Goal: Answer question/provide support: Share knowledge or assist other users

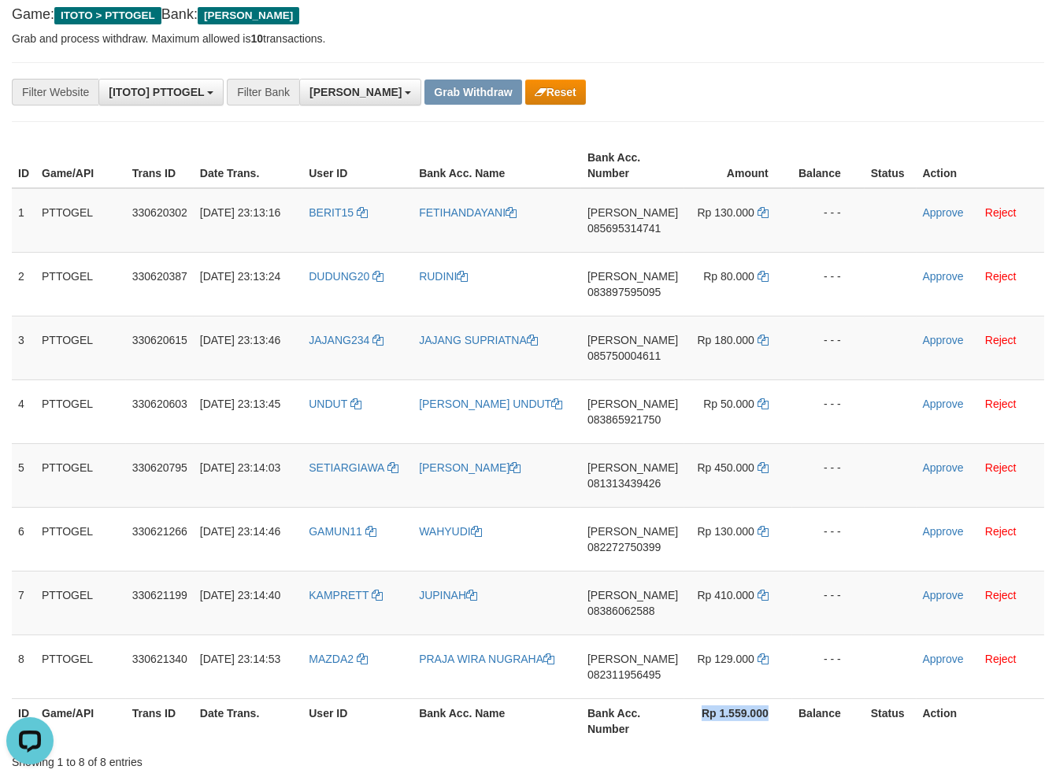
scroll to position [172, 0]
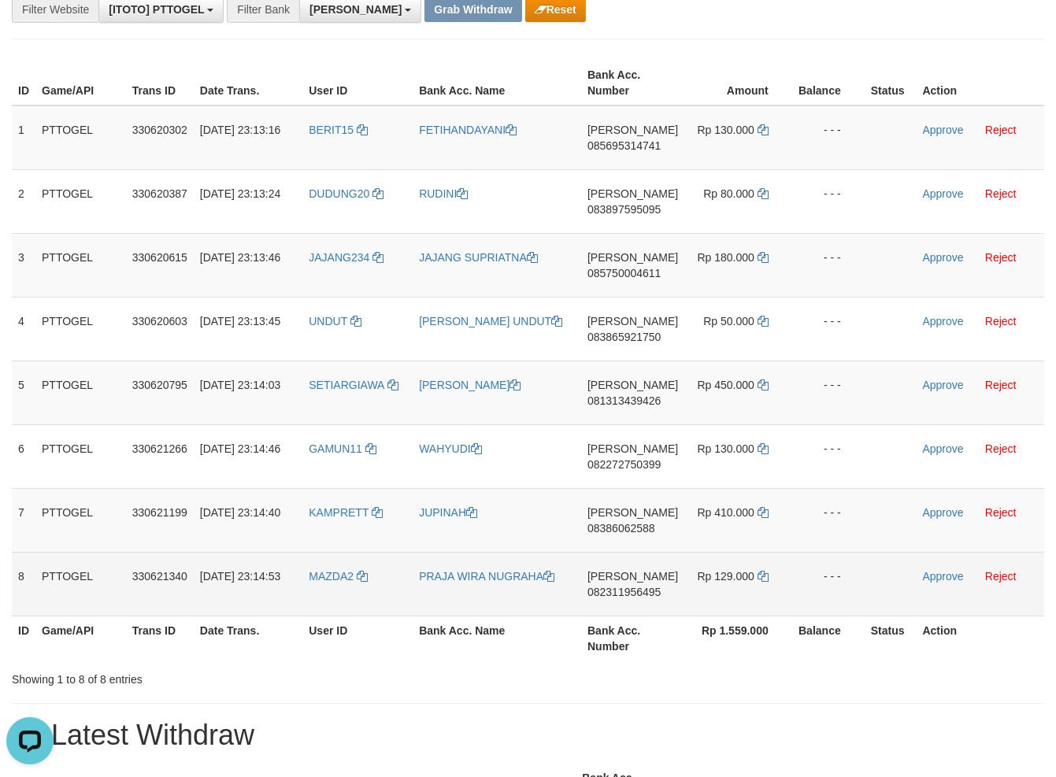
drag, startPoint x: 317, startPoint y: 269, endPoint x: 726, endPoint y: 565, distance: 505.3
click at [730, 565] on tbody "1 PTTOGEL 330620302 [DATE] 23:13:16 BERIT15 FETIHANDAYANI [PERSON_NAME] 0856953…" at bounding box center [528, 361] width 1032 height 511
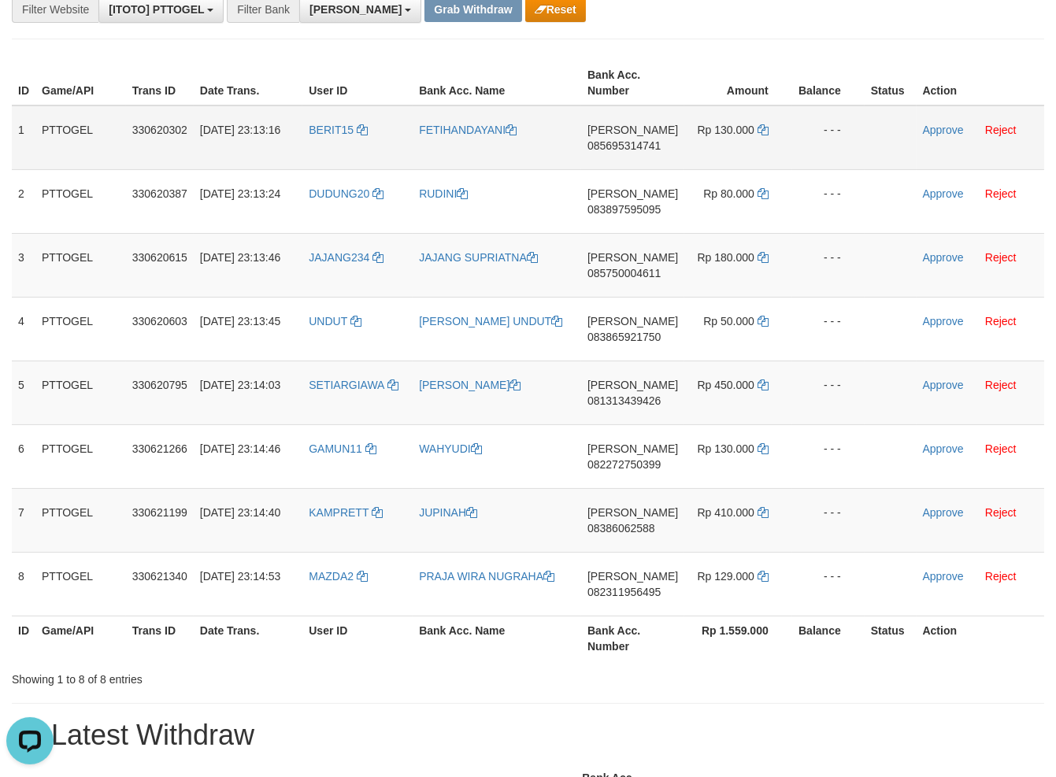
click at [602, 151] on td "[PERSON_NAME] 085695314741" at bounding box center [632, 138] width 103 height 65
click at [619, 141] on span "085695314741" at bounding box center [623, 145] width 73 height 13
copy span "085695314741"
click at [617, 148] on span "085695314741" at bounding box center [623, 145] width 73 height 13
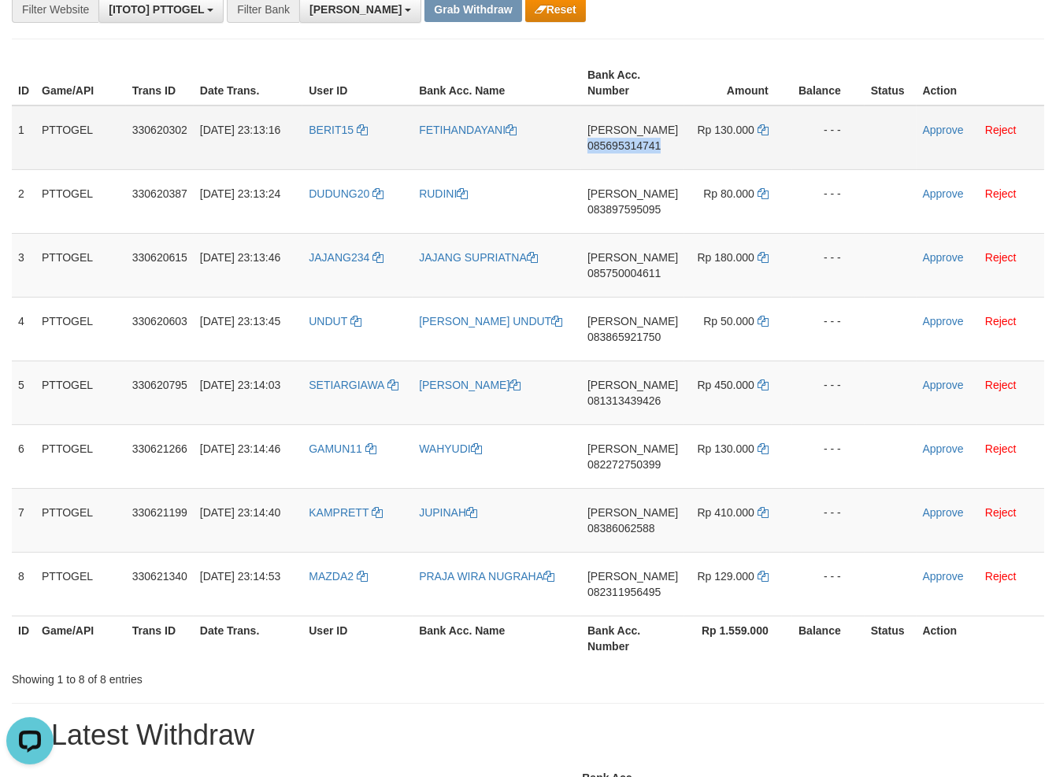
click at [617, 148] on span "085695314741" at bounding box center [623, 145] width 73 height 13
copy span "085695314741"
click at [618, 137] on td "[PERSON_NAME] 085695314741" at bounding box center [632, 138] width 103 height 65
click at [616, 139] on span "085695314741" at bounding box center [623, 145] width 73 height 13
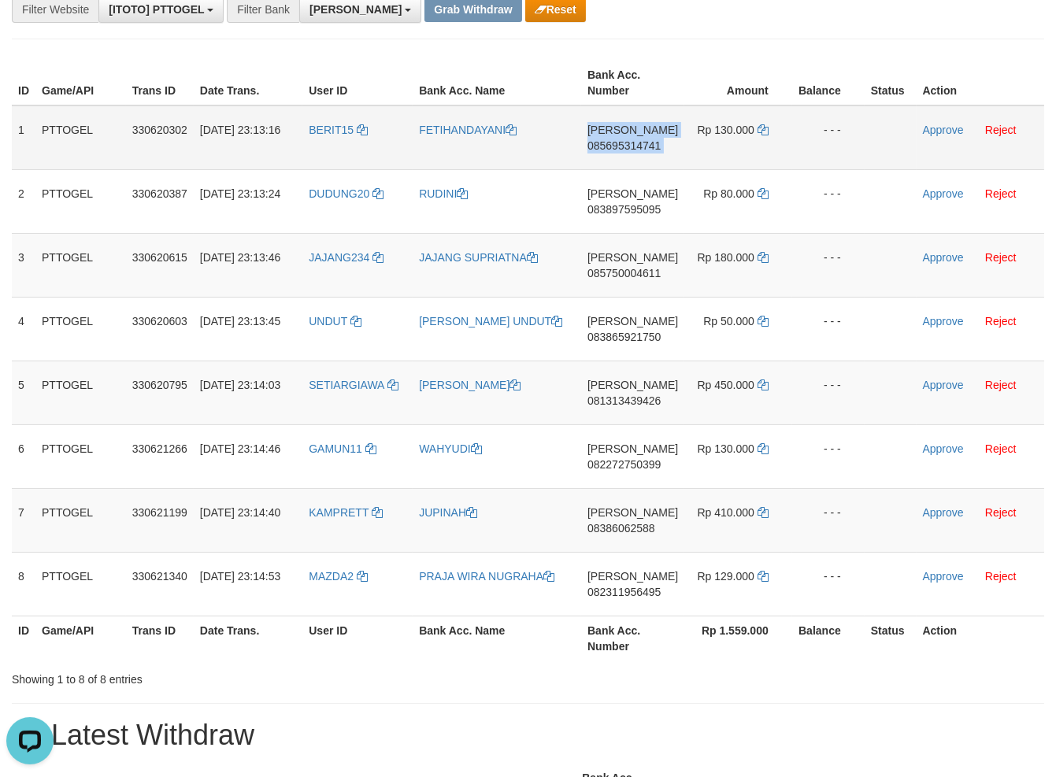
copy td "[PERSON_NAME] 085695314741"
click at [616, 139] on span "085695314741" at bounding box center [623, 145] width 73 height 13
copy span "085695314741"
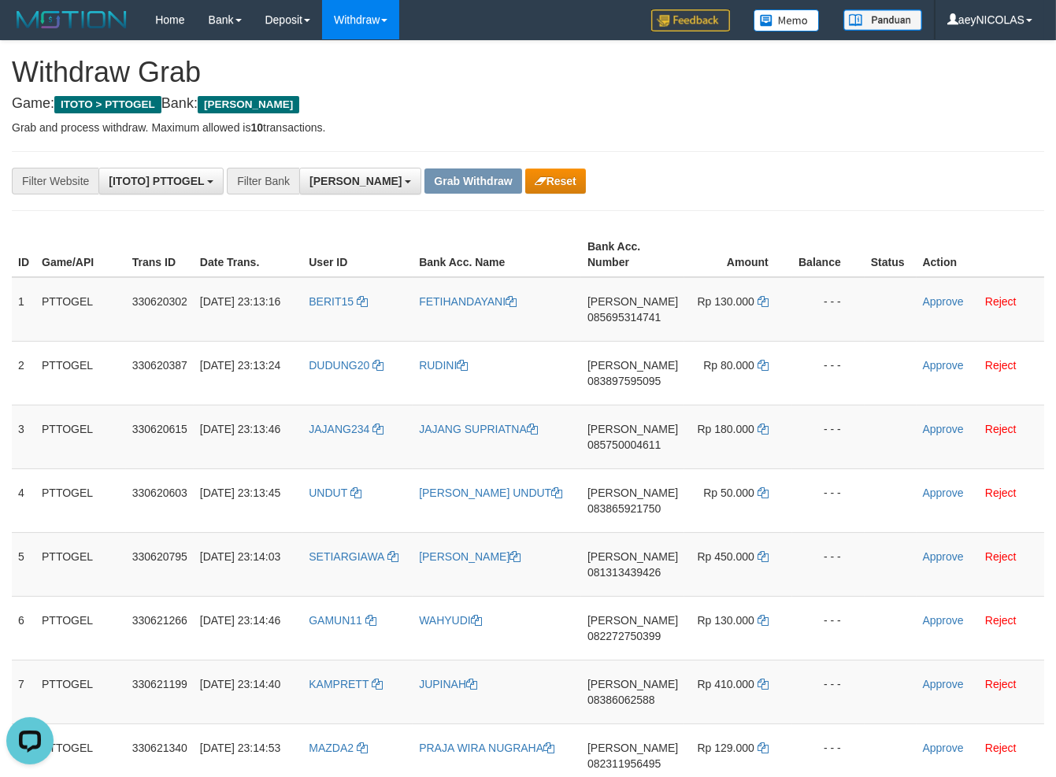
click at [760, 302] on icon at bounding box center [763, 301] width 11 height 11
copy span "085695314741"
click at [760, 302] on icon at bounding box center [763, 301] width 11 height 11
drag, startPoint x: 760, startPoint y: 302, endPoint x: 854, endPoint y: 297, distance: 94.6
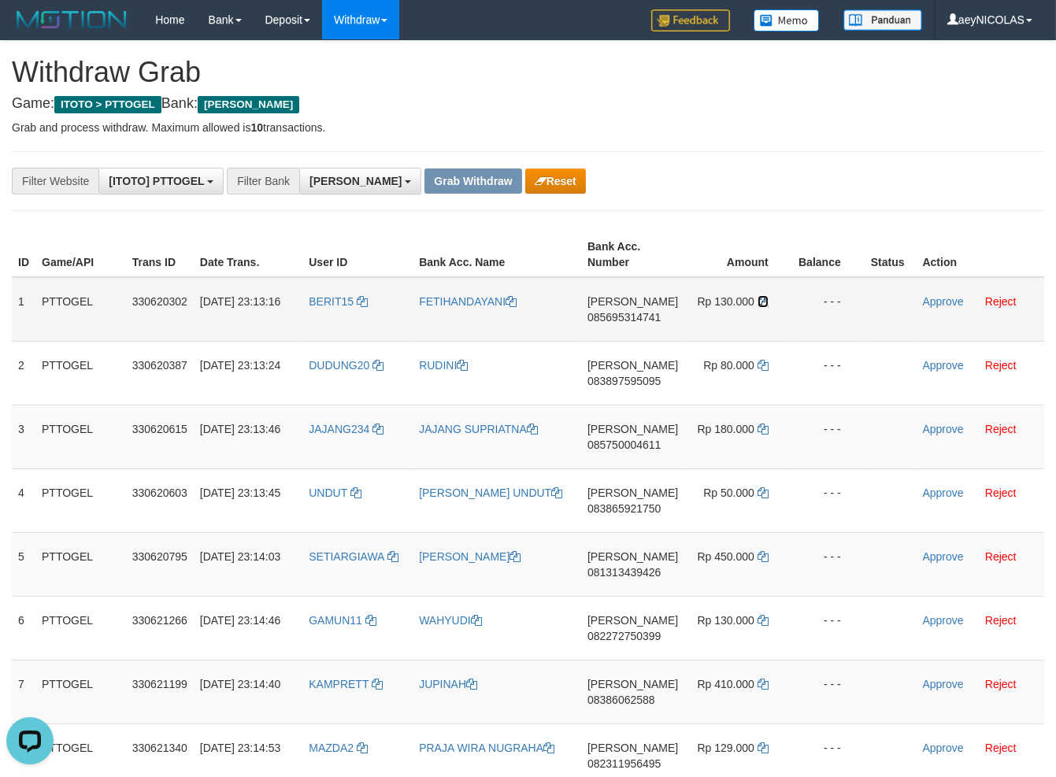
click at [761, 301] on icon at bounding box center [763, 301] width 11 height 11
click at [926, 300] on link "Approve" at bounding box center [943, 301] width 41 height 13
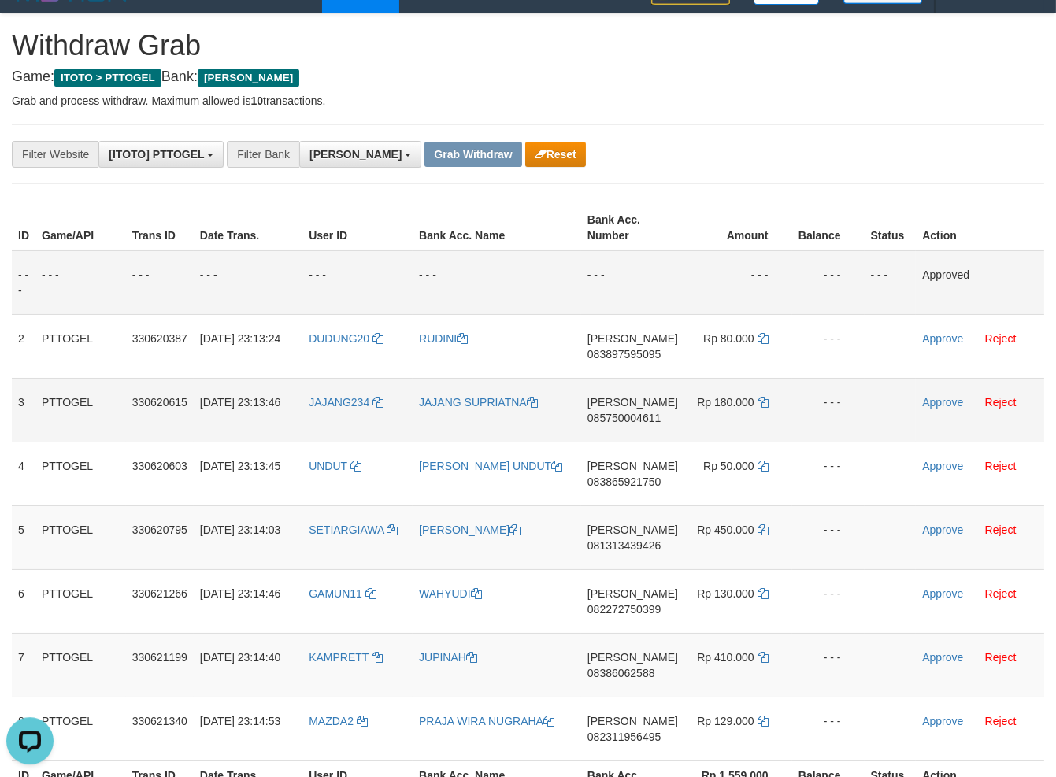
scroll to position [56, 0]
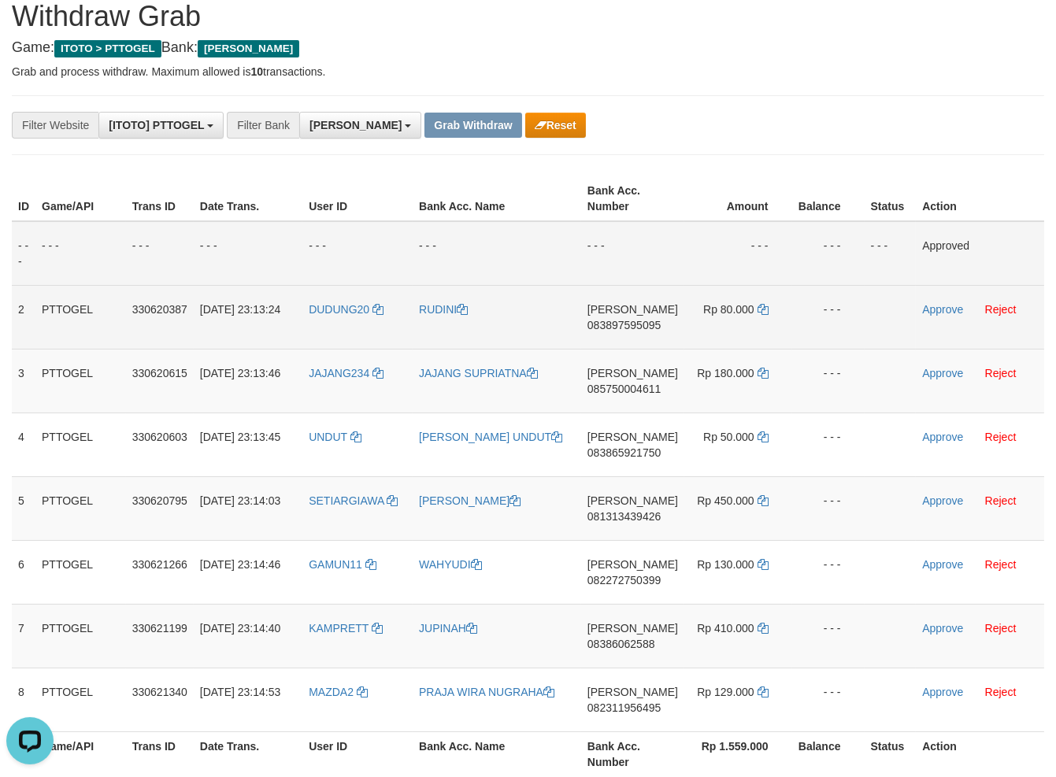
click at [621, 330] on span "083897595095" at bounding box center [623, 325] width 73 height 13
click at [628, 326] on span "083897595095" at bounding box center [623, 325] width 73 height 13
copy span "083897595095"
click at [627, 314] on td "DANA 083897595095" at bounding box center [632, 317] width 103 height 64
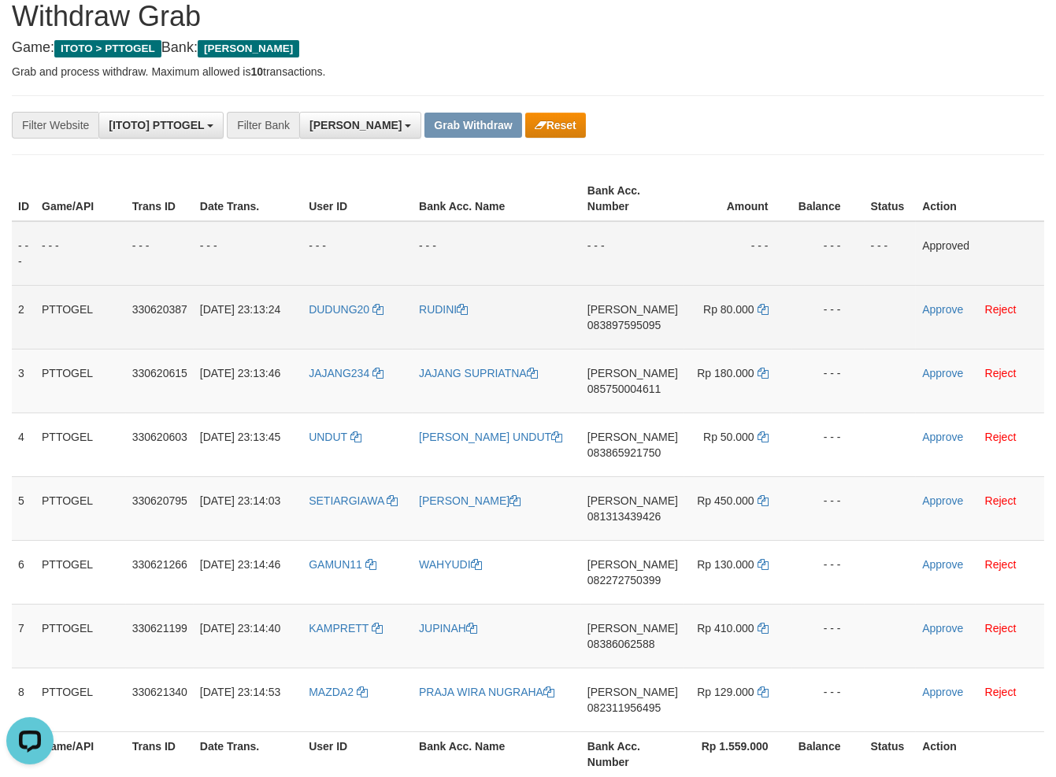
click at [631, 318] on td "DANA 083897595095" at bounding box center [632, 317] width 103 height 64
click at [631, 329] on span "083897595095" at bounding box center [623, 325] width 73 height 13
copy span "083897595095"
click at [631, 329] on span "083897595095" at bounding box center [623, 325] width 73 height 13
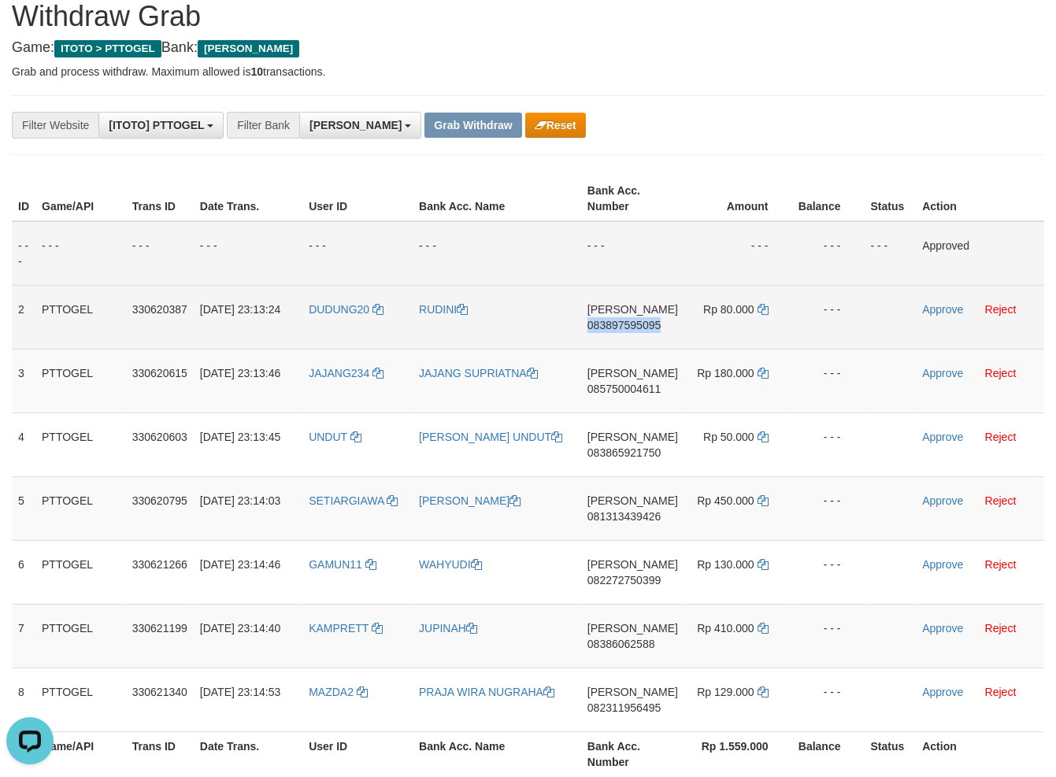
copy span "083897595095"
click at [642, 324] on span "083897595095" at bounding box center [623, 325] width 73 height 13
copy span "083897595095"
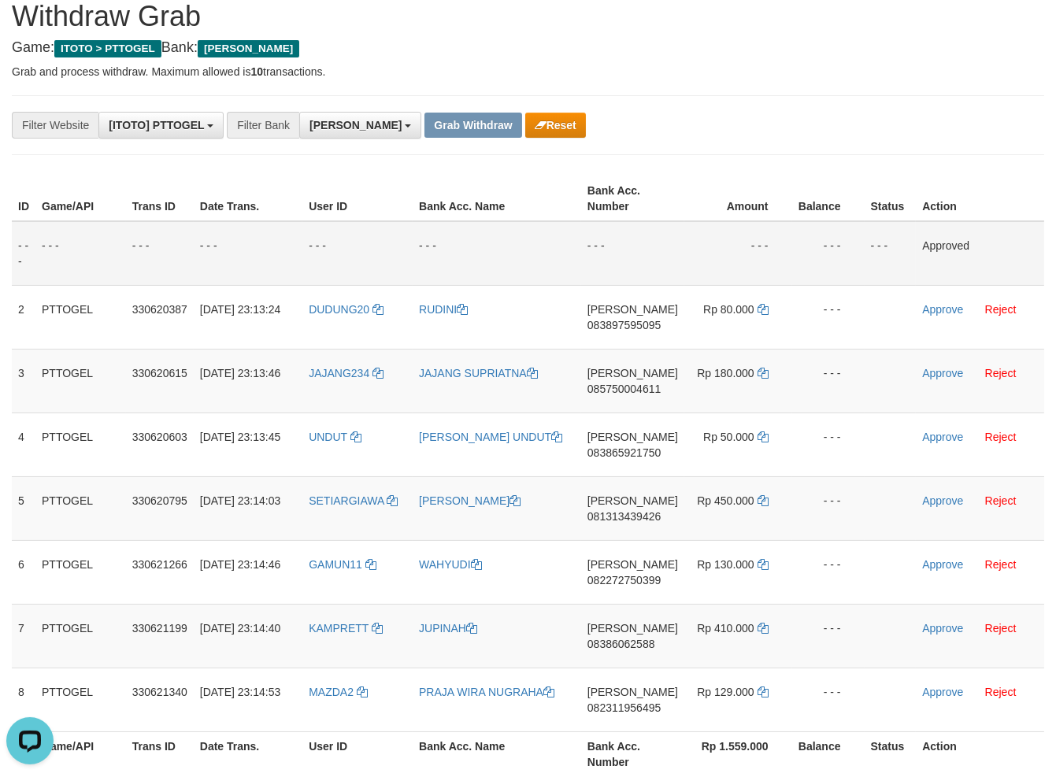
click at [624, 232] on td "- - -" at bounding box center [632, 253] width 103 height 65
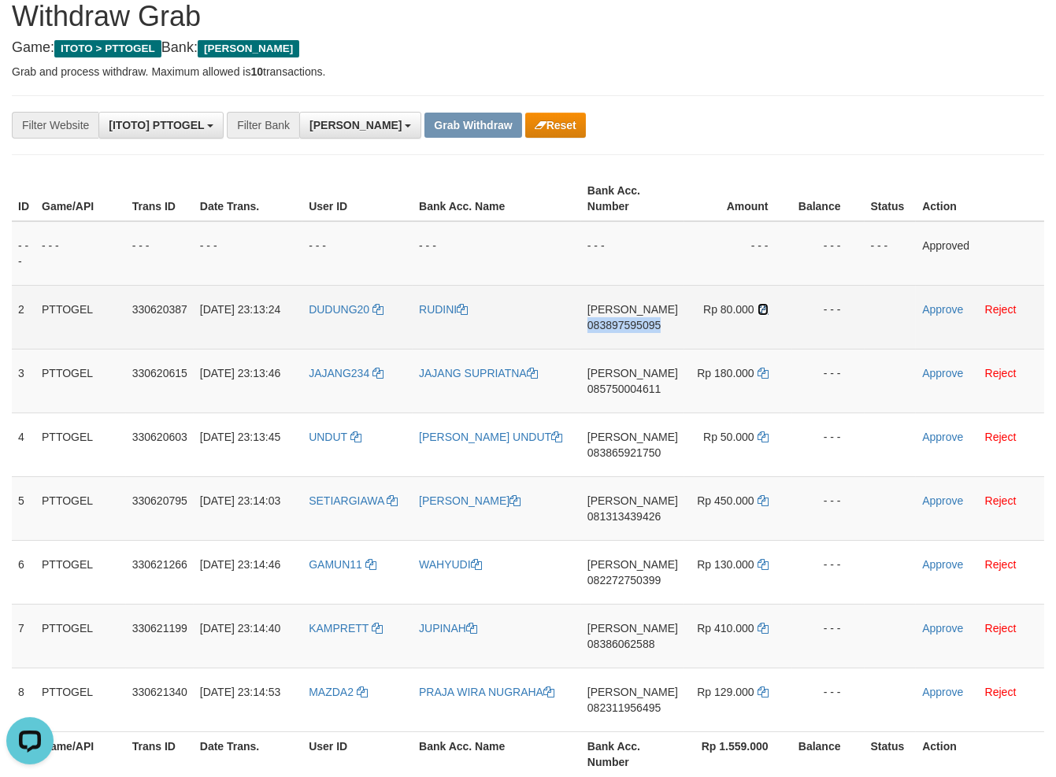
click at [760, 308] on icon at bounding box center [763, 309] width 11 height 11
copy span "083897595095"
click at [760, 308] on icon at bounding box center [763, 309] width 11 height 11
drag, startPoint x: 760, startPoint y: 308, endPoint x: 921, endPoint y: 310, distance: 160.7
click at [765, 308] on icon at bounding box center [763, 309] width 11 height 11
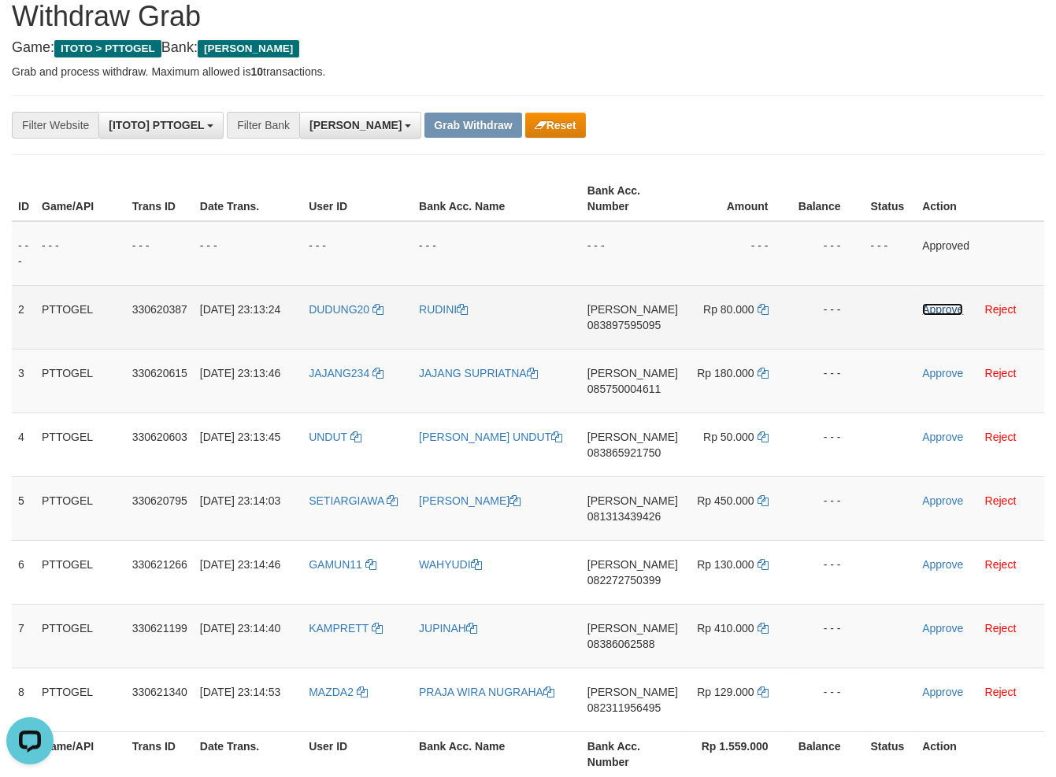
click at [934, 310] on link "Approve" at bounding box center [942, 309] width 41 height 13
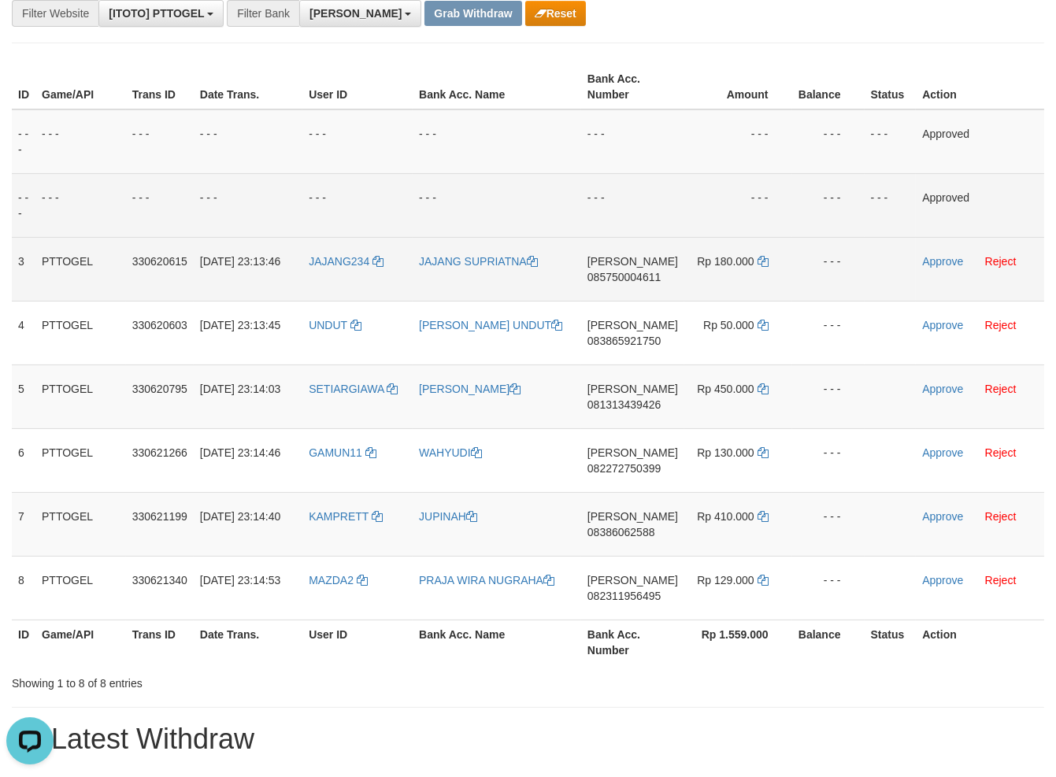
scroll to position [169, 0]
click at [631, 272] on span "085750004611" at bounding box center [623, 276] width 73 height 13
click at [632, 276] on span "085750004611" at bounding box center [623, 276] width 73 height 13
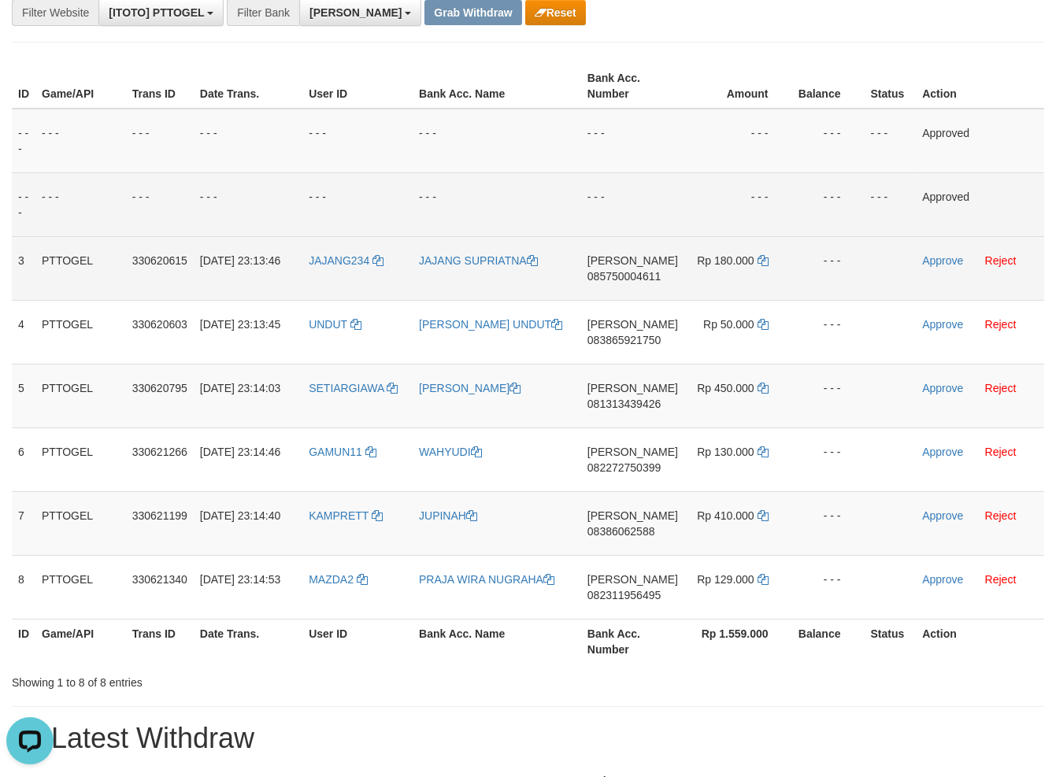
click at [628, 273] on span "085750004611" at bounding box center [623, 276] width 73 height 13
click at [692, 152] on td "- - -" at bounding box center [738, 141] width 108 height 65
click at [754, 264] on td "Rp 180.000" at bounding box center [738, 268] width 108 height 64
click at [761, 261] on icon at bounding box center [763, 260] width 11 height 11
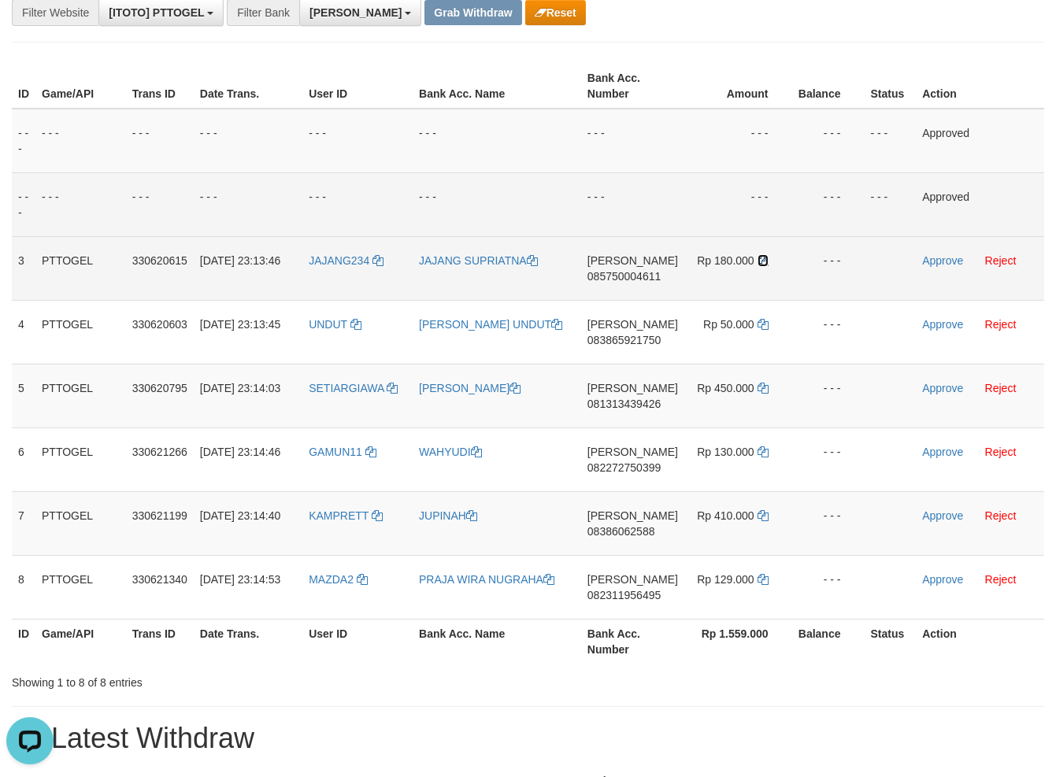
click at [761, 261] on icon at bounding box center [763, 260] width 11 height 11
drag, startPoint x: 761, startPoint y: 261, endPoint x: 858, endPoint y: 261, distance: 96.9
click at [771, 261] on td "Rp 180.000" at bounding box center [738, 268] width 108 height 64
click at [955, 264] on link "Approve" at bounding box center [942, 260] width 41 height 13
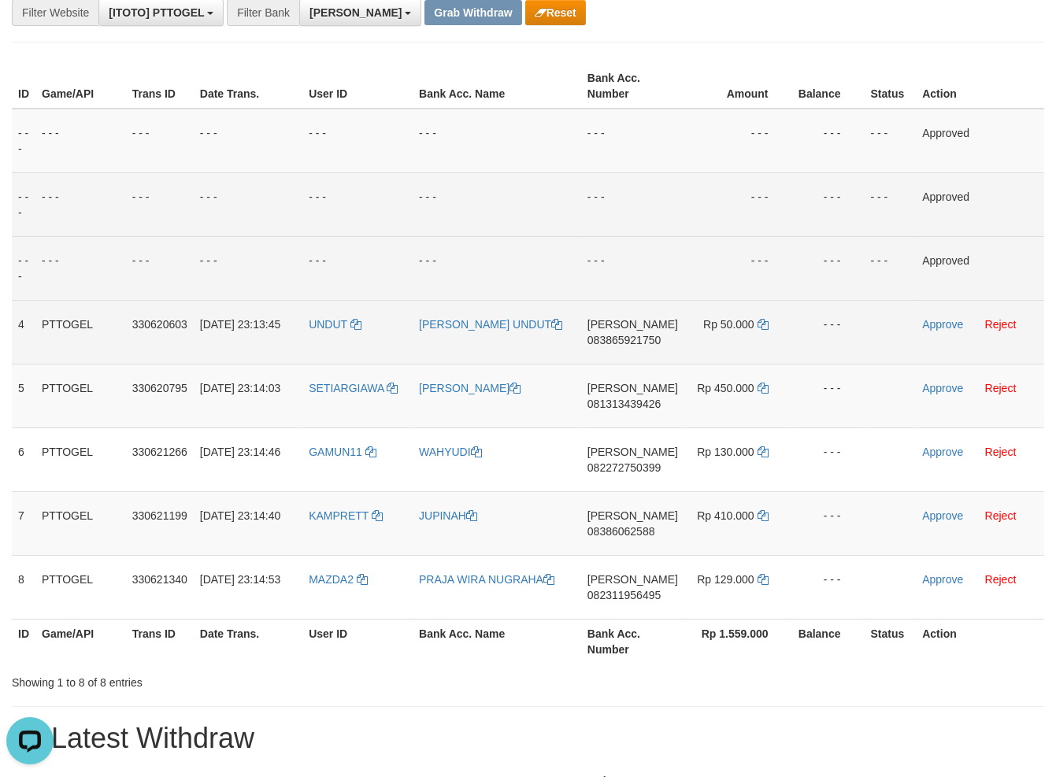
click at [609, 350] on td "DANA 083865921750" at bounding box center [632, 332] width 103 height 64
click at [619, 342] on span "083865921750" at bounding box center [623, 340] width 73 height 13
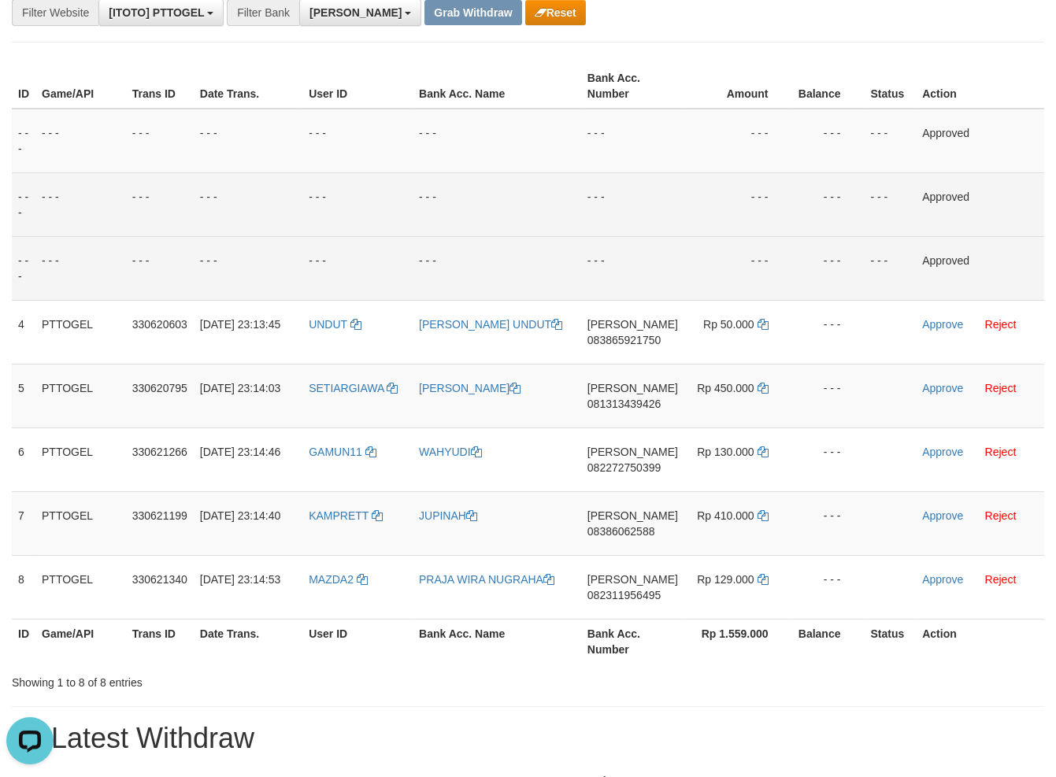
drag, startPoint x: 554, startPoint y: 223, endPoint x: 555, endPoint y: 232, distance: 8.7
click at [555, 224] on td "- - -" at bounding box center [497, 204] width 169 height 64
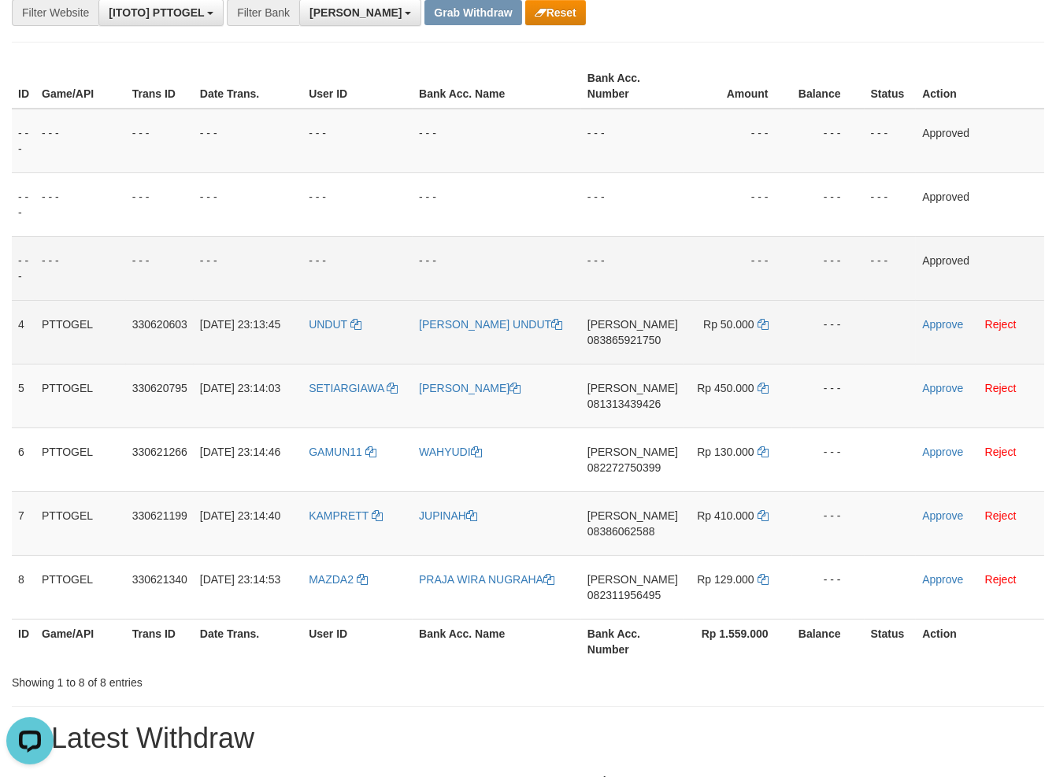
click at [770, 324] on td "Rp 50.000" at bounding box center [738, 332] width 108 height 64
click at [754, 319] on td "Rp 50.000" at bounding box center [738, 332] width 108 height 64
drag, startPoint x: 754, startPoint y: 319, endPoint x: 762, endPoint y: 320, distance: 7.9
click at [754, 319] on td "Rp 50.000" at bounding box center [738, 332] width 108 height 64
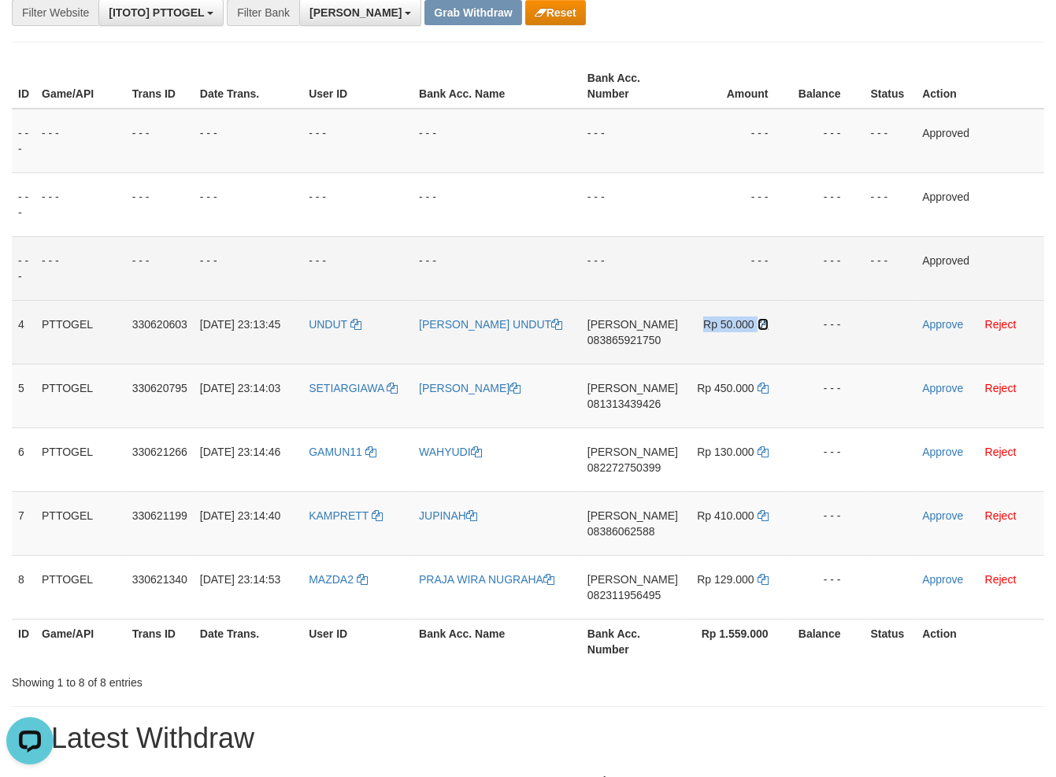
click at [762, 320] on icon at bounding box center [763, 324] width 11 height 11
click at [944, 324] on link "Approve" at bounding box center [942, 324] width 41 height 13
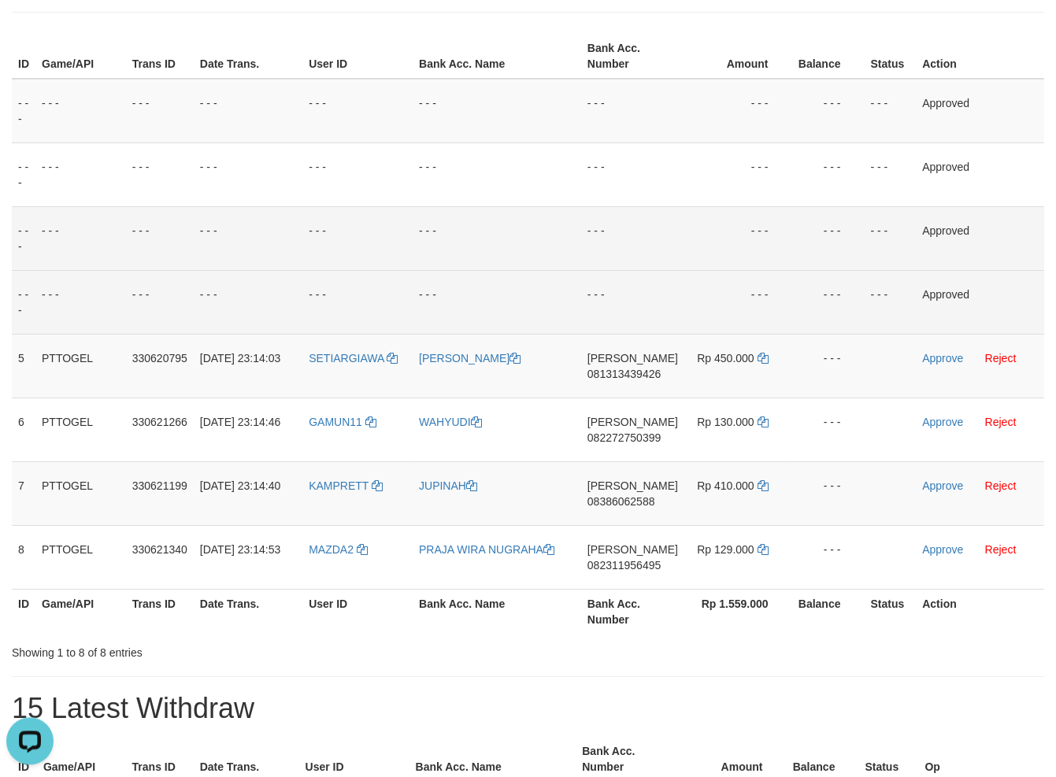
scroll to position [224, 0]
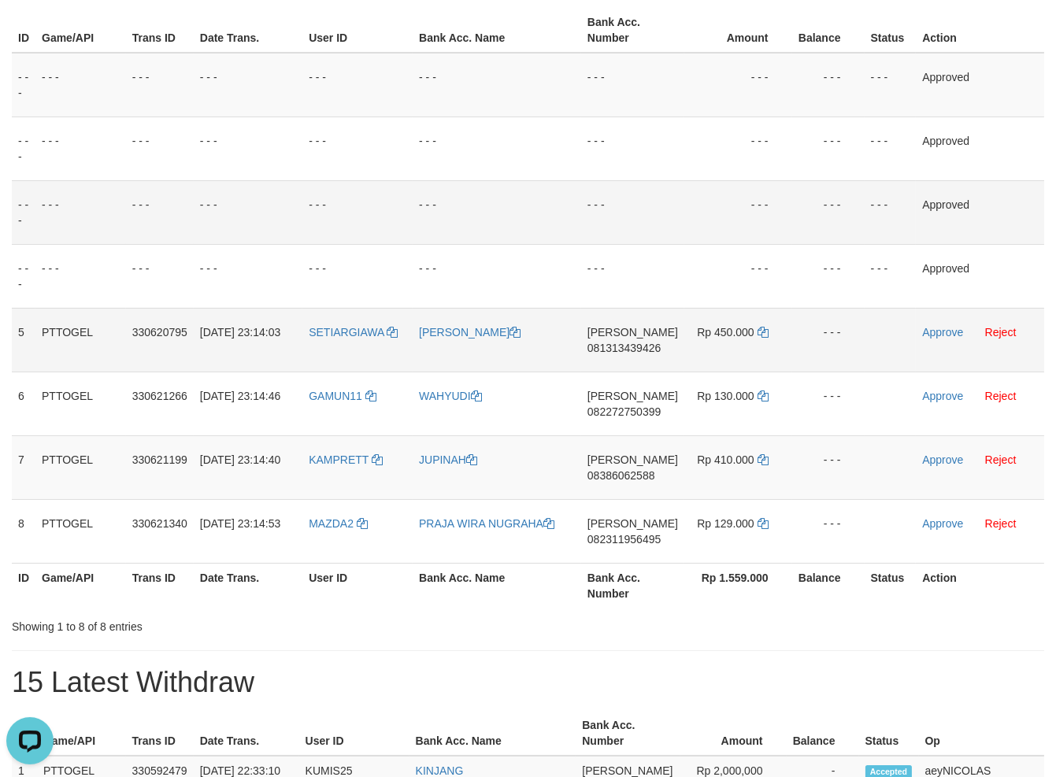
click at [633, 348] on span "081313439426" at bounding box center [623, 348] width 73 height 13
click at [758, 189] on td "- - -" at bounding box center [738, 212] width 108 height 64
click at [760, 330] on icon at bounding box center [763, 332] width 11 height 11
click at [761, 332] on icon at bounding box center [763, 332] width 11 height 11
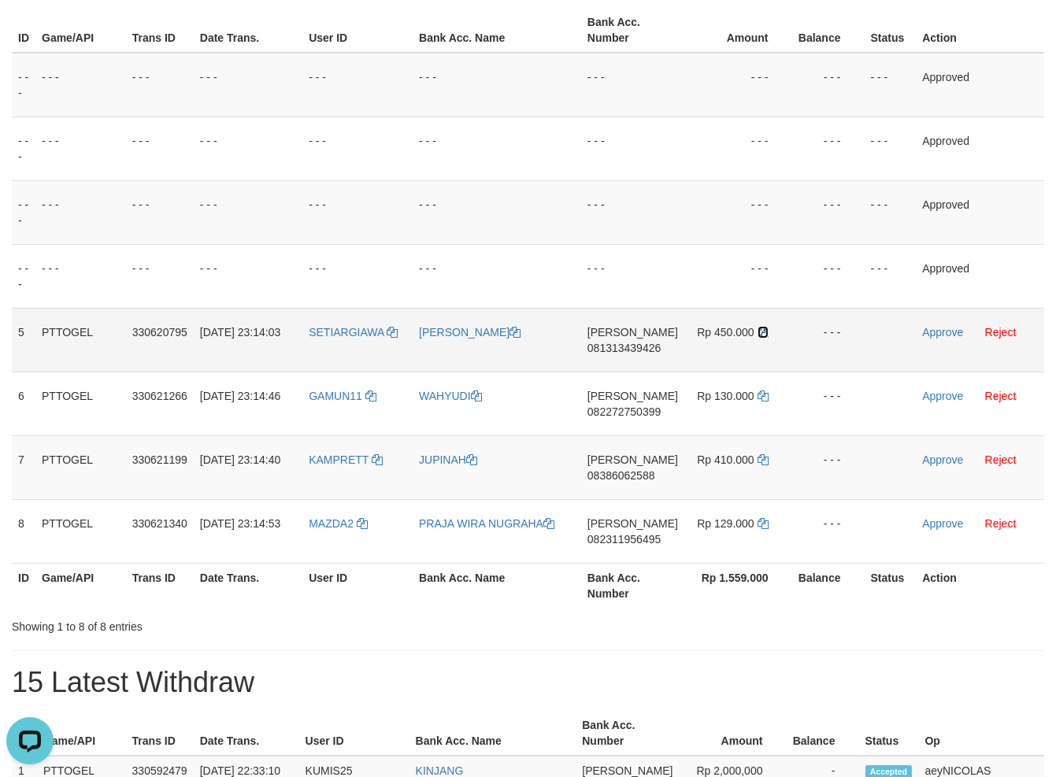
click at [761, 332] on icon at bounding box center [763, 332] width 11 height 11
click at [938, 332] on link "Approve" at bounding box center [942, 332] width 41 height 13
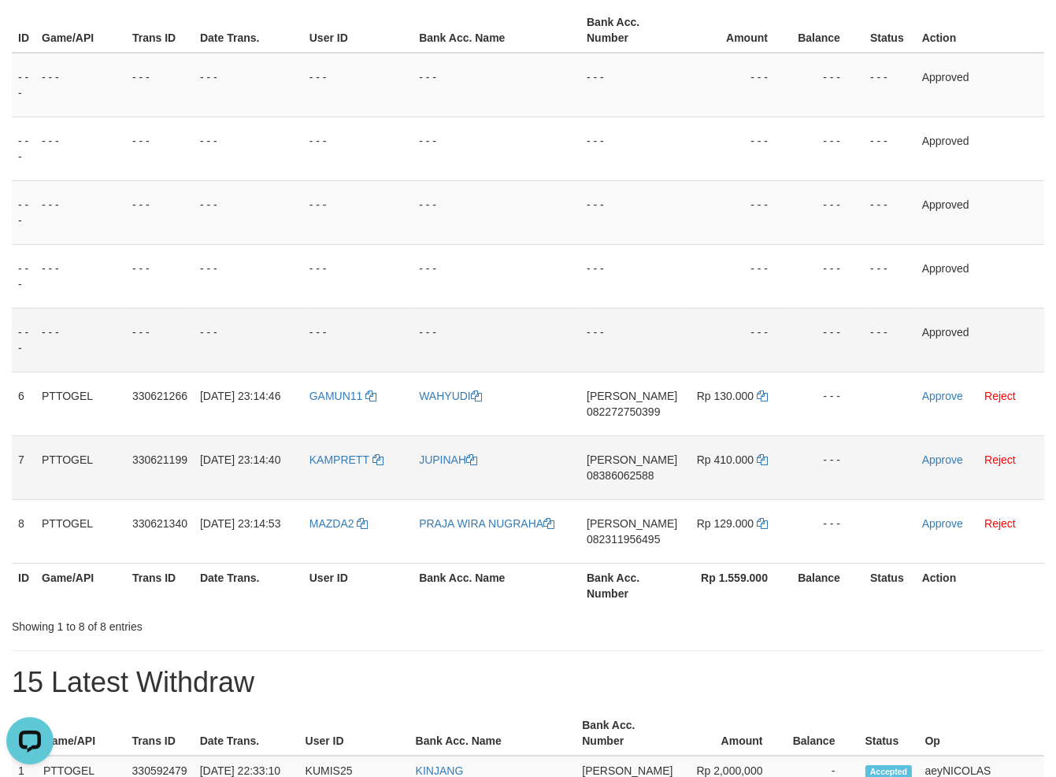
scroll to position [281, 0]
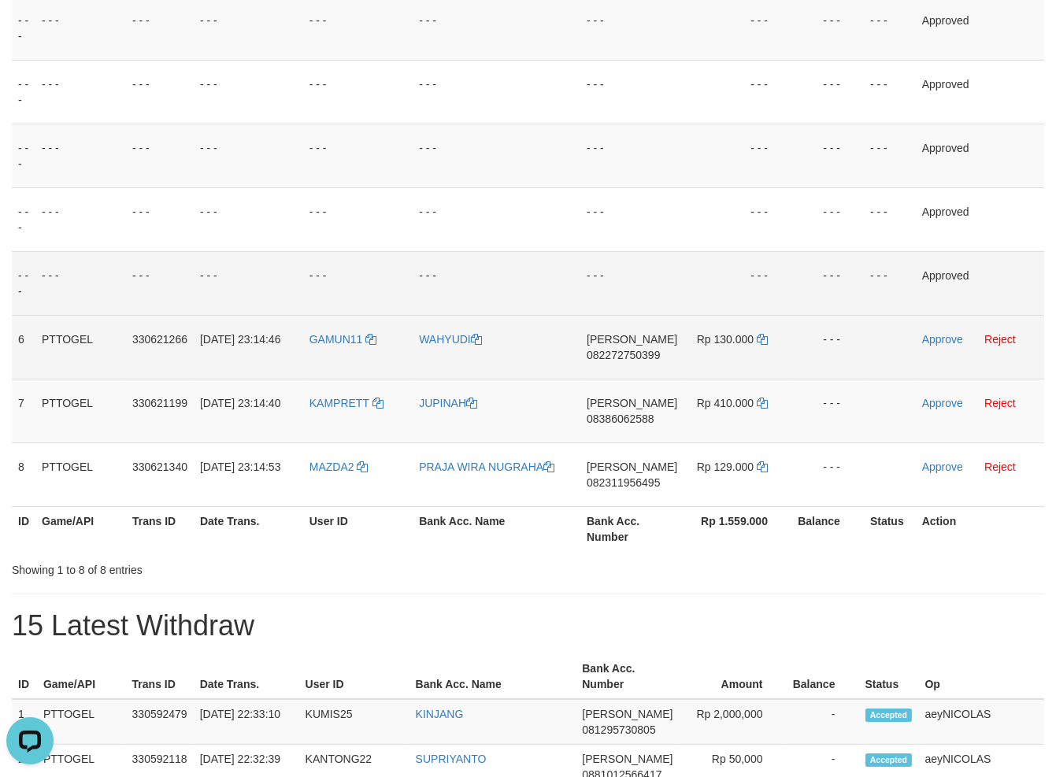
click at [627, 355] on span "082272750399" at bounding box center [623, 355] width 73 height 13
click at [621, 370] on td "DANA 082272750399" at bounding box center [631, 347] width 103 height 64
click at [621, 362] on td "DANA 082272750399" at bounding box center [631, 347] width 103 height 64
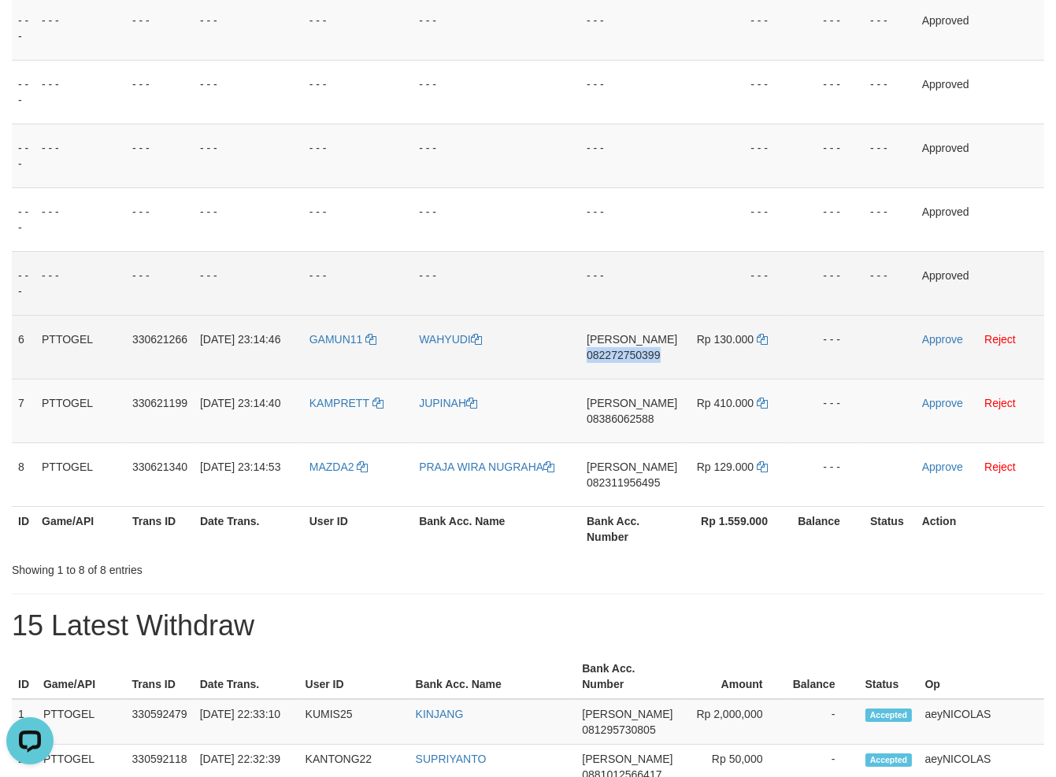
click at [628, 354] on span "082272750399" at bounding box center [623, 355] width 73 height 13
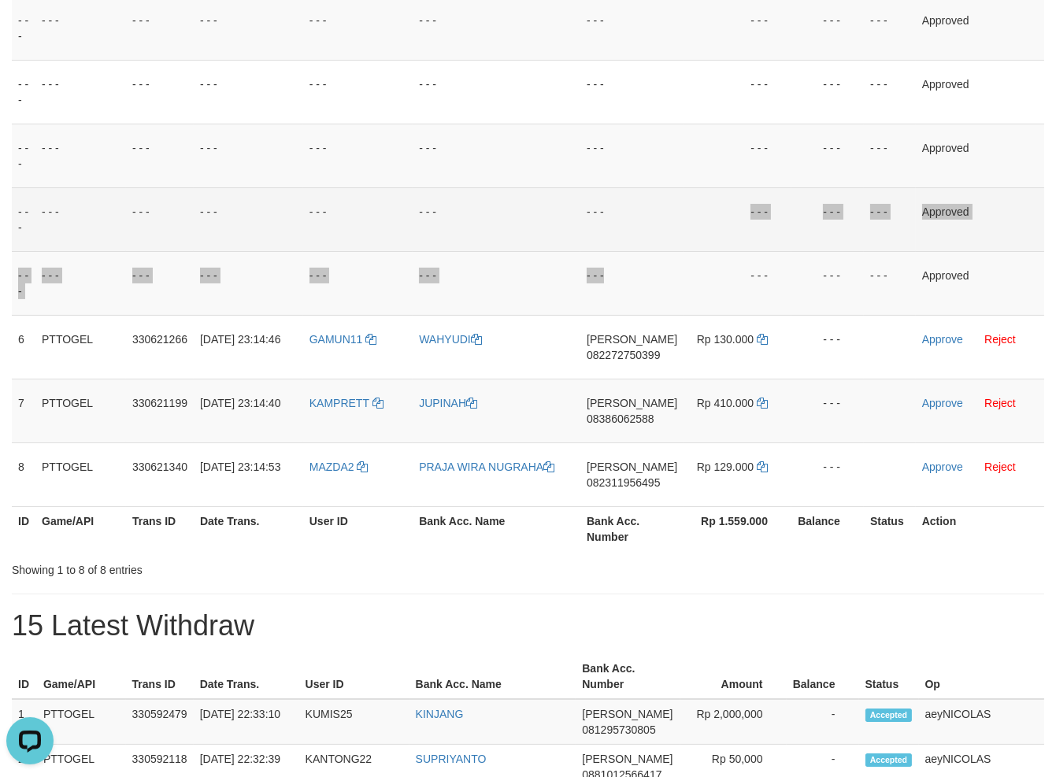
click at [647, 246] on tbody "- - - - - - - - - - - - - - - - - - - - - - - - - - - - - - Approved - - - - - …" at bounding box center [528, 251] width 1032 height 511
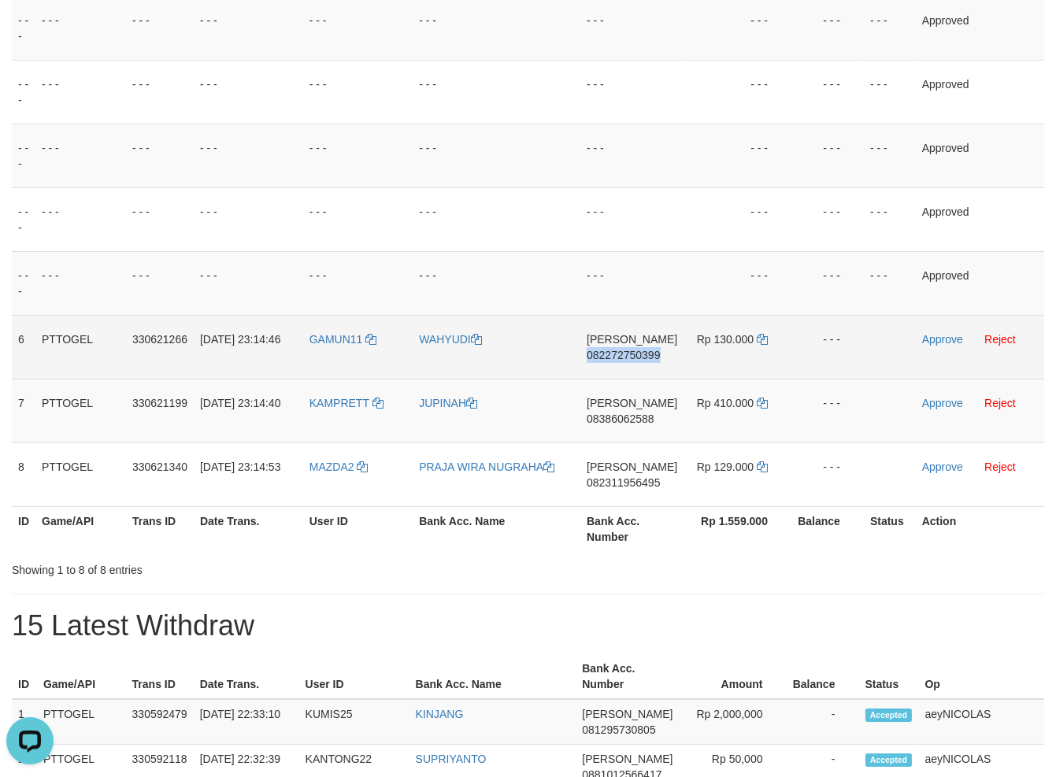
click at [767, 340] on td "Rp 130.000" at bounding box center [738, 347] width 108 height 64
click at [766, 339] on td "Rp 130.000" at bounding box center [738, 347] width 108 height 64
click at [759, 340] on icon at bounding box center [762, 339] width 11 height 11
click at [932, 342] on link "Approve" at bounding box center [942, 339] width 41 height 13
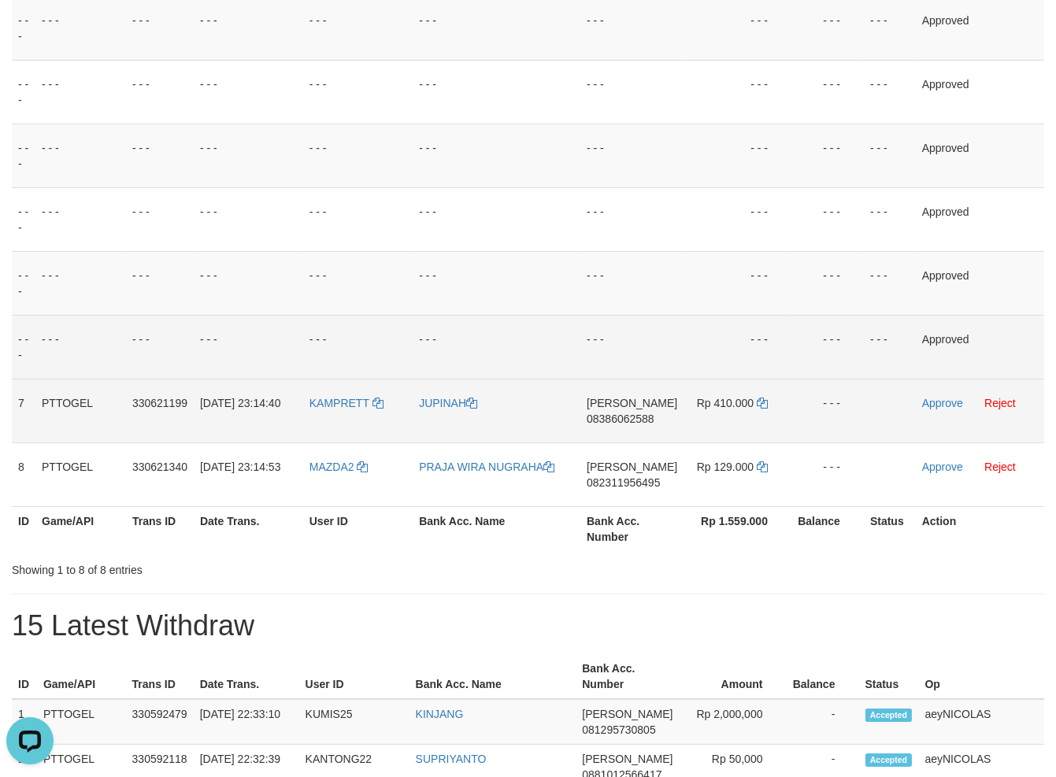
click at [628, 425] on td "DANA 08386062588" at bounding box center [631, 411] width 103 height 64
click at [648, 417] on span "08386062588" at bounding box center [621, 419] width 68 height 13
click at [684, 256] on td "- - -" at bounding box center [738, 283] width 108 height 64
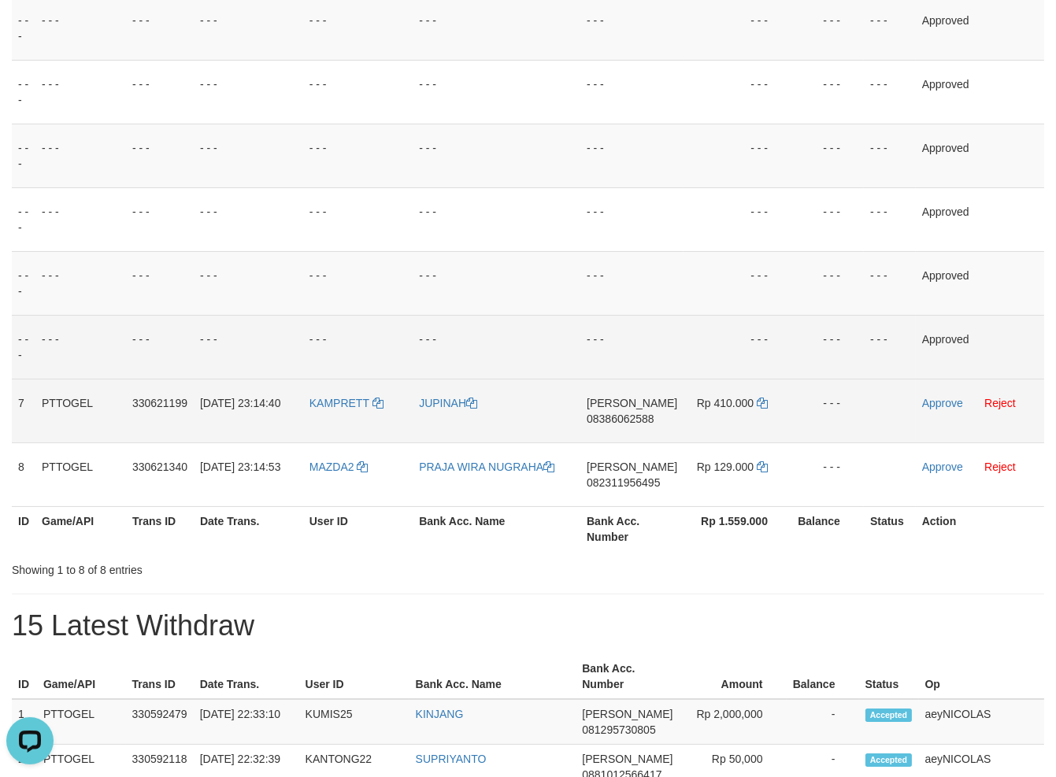
drag, startPoint x: 771, startPoint y: 410, endPoint x: 746, endPoint y: 402, distance: 26.6
click at [767, 410] on td "Rp 410.000" at bounding box center [738, 411] width 108 height 64
drag, startPoint x: 746, startPoint y: 402, endPoint x: 760, endPoint y: 402, distance: 14.2
click at [747, 402] on span "Rp 410.000" at bounding box center [725, 403] width 57 height 13
click at [761, 402] on icon at bounding box center [762, 403] width 11 height 11
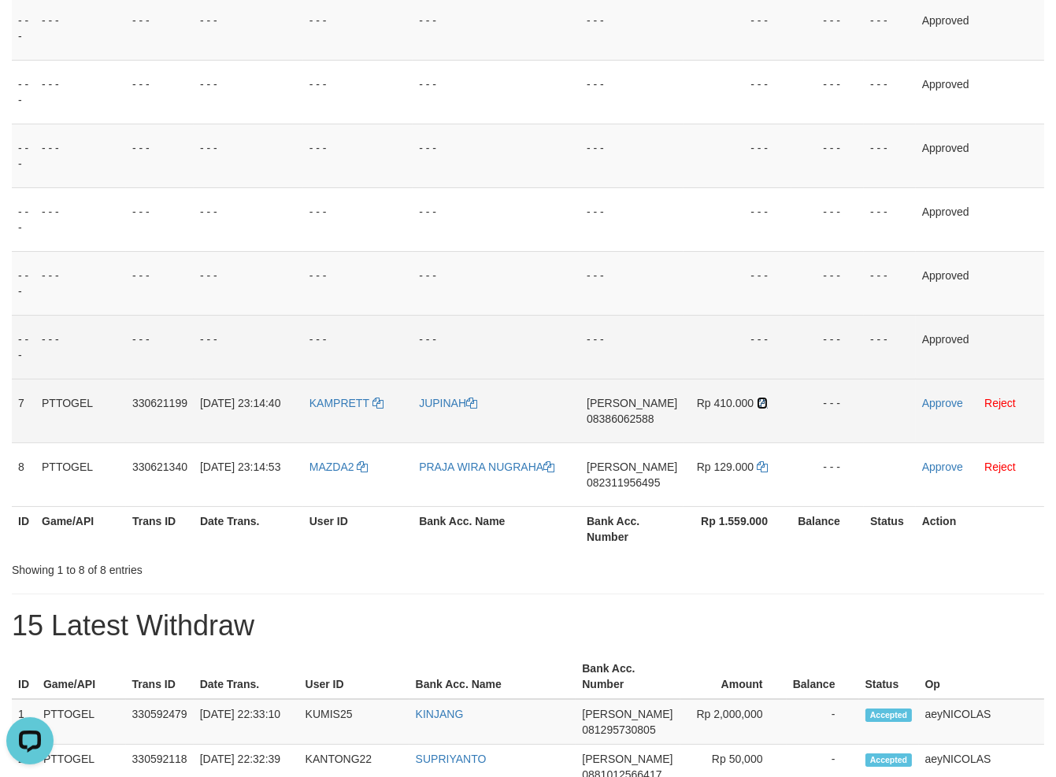
click at [764, 402] on icon at bounding box center [762, 403] width 11 height 11
click at [945, 406] on link "Approve" at bounding box center [942, 403] width 41 height 13
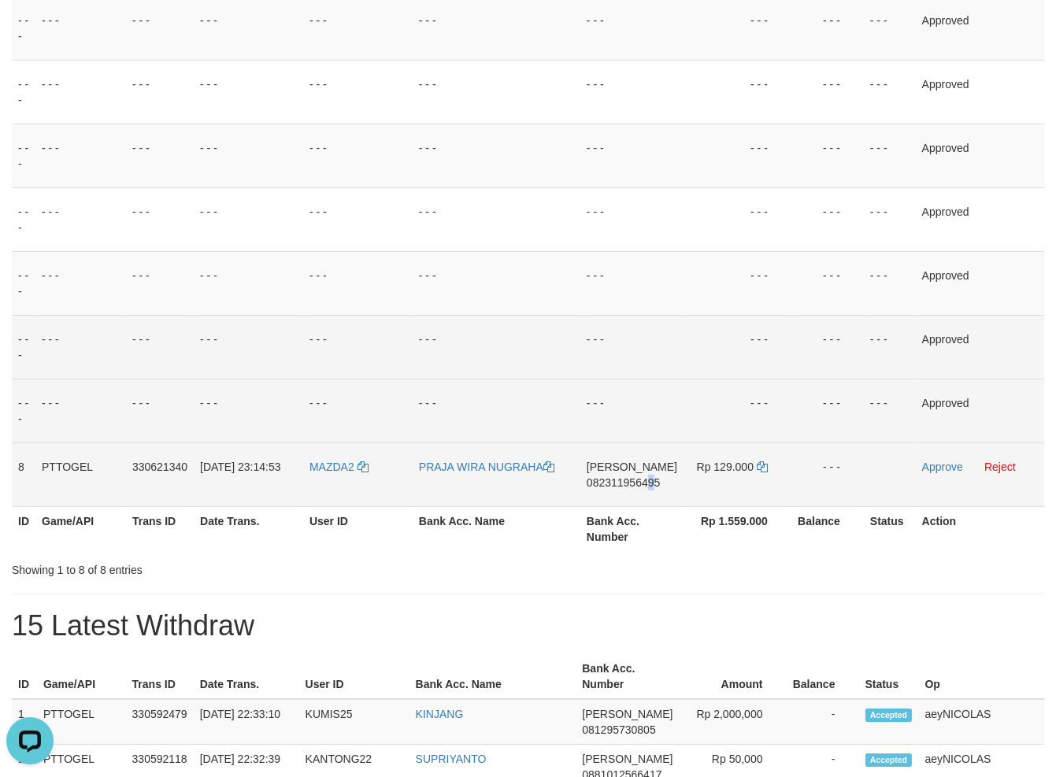
click at [660, 502] on td "DANA 082311956495" at bounding box center [631, 475] width 103 height 64
click at [657, 492] on td "DANA 082311956495" at bounding box center [631, 475] width 103 height 64
click at [654, 485] on span "082311956495" at bounding box center [623, 482] width 73 height 13
click at [639, 476] on td "DANA 082311956495" at bounding box center [631, 475] width 103 height 64
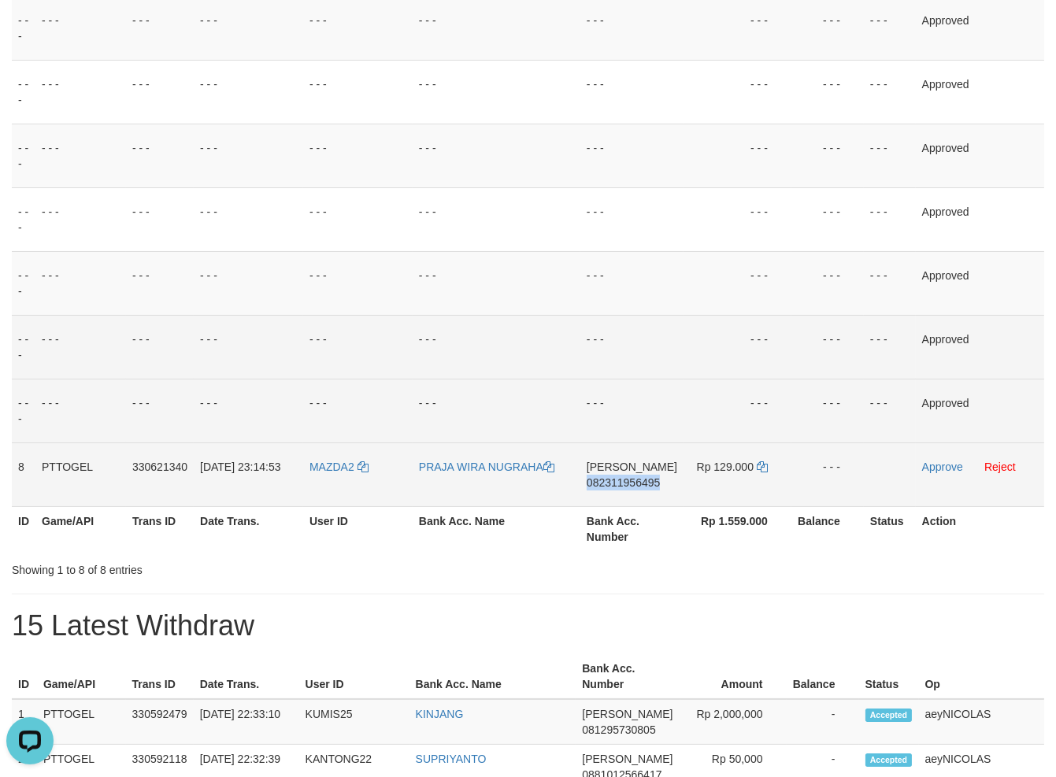
click at [640, 476] on span "082311956495" at bounding box center [623, 482] width 73 height 13
click at [627, 482] on span "082311956495" at bounding box center [623, 482] width 73 height 13
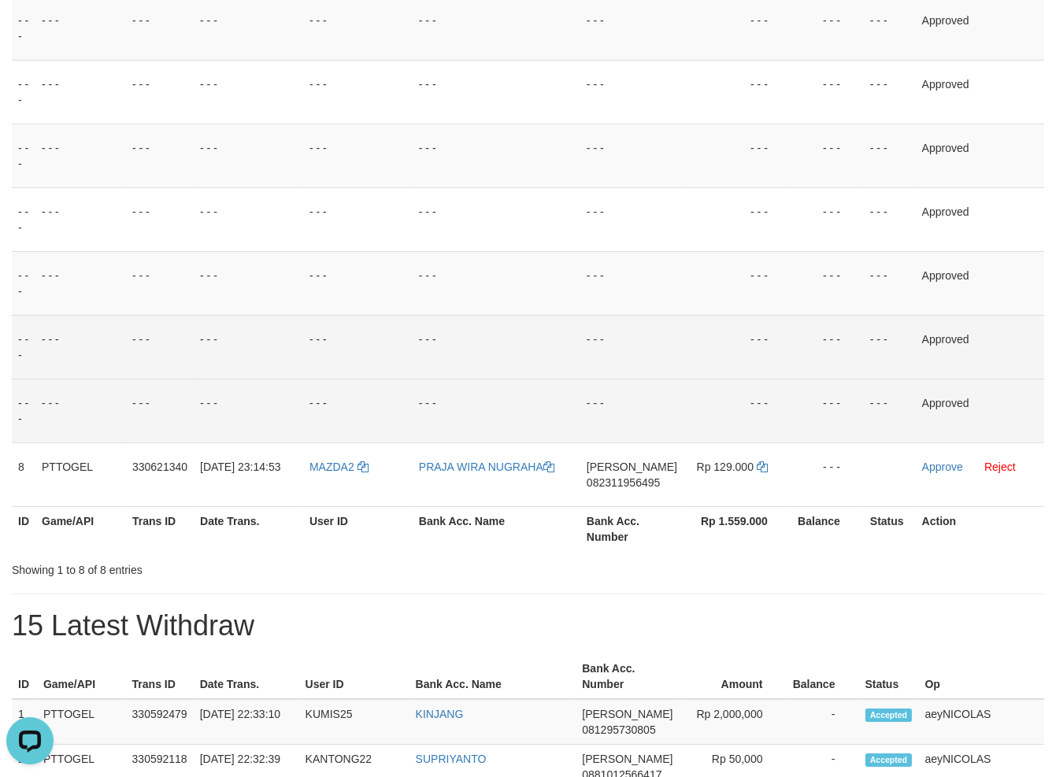
click at [516, 371] on td "- - -" at bounding box center [497, 347] width 168 height 64
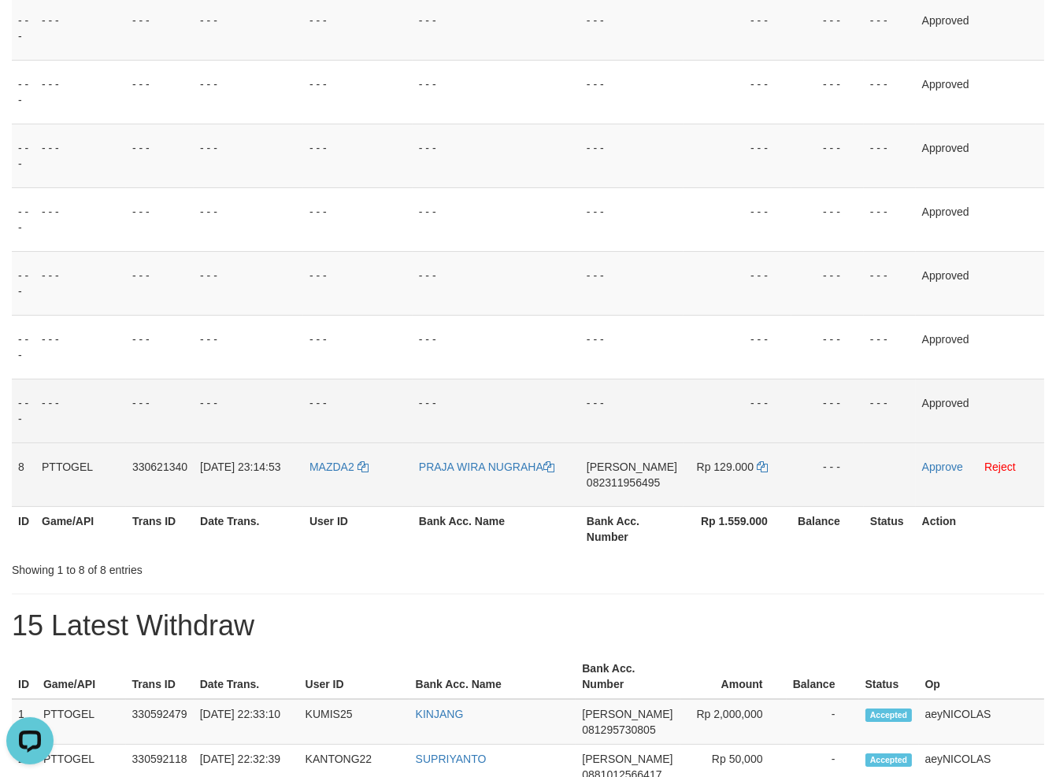
click at [766, 476] on td "Rp 129.000" at bounding box center [738, 475] width 108 height 64
click at [766, 463] on td "Rp 129.000" at bounding box center [738, 475] width 108 height 64
click at [758, 469] on icon at bounding box center [762, 466] width 11 height 11
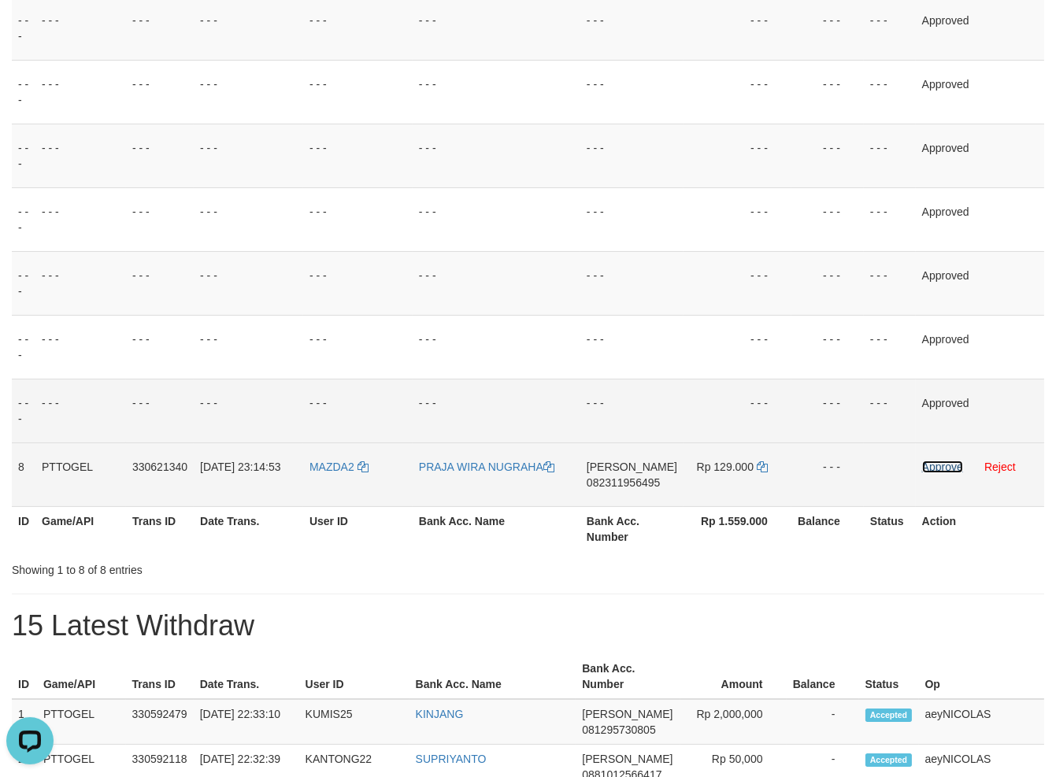
click at [943, 469] on link "Approve" at bounding box center [942, 467] width 41 height 13
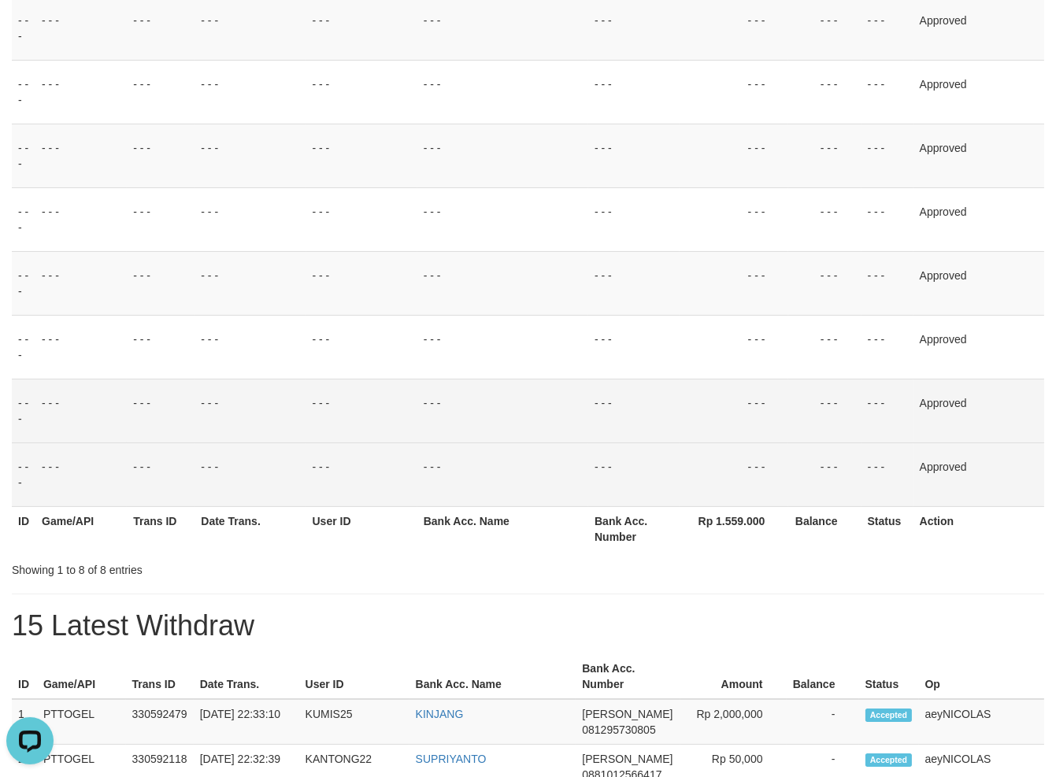
click at [522, 460] on td "- - -" at bounding box center [502, 475] width 171 height 64
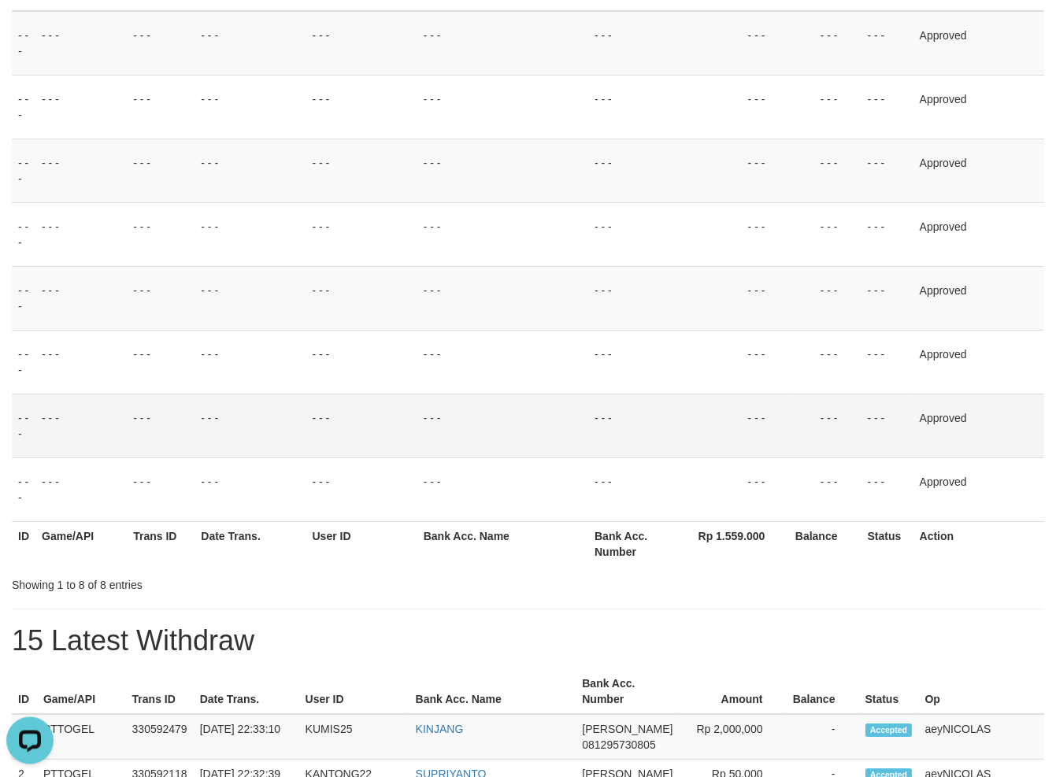
scroll to position [0, 0]
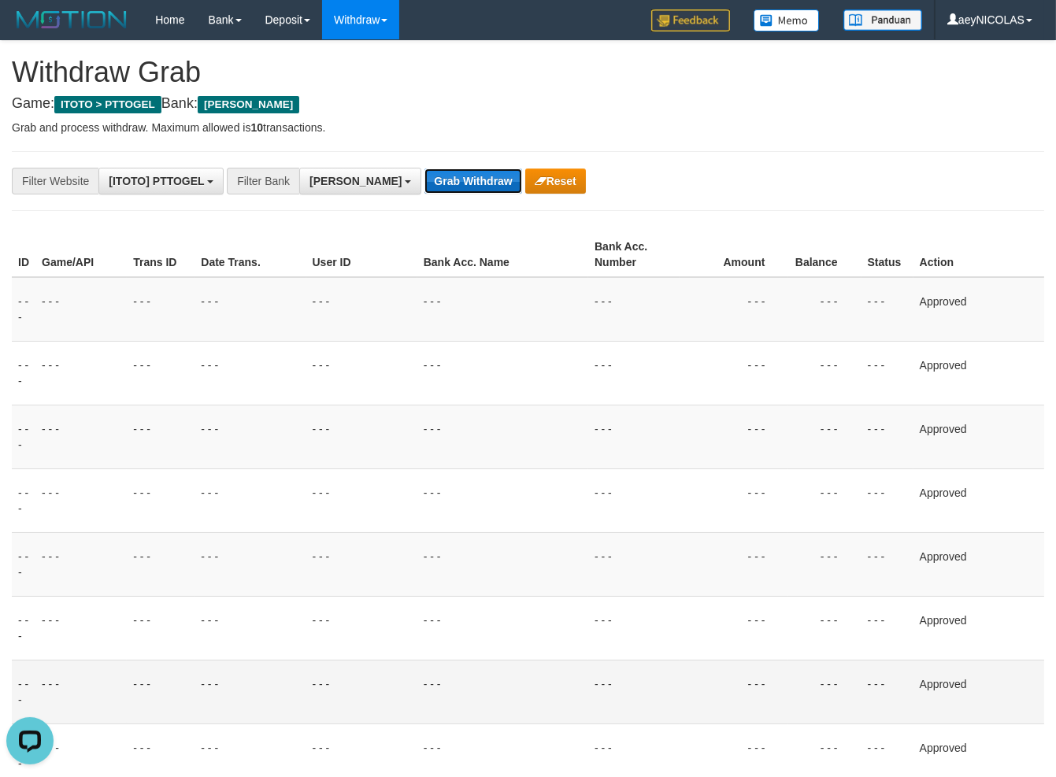
click at [424, 181] on button "Grab Withdraw" at bounding box center [472, 181] width 97 height 25
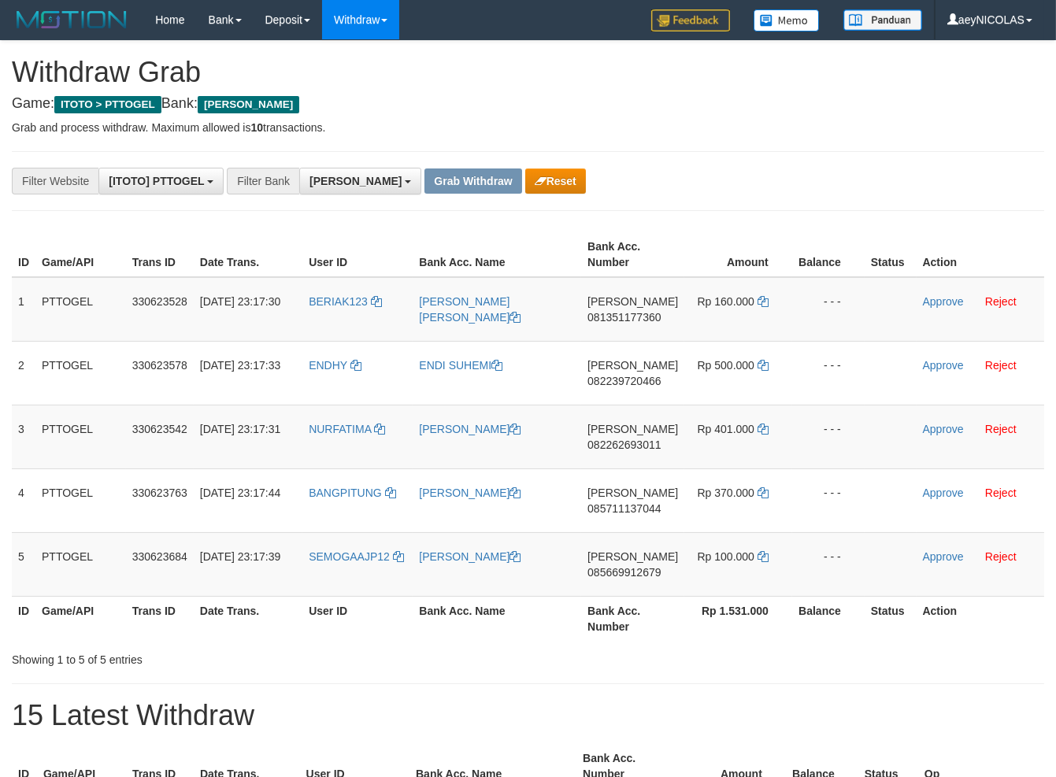
scroll to position [274, 0]
drag, startPoint x: 336, startPoint y: 332, endPoint x: 703, endPoint y: 569, distance: 436.9
click at [703, 569] on tbody "1 PTTOGEL 330623528 01/09/2025 23:17:30 BERIAK123 FRANS RANDY RAY DANA 08135117…" at bounding box center [528, 437] width 1032 height 320
click at [613, 311] on span "081351177360" at bounding box center [623, 317] width 73 height 13
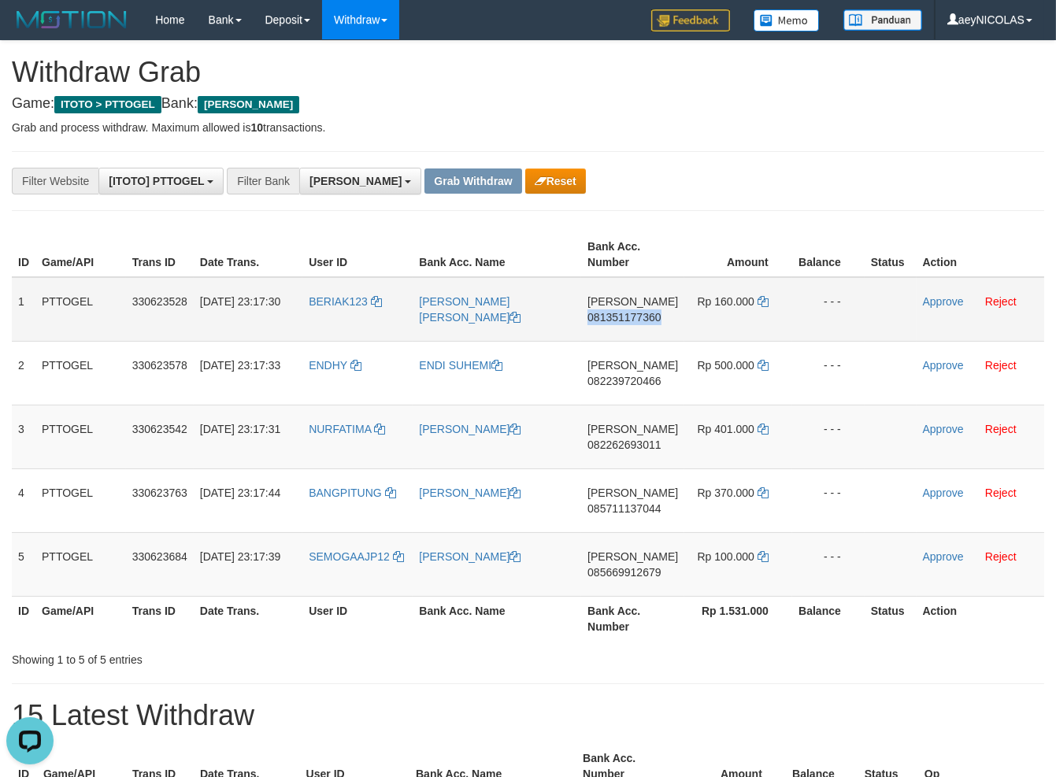
click at [613, 311] on span "081351177360" at bounding box center [623, 317] width 73 height 13
copy span "081351177360"
click at [640, 316] on span "081351177360" at bounding box center [623, 317] width 73 height 13
copy span "081351177360"
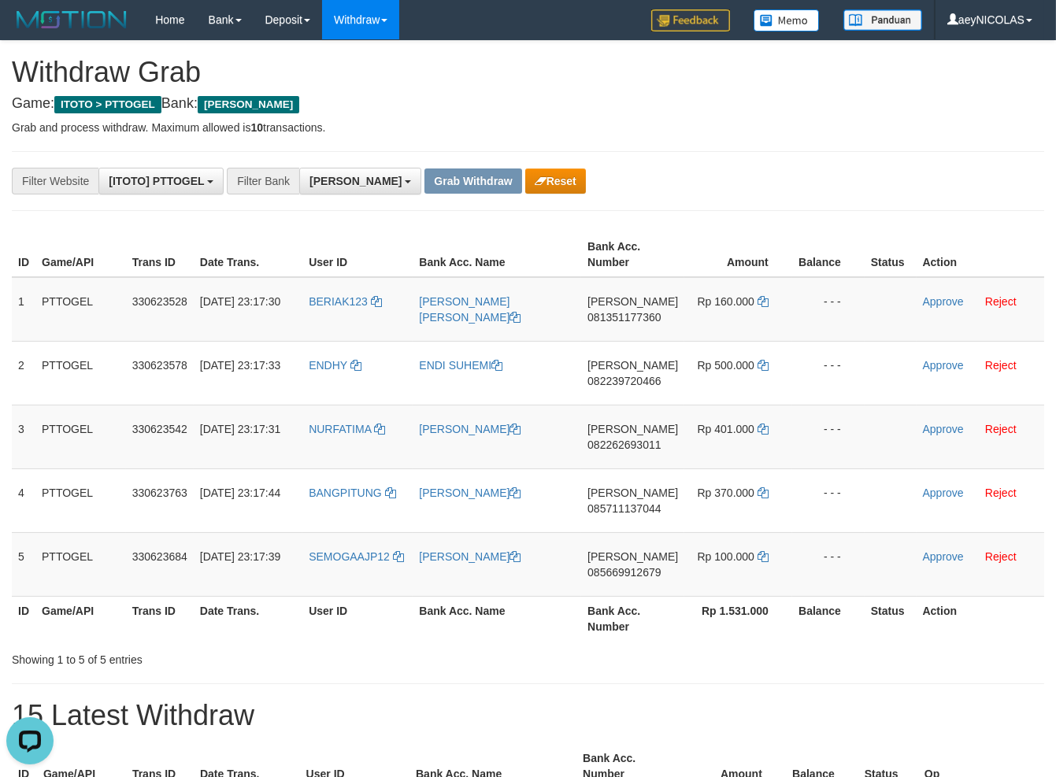
click at [771, 182] on div "**********" at bounding box center [440, 181] width 880 height 27
click at [758, 296] on icon at bounding box center [763, 301] width 11 height 11
copy span "081351177360"
click at [758, 296] on icon at bounding box center [763, 301] width 11 height 11
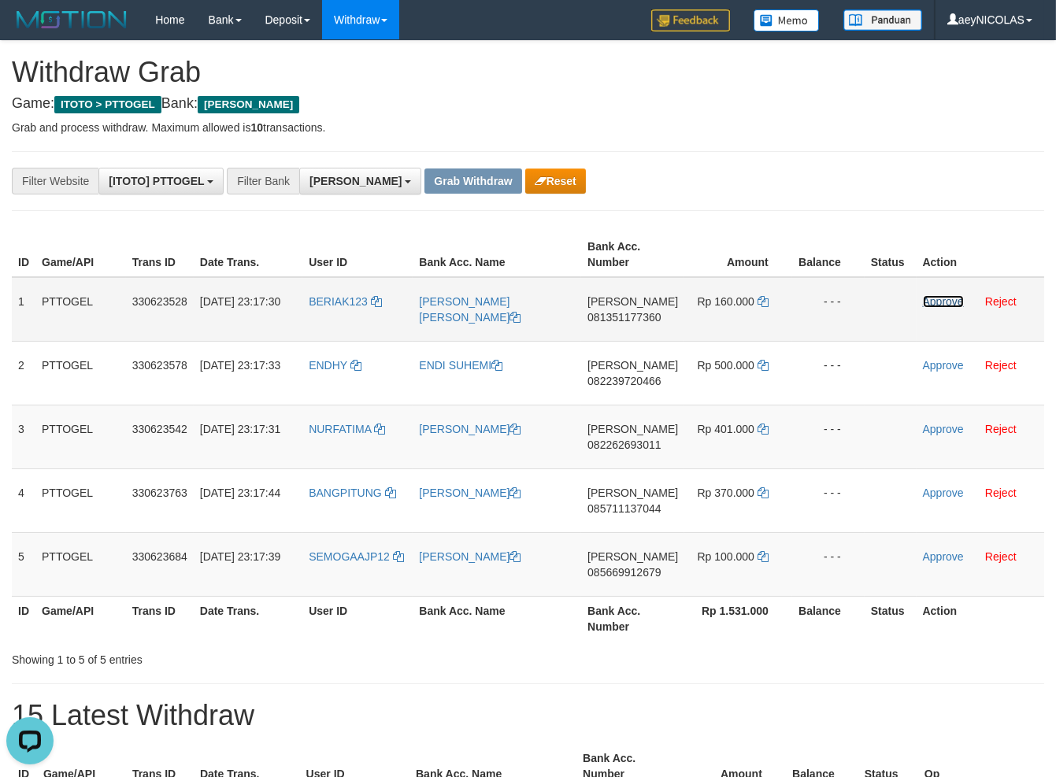
click at [945, 307] on link "Approve" at bounding box center [943, 301] width 41 height 13
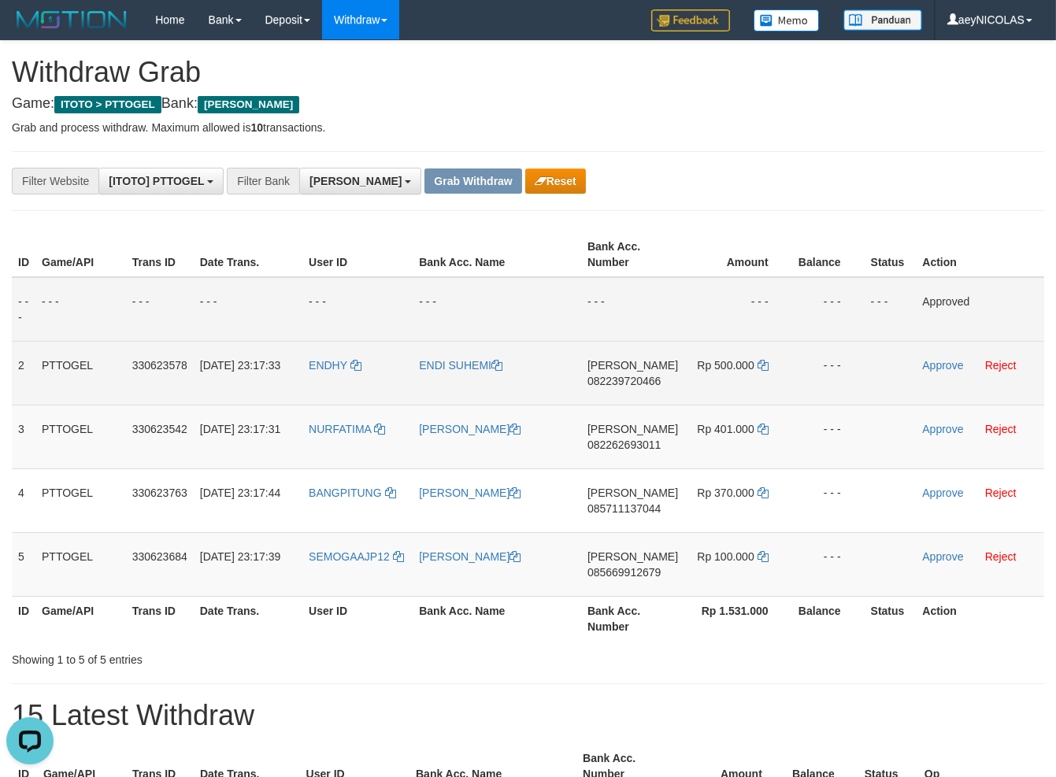
click at [633, 395] on td "DANA 082239720466" at bounding box center [632, 373] width 103 height 64
drag, startPoint x: 633, startPoint y: 395, endPoint x: 640, endPoint y: 387, distance: 10.0
click at [634, 395] on td "DANA 082239720466" at bounding box center [632, 373] width 103 height 64
click at [642, 384] on span "082239720466" at bounding box center [623, 381] width 73 height 13
copy span "082239720466"
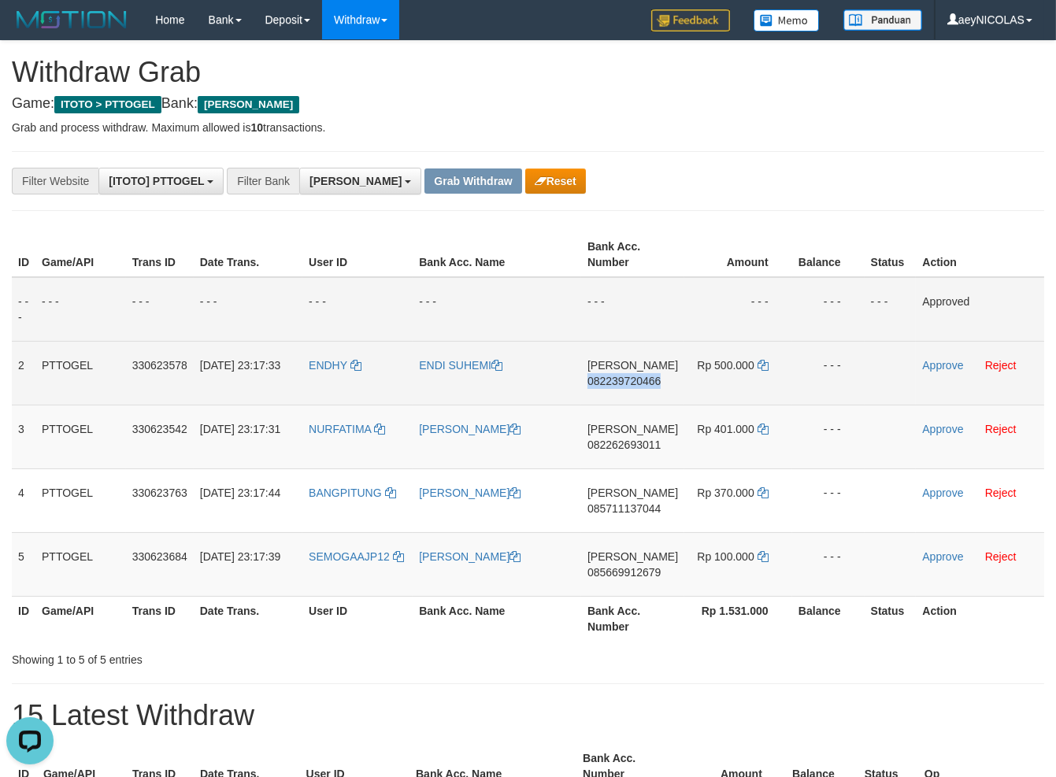
click at [642, 384] on span "082239720466" at bounding box center [623, 381] width 73 height 13
copy span "082239720466"
click at [630, 383] on span "082239720466" at bounding box center [623, 381] width 73 height 13
copy span "082239720466"
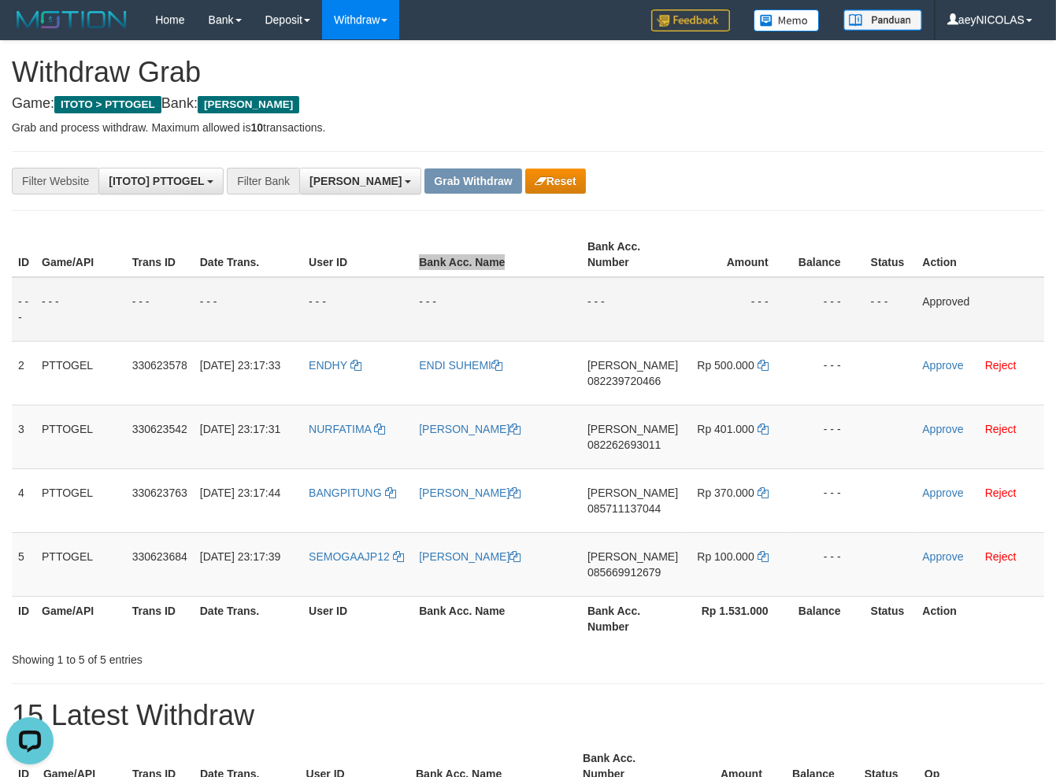
drag, startPoint x: 600, startPoint y: 250, endPoint x: 587, endPoint y: 254, distance: 14.0
click at [587, 254] on tr "ID Game/API Trans ID Date Trans. User ID Bank Acc. Name Bank Acc. Number Amount…" at bounding box center [528, 254] width 1032 height 45
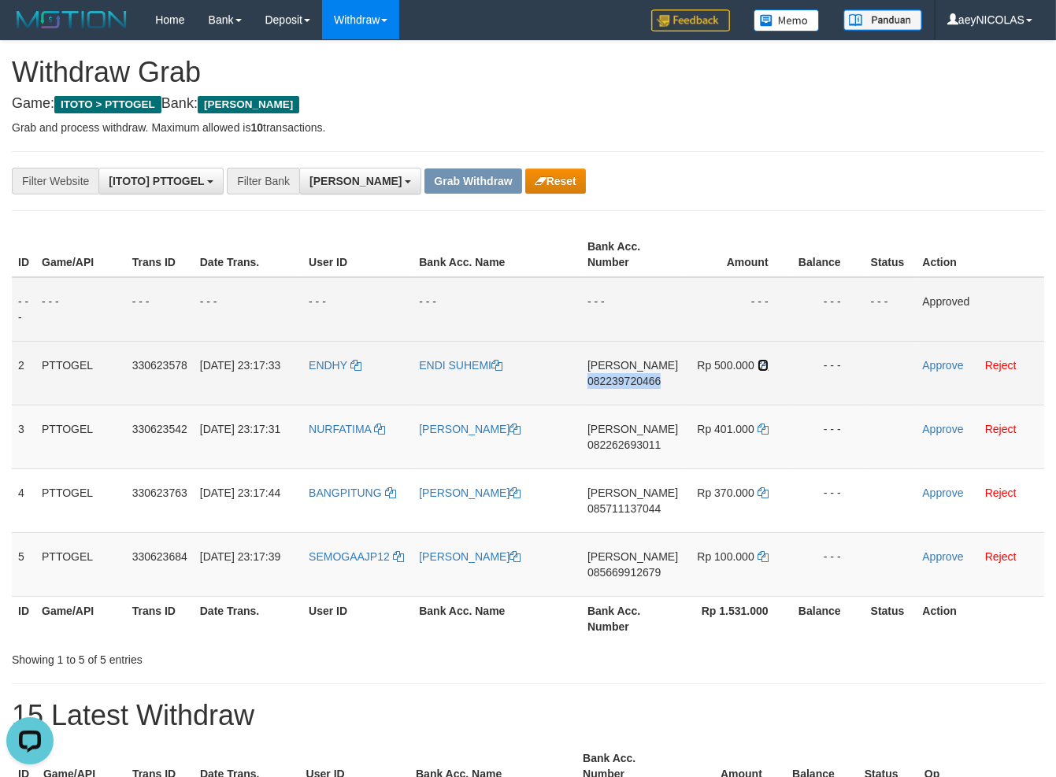
click at [765, 361] on icon at bounding box center [763, 365] width 11 height 11
copy span "082239720466"
click at [765, 361] on icon at bounding box center [763, 365] width 11 height 11
drag, startPoint x: 765, startPoint y: 361, endPoint x: 774, endPoint y: 361, distance: 8.7
click at [774, 361] on td "Rp 500.000" at bounding box center [738, 373] width 108 height 64
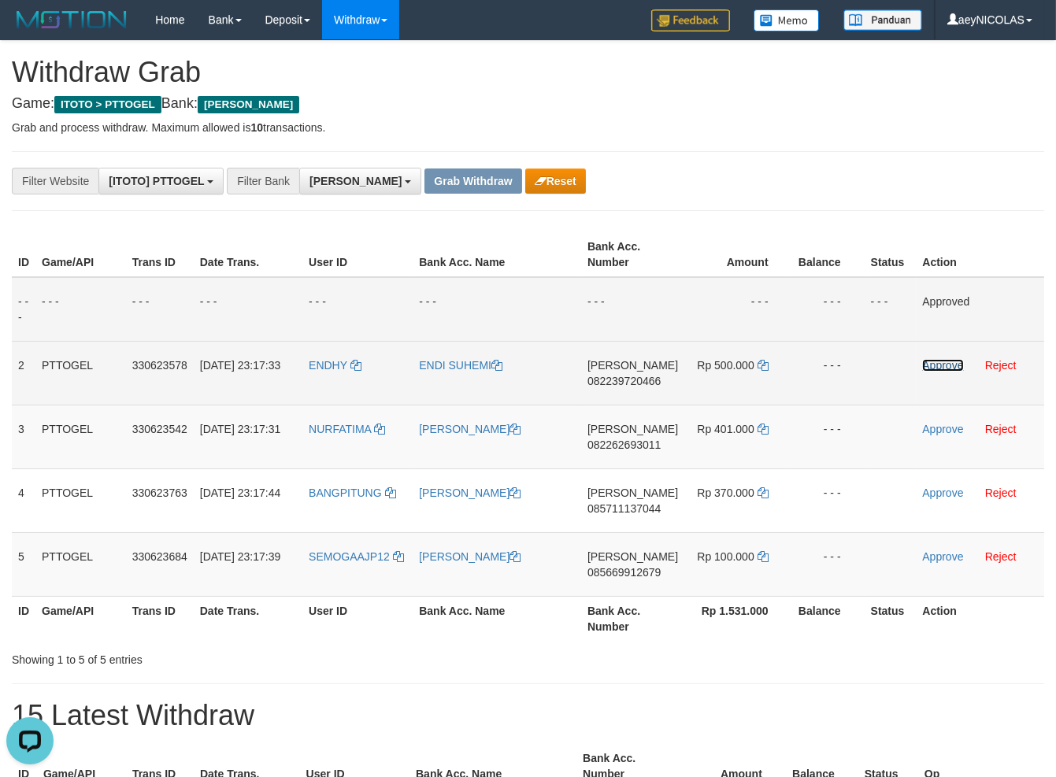
click at [950, 365] on link "Approve" at bounding box center [942, 365] width 41 height 13
click at [628, 439] on td "DANA 082262693011" at bounding box center [632, 437] width 103 height 64
click at [628, 439] on span "082262693011" at bounding box center [623, 445] width 73 height 13
click at [616, 449] on span "082262693011" at bounding box center [623, 445] width 73 height 13
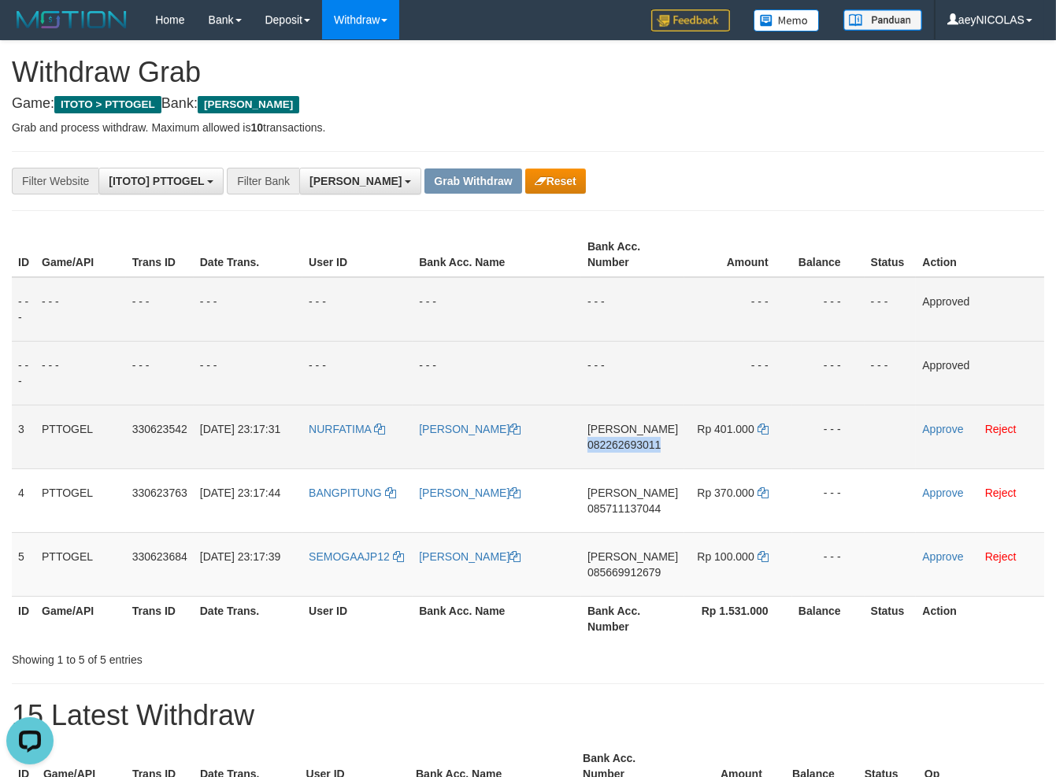
click at [616, 449] on span "082262693011" at bounding box center [623, 445] width 73 height 13
copy span "082262693011"
click at [632, 447] on span "082262693011" at bounding box center [623, 445] width 73 height 13
copy span "082262693011"
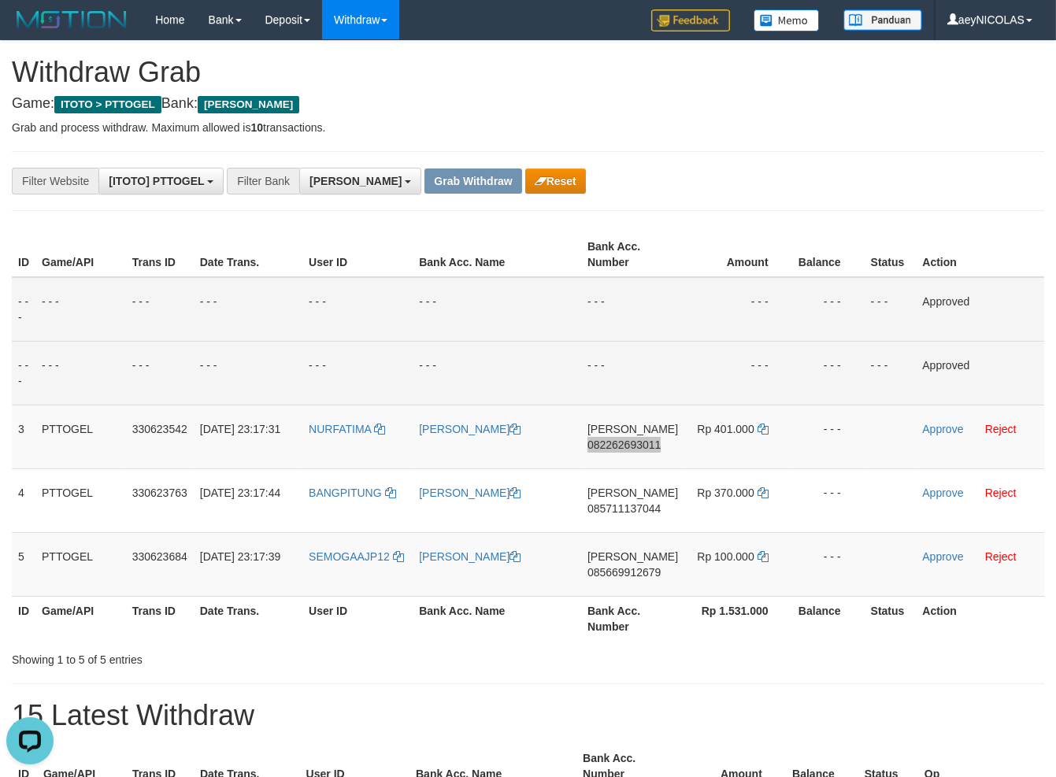
click at [596, 356] on td "- - -" at bounding box center [632, 373] width 103 height 64
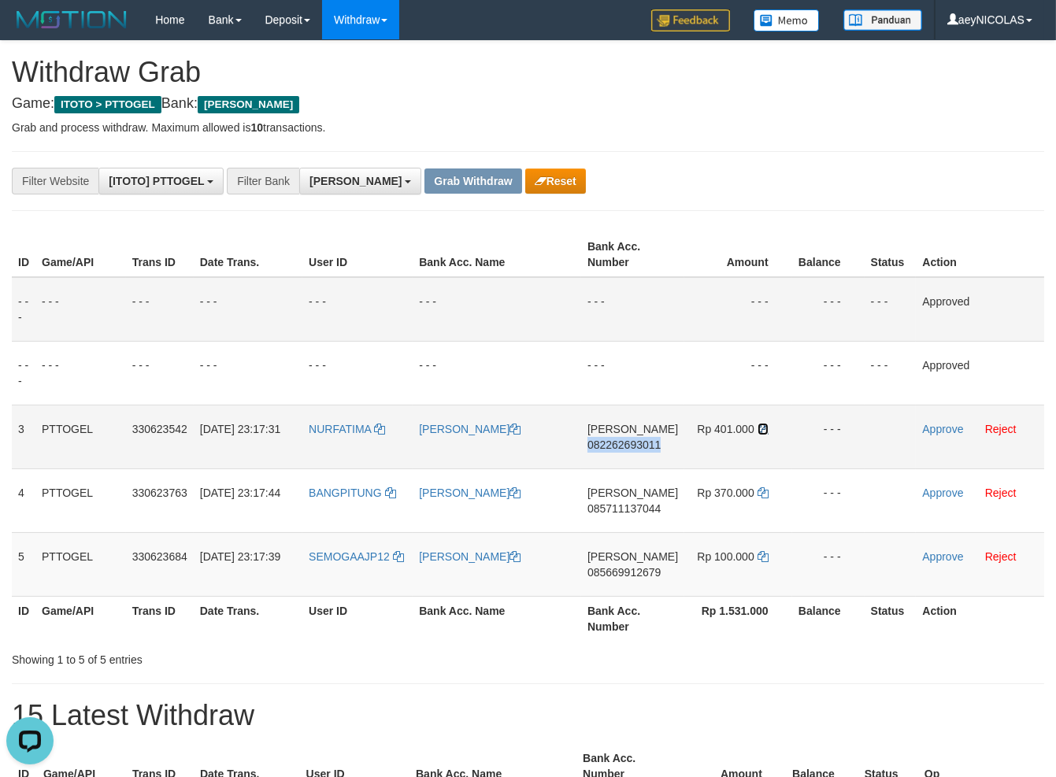
click at [762, 434] on link at bounding box center [763, 429] width 11 height 13
copy span "082262693011"
click at [762, 432] on icon at bounding box center [763, 429] width 11 height 11
click at [936, 431] on link "Approve" at bounding box center [942, 429] width 41 height 13
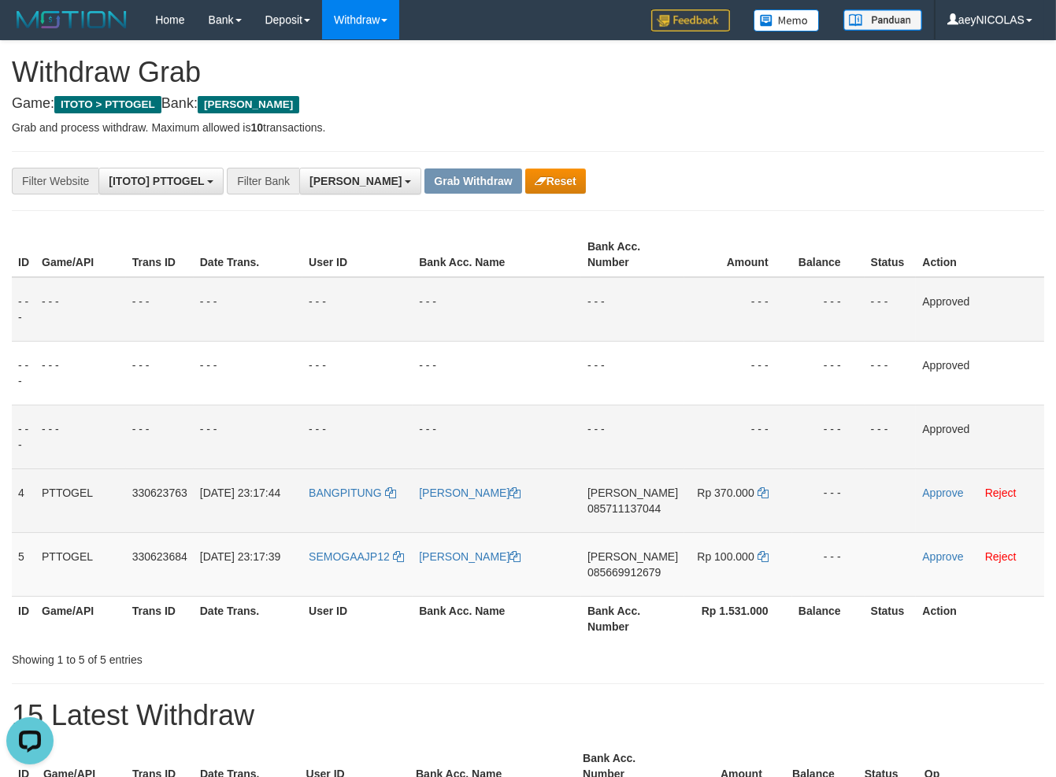
click at [613, 495] on span "[PERSON_NAME]" at bounding box center [632, 493] width 91 height 13
click at [611, 510] on span "085711137044" at bounding box center [623, 508] width 73 height 13
click at [605, 513] on span "085711137044" at bounding box center [623, 508] width 73 height 13
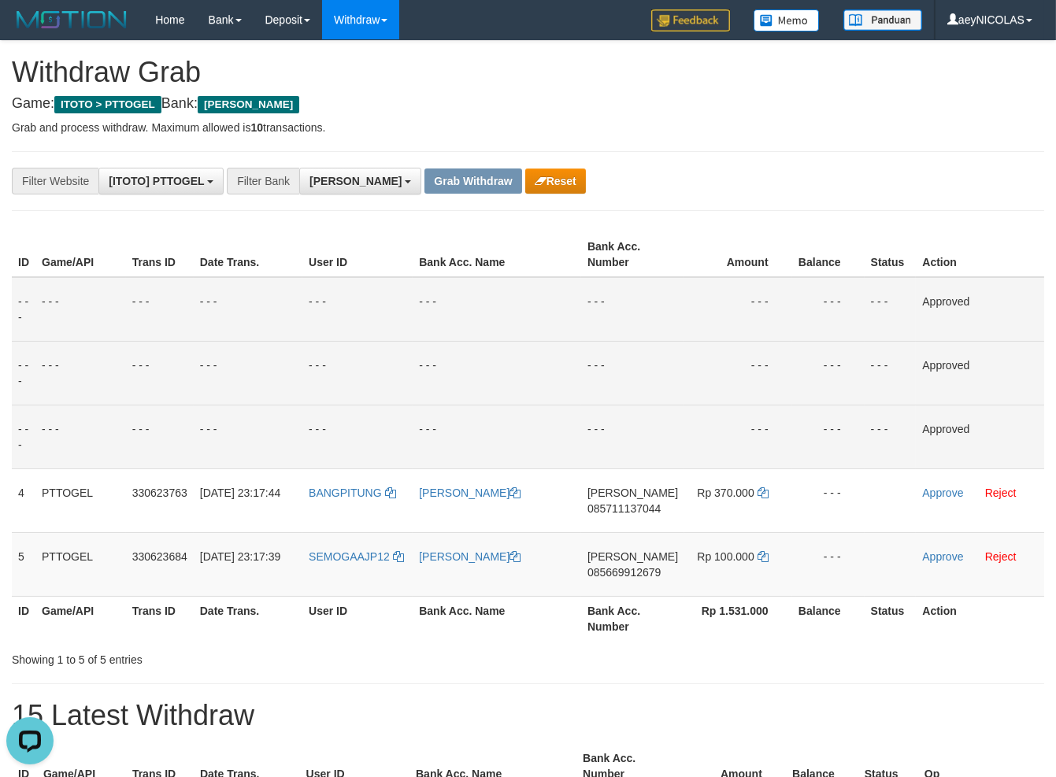
click at [634, 371] on td "- - -" at bounding box center [632, 373] width 103 height 64
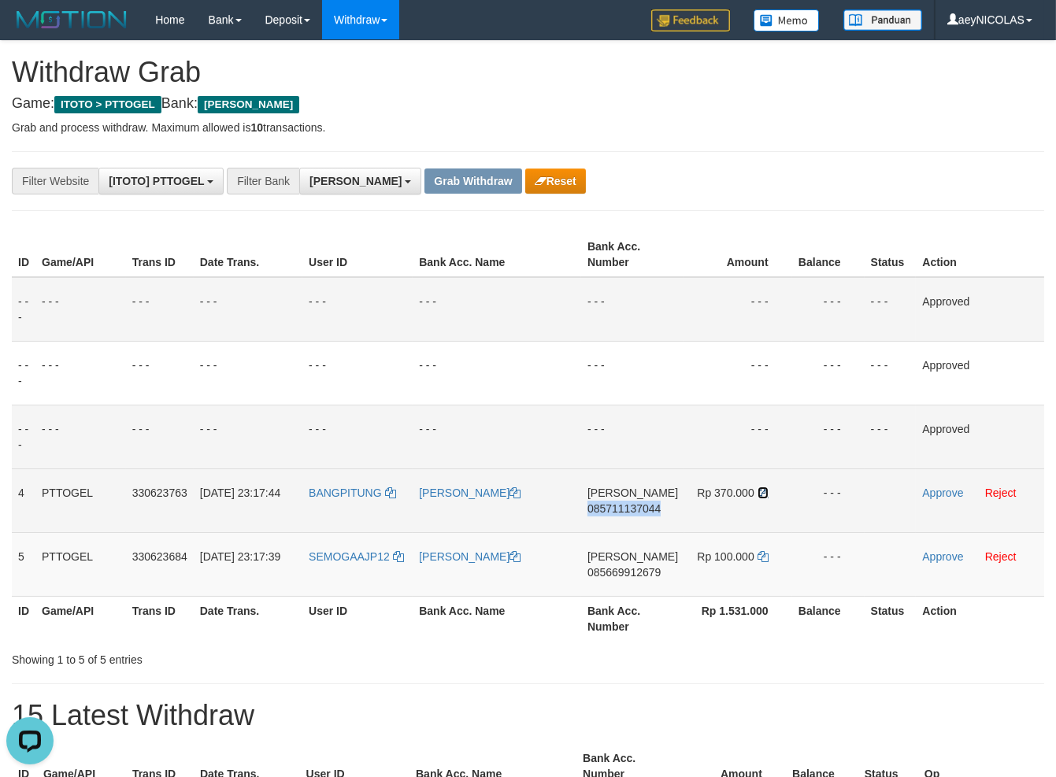
click at [762, 496] on icon at bounding box center [763, 492] width 11 height 11
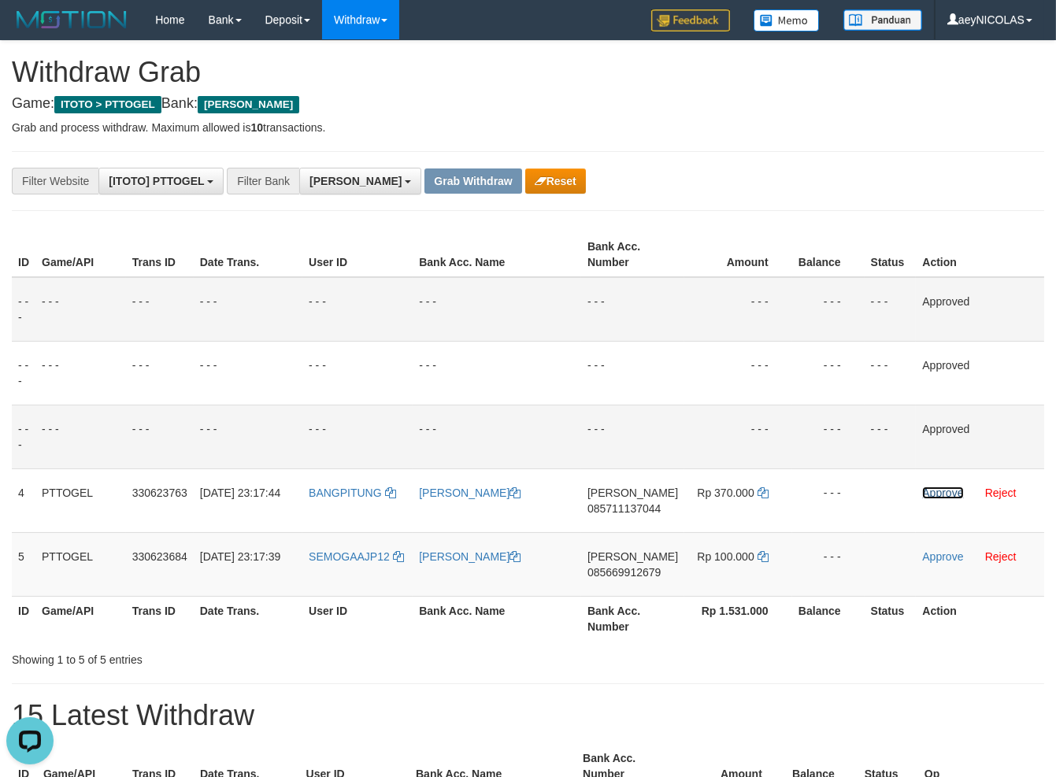
drag, startPoint x: 920, startPoint y: 498, endPoint x: 602, endPoint y: 465, distance: 319.9
click at [922, 498] on link "Approve" at bounding box center [942, 493] width 41 height 13
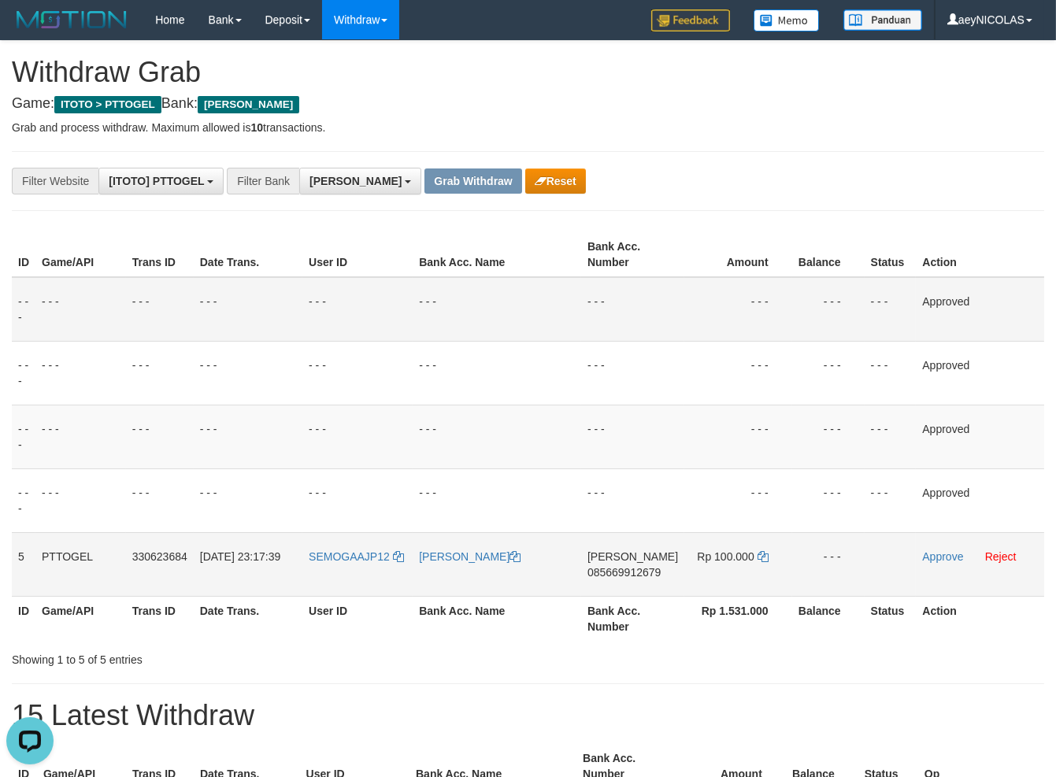
click at [589, 569] on td "DANA 085669912679" at bounding box center [632, 564] width 103 height 64
click at [628, 586] on td "DANA 085669912679" at bounding box center [632, 564] width 103 height 64
click at [638, 579] on td "DANA 085669912679" at bounding box center [632, 564] width 103 height 64
click at [638, 577] on span "085669912679" at bounding box center [623, 572] width 73 height 13
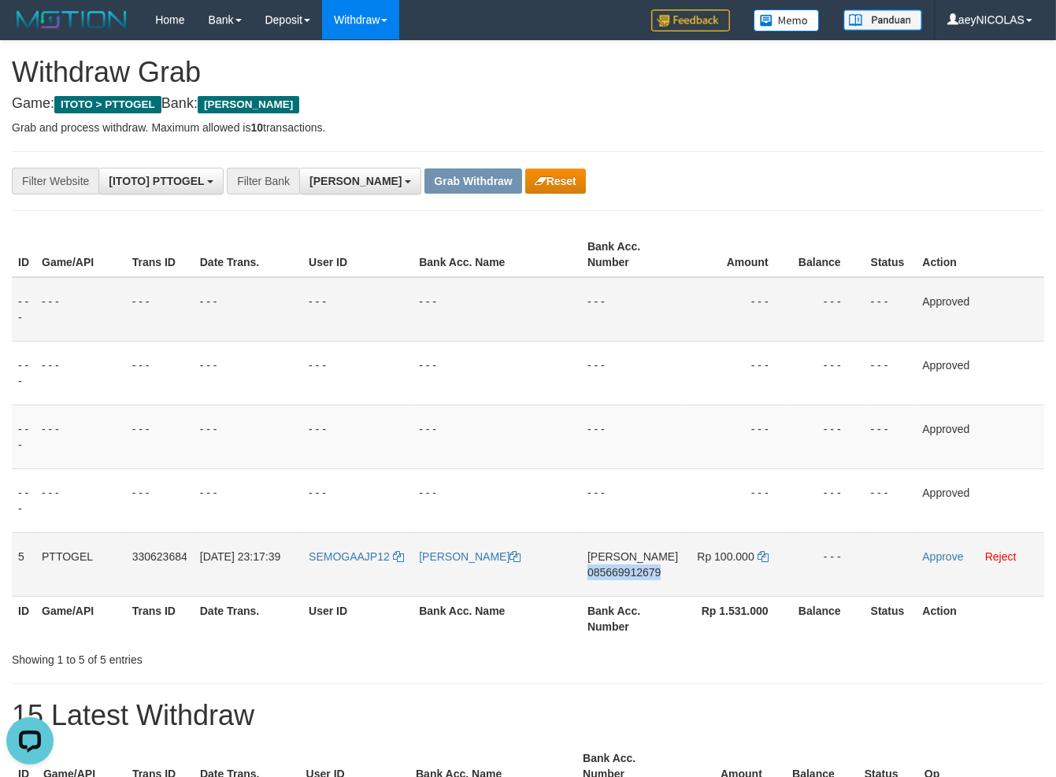
click at [638, 577] on span "085669912679" at bounding box center [623, 572] width 73 height 13
click at [625, 577] on span "085669912679" at bounding box center [623, 572] width 73 height 13
click at [631, 577] on span "085669912679" at bounding box center [623, 572] width 73 height 13
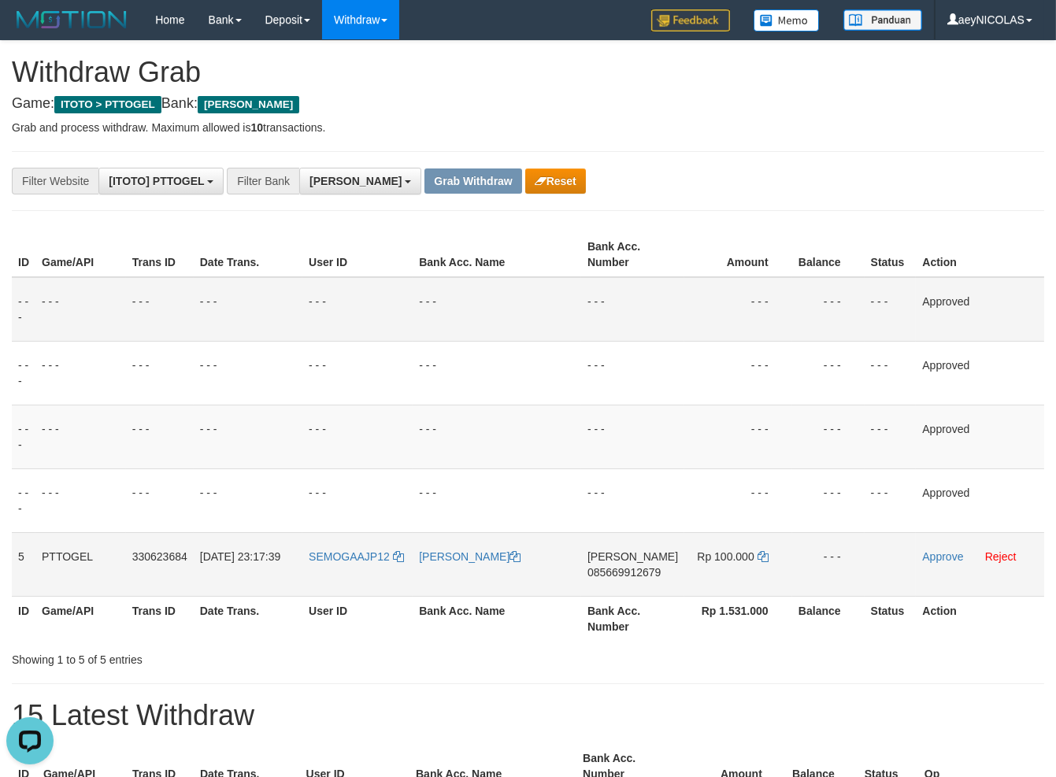
click at [639, 573] on span "085669912679" at bounding box center [623, 572] width 73 height 13
click at [545, 442] on td "- - -" at bounding box center [497, 437] width 169 height 64
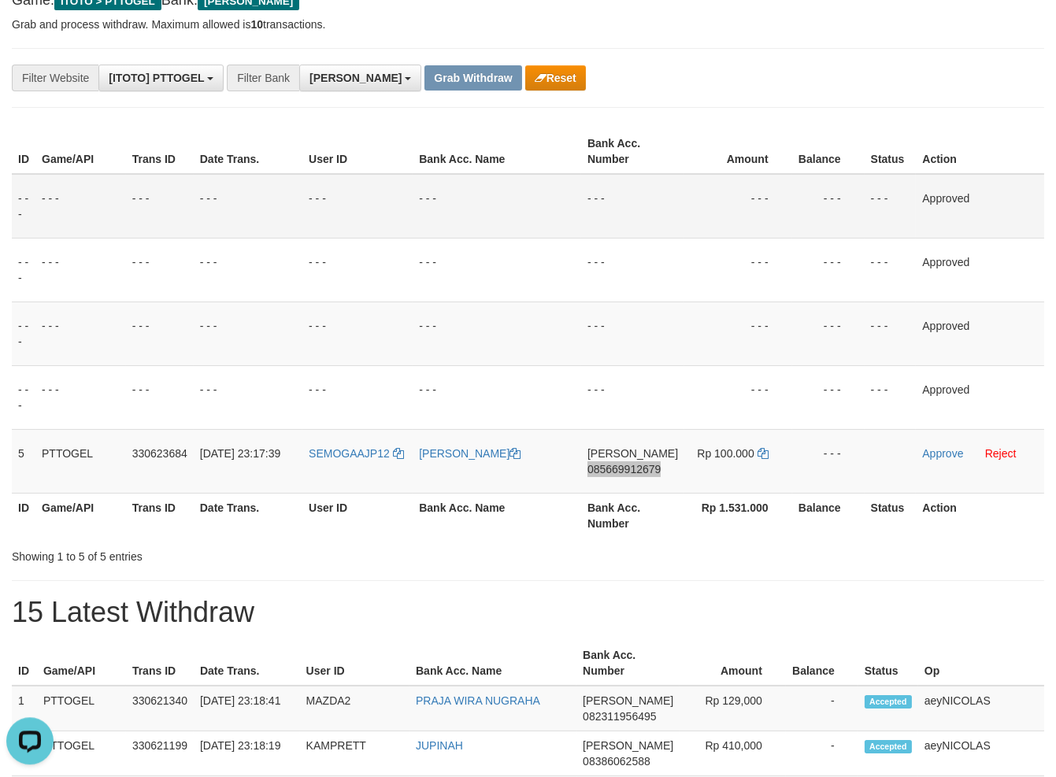
scroll to position [112, 0]
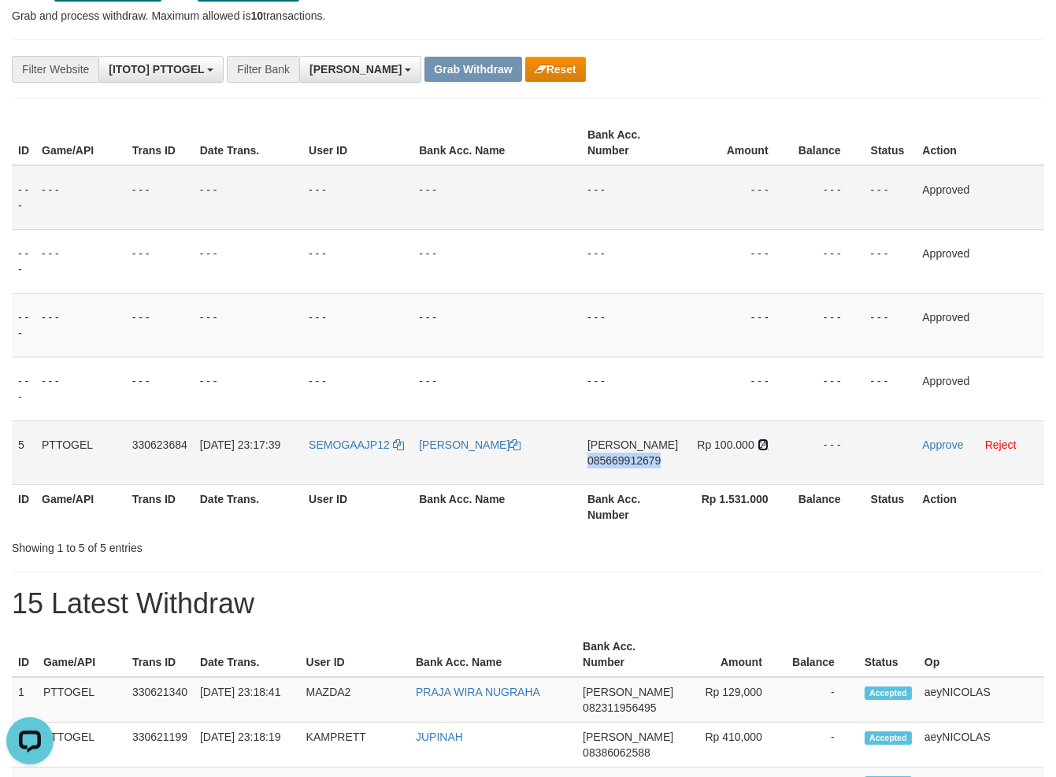
click at [762, 447] on icon at bounding box center [763, 444] width 11 height 11
click at [762, 443] on icon at bounding box center [763, 444] width 11 height 11
click at [761, 443] on icon at bounding box center [763, 444] width 11 height 11
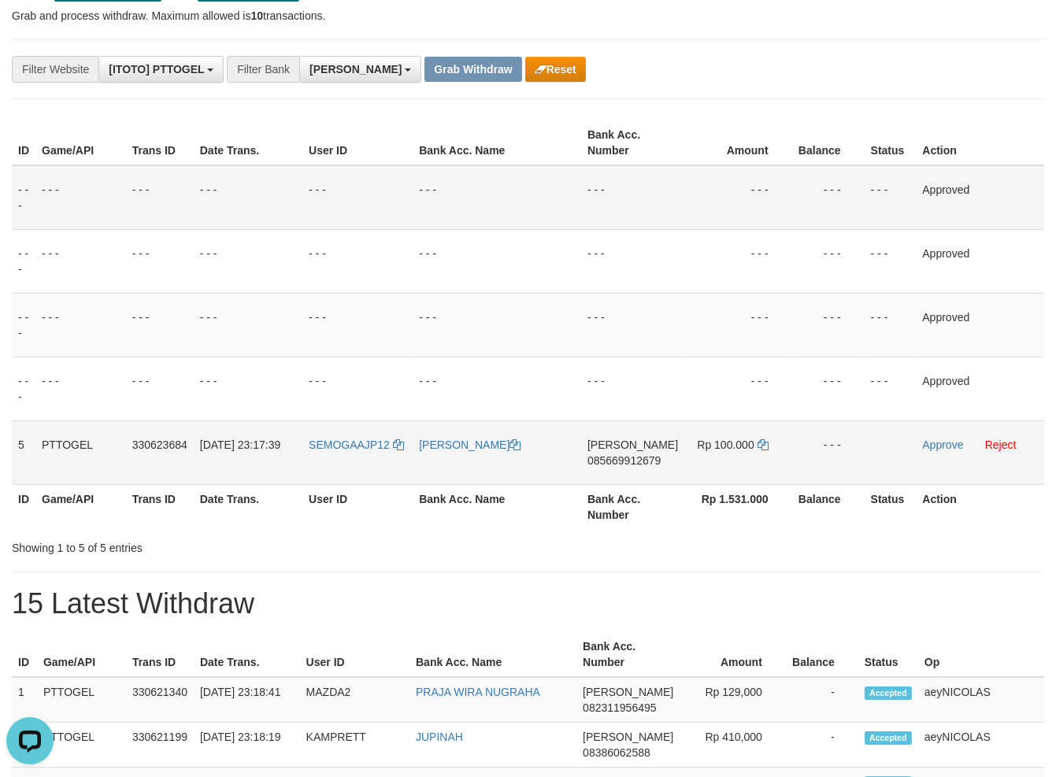
click at [932, 438] on td "Approve Reject" at bounding box center [980, 453] width 128 height 64
click at [936, 437] on td "Approve Reject" at bounding box center [980, 453] width 128 height 64
click at [940, 440] on link "Approve" at bounding box center [942, 445] width 41 height 13
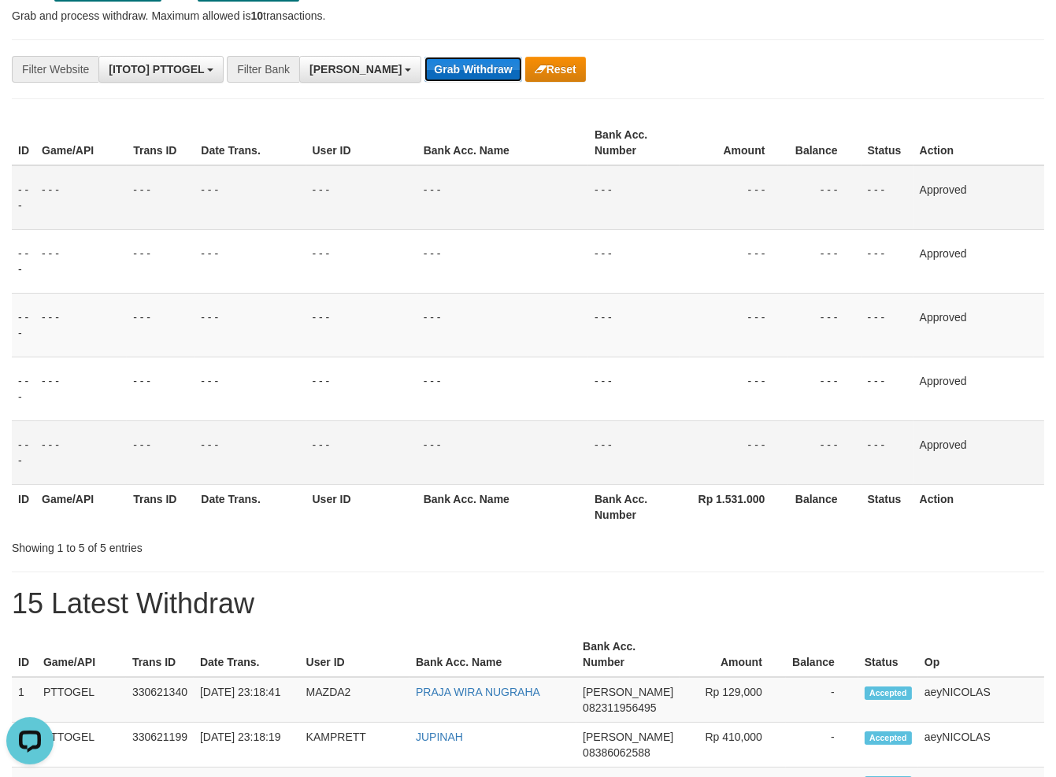
click at [424, 65] on button "Grab Withdraw" at bounding box center [472, 69] width 97 height 25
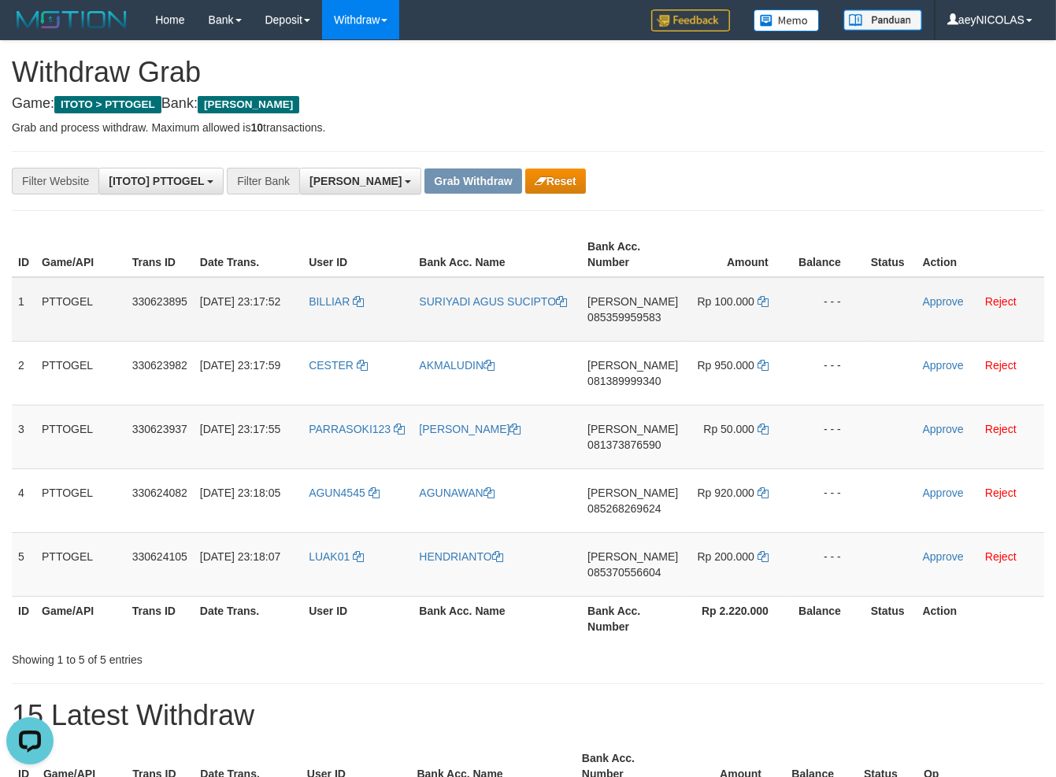
drag, startPoint x: 723, startPoint y: 203, endPoint x: 626, endPoint y: 304, distance: 139.8
copy tr
drag, startPoint x: 360, startPoint y: 344, endPoint x: 727, endPoint y: 570, distance: 431.0
click at [727, 570] on tbody "1 PTTOGEL 330623895 01/09/2025 23:17:52 BILLIAR SURIYADI AGUS SUCIPTO DANA 0853…" at bounding box center [528, 437] width 1032 height 320
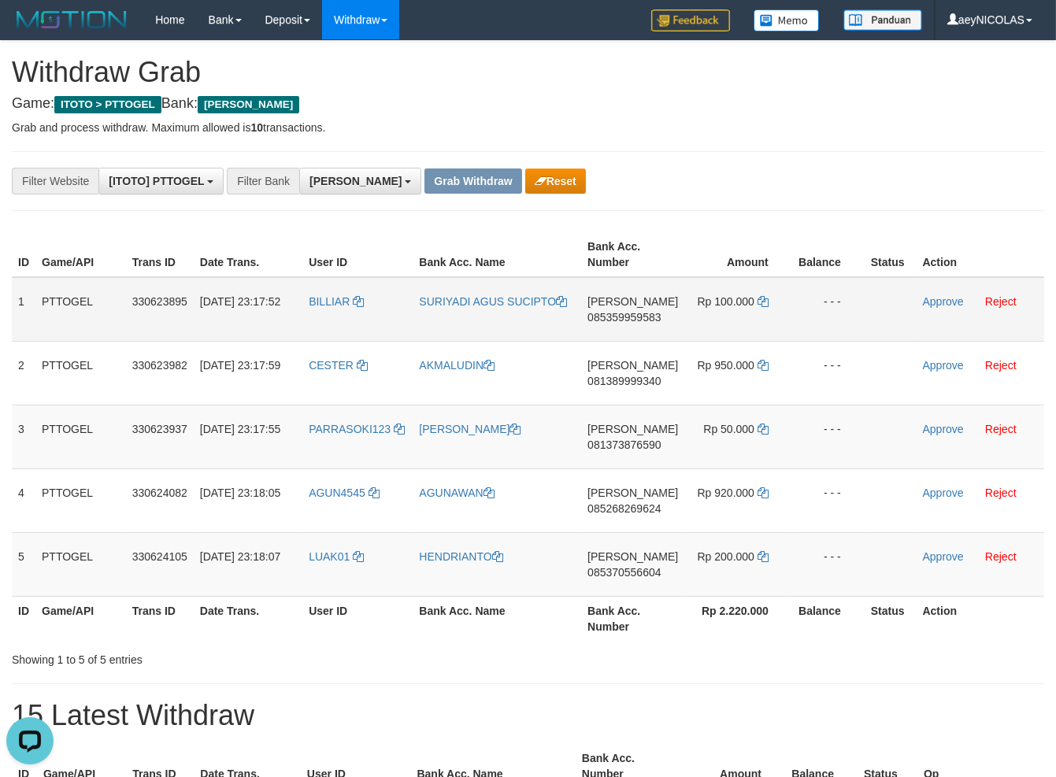
click at [632, 311] on span "085359959583" at bounding box center [623, 317] width 73 height 13
copy tr
click at [632, 311] on span "085359959583" at bounding box center [623, 317] width 73 height 13
copy span "085359959583"
click at [611, 319] on span "085359959583" at bounding box center [623, 317] width 73 height 13
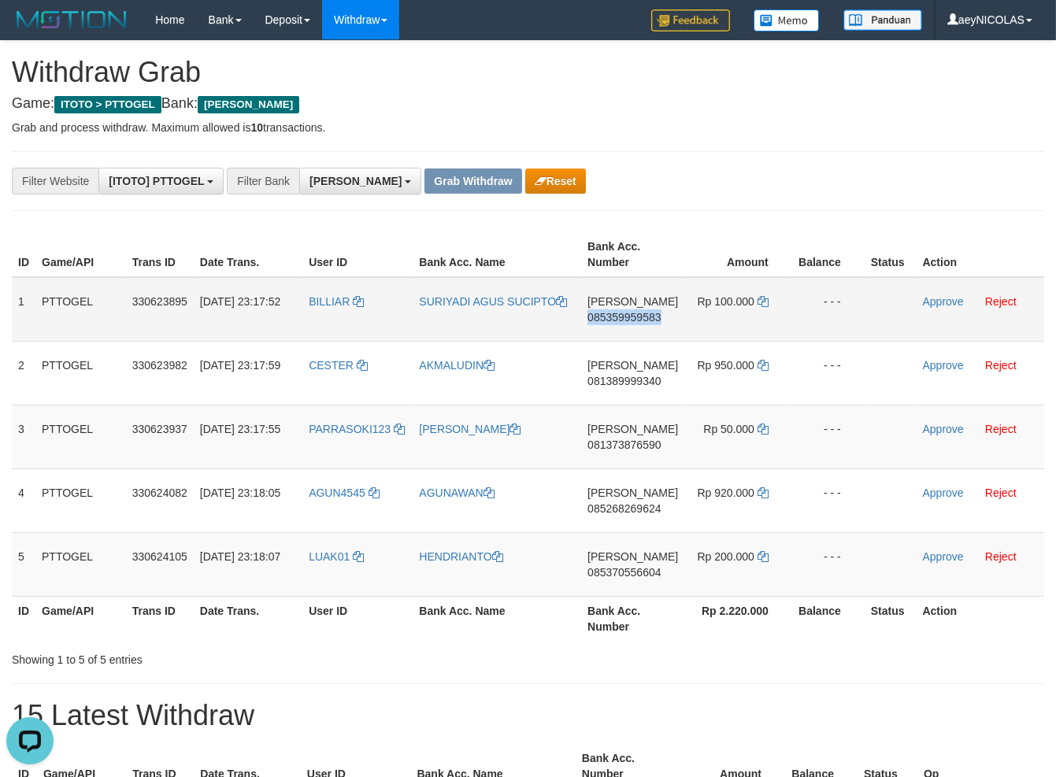
click at [611, 319] on span "085359959583" at bounding box center [623, 317] width 73 height 13
copy span "085359959583"
click at [766, 179] on div "**********" at bounding box center [440, 181] width 880 height 27
click at [759, 302] on icon at bounding box center [763, 301] width 11 height 11
copy span "085359959583"
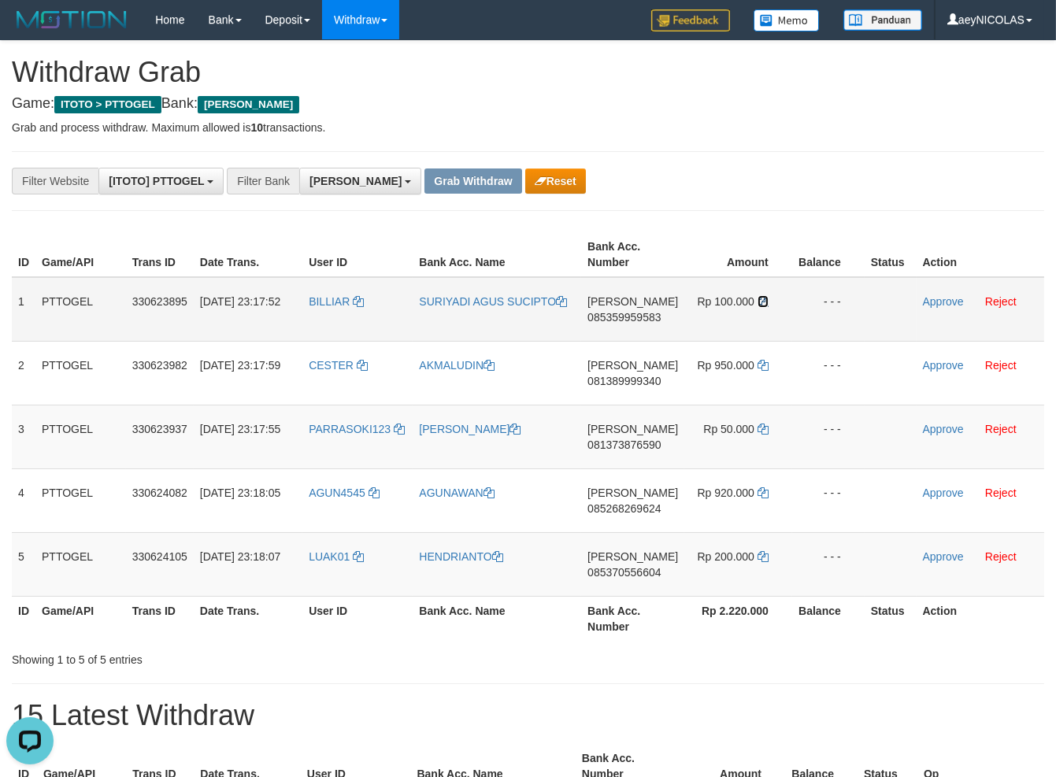
click at [759, 302] on icon at bounding box center [763, 301] width 11 height 11
click at [936, 302] on link "Approve" at bounding box center [943, 301] width 41 height 13
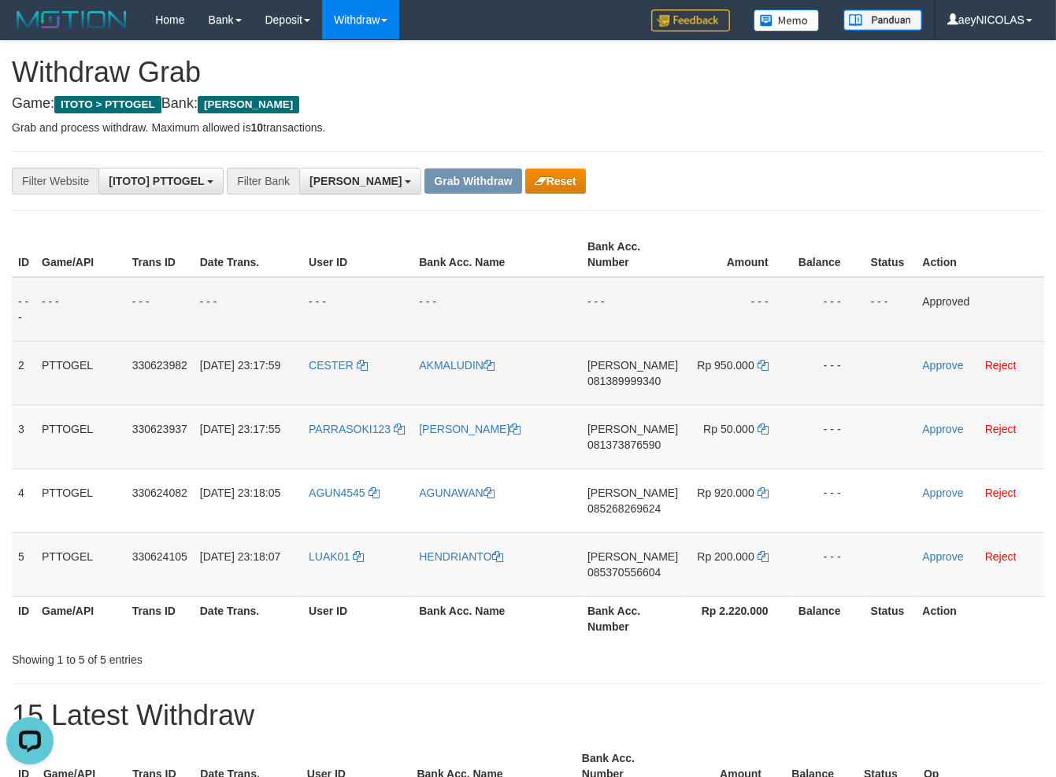
click at [654, 385] on span "081389999340" at bounding box center [623, 381] width 73 height 13
copy span "081389999340"
click at [621, 396] on td "DANA 081389999340" at bounding box center [632, 373] width 103 height 64
click at [625, 382] on span "081389999340" at bounding box center [623, 381] width 73 height 13
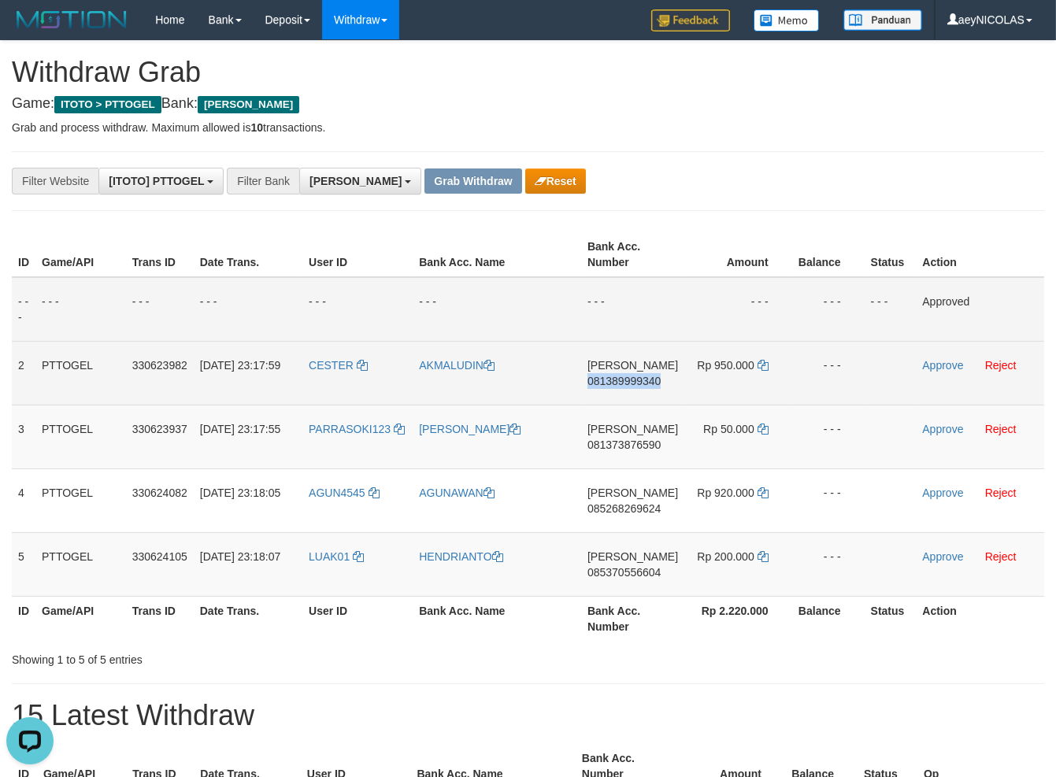
click at [625, 382] on span "081389999340" at bounding box center [623, 381] width 73 height 13
copy span "081389999340"
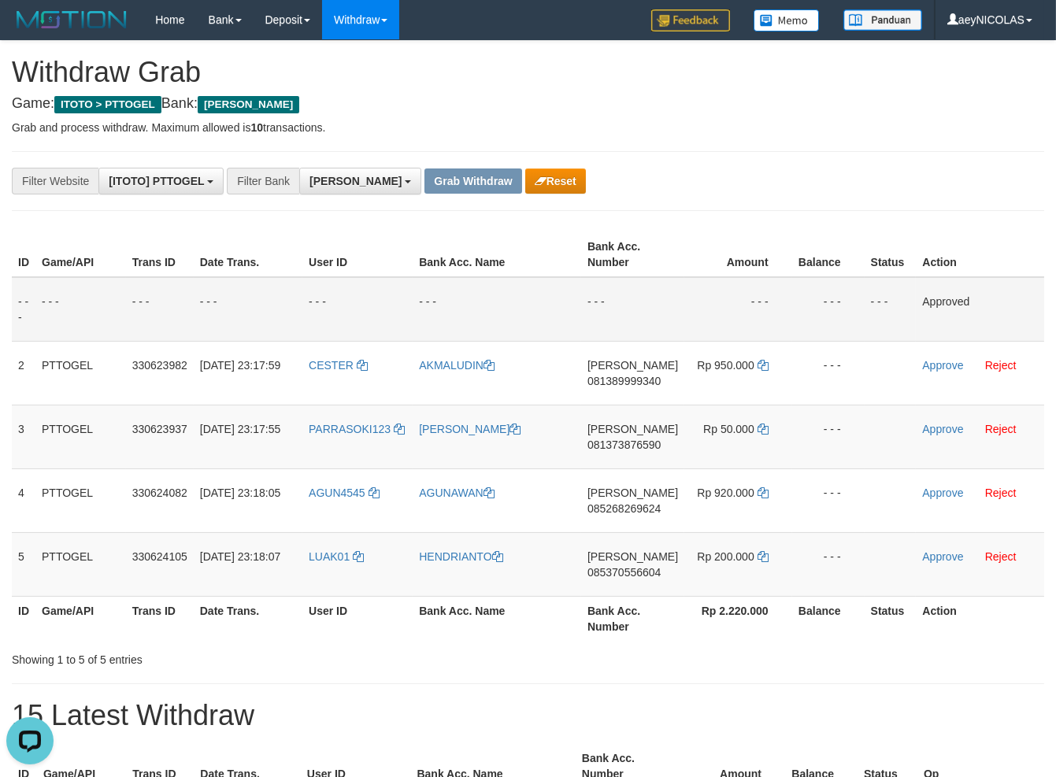
click at [662, 249] on th "Bank Acc. Number" at bounding box center [632, 254] width 103 height 45
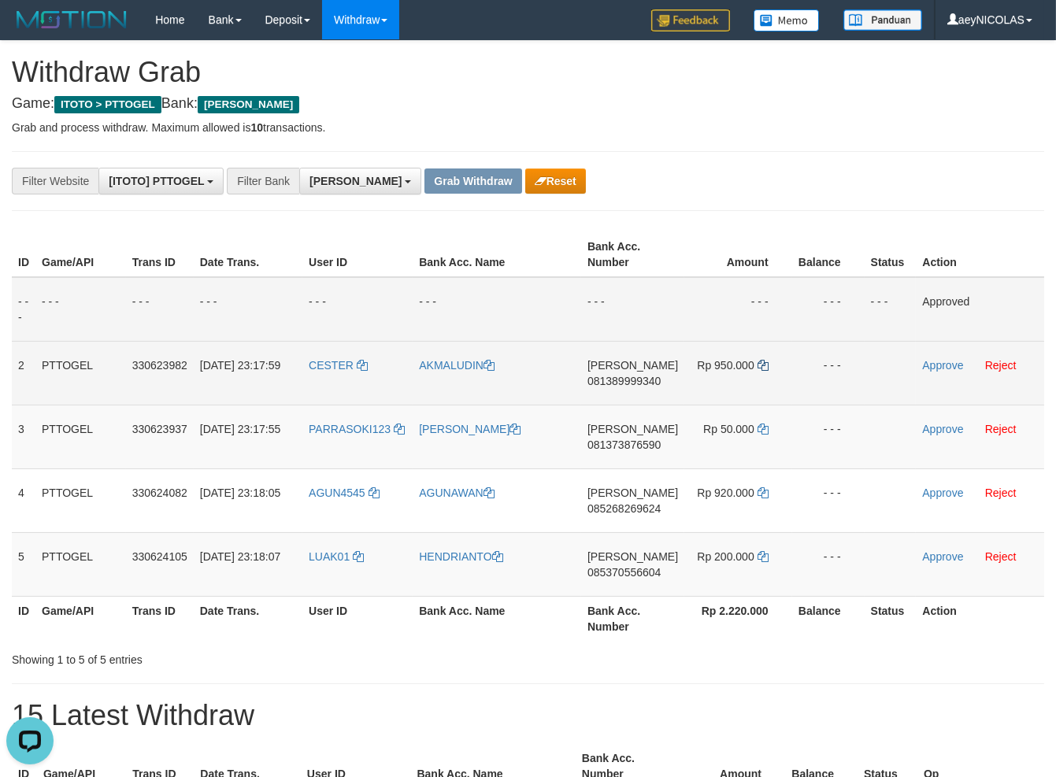
click at [758, 364] on td "Rp 950.000" at bounding box center [738, 373] width 108 height 64
click at [758, 364] on icon at bounding box center [763, 365] width 11 height 11
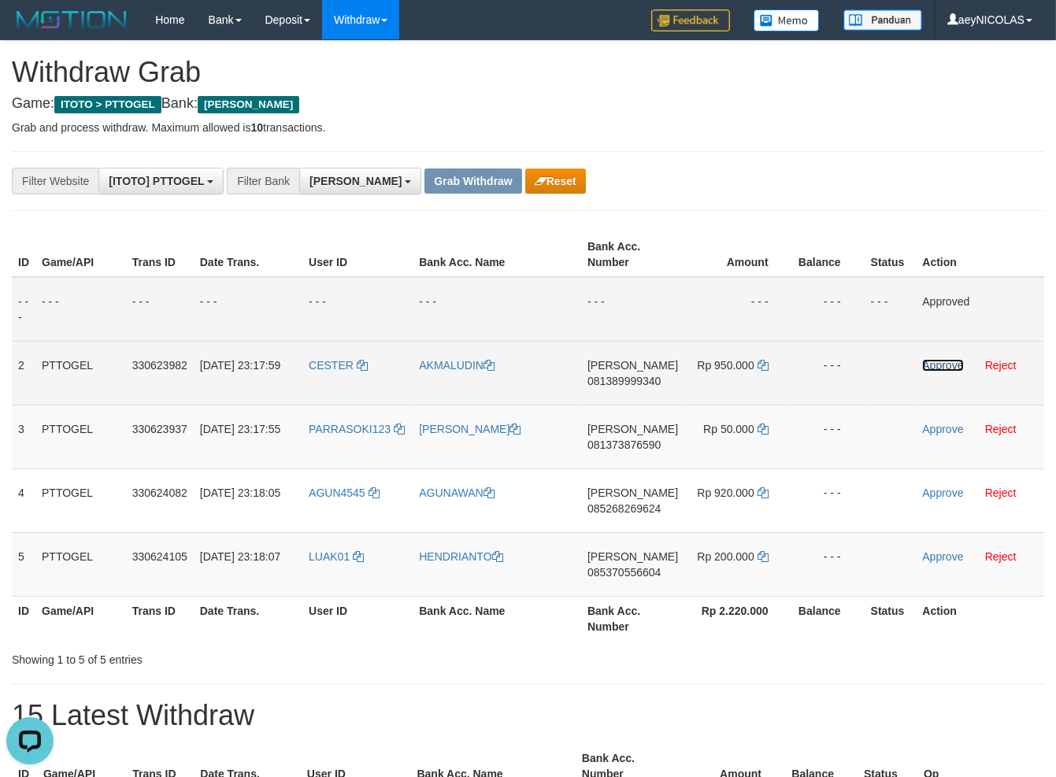
click at [949, 362] on link "Approve" at bounding box center [942, 365] width 41 height 13
click at [636, 439] on span "081373876590" at bounding box center [623, 445] width 73 height 13
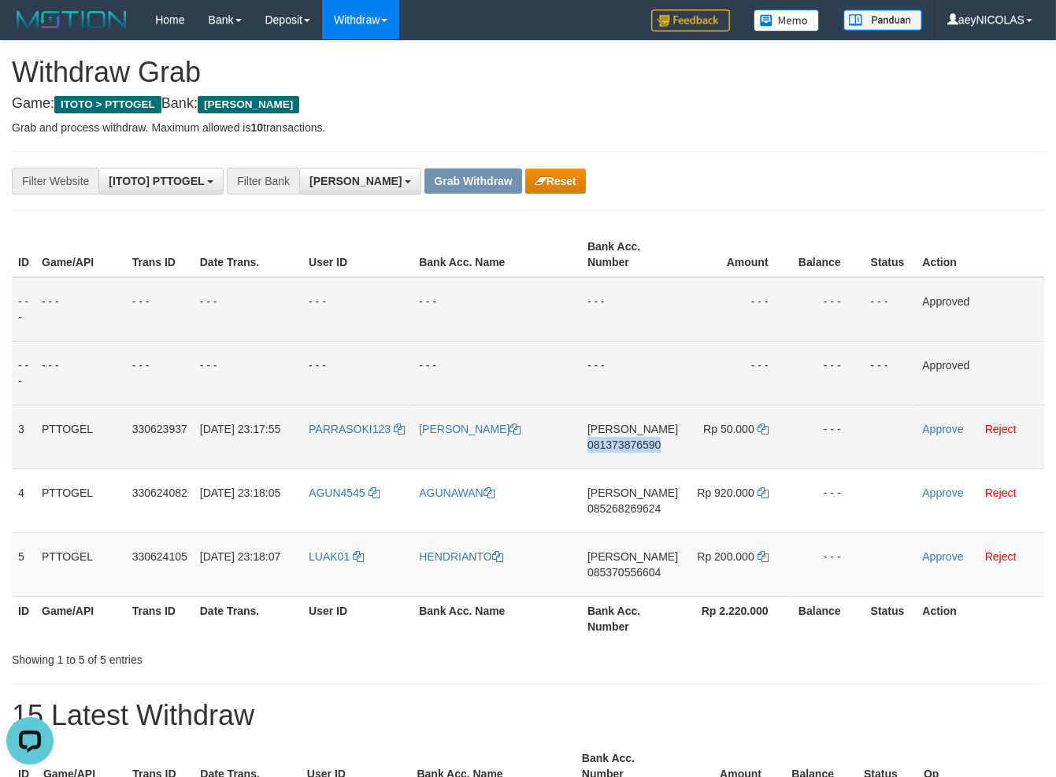
click at [636, 439] on span "081373876590" at bounding box center [623, 445] width 73 height 13
copy span "081373876590"
click at [642, 453] on td "DANA 081373876590" at bounding box center [632, 437] width 103 height 64
click at [640, 445] on span "081373876590" at bounding box center [623, 445] width 73 height 13
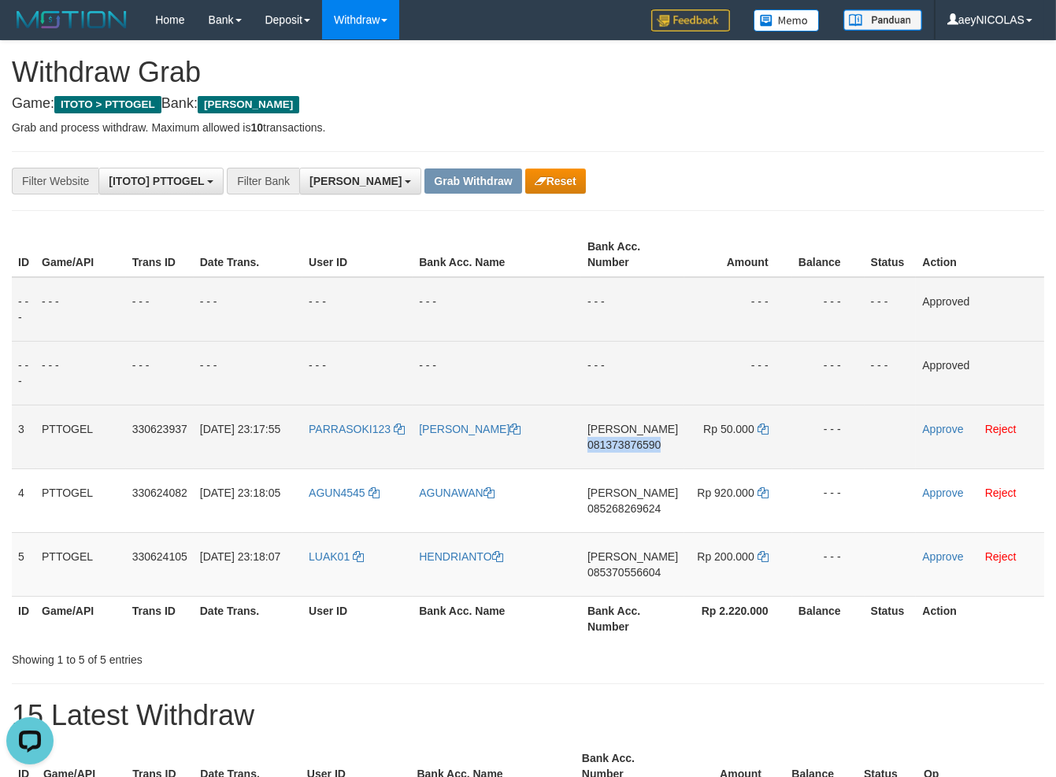
copy span "081373876590"
click at [640, 445] on span "081373876590" at bounding box center [623, 445] width 73 height 13
copy span "081373876590"
click at [662, 332] on td "- - -" at bounding box center [632, 309] width 103 height 65
click at [763, 427] on icon at bounding box center [763, 429] width 11 height 11
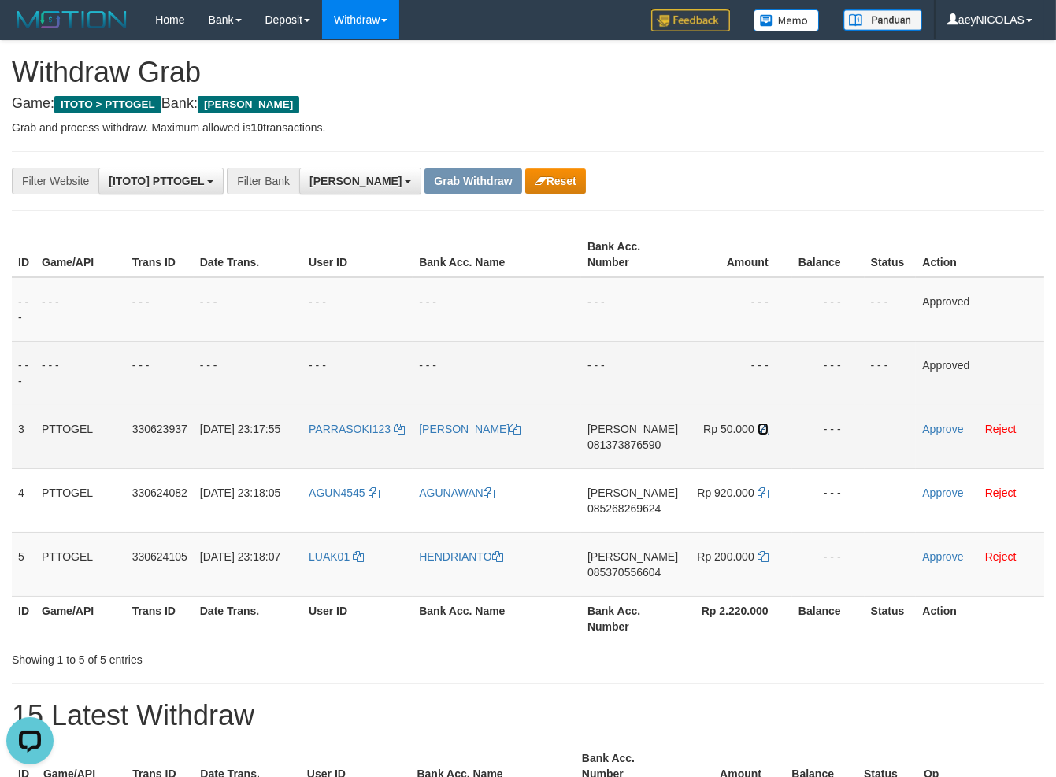
click at [763, 427] on icon at bounding box center [763, 429] width 11 height 11
click at [950, 428] on link "Approve" at bounding box center [942, 429] width 41 height 13
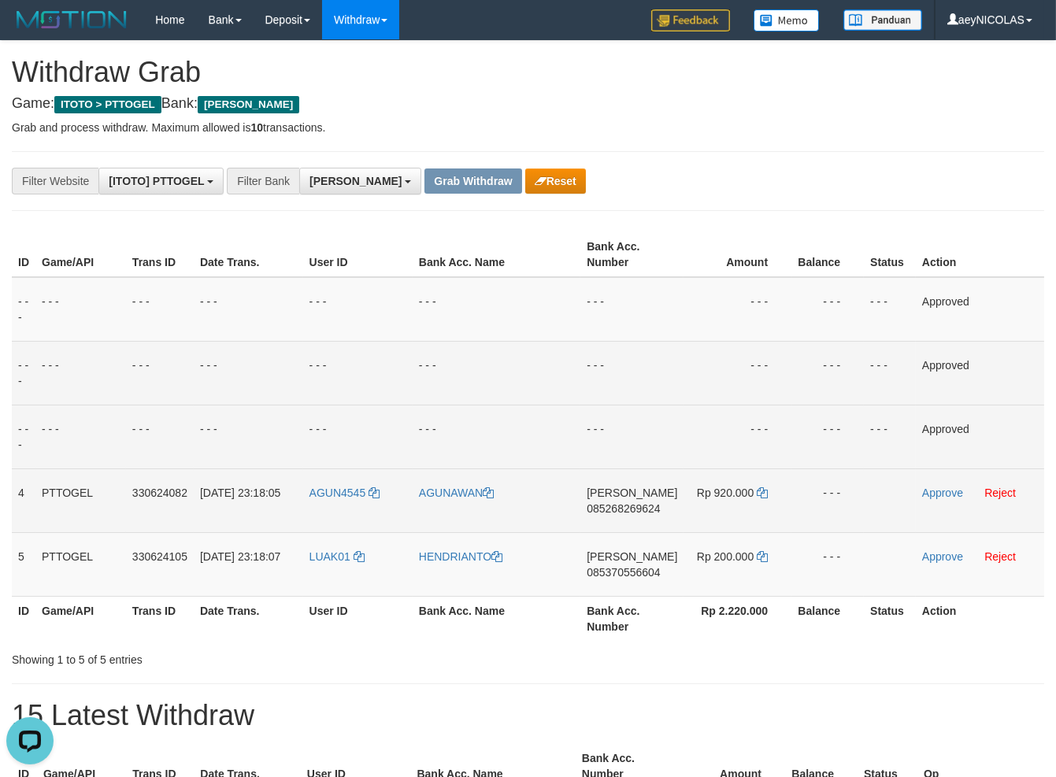
click at [609, 498] on span "[PERSON_NAME]" at bounding box center [632, 493] width 91 height 13
click at [610, 512] on span "085268269624" at bounding box center [623, 508] width 73 height 13
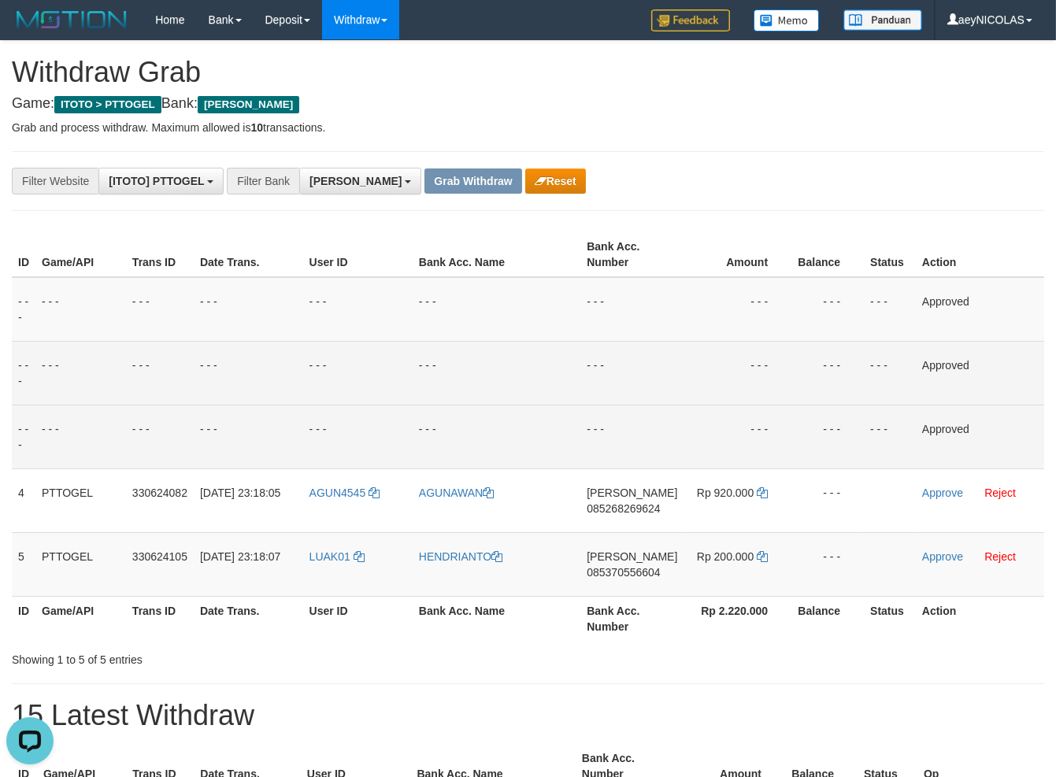
click at [600, 399] on td "- - -" at bounding box center [631, 373] width 103 height 64
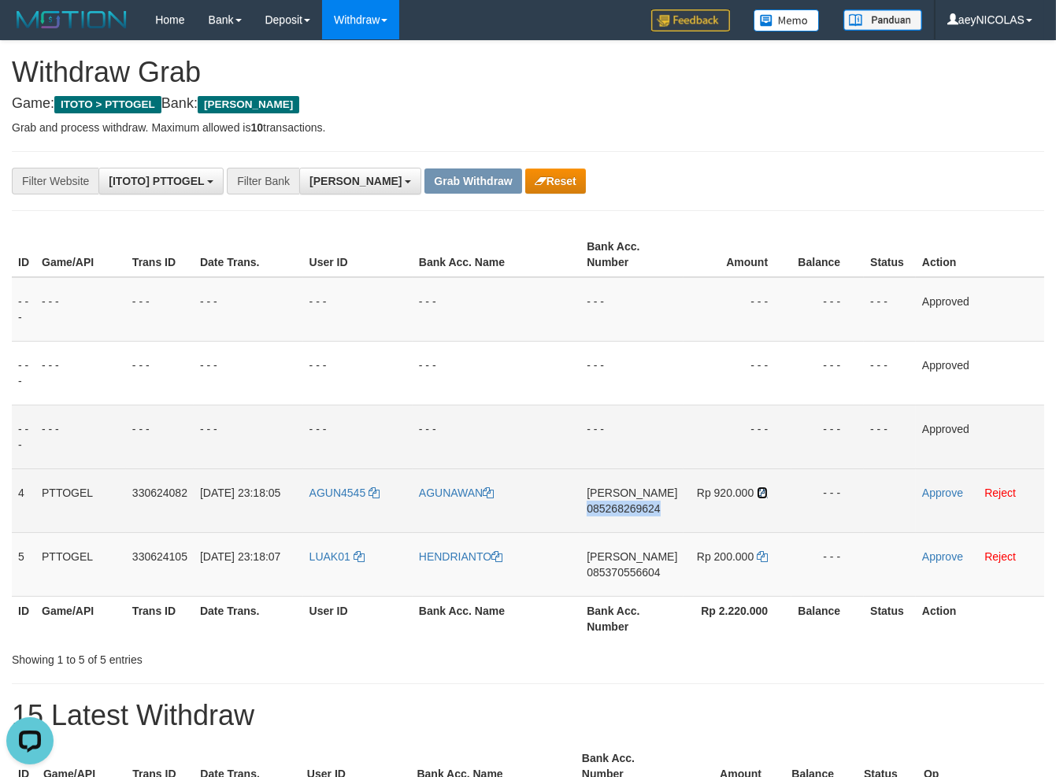
click at [759, 491] on icon at bounding box center [762, 492] width 11 height 11
click at [930, 498] on link "Approve" at bounding box center [942, 493] width 41 height 13
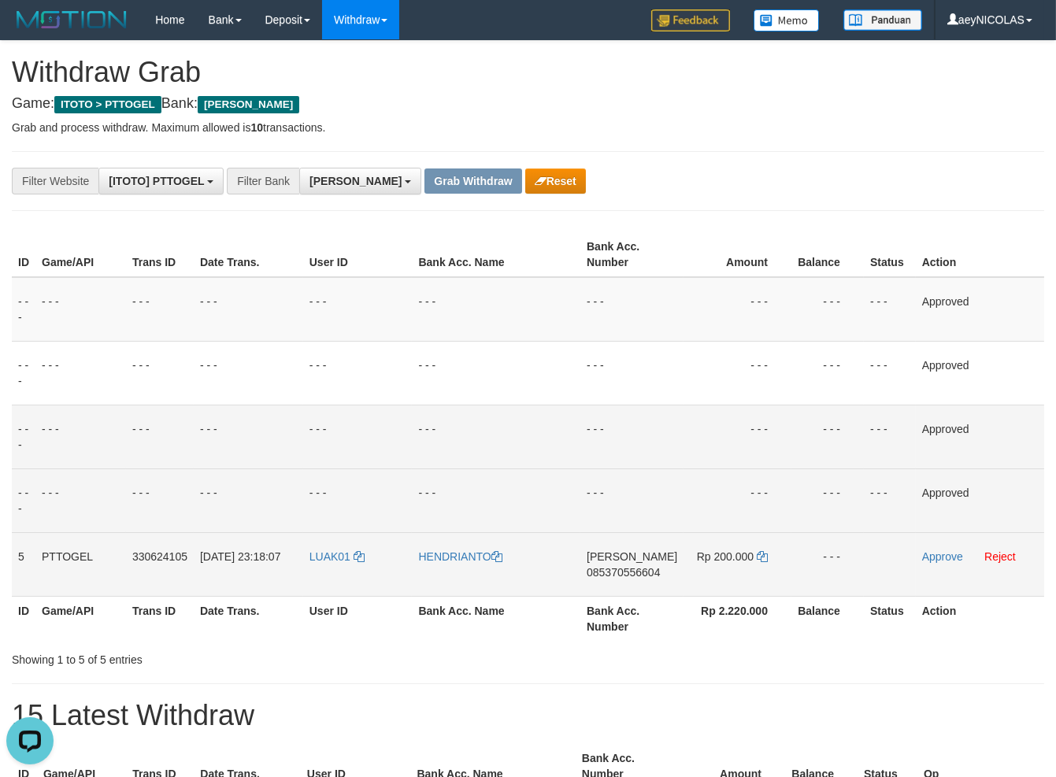
click at [625, 585] on td "DANA 085370556604" at bounding box center [631, 564] width 103 height 64
click at [632, 582] on td "DANA 085370556604" at bounding box center [631, 564] width 103 height 64
click at [639, 580] on td "DANA 085370556604" at bounding box center [631, 564] width 103 height 64
click at [649, 574] on span "085370556604" at bounding box center [623, 572] width 73 height 13
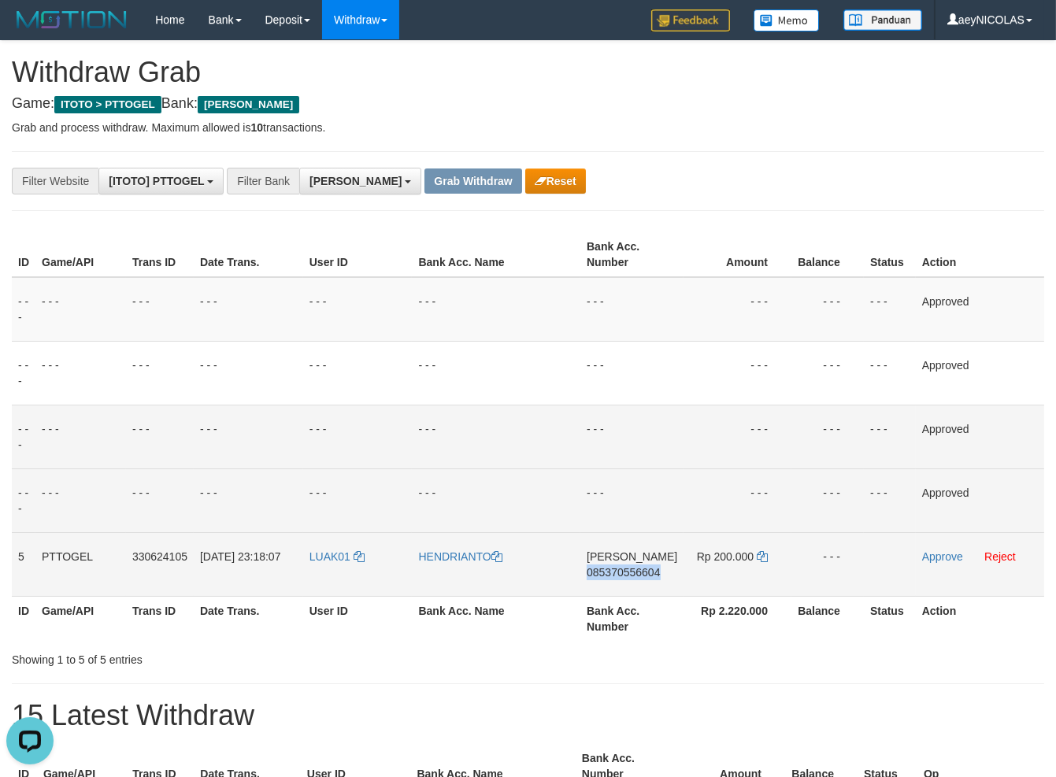
click at [649, 574] on span "085370556604" at bounding box center [623, 572] width 73 height 13
click at [566, 449] on td "- - -" at bounding box center [496, 437] width 169 height 64
click at [768, 555] on td "Rp 200.000" at bounding box center [738, 564] width 108 height 64
click at [765, 557] on icon at bounding box center [762, 556] width 11 height 11
click at [762, 558] on icon at bounding box center [762, 556] width 11 height 11
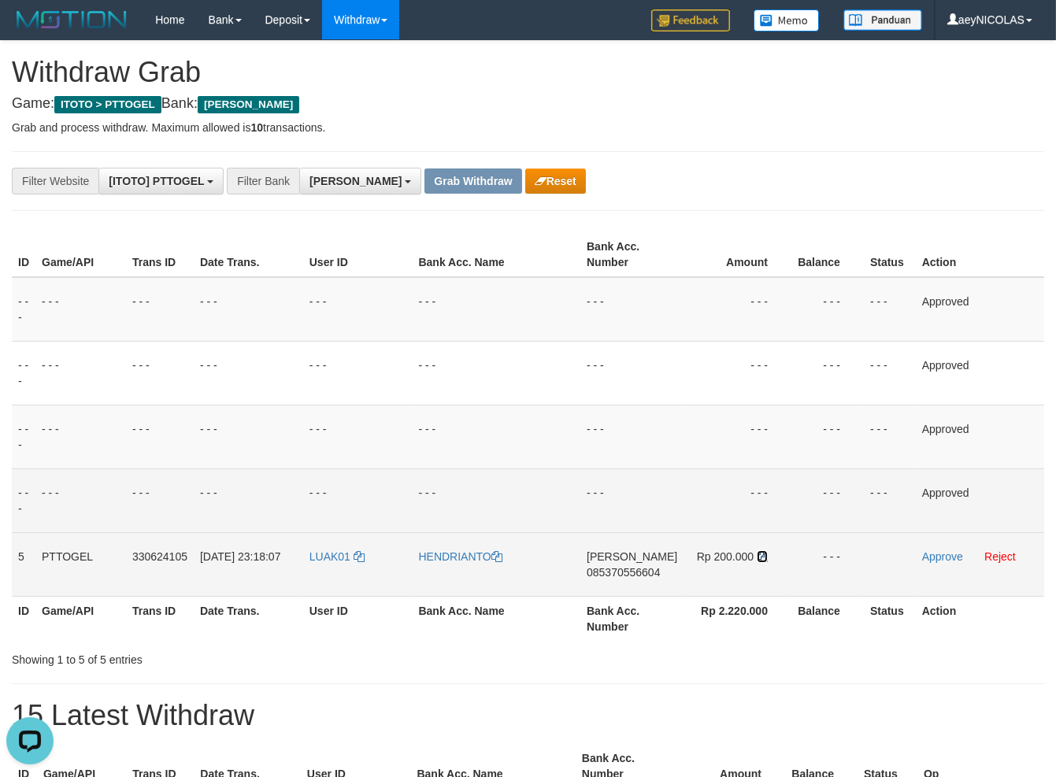
click at [762, 558] on icon at bounding box center [762, 556] width 11 height 11
click at [864, 553] on td at bounding box center [890, 564] width 52 height 64
click at [950, 556] on link "Approve" at bounding box center [942, 556] width 41 height 13
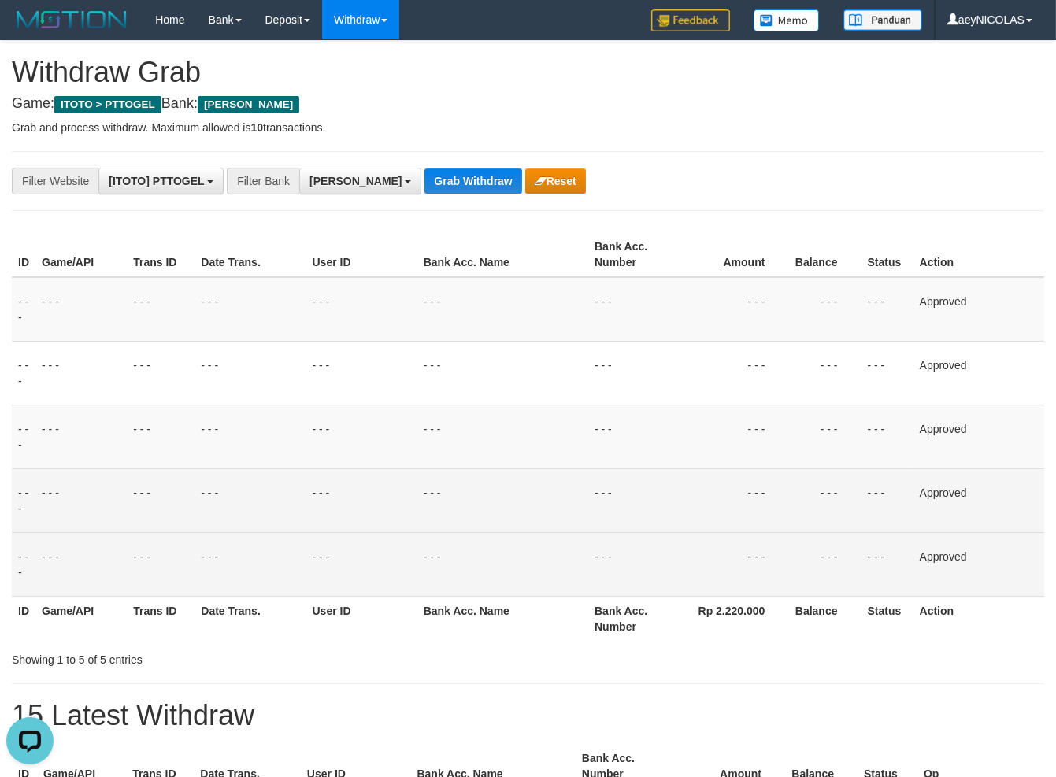
drag, startPoint x: 543, startPoint y: 294, endPoint x: 525, endPoint y: 265, distance: 33.9
click at [543, 288] on td "- - -" at bounding box center [502, 309] width 171 height 65
click at [424, 174] on button "Grab Withdraw" at bounding box center [472, 181] width 97 height 25
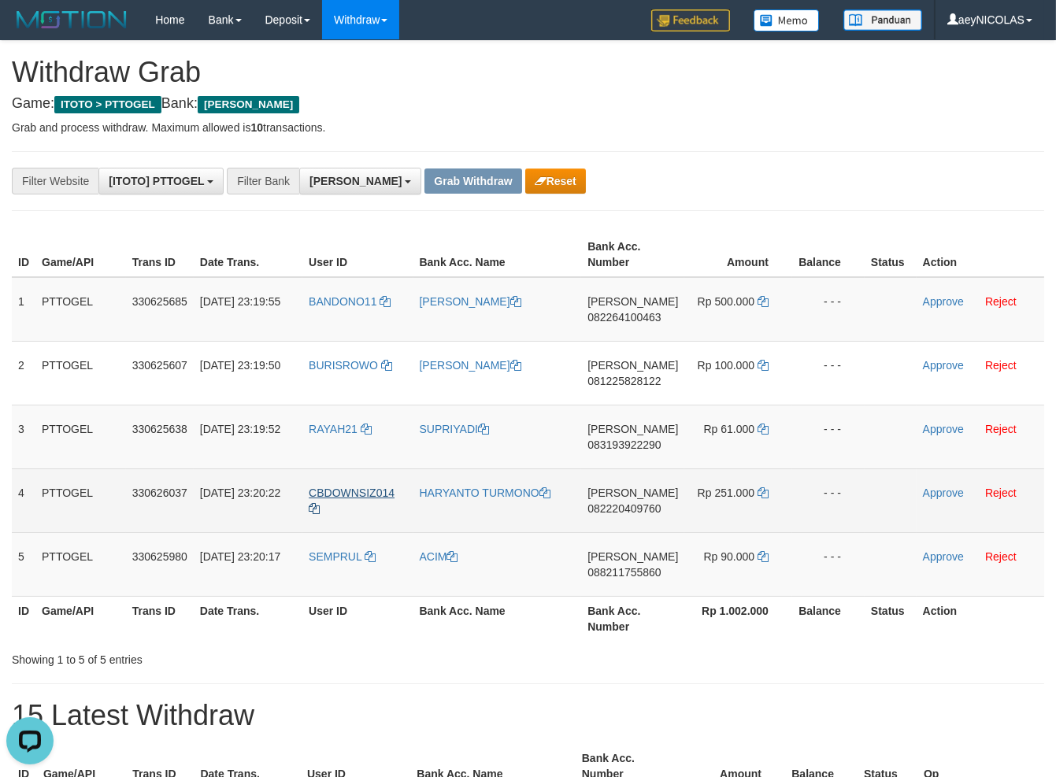
scroll to position [639, 0]
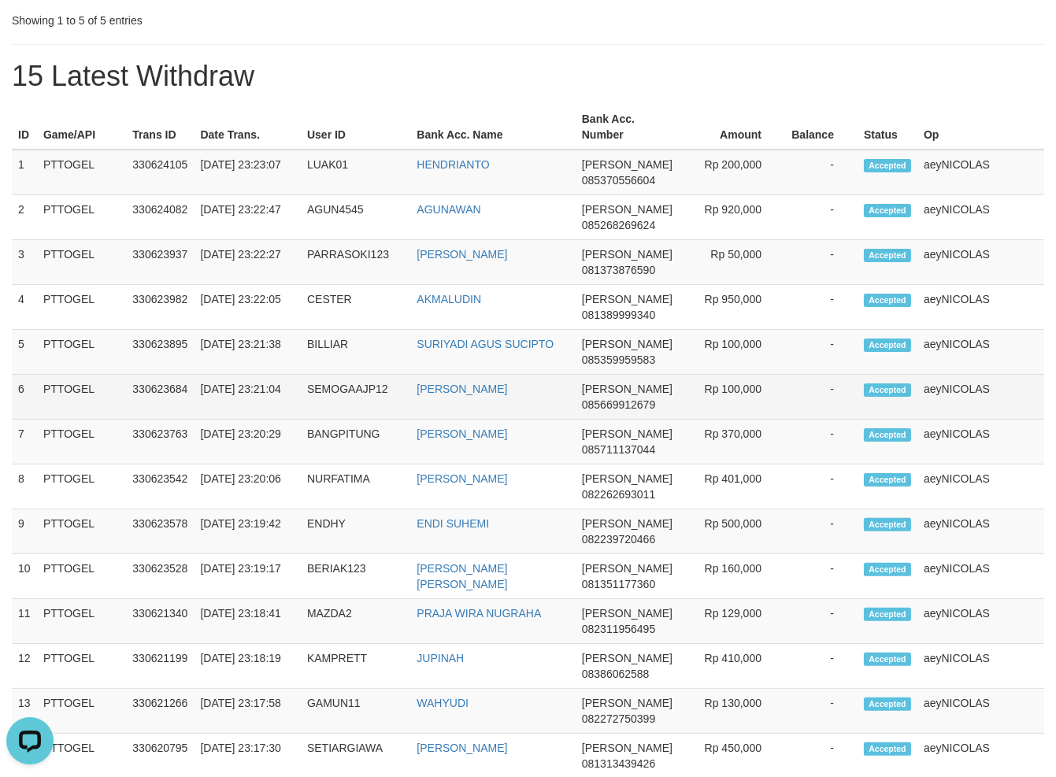
click at [343, 406] on td "SEMOGAAJP12" at bounding box center [355, 397] width 109 height 45
copy td "SEMOGAAJP12"
click at [343, 406] on td "SEMOGAAJP12" at bounding box center [355, 397] width 109 height 45
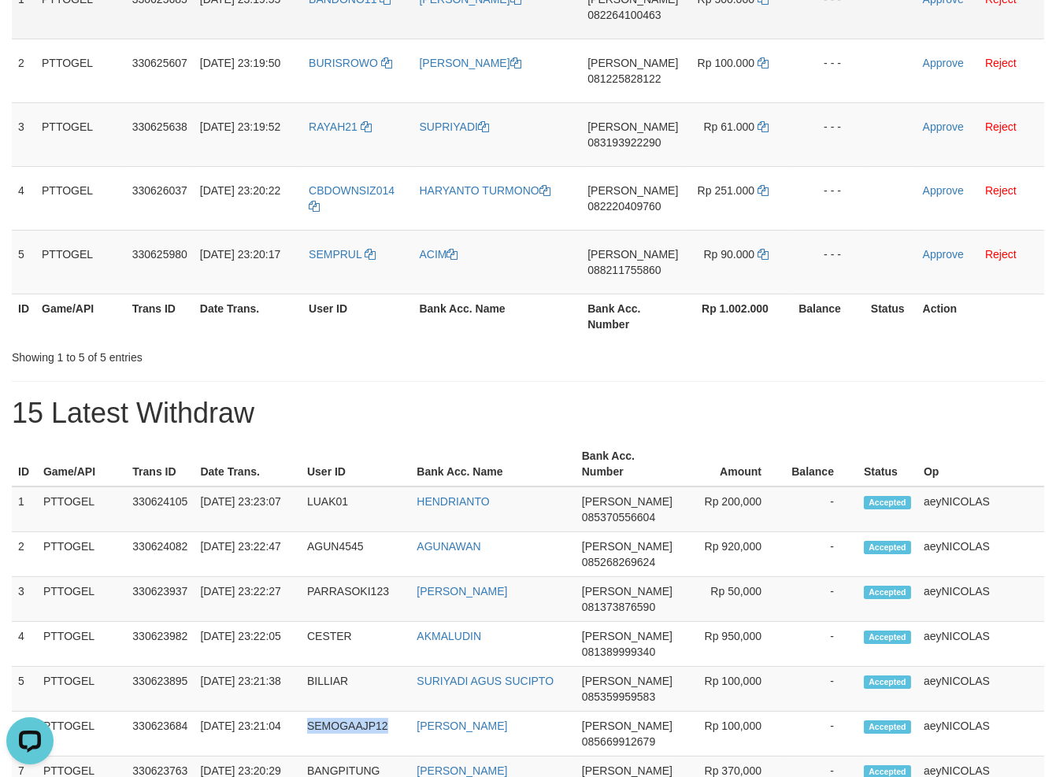
scroll to position [20, 0]
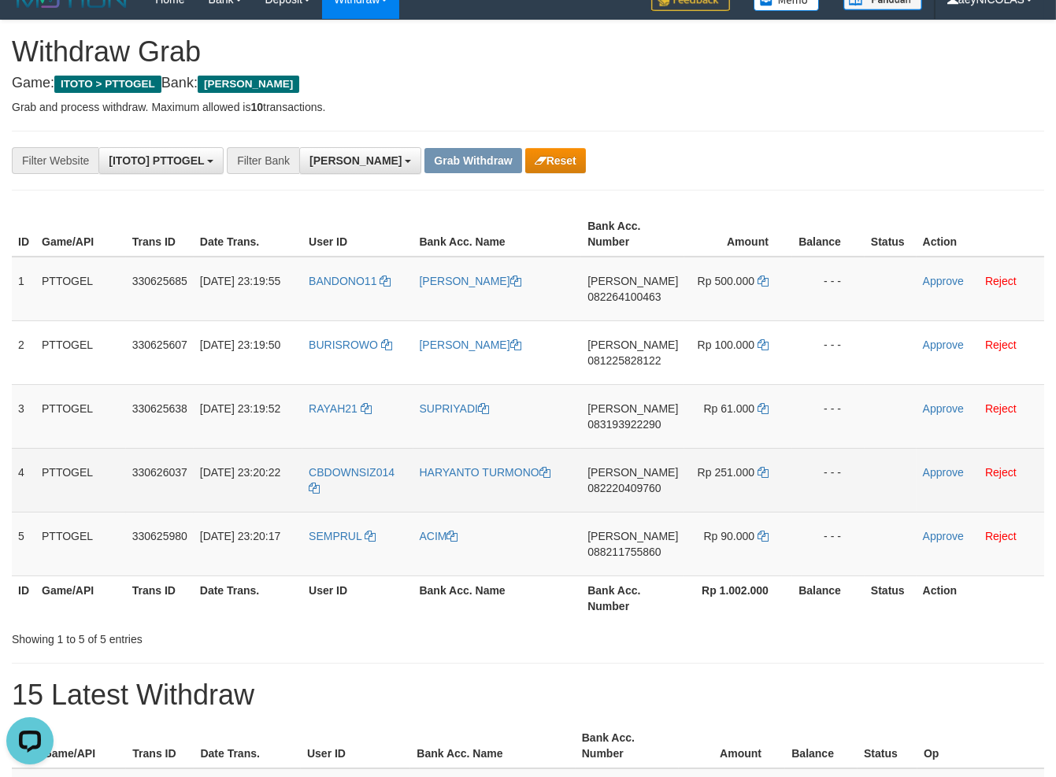
copy tr
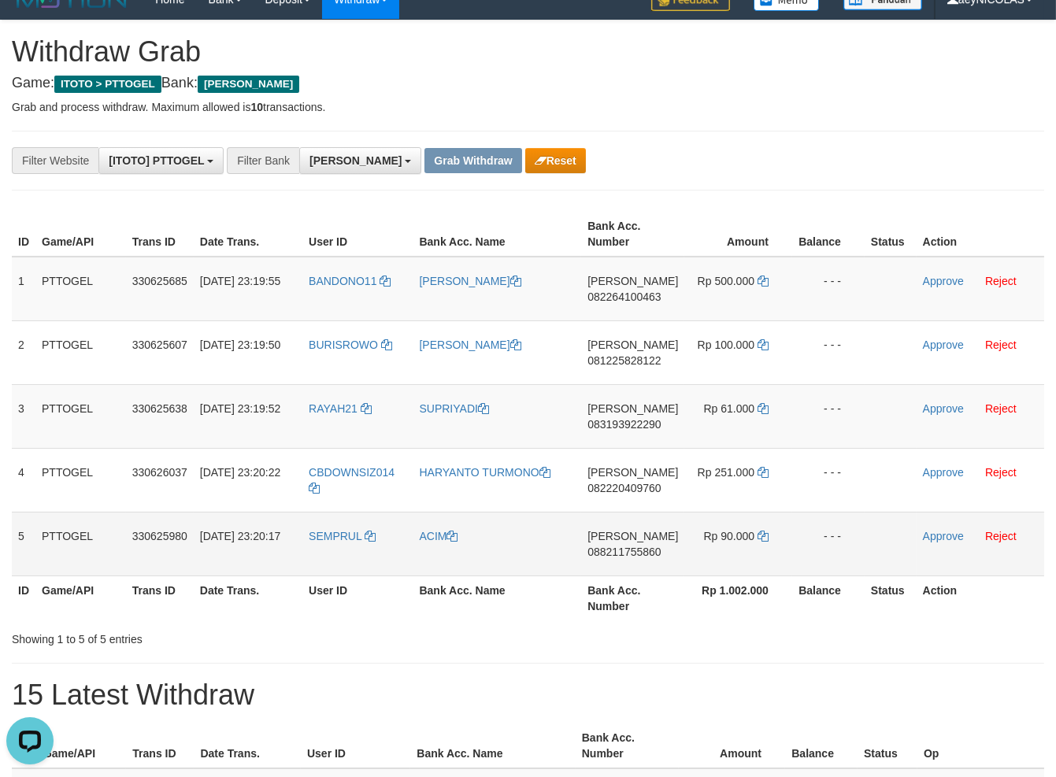
copy tr
drag, startPoint x: 345, startPoint y: 314, endPoint x: 686, endPoint y: 535, distance: 406.1
click at [686, 535] on tbody "1 PTTOGEL 330625685 01/09/2025 23:19:55 BANDONO11 EDI RIANTO DANA 082264100463 …" at bounding box center [528, 417] width 1032 height 320
click at [639, 292] on span "082264100463" at bounding box center [623, 297] width 73 height 13
copy tr
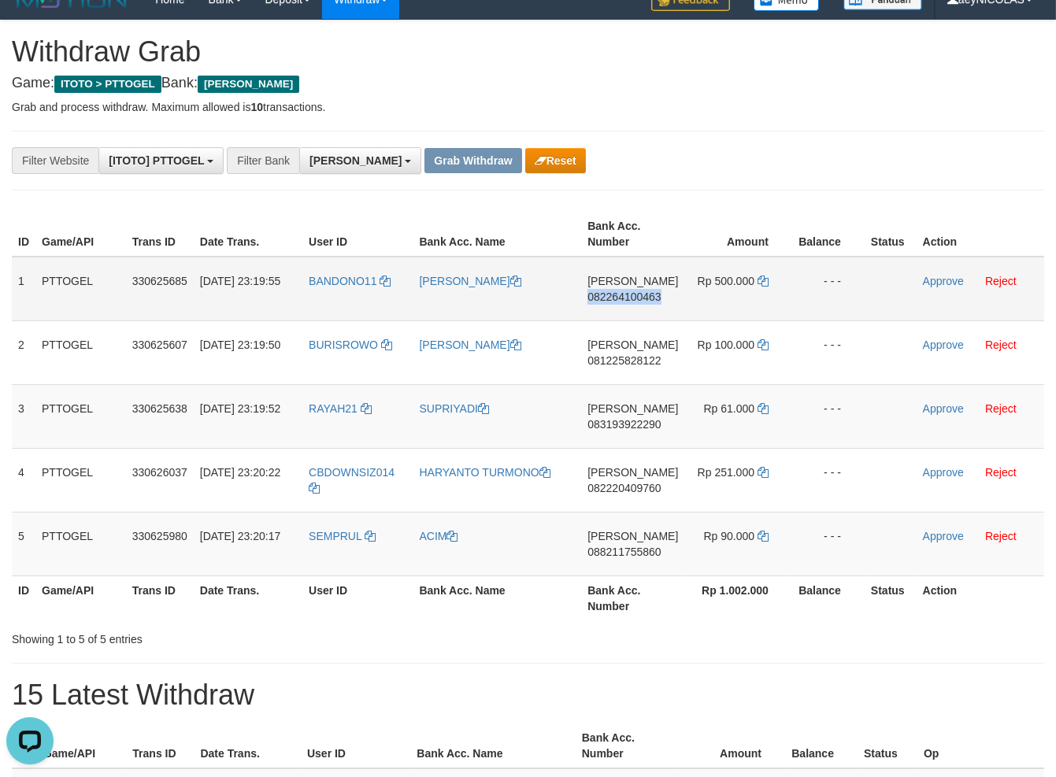
click at [639, 292] on span "082264100463" at bounding box center [623, 297] width 73 height 13
copy span "082264100463"
click at [630, 295] on span "082264100463" at bounding box center [623, 297] width 73 height 13
copy span "082264100463"
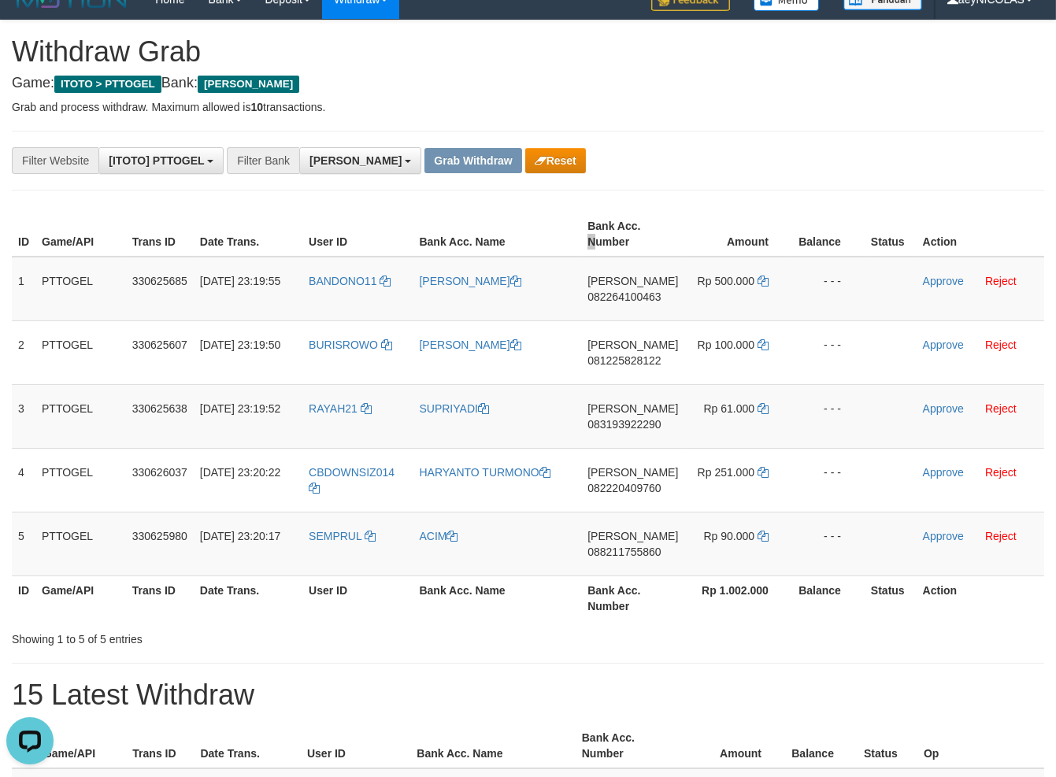
click at [600, 246] on th "Bank Acc. Number" at bounding box center [632, 234] width 103 height 45
click at [758, 282] on icon at bounding box center [763, 281] width 11 height 11
copy span "082264100463"
click at [758, 282] on icon at bounding box center [763, 281] width 11 height 11
click at [947, 280] on link "Approve" at bounding box center [943, 281] width 41 height 13
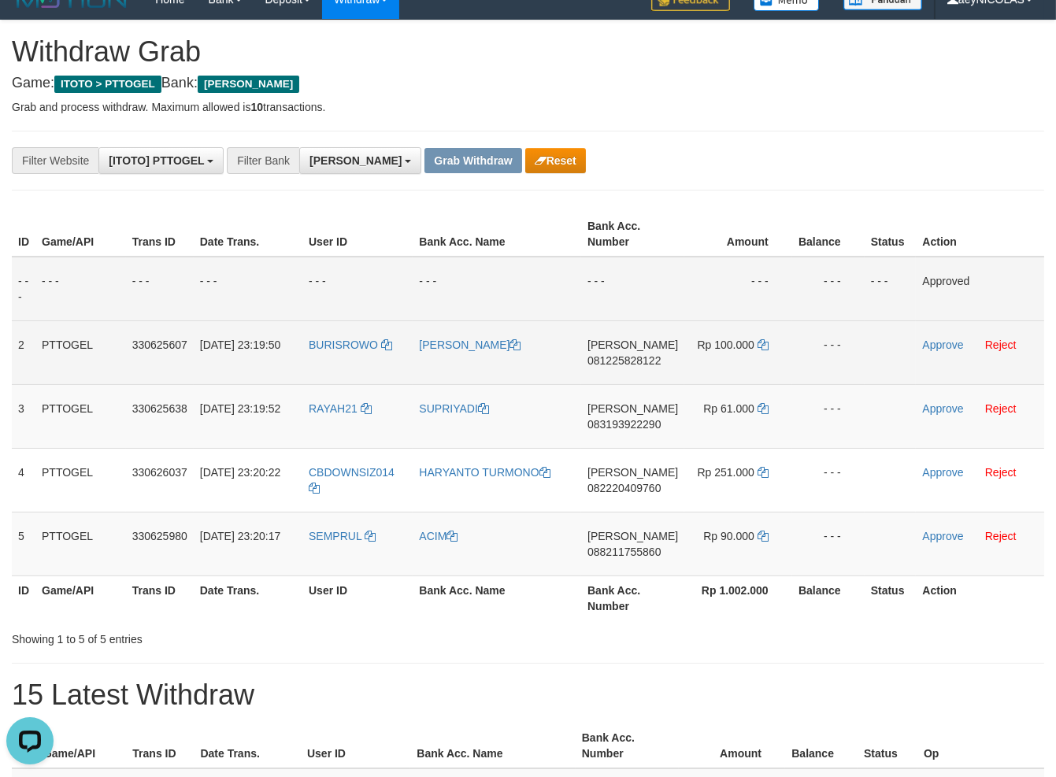
click at [638, 360] on span "081225828122" at bounding box center [623, 360] width 73 height 13
copy span "081225828122"
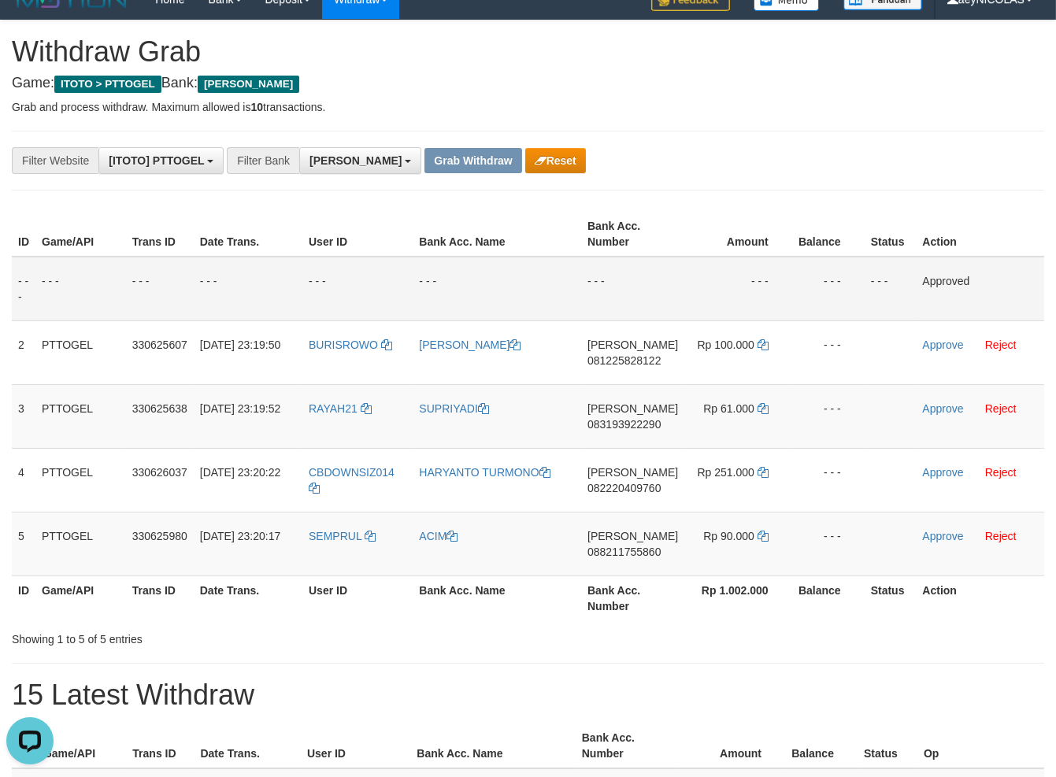
click at [657, 231] on th "Bank Acc. Number" at bounding box center [632, 234] width 103 height 45
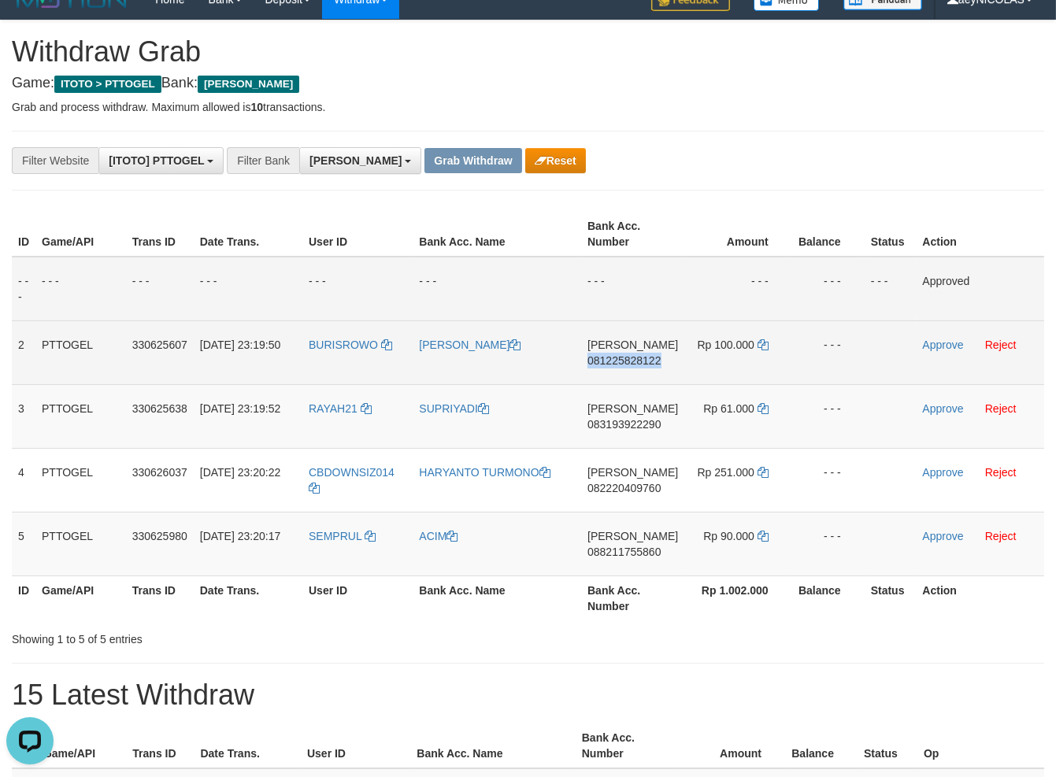
click at [752, 343] on td "Rp 100.000" at bounding box center [738, 353] width 108 height 64
click at [762, 343] on icon at bounding box center [763, 344] width 11 height 11
drag, startPoint x: 762, startPoint y: 343, endPoint x: 922, endPoint y: 345, distance: 159.9
click at [772, 343] on td "Rp 100.000" at bounding box center [738, 353] width 108 height 64
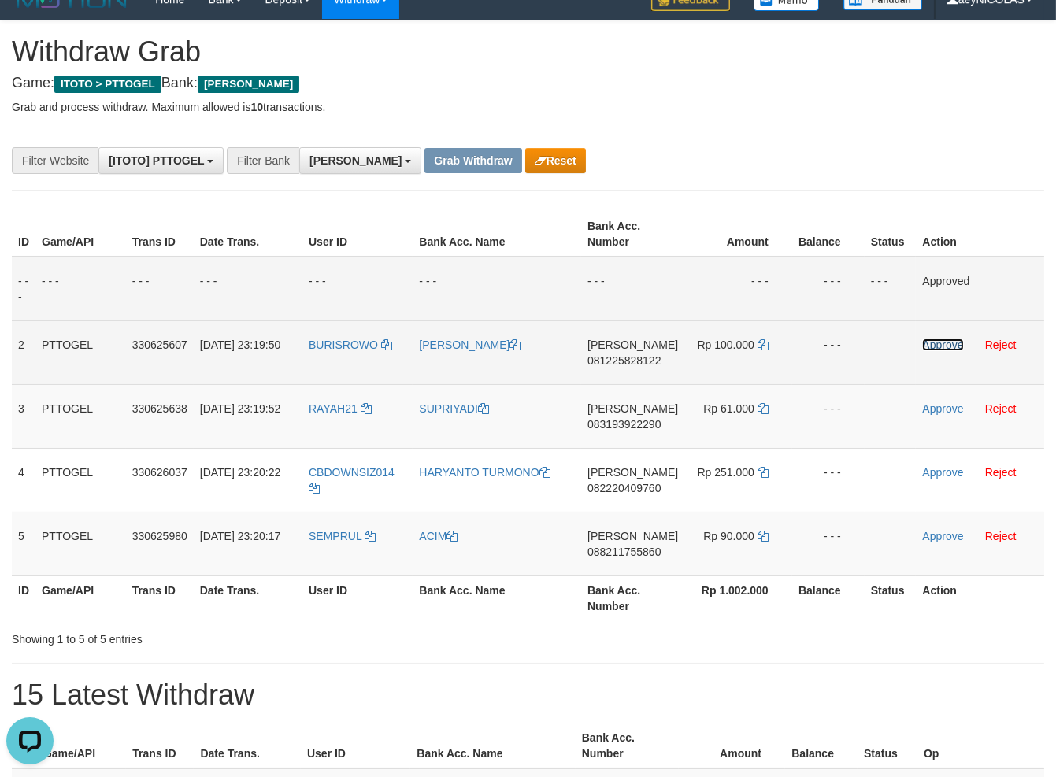
click at [924, 345] on link "Approve" at bounding box center [942, 345] width 41 height 13
click at [621, 428] on span "083193922290" at bounding box center [623, 424] width 73 height 13
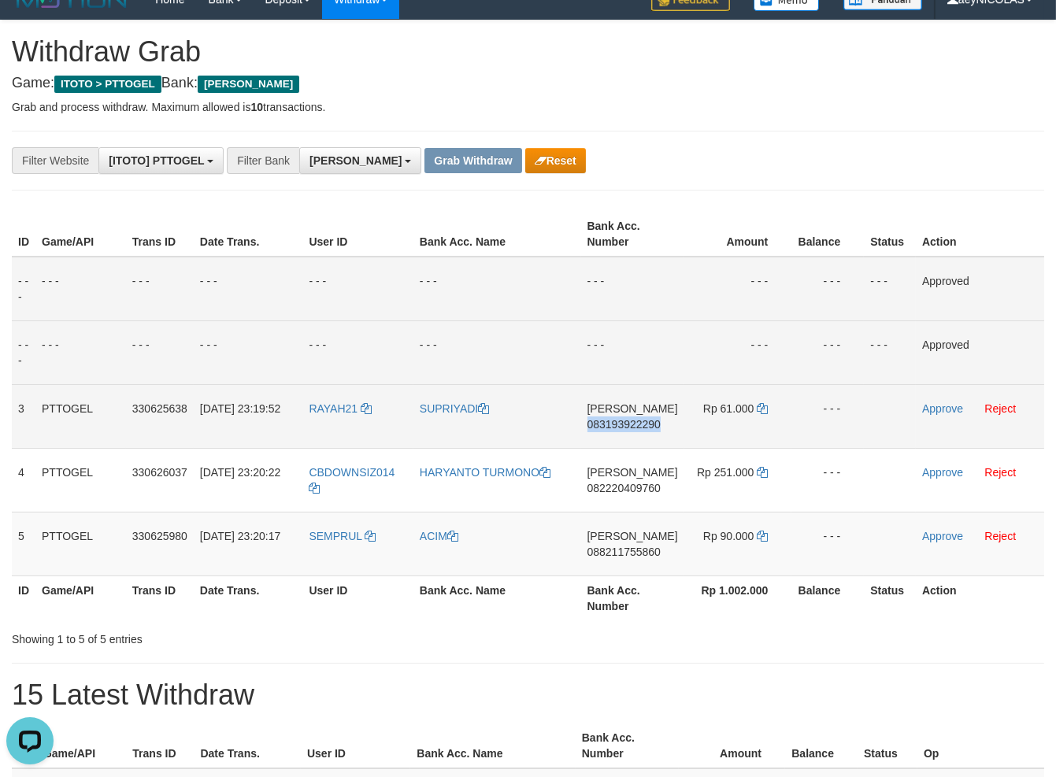
click at [623, 425] on span "083193922290" at bounding box center [623, 424] width 73 height 13
copy span "083193922290"
click at [621, 418] on span "083193922290" at bounding box center [623, 424] width 73 height 13
copy span "083193922290"
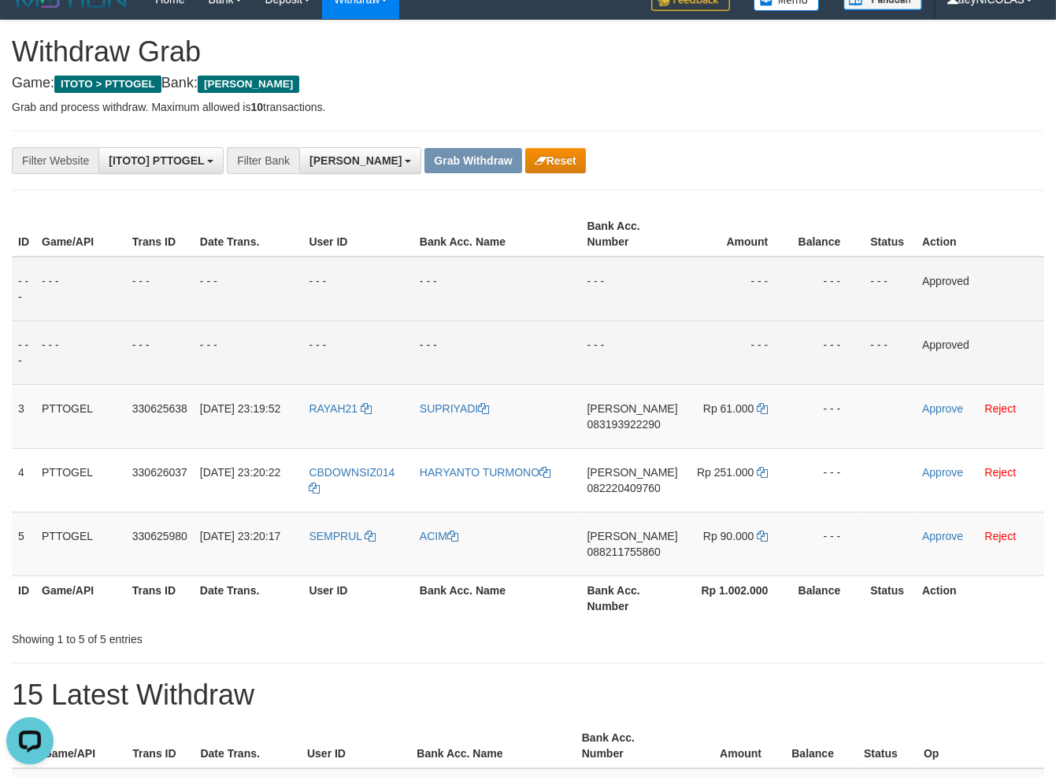
click at [640, 301] on td "- - -" at bounding box center [632, 289] width 103 height 65
drag, startPoint x: 754, startPoint y: 413, endPoint x: 765, endPoint y: 409, distance: 12.7
click at [754, 413] on td "Rp 61.000" at bounding box center [738, 416] width 108 height 64
click at [765, 409] on icon at bounding box center [762, 408] width 11 height 11
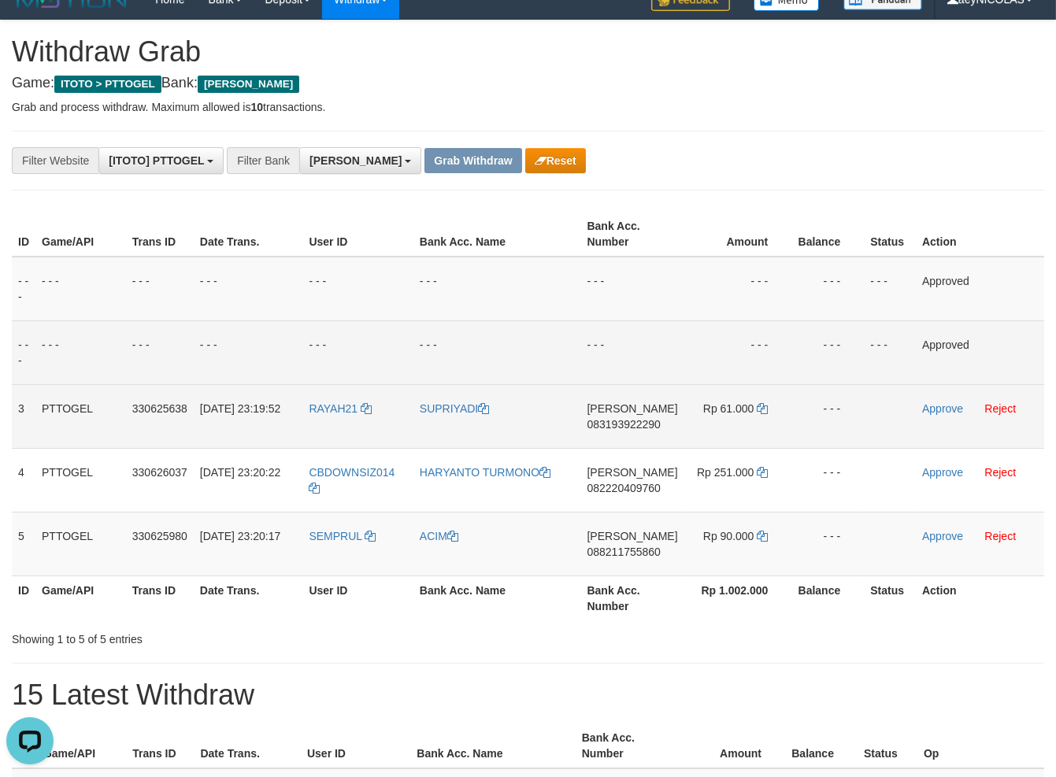
click at [916, 407] on td "Approve Reject" at bounding box center [980, 416] width 128 height 64
click at [929, 407] on link "Approve" at bounding box center [942, 408] width 41 height 13
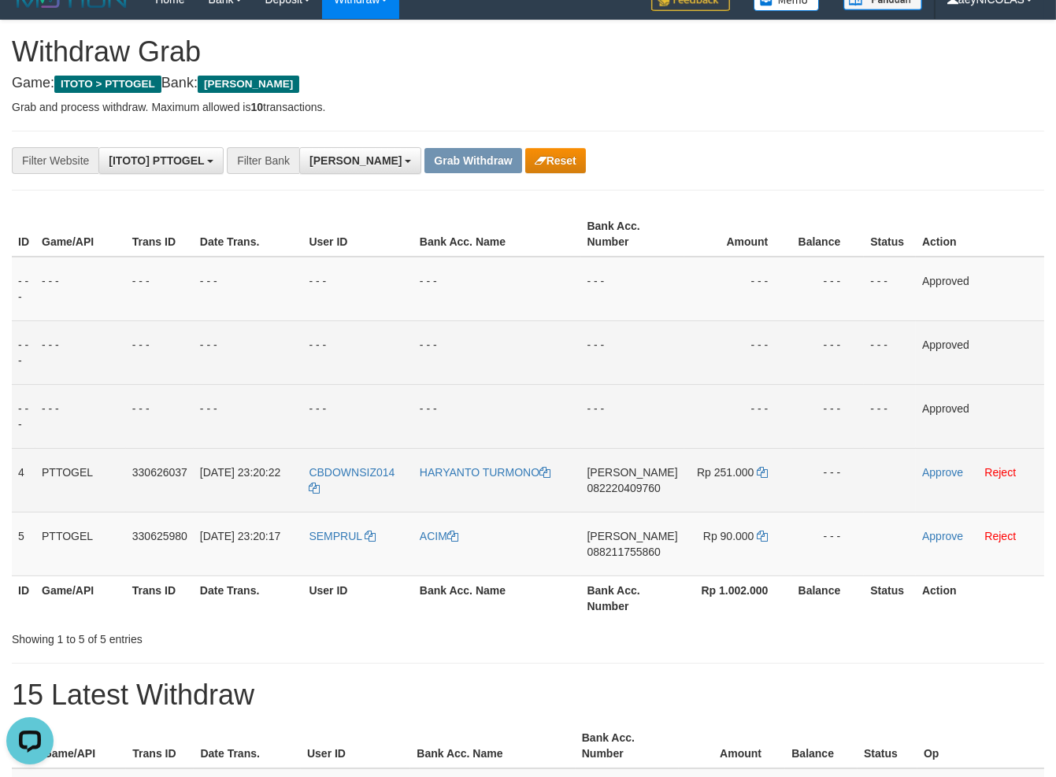
click at [598, 497] on td "DANA 082220409760" at bounding box center [632, 480] width 103 height 64
click at [610, 489] on span "082220409760" at bounding box center [623, 488] width 73 height 13
click at [627, 482] on span "082220409760" at bounding box center [623, 488] width 73 height 13
click at [628, 484] on span "082220409760" at bounding box center [623, 488] width 73 height 13
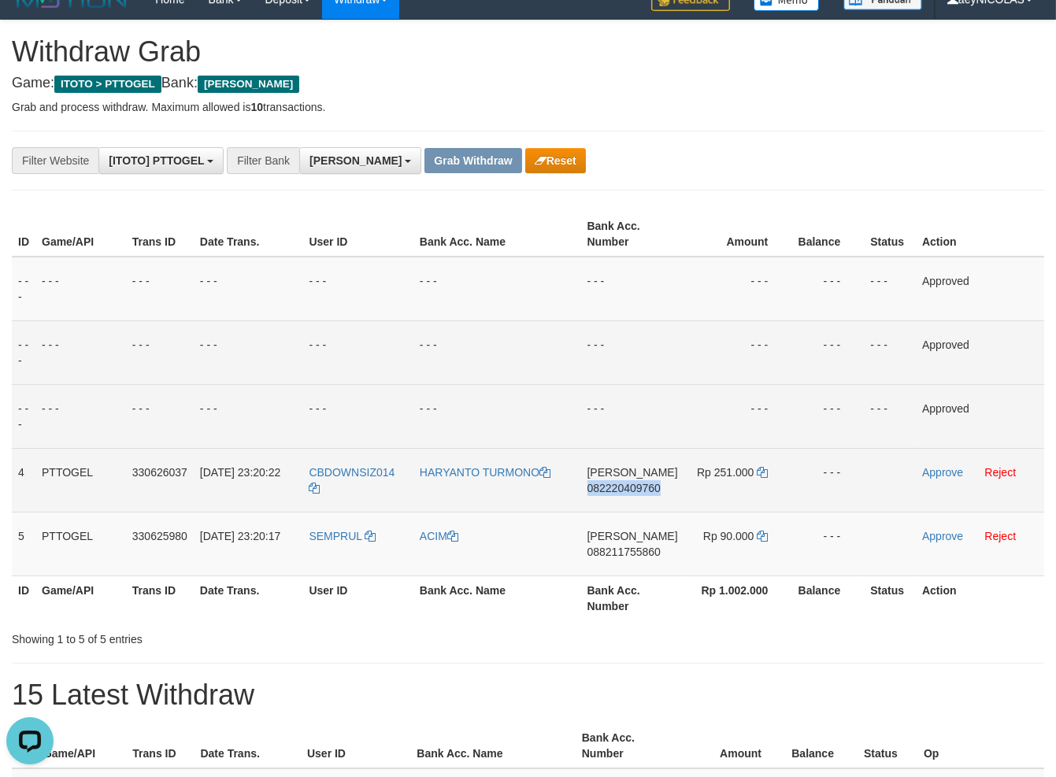
click at [628, 484] on span "082220409760" at bounding box center [623, 488] width 73 height 13
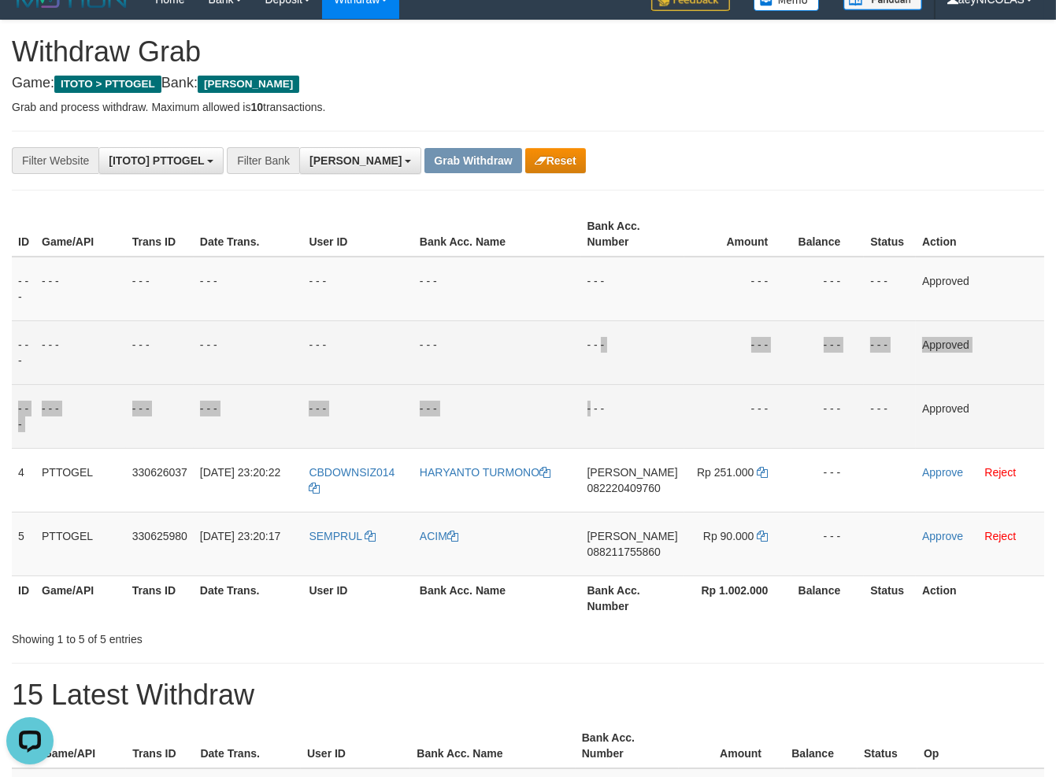
click at [608, 384] on tbody "- - - - - - - - - - - - - - - - - - - - - - - - - - - - - - Approved - - - - - …" at bounding box center [528, 417] width 1032 height 320
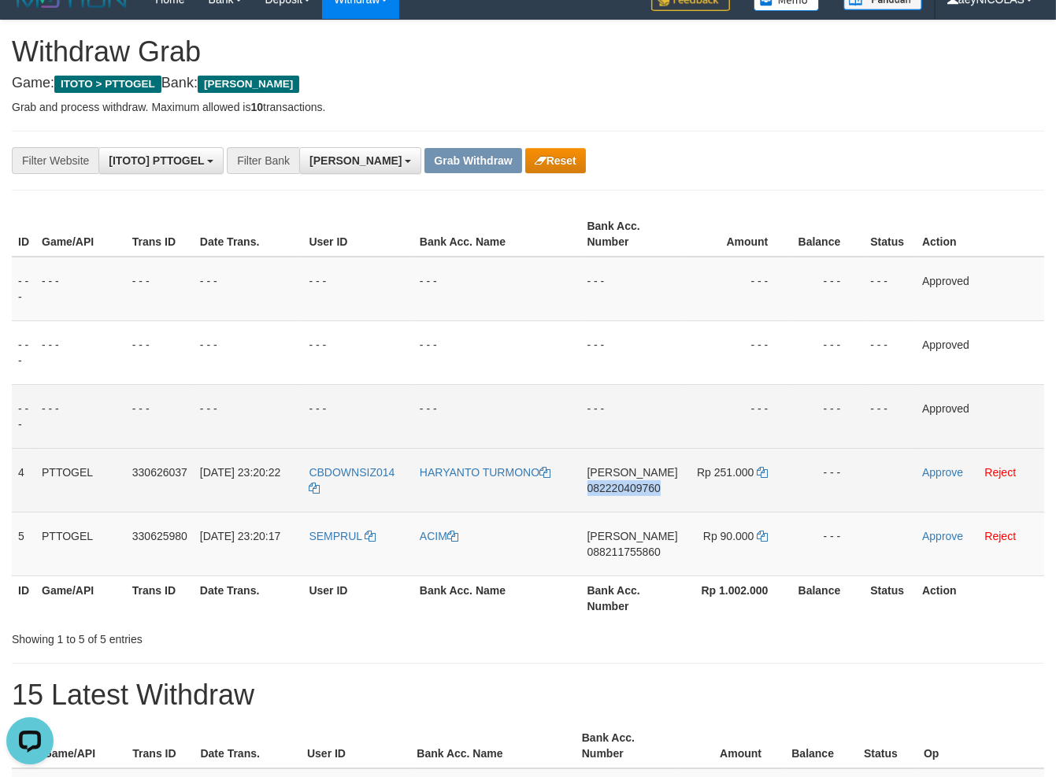
drag, startPoint x: 764, startPoint y: 485, endPoint x: 763, endPoint y: 465, distance: 20.5
click at [763, 484] on td "Rp 251.000" at bounding box center [738, 480] width 108 height 64
click at [763, 465] on td "Rp 251.000" at bounding box center [738, 480] width 108 height 64
click at [762, 471] on icon at bounding box center [762, 472] width 11 height 11
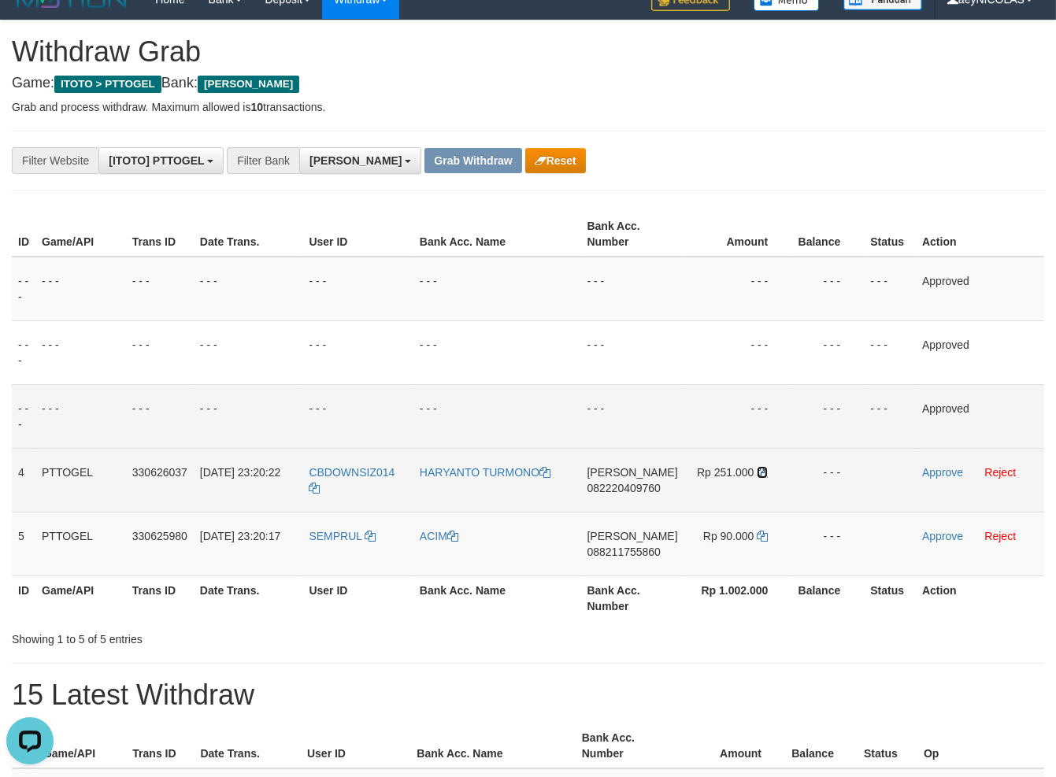
click at [762, 471] on icon at bounding box center [762, 472] width 11 height 11
drag, startPoint x: 762, startPoint y: 471, endPoint x: 858, endPoint y: 473, distance: 96.1
click at [773, 473] on td "Rp 251.000" at bounding box center [738, 480] width 108 height 64
click at [945, 473] on link "Approve" at bounding box center [942, 472] width 41 height 13
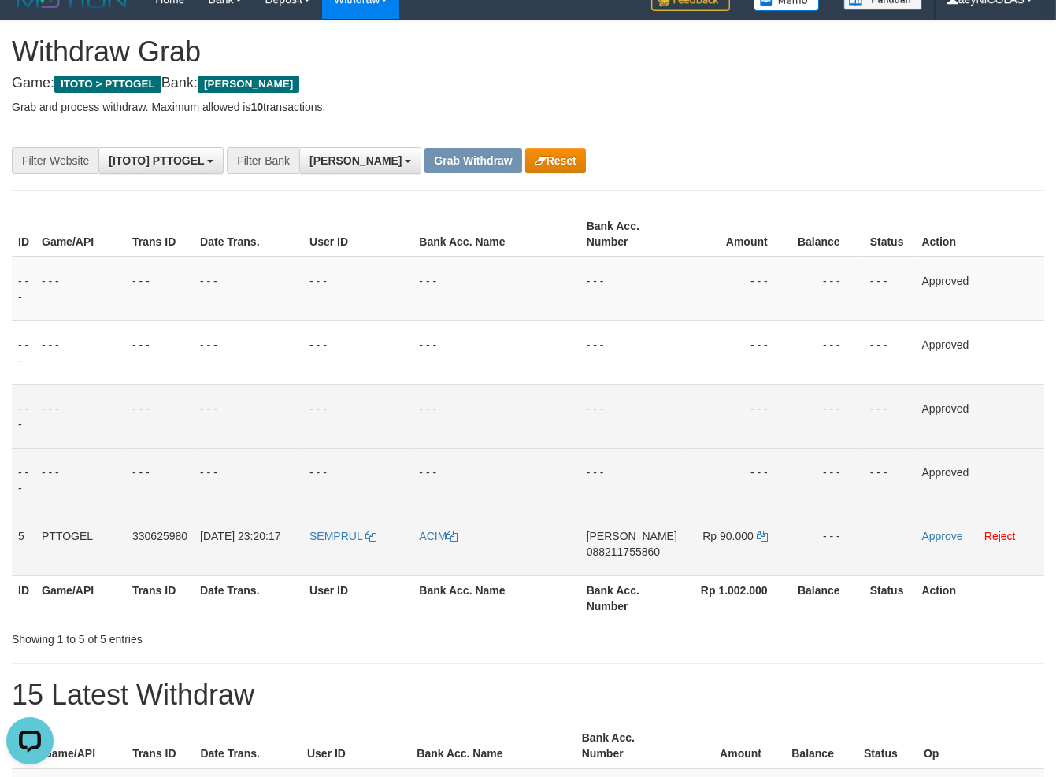
click at [616, 557] on span "088211755860" at bounding box center [623, 552] width 73 height 13
click at [575, 447] on tbody "- - - - - - - - - - - - - - - - - - - - - - - - - - - - - - Approved - - - - - …" at bounding box center [528, 417] width 1032 height 320
click at [757, 539] on icon at bounding box center [762, 536] width 11 height 11
click at [757, 538] on icon at bounding box center [762, 536] width 11 height 11
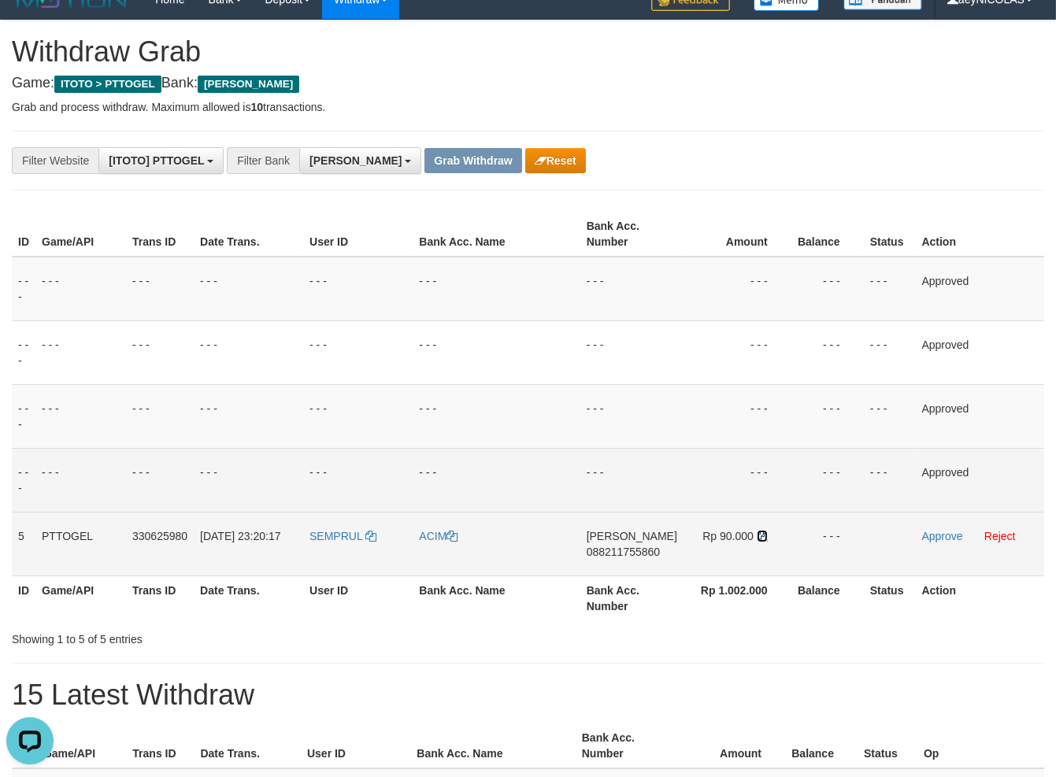
click at [757, 538] on icon at bounding box center [762, 536] width 11 height 11
click at [938, 540] on link "Approve" at bounding box center [942, 536] width 41 height 13
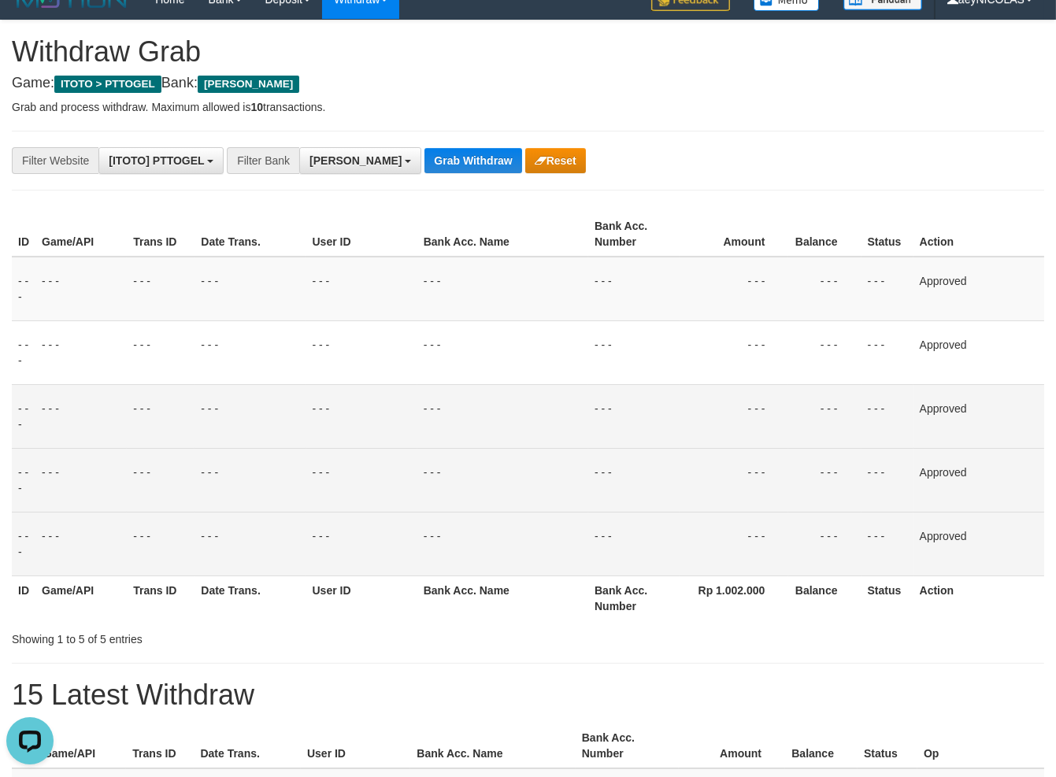
drag, startPoint x: 519, startPoint y: 358, endPoint x: 214, endPoint y: 424, distance: 311.9
click at [491, 368] on td "- - -" at bounding box center [502, 353] width 171 height 64
drag, startPoint x: 384, startPoint y: 173, endPoint x: 421, endPoint y: 154, distance: 41.6
click at [408, 160] on div "**********" at bounding box center [440, 160] width 880 height 27
click at [424, 154] on button "Grab Withdraw" at bounding box center [472, 160] width 97 height 25
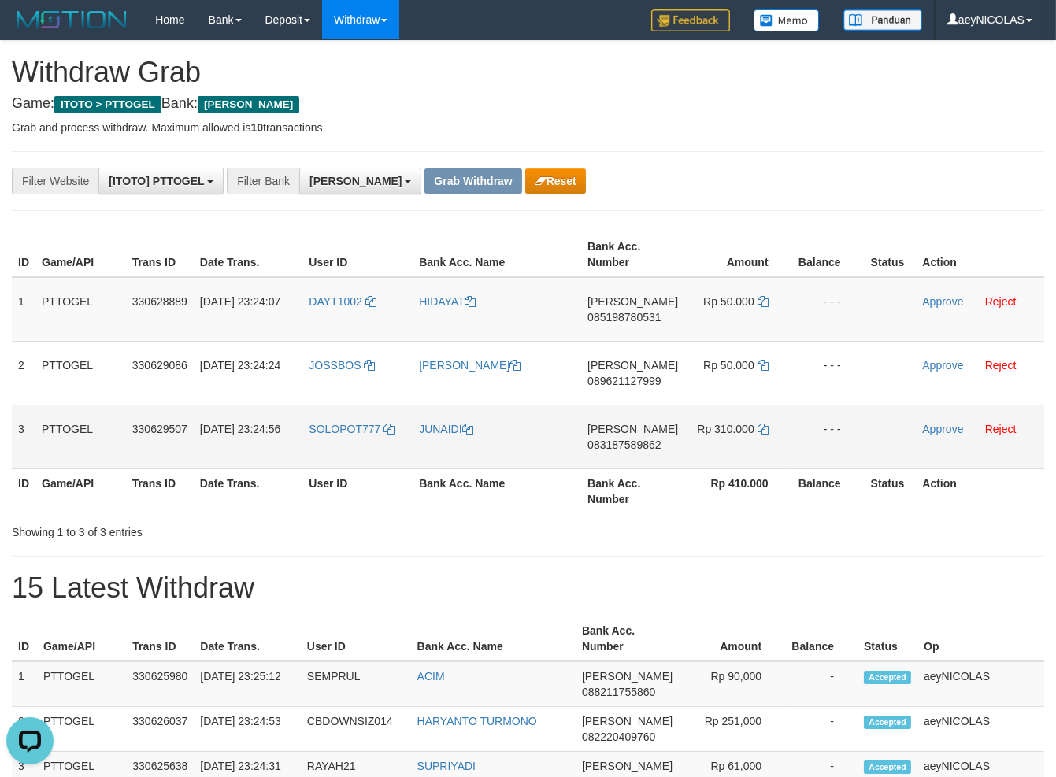
drag, startPoint x: 751, startPoint y: 539, endPoint x: 506, endPoint y: 435, distance: 266.1
click at [747, 531] on div "Showing 1 to 3 of 3 entries" at bounding box center [528, 529] width 1056 height 22
copy tr
drag, startPoint x: 498, startPoint y: 360, endPoint x: 700, endPoint y: 439, distance: 217.5
click at [700, 439] on tbody "1 PTTOGEL 330628889 01/09/2025 23:24:07 DAYT1002 HIDAYAT DANA 085198780531 Rp 5…" at bounding box center [528, 373] width 1032 height 192
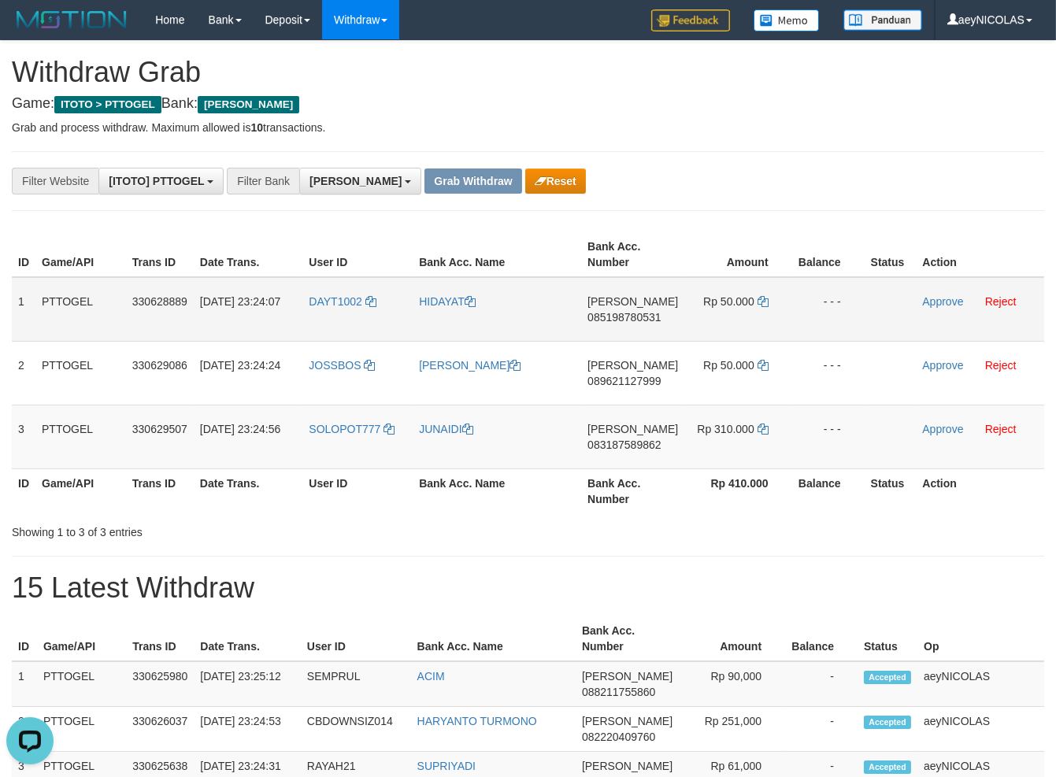
click at [654, 316] on span "085198780531" at bounding box center [623, 317] width 73 height 13
copy tr
click at [654, 316] on span "085198780531" at bounding box center [623, 317] width 73 height 13
copy span "085198780531"
click at [623, 314] on span "085198780531" at bounding box center [623, 317] width 73 height 13
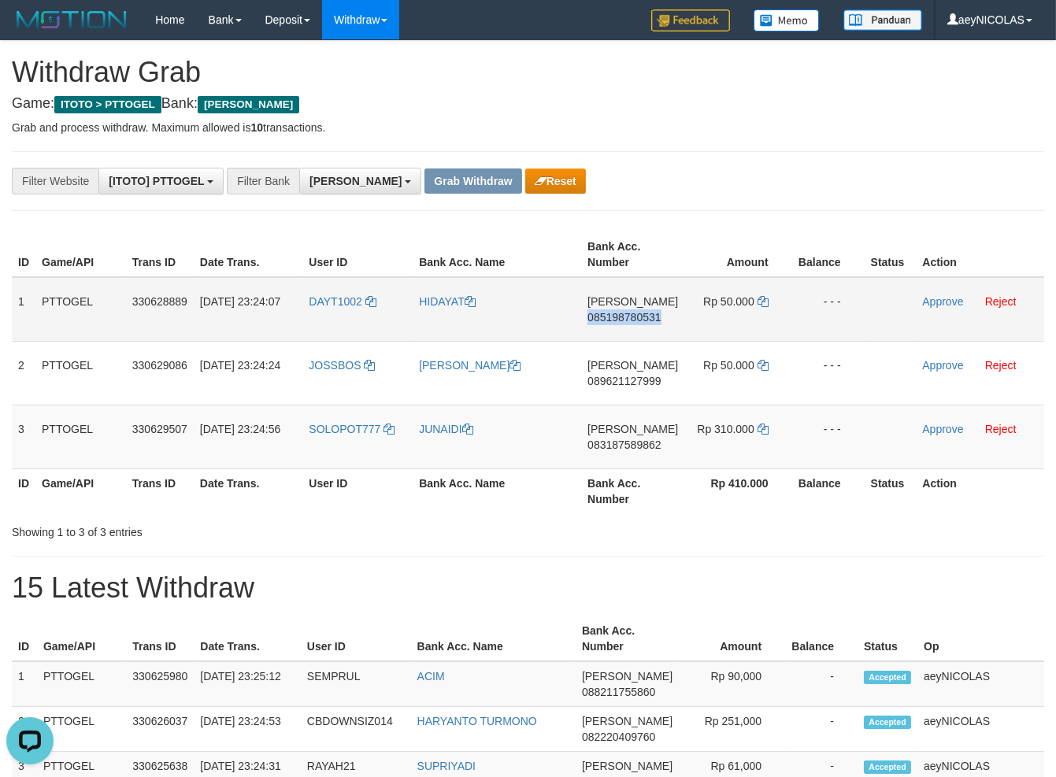
click at [624, 314] on span "085198780531" at bounding box center [623, 317] width 73 height 13
copy span "085198780531"
click at [580, 536] on div "Showing 1 to 3 of 3 entries" at bounding box center [528, 529] width 1056 height 22
drag, startPoint x: 767, startPoint y: 306, endPoint x: 761, endPoint y: 298, distance: 10.1
click at [767, 302] on td "Rp 50.000" at bounding box center [737, 309] width 107 height 65
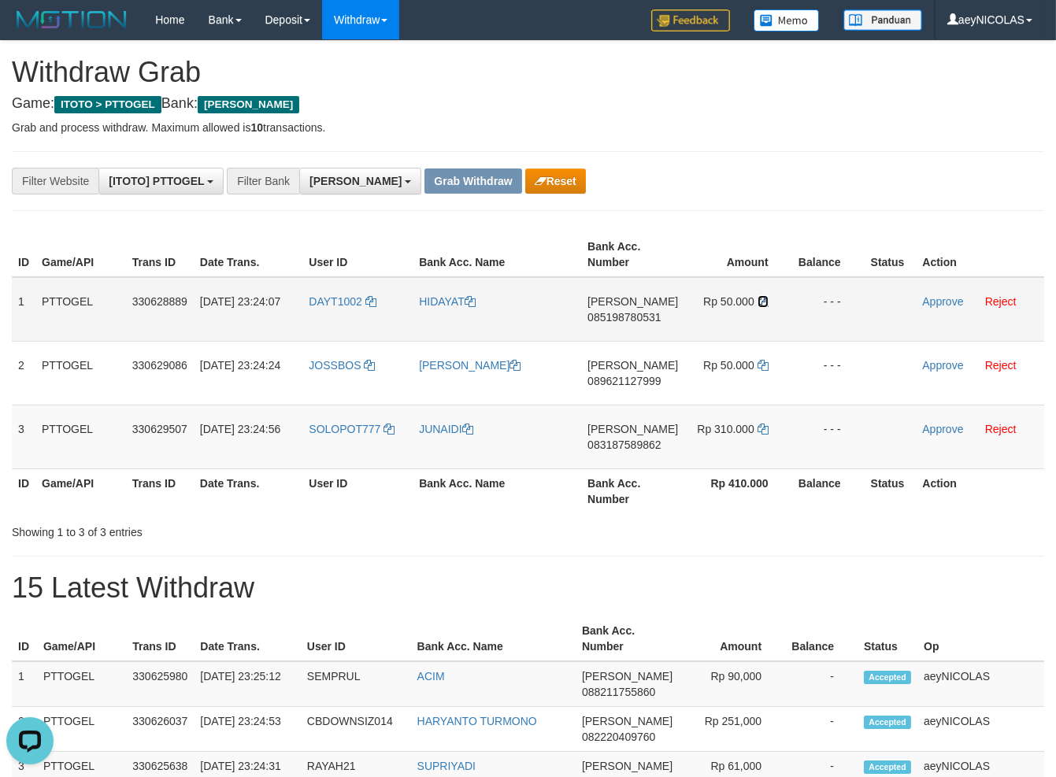
click at [761, 298] on icon at bounding box center [763, 301] width 11 height 11
drag, startPoint x: 761, startPoint y: 298, endPoint x: 928, endPoint y: 301, distance: 167.0
click at [773, 300] on td "Rp 50.000" at bounding box center [737, 309] width 107 height 65
click at [950, 297] on link "Approve" at bounding box center [942, 301] width 41 height 13
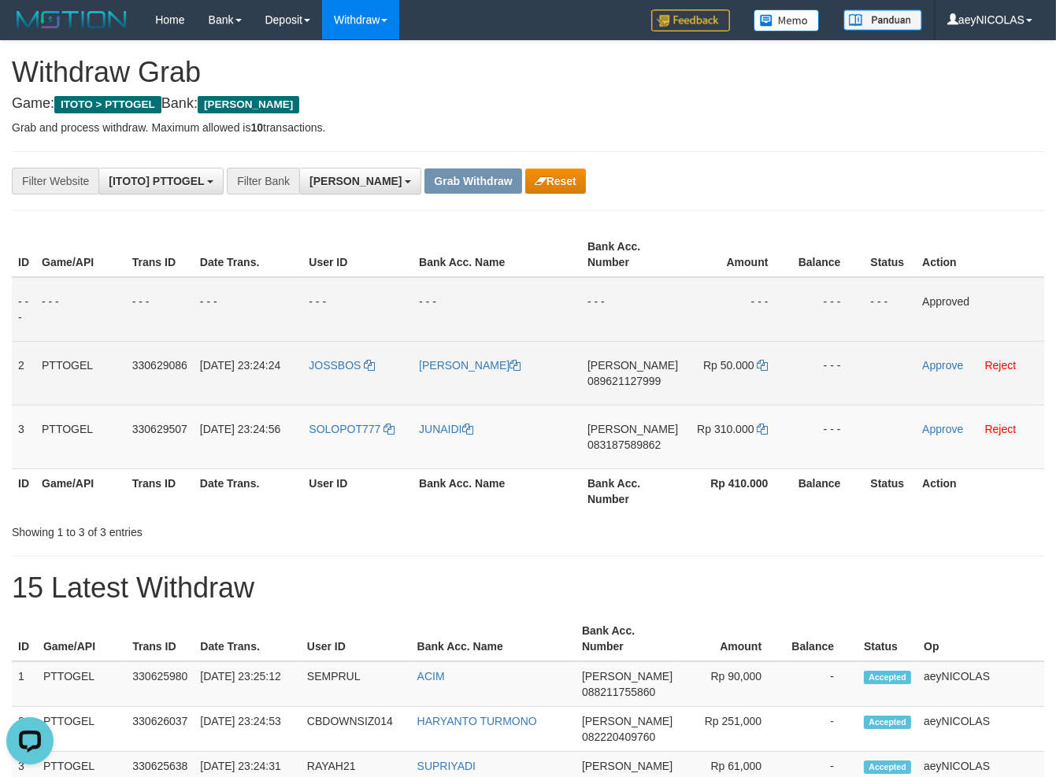
click at [581, 385] on td "ALAN WARSIDI" at bounding box center [497, 373] width 169 height 64
click at [613, 376] on span "089621127999" at bounding box center [623, 381] width 73 height 13
copy span "089621127999"
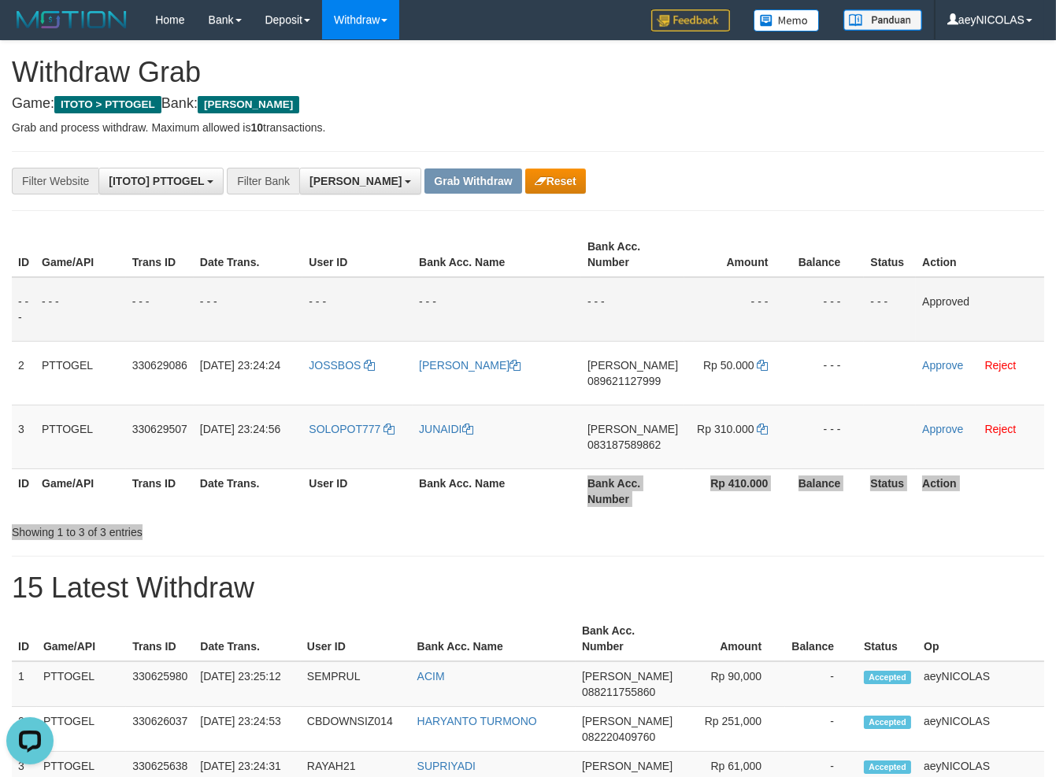
click at [577, 518] on div "ID Game/API Trans ID Date Trans. User ID Bank Acc. Name Bank Acc. Number Amount…" at bounding box center [528, 383] width 1032 height 313
click at [669, 305] on td "- - -" at bounding box center [632, 309] width 103 height 65
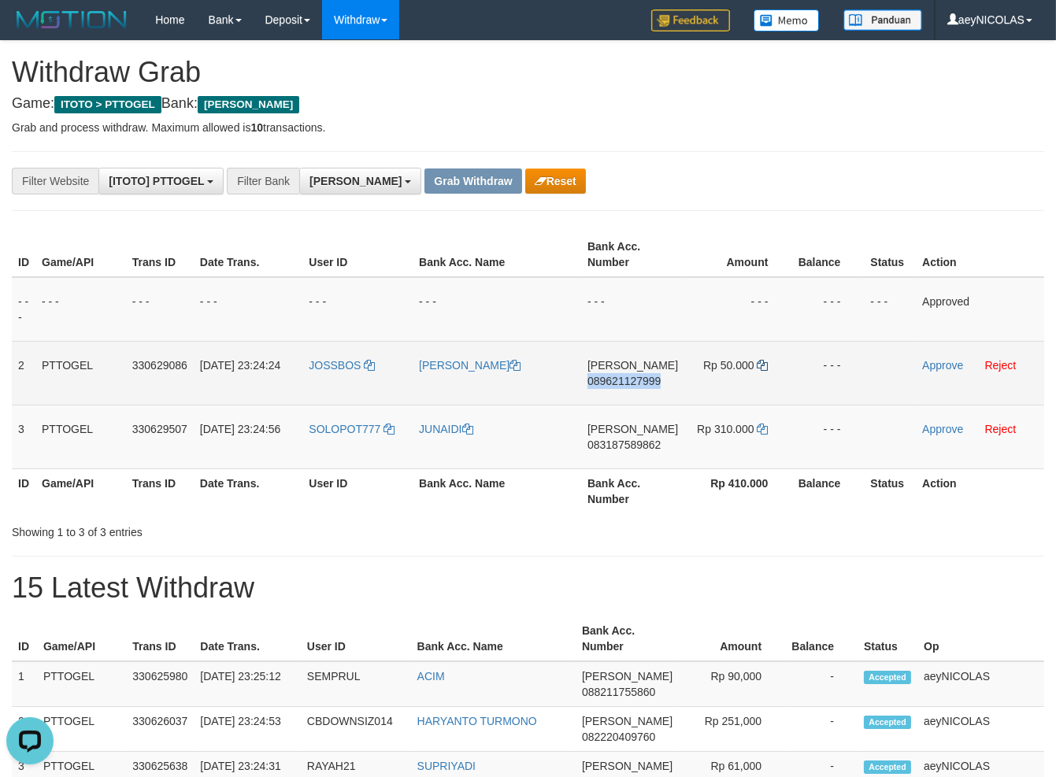
click at [754, 367] on td "Rp 50.000" at bounding box center [737, 373] width 107 height 64
click at [757, 365] on icon at bounding box center [762, 365] width 11 height 11
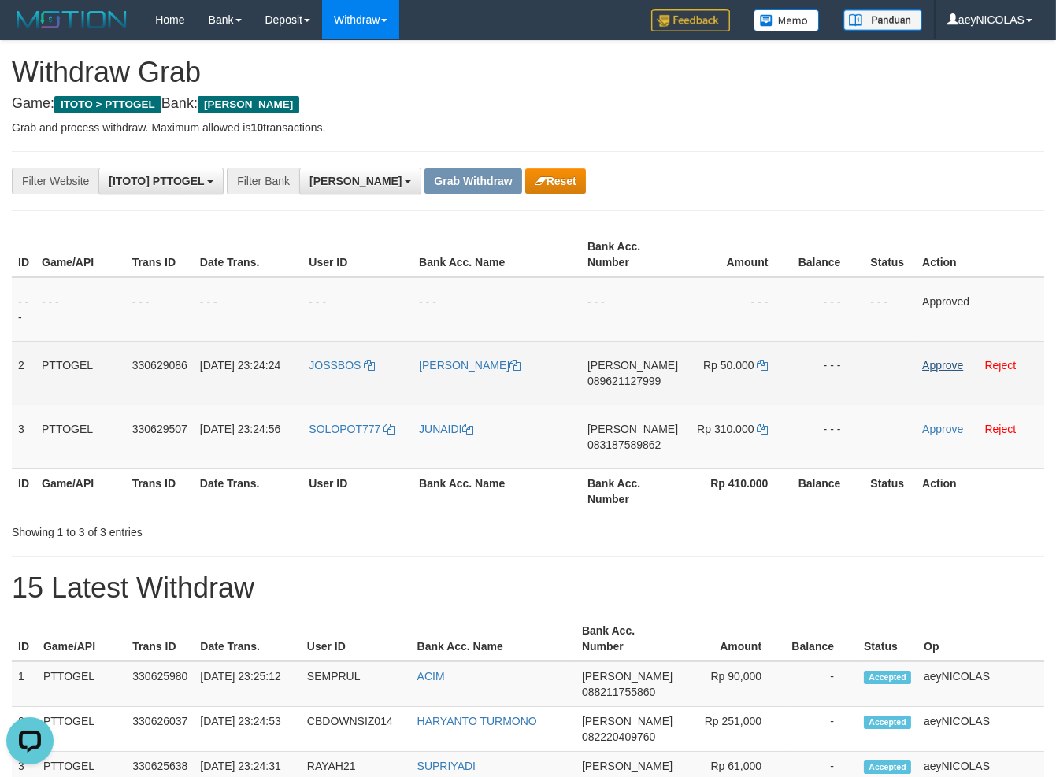
drag, startPoint x: 891, startPoint y: 362, endPoint x: 942, endPoint y: 361, distance: 51.2
click at [900, 362] on td at bounding box center [890, 373] width 52 height 64
click at [955, 361] on link "Approve" at bounding box center [942, 365] width 41 height 13
click at [640, 451] on td "DANA 083187589862" at bounding box center [631, 437] width 103 height 64
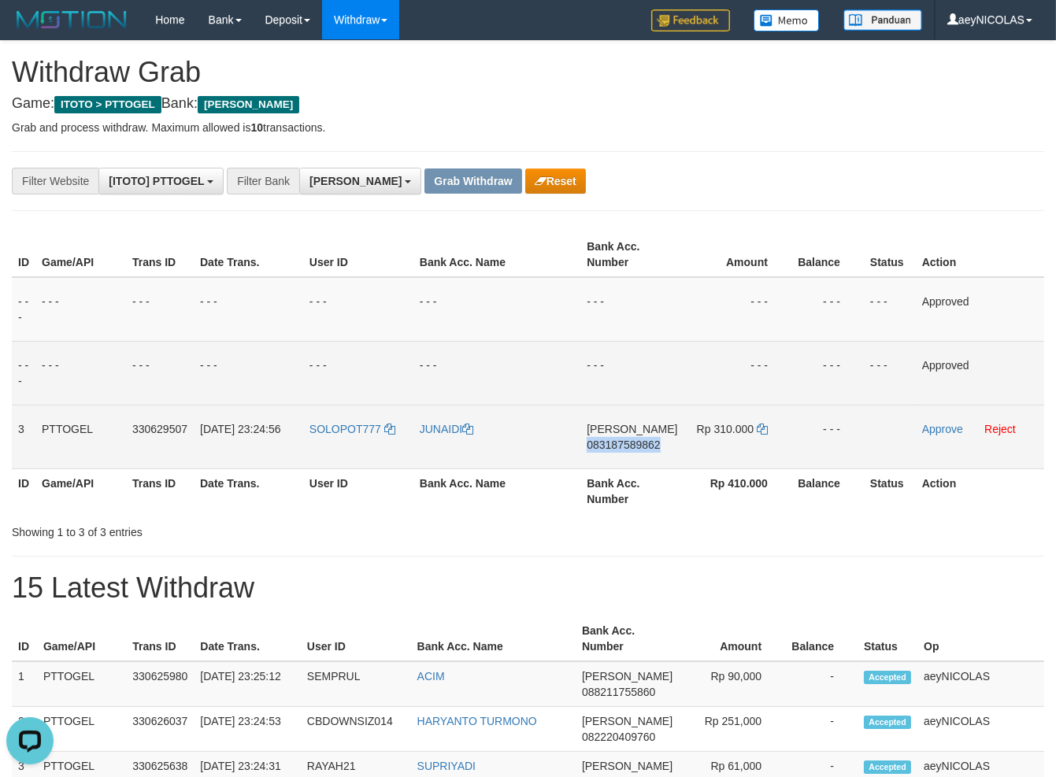
click at [640, 451] on td "DANA 083187589862" at bounding box center [631, 437] width 103 height 64
click at [654, 443] on span "083187589862" at bounding box center [623, 445] width 73 height 13
copy span "083187589862"
click at [654, 443] on span "083187589862" at bounding box center [623, 445] width 73 height 13
copy span "083187589862"
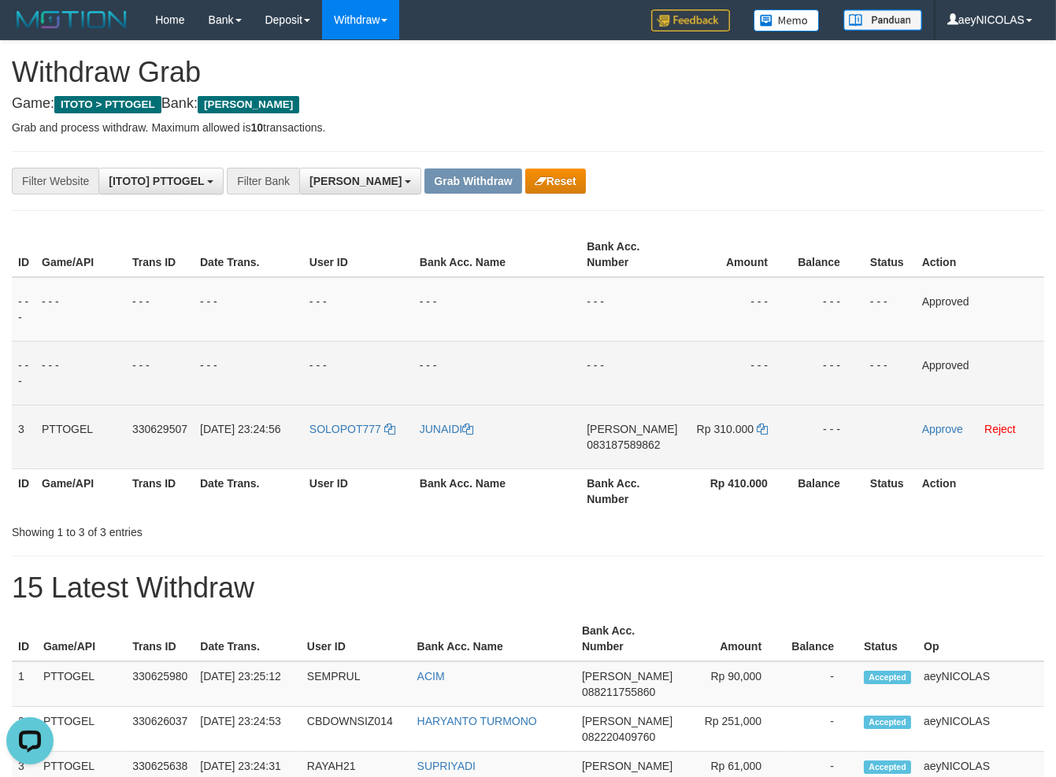
click at [657, 451] on td "DANA 083187589862" at bounding box center [631, 437] width 103 height 64
click at [654, 445] on span "083187589862" at bounding box center [623, 445] width 73 height 13
copy span "083187589862"
click at [654, 445] on span "083187589862" at bounding box center [623, 445] width 73 height 13
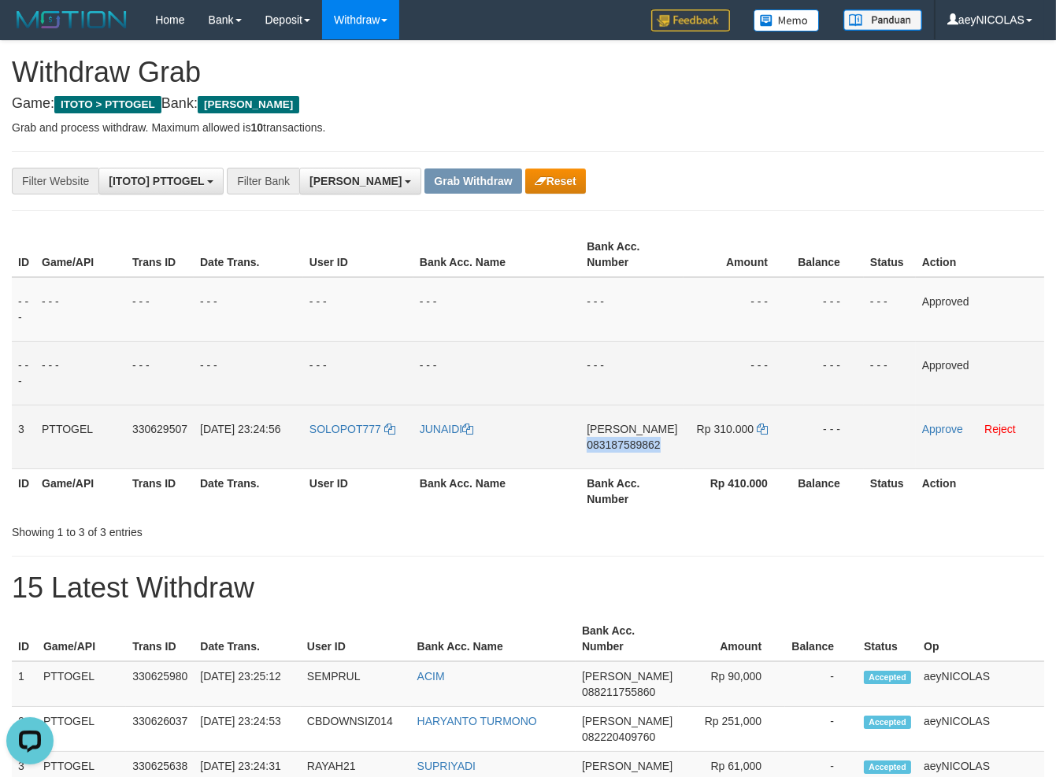
copy span "083187589862"
click at [768, 432] on td "Rp 310.000" at bounding box center [738, 437] width 108 height 64
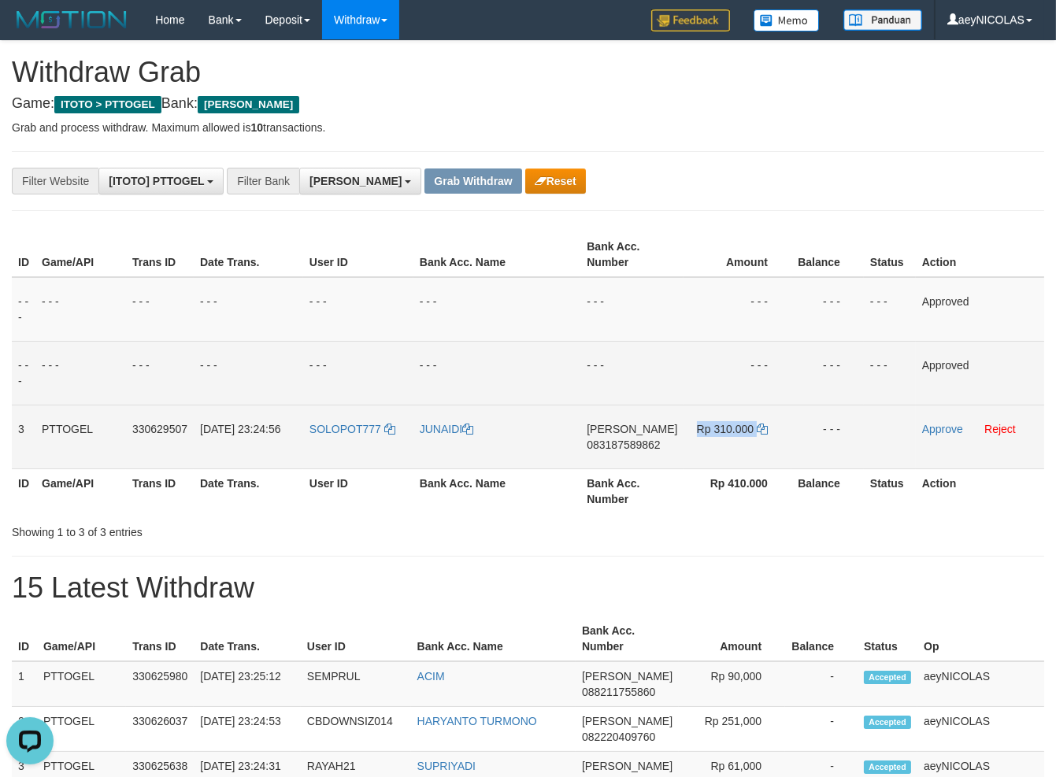
click at [768, 432] on td "Rp 310.000" at bounding box center [738, 437] width 108 height 64
click at [766, 429] on td "Rp 310.000" at bounding box center [738, 437] width 108 height 64
click at [764, 428] on icon at bounding box center [762, 429] width 11 height 11
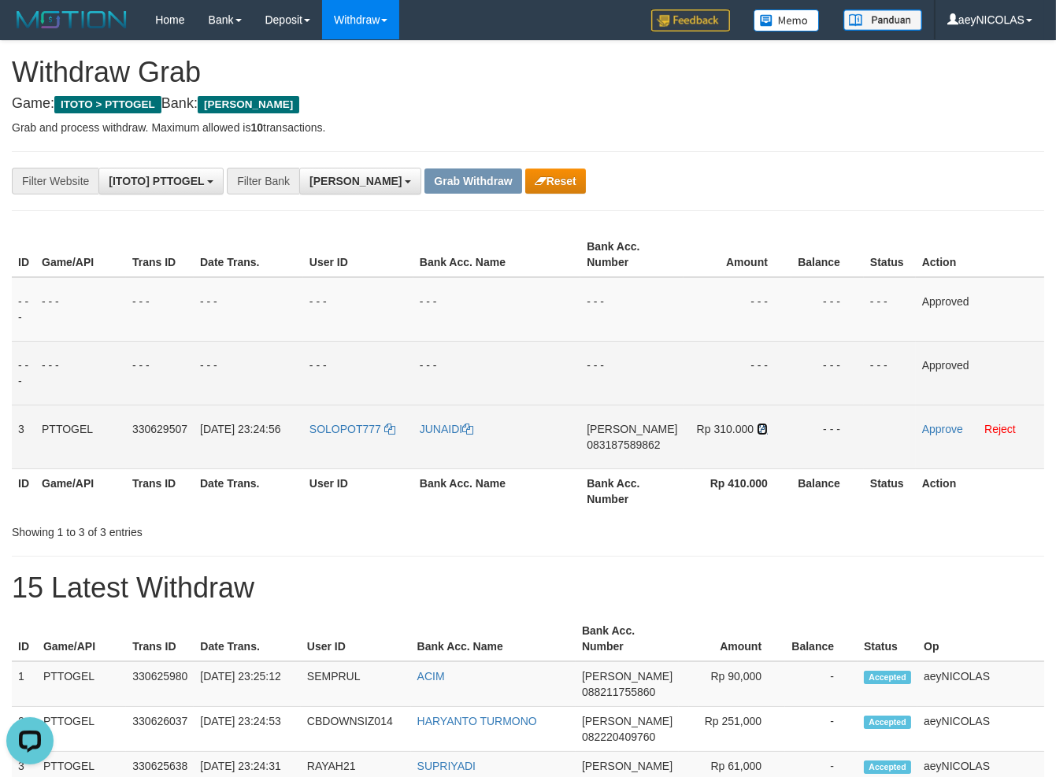
click at [764, 428] on icon at bounding box center [762, 429] width 11 height 11
click at [958, 430] on link "Approve" at bounding box center [942, 429] width 41 height 13
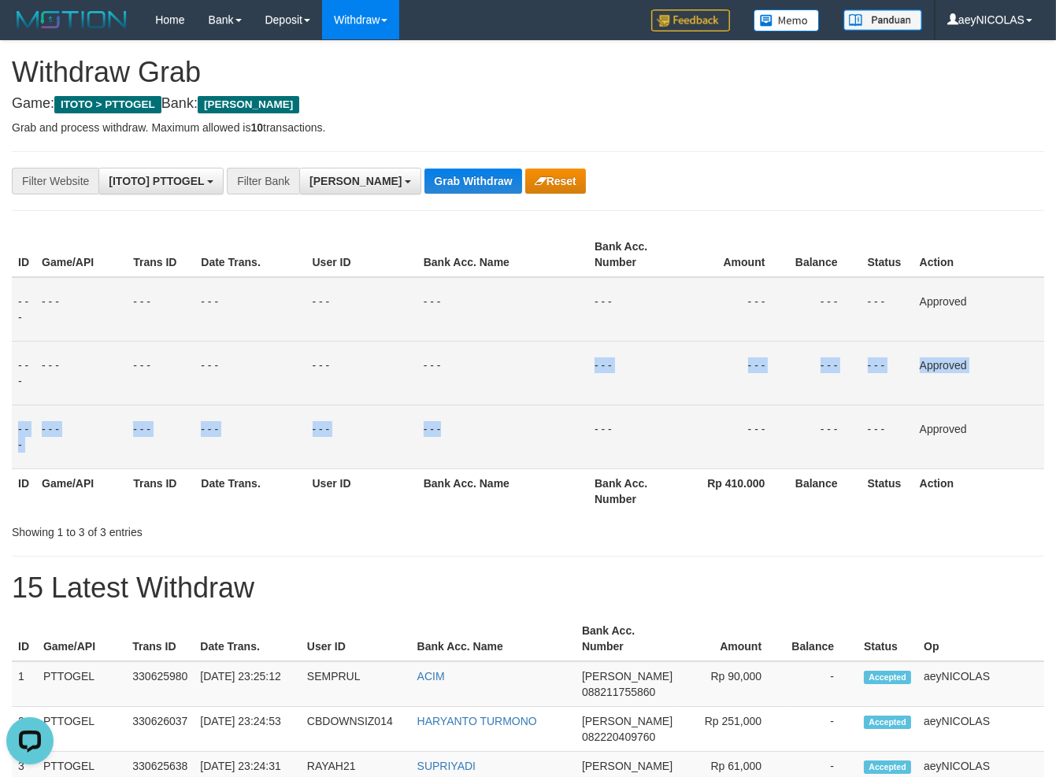
drag, startPoint x: 574, startPoint y: 405, endPoint x: 505, endPoint y: 278, distance: 144.5
click at [575, 390] on tbody "- - - - - - - - - - - - - - - - - - - - - - - - - - - - - - Approved - - - - - …" at bounding box center [528, 373] width 1032 height 192
click at [424, 172] on button "Grab Withdraw" at bounding box center [472, 181] width 97 height 25
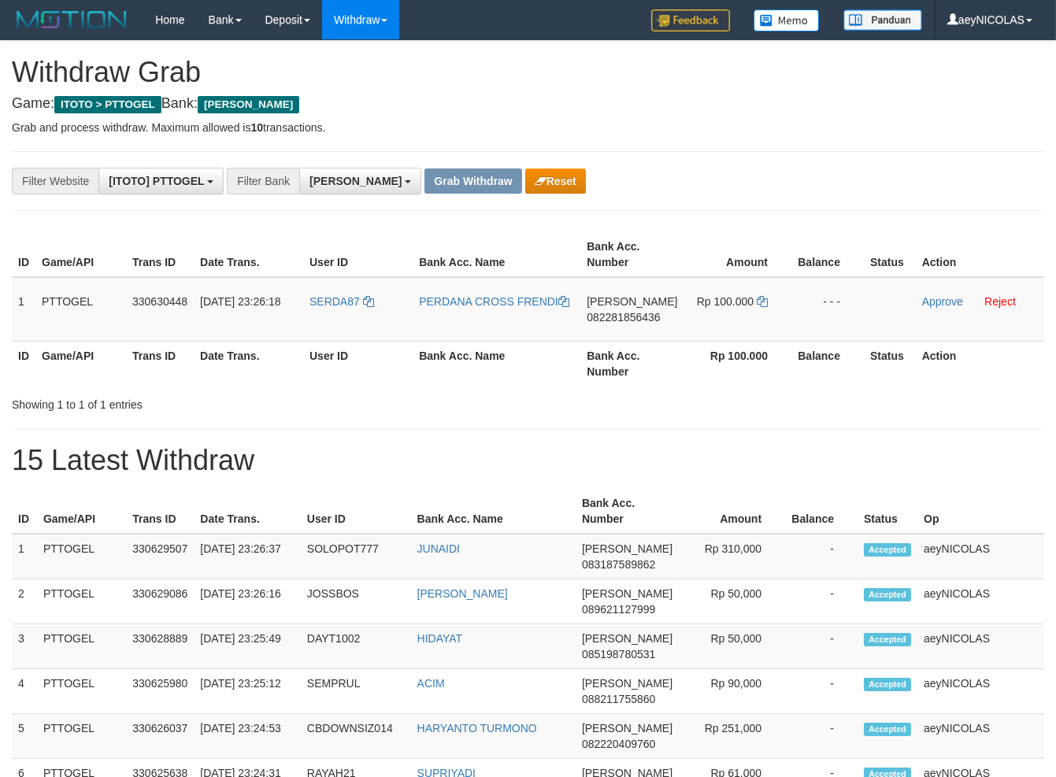
scroll to position [274, 0]
drag, startPoint x: 332, startPoint y: 326, endPoint x: 703, endPoint y: 317, distance: 371.0
click at [703, 317] on tr "1 PTTOGEL 330630448 01/09/2025 23:26:18 SERDA87 PERDANA CROSS FRENDI DANA 08228…" at bounding box center [528, 309] width 1032 height 65
drag, startPoint x: 741, startPoint y: 389, endPoint x: 662, endPoint y: 316, distance: 108.1
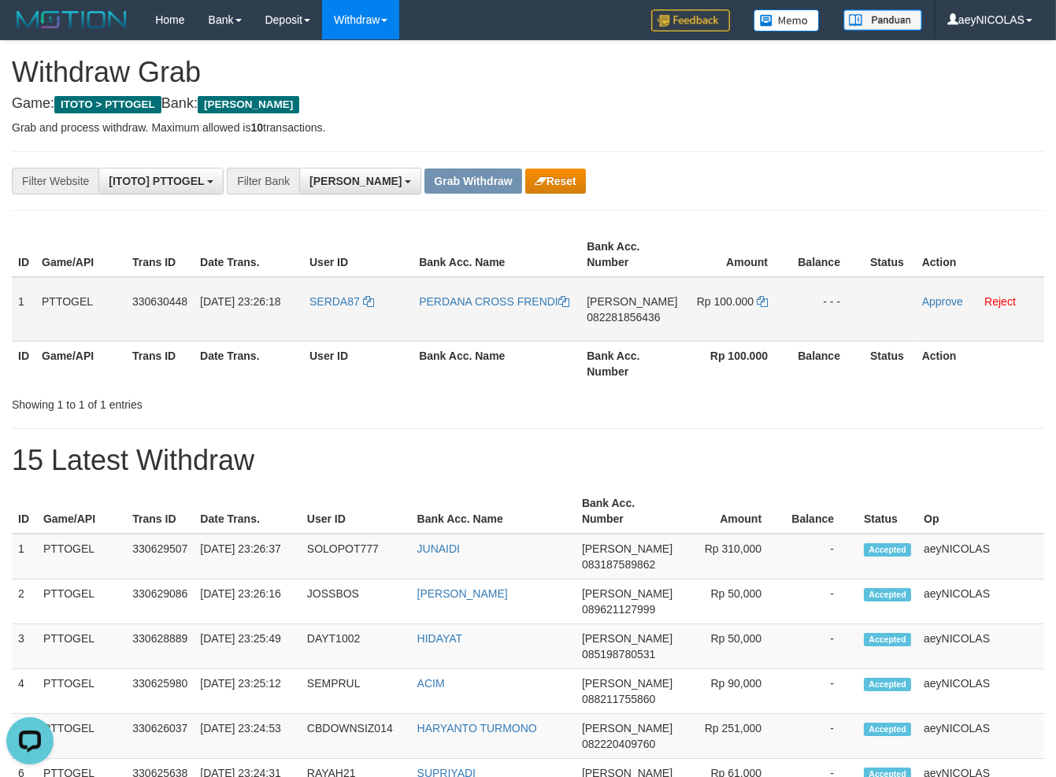
click at [730, 366] on div "ID Game/API Trans ID Date Trans. User ID Bank Acc. Name Bank Acc. Number Amount…" at bounding box center [528, 309] width 1056 height 163
click at [660, 316] on span "082281856436" at bounding box center [623, 317] width 73 height 13
copy span "082281856436"
click at [627, 312] on span "082281856436" at bounding box center [623, 317] width 73 height 13
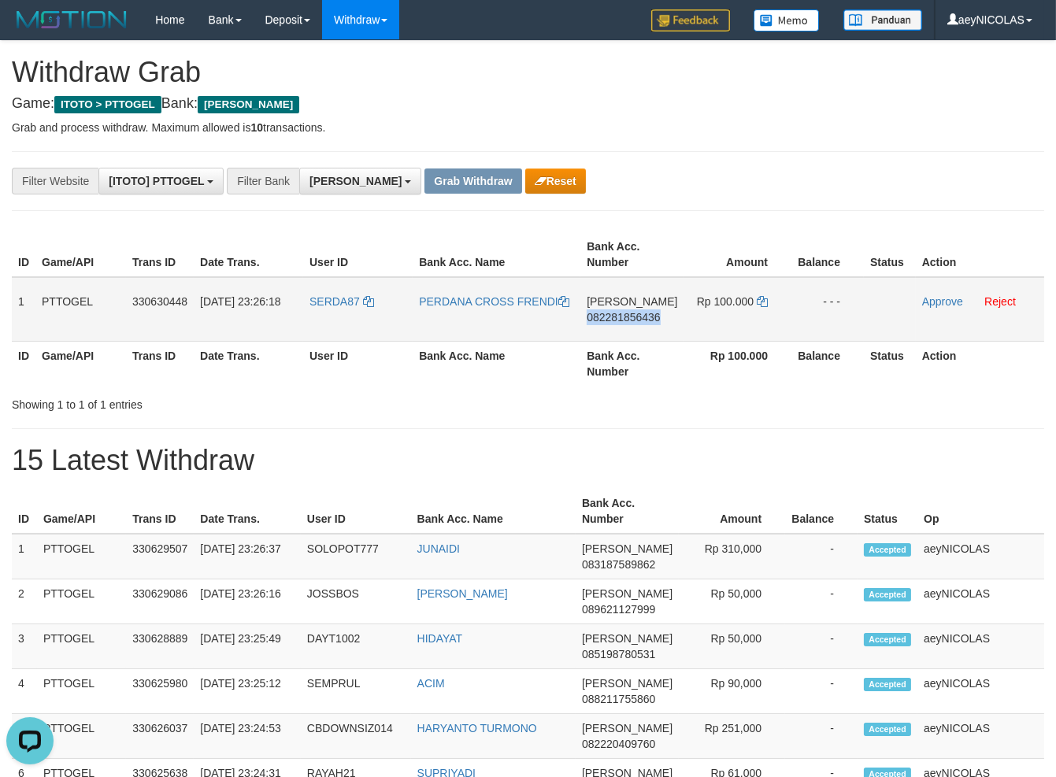
click at [627, 312] on span "082281856436" at bounding box center [623, 317] width 73 height 13
copy span "082281856436"
click at [770, 297] on td "Rp 100.000" at bounding box center [738, 309] width 108 height 65
click at [762, 299] on icon at bounding box center [762, 301] width 11 height 11
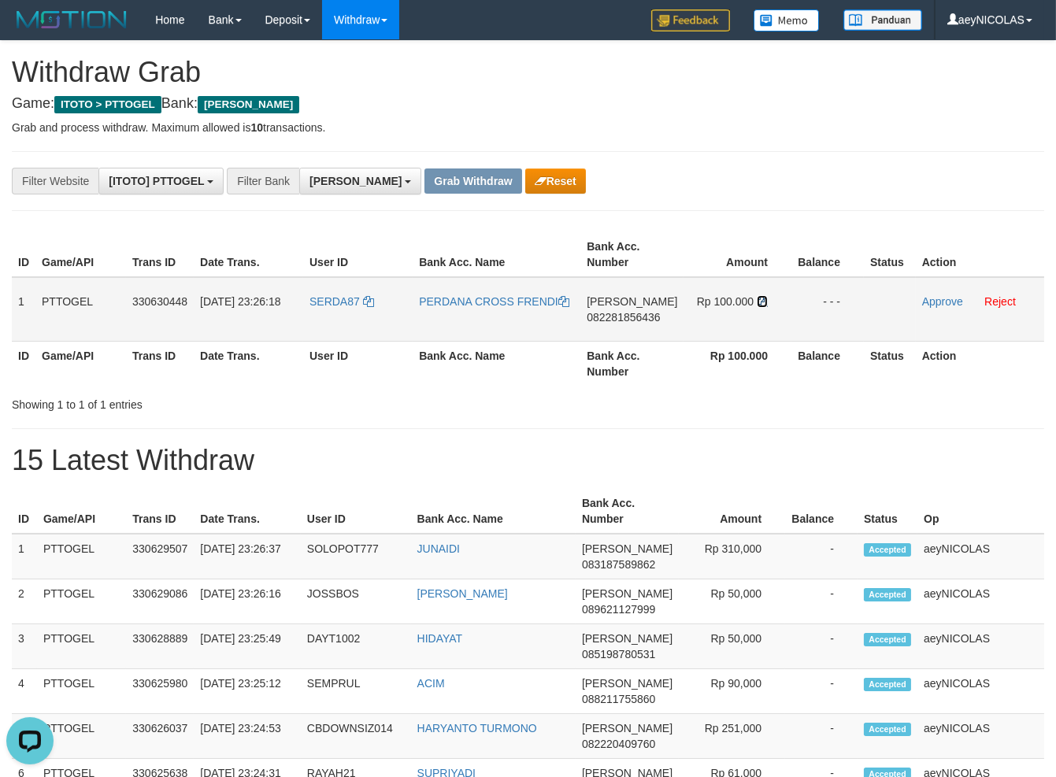
click at [762, 299] on icon at bounding box center [762, 301] width 11 height 11
click at [924, 309] on td "Approve Reject" at bounding box center [980, 309] width 128 height 65
click at [933, 308] on td "Approve Reject" at bounding box center [980, 309] width 128 height 65
click at [941, 297] on link "Approve" at bounding box center [942, 301] width 41 height 13
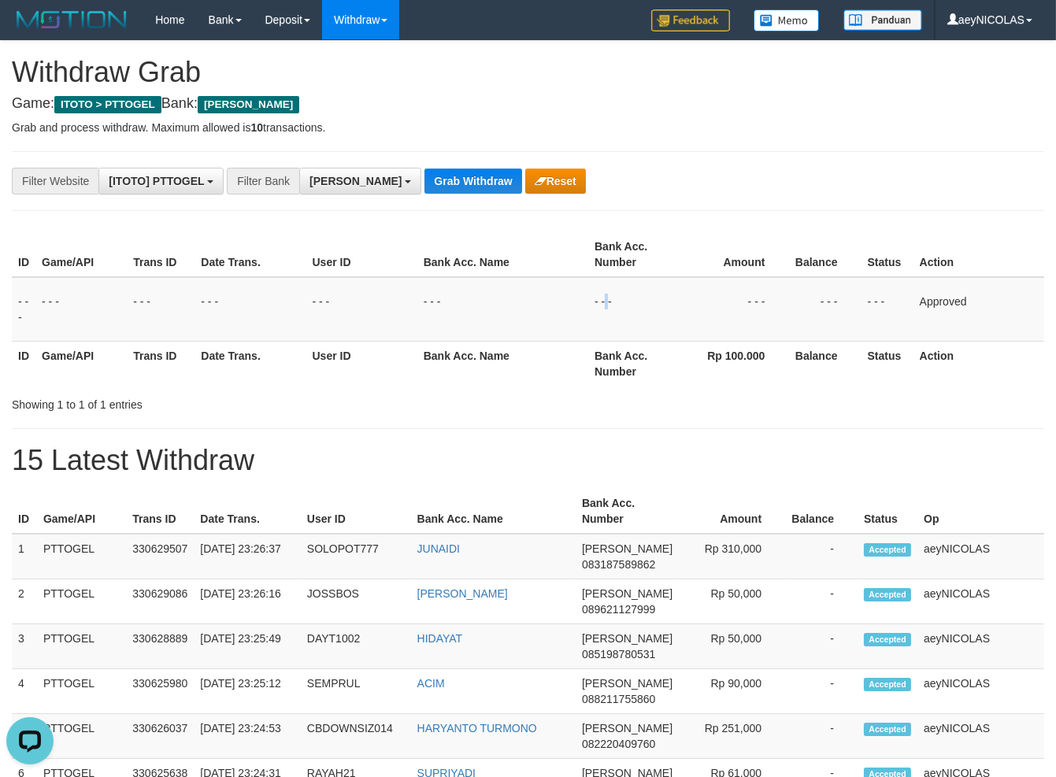
drag, startPoint x: 608, startPoint y: 328, endPoint x: 517, endPoint y: 221, distance: 140.3
click at [589, 291] on td "- - -" at bounding box center [633, 309] width 91 height 65
click at [447, 180] on button "Grab Withdraw" at bounding box center [472, 181] width 97 height 25
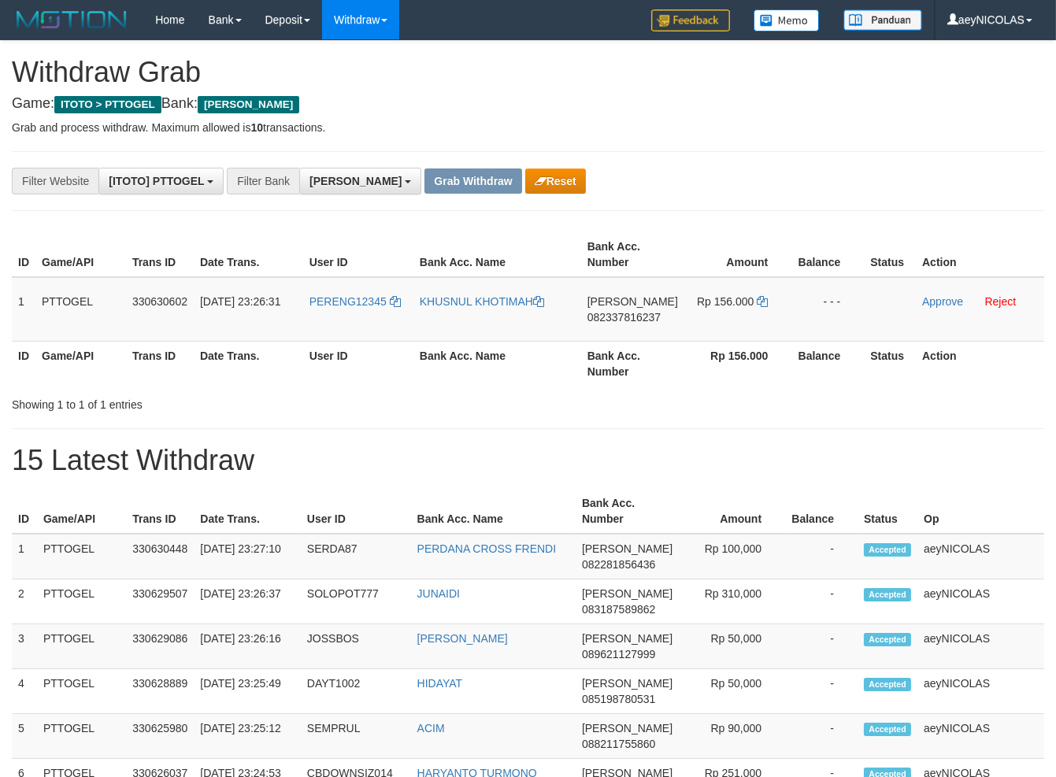
scroll to position [274, 0]
drag, startPoint x: 372, startPoint y: 317, endPoint x: 780, endPoint y: 324, distance: 408.0
click at [780, 324] on tr "1 PTTOGEL 330630602 [DATE] 23:26:31 PERENG12345 KHUSNUL [PERSON_NAME] 082337816…" at bounding box center [528, 309] width 1032 height 65
click at [653, 307] on td "[PERSON_NAME] 082337816237" at bounding box center [632, 309] width 103 height 65
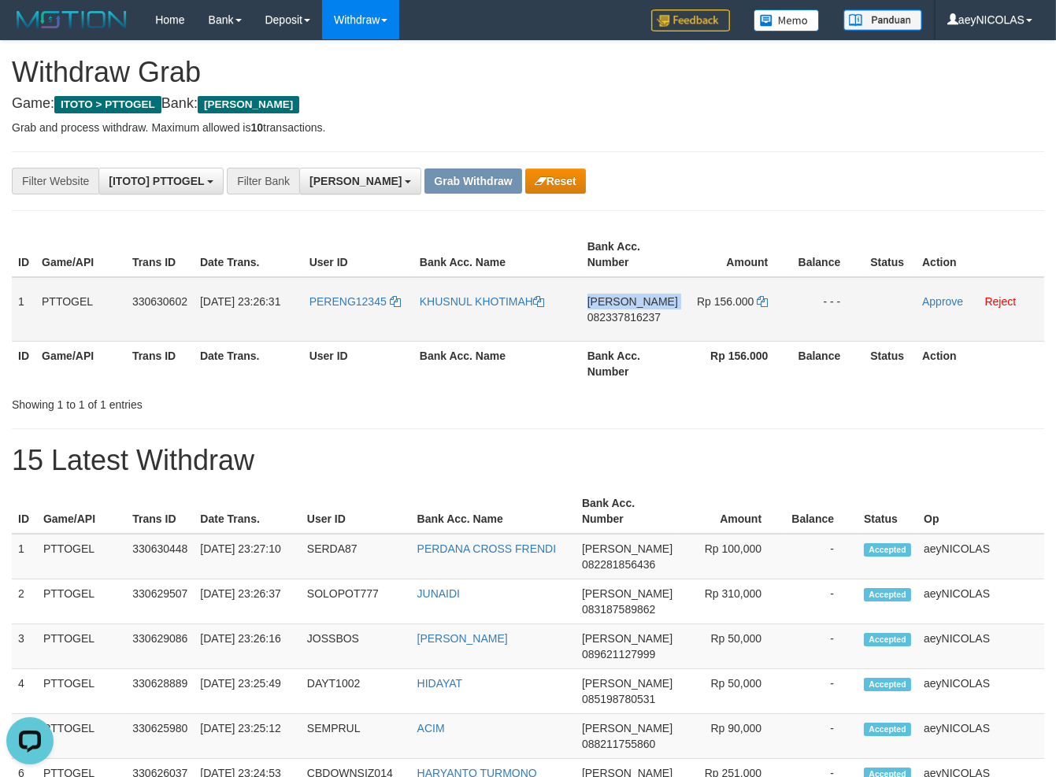
click at [653, 307] on td "[PERSON_NAME] 082337816237" at bounding box center [632, 309] width 103 height 65
click at [636, 318] on span "082337816237" at bounding box center [623, 317] width 73 height 13
copy span "082337816237"
click at [632, 318] on span "082337816237" at bounding box center [623, 317] width 73 height 13
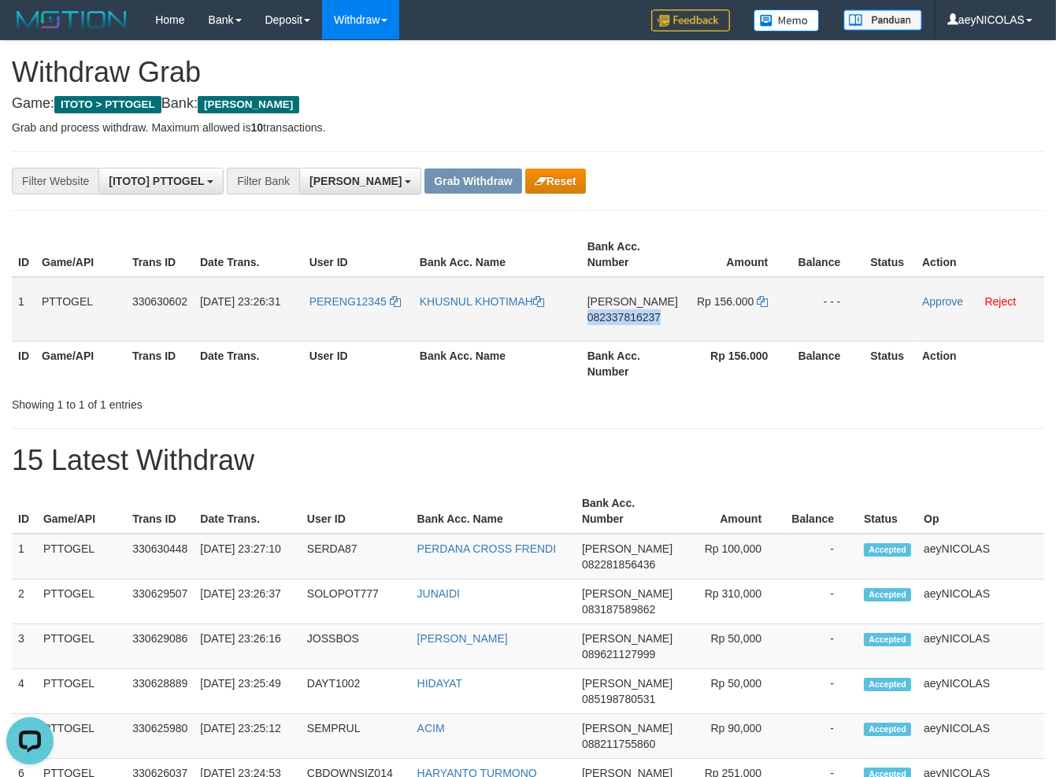
click at [632, 318] on span "082337816237" at bounding box center [623, 317] width 73 height 13
copy span "082337816237"
click at [758, 296] on icon at bounding box center [762, 301] width 11 height 11
copy span "082337816237"
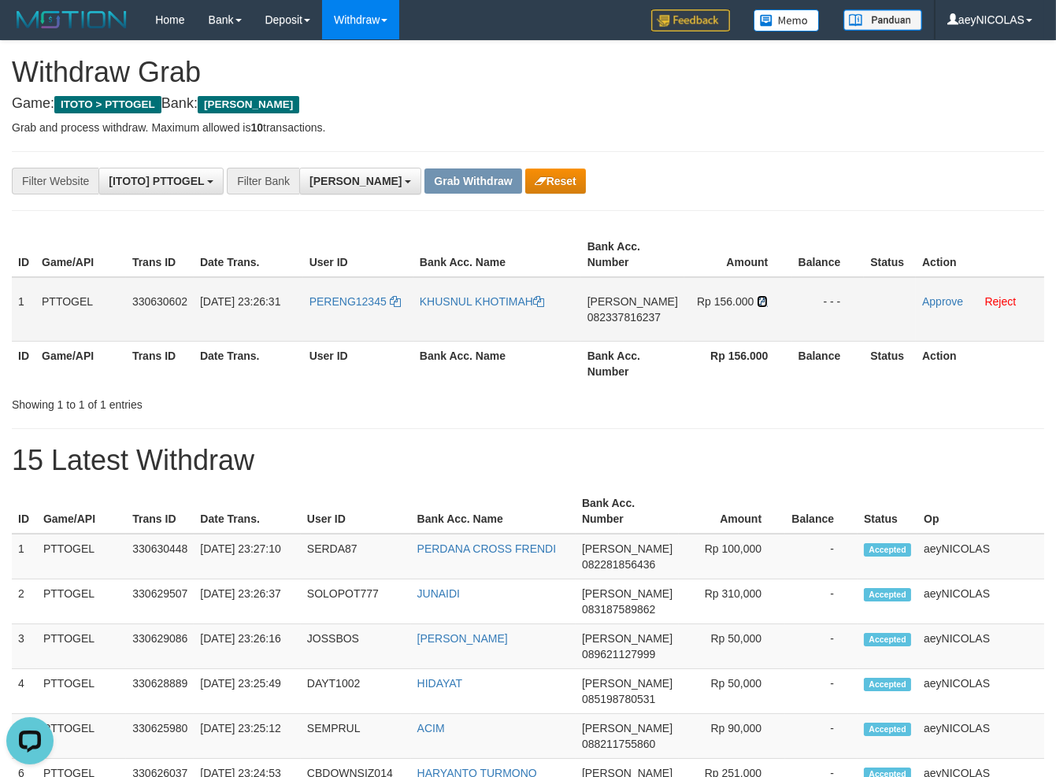
click at [760, 300] on icon at bounding box center [762, 301] width 11 height 11
click at [922, 300] on link "Approve" at bounding box center [942, 301] width 41 height 13
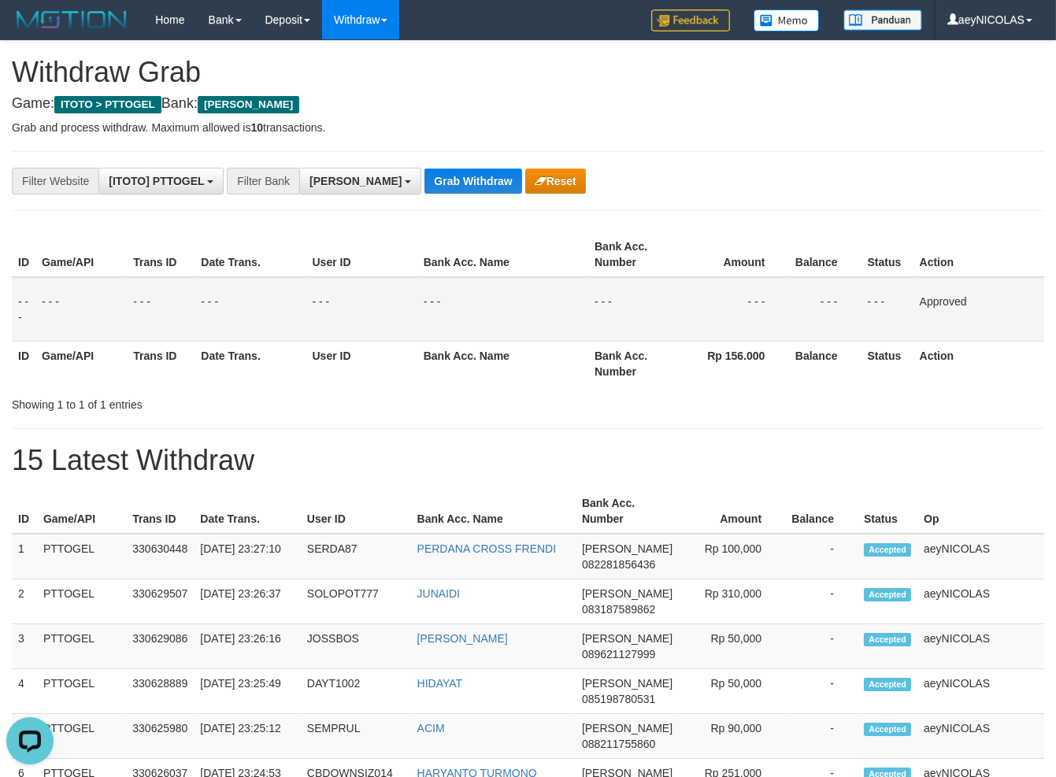
drag, startPoint x: 701, startPoint y: 430, endPoint x: 662, endPoint y: 436, distance: 39.1
click at [322, 176] on span "[PERSON_NAME]" at bounding box center [355, 181] width 92 height 13
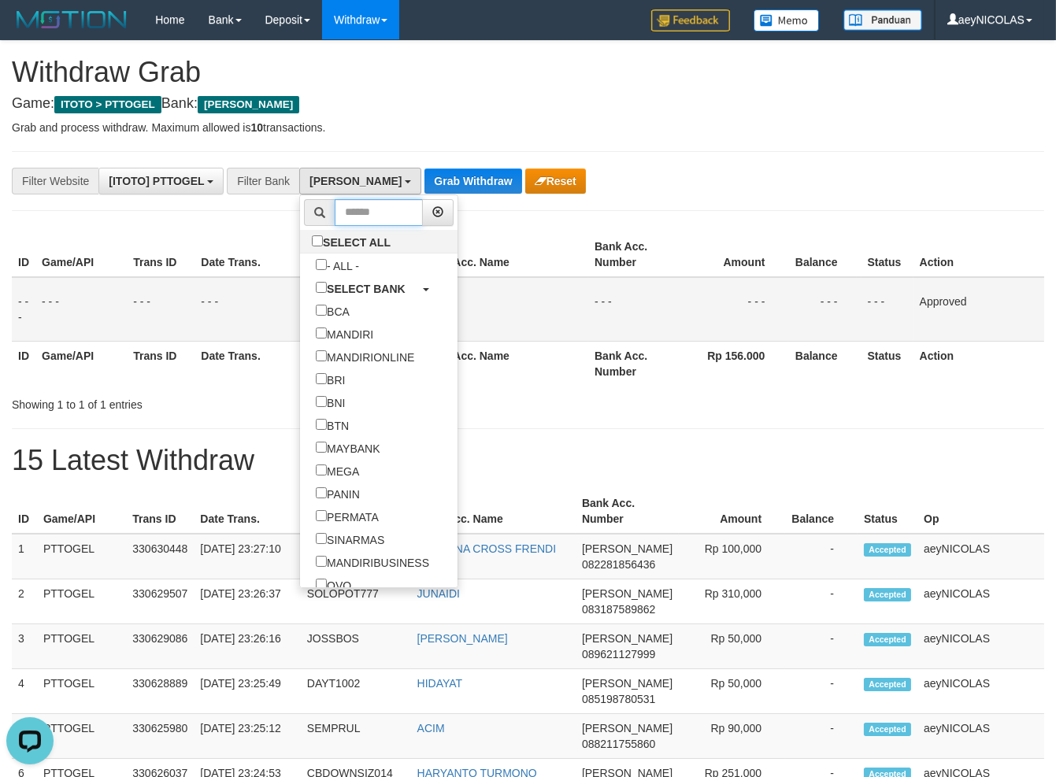
click at [335, 226] on input "text" at bounding box center [379, 212] width 88 height 27
click at [300, 236] on label "SELECT ALL" at bounding box center [353, 241] width 106 height 23
select select "***"
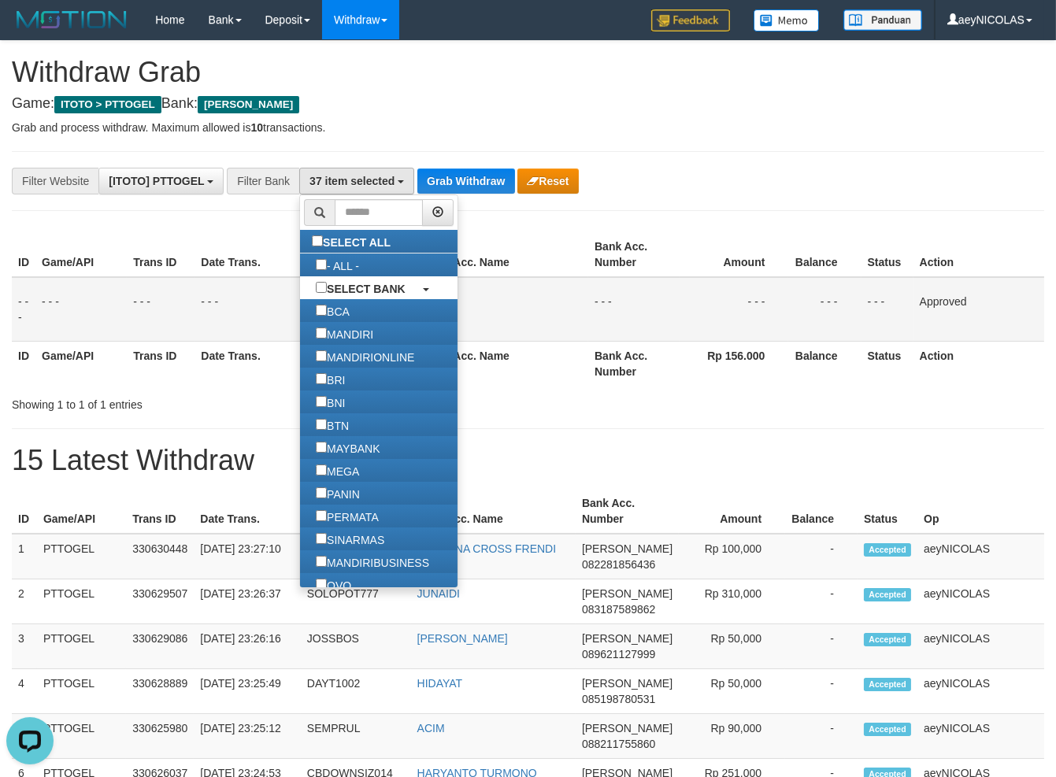
drag, startPoint x: 257, startPoint y: 239, endPoint x: 310, endPoint y: 224, distance: 55.8
click at [300, 239] on label "SELECT ALL" at bounding box center [353, 241] width 106 height 23
click at [335, 213] on input "text" at bounding box center [379, 212] width 88 height 27
click at [300, 239] on label "SELECT ALL" at bounding box center [353, 241] width 106 height 23
select select
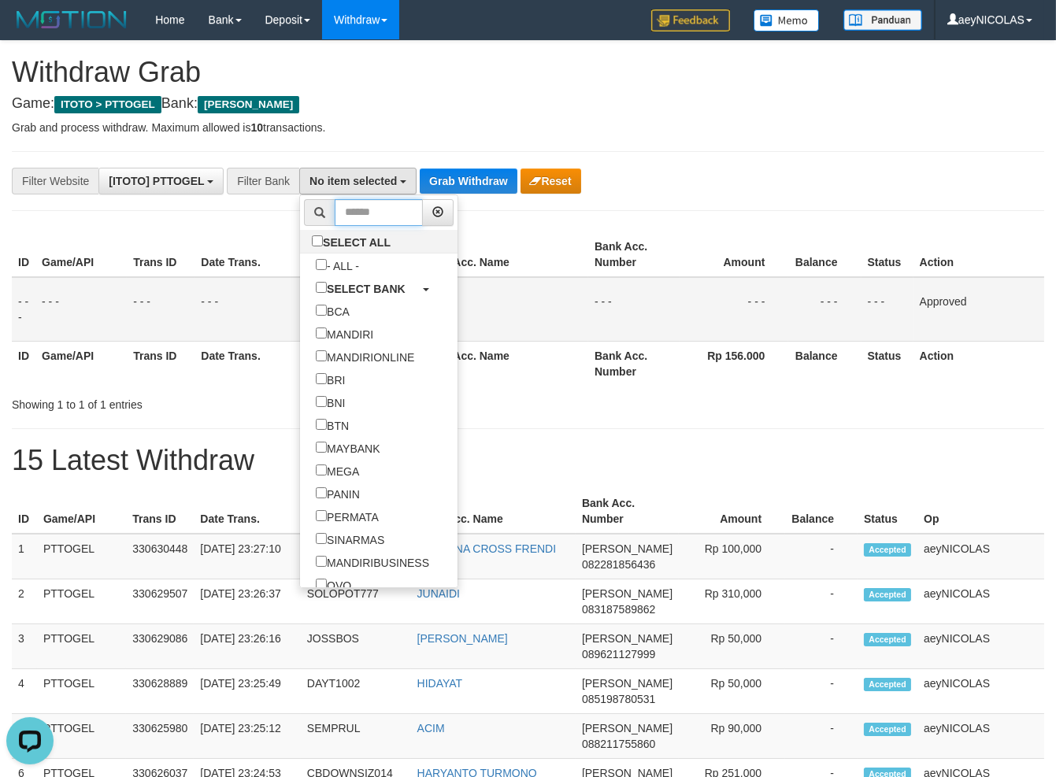
click at [335, 221] on input "text" at bounding box center [379, 212] width 88 height 27
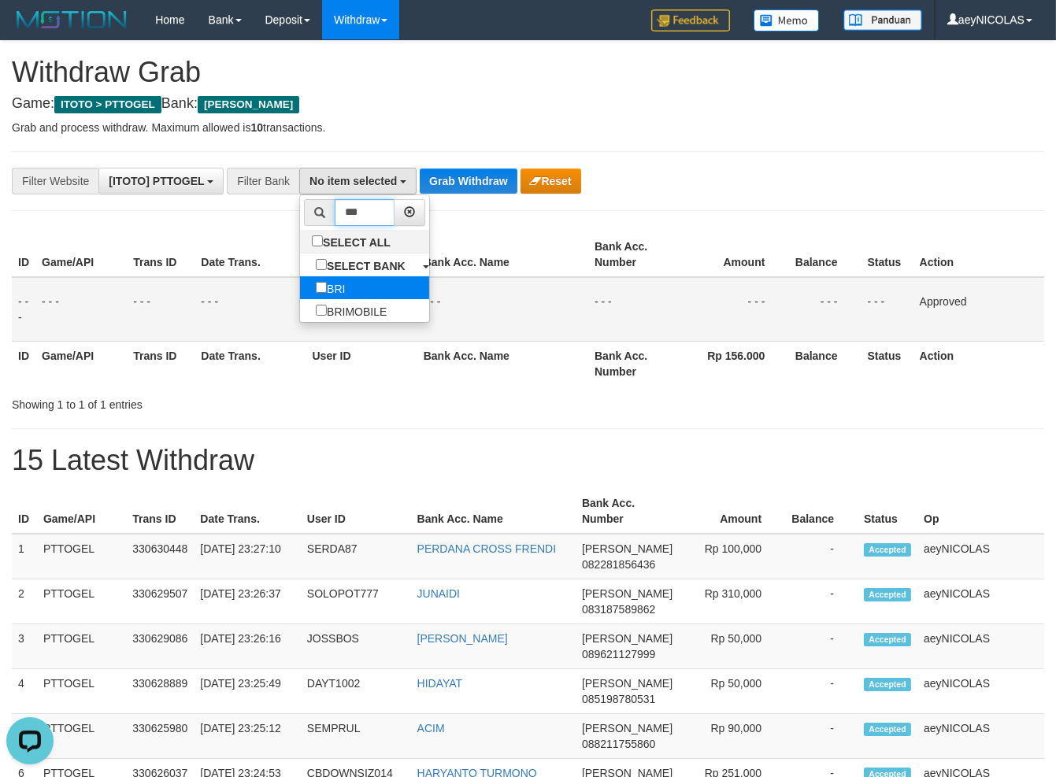
type input "***"
click at [300, 288] on label "BRI" at bounding box center [330, 287] width 61 height 23
select select "***"
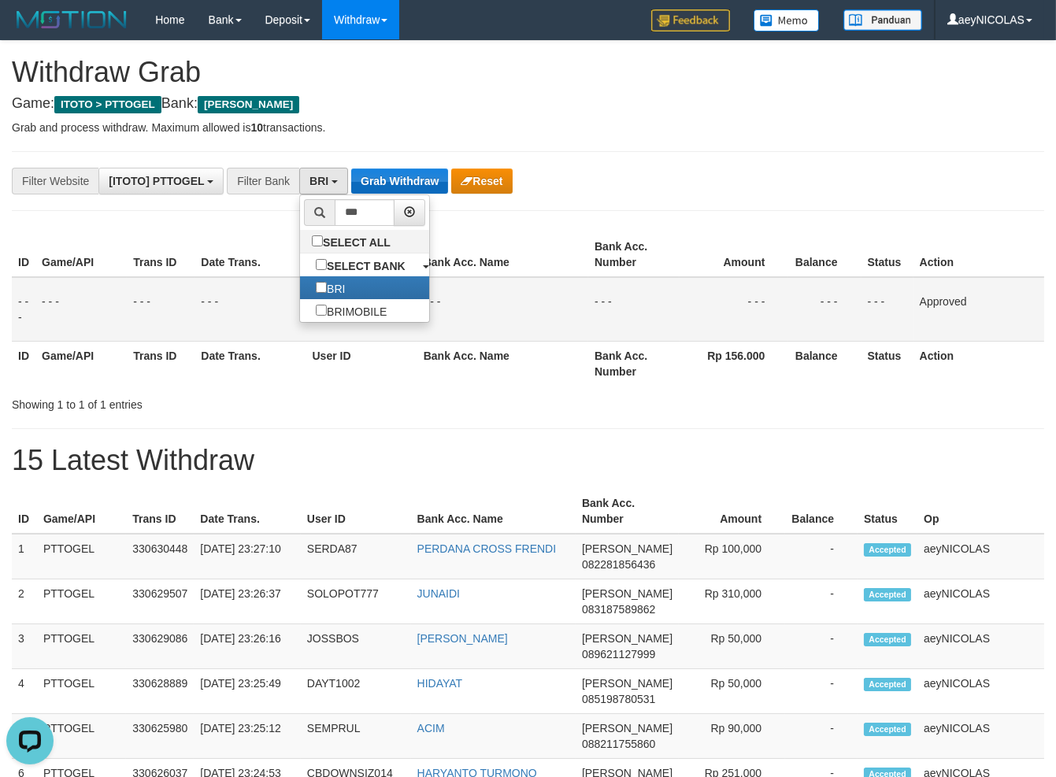
drag, startPoint x: 458, startPoint y: 258, endPoint x: 400, endPoint y: 183, distance: 94.8
click at [459, 250] on th "Bank Acc. Name" at bounding box center [502, 254] width 171 height 45
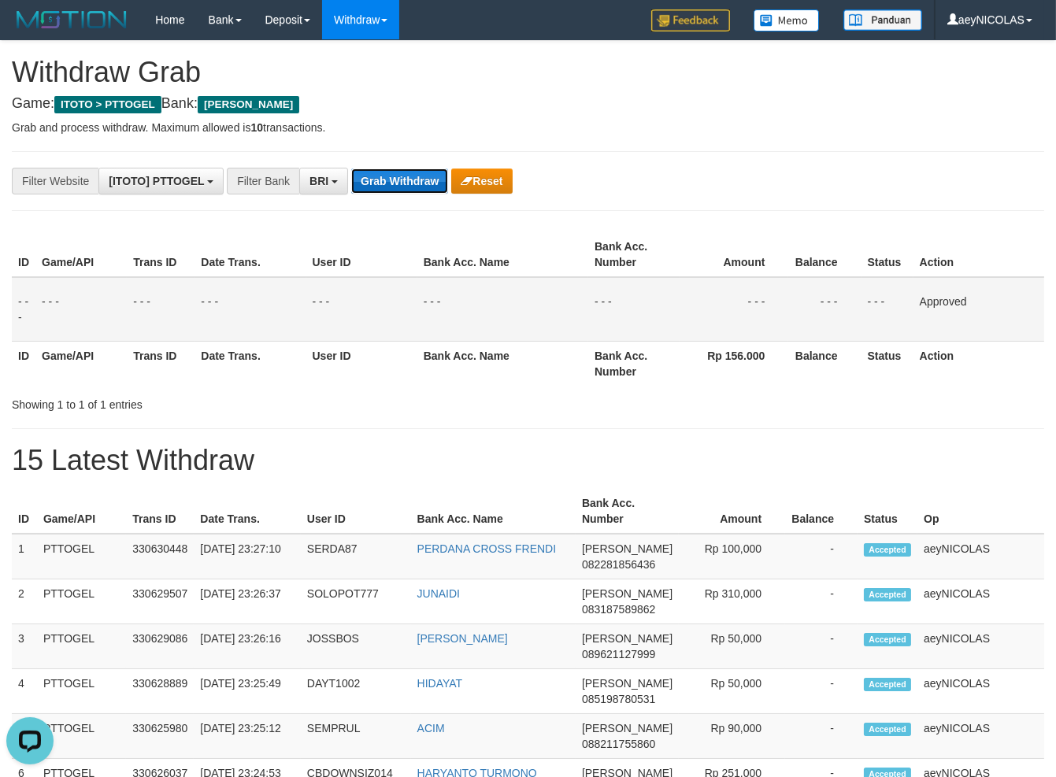
click at [400, 183] on button "Grab Withdraw" at bounding box center [399, 181] width 97 height 25
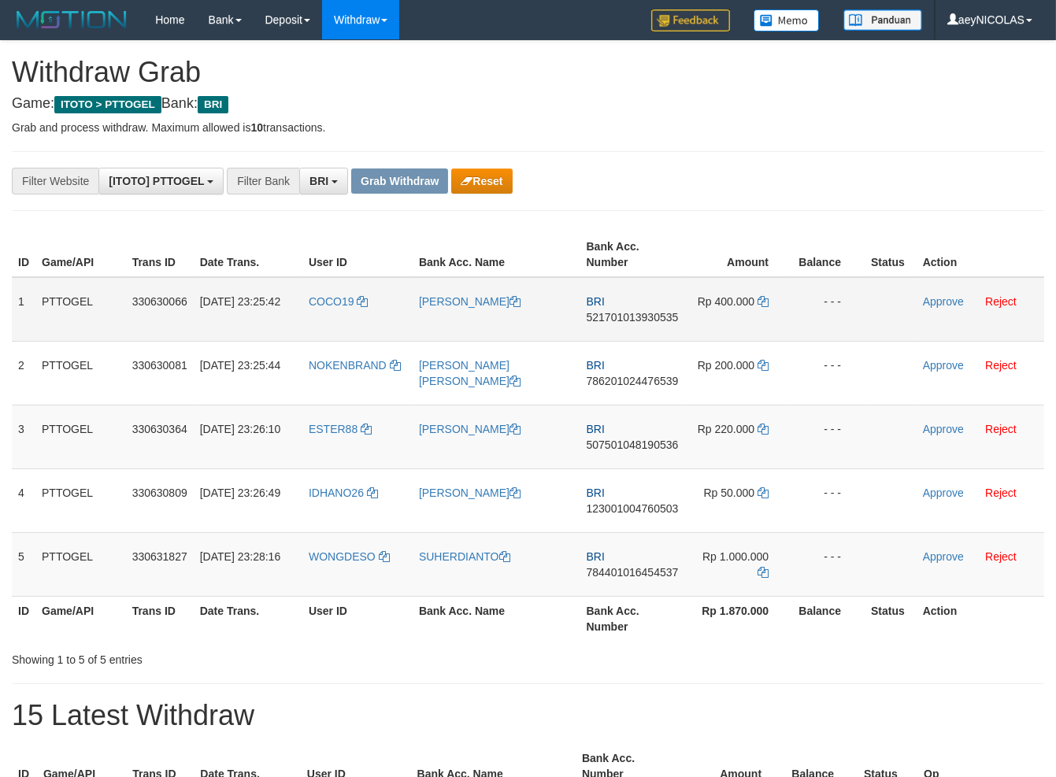
scroll to position [78, 0]
drag, startPoint x: 352, startPoint y: 322, endPoint x: 738, endPoint y: 578, distance: 463.0
click at [738, 578] on tbody "1 PTTOGEL 330630066 [DATE] 23:25:42 COCO19 [PERSON_NAME] BRI 521701013930535 Rp…" at bounding box center [528, 437] width 1032 height 320
click at [621, 328] on td "BRI 521701013930535" at bounding box center [632, 309] width 105 height 65
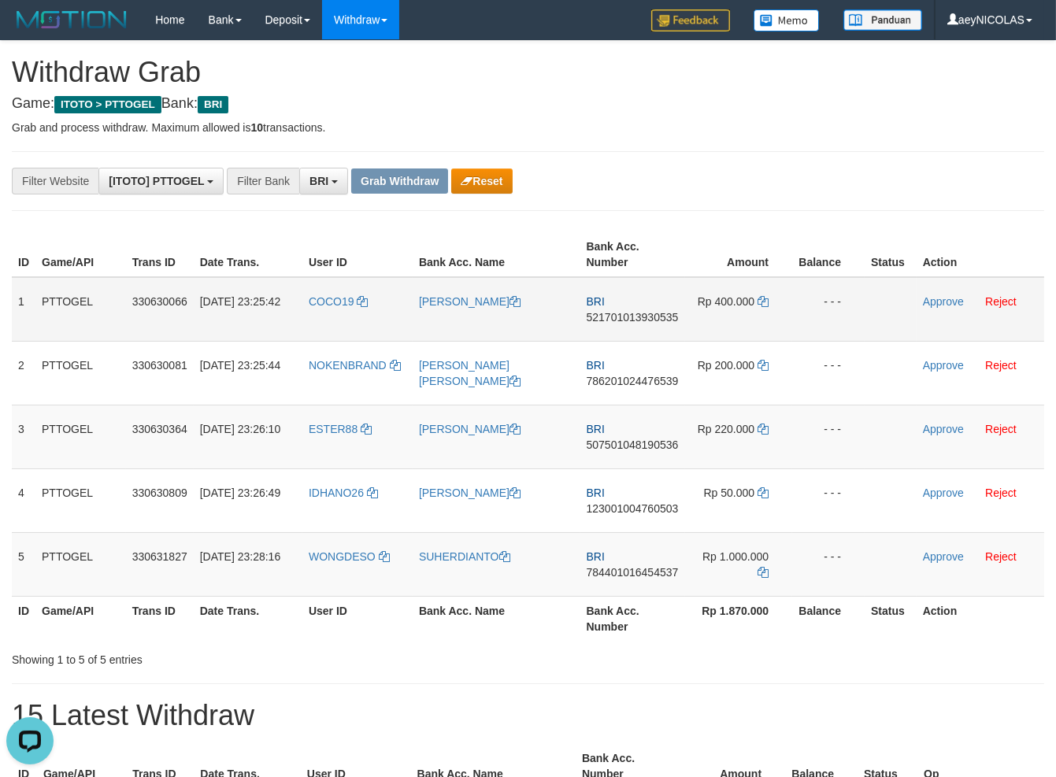
click at [621, 324] on td "BRI 521701013930535" at bounding box center [632, 309] width 105 height 65
click at [625, 316] on span "521701013930535" at bounding box center [633, 317] width 92 height 13
copy span "521701013930535"
click at [625, 316] on span "521701013930535" at bounding box center [633, 317] width 92 height 13
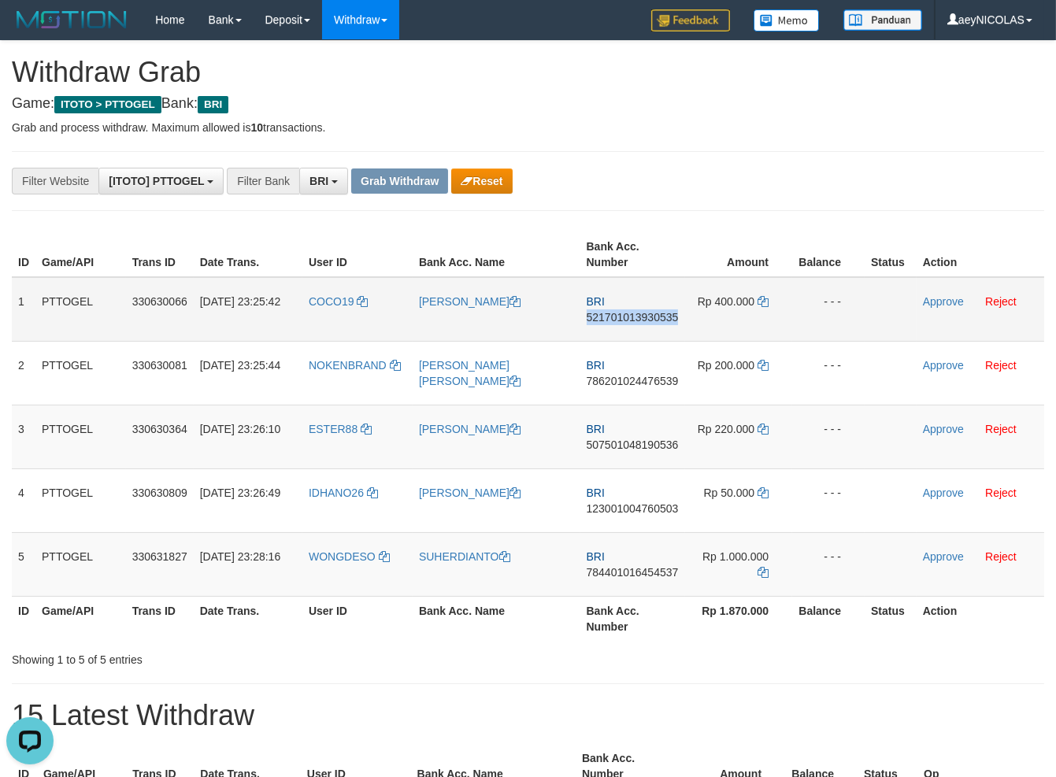
copy span "521701013930535"
click at [699, 293] on td "Rp 400.000" at bounding box center [739, 309] width 108 height 65
click at [762, 305] on icon at bounding box center [763, 301] width 11 height 11
copy span "521701013930535"
click at [763, 304] on icon at bounding box center [763, 301] width 11 height 11
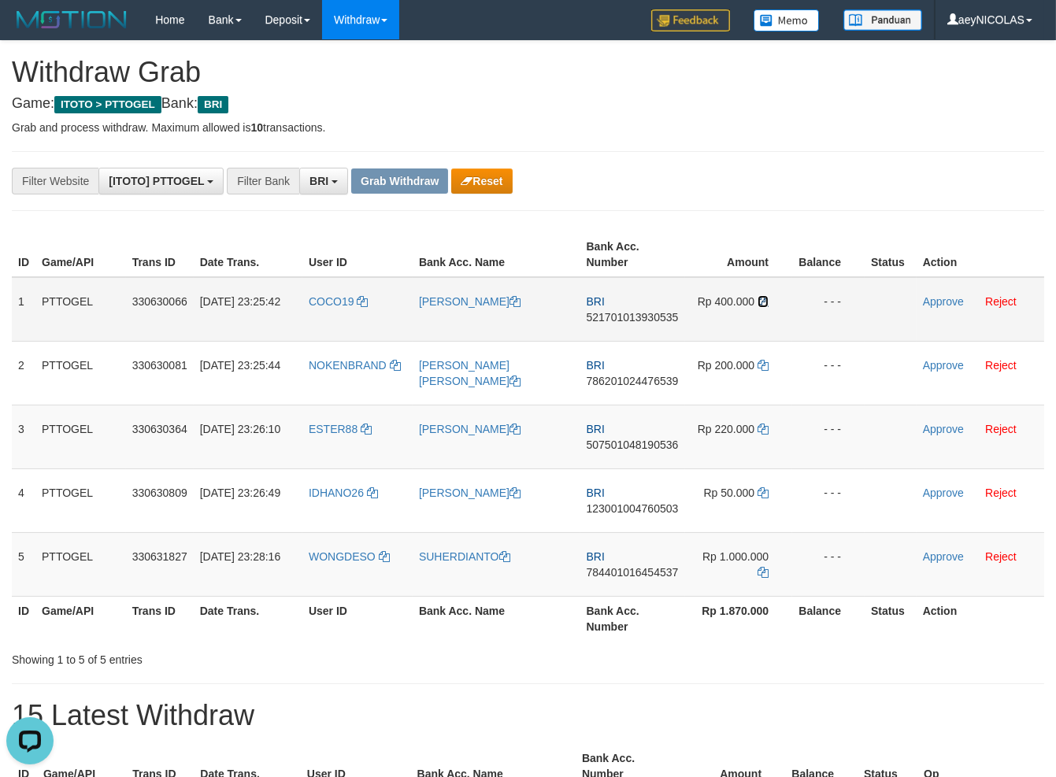
drag, startPoint x: 763, startPoint y: 304, endPoint x: 917, endPoint y: 304, distance: 154.4
click at [775, 304] on td "Rp 400.000" at bounding box center [739, 309] width 108 height 65
click at [936, 300] on link "Approve" at bounding box center [943, 301] width 41 height 13
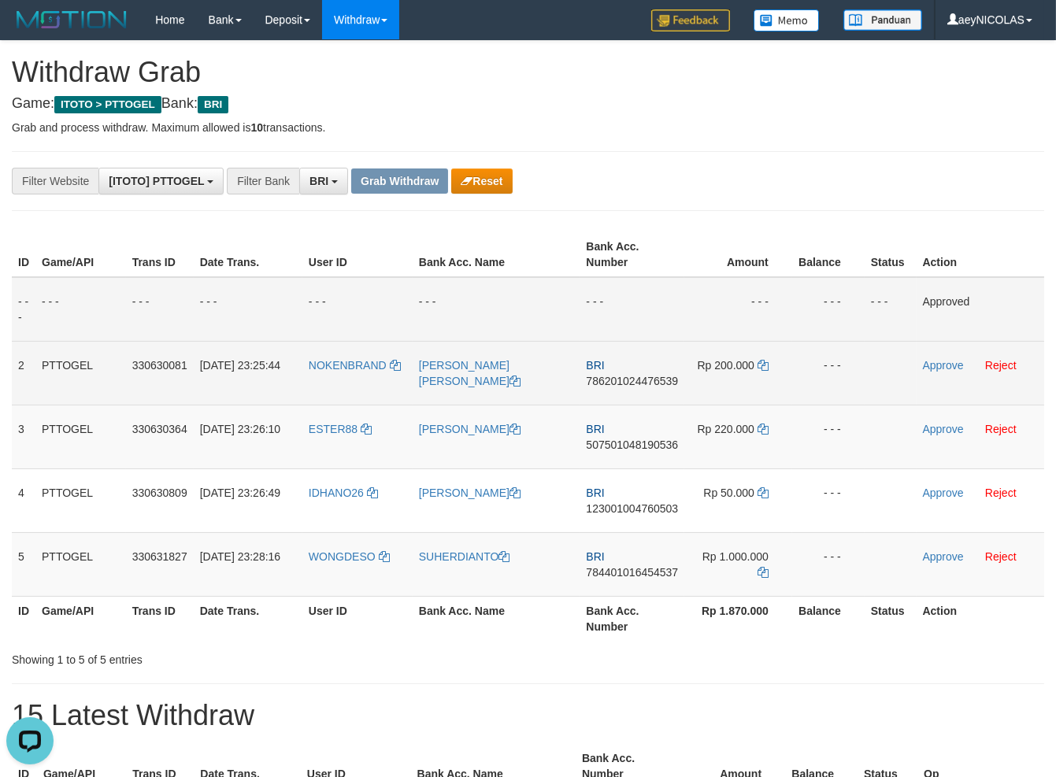
click at [625, 384] on span "786201024476539" at bounding box center [632, 381] width 92 height 13
copy span "786201024476539"
click at [625, 378] on span "786201024476539" at bounding box center [632, 381] width 92 height 13
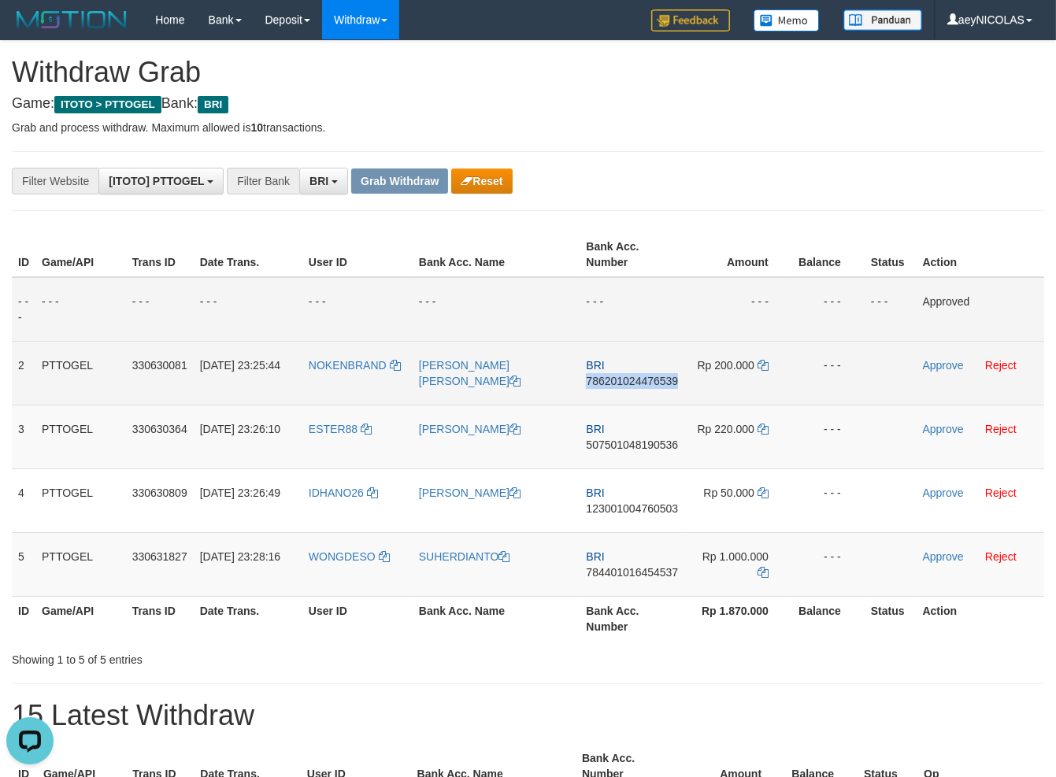
copy span "786201024476539"
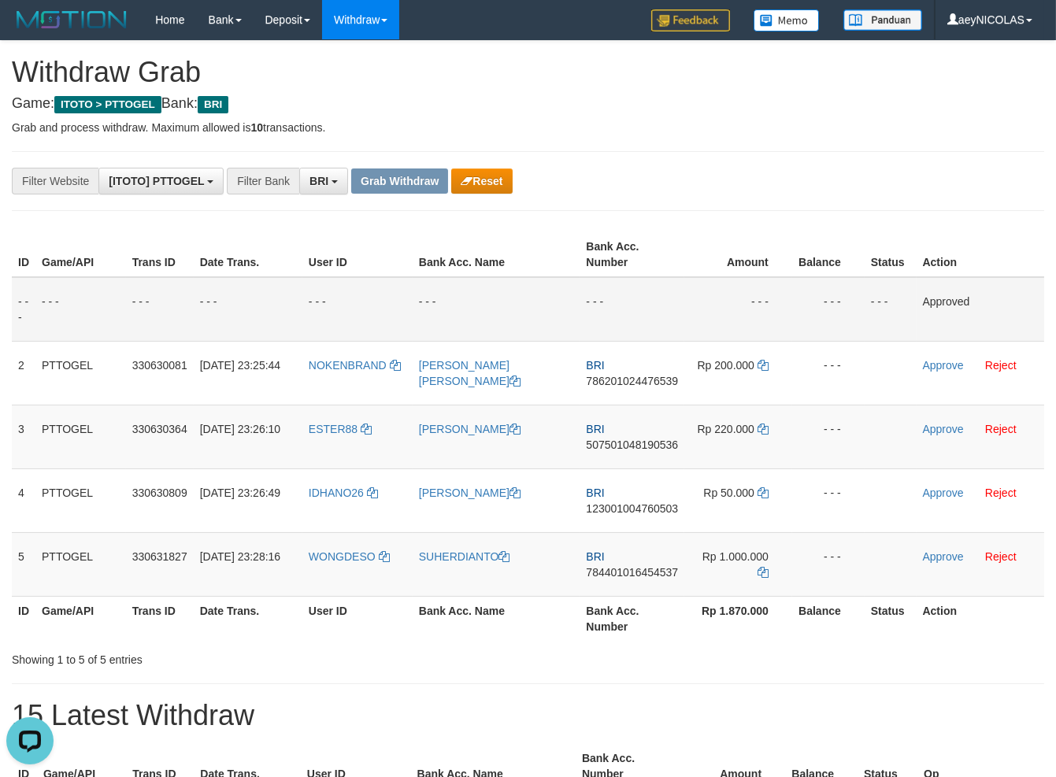
click at [676, 305] on td "- - -" at bounding box center [632, 309] width 105 height 65
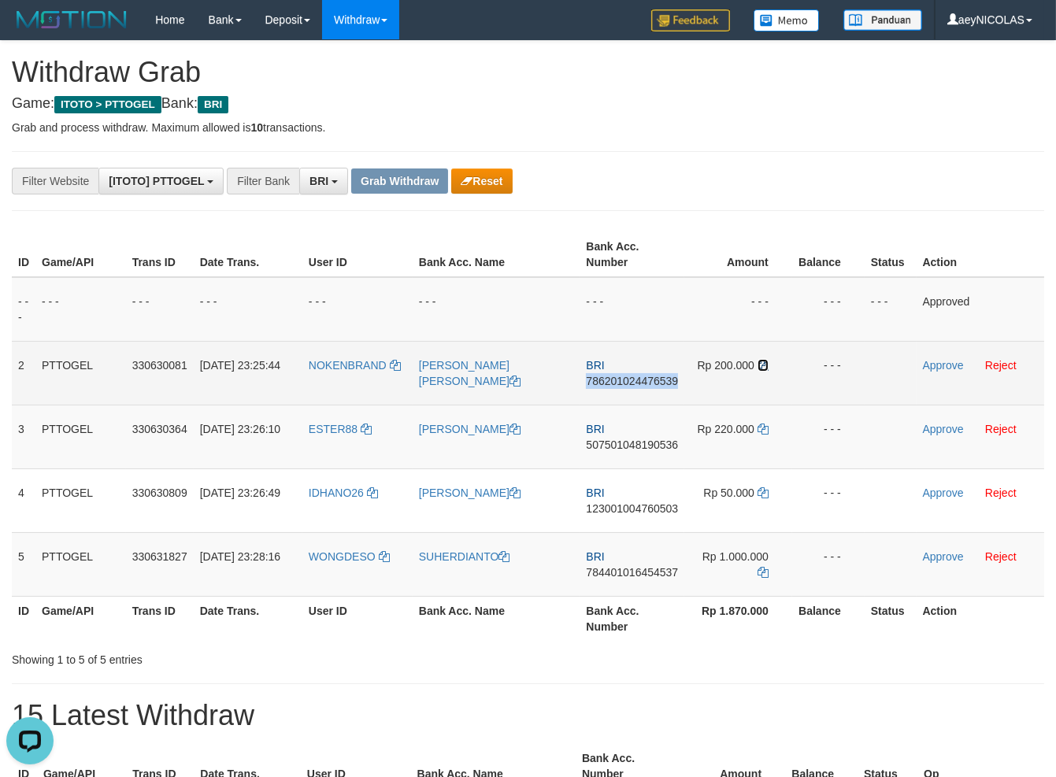
click at [762, 367] on link at bounding box center [763, 365] width 11 height 13
copy span "786201024476539"
click at [766, 361] on icon at bounding box center [763, 365] width 11 height 11
drag, startPoint x: 766, startPoint y: 361, endPoint x: 828, endPoint y: 367, distance: 62.5
click at [767, 361] on icon at bounding box center [763, 365] width 11 height 11
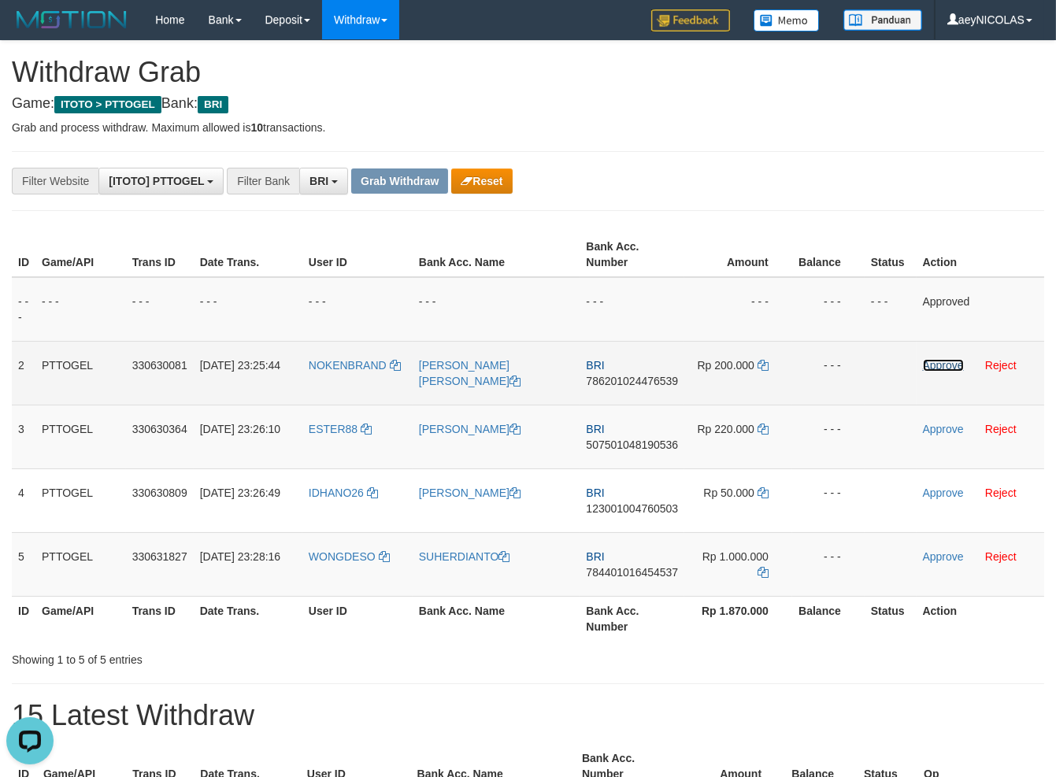
click at [940, 367] on link "Approve" at bounding box center [943, 365] width 41 height 13
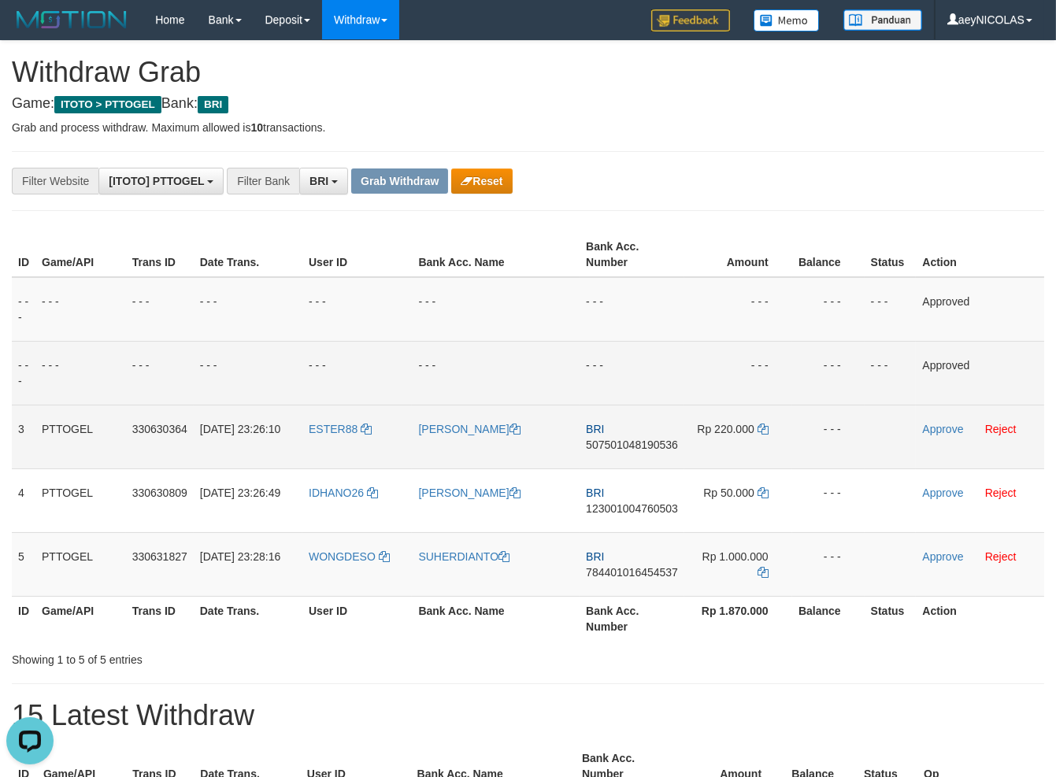
click at [628, 454] on td "BRI 507501048190536" at bounding box center [632, 437] width 105 height 64
click at [631, 450] on span "507501048190536" at bounding box center [632, 445] width 92 height 13
copy span "507501048190536"
click at [607, 379] on td "- - -" at bounding box center [632, 373] width 105 height 64
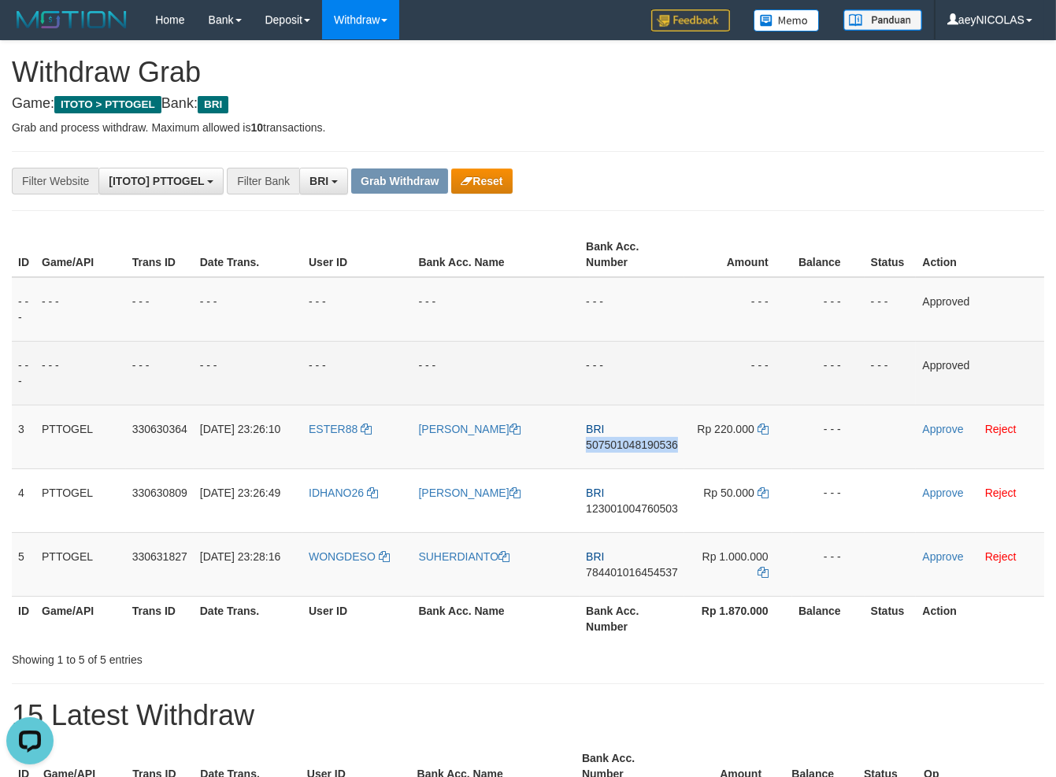
click at [546, 342] on td "- - -" at bounding box center [496, 373] width 168 height 64
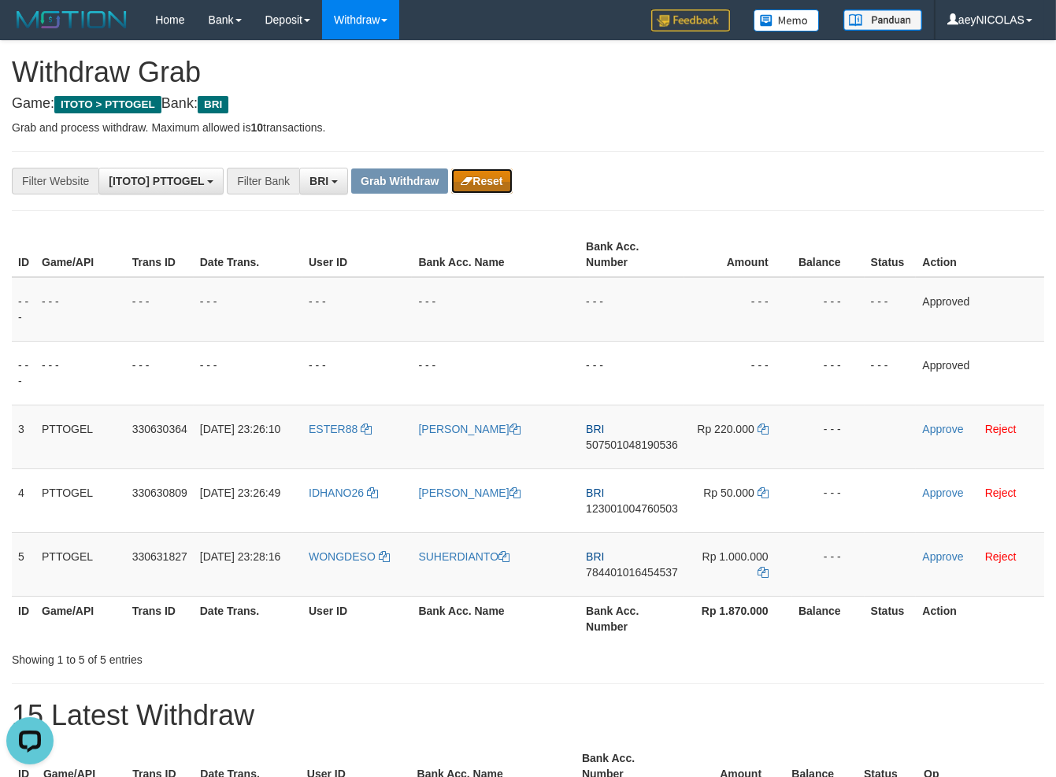
click at [490, 180] on button "Reset" at bounding box center [481, 181] width 61 height 25
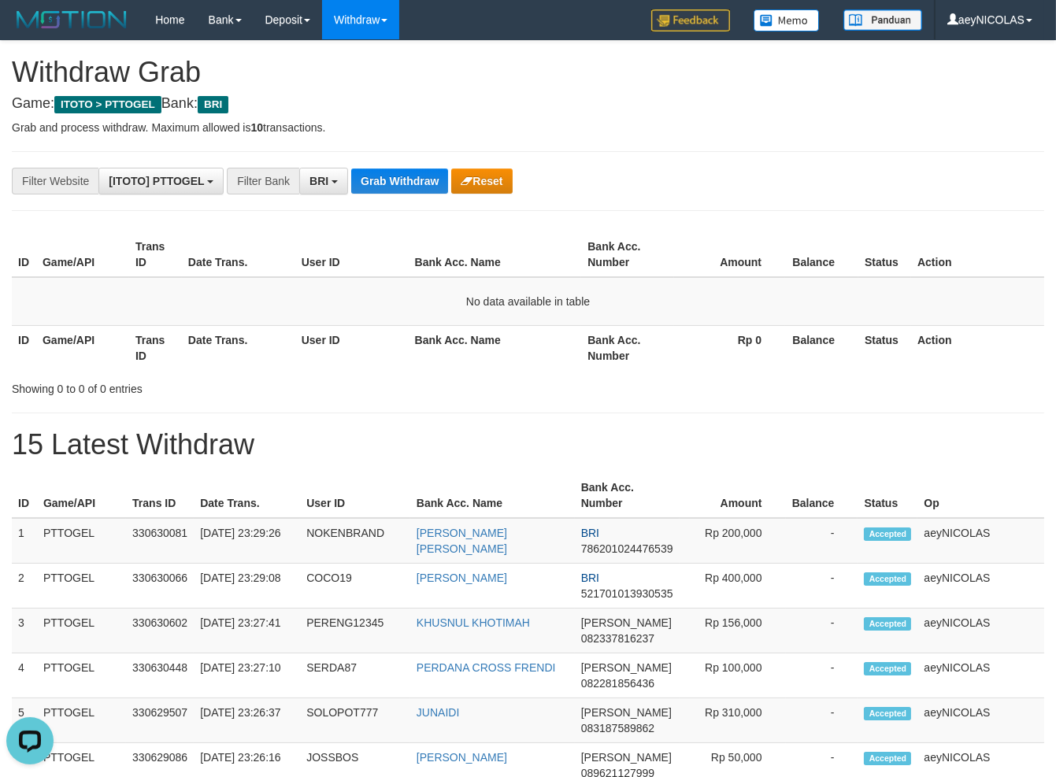
click at [780, 262] on th "Amount" at bounding box center [729, 254] width 111 height 45
drag, startPoint x: 864, startPoint y: 333, endPoint x: 510, endPoint y: 243, distance: 365.0
click at [843, 334] on tr "ID Game/API Trans ID Date Trans. User ID Bank Acc. Name Bank Acc. Number Rp 0 B…" at bounding box center [528, 347] width 1032 height 45
click at [370, 183] on button "Grab Withdraw" at bounding box center [399, 181] width 97 height 25
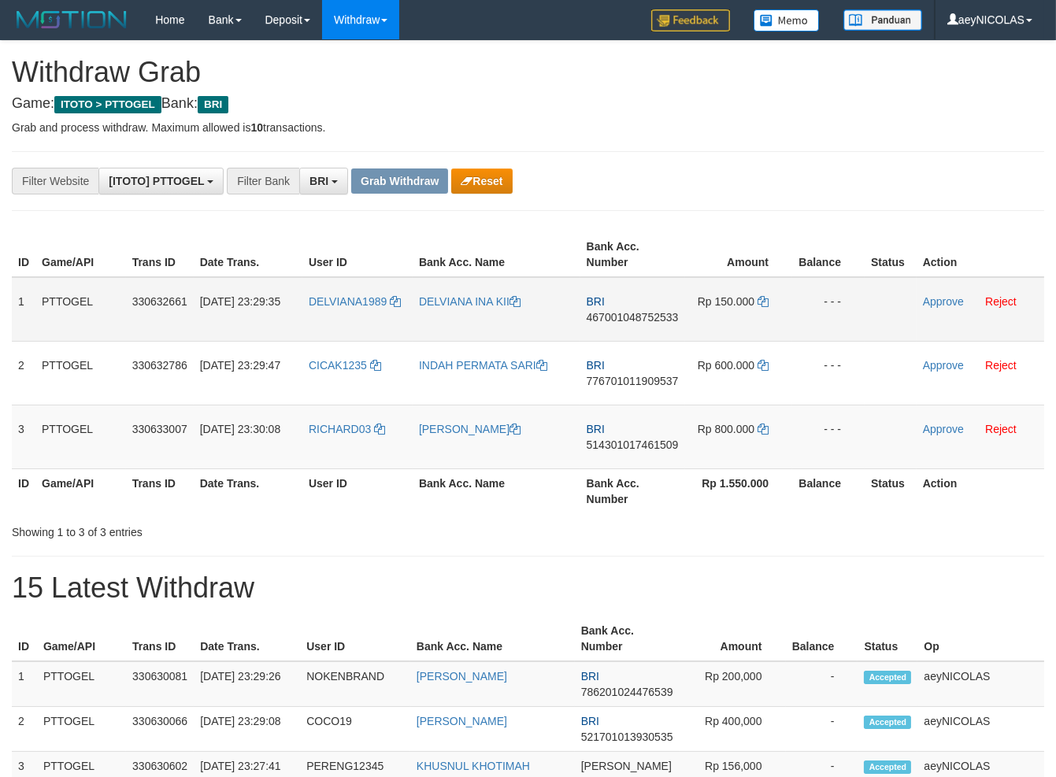
scroll to position [78, 0]
drag, startPoint x: 354, startPoint y: 317, endPoint x: 700, endPoint y: 432, distance: 365.1
click at [700, 432] on tbody "1 PTTOGEL 330632661 [DATE] 23:29:35 DELVIANA1989 DELVIANA INA KII BRI 467001048…" at bounding box center [528, 373] width 1032 height 192
click at [655, 311] on span "467001048752533" at bounding box center [633, 317] width 92 height 13
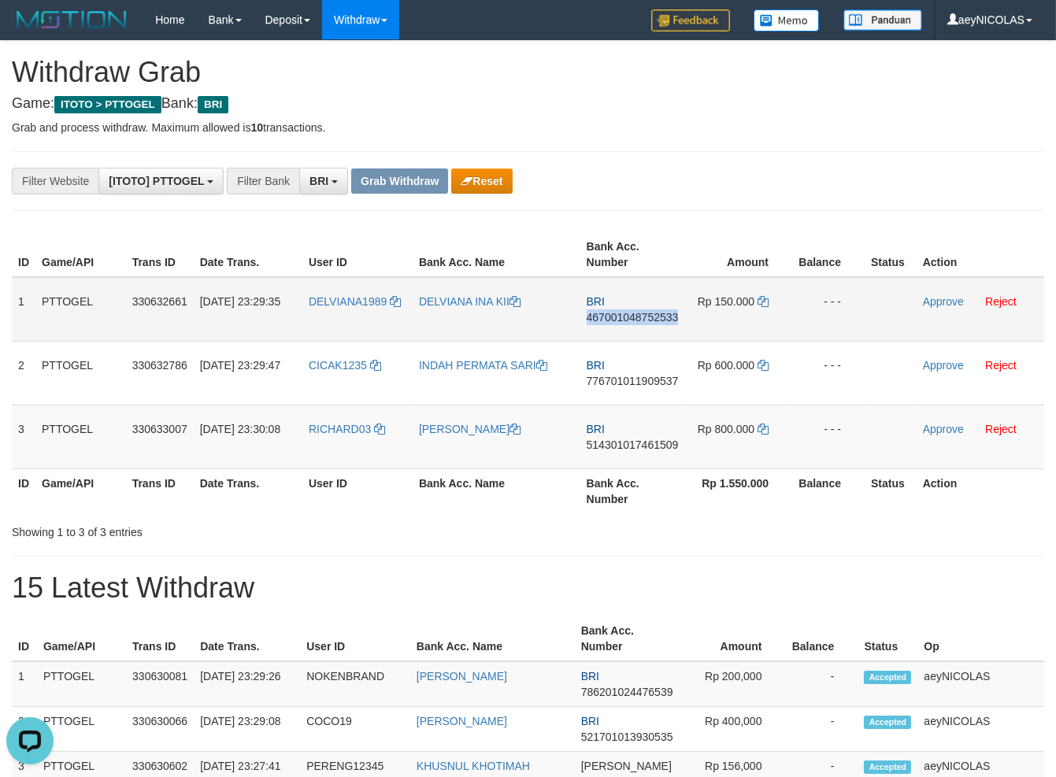
click at [655, 311] on span "467001048752533" at bounding box center [633, 317] width 92 height 13
copy span "467001048752533"
click at [646, 310] on td "BRI 467001048752533" at bounding box center [632, 309] width 105 height 65
click at [640, 316] on span "467001048752533" at bounding box center [633, 317] width 92 height 13
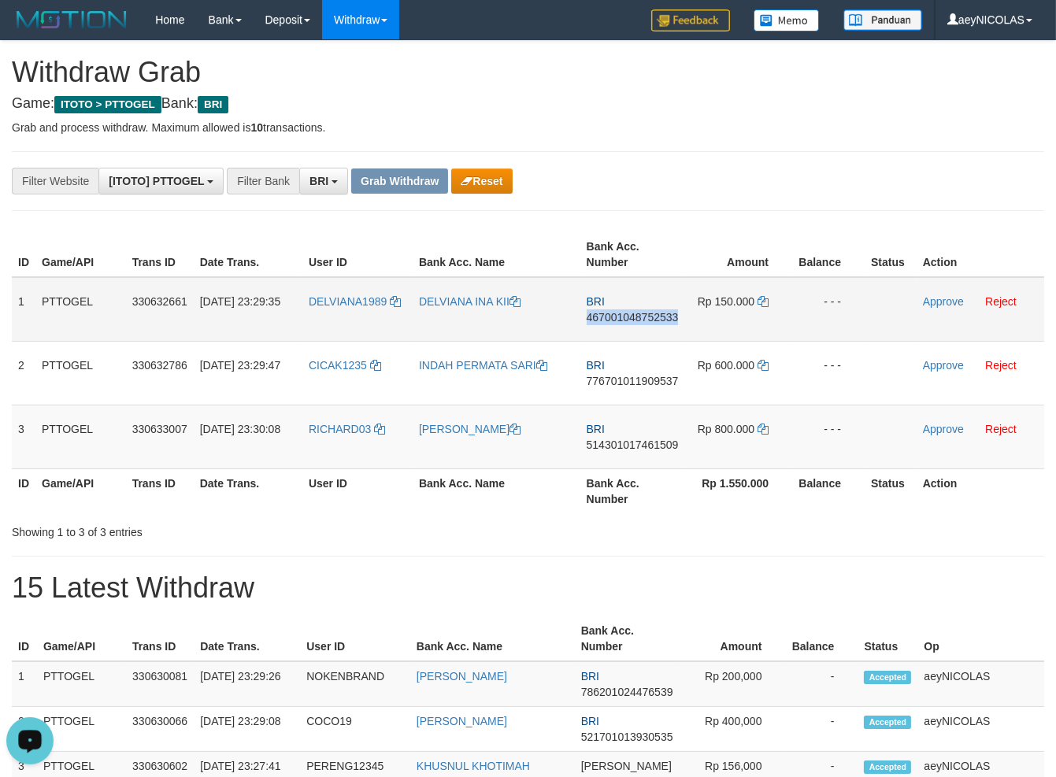
copy span "467001048752533"
click at [638, 317] on span "467001048752533" at bounding box center [633, 317] width 92 height 13
copy span "467001048752533"
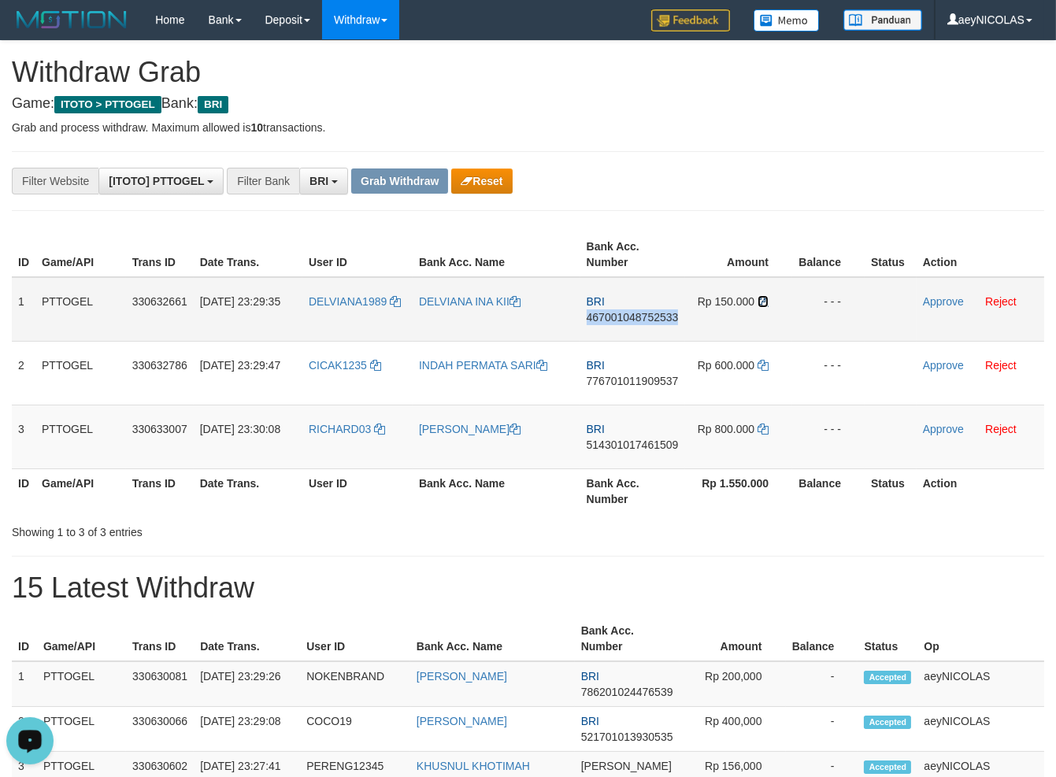
click at [763, 304] on icon at bounding box center [763, 301] width 11 height 11
copy span "467001048752533"
click at [763, 304] on icon at bounding box center [763, 301] width 11 height 11
click at [951, 308] on td "Approve Reject" at bounding box center [981, 309] width 128 height 65
click at [950, 302] on link "Approve" at bounding box center [943, 301] width 41 height 13
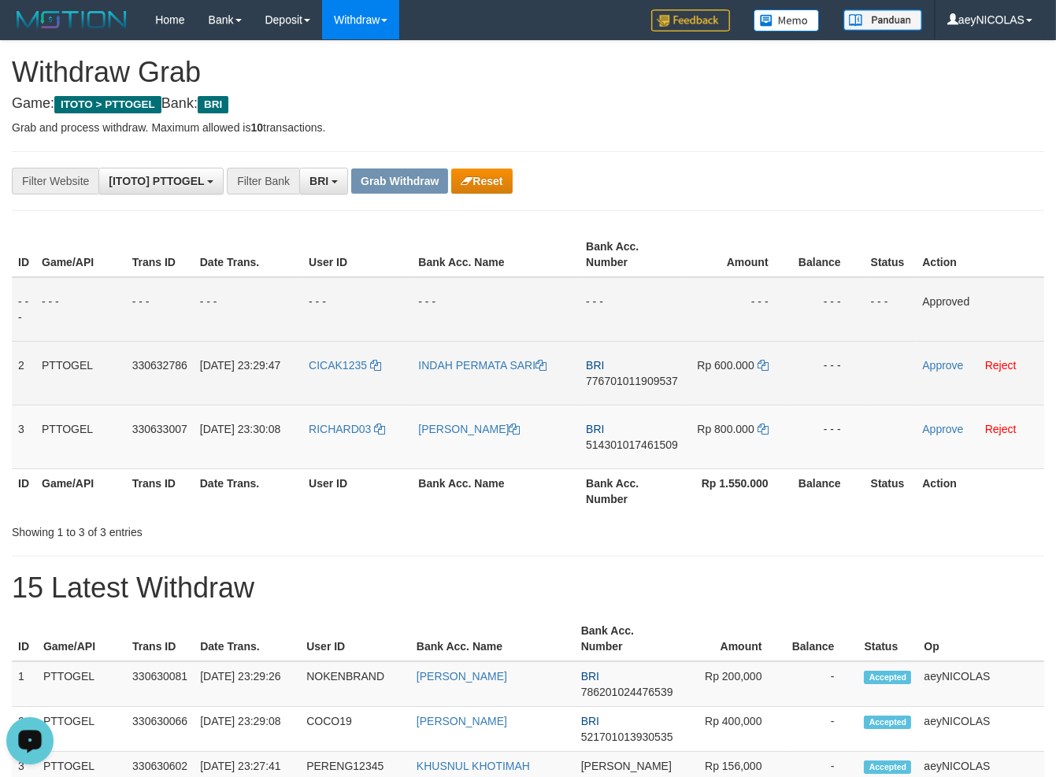
click at [636, 359] on td "BRI 776701011909537" at bounding box center [632, 373] width 105 height 64
click at [639, 392] on td "BRI 776701011909537" at bounding box center [632, 373] width 105 height 64
click at [639, 378] on span "776701011909537" at bounding box center [632, 381] width 92 height 13
copy span "776701011909537"
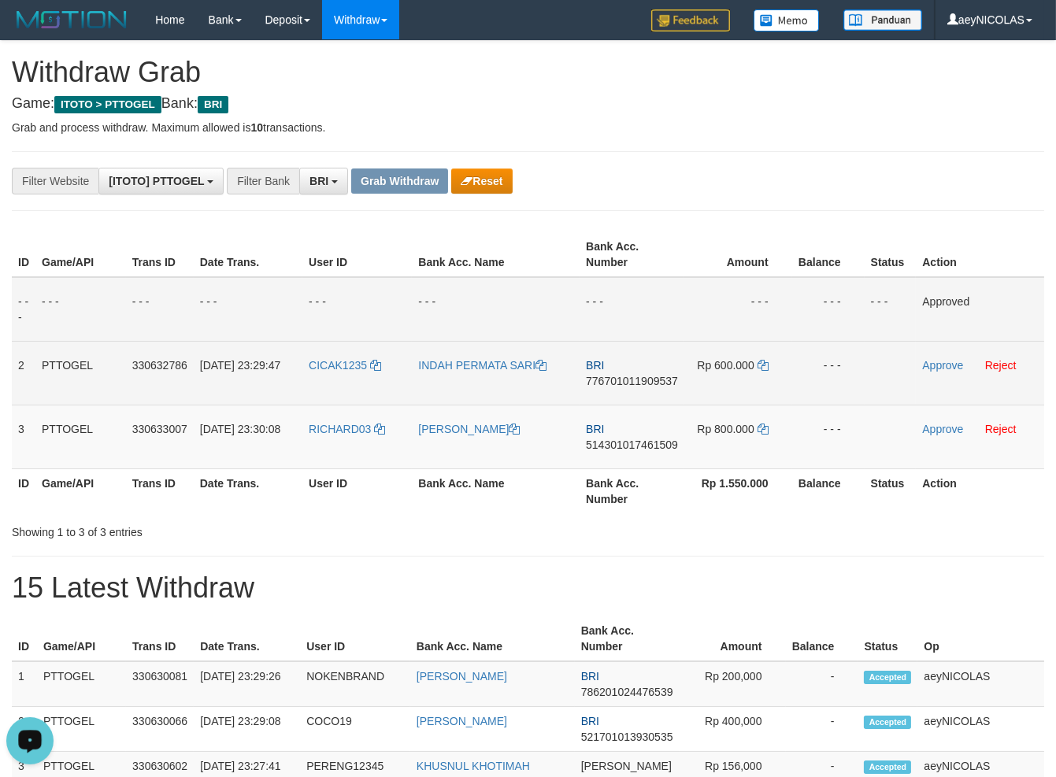
click at [618, 380] on span "776701011909537" at bounding box center [632, 381] width 92 height 13
click at [619, 380] on span "776701011909537" at bounding box center [632, 381] width 92 height 13
copy span "776701011909537"
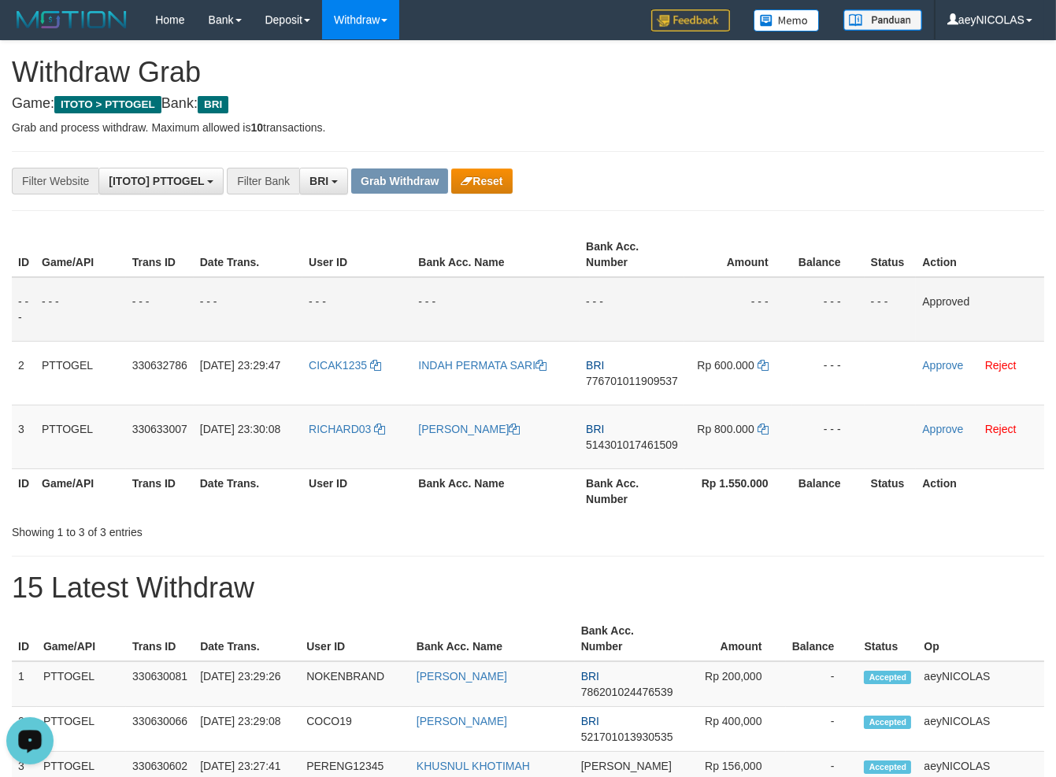
click at [585, 474] on th "Bank Acc. Number" at bounding box center [632, 491] width 105 height 45
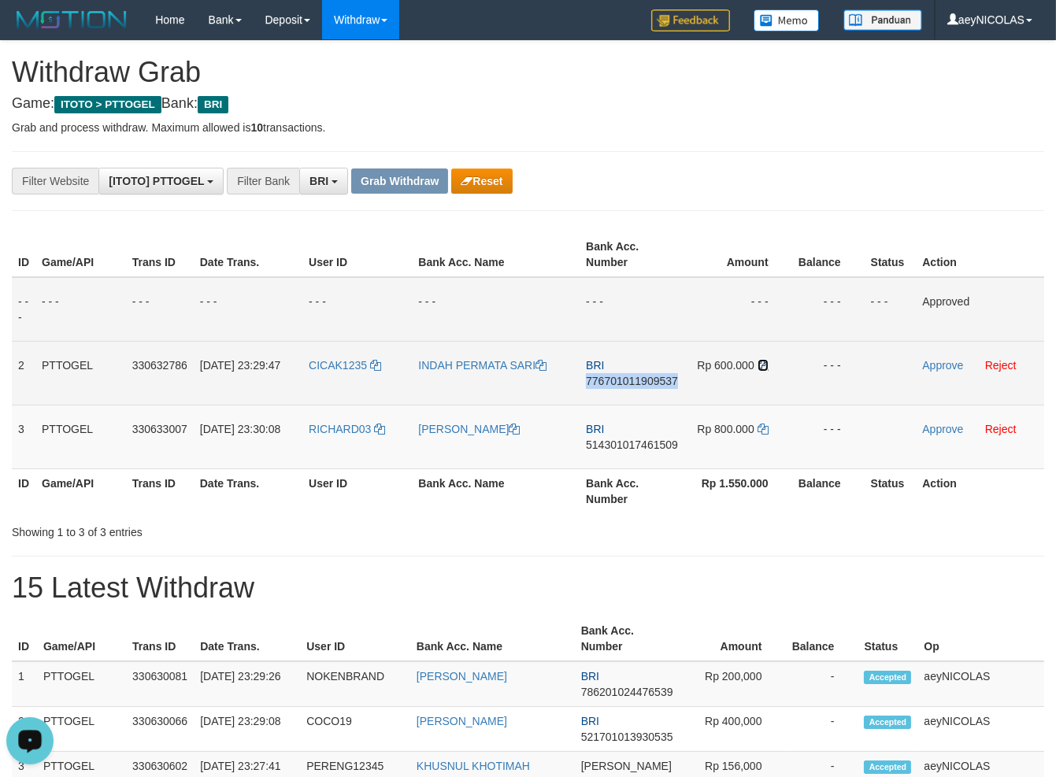
click at [768, 371] on link at bounding box center [763, 365] width 11 height 13
copy span "776701011909537"
click at [767, 370] on icon at bounding box center [763, 365] width 11 height 11
click at [906, 369] on td at bounding box center [891, 373] width 52 height 64
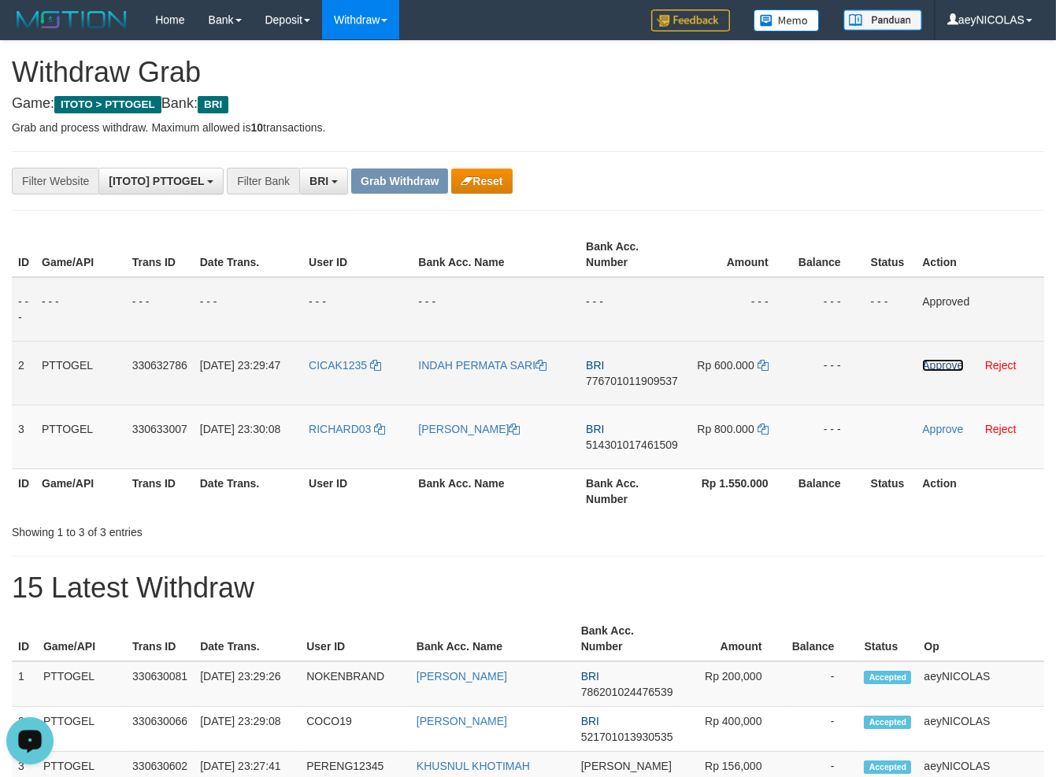
click at [945, 369] on link "Approve" at bounding box center [942, 365] width 41 height 13
click at [669, 476] on th "Bank Acc. Number" at bounding box center [632, 491] width 105 height 45
click at [655, 440] on span "514301017461509" at bounding box center [632, 445] width 92 height 13
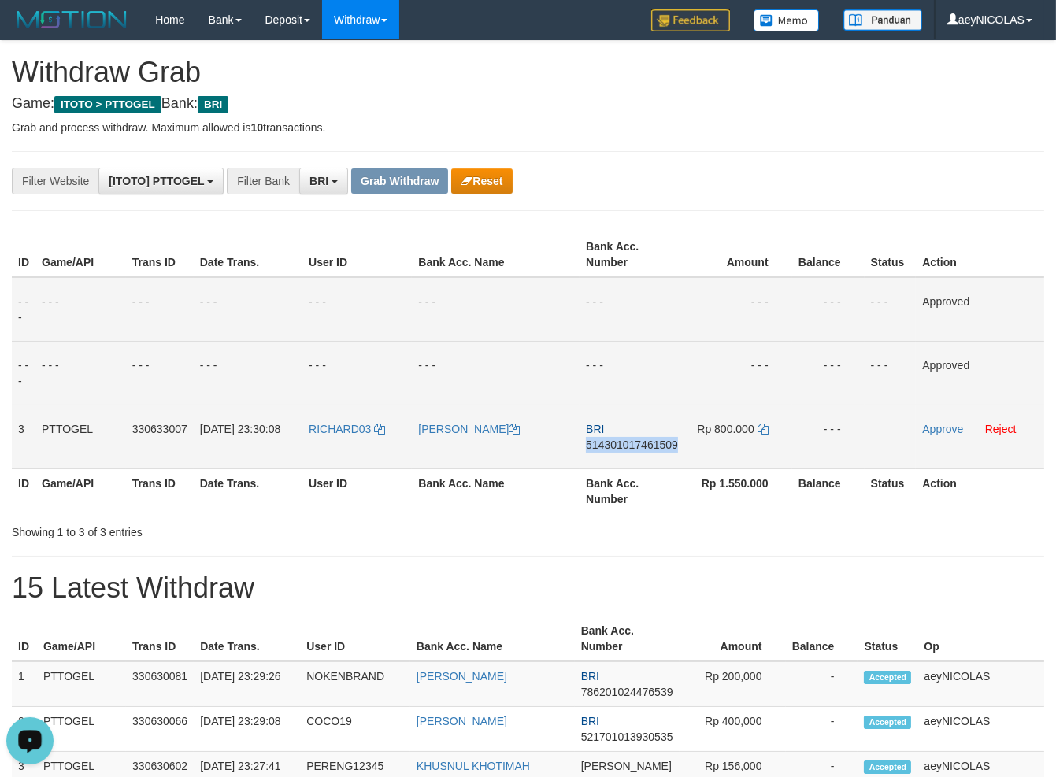
click at [655, 440] on span "514301017461509" at bounding box center [632, 445] width 92 height 13
copy span "514301017461509"
click at [608, 511] on div "ID Game/API Trans ID Date Trans. User ID Bank Acc. Name Bank Acc. Number Amount…" at bounding box center [528, 373] width 1056 height 291
click at [769, 421] on td "Rp 800.000" at bounding box center [738, 437] width 108 height 64
click at [759, 429] on icon at bounding box center [763, 429] width 11 height 11
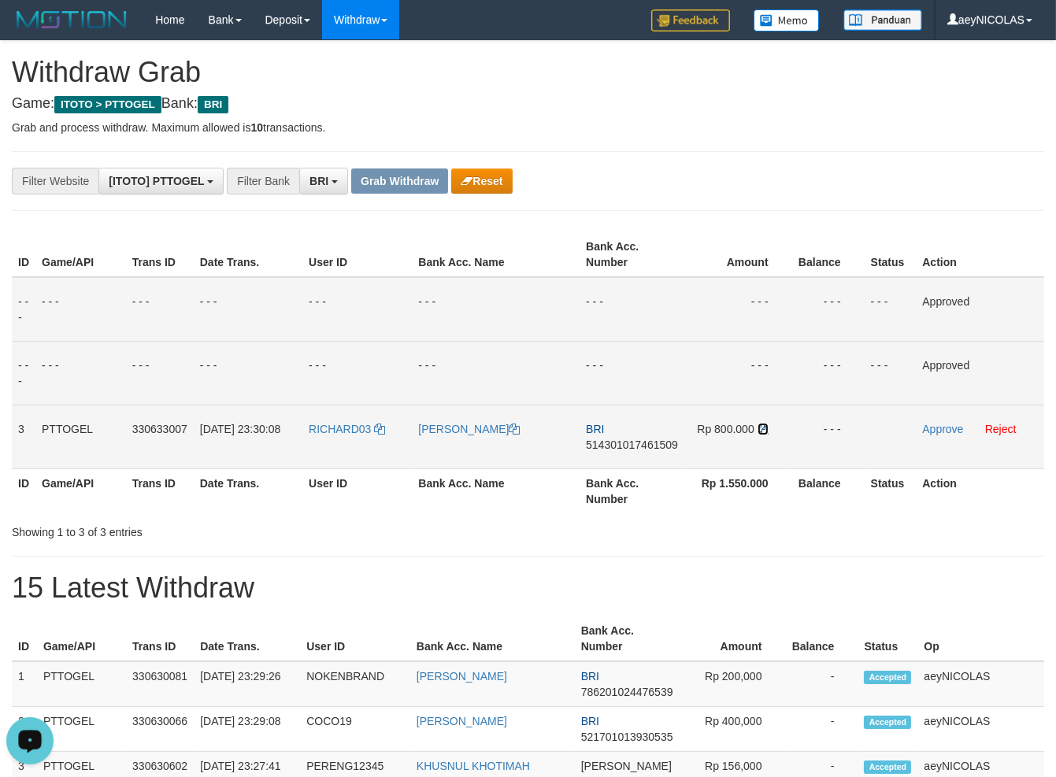
click at [759, 429] on icon at bounding box center [763, 429] width 11 height 11
click at [957, 432] on link "Approve" at bounding box center [942, 429] width 41 height 13
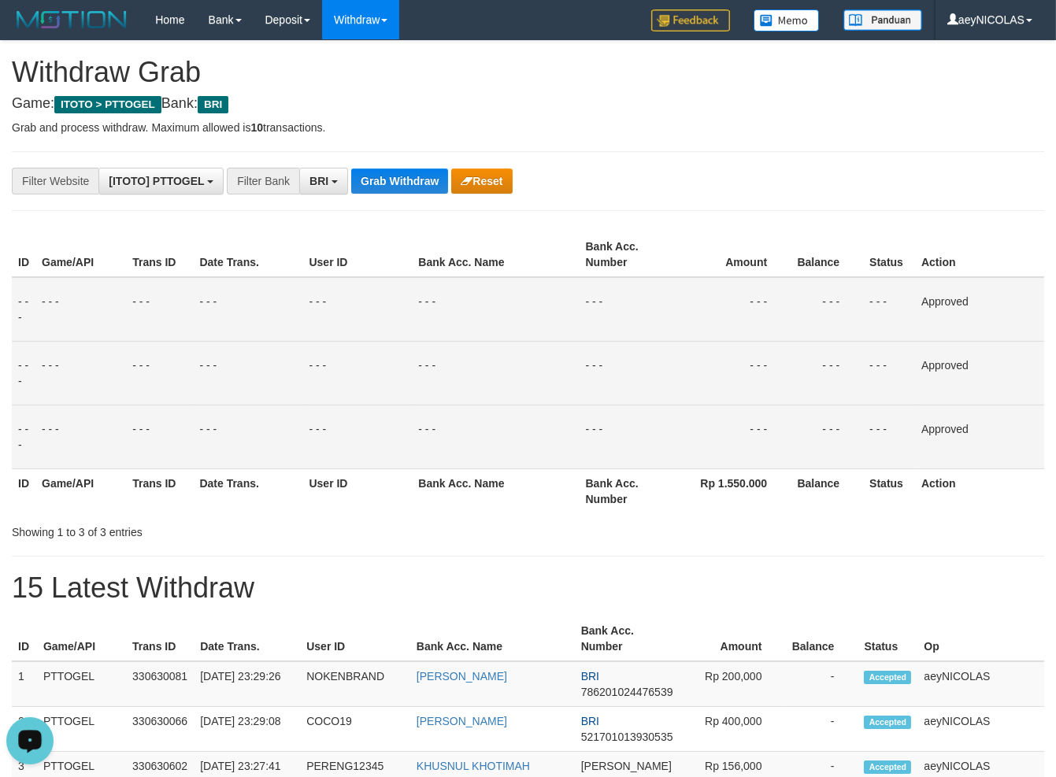
drag, startPoint x: 432, startPoint y: 500, endPoint x: 406, endPoint y: 214, distance: 287.0
click at [430, 473] on th "Bank Acc. Name" at bounding box center [495, 491] width 167 height 45
click at [399, 178] on button "Grab Withdraw" at bounding box center [399, 181] width 97 height 25
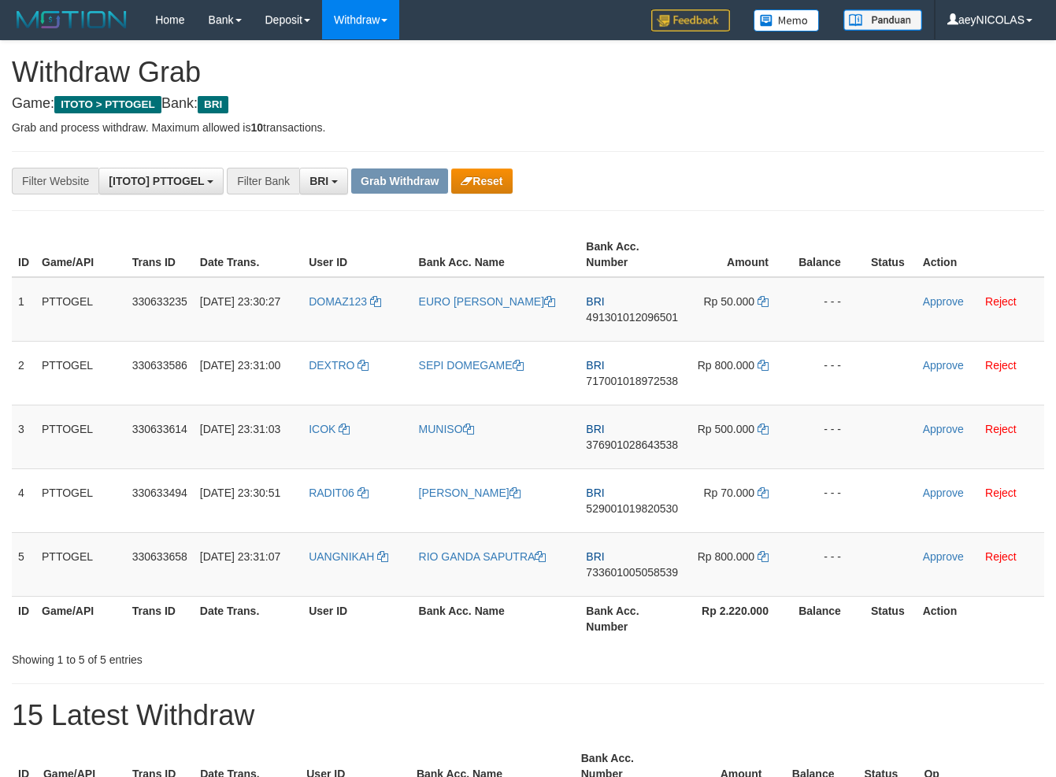
click at [787, 185] on div "**********" at bounding box center [440, 181] width 880 height 27
click at [512, 176] on button "Reset" at bounding box center [481, 181] width 61 height 25
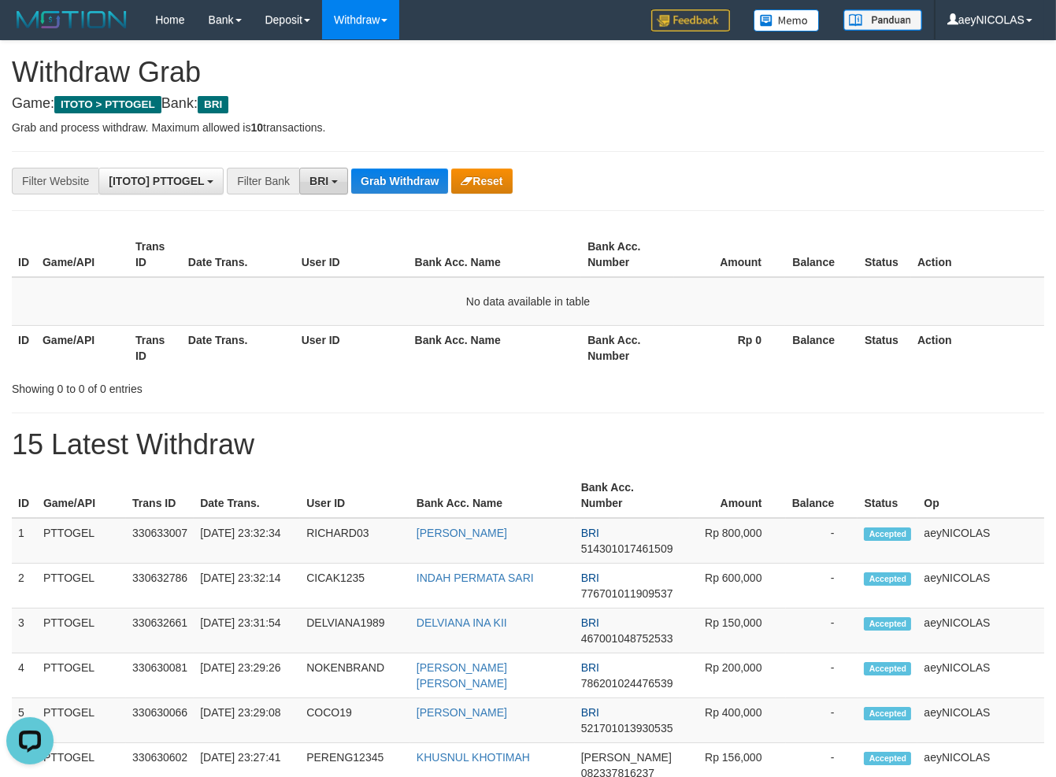
drag, startPoint x: 325, startPoint y: 183, endPoint x: 327, endPoint y: 193, distance: 9.6
click at [326, 183] on span "BRI" at bounding box center [318, 181] width 19 height 13
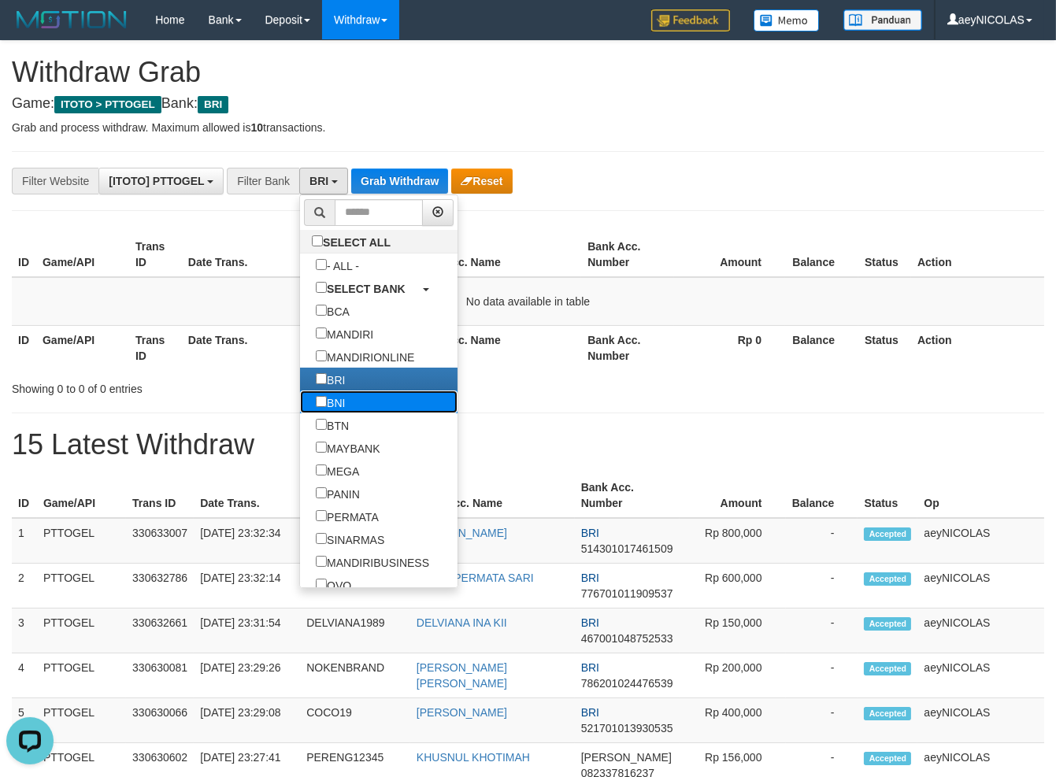
click at [300, 409] on label "BNI" at bounding box center [330, 402] width 61 height 23
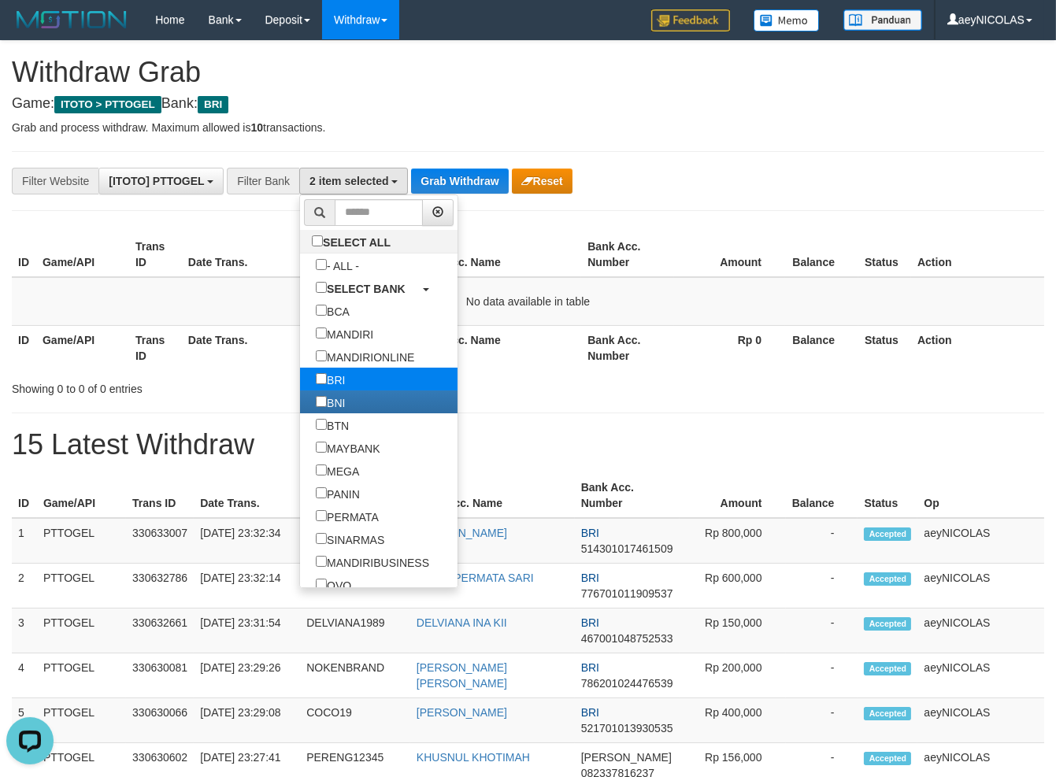
click at [300, 387] on label "BRI" at bounding box center [330, 379] width 61 height 23
select select "***"
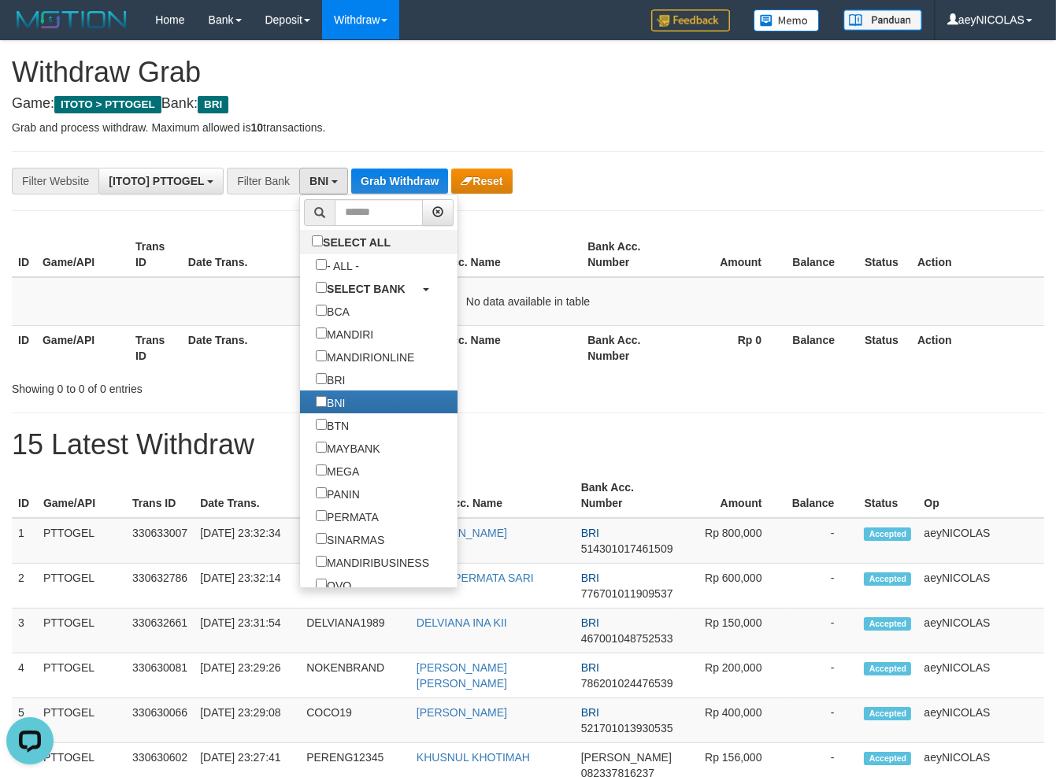
click at [502, 312] on table "ID Game/API Trans ID Date Trans. User ID Bank Acc. Name Bank Acc. Number Amount…" at bounding box center [528, 301] width 1032 height 138
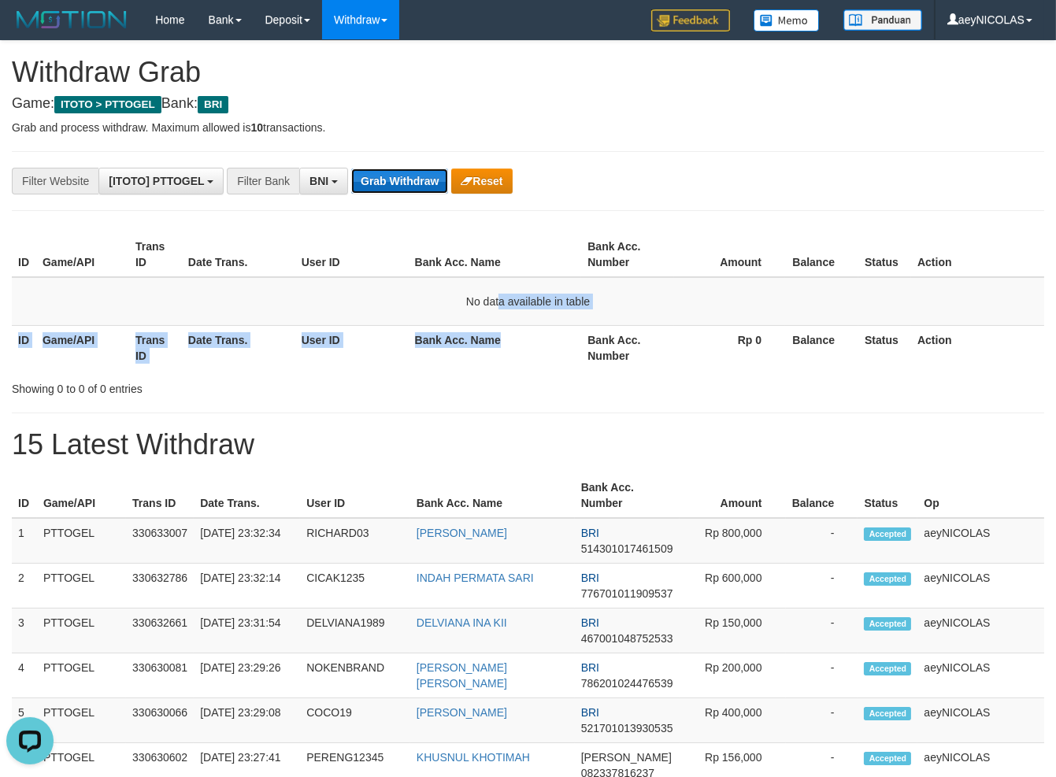
click at [414, 178] on button "Grab Withdraw" at bounding box center [399, 181] width 97 height 25
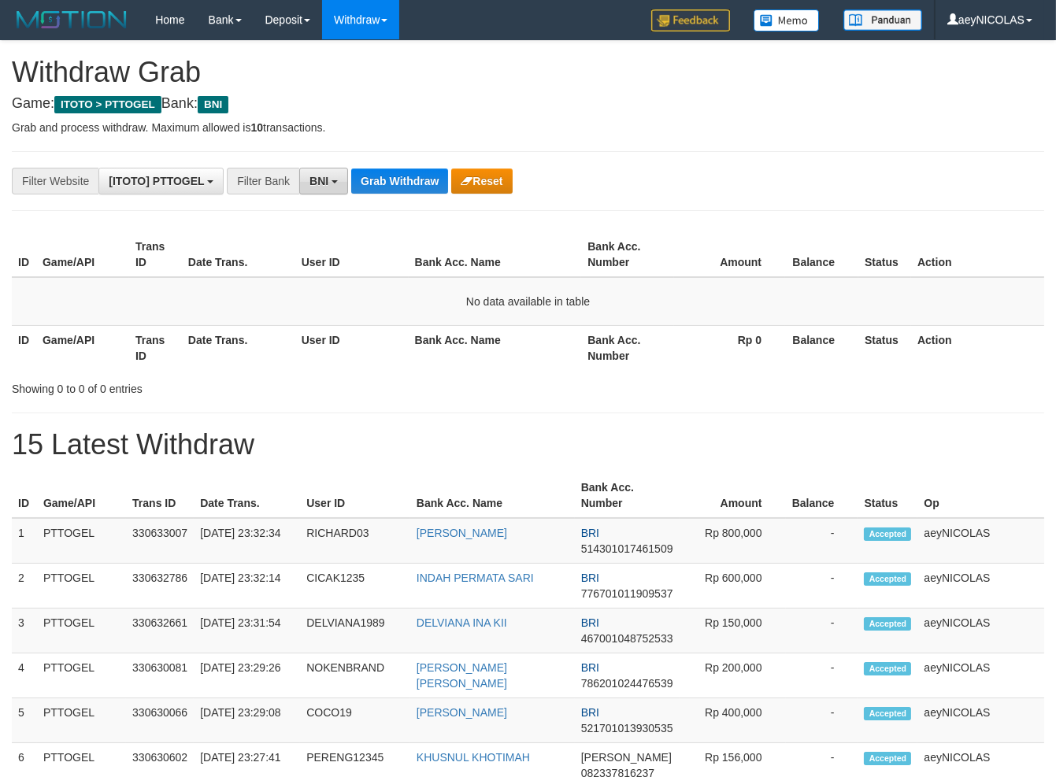
scroll to position [13, 0]
click at [309, 183] on span "BNI" at bounding box center [318, 181] width 19 height 13
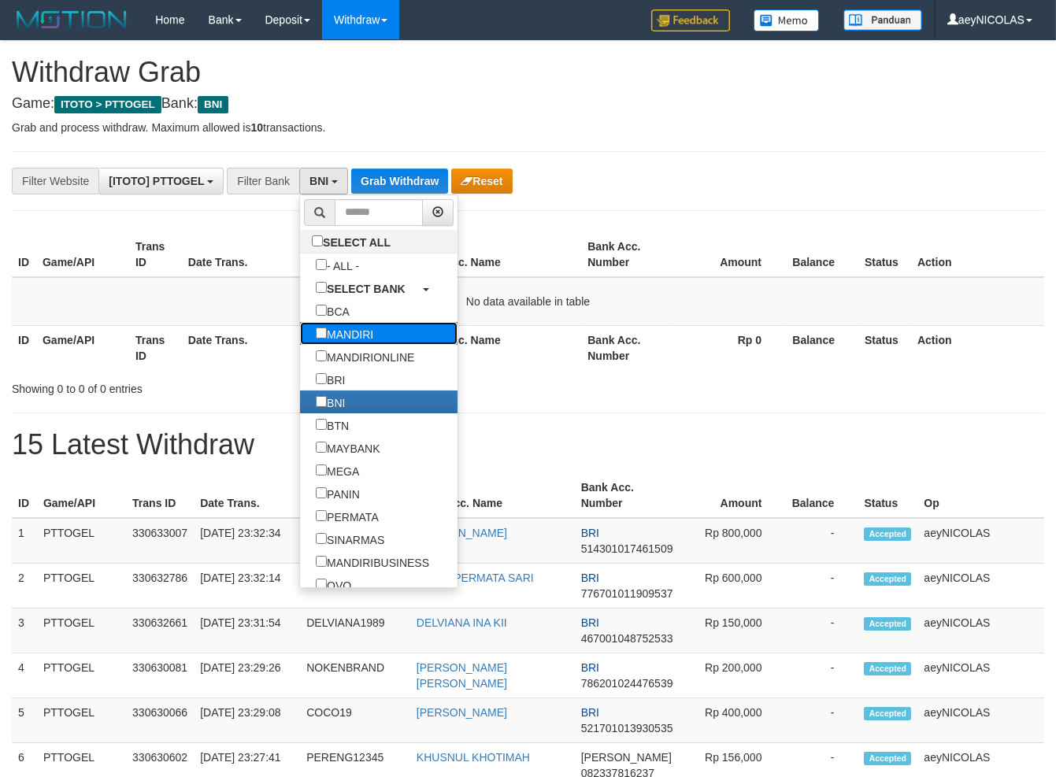
click at [300, 335] on label "MANDIRI" at bounding box center [344, 333] width 89 height 23
select select "*******"
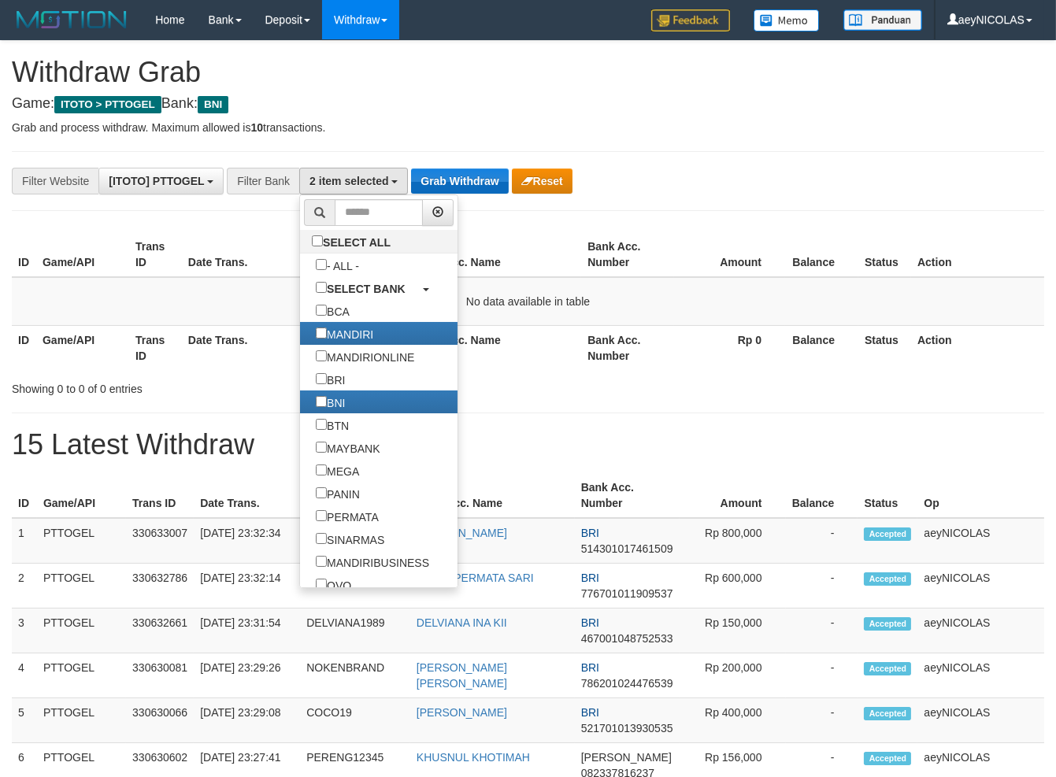
drag, startPoint x: 458, startPoint y: 262, endPoint x: 452, endPoint y: 181, distance: 81.4
click at [457, 250] on th "Bank Acc. Name" at bounding box center [495, 254] width 173 height 45
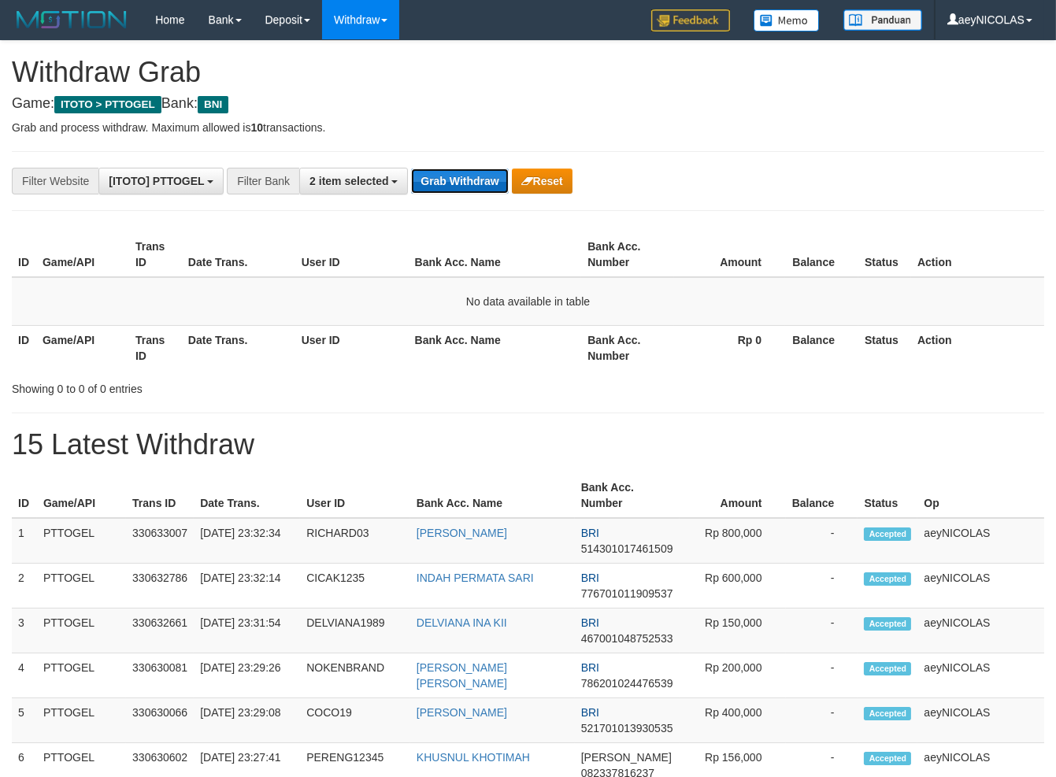
click at [452, 181] on button "Grab Withdraw" at bounding box center [459, 181] width 97 height 25
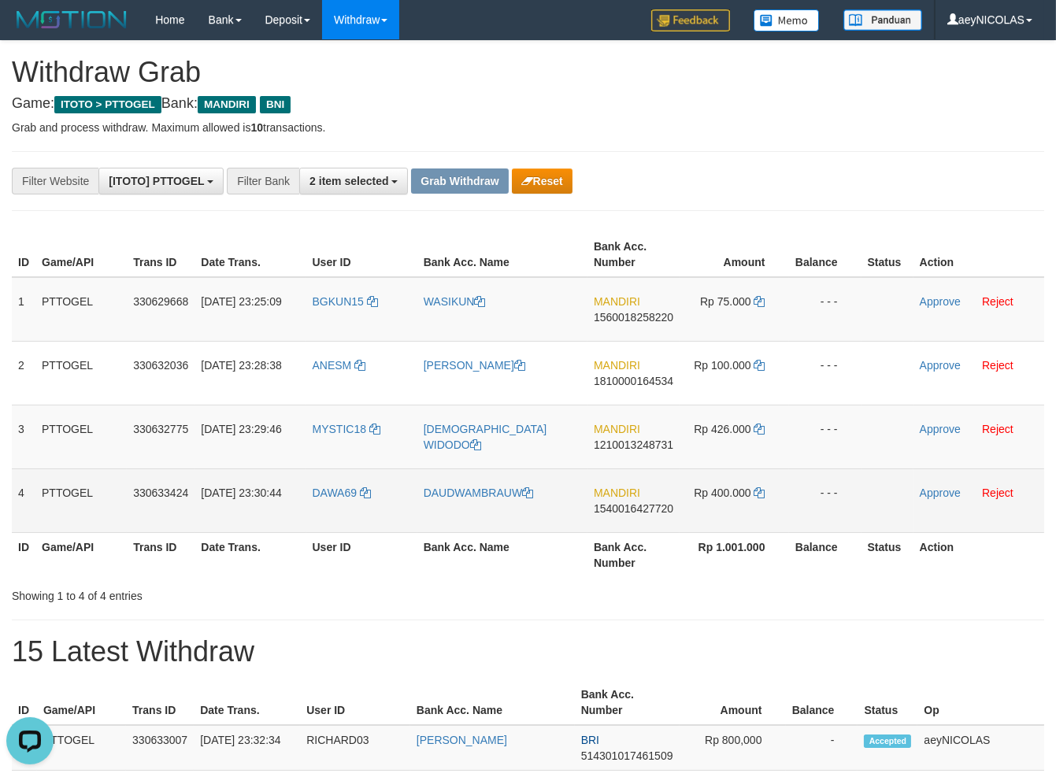
drag, startPoint x: 398, startPoint y: 341, endPoint x: 699, endPoint y: 476, distance: 329.9
click at [699, 476] on tbody "1 PTTOGEL 330629668 [DATE] 23:25:09 BGKUN15 WASIKUN MANDIRI 1560018258220 Rp 75…" at bounding box center [528, 405] width 1032 height 256
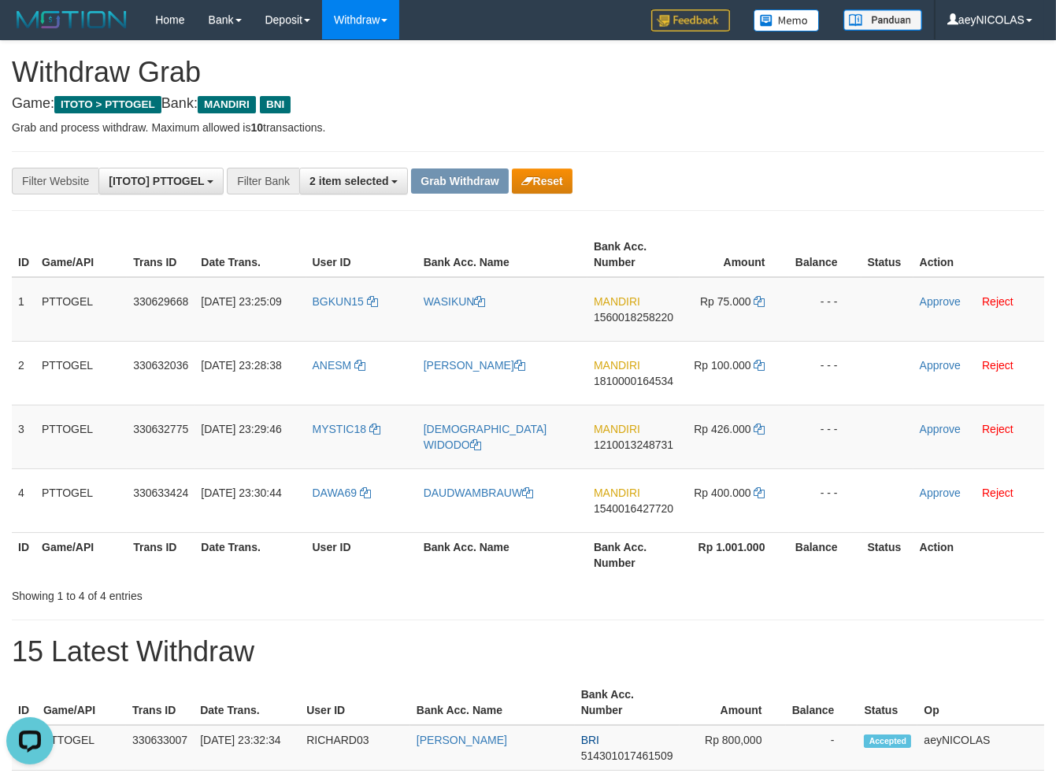
drag, startPoint x: 747, startPoint y: 187, endPoint x: 706, endPoint y: 235, distance: 63.6
click at [624, 324] on td "MANDIRI 1560018258220" at bounding box center [633, 309] width 92 height 65
drag, startPoint x: 624, startPoint y: 324, endPoint x: 639, endPoint y: 322, distance: 15.8
click at [624, 324] on td "MANDIRI 1560018258220" at bounding box center [633, 309] width 92 height 65
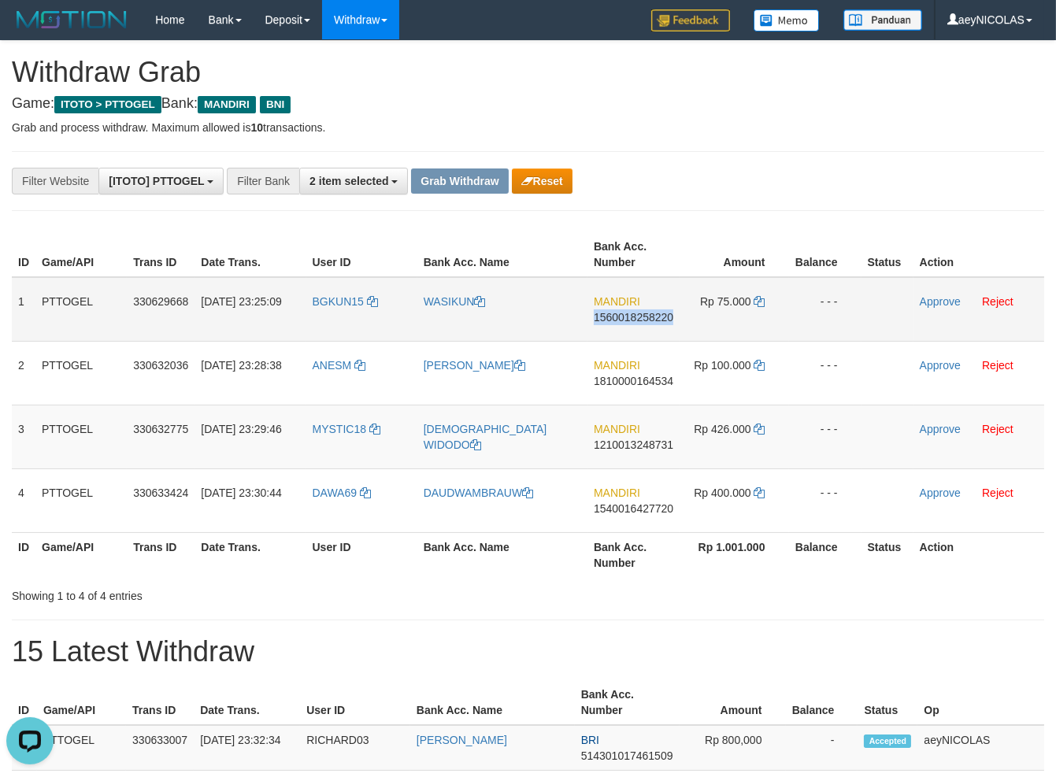
click at [639, 322] on span "1560018258220" at bounding box center [634, 317] width 80 height 13
copy span "1560018258220"
click at [640, 321] on span "1560018258220" at bounding box center [634, 317] width 80 height 13
copy span "1560018258220"
click at [618, 317] on span "1560018258220" at bounding box center [634, 317] width 80 height 13
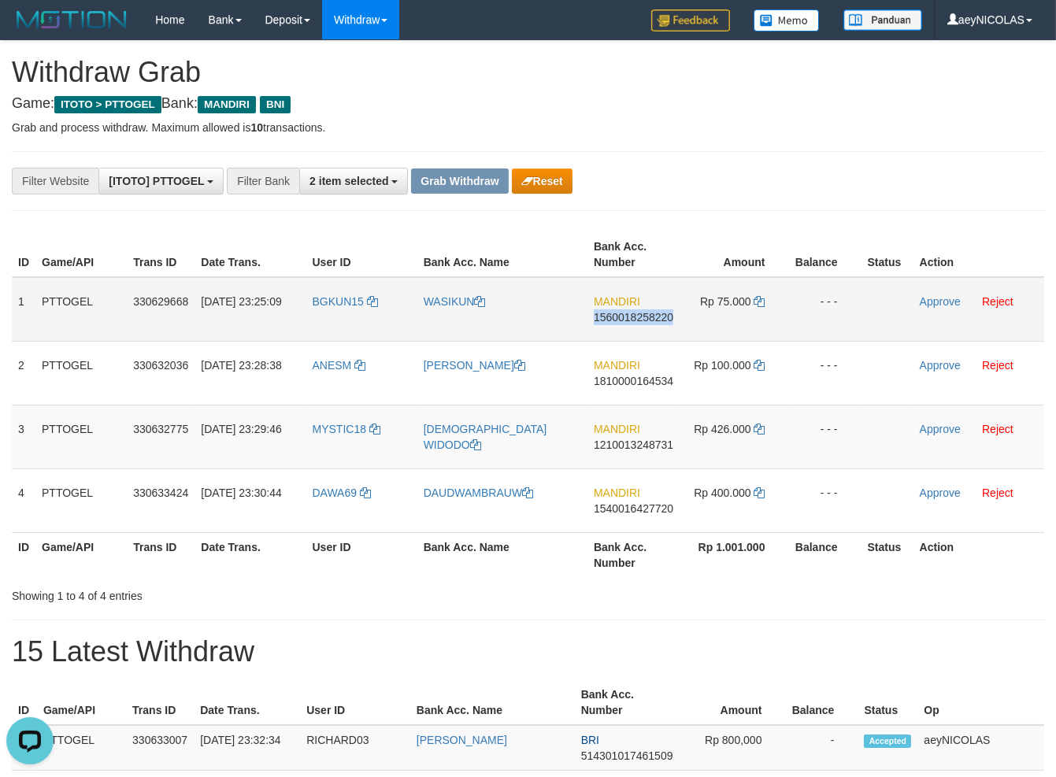
click at [618, 317] on span "1560018258220" at bounding box center [634, 317] width 80 height 13
copy span "1560018258220"
click at [724, 187] on div "**********" at bounding box center [440, 181] width 880 height 27
click at [757, 301] on icon at bounding box center [759, 301] width 11 height 11
copy span "1560018258220"
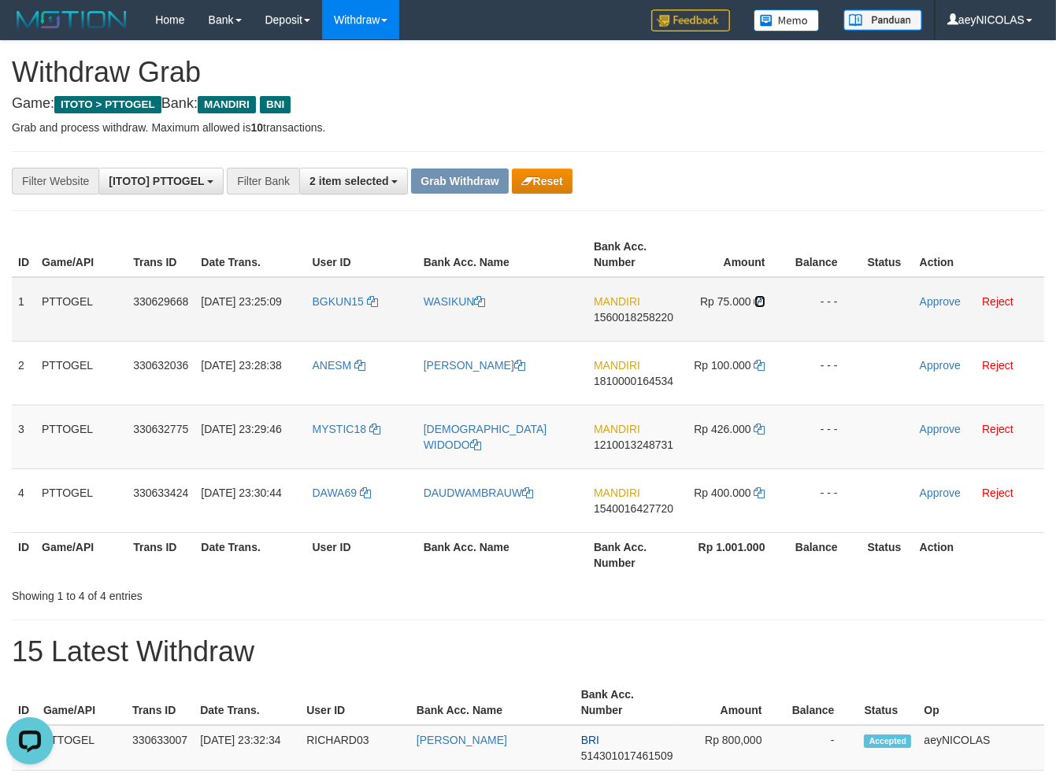
click at [761, 301] on icon at bounding box center [759, 301] width 11 height 11
click at [936, 301] on link "Approve" at bounding box center [940, 301] width 41 height 13
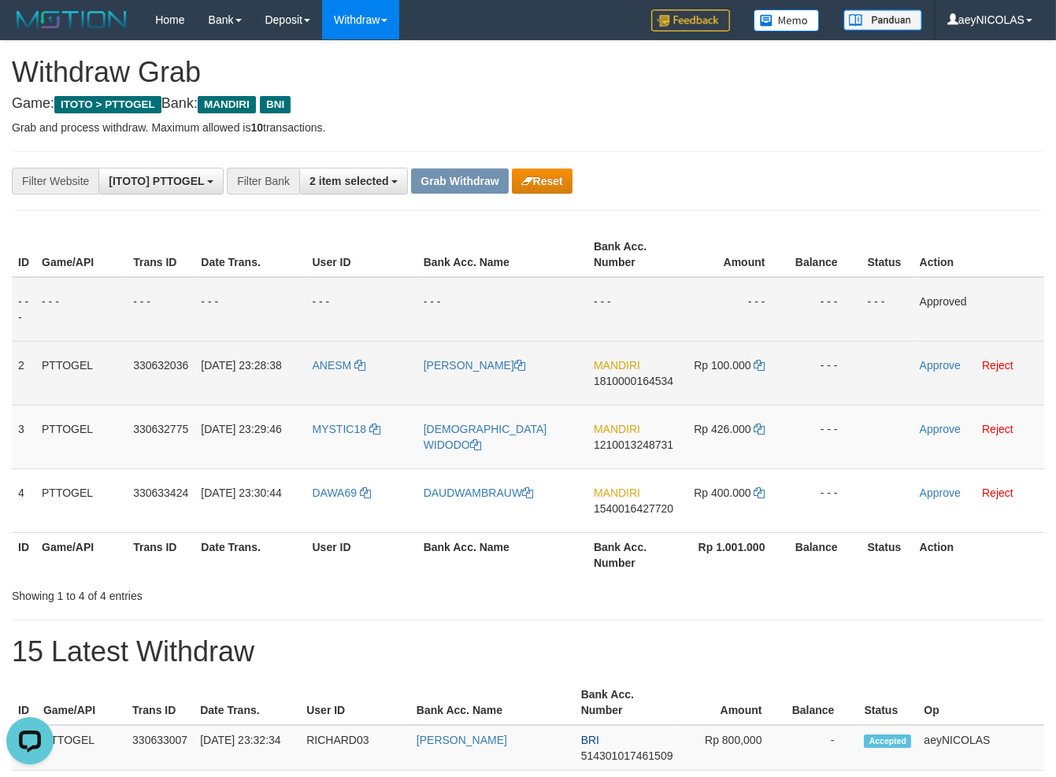
drag, startPoint x: 665, startPoint y: 394, endPoint x: 665, endPoint y: 383, distance: 11.0
click at [665, 392] on td "MANDIRI 1810000164534" at bounding box center [633, 373] width 92 height 64
click at [664, 380] on span "1810000164534" at bounding box center [634, 381] width 80 height 13
copy span "1810000164534"
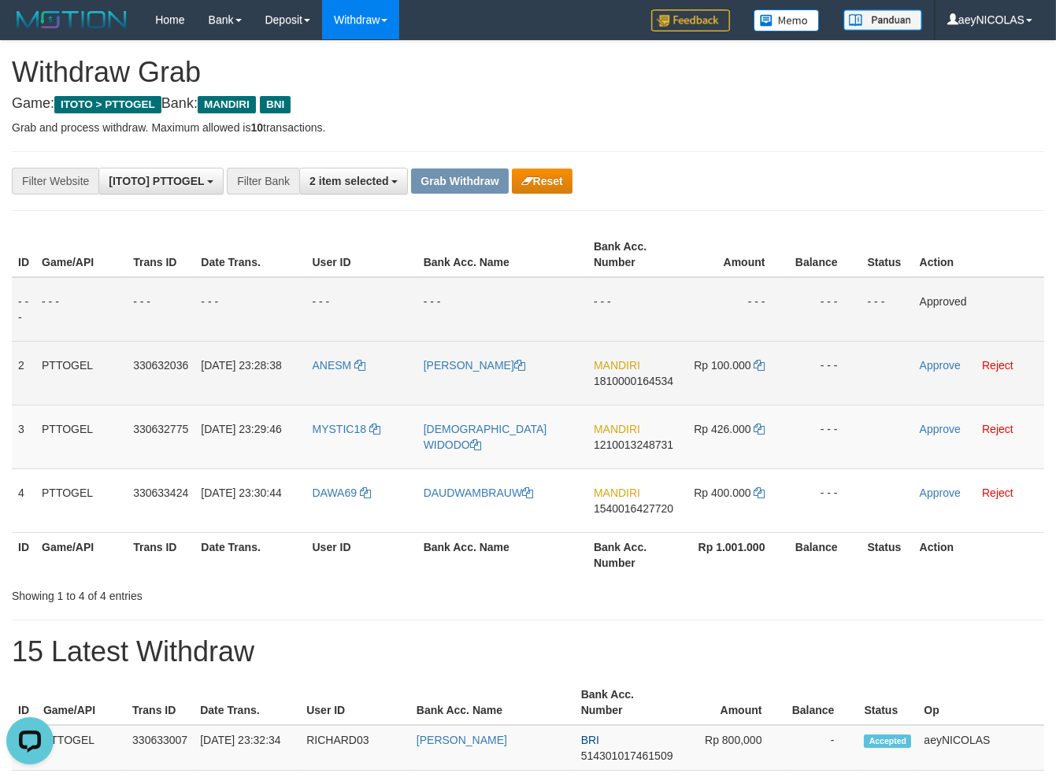
click at [605, 384] on span "1810000164534" at bounding box center [634, 381] width 80 height 13
copy span "1810000164534"
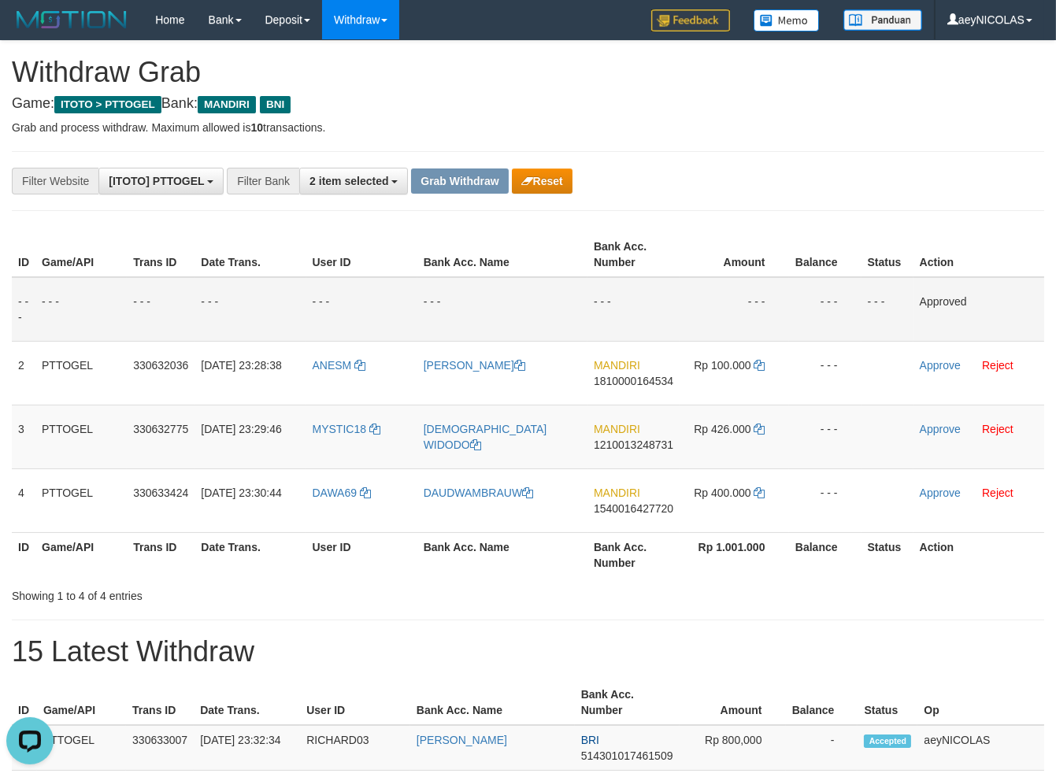
click at [715, 603] on div "Showing 1 to 4 of 4 entries" at bounding box center [528, 593] width 1056 height 22
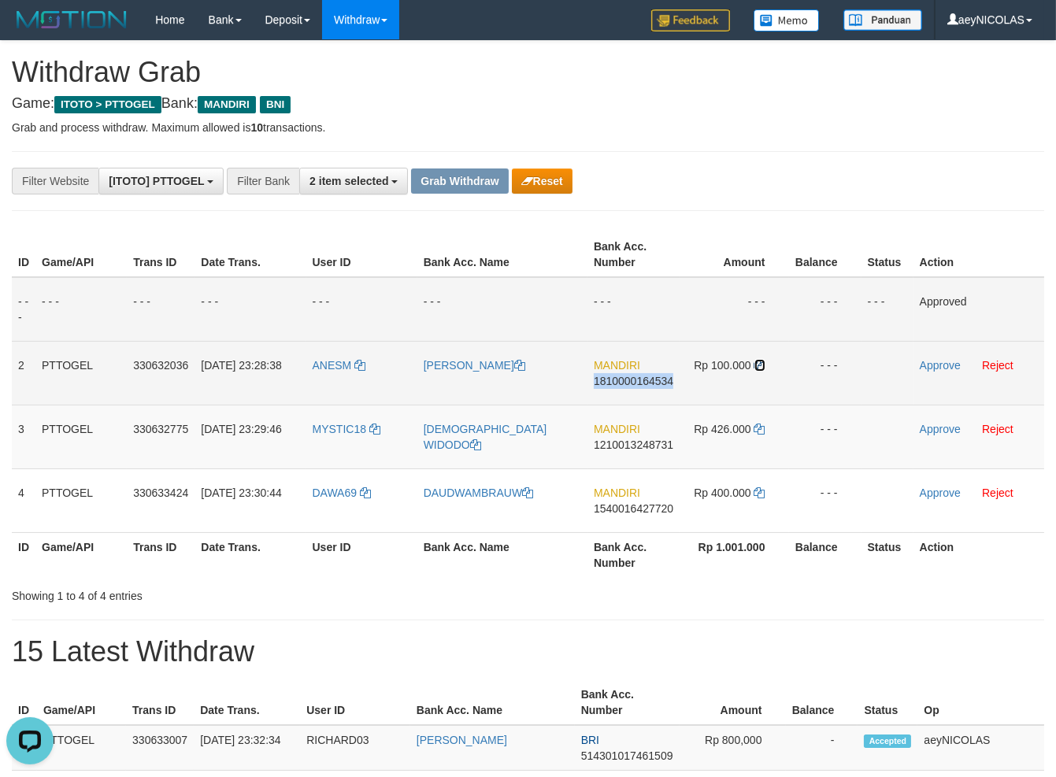
click at [760, 365] on icon at bounding box center [759, 365] width 11 height 11
copy span "1810000164534"
click at [760, 365] on icon at bounding box center [759, 365] width 11 height 11
click at [929, 364] on link "Approve" at bounding box center [940, 365] width 41 height 13
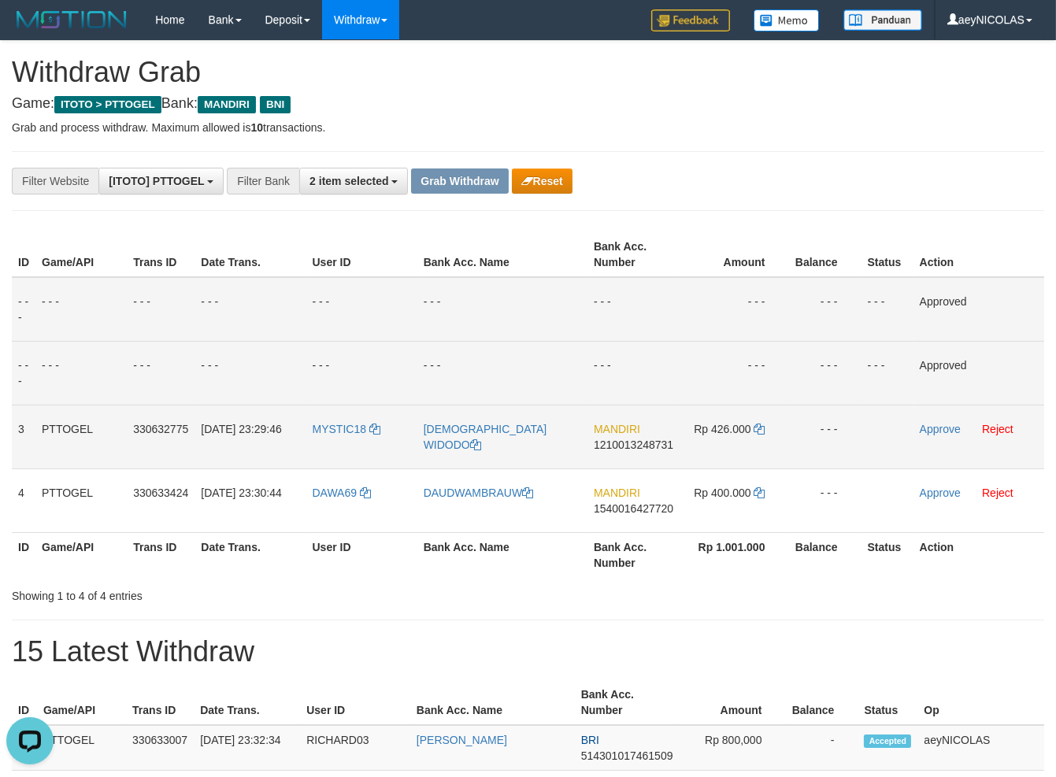
click at [623, 424] on span "MANDIRI" at bounding box center [617, 429] width 46 height 13
click at [633, 444] on span "1210013248731" at bounding box center [634, 445] width 80 height 13
copy span "1210013248731"
click at [621, 446] on span "1210013248731" at bounding box center [634, 445] width 80 height 13
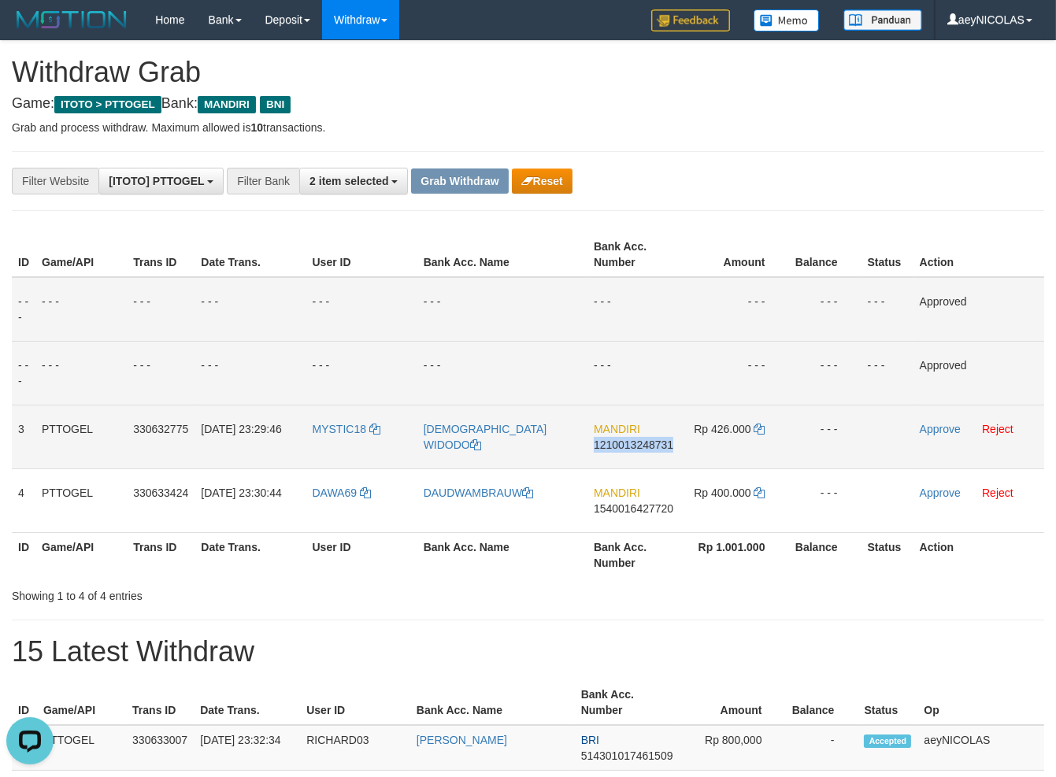
click at [621, 446] on span "1210013248731" at bounding box center [634, 445] width 80 height 13
copy span "1210013248731"
click at [607, 376] on td "- - -" at bounding box center [633, 373] width 92 height 64
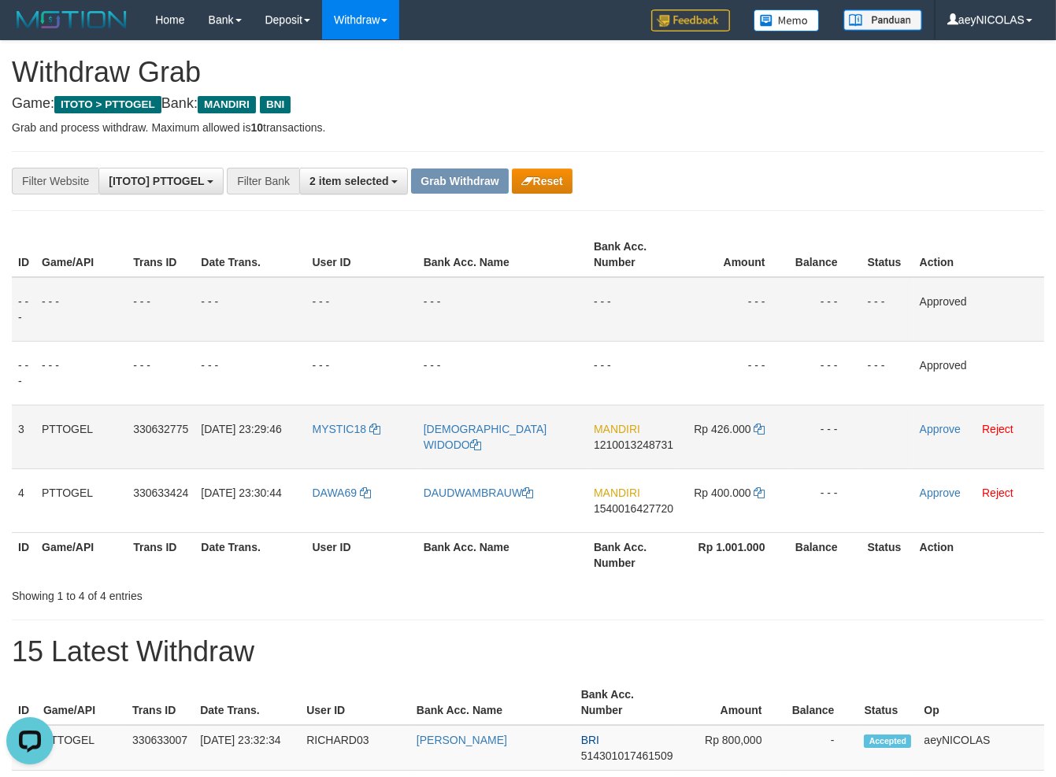
click at [757, 422] on td "Rp 426.000" at bounding box center [734, 437] width 109 height 64
click at [760, 422] on td "Rp 426.000" at bounding box center [734, 437] width 109 height 64
click at [761, 427] on icon at bounding box center [759, 429] width 11 height 11
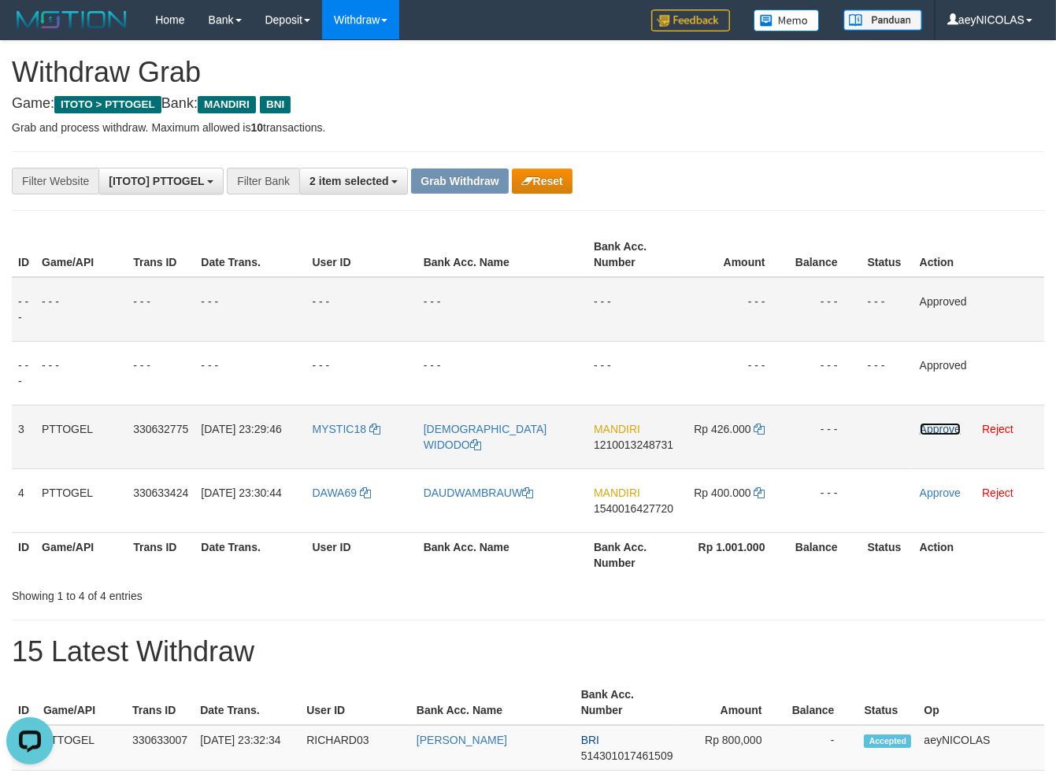
click at [956, 427] on link "Approve" at bounding box center [940, 429] width 41 height 13
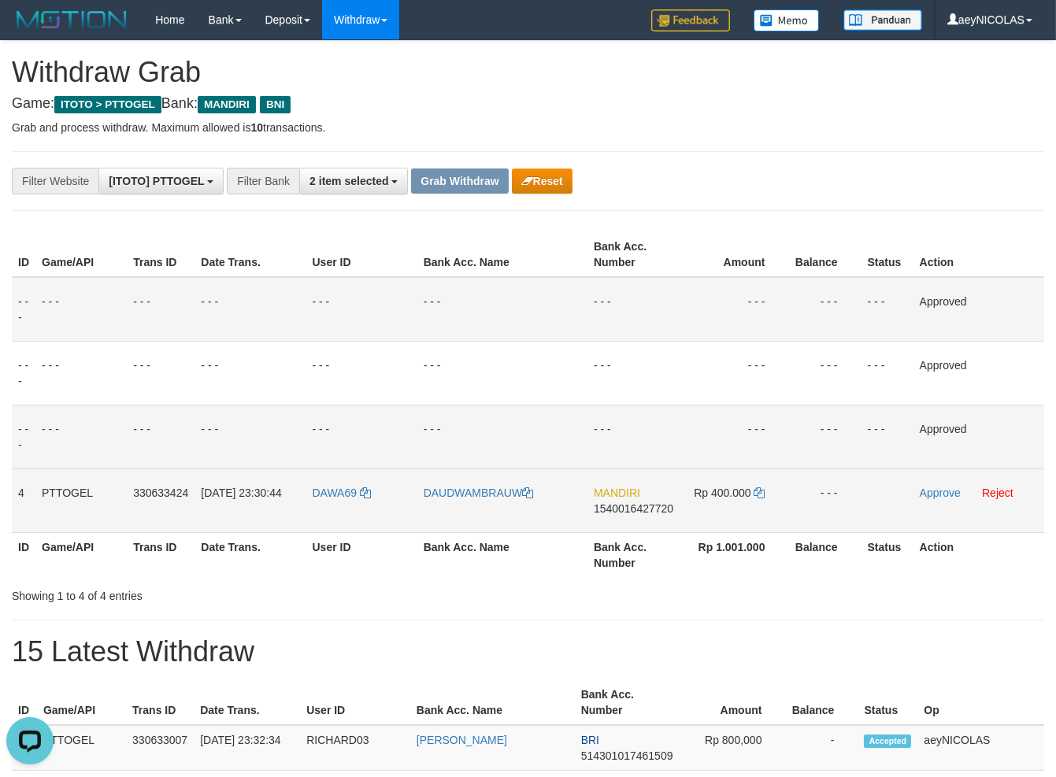
click at [634, 510] on span "1540016427720" at bounding box center [634, 508] width 80 height 13
copy span "1540016427720"
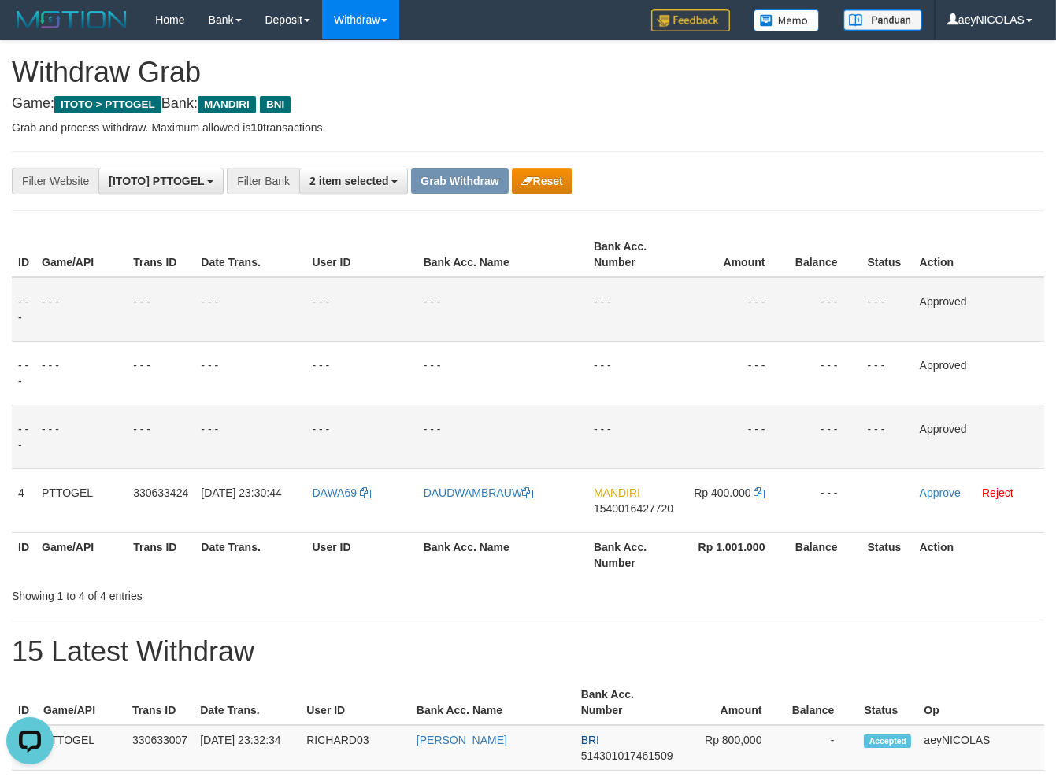
click at [676, 412] on td "- - -" at bounding box center [633, 437] width 92 height 64
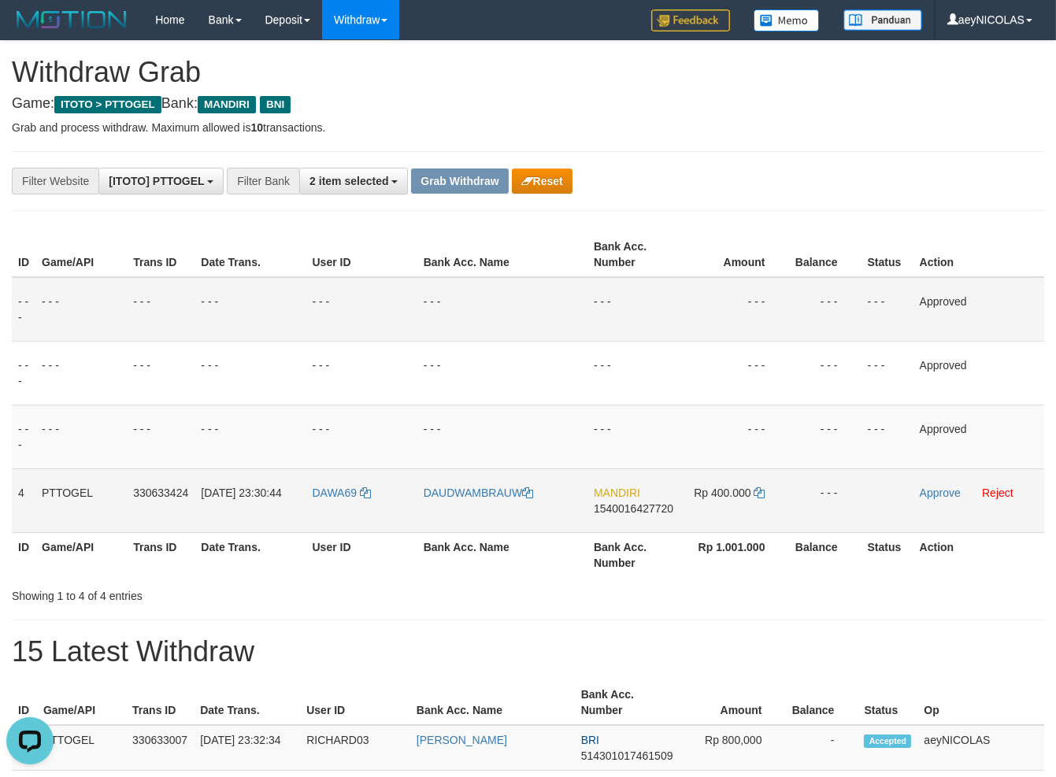
click at [769, 482] on td "Rp 400.000" at bounding box center [734, 501] width 109 height 64
click at [751, 498] on span "Rp 400.000" at bounding box center [722, 493] width 57 height 13
click at [756, 496] on icon at bounding box center [759, 492] width 11 height 11
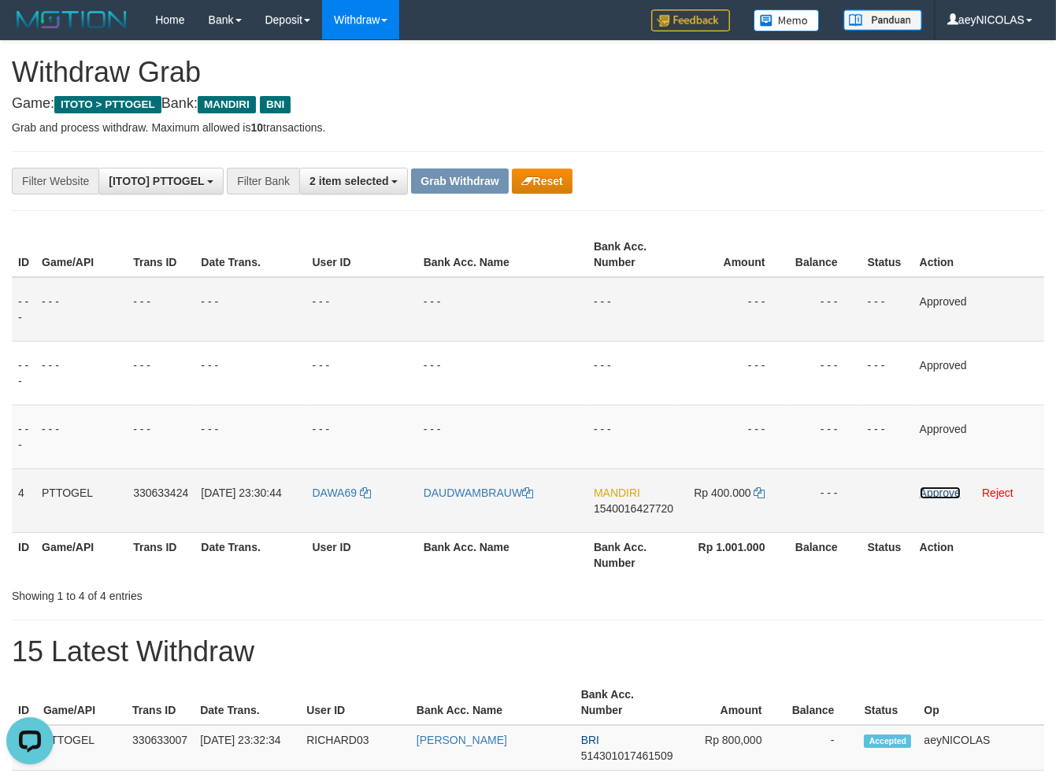
click at [932, 492] on link "Approve" at bounding box center [940, 493] width 41 height 13
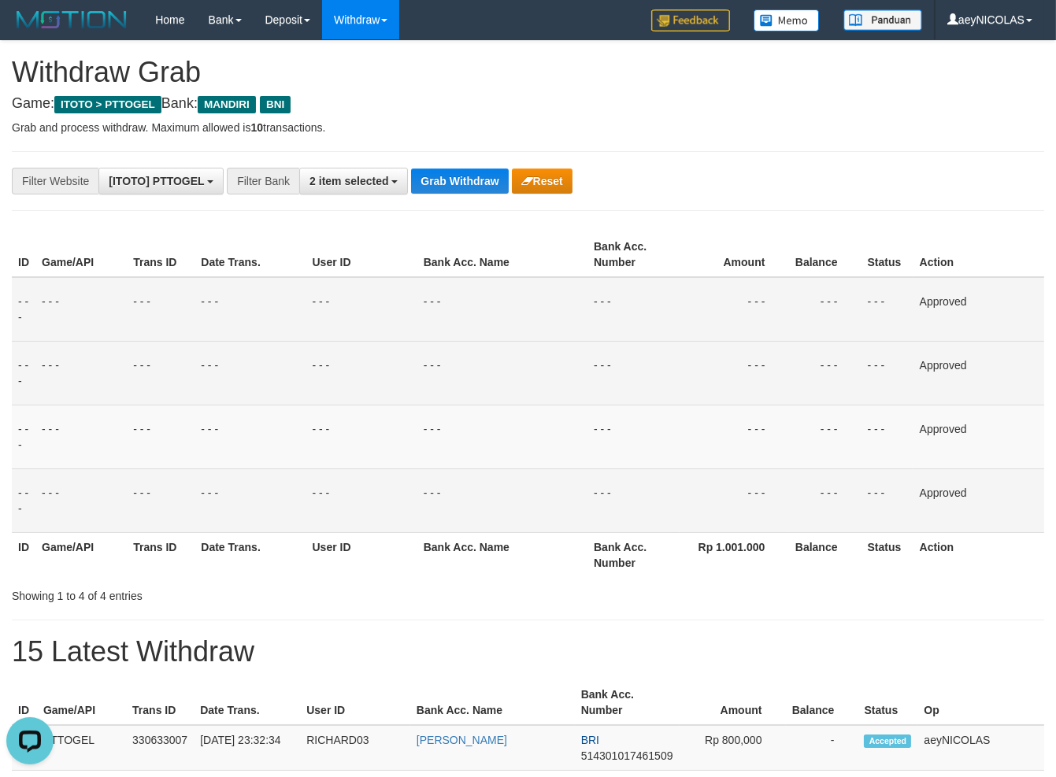
click at [717, 384] on td "- - -" at bounding box center [734, 373] width 109 height 64
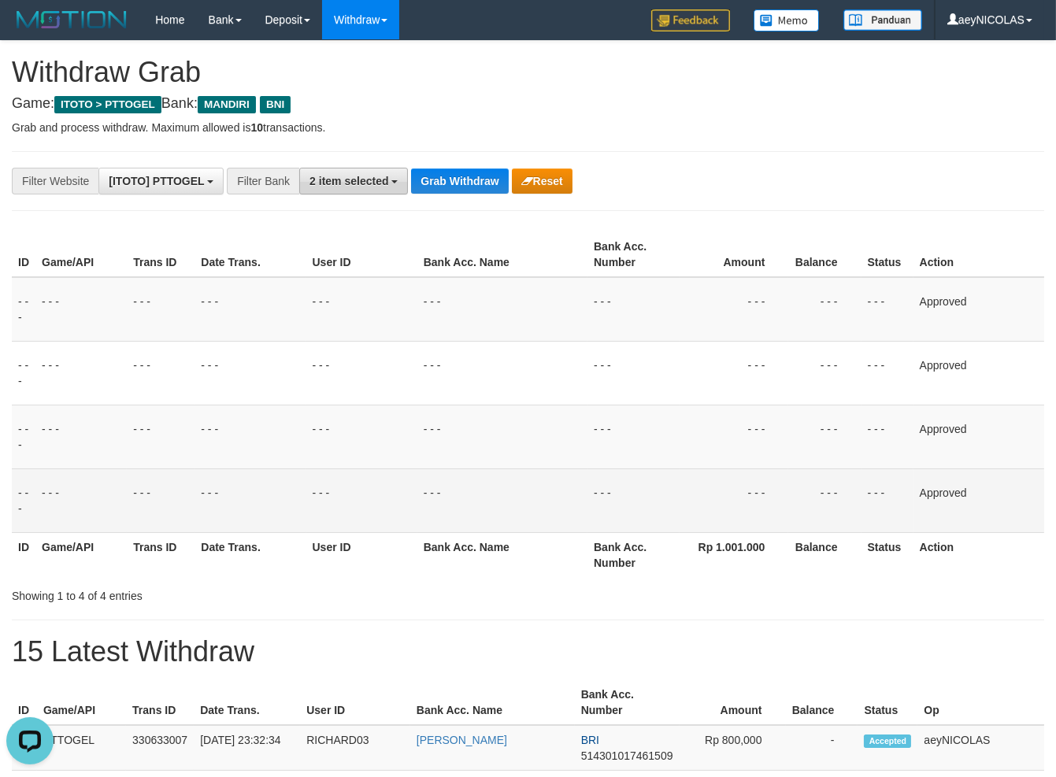
click at [385, 181] on span "2 item selected" at bounding box center [348, 181] width 79 height 13
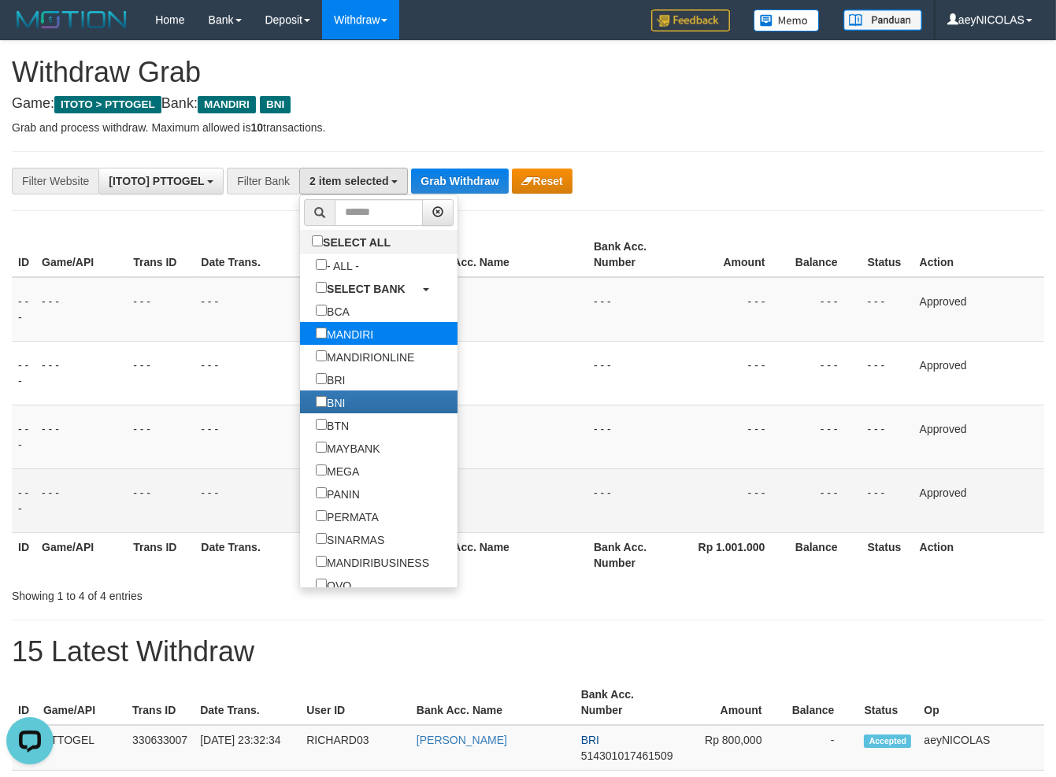
click at [300, 326] on label "MANDIRI" at bounding box center [344, 333] width 89 height 23
select select "***"
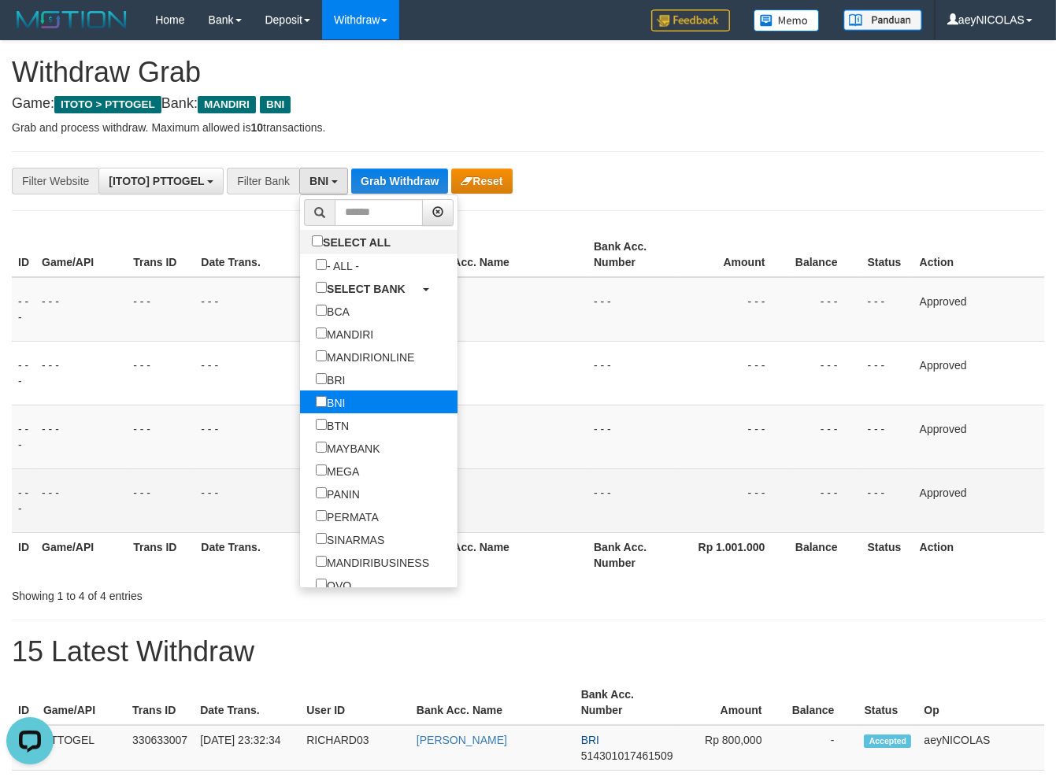
click at [300, 410] on label "BNI" at bounding box center [330, 402] width 61 height 23
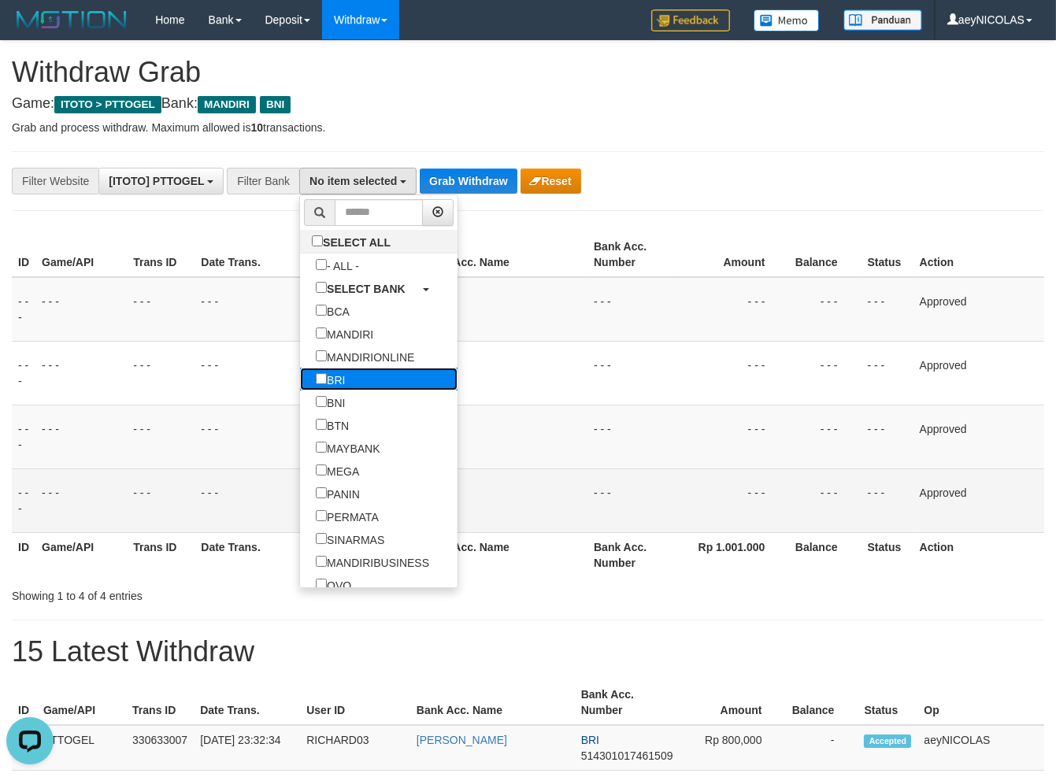
click at [300, 390] on label "BRI" at bounding box center [330, 379] width 61 height 23
select select "***"
drag, startPoint x: 537, startPoint y: 309, endPoint x: 478, endPoint y: 281, distance: 65.5
click at [536, 309] on td "- - -" at bounding box center [502, 309] width 170 height 65
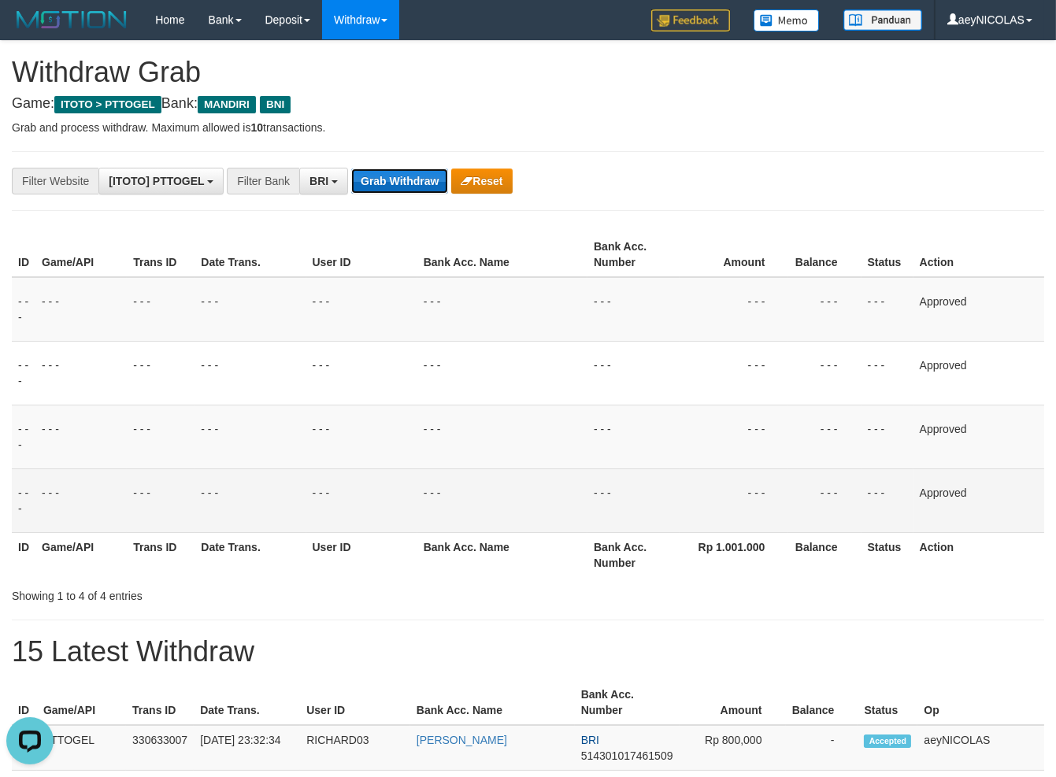
click at [402, 183] on button "Grab Withdraw" at bounding box center [399, 181] width 97 height 25
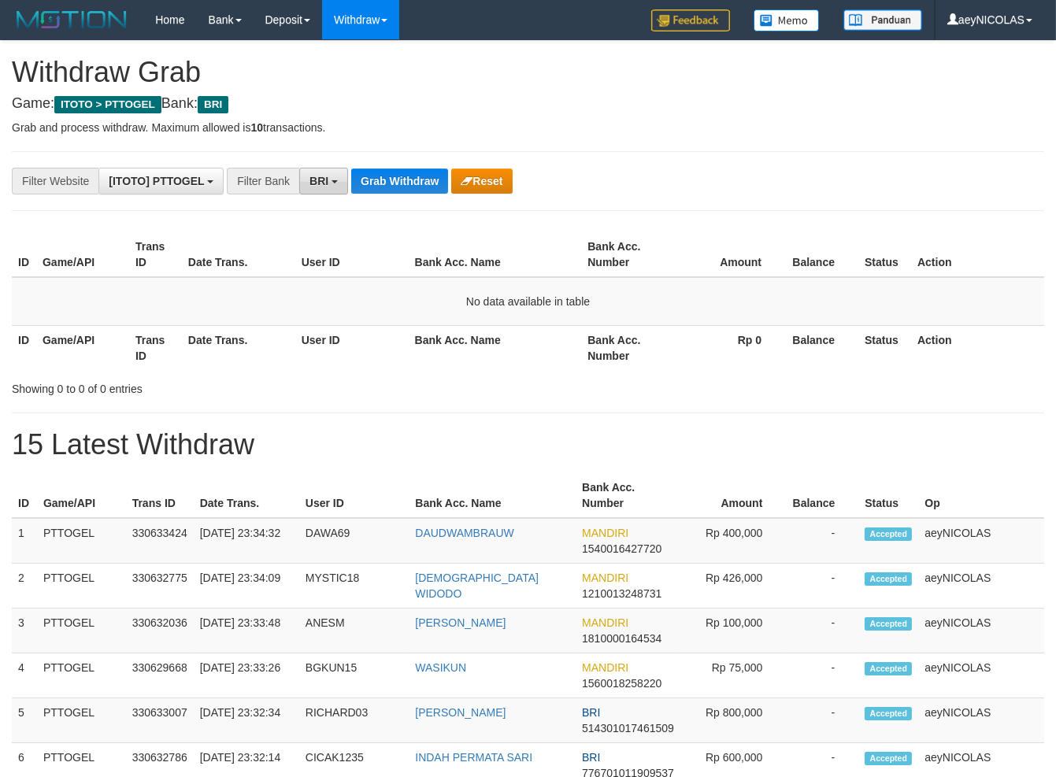
click at [333, 187] on button "BRI" at bounding box center [323, 181] width 49 height 27
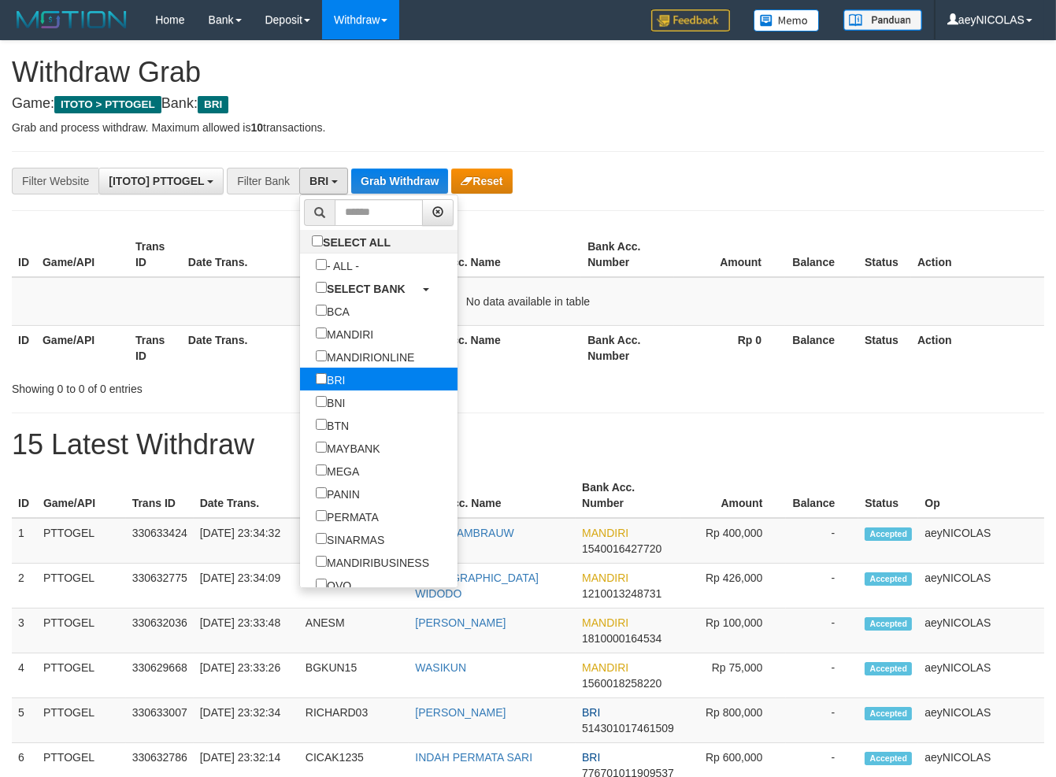
click at [300, 375] on label "BRI" at bounding box center [330, 379] width 61 height 23
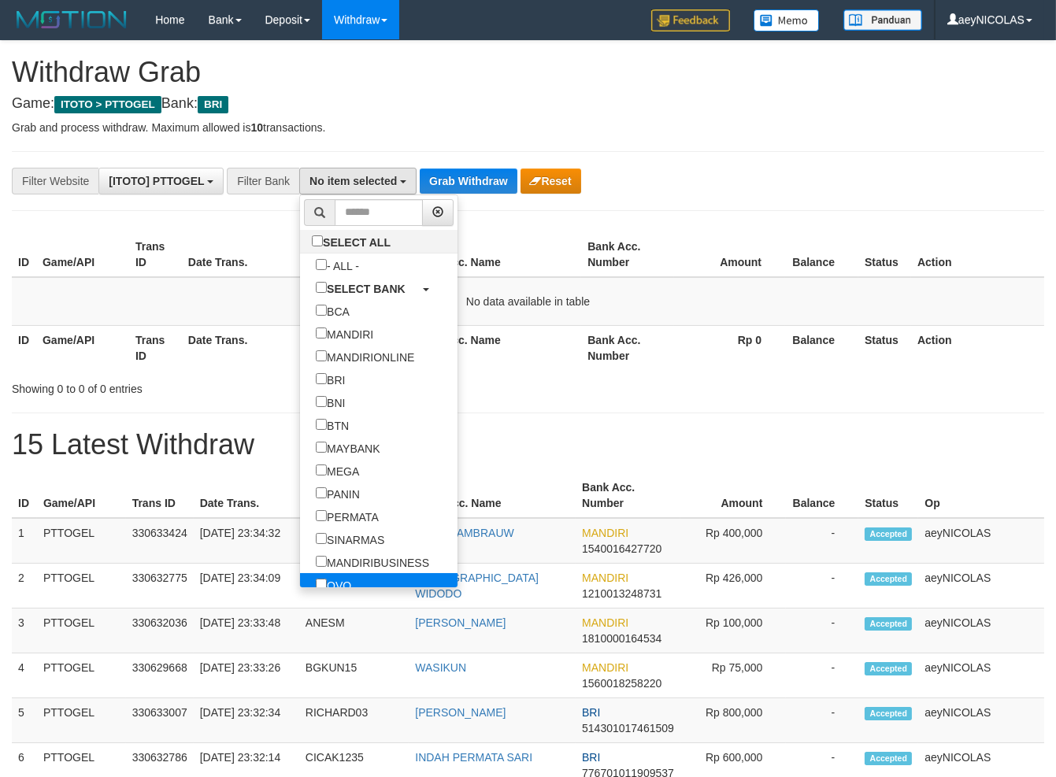
scroll to position [147, 0]
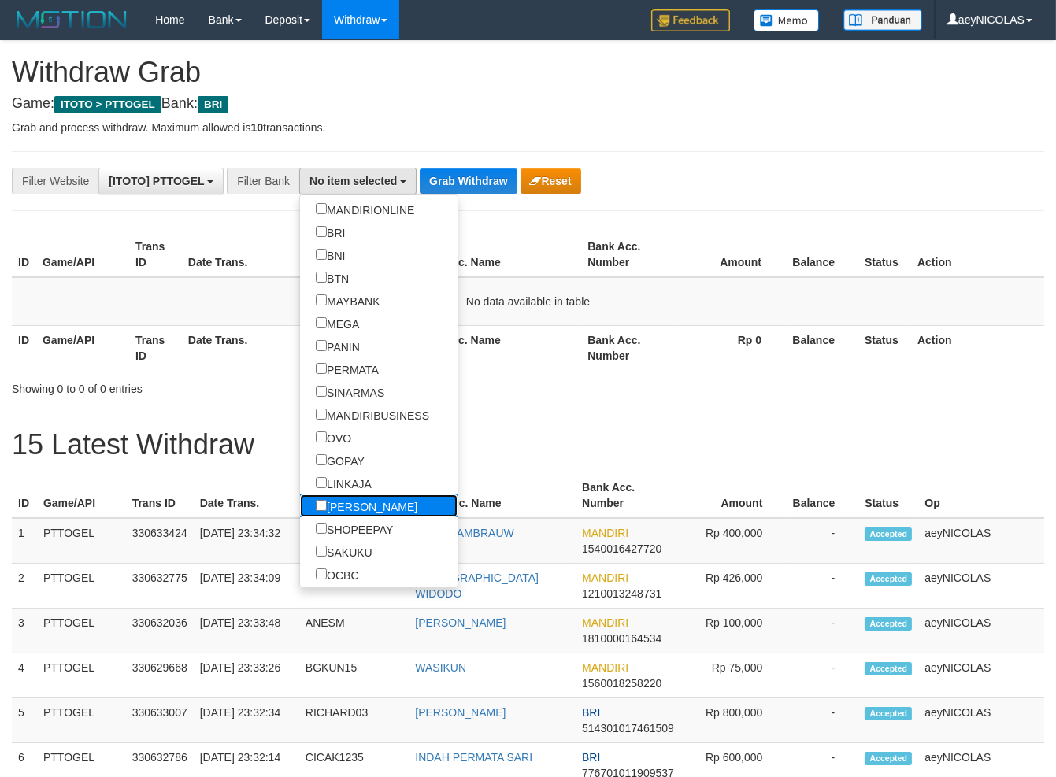
click at [300, 506] on label "[PERSON_NAME]" at bounding box center [366, 506] width 133 height 23
select select "****"
drag, startPoint x: 499, startPoint y: 372, endPoint x: 472, endPoint y: 329, distance: 51.3
click at [499, 371] on div "ID Game/API Trans ID Date Trans. User ID Bank Acc. Name Bank Acc. Number Amount…" at bounding box center [528, 301] width 1056 height 147
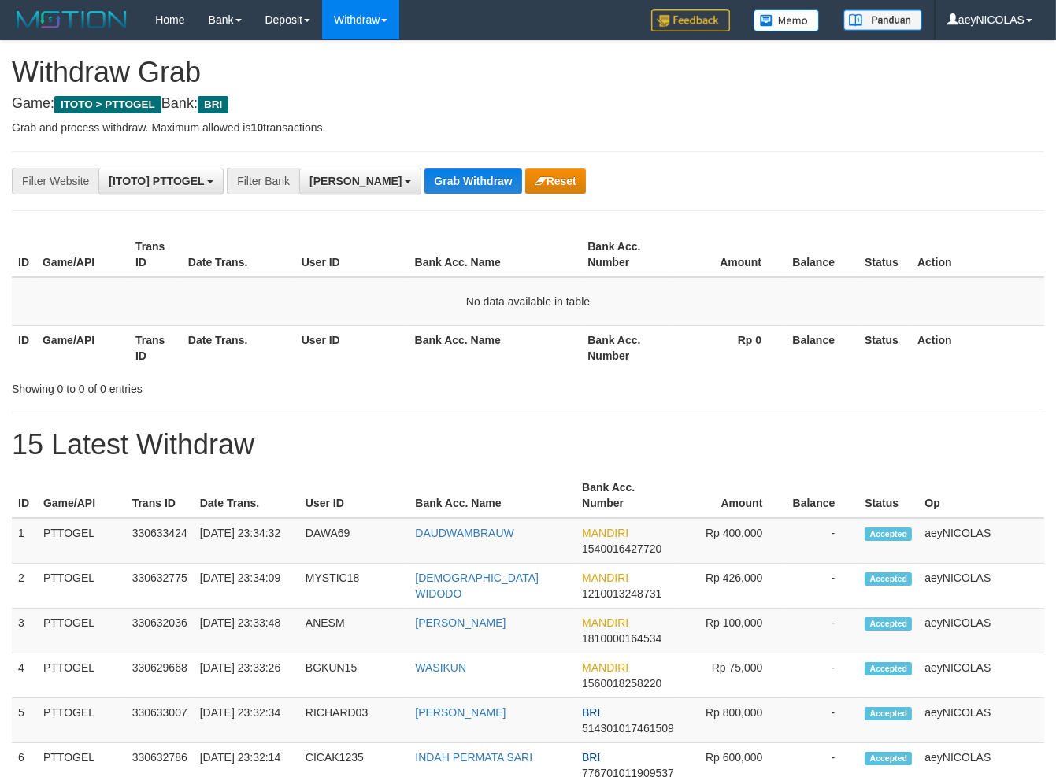
click at [424, 172] on button "Grab Withdraw" at bounding box center [472, 181] width 97 height 25
click at [638, 271] on th "Bank Acc. Number" at bounding box center [627, 254] width 93 height 45
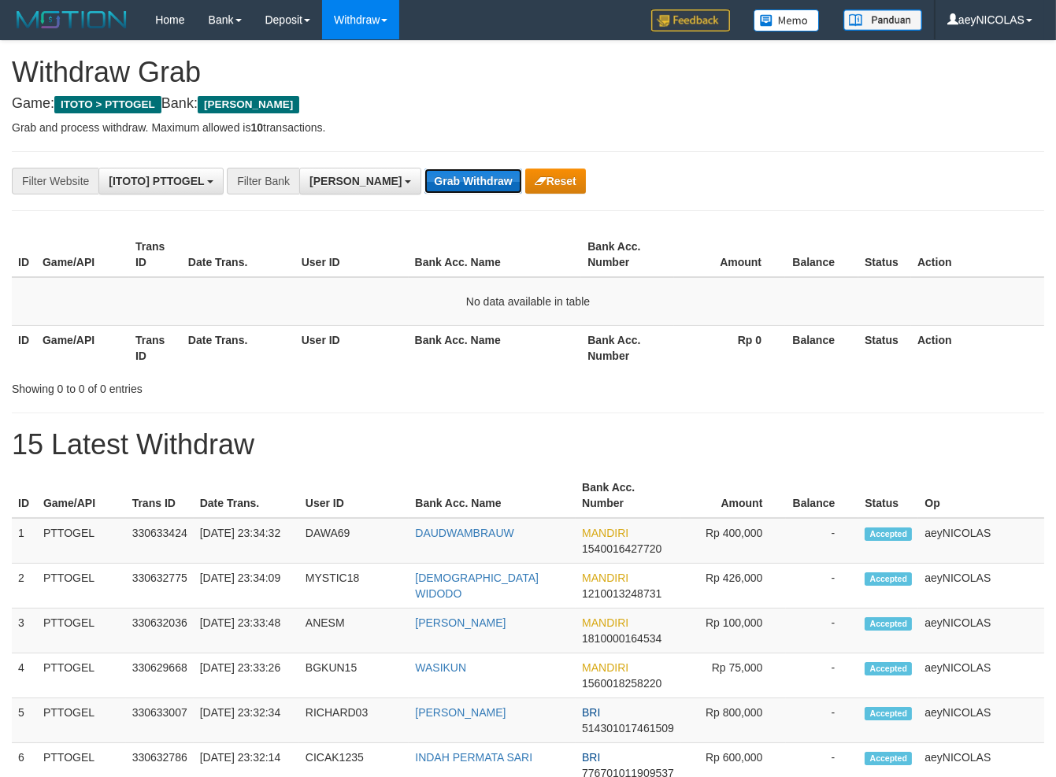
click at [424, 185] on button "Grab Withdraw" at bounding box center [472, 181] width 97 height 25
click at [339, 187] on span "[PERSON_NAME]" at bounding box center [355, 181] width 92 height 13
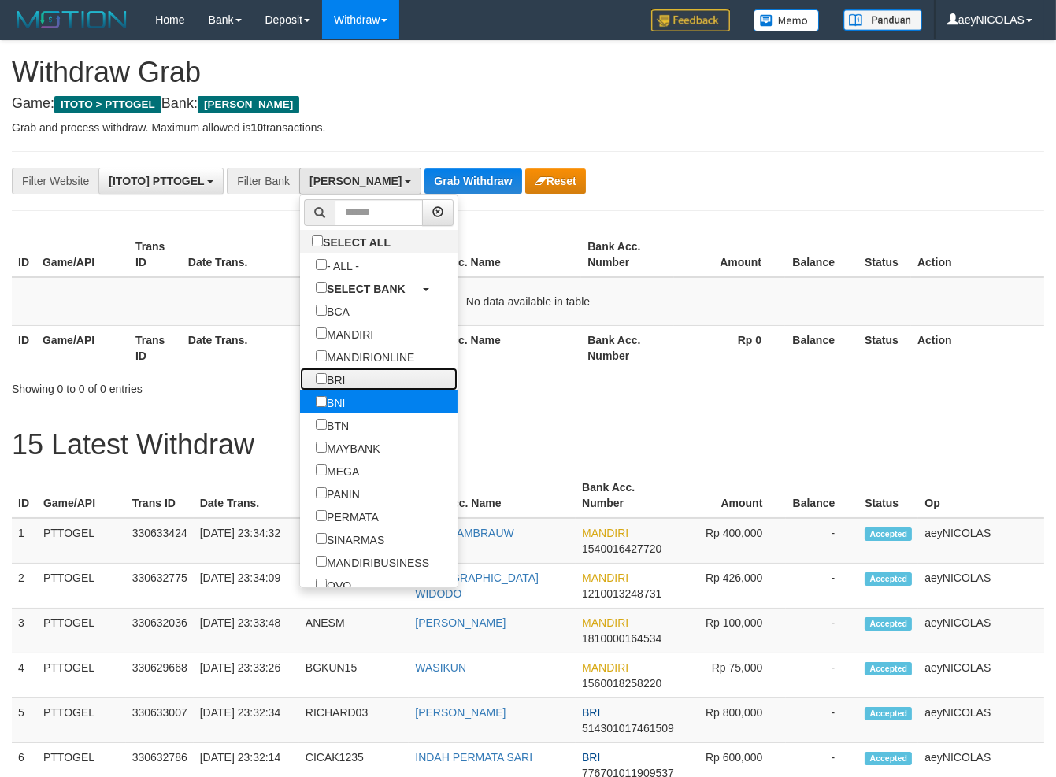
drag, startPoint x: 272, startPoint y: 384, endPoint x: 271, endPoint y: 394, distance: 10.4
click at [300, 385] on label "BRI" at bounding box center [330, 379] width 61 height 23
select select "***"
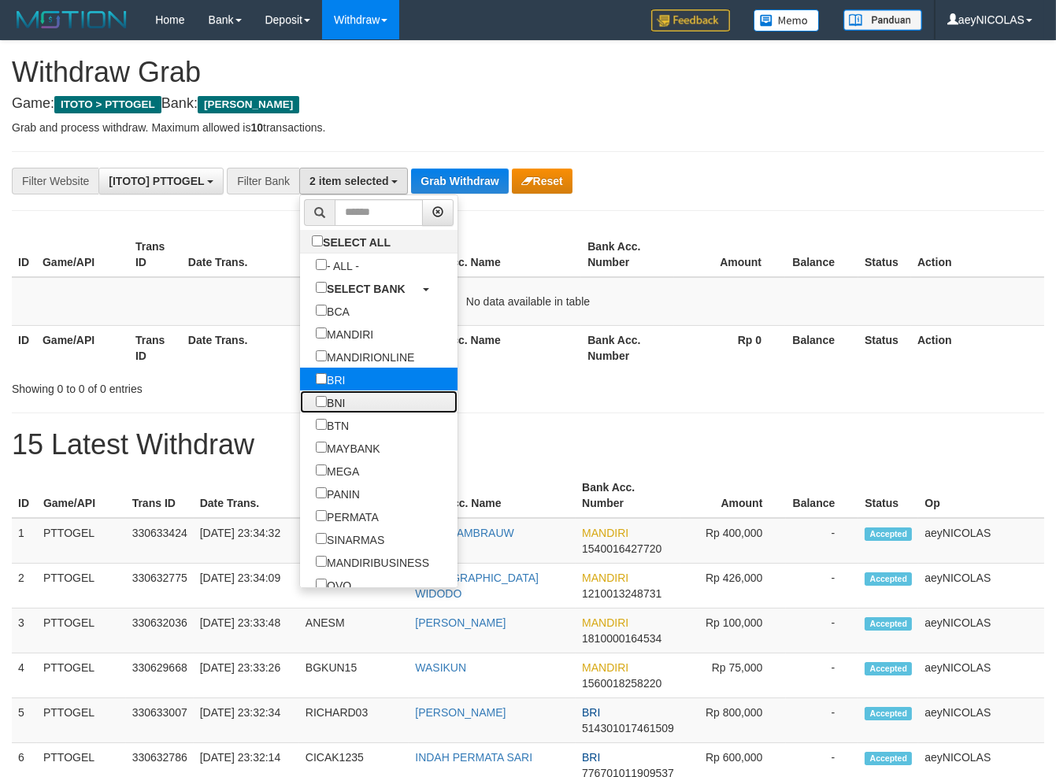
click at [300, 399] on label "BNI" at bounding box center [330, 402] width 61 height 23
drag, startPoint x: 566, startPoint y: 316, endPoint x: 502, endPoint y: 254, distance: 89.1
click at [554, 295] on td "No data available in table" at bounding box center [528, 301] width 1032 height 49
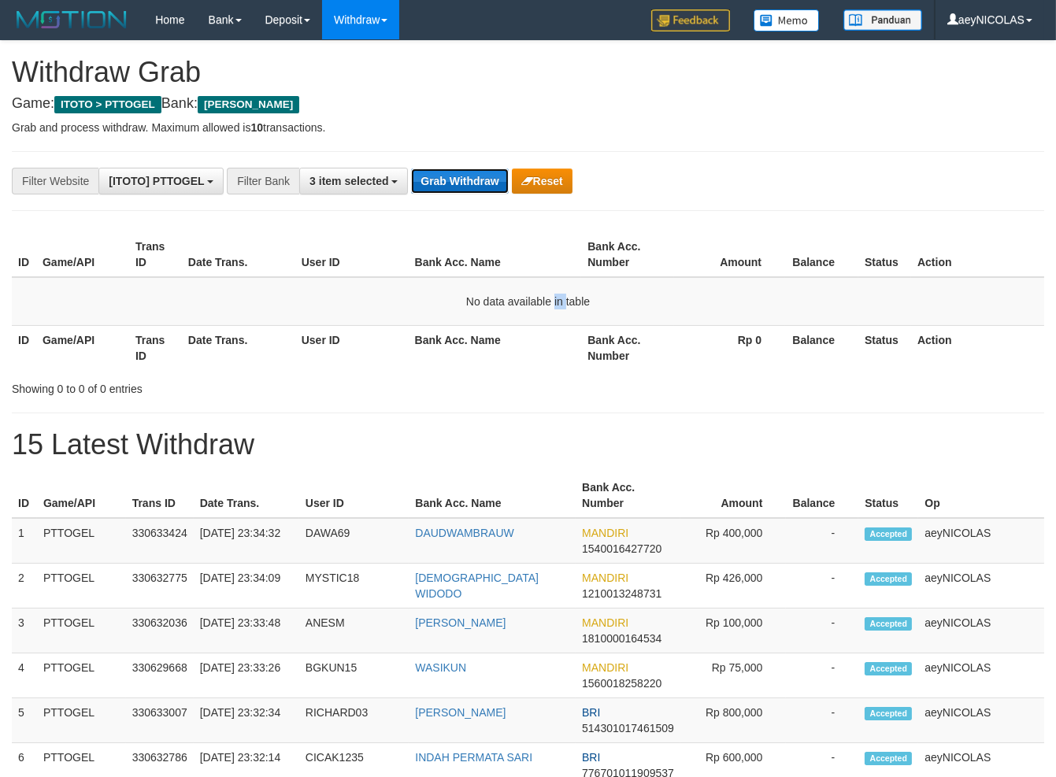
click at [455, 176] on button "Grab Withdraw" at bounding box center [459, 181] width 97 height 25
click at [449, 168] on div "**********" at bounding box center [440, 181] width 880 height 27
click at [454, 168] on div "**********" at bounding box center [440, 181] width 880 height 27
drag, startPoint x: 444, startPoint y: 189, endPoint x: 452, endPoint y: 183, distance: 9.6
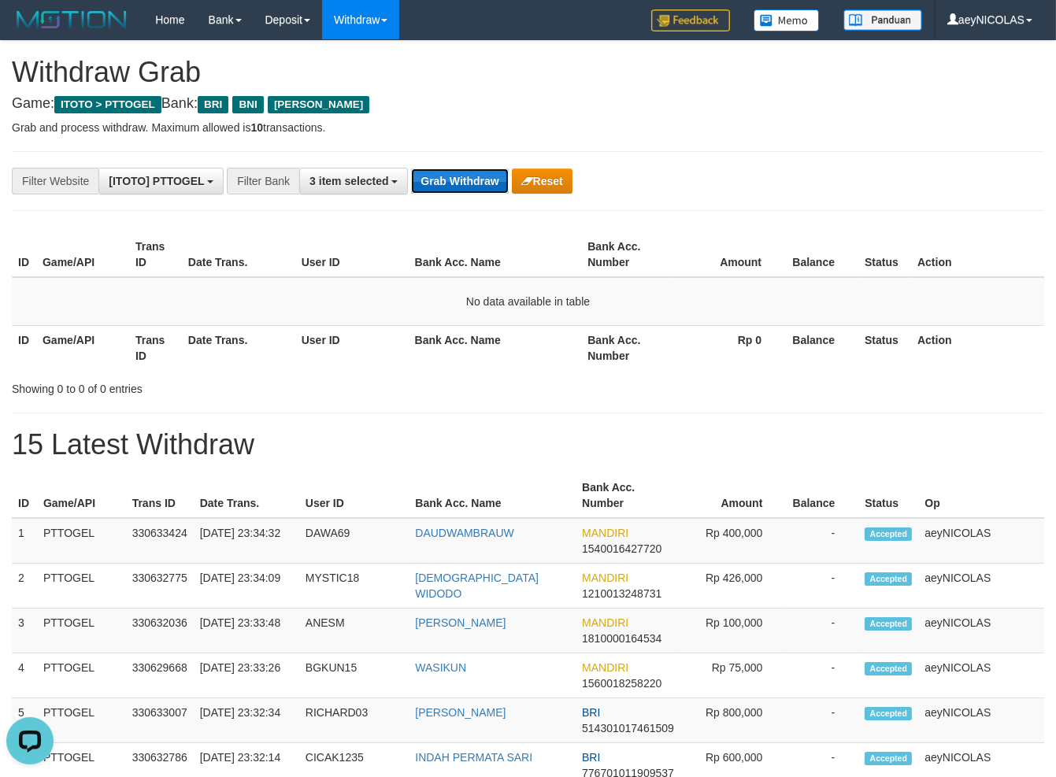
click at [447, 186] on button "Grab Withdraw" at bounding box center [459, 181] width 97 height 25
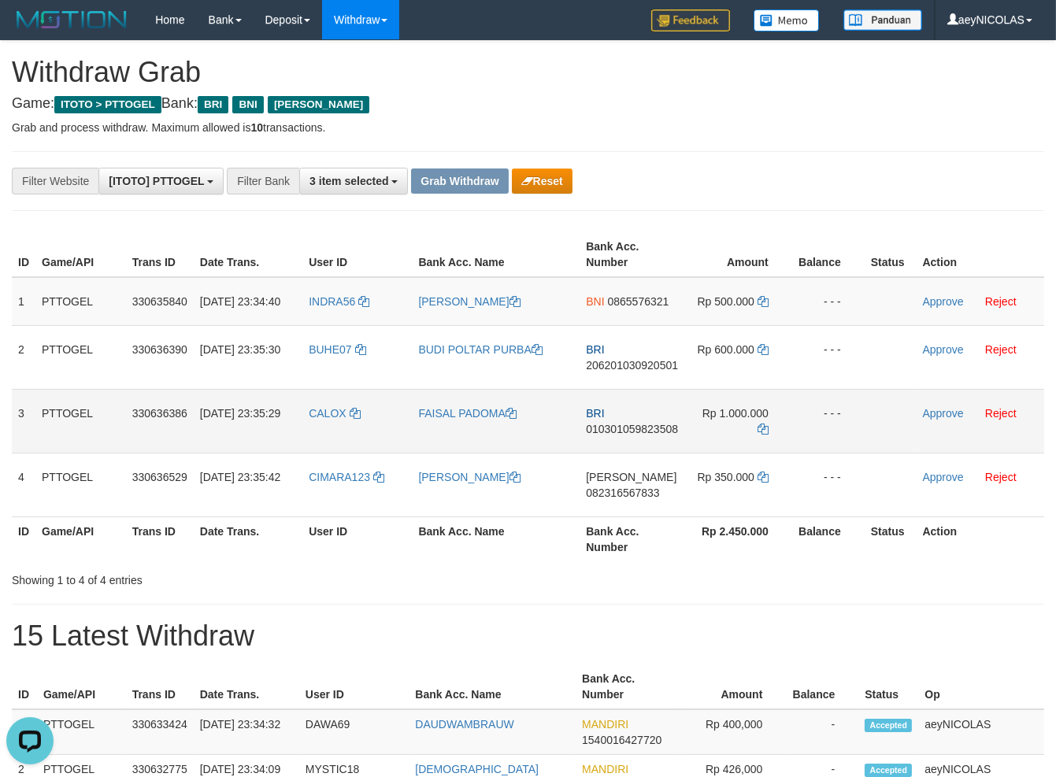
drag, startPoint x: 362, startPoint y: 317, endPoint x: 428, endPoint y: 417, distance: 119.3
click at [714, 305] on tr "1 PTTOGEL 330635840 [DATE] 23:34:40 INDRA56 [PERSON_NAME] BNI 0865576321 Rp 500…" at bounding box center [528, 301] width 1032 height 49
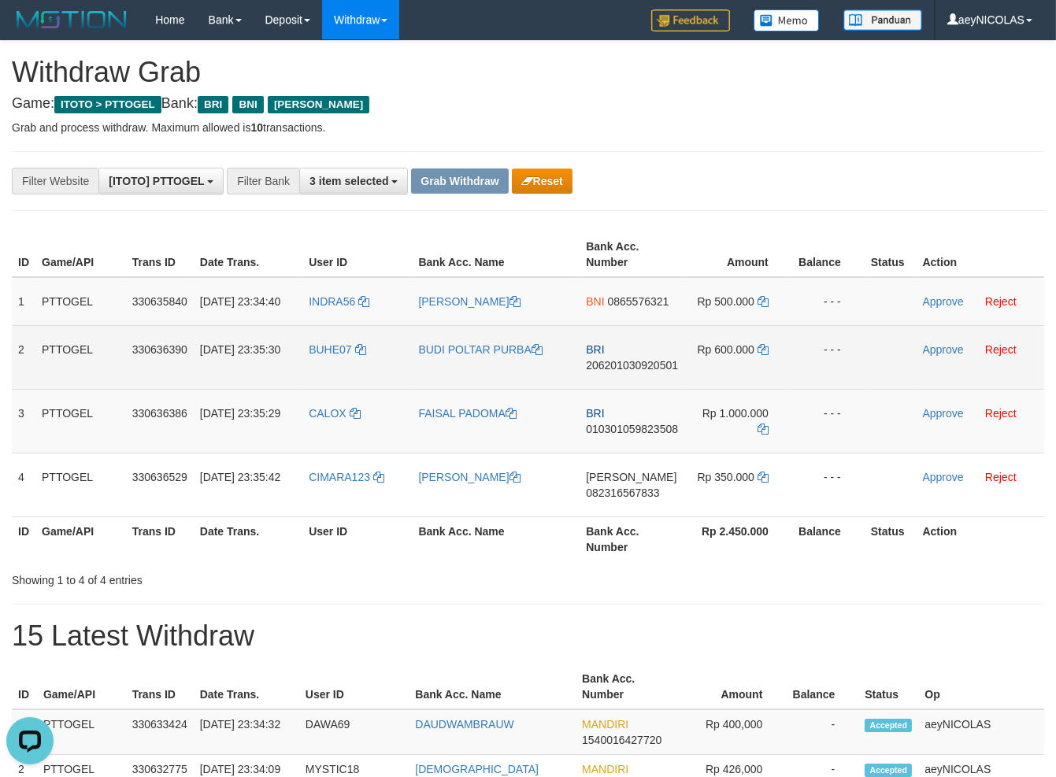
click at [332, 381] on td "BUHE07" at bounding box center [356, 357] width 109 height 64
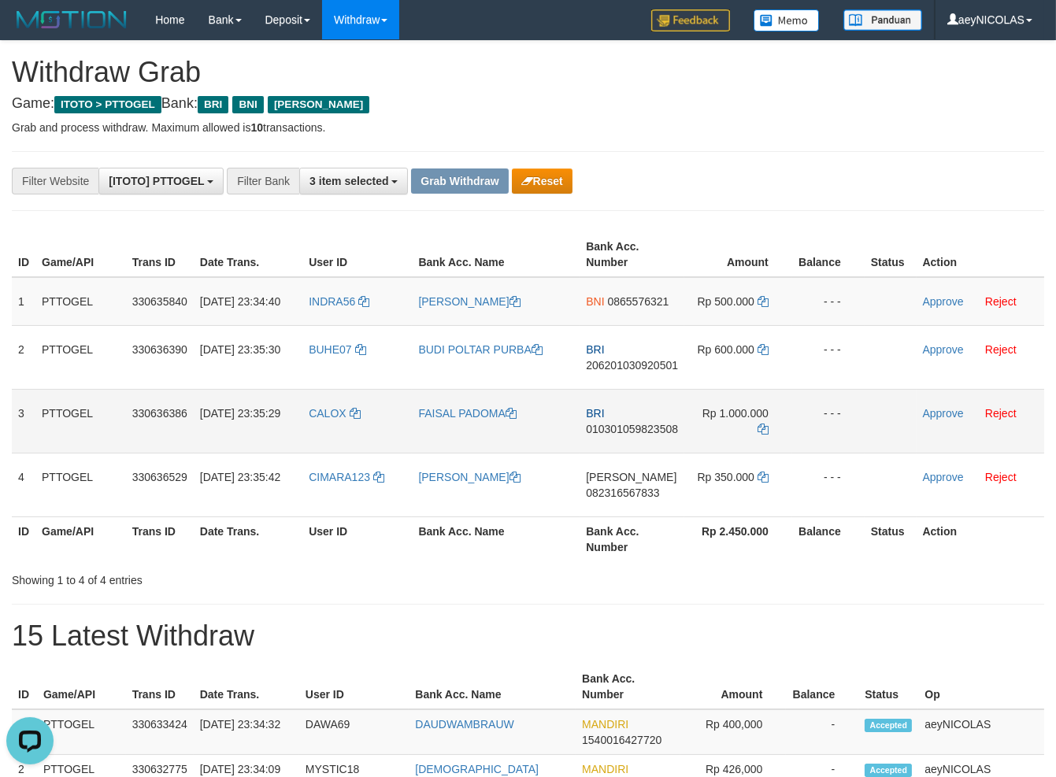
copy tr
drag, startPoint x: 389, startPoint y: 383, endPoint x: 662, endPoint y: 431, distance: 276.7
click at [733, 421] on tbody "1 PTTOGEL 330635840 [DATE] 23:34:40 INDRA56 [PERSON_NAME] BNI 0865576321 Rp 500…" at bounding box center [528, 397] width 1032 height 240
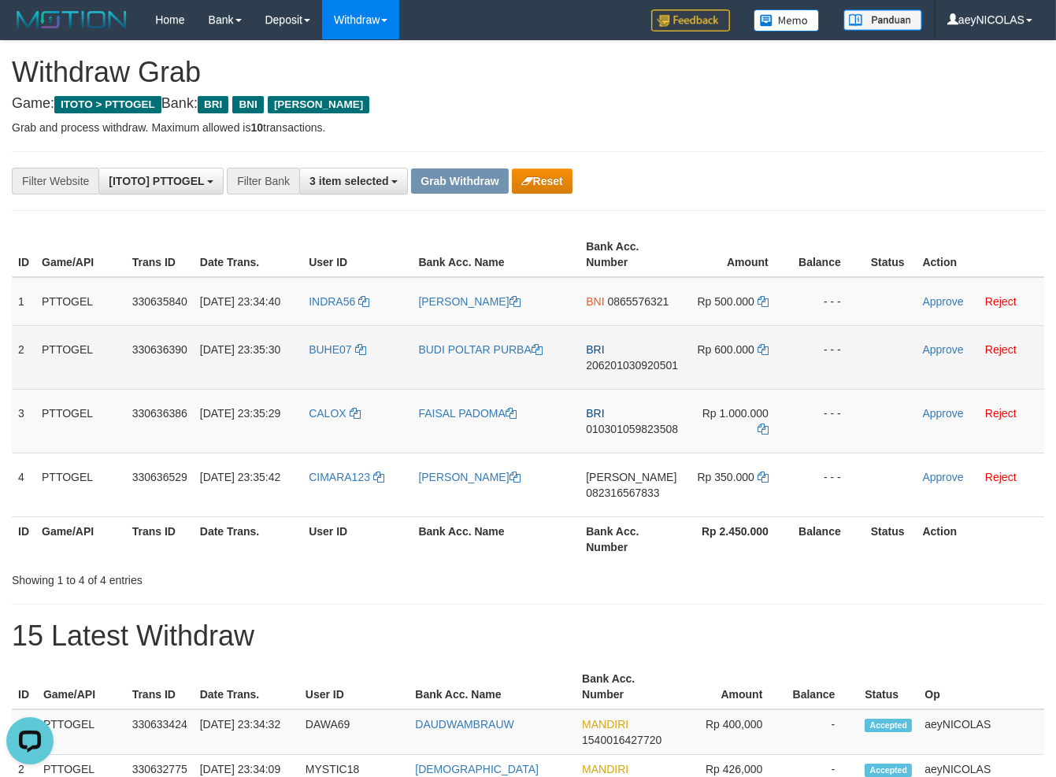
click at [628, 389] on td "BRI 206201030920501" at bounding box center [632, 357] width 105 height 64
click at [640, 387] on td "BRI 206201030920501" at bounding box center [632, 357] width 105 height 64
click at [606, 389] on td "BRI 206201030920501" at bounding box center [632, 357] width 105 height 64
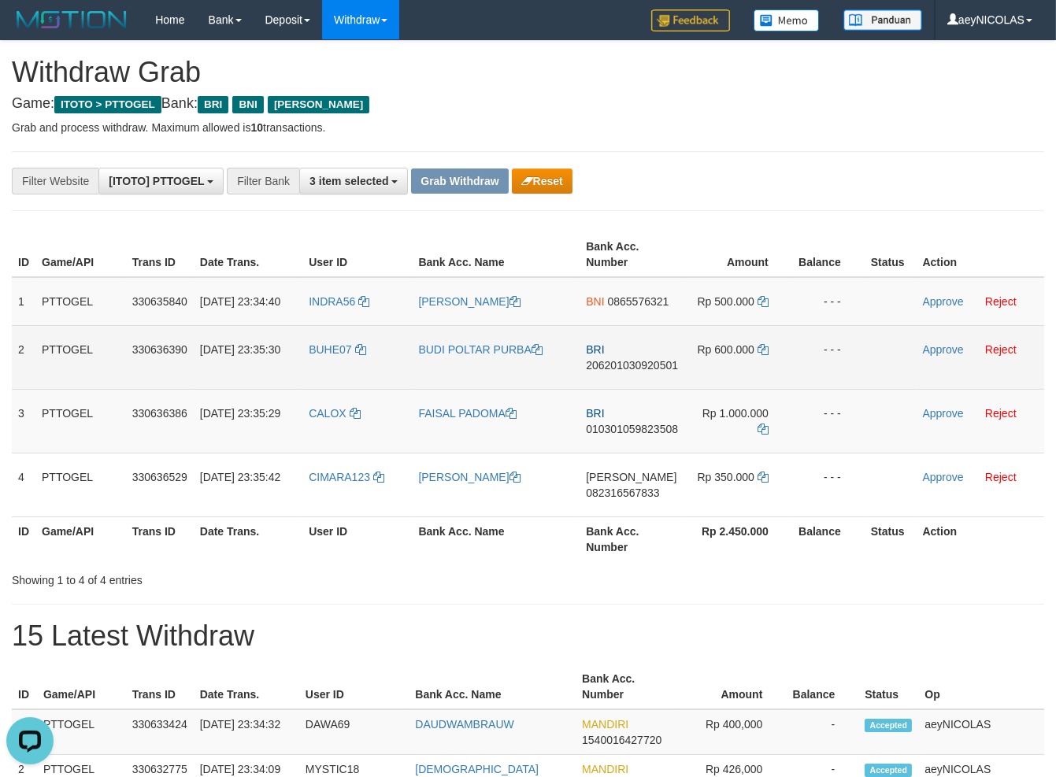
click at [638, 389] on td "BRI 206201030920501" at bounding box center [632, 357] width 105 height 64
click at [643, 372] on span "206201030920501" at bounding box center [632, 365] width 92 height 13
copy span "206201030920501"
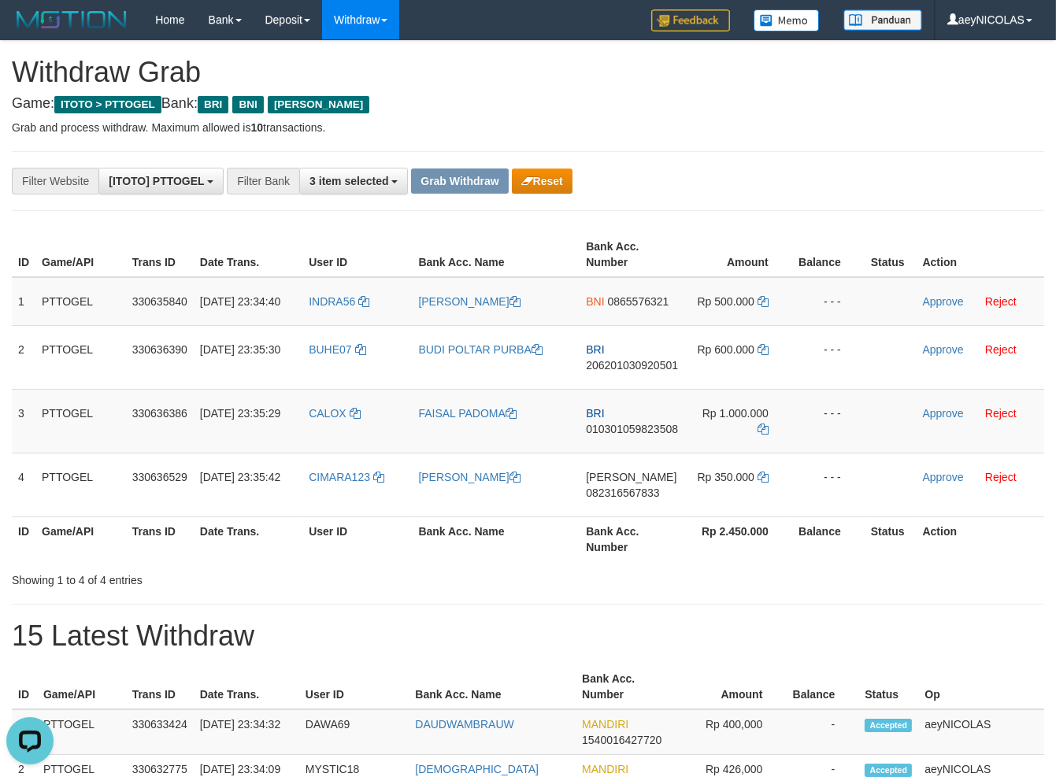
click at [713, 131] on p "Grab and process withdraw. Maximum allowed is 10 transactions." at bounding box center [528, 128] width 1032 height 16
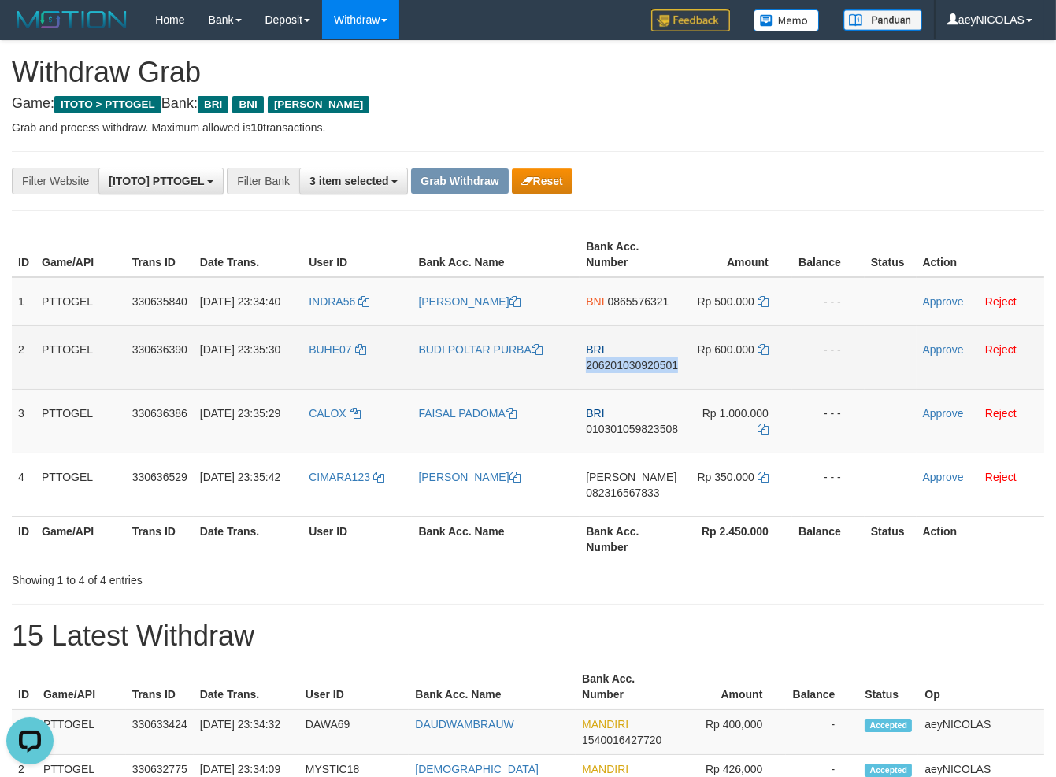
click at [749, 356] on span "Rp 600.000" at bounding box center [726, 349] width 57 height 13
click at [769, 365] on td "Rp 600.000" at bounding box center [738, 357] width 108 height 64
click at [766, 355] on icon at bounding box center [763, 349] width 11 height 11
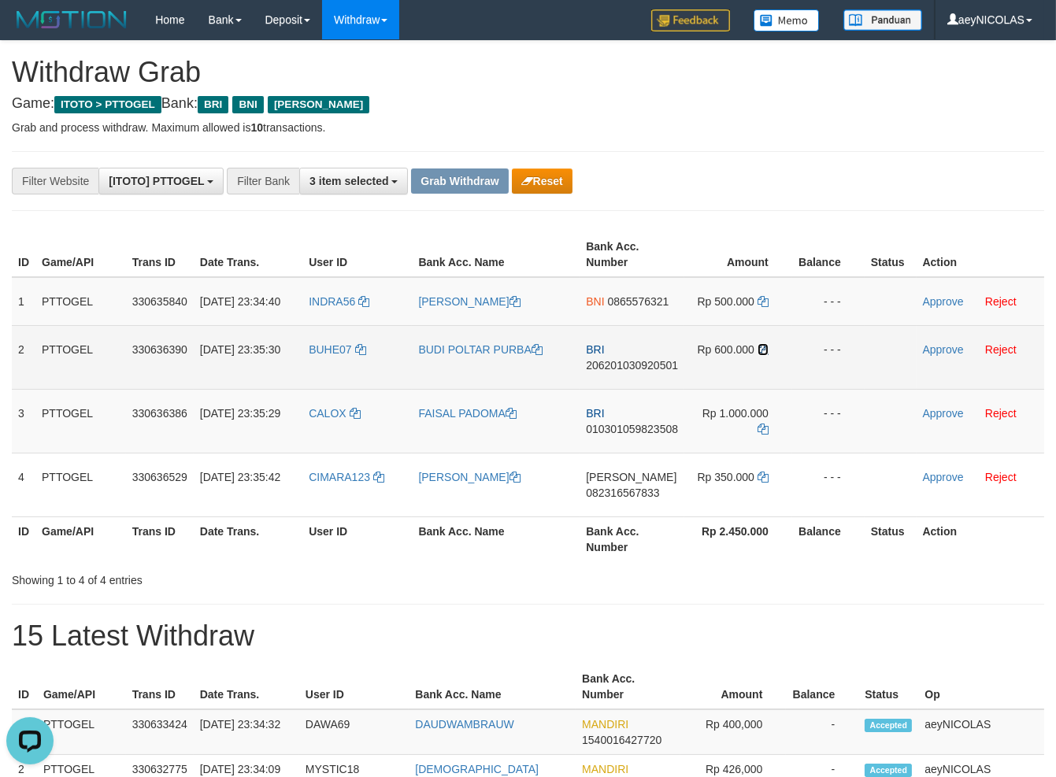
click at [766, 355] on icon at bounding box center [763, 349] width 11 height 11
click at [892, 365] on td at bounding box center [891, 357] width 52 height 64
drag, startPoint x: 964, startPoint y: 369, endPoint x: 952, endPoint y: 370, distance: 11.8
click at [964, 370] on td "Approve Reject" at bounding box center [981, 357] width 128 height 64
click at [942, 356] on link "Approve" at bounding box center [943, 349] width 41 height 13
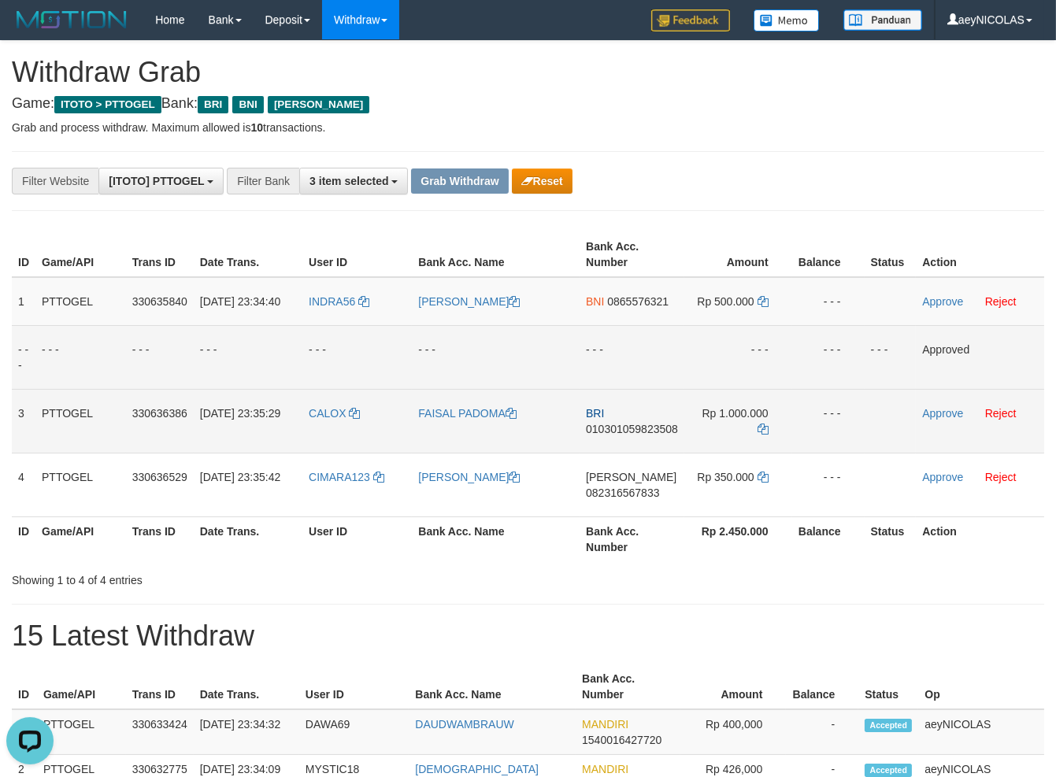
click at [631, 438] on td "BRI 010301059823508" at bounding box center [632, 421] width 105 height 64
click at [630, 438] on td "BRI 010301059823508" at bounding box center [632, 421] width 105 height 64
click at [617, 435] on span "010301059823508" at bounding box center [632, 429] width 92 height 13
copy td "BRI 010301059823508"
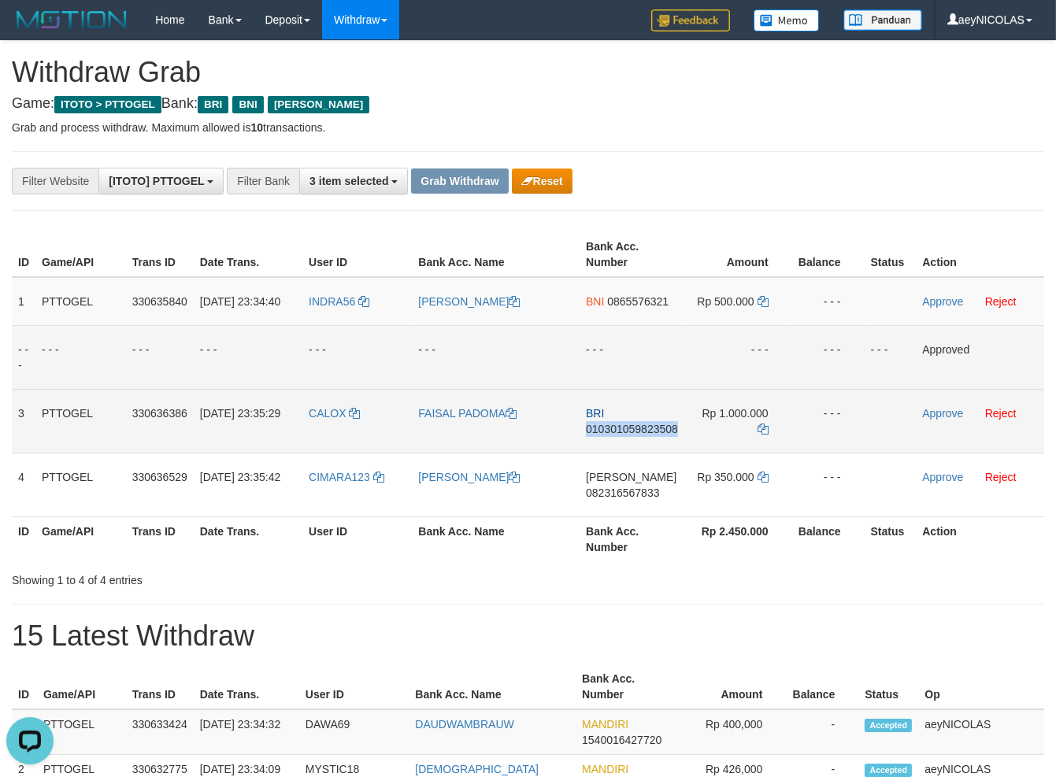
click at [617, 435] on span "010301059823508" at bounding box center [632, 429] width 92 height 13
copy span "010301059823508"
click at [540, 349] on td "- - -" at bounding box center [496, 357] width 168 height 64
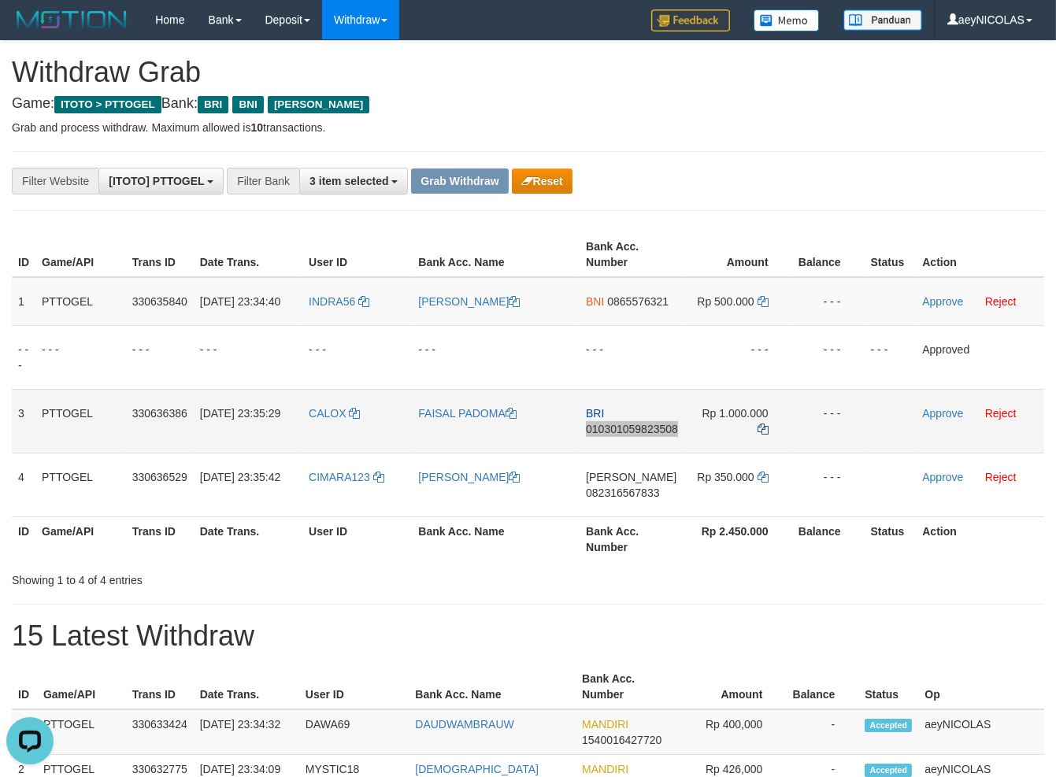
click at [761, 435] on icon at bounding box center [763, 429] width 11 height 11
copy span "010301059823508"
click at [761, 435] on icon at bounding box center [763, 429] width 11 height 11
drag, startPoint x: 884, startPoint y: 438, endPoint x: 891, endPoint y: 435, distance: 8.2
click at [888, 437] on td at bounding box center [891, 421] width 52 height 64
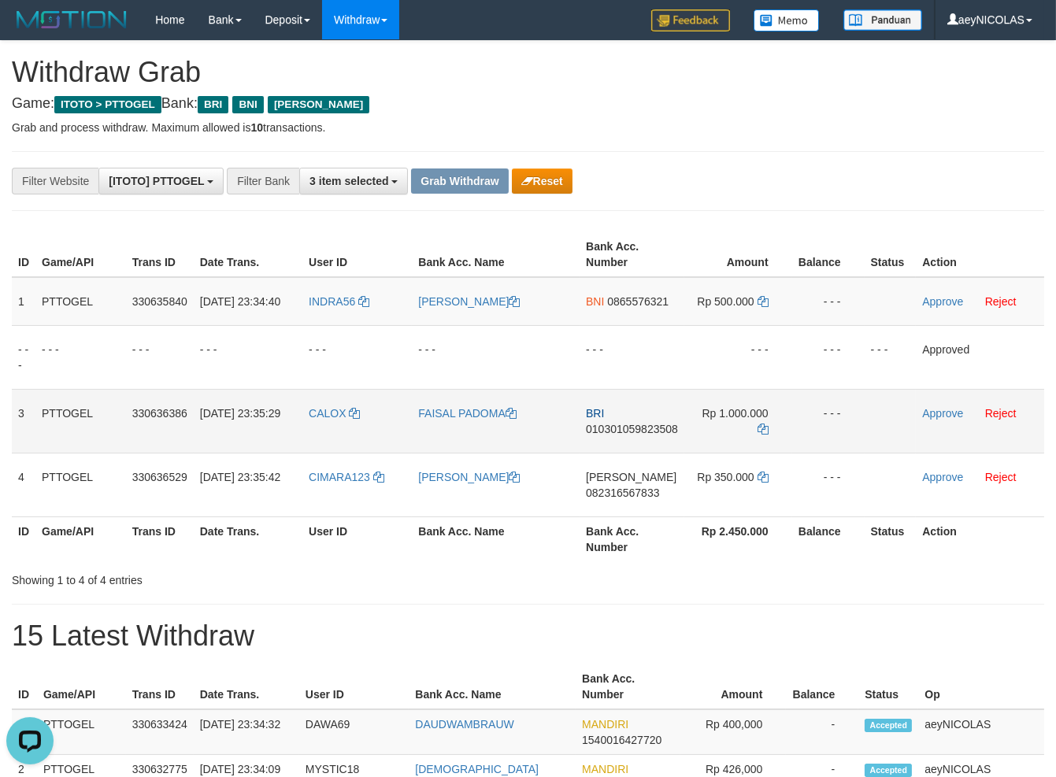
click at [914, 429] on td at bounding box center [891, 421] width 52 height 64
click at [938, 420] on link "Approve" at bounding box center [942, 413] width 41 height 13
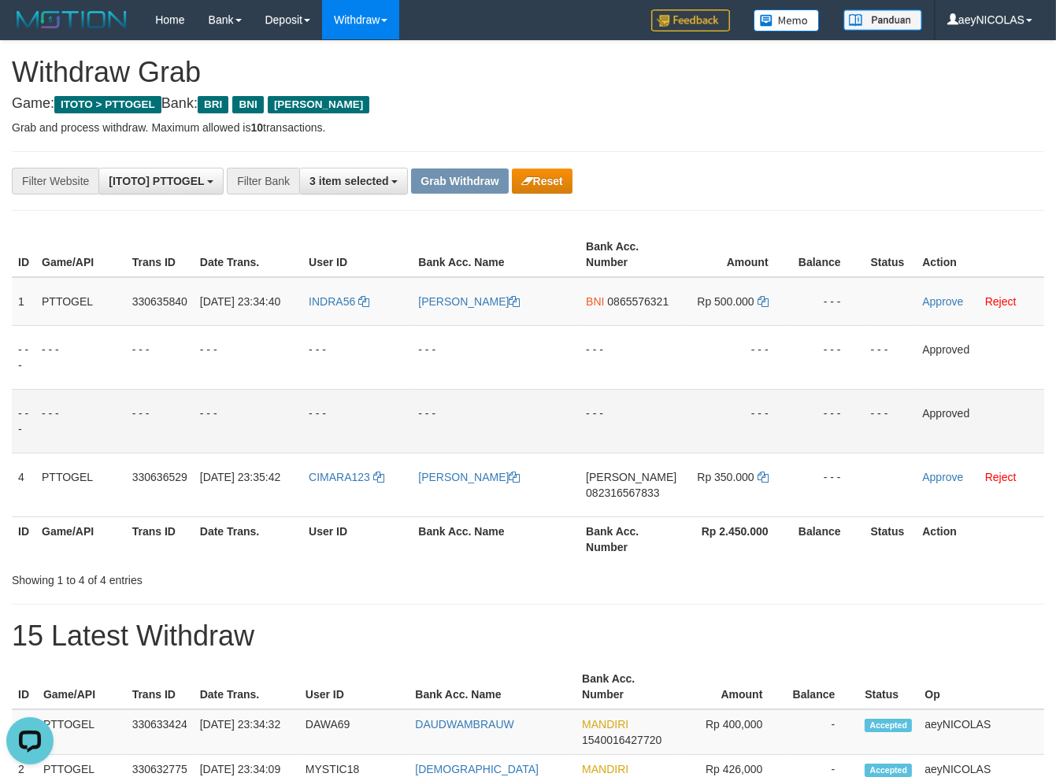
click at [829, 419] on td "- - -" at bounding box center [828, 421] width 72 height 64
copy tr
drag, startPoint x: 355, startPoint y: 320, endPoint x: 694, endPoint y: 318, distance: 338.6
click at [694, 318] on tr "1 PTTOGEL 330635840 01/09/2025 23:34:40 INDRA56 INDRA SIREGAR BNI 0865576321 Rp…" at bounding box center [528, 301] width 1032 height 49
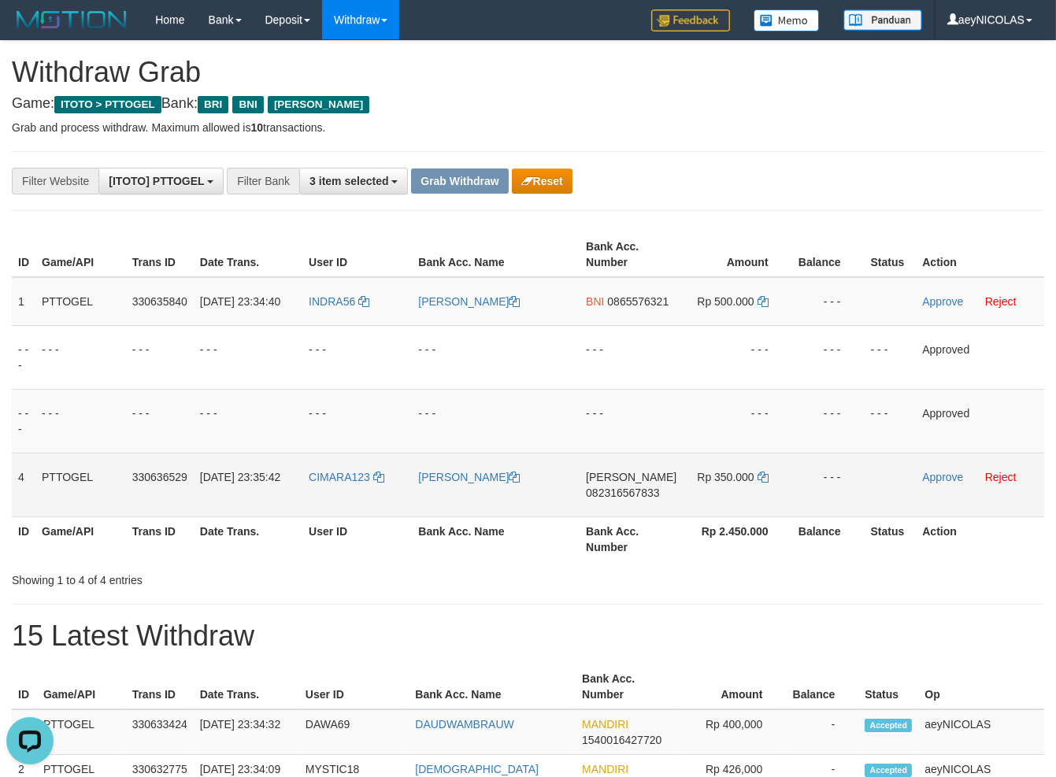
copy tr
drag, startPoint x: 406, startPoint y: 510, endPoint x: 736, endPoint y: 510, distance: 330.8
click at [736, 510] on tr "4 PTTOGEL 330636529 01/09/2025 23:35:42 CIMARA123 NENI SETIANI DANA 08231656783…" at bounding box center [528, 485] width 1032 height 64
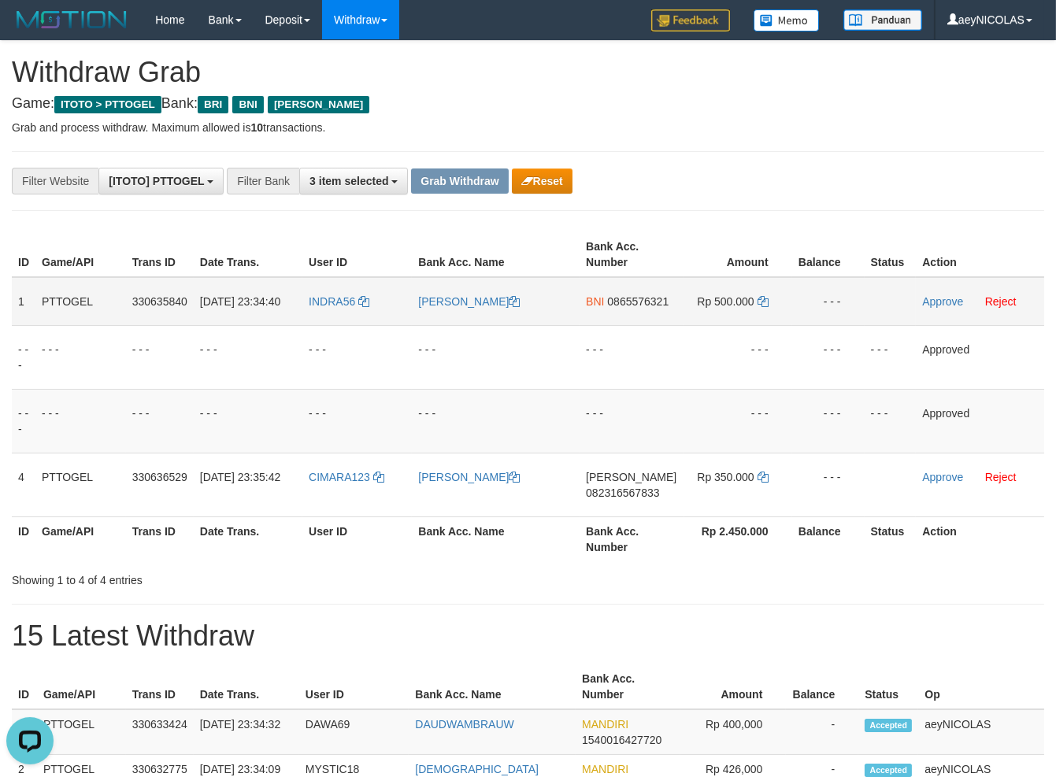
click at [636, 308] on td "BNI 0865576321" at bounding box center [632, 301] width 105 height 49
click at [642, 307] on span "0865576321" at bounding box center [637, 301] width 61 height 13
copy td "0865576321"
click at [643, 307] on span "0865576321" at bounding box center [637, 301] width 61 height 13
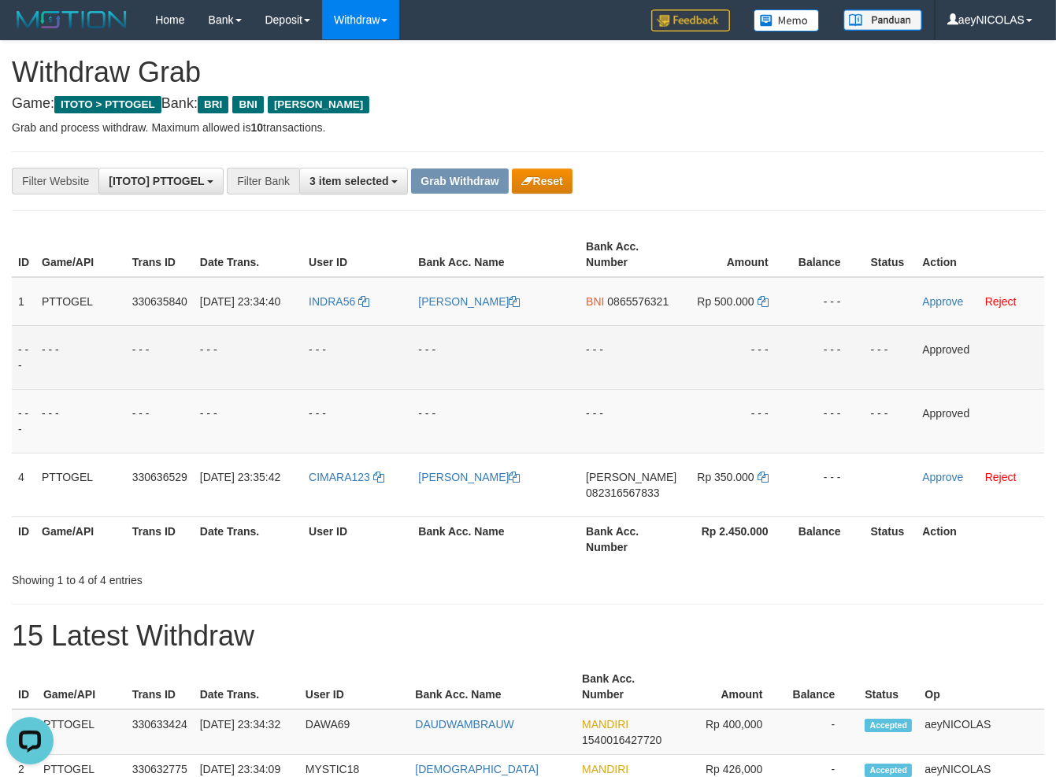
click at [580, 401] on tbody "1 PTTOGEL 330635840 01/09/2025 23:34:40 INDRA56 INDRA SIREGAR BNI 0865576321 Rp…" at bounding box center [528, 397] width 1032 height 240
click at [588, 355] on td "- - -" at bounding box center [632, 357] width 105 height 64
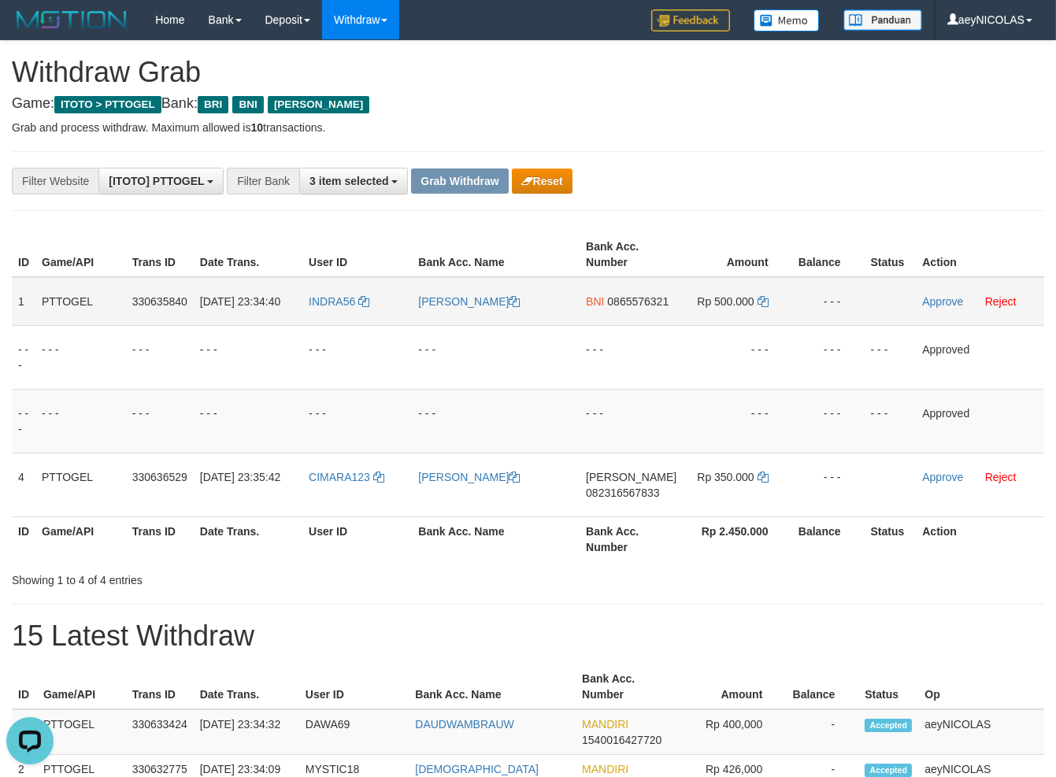
click at [755, 298] on td "Rp 500.000" at bounding box center [738, 301] width 108 height 49
click at [766, 312] on td "Rp 500.000" at bounding box center [738, 301] width 108 height 49
click at [767, 312] on td "Rp 500.000" at bounding box center [738, 301] width 108 height 49
click at [766, 303] on icon at bounding box center [763, 301] width 11 height 11
click at [767, 301] on icon at bounding box center [763, 301] width 11 height 11
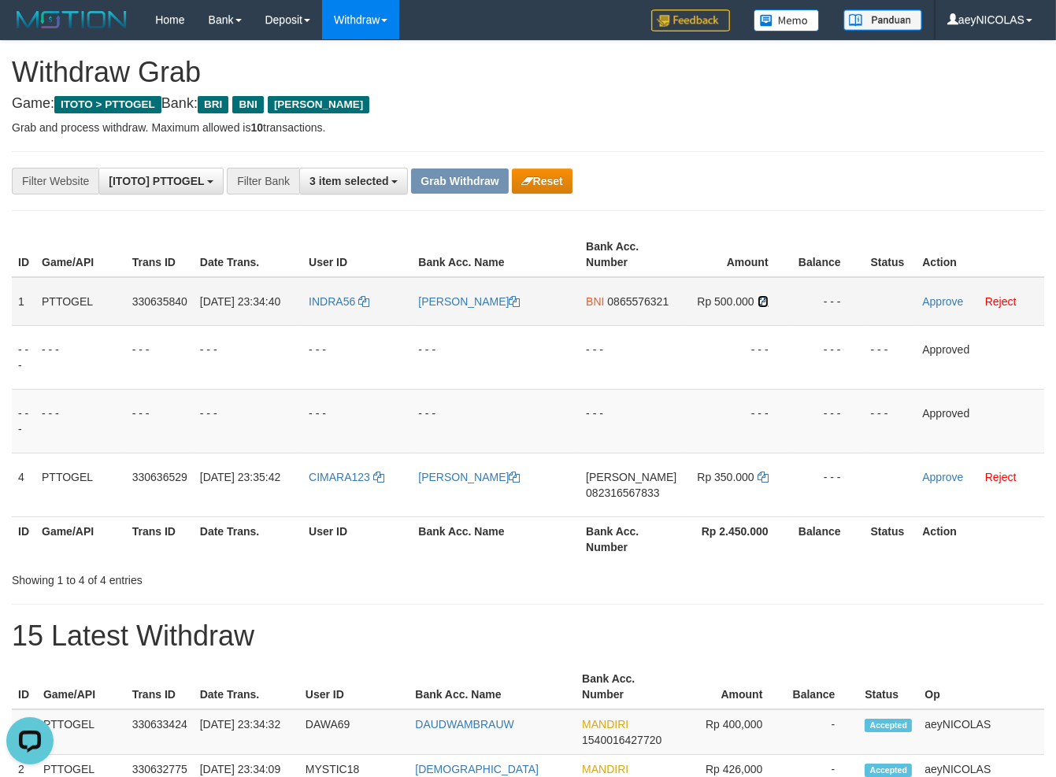
drag, startPoint x: 767, startPoint y: 301, endPoint x: 921, endPoint y: 307, distance: 154.5
click at [776, 300] on td "Rp 500.000" at bounding box center [738, 301] width 108 height 49
click at [925, 307] on link "Approve" at bounding box center [942, 301] width 41 height 13
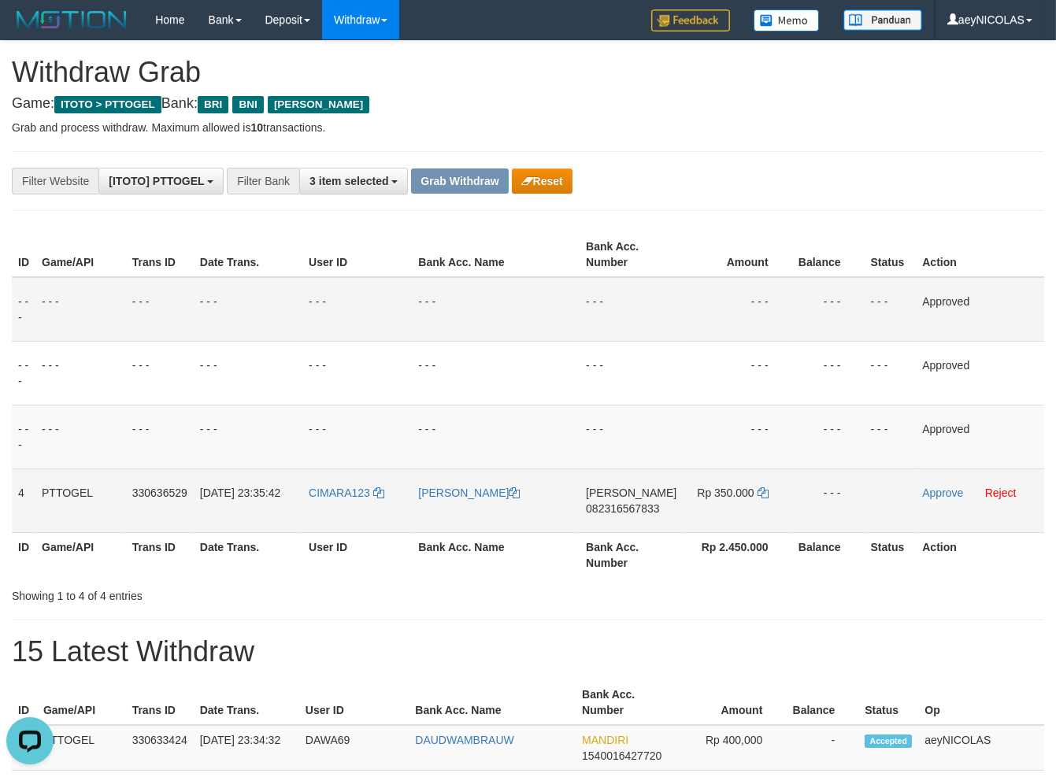
click at [613, 505] on span "082316567833" at bounding box center [622, 508] width 73 height 13
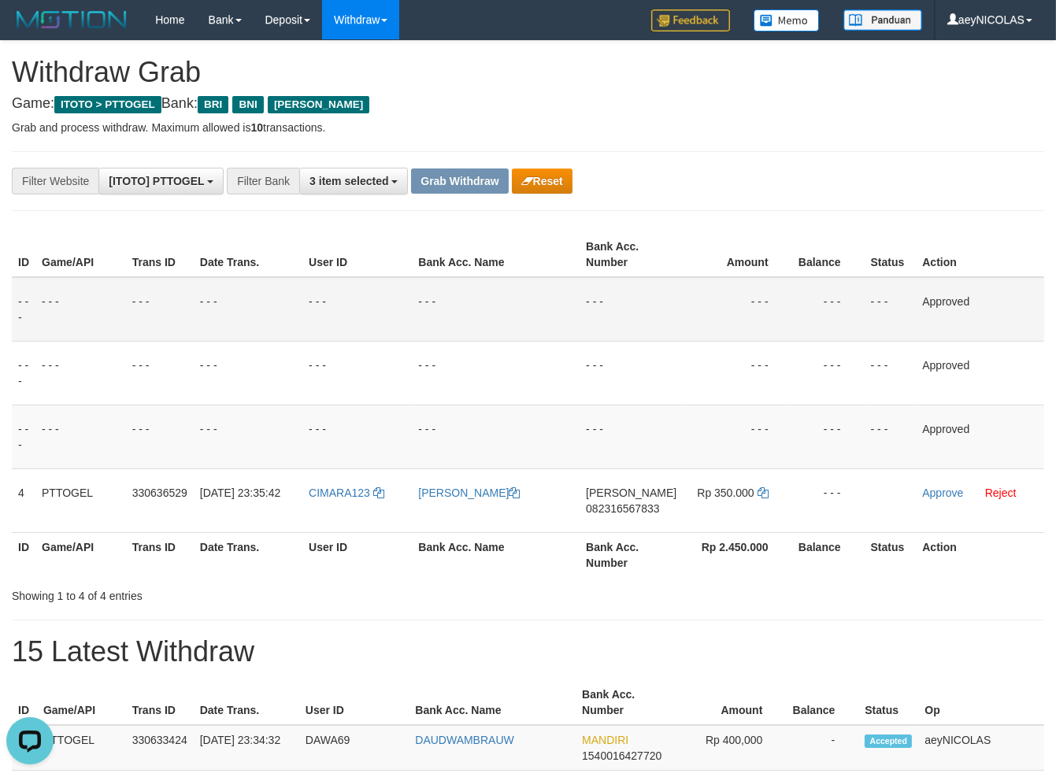
click at [597, 333] on td "- - -" at bounding box center [632, 309] width 105 height 65
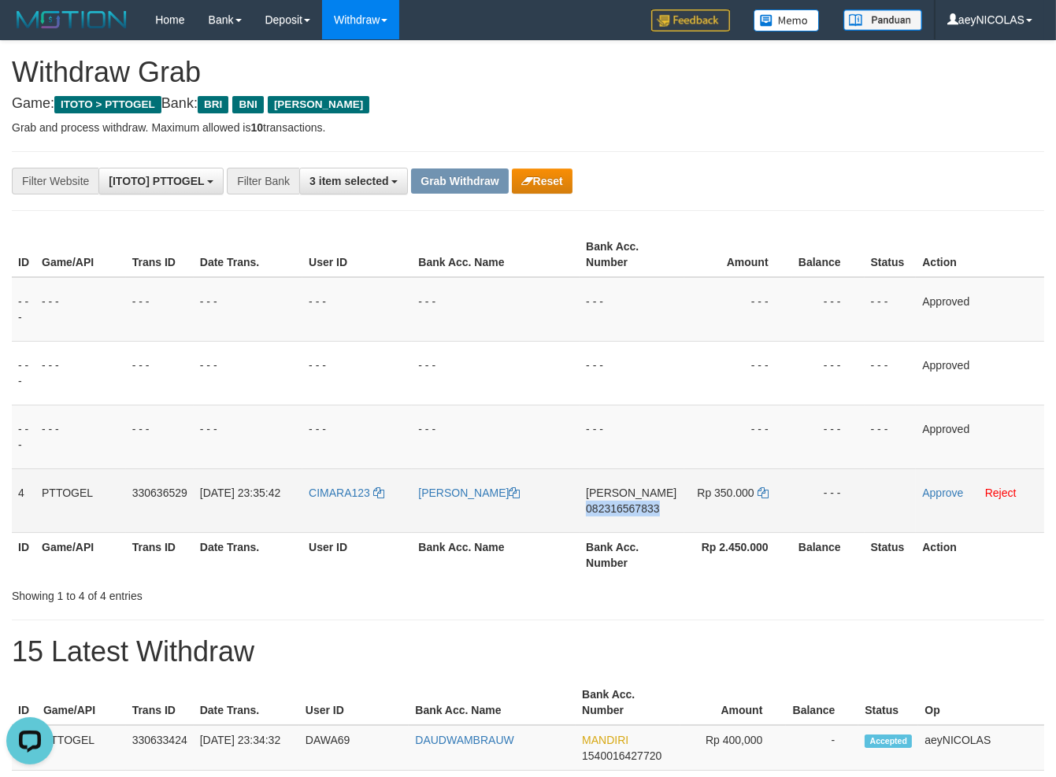
click at [776, 492] on td "Rp 350.000" at bounding box center [738, 501] width 108 height 64
click at [769, 492] on td "Rp 350.000" at bounding box center [738, 501] width 108 height 64
click at [763, 497] on icon at bounding box center [763, 492] width 11 height 11
click at [760, 498] on icon at bounding box center [763, 492] width 11 height 11
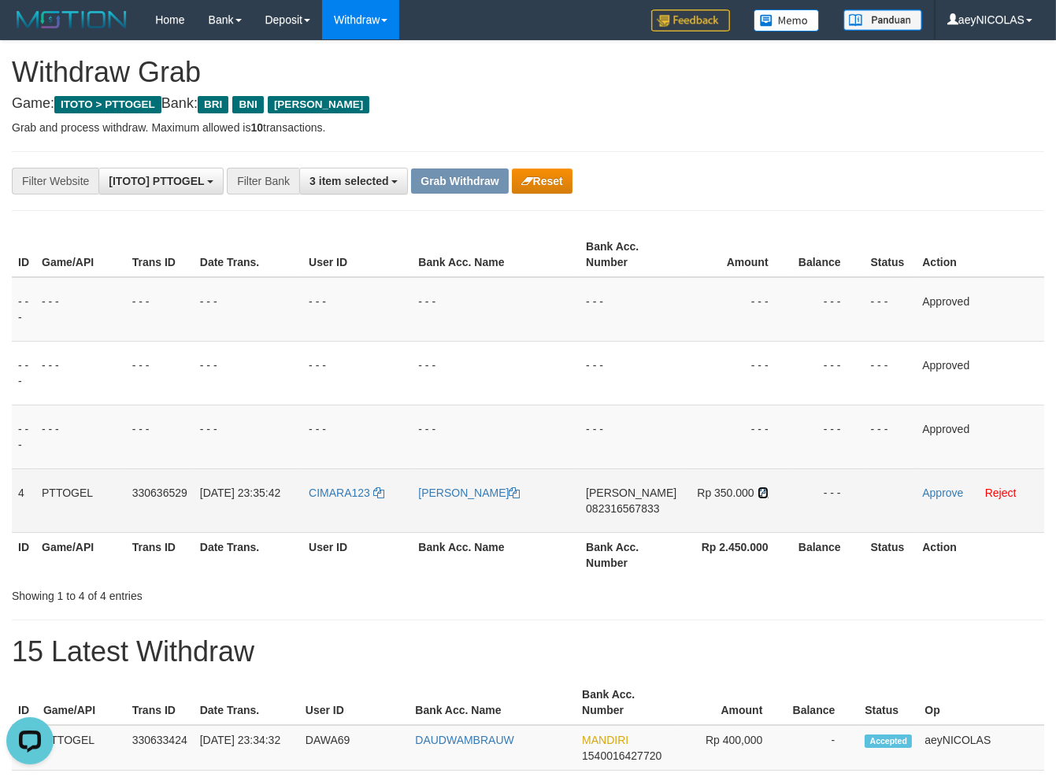
click at [759, 498] on icon at bounding box center [763, 492] width 11 height 11
click at [761, 495] on icon at bounding box center [763, 492] width 11 height 11
drag, startPoint x: 761, startPoint y: 495, endPoint x: 852, endPoint y: 491, distance: 91.4
click at [763, 493] on icon at bounding box center [763, 492] width 11 height 11
click at [965, 487] on td "Approve Reject" at bounding box center [980, 501] width 128 height 64
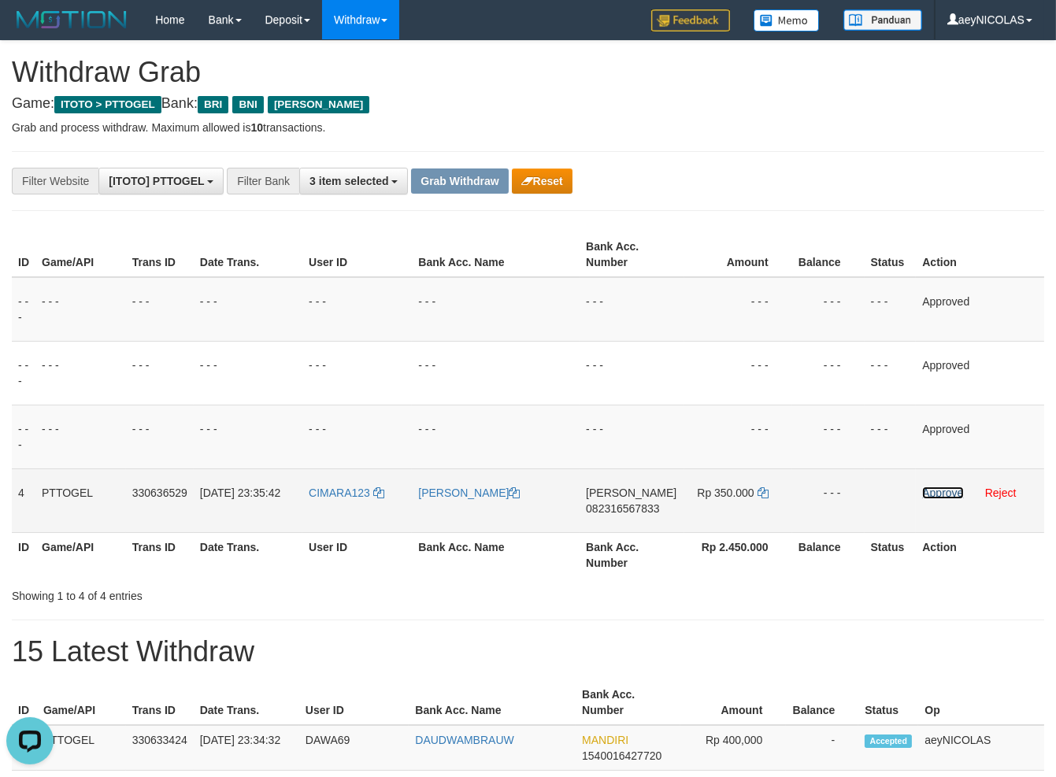
click at [940, 491] on link "Approve" at bounding box center [942, 493] width 41 height 13
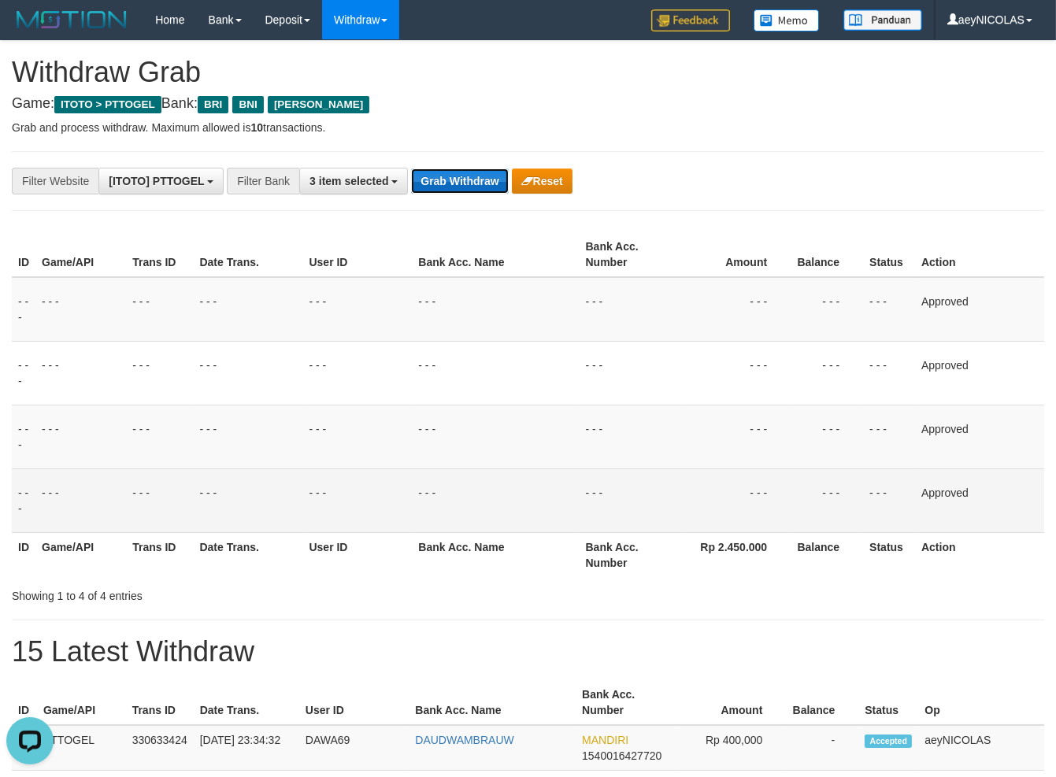
click at [457, 180] on button "Grab Withdraw" at bounding box center [459, 181] width 97 height 25
drag, startPoint x: 457, startPoint y: 180, endPoint x: 438, endPoint y: 195, distance: 24.1
click at [450, 180] on button "Grab Withdraw" at bounding box center [459, 181] width 97 height 25
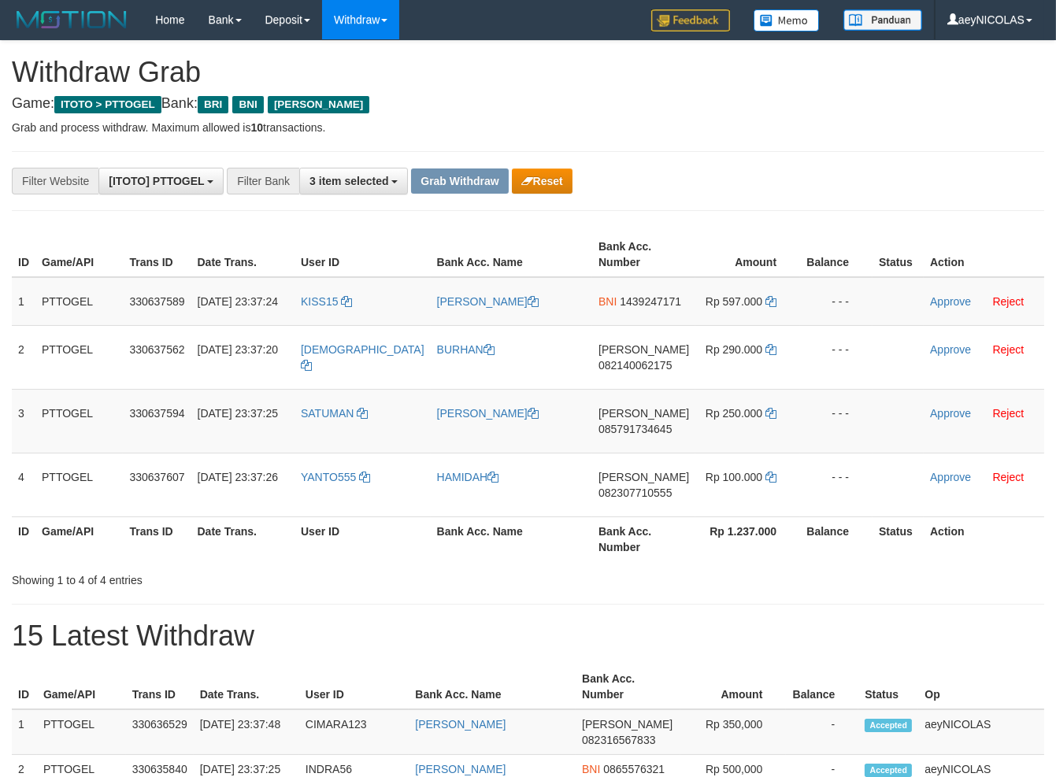
scroll to position [78, 0]
click at [348, 321] on td "KISS15" at bounding box center [363, 301] width 136 height 49
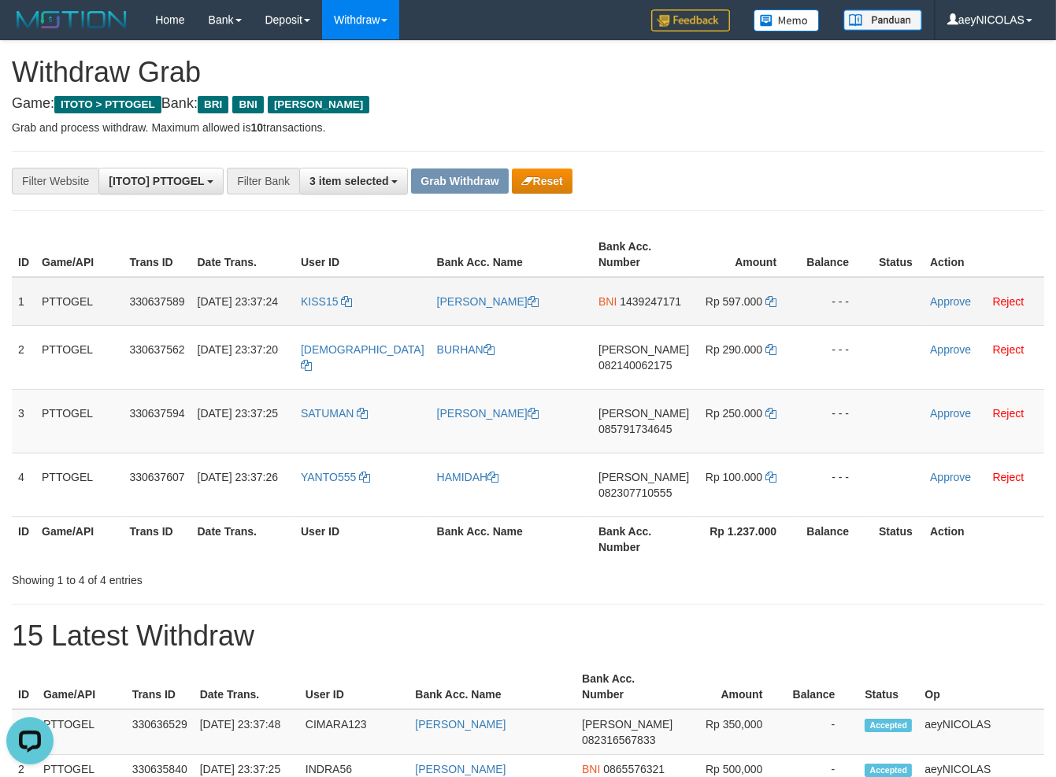
drag, startPoint x: 331, startPoint y: 322, endPoint x: 726, endPoint y: 336, distance: 395.6
click at [726, 326] on tr "1 PTTOGEL 330637589 [DATE] 23:37:24 KISS15 [PERSON_NAME] BNI 1439247171 Rp 597.…" at bounding box center [528, 301] width 1032 height 49
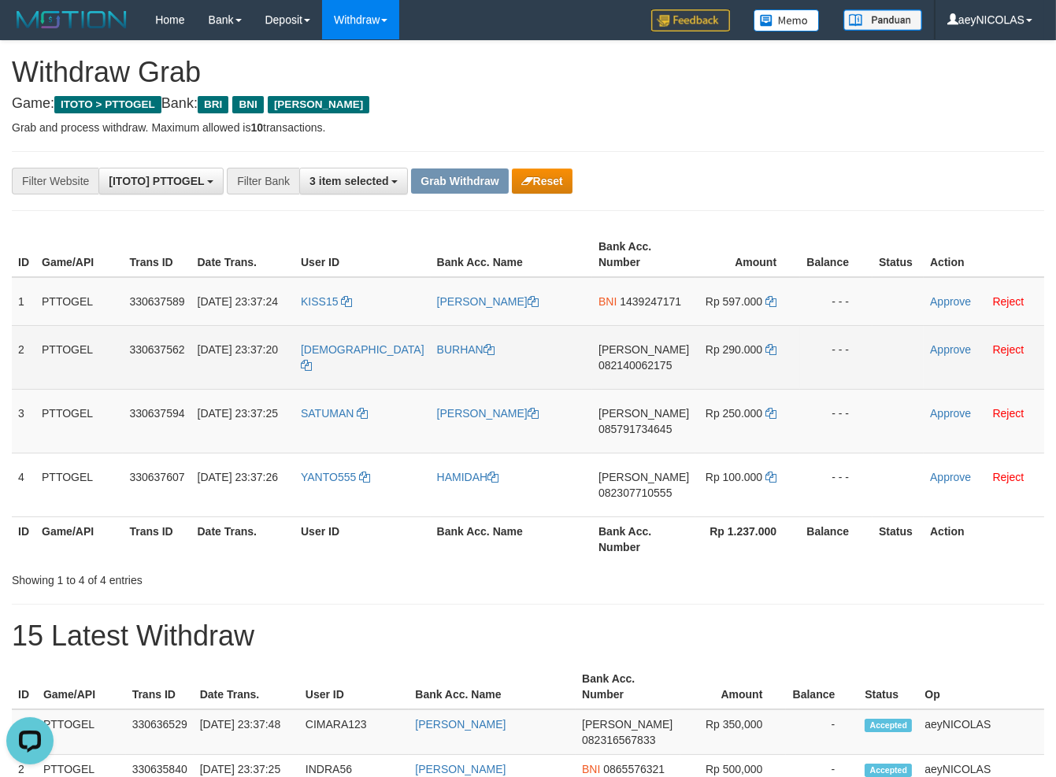
click at [364, 389] on td "[DEMOGRAPHIC_DATA]" at bounding box center [363, 357] width 136 height 64
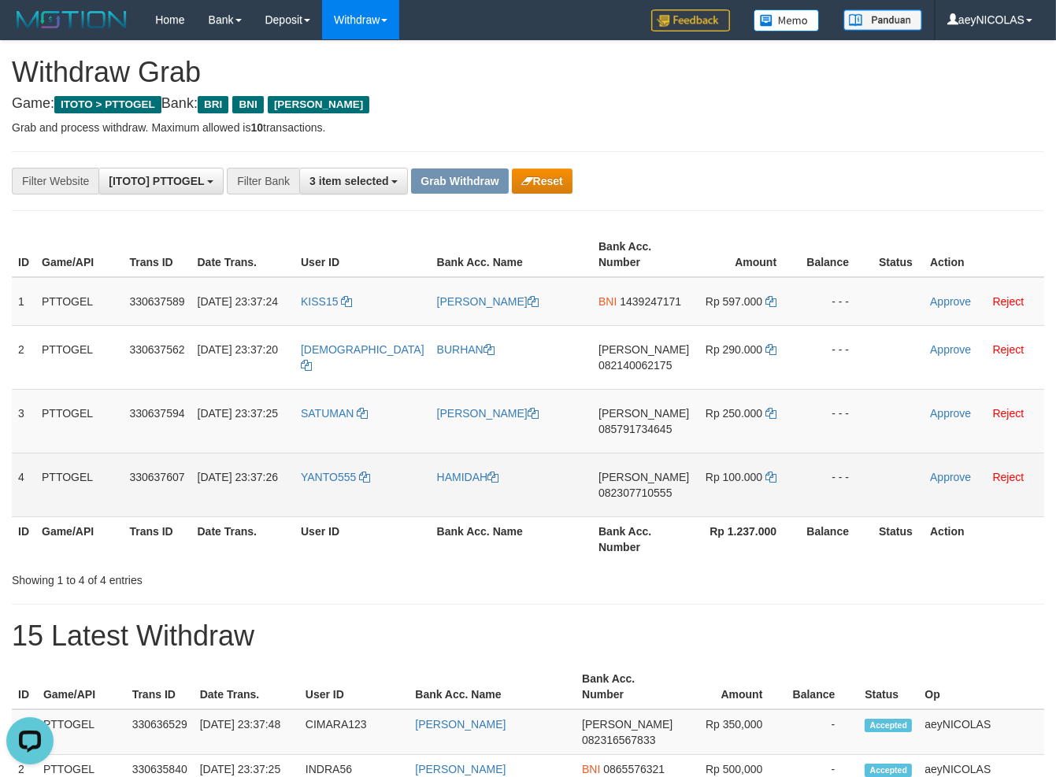
copy tr
drag, startPoint x: 337, startPoint y: 393, endPoint x: 739, endPoint y: 518, distance: 420.7
click at [739, 517] on tbody "1 PTTOGEL 330637589 [DATE] 23:37:24 KISS15 [PERSON_NAME] BNI 1439247171 Rp 597.…" at bounding box center [528, 397] width 1032 height 240
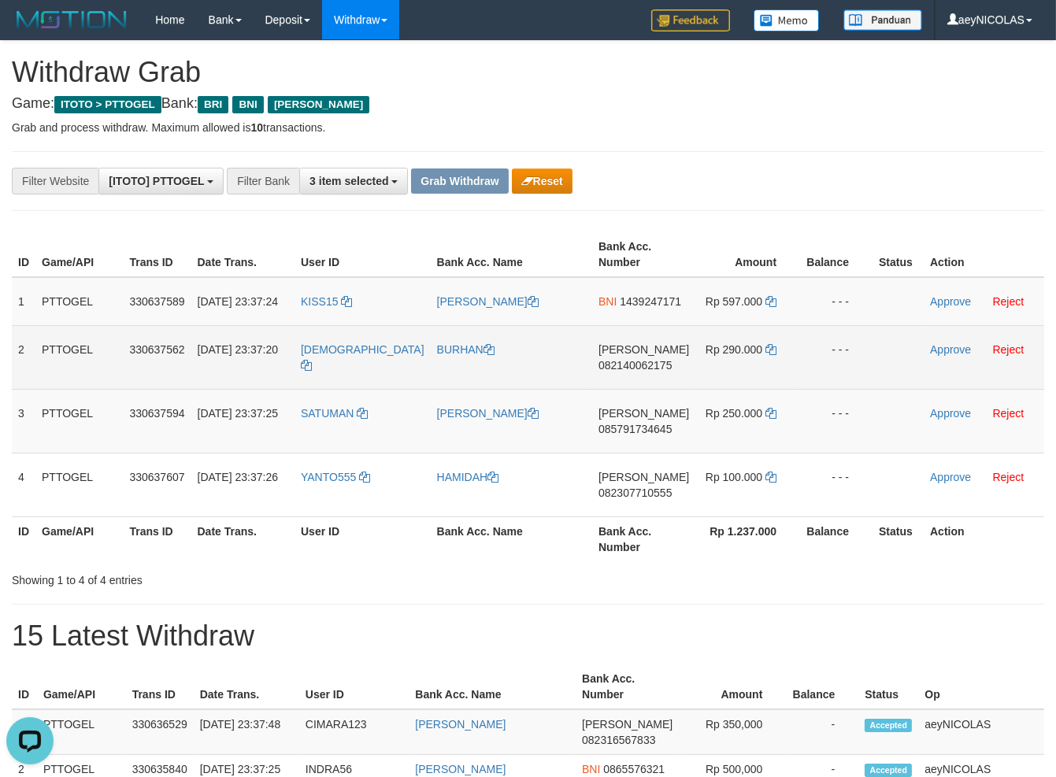
click at [639, 372] on span "082140062175" at bounding box center [635, 365] width 73 height 13
click at [639, 387] on td "[PERSON_NAME] 082140062175" at bounding box center [643, 357] width 103 height 64
click at [650, 372] on span "082140062175" at bounding box center [635, 365] width 73 height 13
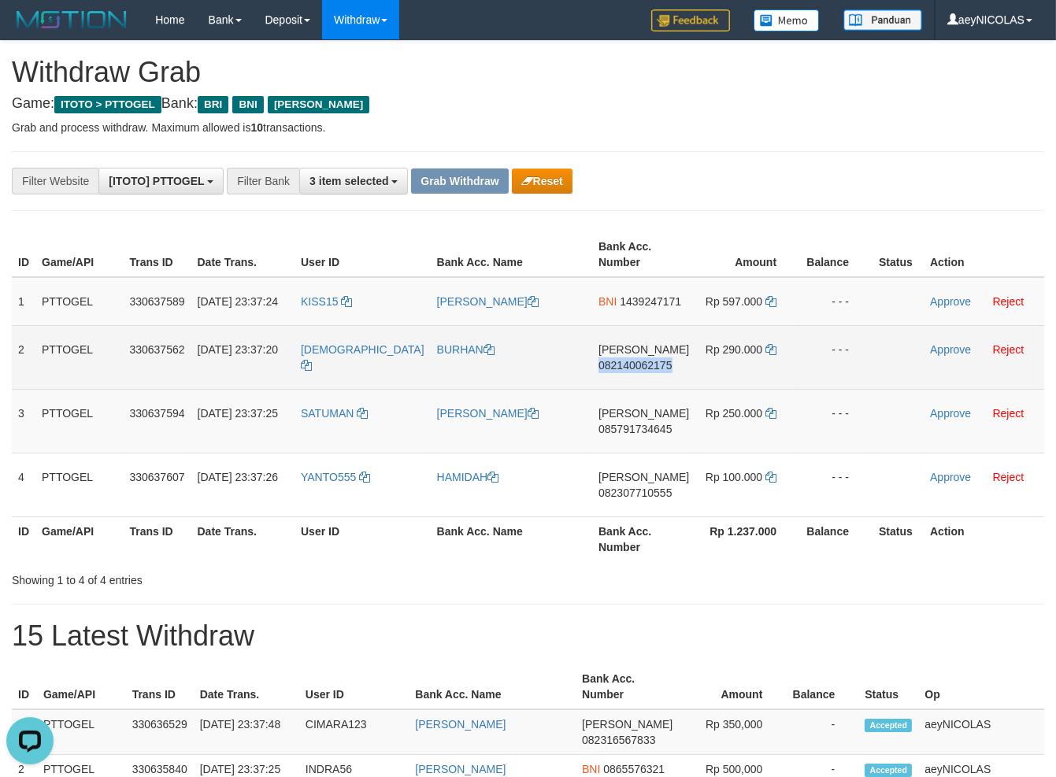
copy span "082140062175"
click at [650, 372] on span "082140062175" at bounding box center [635, 365] width 73 height 13
copy span "082140062175"
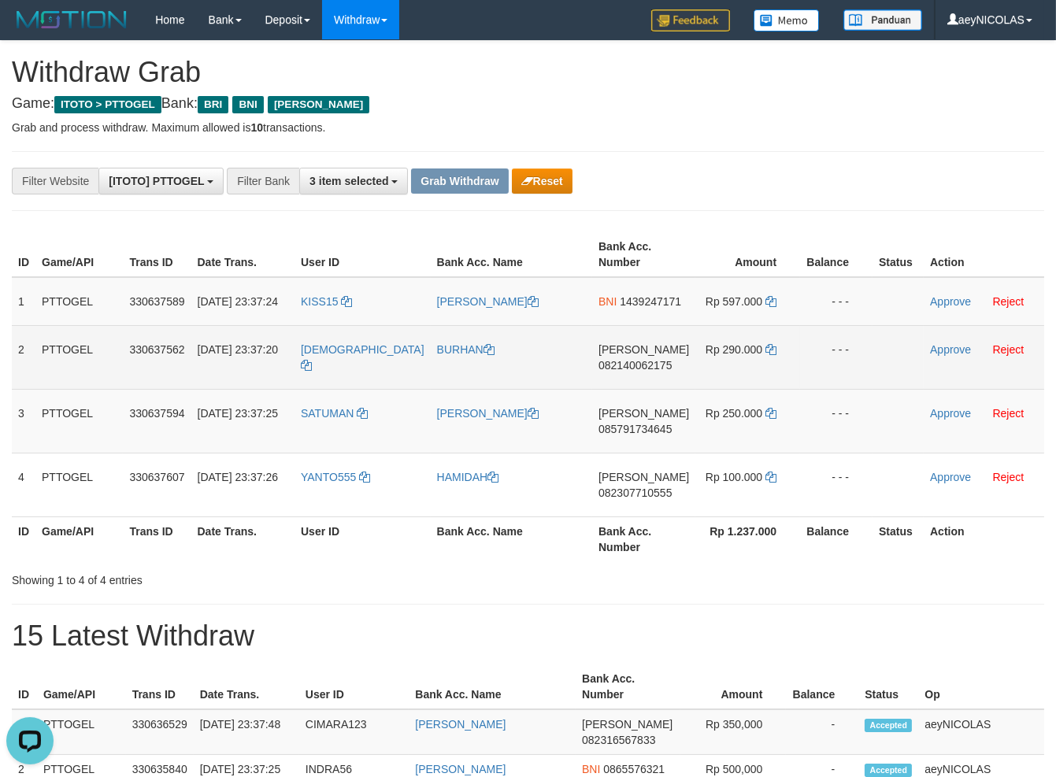
click at [760, 372] on td "Rp 290.000" at bounding box center [747, 357] width 105 height 64
click at [765, 356] on link at bounding box center [770, 349] width 11 height 13
click at [765, 355] on icon at bounding box center [770, 349] width 11 height 11
click at [947, 356] on link "Approve" at bounding box center [950, 349] width 41 height 13
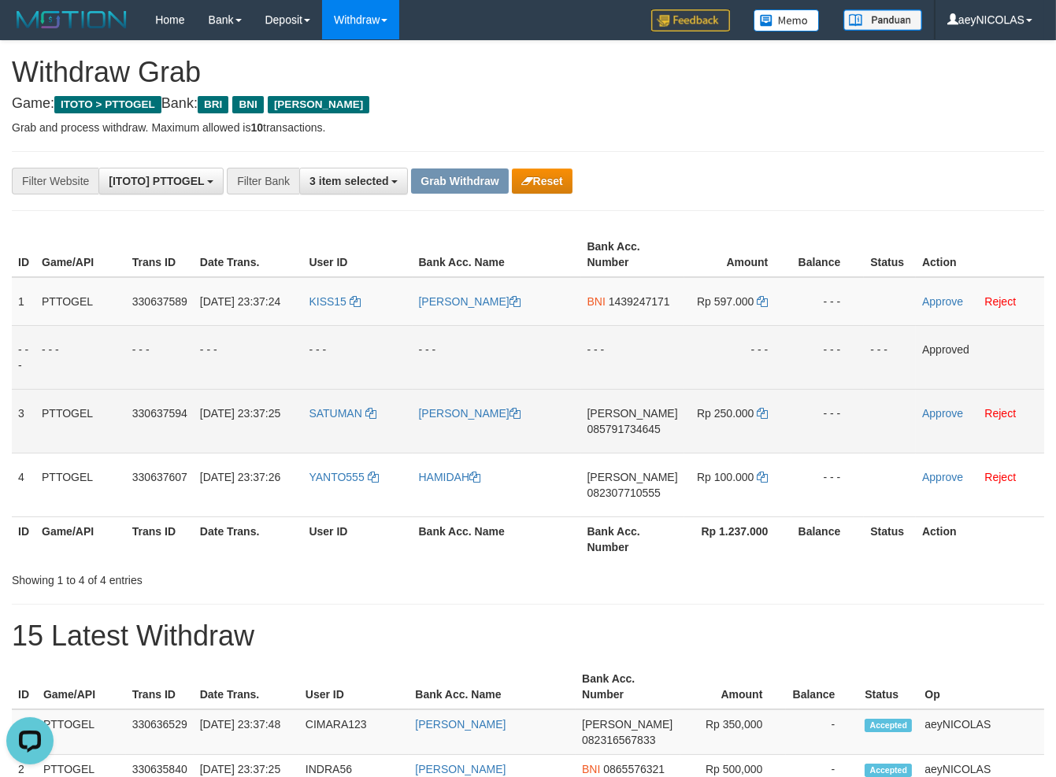
click at [638, 431] on td "[PERSON_NAME] 085791734645" at bounding box center [632, 421] width 103 height 64
click at [634, 436] on td "[PERSON_NAME] 085791734645" at bounding box center [632, 421] width 103 height 64
click at [632, 437] on td "[PERSON_NAME] 085791734645" at bounding box center [632, 421] width 103 height 64
click at [619, 435] on span "085791734645" at bounding box center [623, 429] width 73 height 13
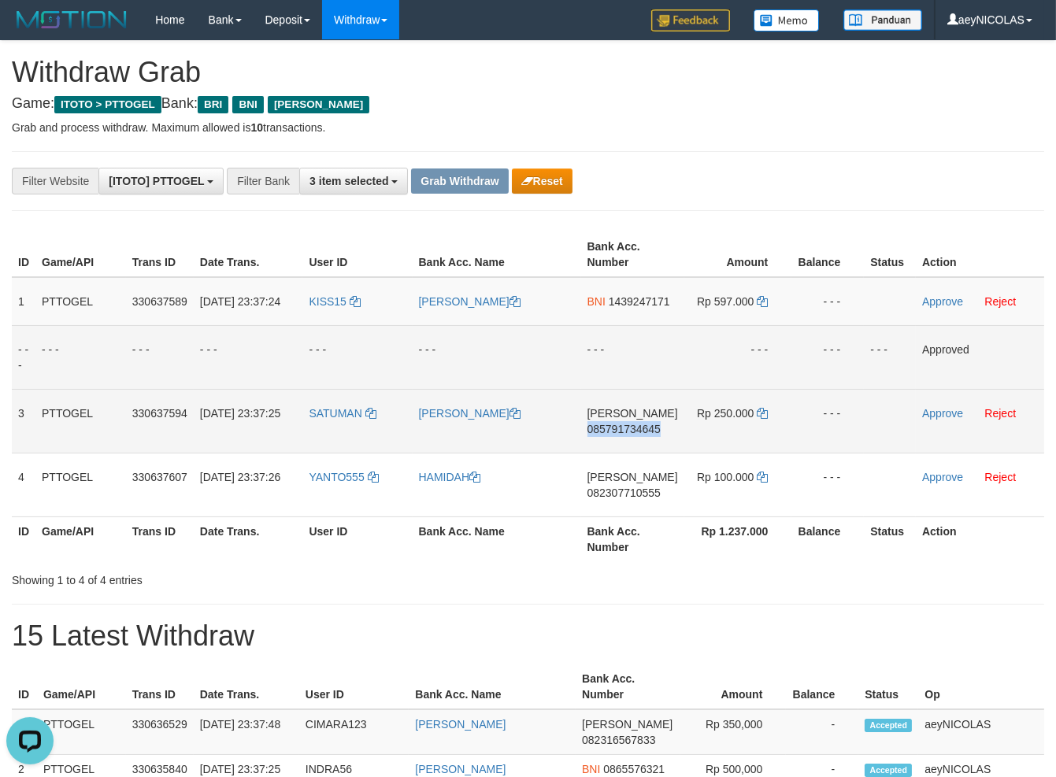
copy span "085791734645"
click at [619, 435] on span "085791734645" at bounding box center [623, 429] width 73 height 13
copy span "085791734645"
click at [640, 451] on td "[PERSON_NAME] 085791734645" at bounding box center [632, 421] width 103 height 64
click at [641, 452] on td "[PERSON_NAME] 085791734645" at bounding box center [632, 421] width 103 height 64
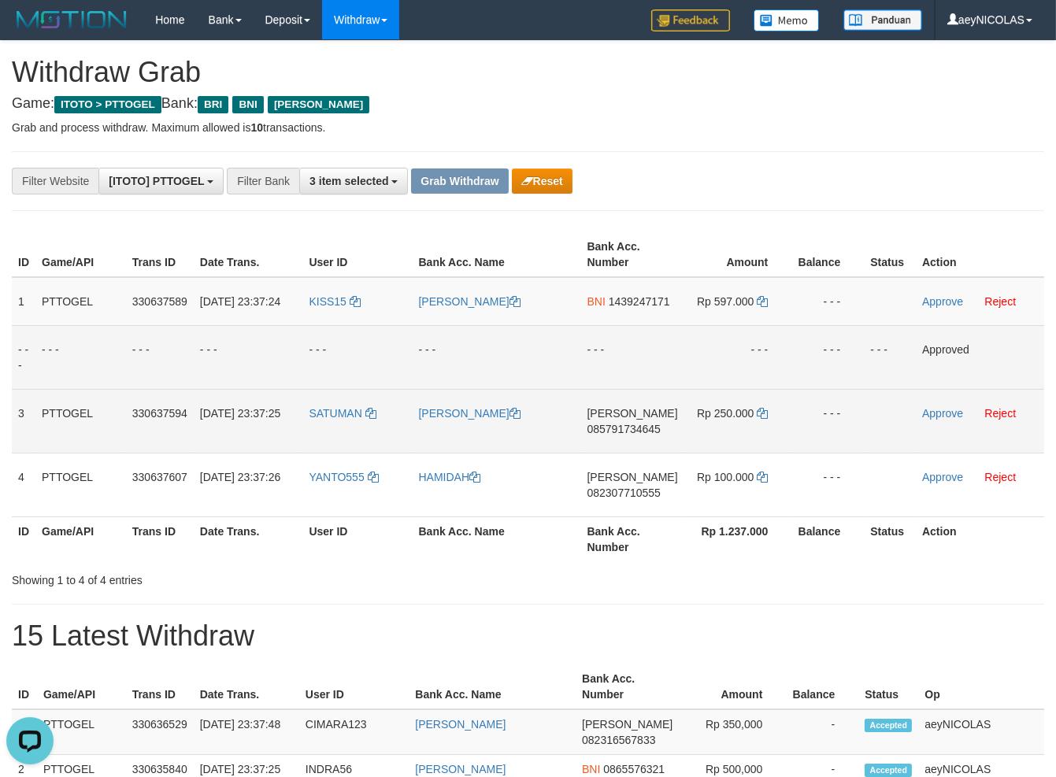
click at [620, 453] on td "[PERSON_NAME] 085791734645" at bounding box center [632, 421] width 103 height 64
click at [625, 453] on td "[PERSON_NAME] 085791734645" at bounding box center [632, 421] width 103 height 64
click at [625, 452] on td "[PERSON_NAME] 085791734645" at bounding box center [632, 421] width 103 height 64
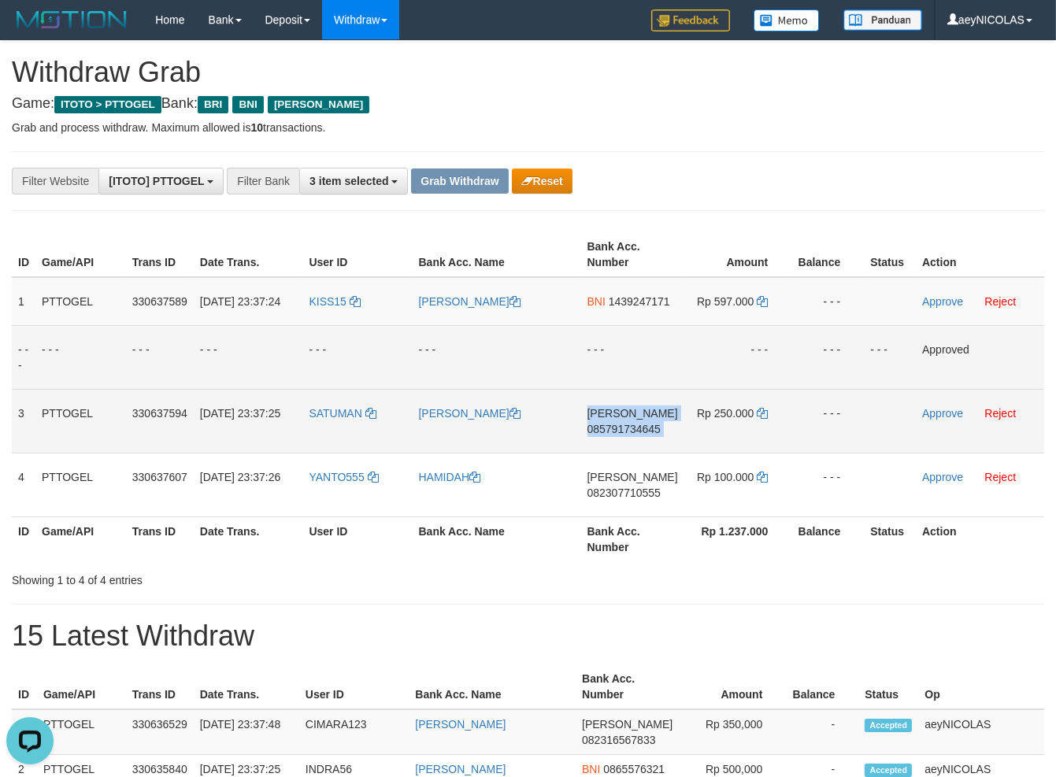
click at [636, 452] on td "[PERSON_NAME] 085791734645" at bounding box center [632, 421] width 103 height 64
click at [638, 435] on span "085791734645" at bounding box center [623, 429] width 73 height 13
copy span "085791734645"
click at [643, 435] on span "085791734645" at bounding box center [623, 429] width 73 height 13
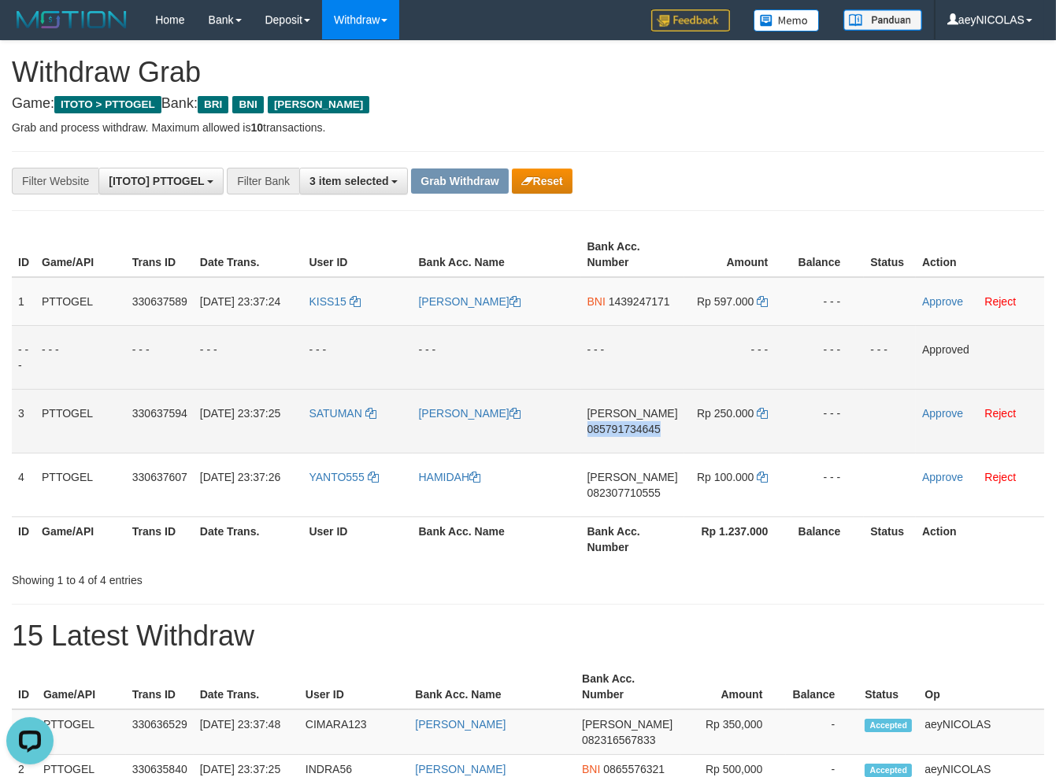
copy span "085791734645"
click at [571, 361] on td "- - -" at bounding box center [497, 357] width 169 height 64
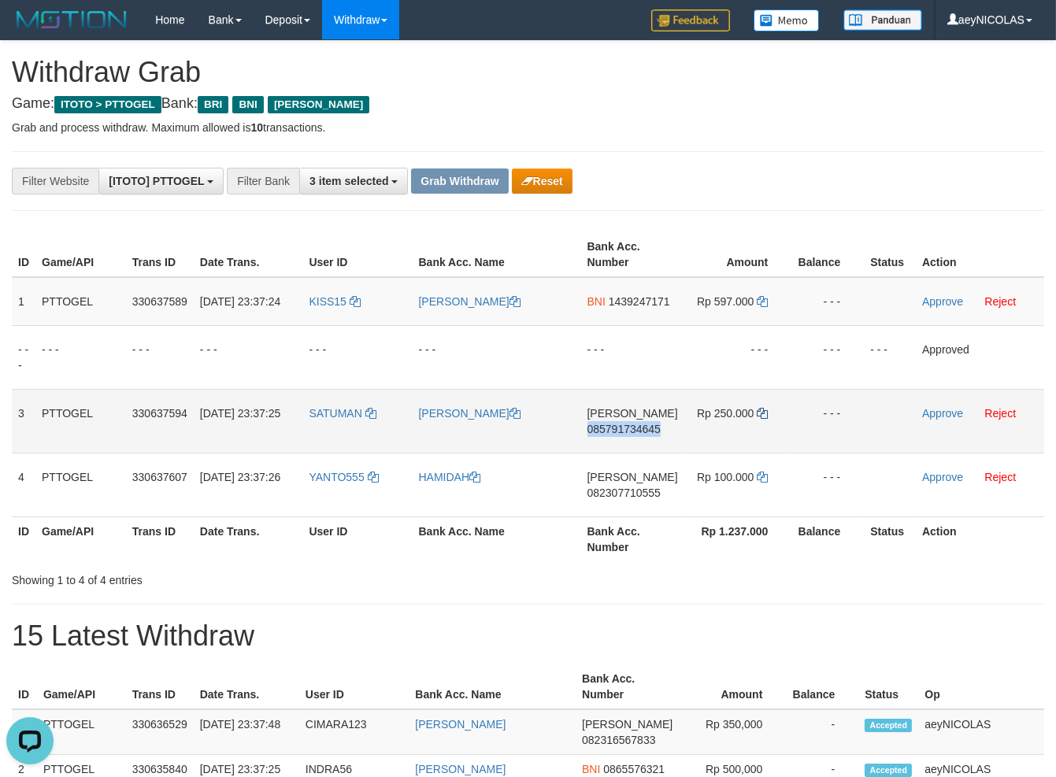
click at [767, 432] on td "Rp 250.000" at bounding box center [738, 421] width 108 height 64
click at [757, 419] on icon at bounding box center [762, 413] width 11 height 11
click at [936, 436] on td "Approve Reject" at bounding box center [980, 421] width 128 height 64
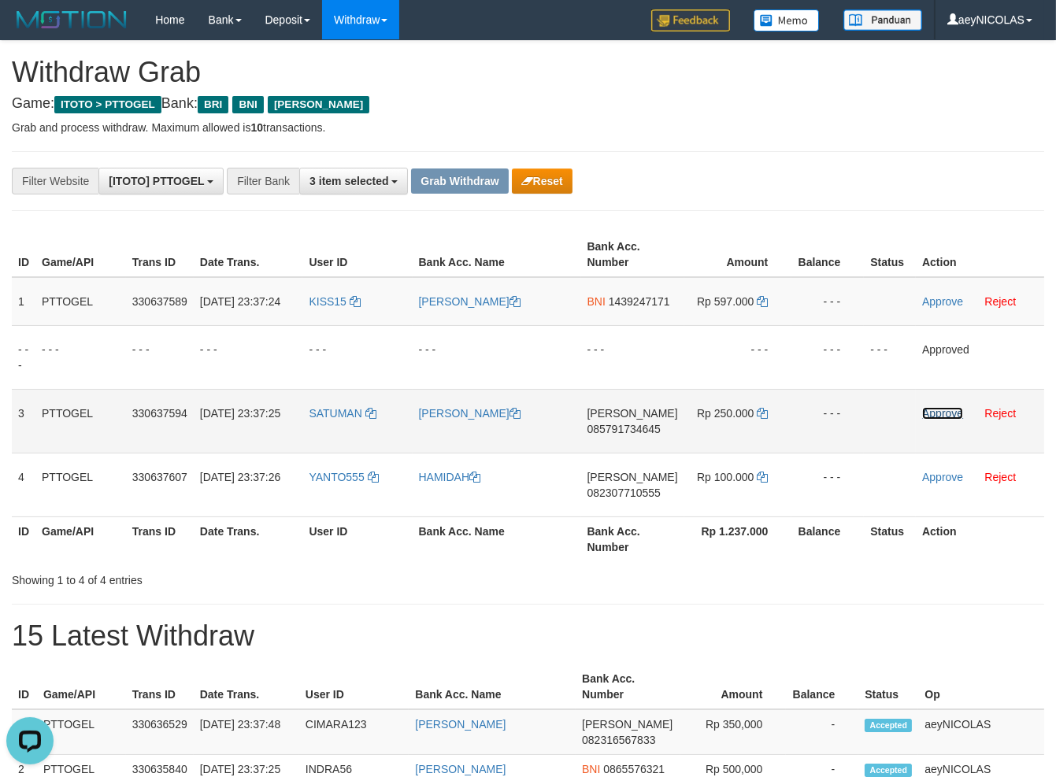
click at [947, 420] on link "Approve" at bounding box center [942, 413] width 41 height 13
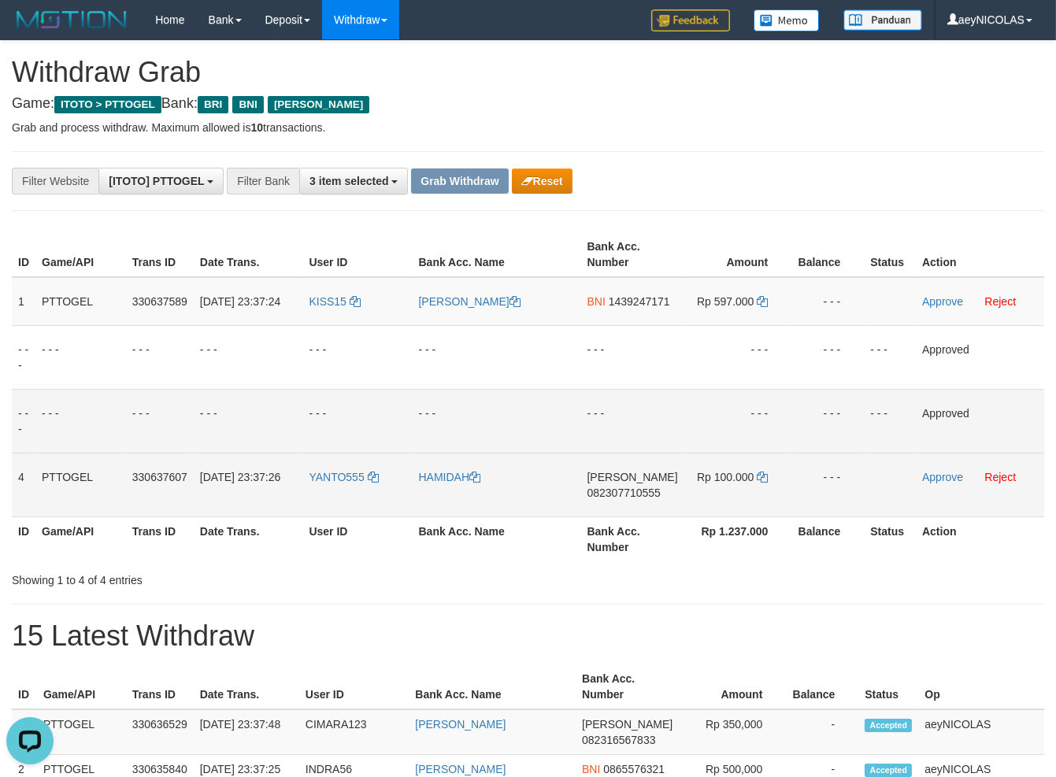
click at [634, 499] on span "082307710555" at bounding box center [623, 493] width 73 height 13
copy span "082307710555"
click at [640, 499] on span "082307710555" at bounding box center [623, 493] width 73 height 13
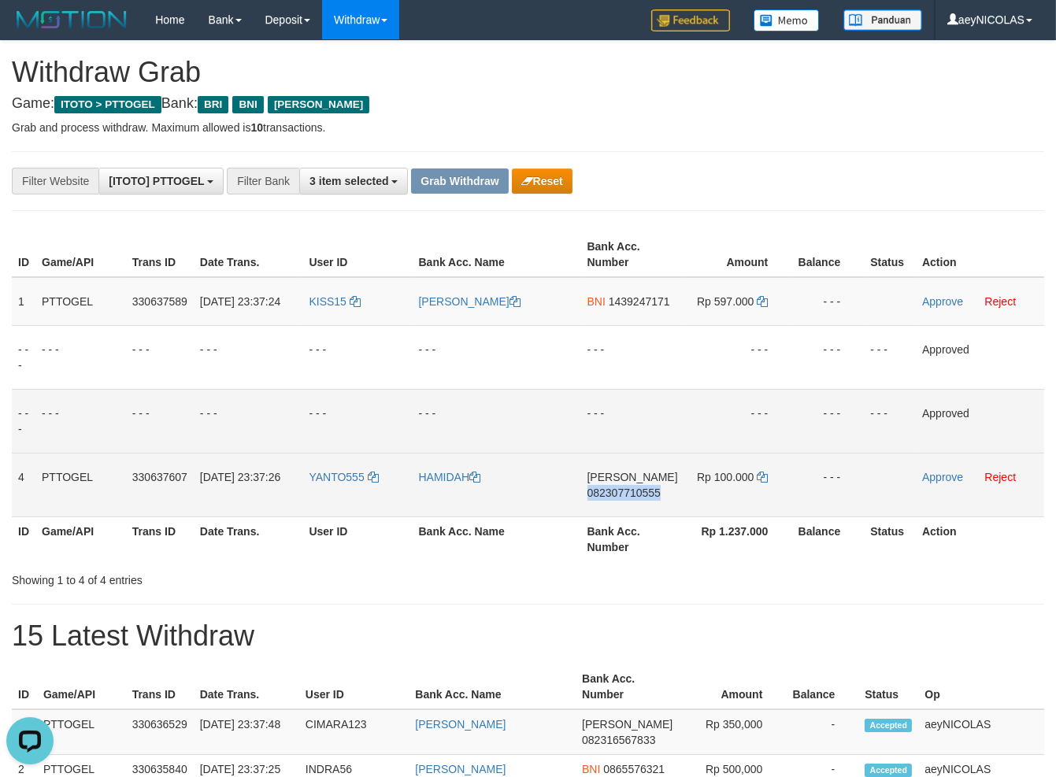
copy span "082307710555"
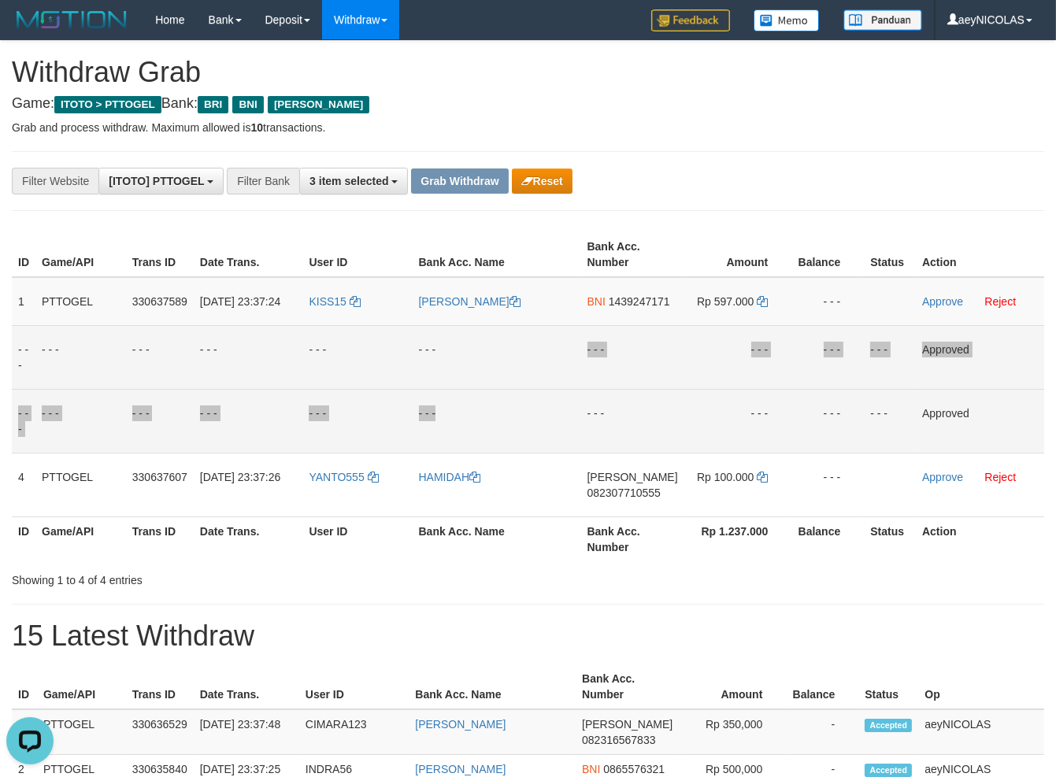
click at [470, 404] on tbody "1 PTTOGEL 330637589 [DATE] 23:37:24 KISS15 [PERSON_NAME] BNI 1439247171 Rp 597.…" at bounding box center [528, 397] width 1032 height 240
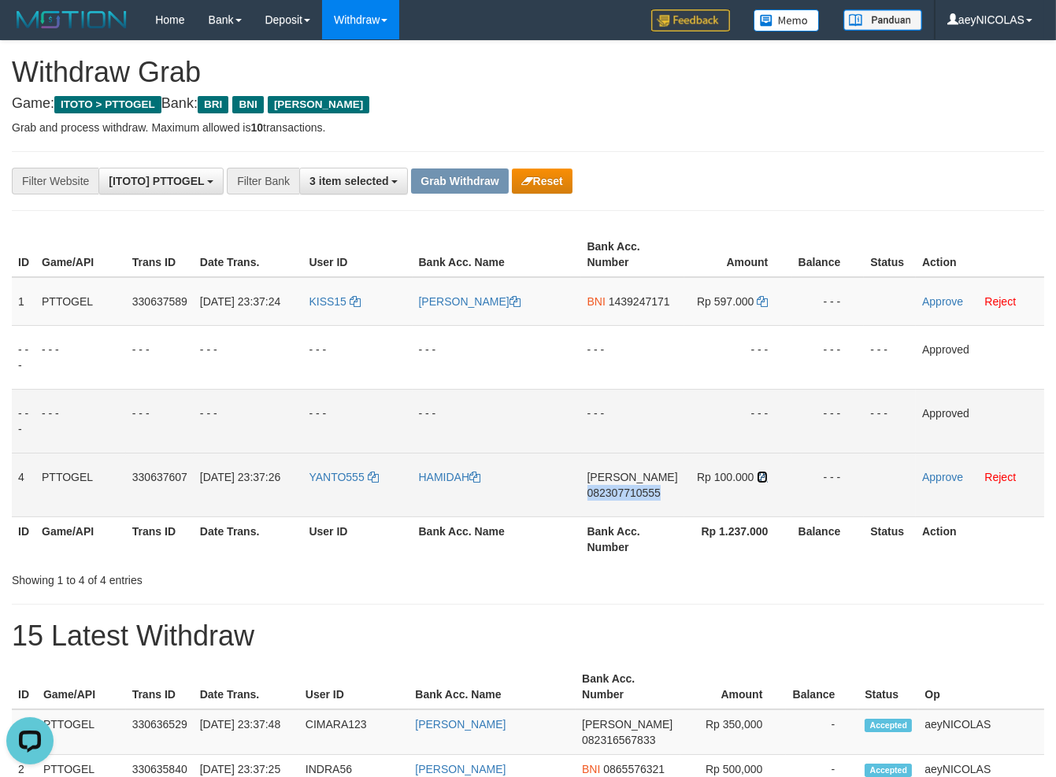
click at [761, 483] on icon at bounding box center [762, 477] width 11 height 11
click at [762, 483] on icon at bounding box center [762, 477] width 11 height 11
click at [933, 484] on link "Approve" at bounding box center [942, 477] width 41 height 13
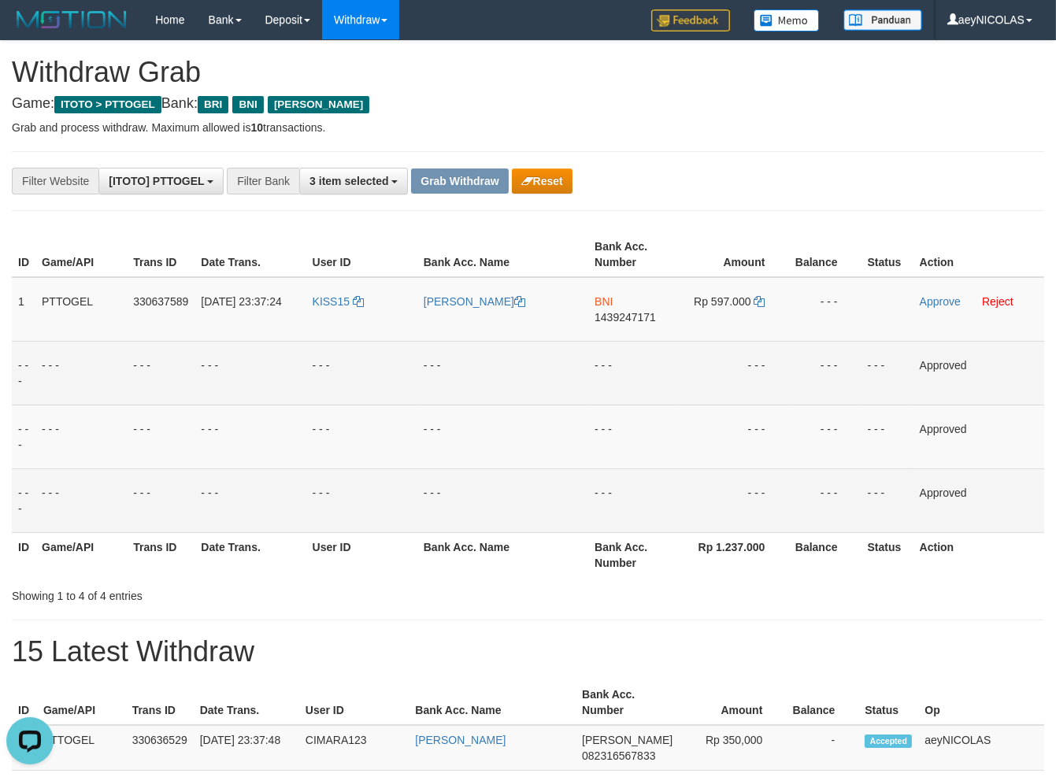
drag, startPoint x: 650, startPoint y: 410, endPoint x: 528, endPoint y: 371, distance: 128.3
click at [613, 398] on tbody "1 PTTOGEL 330637589 [DATE] 23:37:24 KISS15 [PERSON_NAME] BNI 1439247171 Rp 597.…" at bounding box center [528, 405] width 1032 height 256
drag, startPoint x: 348, startPoint y: 319, endPoint x: 510, endPoint y: 381, distance: 173.0
click at [676, 319] on tr "1 PTTOGEL 330637589 [DATE] 23:37:24 KISS15 [PERSON_NAME] BNI 1439247171 Rp 597.…" at bounding box center [528, 309] width 1032 height 65
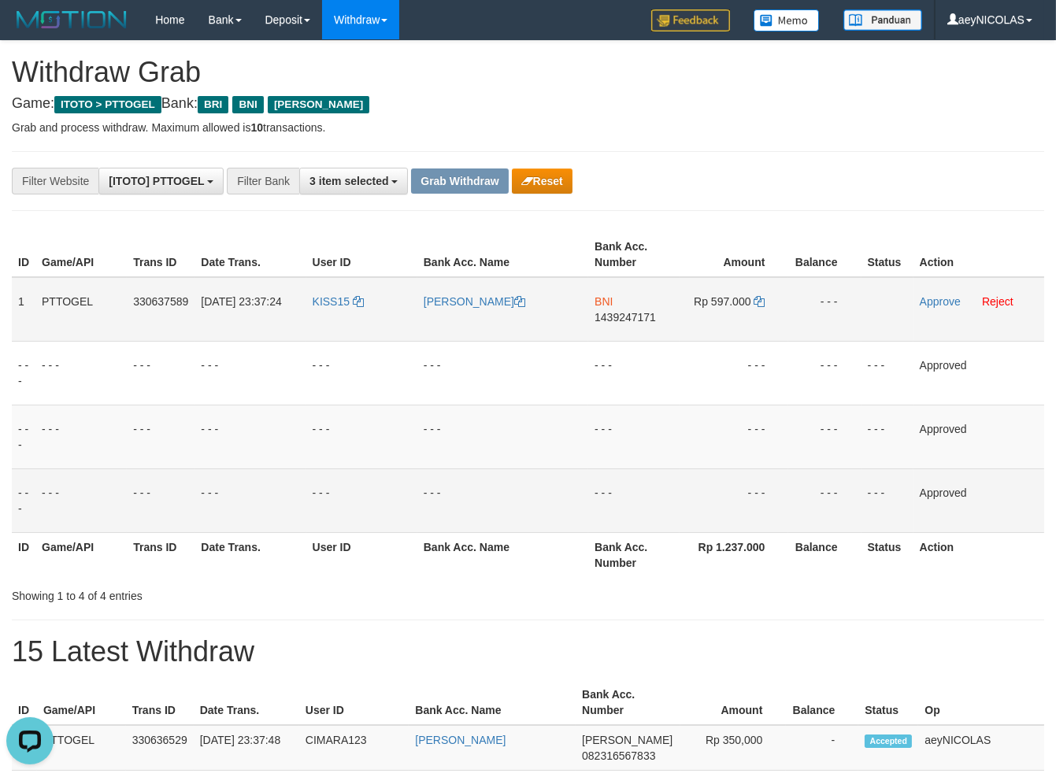
drag, startPoint x: 806, startPoint y: 284, endPoint x: 721, endPoint y: 302, distance: 86.8
click at [799, 284] on td "- - -" at bounding box center [824, 309] width 72 height 65
click at [738, 316] on td "Rp 597.000" at bounding box center [734, 309] width 109 height 65
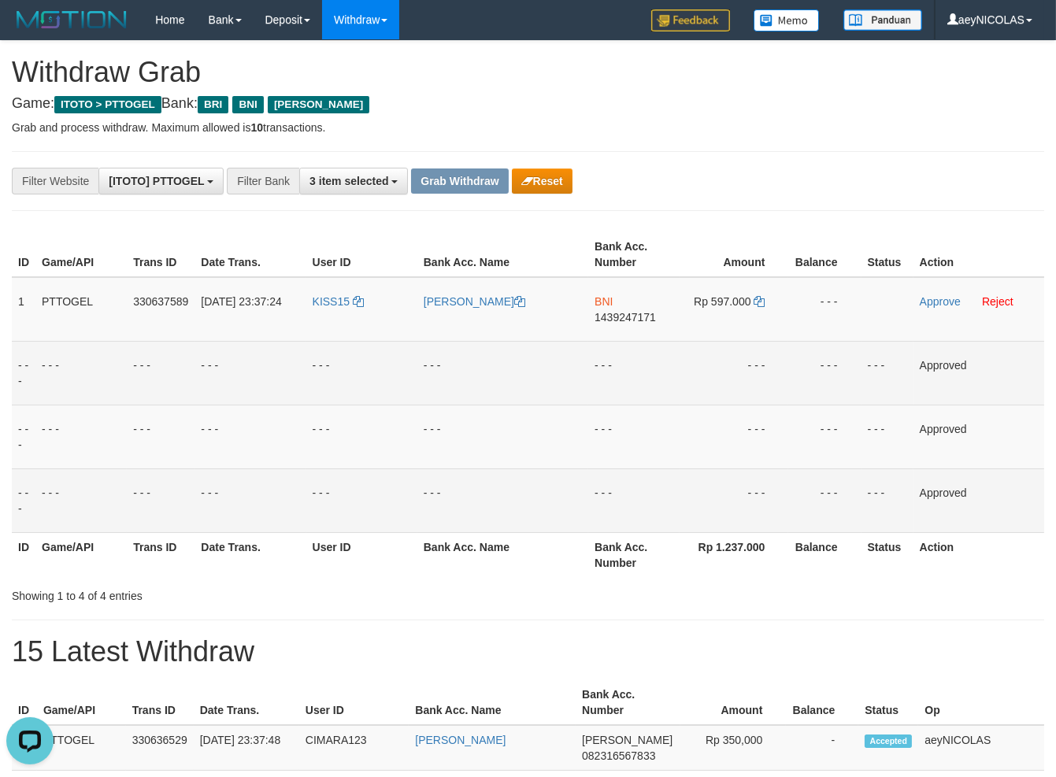
click at [713, 353] on td "- - -" at bounding box center [734, 373] width 109 height 64
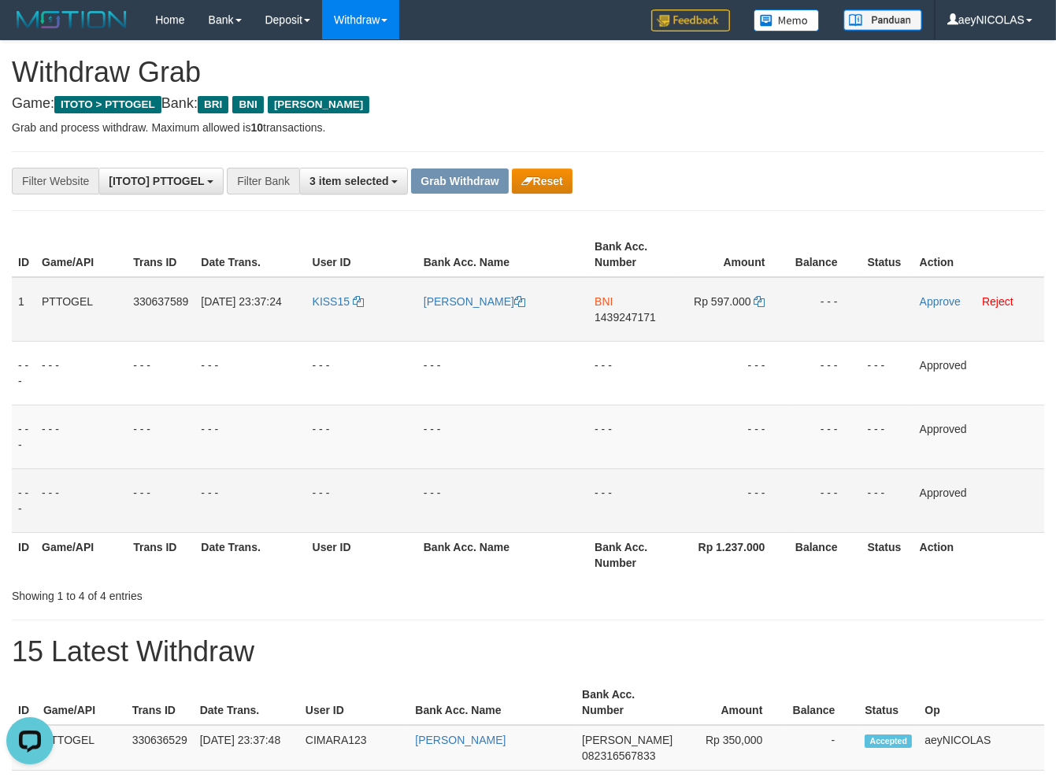
click at [628, 314] on span "1439247171" at bounding box center [625, 317] width 61 height 13
click at [627, 318] on span "1439247171" at bounding box center [625, 317] width 61 height 13
click at [534, 454] on td "- - -" at bounding box center [502, 437] width 171 height 64
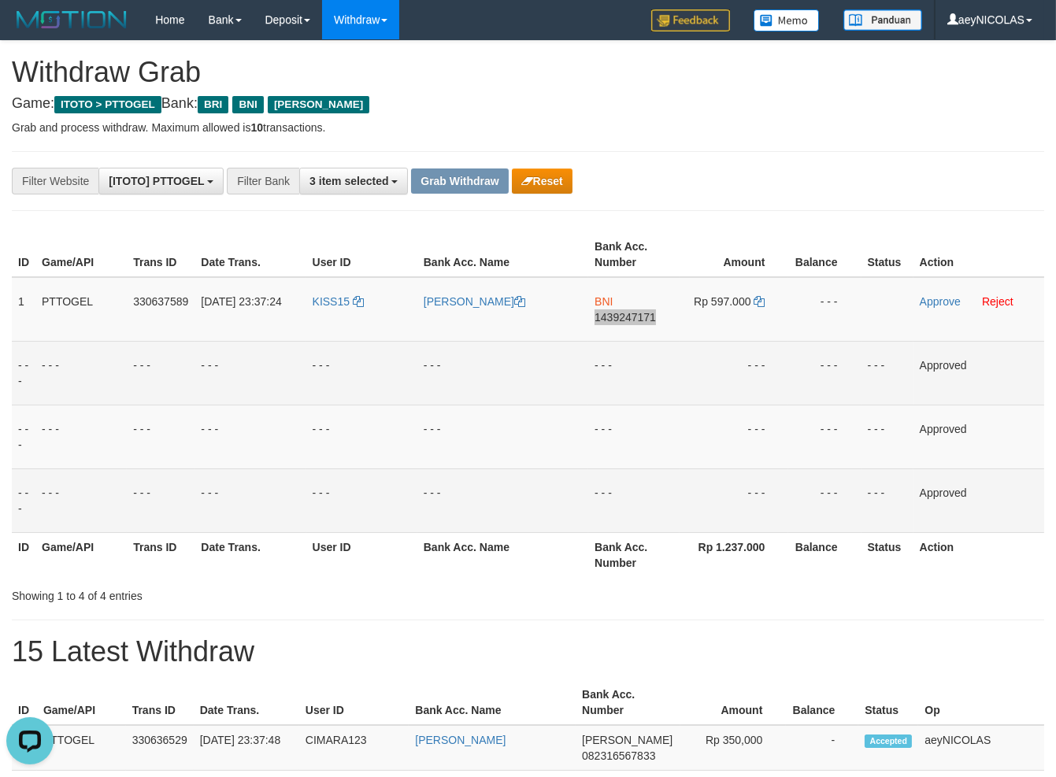
click at [554, 384] on td "- - -" at bounding box center [502, 373] width 171 height 64
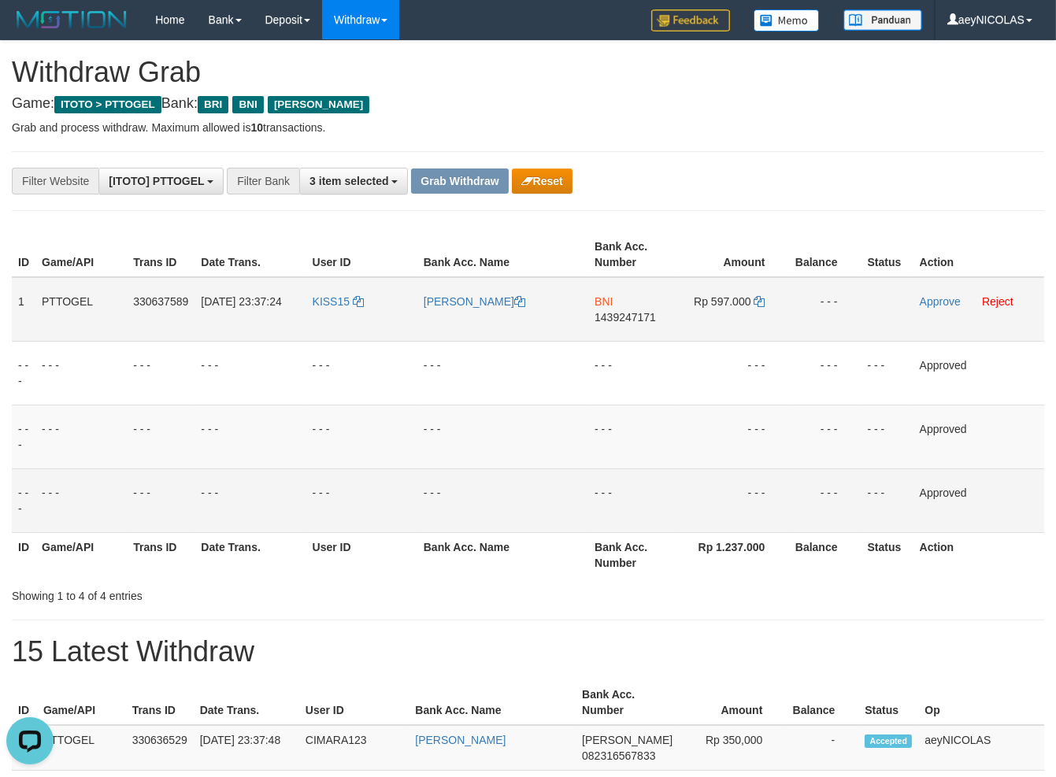
click at [751, 298] on span "Rp 597.000" at bounding box center [722, 301] width 57 height 13
click at [755, 302] on icon at bounding box center [759, 301] width 11 height 11
click at [756, 302] on icon at bounding box center [759, 301] width 11 height 11
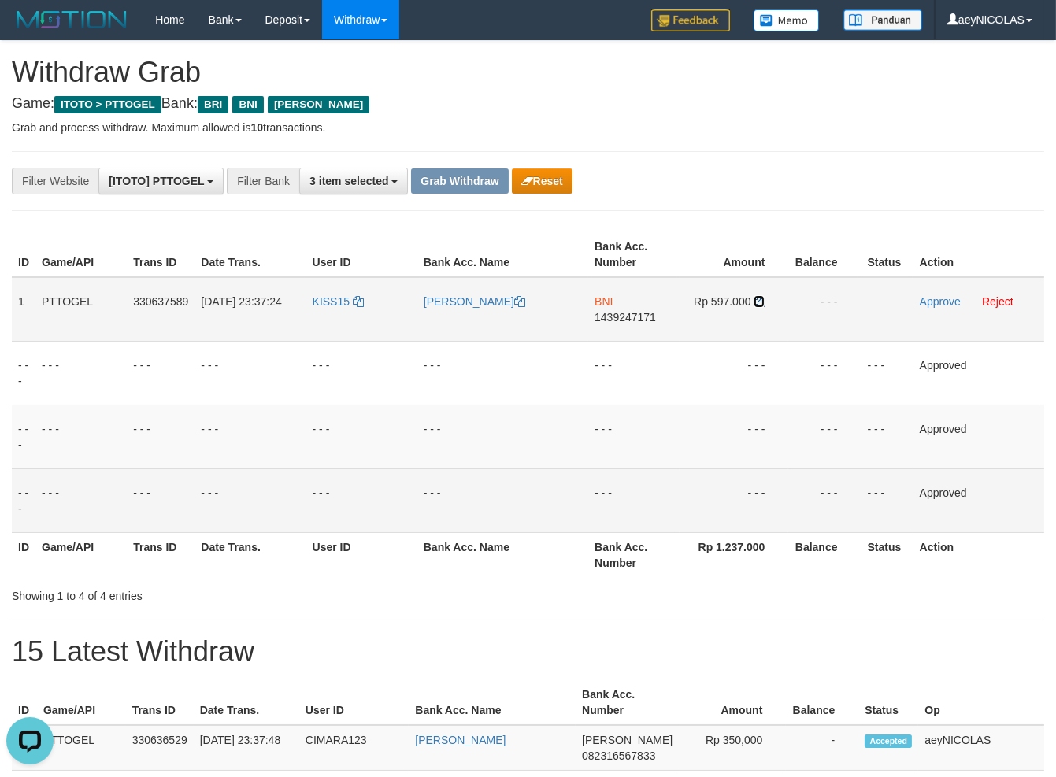
click at [757, 301] on icon at bounding box center [759, 301] width 11 height 11
click at [762, 298] on icon at bounding box center [759, 301] width 11 height 11
click at [936, 298] on link "Approve" at bounding box center [940, 301] width 41 height 13
click at [625, 321] on td "- - -" at bounding box center [633, 309] width 91 height 65
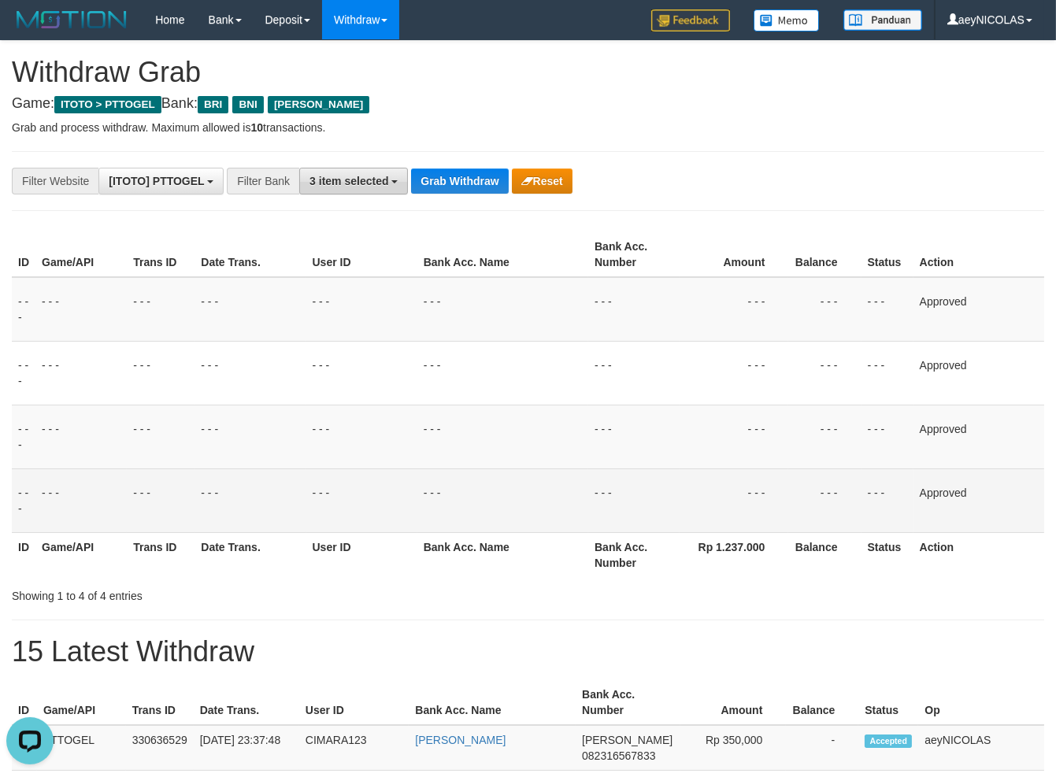
drag, startPoint x: 381, startPoint y: 179, endPoint x: 376, endPoint y: 224, distance: 45.1
click at [380, 180] on span "3 item selected" at bounding box center [348, 181] width 79 height 13
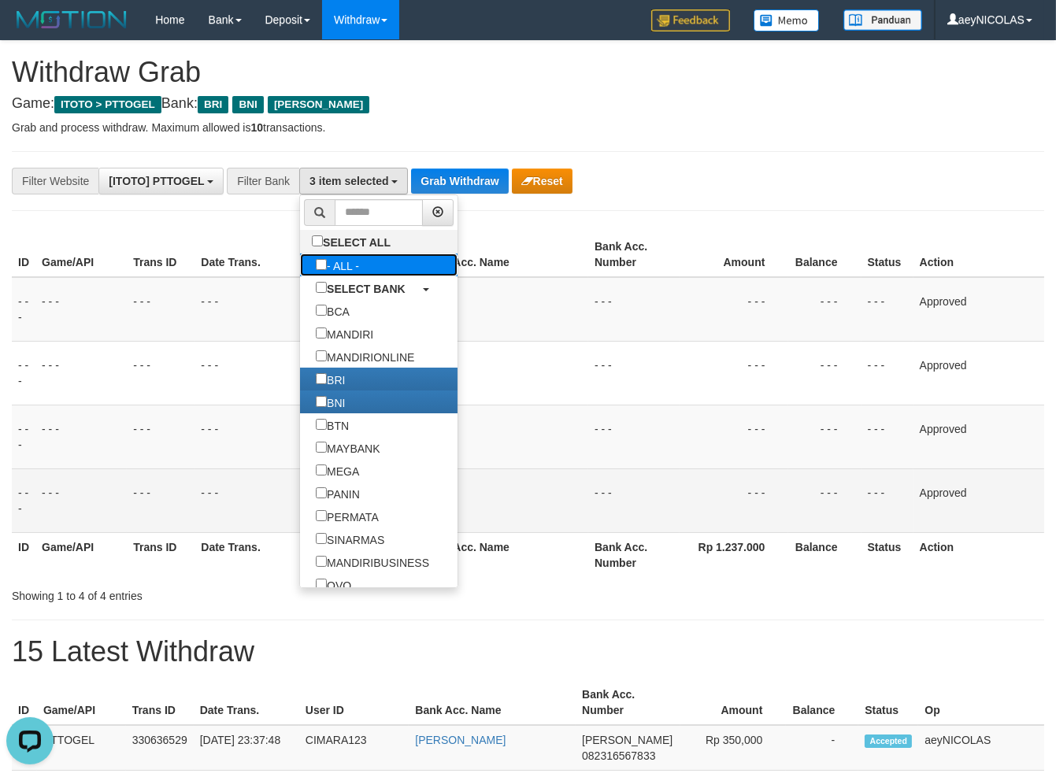
click at [300, 256] on label "- ALL -" at bounding box center [337, 265] width 75 height 23
select select "***"
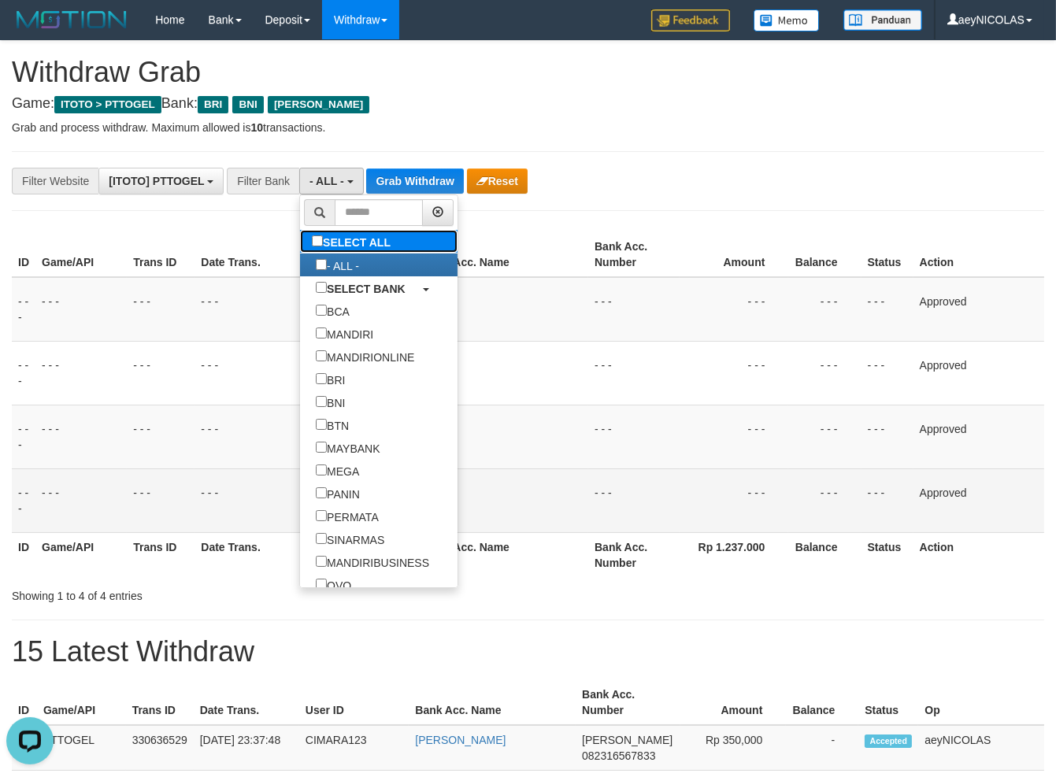
click at [300, 244] on label "SELECT ALL" at bounding box center [353, 241] width 106 height 23
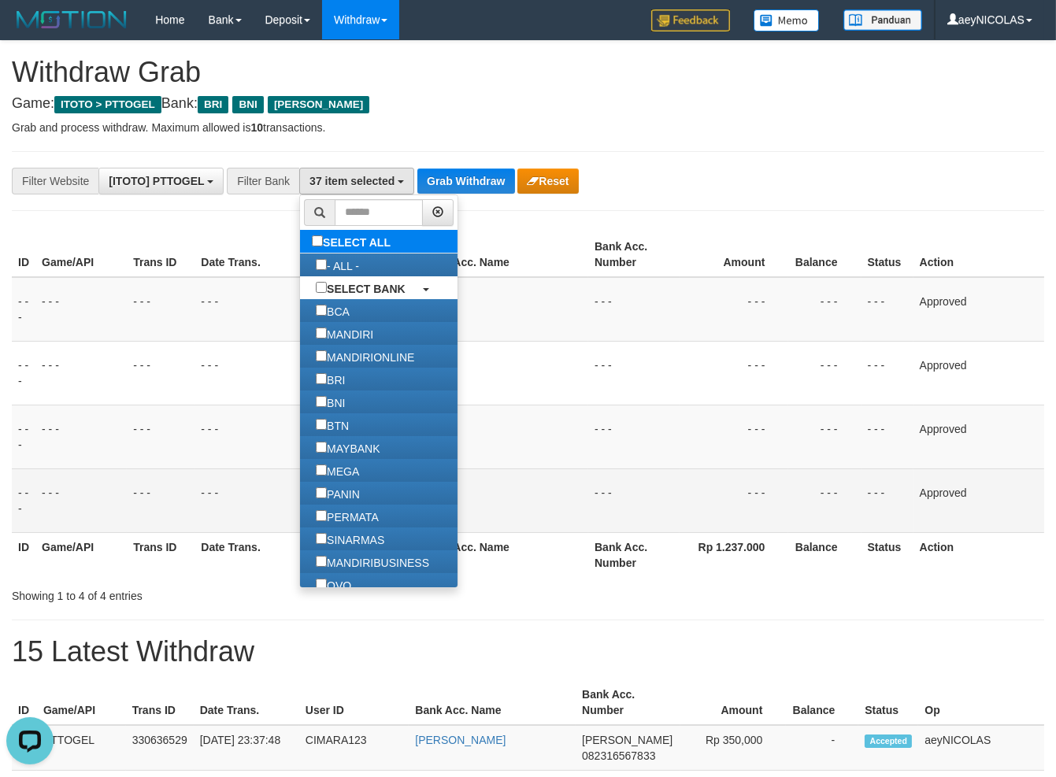
click at [300, 240] on label "SELECT ALL" at bounding box center [353, 241] width 106 height 23
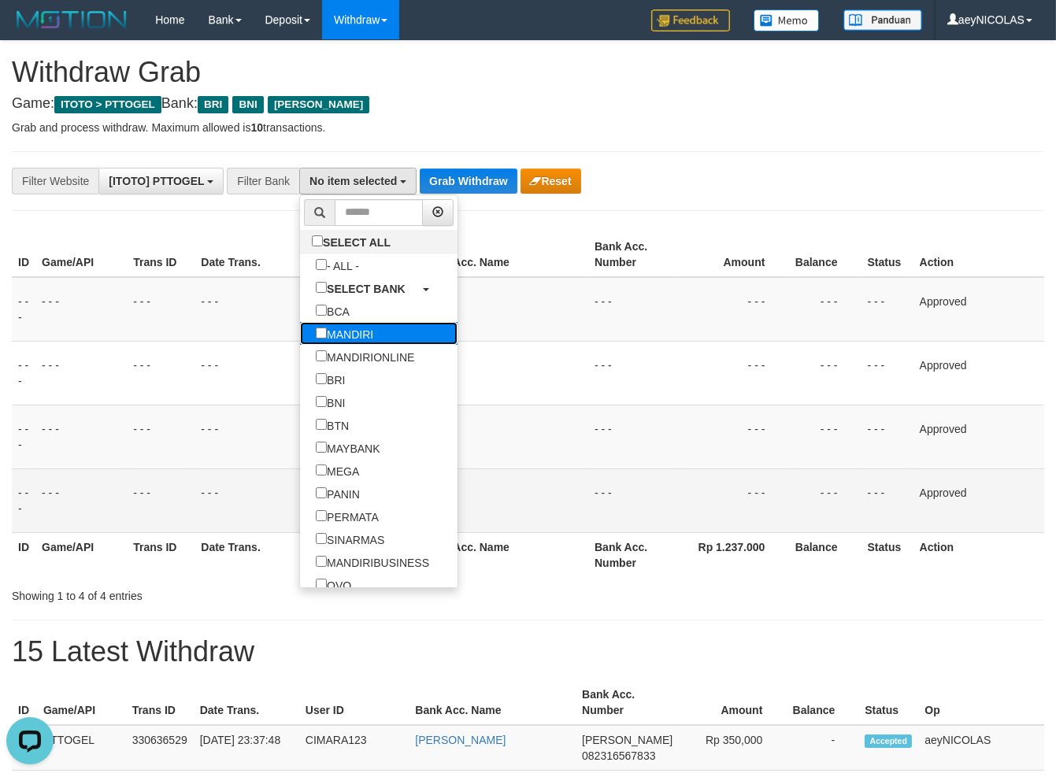
click at [306, 326] on label "MANDIRI" at bounding box center [344, 333] width 89 height 23
select select "*******"
click at [476, 256] on th "Bank Acc. Name" at bounding box center [502, 254] width 171 height 45
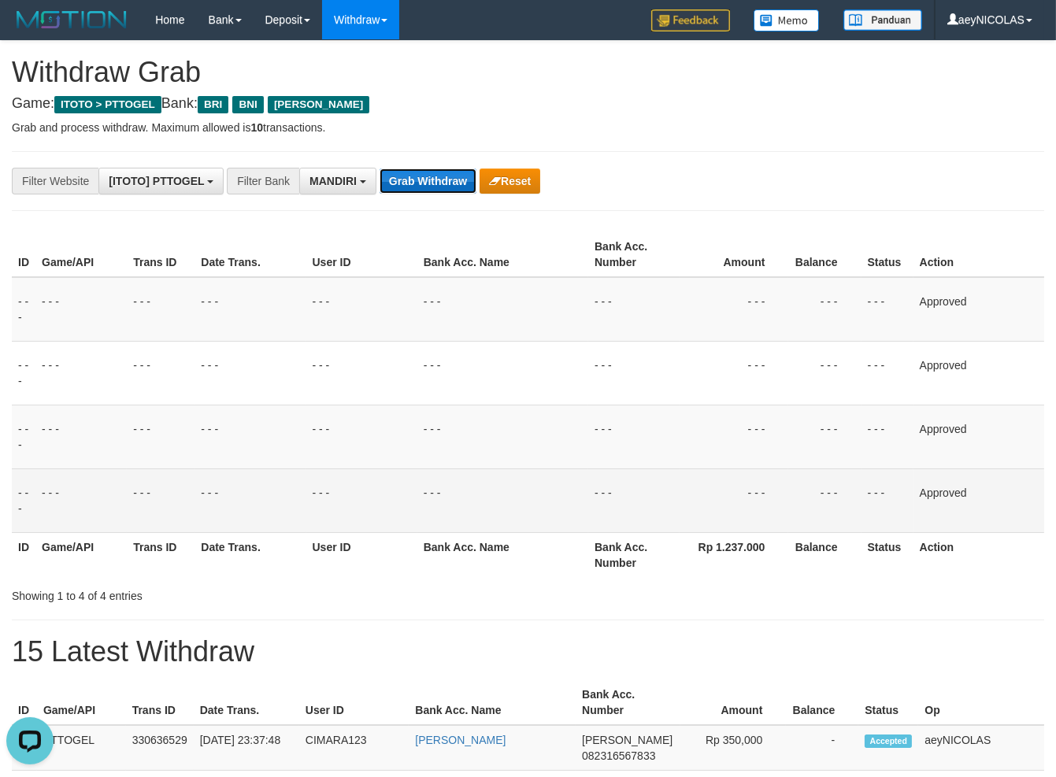
click at [430, 176] on button "Grab Withdraw" at bounding box center [428, 181] width 97 height 25
drag, startPoint x: 430, startPoint y: 176, endPoint x: 401, endPoint y: 187, distance: 31.4
click at [414, 180] on button "Grab Withdraw" at bounding box center [428, 181] width 97 height 25
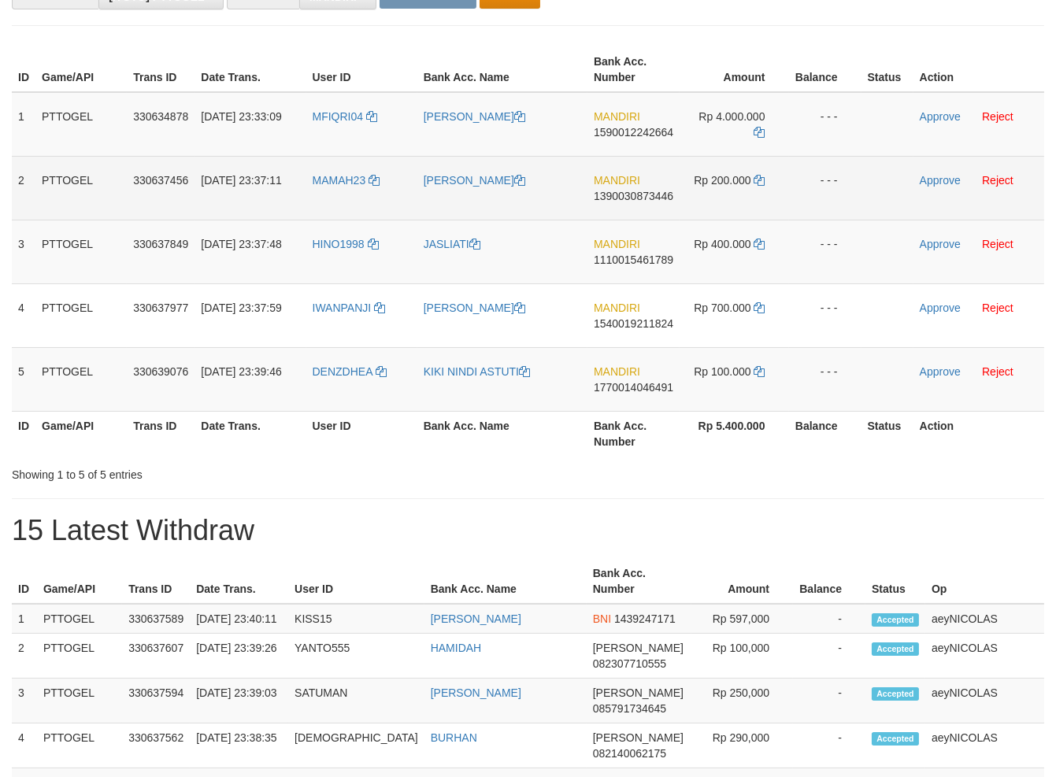
scroll to position [128, 0]
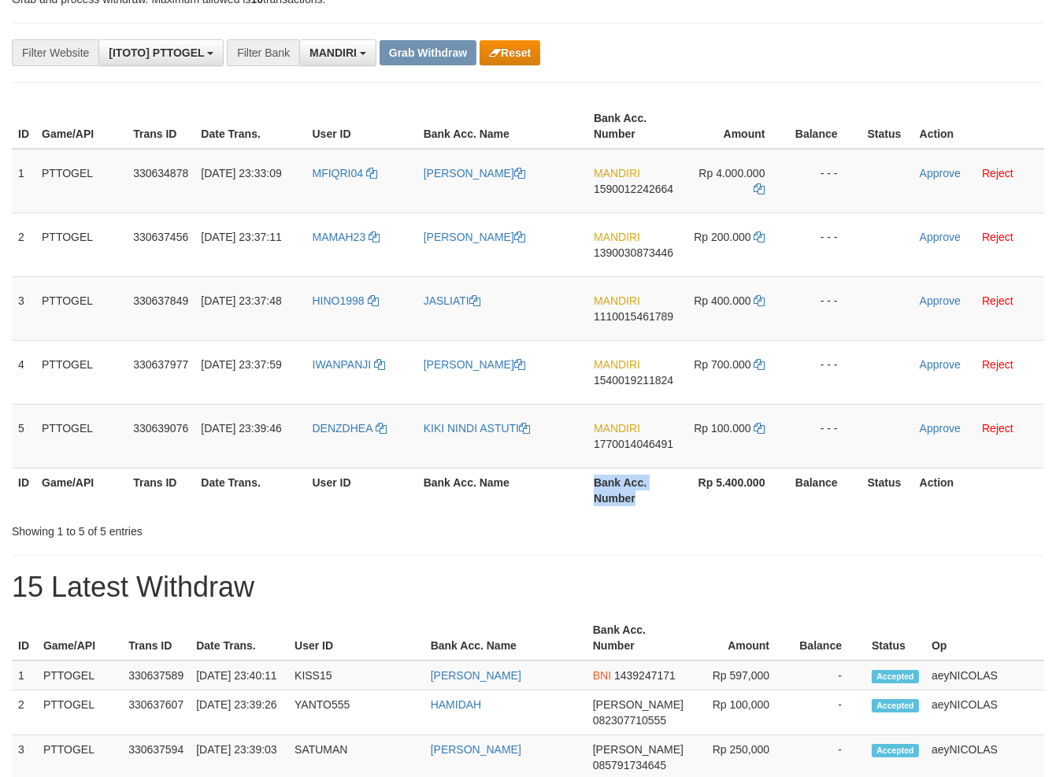
copy th "Bank Acc. Number"
drag, startPoint x: 504, startPoint y: 322, endPoint x: 707, endPoint y: 468, distance: 250.0
click at [707, 468] on table "ID Game/API Trans ID Date Trans. User ID Bank Acc. Name Bank Acc. Number Amount…" at bounding box center [528, 308] width 1032 height 409
drag, startPoint x: 679, startPoint y: 551, endPoint x: 609, endPoint y: 419, distance: 149.7
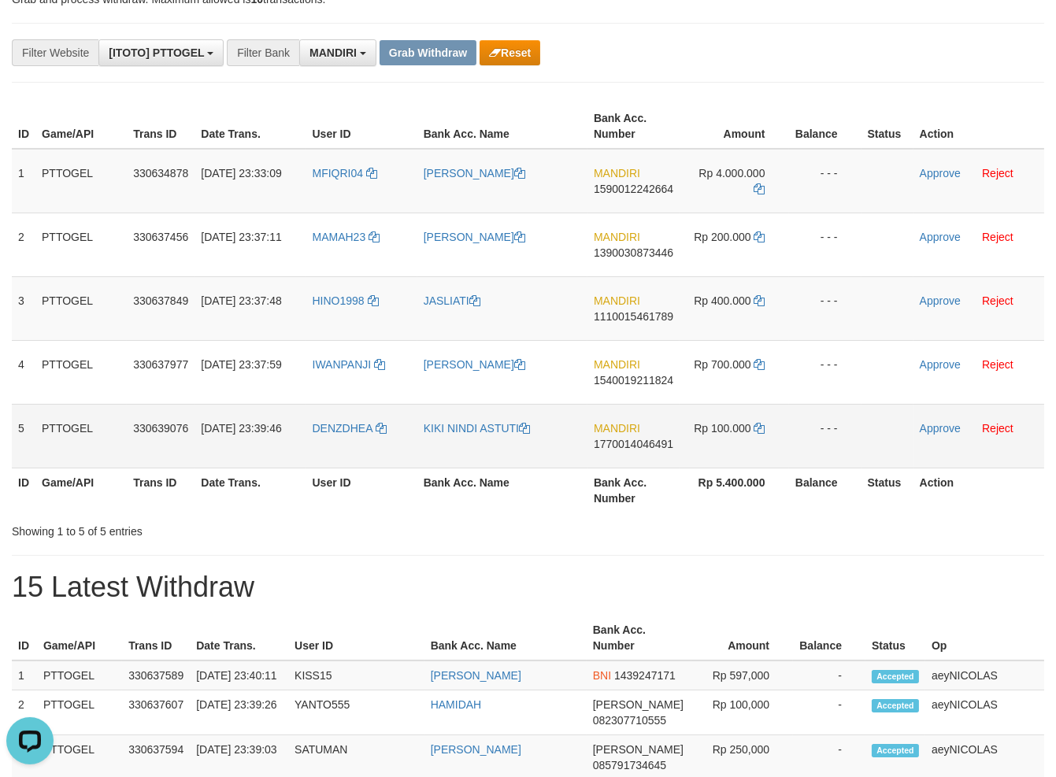
drag, startPoint x: 719, startPoint y: 498, endPoint x: 664, endPoint y: 447, distance: 75.2
click at [713, 491] on th "Rp 5.400.000" at bounding box center [734, 490] width 109 height 45
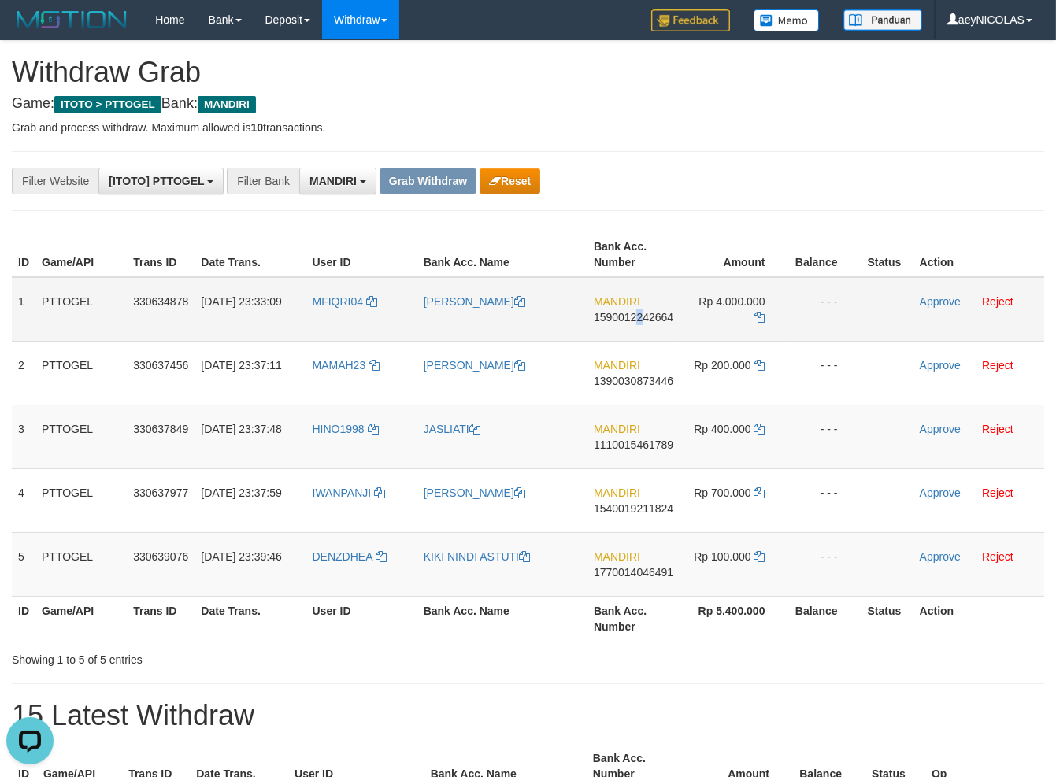
drag, startPoint x: 640, startPoint y: 316, endPoint x: 639, endPoint y: 325, distance: 9.6
click at [639, 317] on span "1590012242664" at bounding box center [634, 317] width 80 height 13
copy span "2"
click at [640, 304] on span "MANDIRI" at bounding box center [617, 301] width 46 height 13
click at [636, 318] on span "1590012242664" at bounding box center [634, 317] width 80 height 13
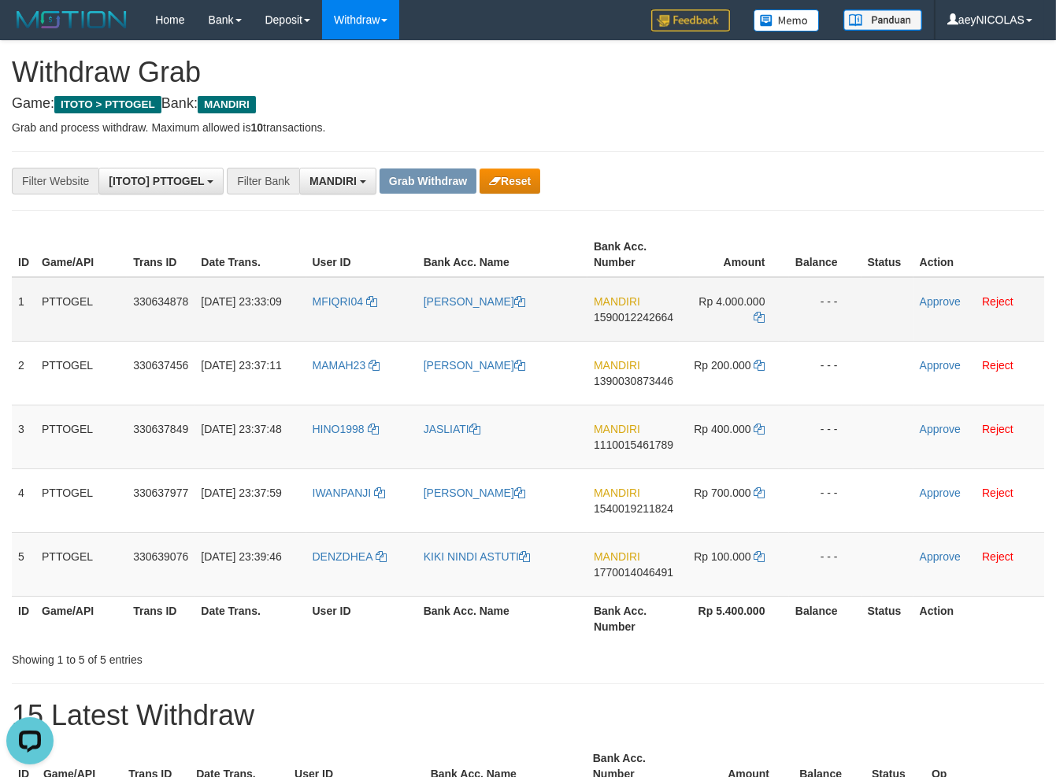
click at [636, 319] on span "1590012242664" at bounding box center [634, 317] width 80 height 13
click at [642, 321] on span "1590012242664" at bounding box center [634, 317] width 80 height 13
copy span "1590012242664"
click at [633, 322] on span "1590012242664" at bounding box center [634, 317] width 80 height 13
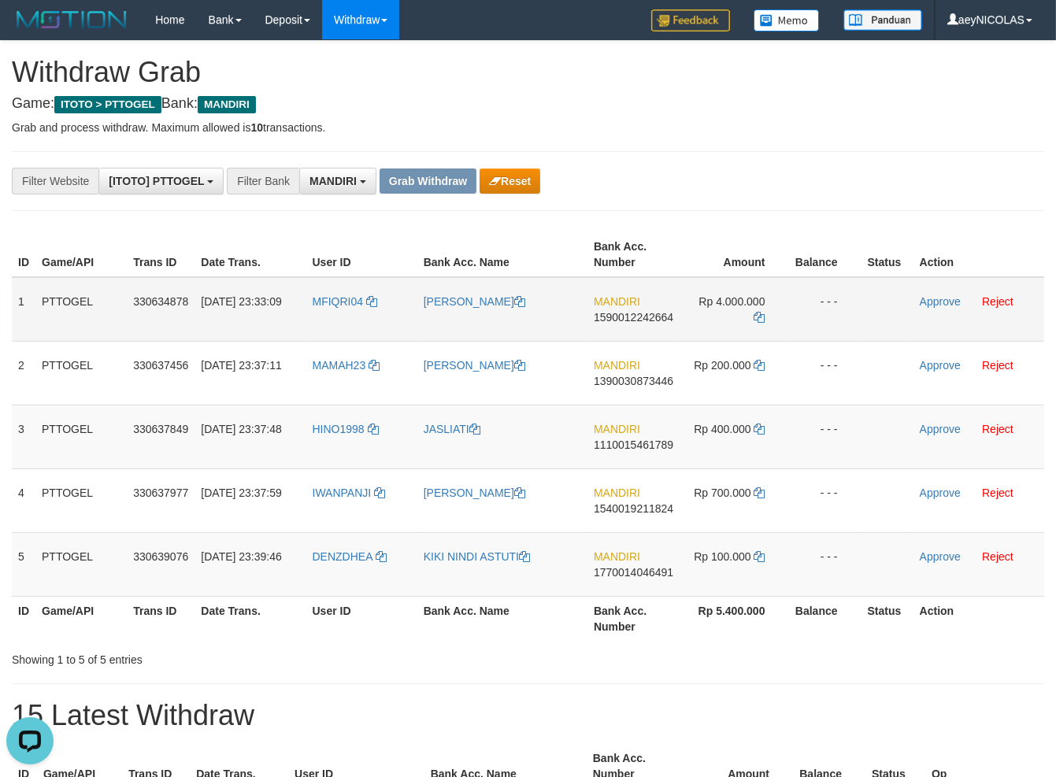
click at [633, 322] on span "1590012242664" at bounding box center [634, 317] width 80 height 13
click at [651, 318] on span "1590012242664" at bounding box center [634, 317] width 80 height 13
copy span "1590012242664"
click at [709, 187] on div "**********" at bounding box center [440, 181] width 880 height 27
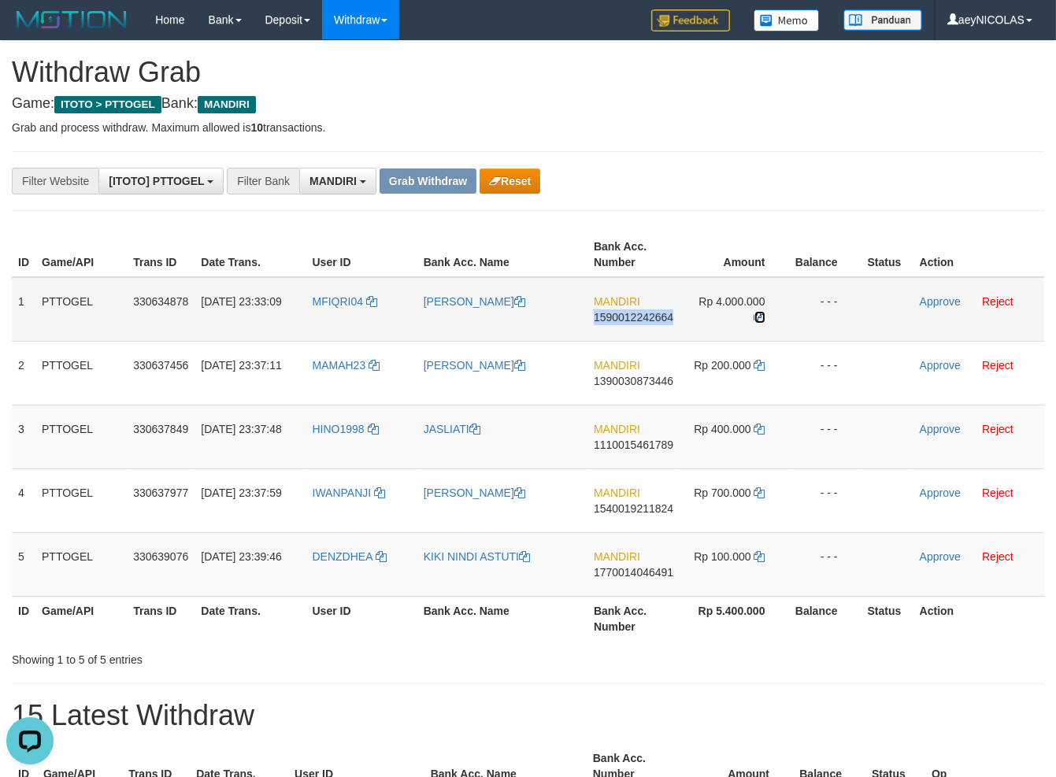
click at [765, 323] on link at bounding box center [759, 317] width 11 height 13
copy span "1590012242664"
click at [756, 321] on icon at bounding box center [759, 317] width 11 height 11
click at [756, 320] on icon at bounding box center [759, 317] width 11 height 11
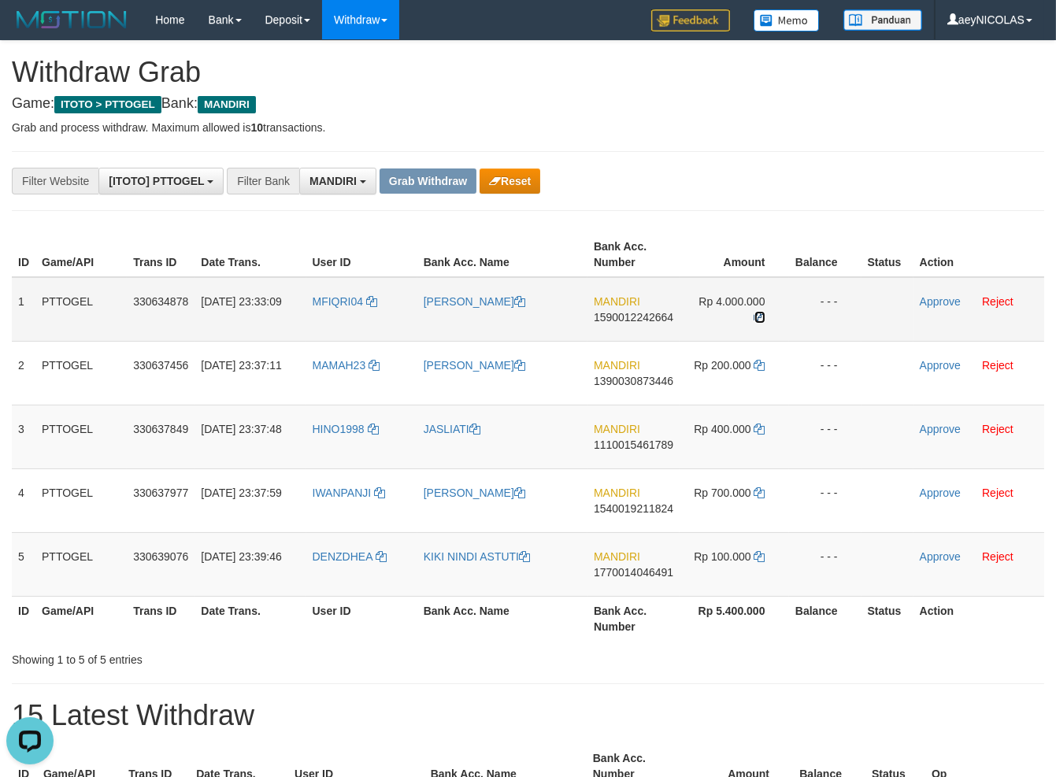
click at [756, 319] on icon at bounding box center [759, 317] width 11 height 11
click at [942, 306] on link "Approve" at bounding box center [940, 301] width 41 height 13
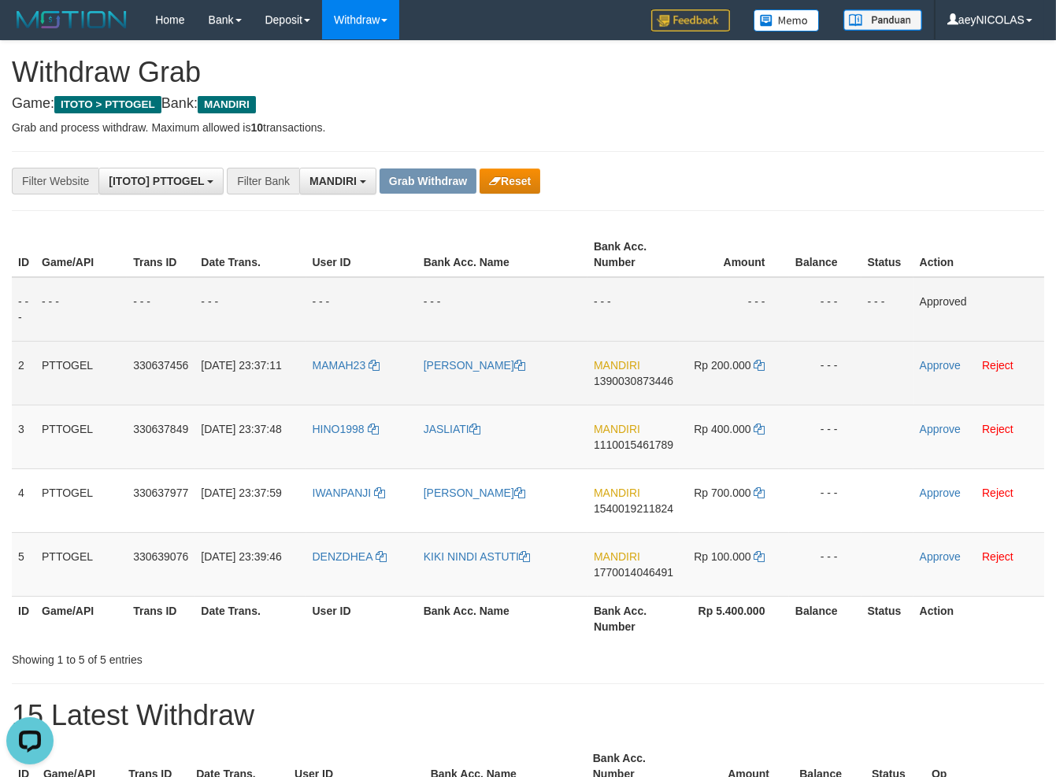
click at [641, 368] on td "MANDIRI 1390030873446" at bounding box center [633, 373] width 92 height 64
click at [639, 375] on td "MANDIRI 1390030873446" at bounding box center [633, 373] width 92 height 64
click at [636, 375] on td "MANDIRI 1390030873446" at bounding box center [633, 373] width 92 height 64
click at [636, 379] on span "1390030873446" at bounding box center [634, 381] width 80 height 13
copy span "1390030873446"
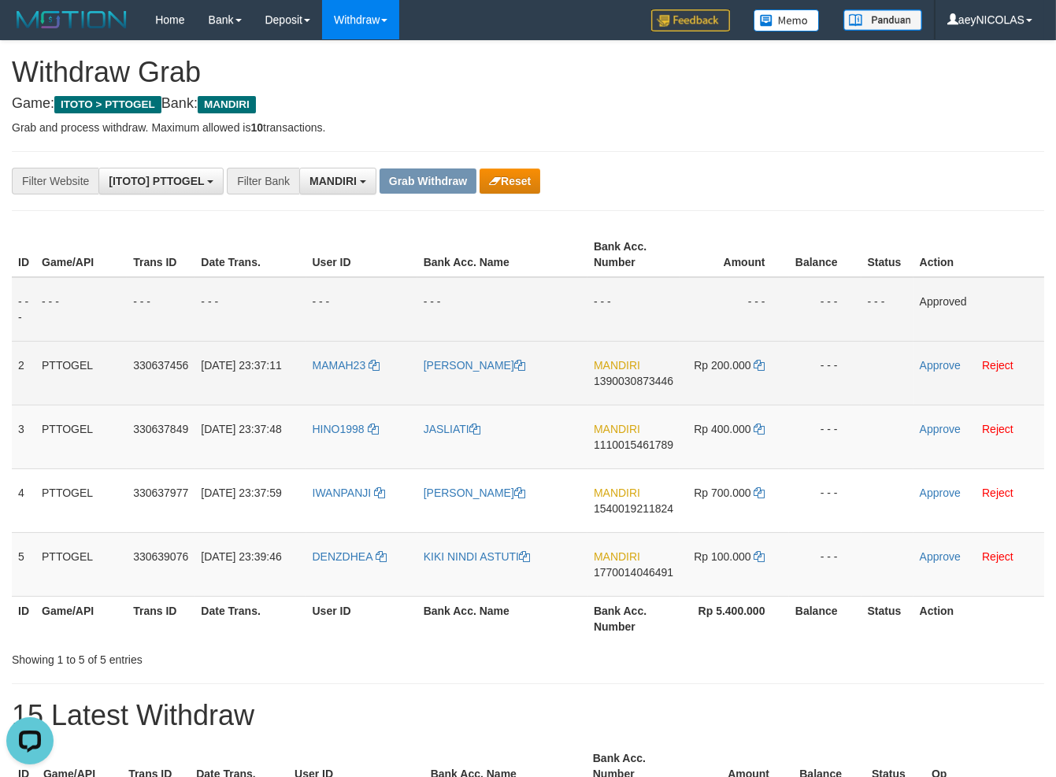
click at [640, 383] on span "1390030873446" at bounding box center [634, 381] width 80 height 13
click at [641, 382] on span "1390030873446" at bounding box center [634, 381] width 80 height 13
copy span "1390030873446"
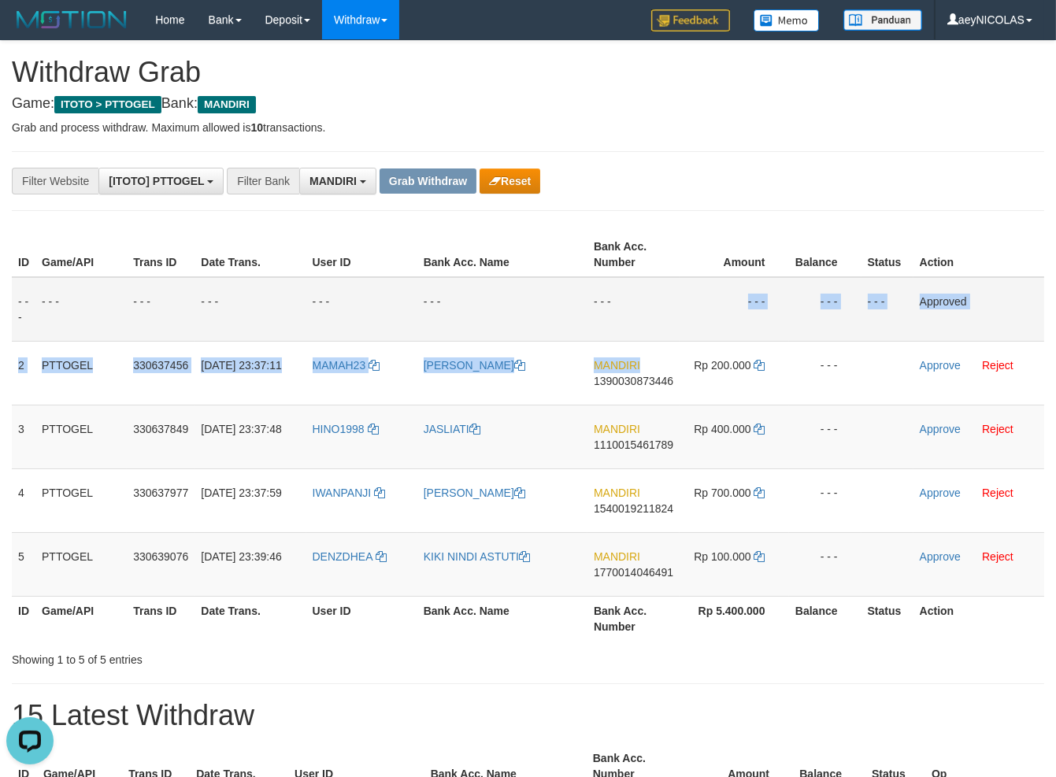
click at [662, 339] on tbody "- - - - - - - - - - - - - - - - - - - - - - - - - - - - - - Approved 2 PTTOGEL …" at bounding box center [528, 437] width 1032 height 320
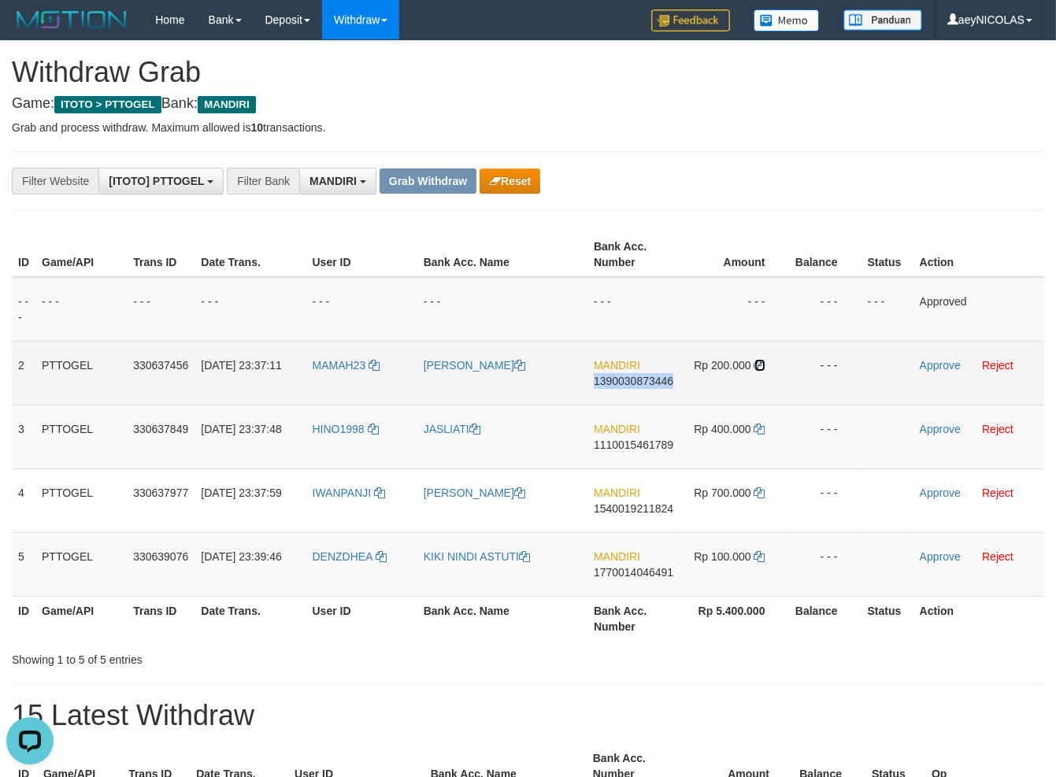
click at [757, 361] on icon at bounding box center [759, 365] width 11 height 11
copy span "1390030873446"
click at [757, 361] on icon at bounding box center [759, 365] width 11 height 11
click at [760, 363] on icon at bounding box center [759, 365] width 11 height 11
click at [984, 372] on td "Approve Reject" at bounding box center [979, 373] width 131 height 64
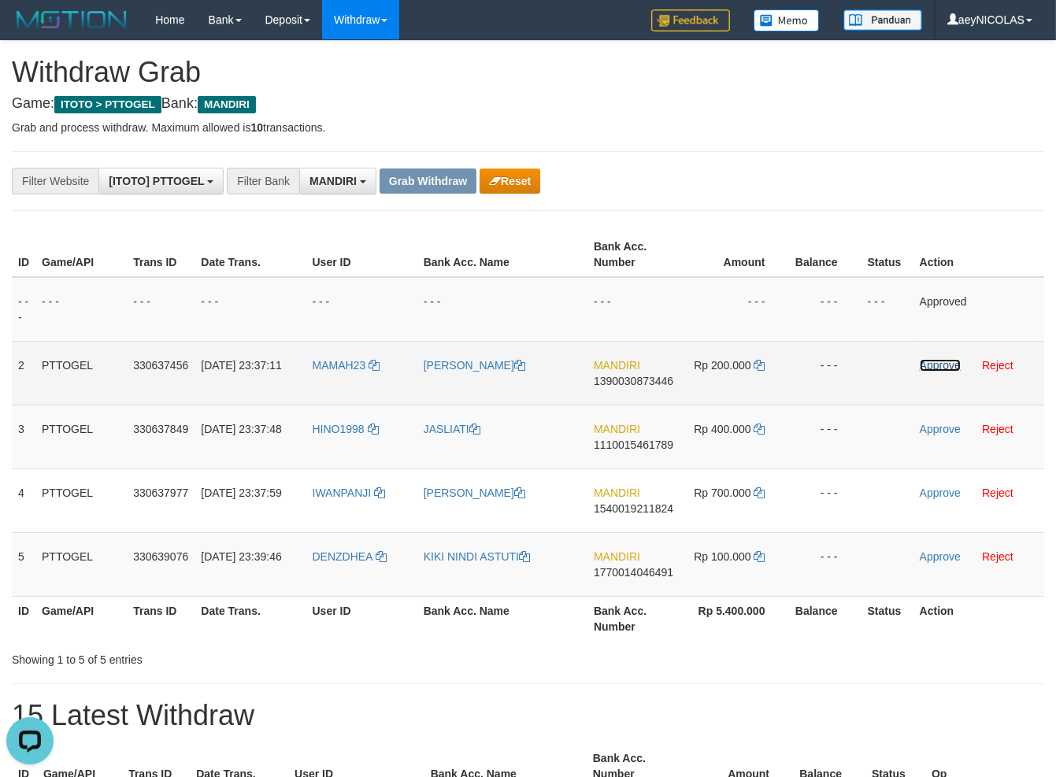
click at [940, 365] on link "Approve" at bounding box center [940, 365] width 41 height 13
click at [632, 455] on td "MANDIRI 1110015461789" at bounding box center [633, 437] width 92 height 64
click at [631, 449] on span "1110015461789" at bounding box center [634, 445] width 80 height 13
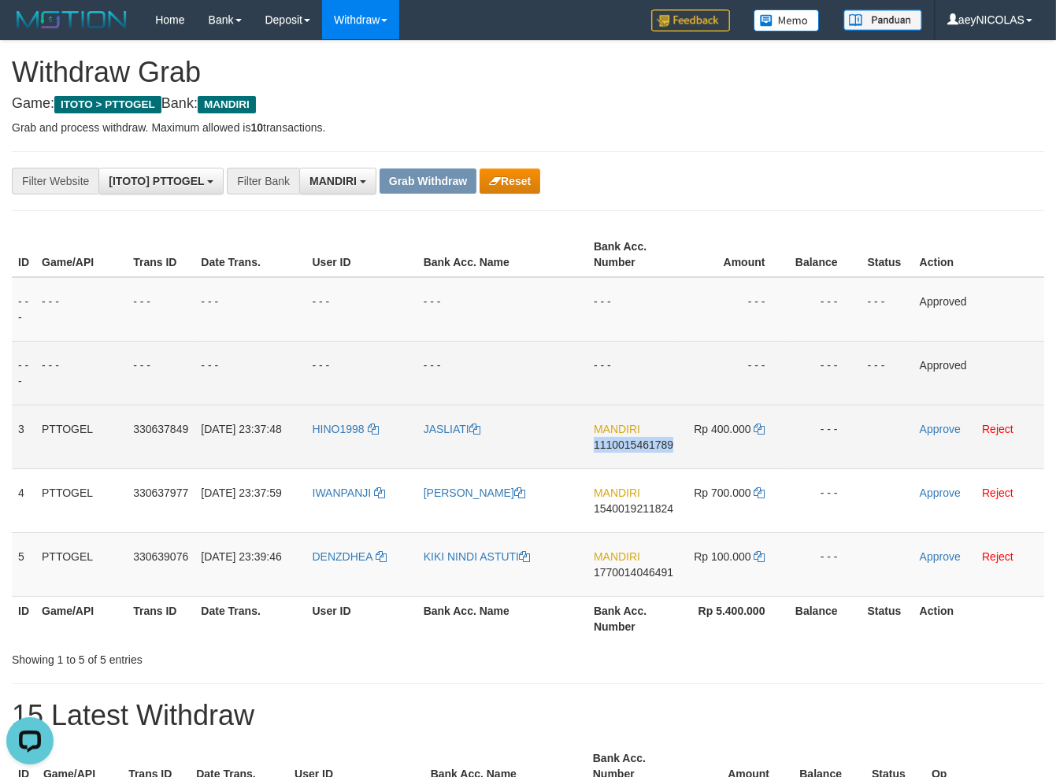
click at [631, 449] on span "1110015461789" at bounding box center [634, 445] width 80 height 13
copy span "1110015461789"
click at [636, 443] on span "1110015461789" at bounding box center [634, 445] width 80 height 13
copy span "1110015461789"
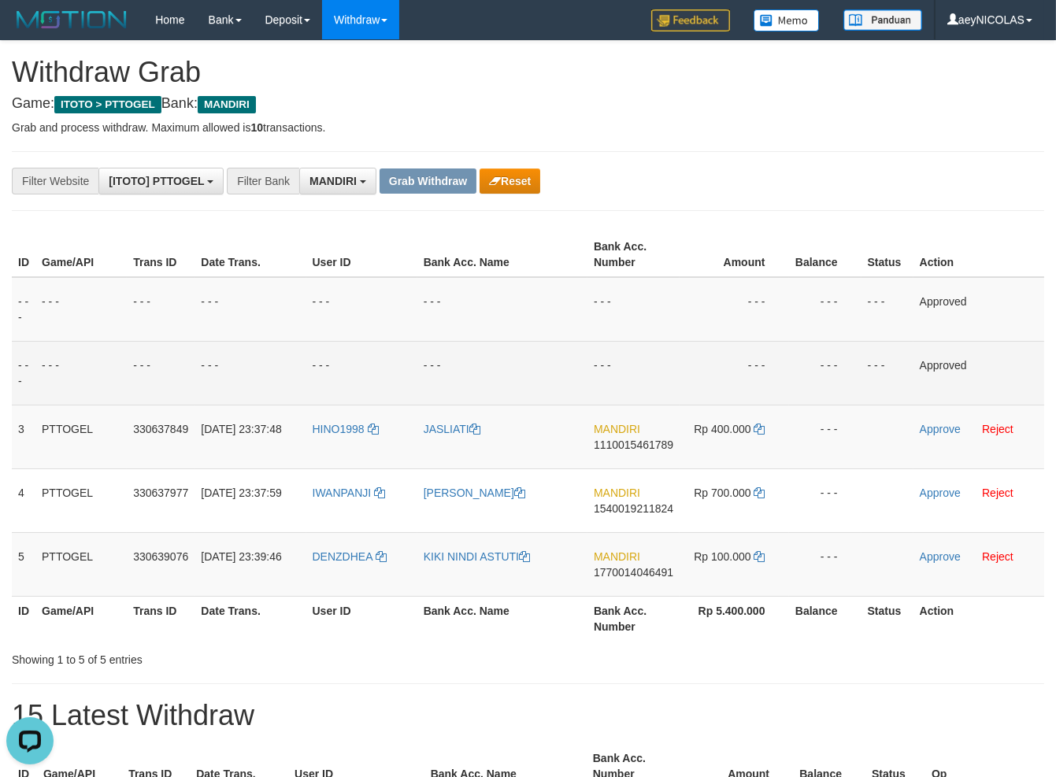
click at [650, 357] on td "- - -" at bounding box center [633, 373] width 92 height 64
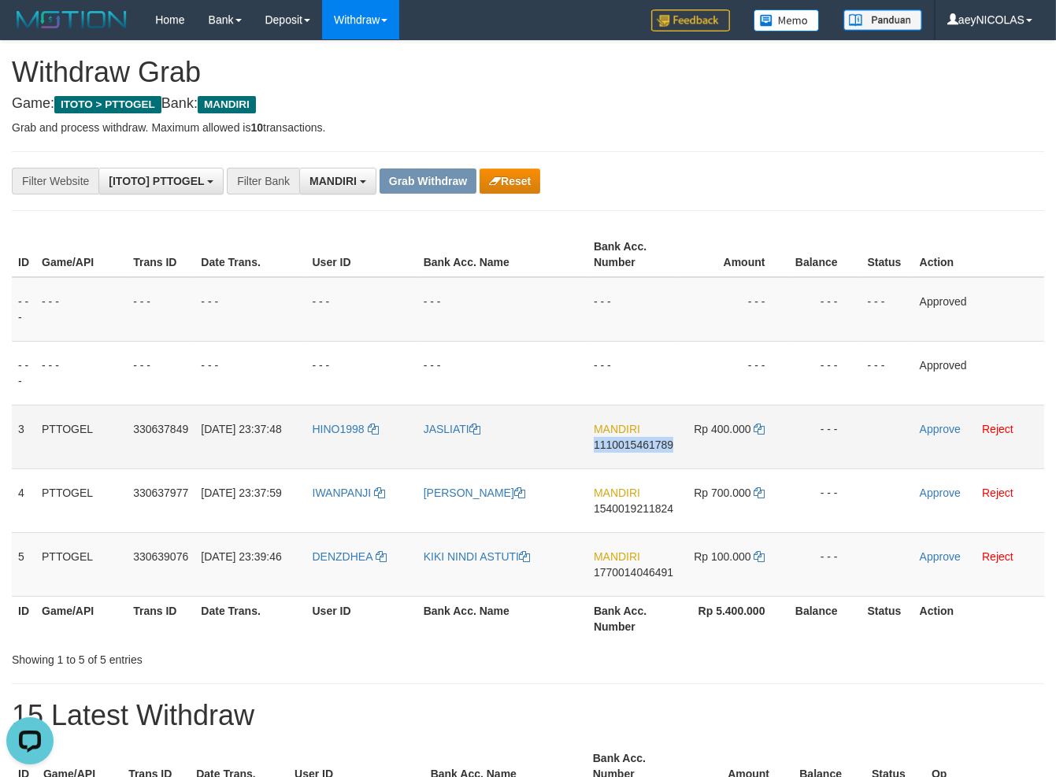
click at [773, 429] on td "Rp 400.000" at bounding box center [734, 437] width 109 height 64
click at [756, 428] on icon at bounding box center [759, 429] width 11 height 11
click at [947, 430] on link "Approve" at bounding box center [940, 429] width 41 height 13
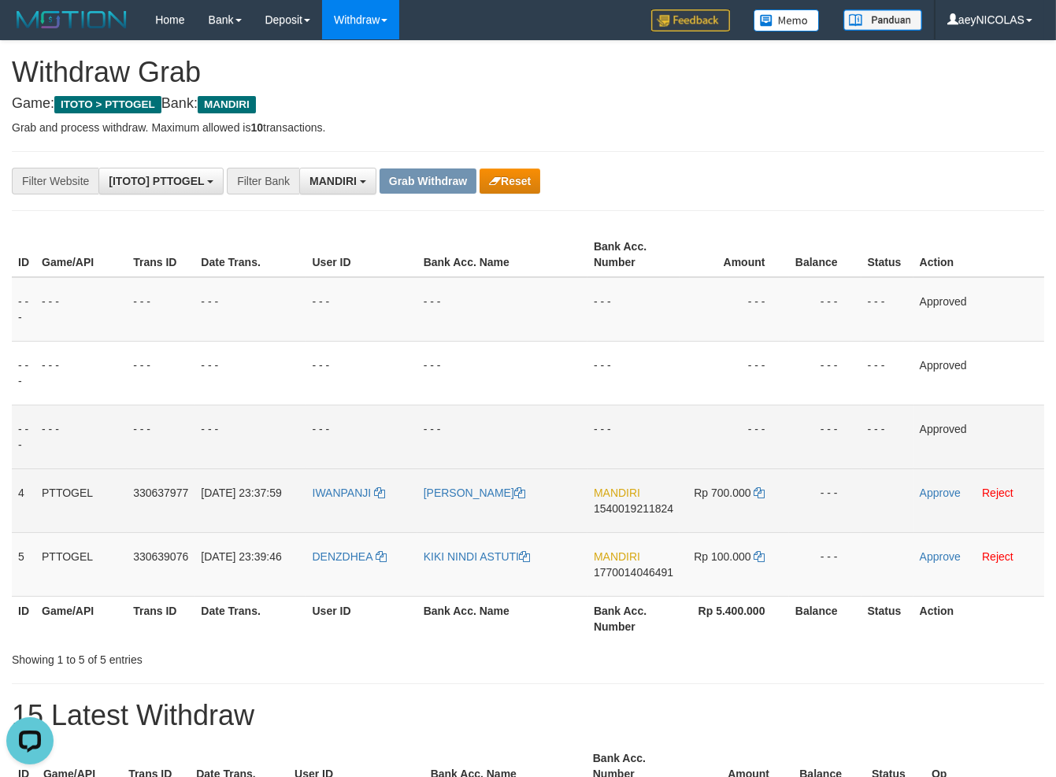
click at [623, 503] on span "1540019211824" at bounding box center [634, 508] width 80 height 13
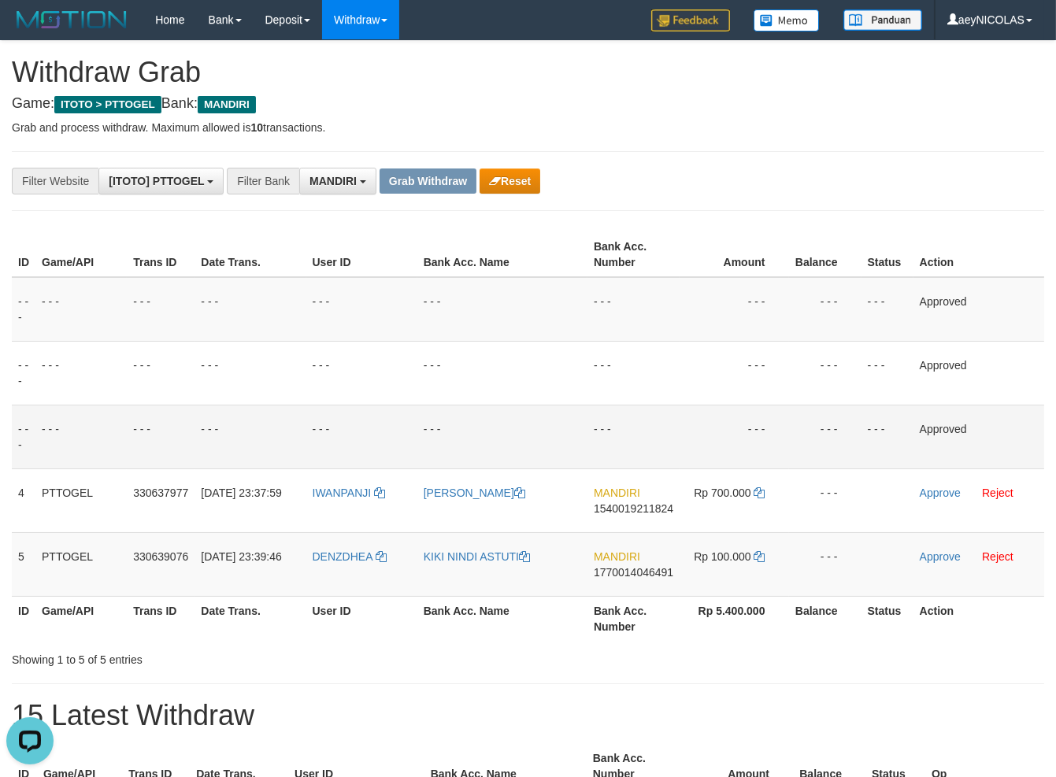
click at [558, 424] on td "- - -" at bounding box center [502, 437] width 170 height 64
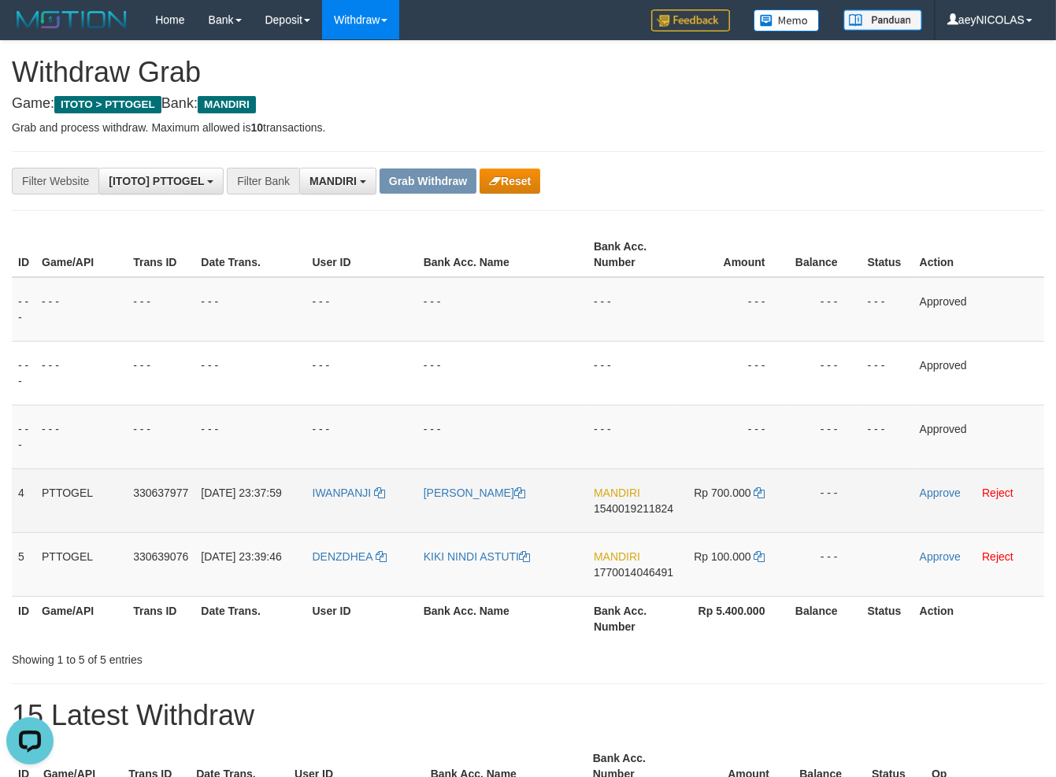
click at [756, 485] on td "Rp 700.000" at bounding box center [734, 501] width 109 height 64
click at [759, 487] on td "Rp 700.000" at bounding box center [734, 501] width 109 height 64
click at [764, 490] on icon at bounding box center [759, 492] width 11 height 11
click at [762, 493] on icon at bounding box center [759, 492] width 11 height 11
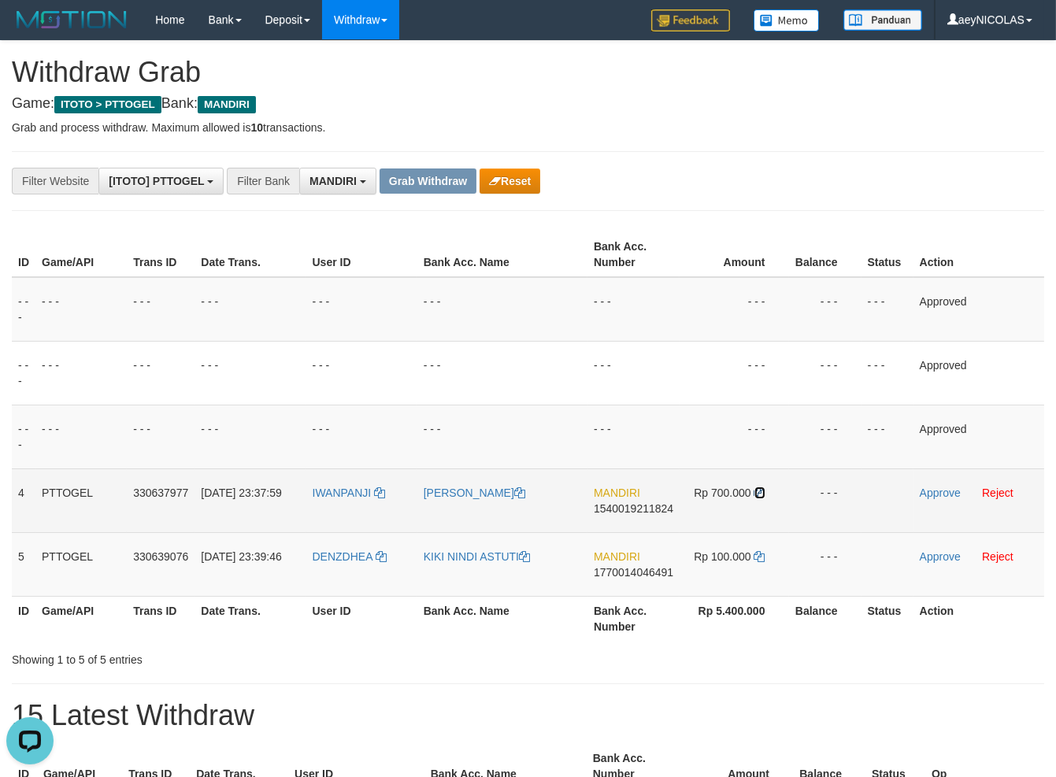
drag, startPoint x: 762, startPoint y: 493, endPoint x: 956, endPoint y: 490, distance: 194.5
click at [765, 492] on icon at bounding box center [759, 492] width 11 height 11
click at [960, 490] on link "Approve" at bounding box center [940, 493] width 41 height 13
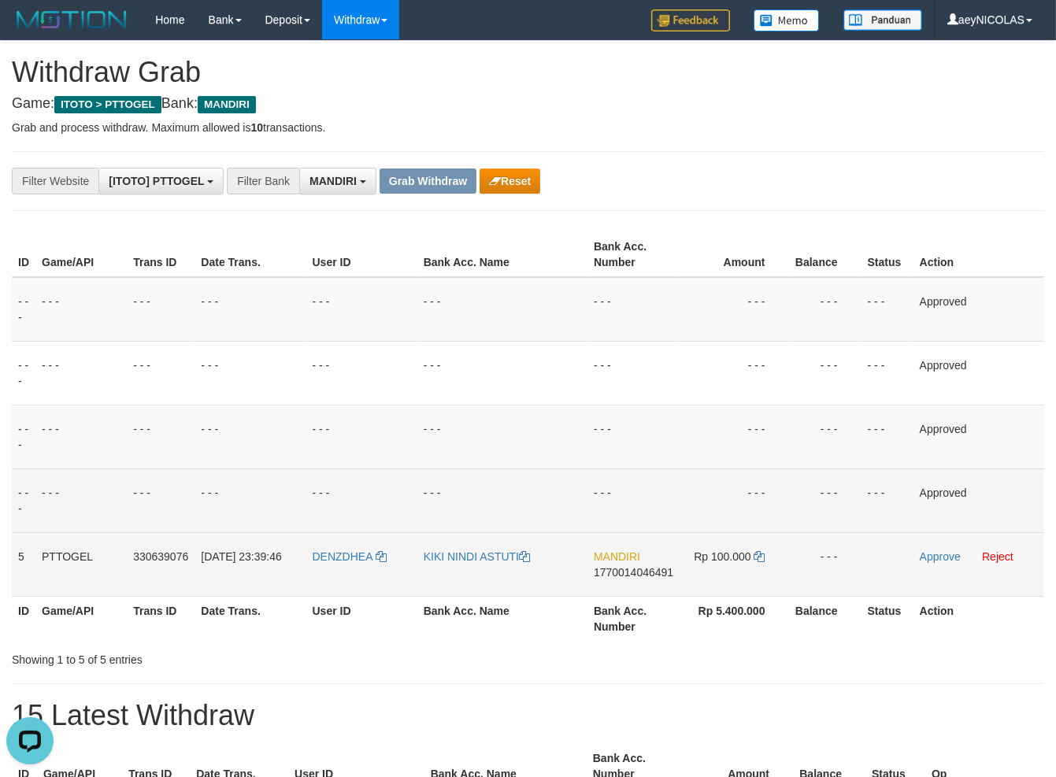
click at [623, 574] on span "1770014046491" at bounding box center [634, 572] width 80 height 13
click at [625, 571] on span "1770014046491" at bounding box center [634, 572] width 80 height 13
click at [536, 483] on td "- - -" at bounding box center [502, 501] width 170 height 64
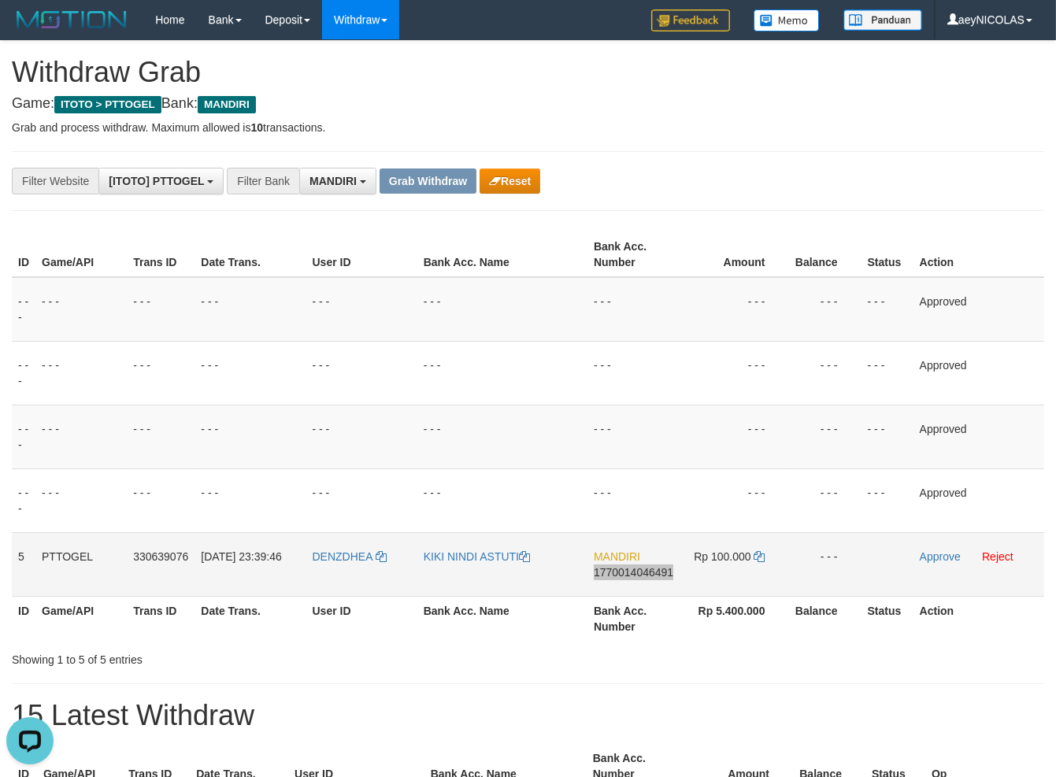
scroll to position [112, 0]
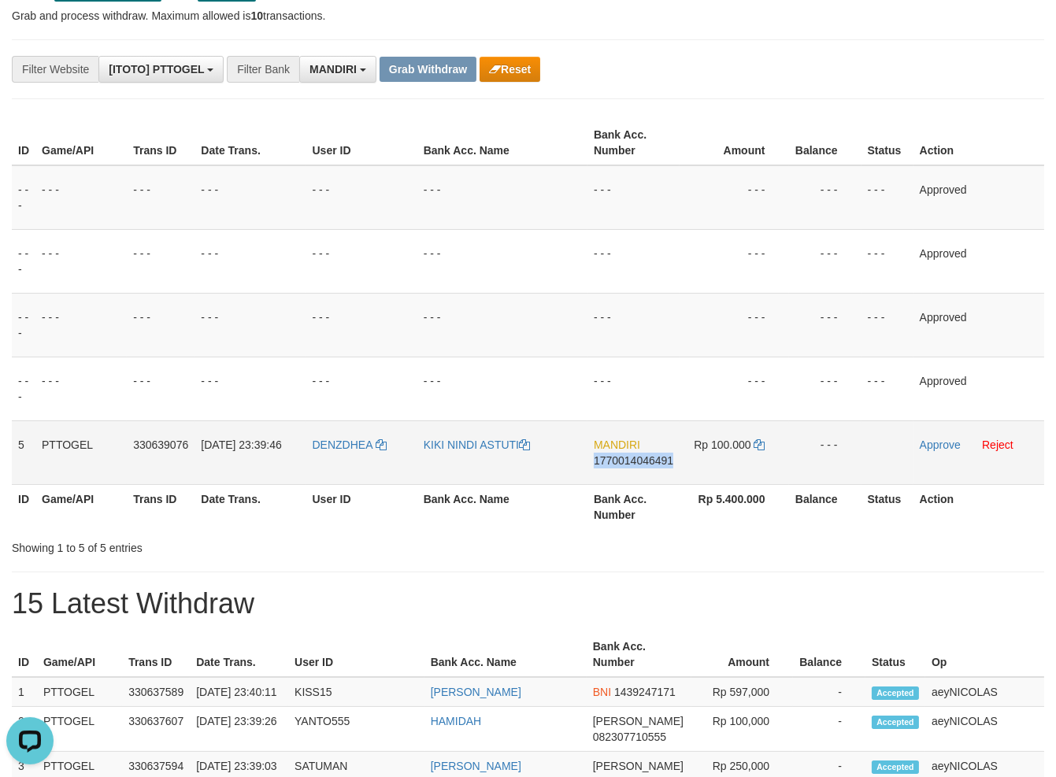
click at [751, 447] on span "Rp 100.000" at bounding box center [722, 445] width 57 height 13
click at [760, 444] on icon at bounding box center [759, 444] width 11 height 11
click at [928, 450] on link "Approve" at bounding box center [940, 445] width 41 height 13
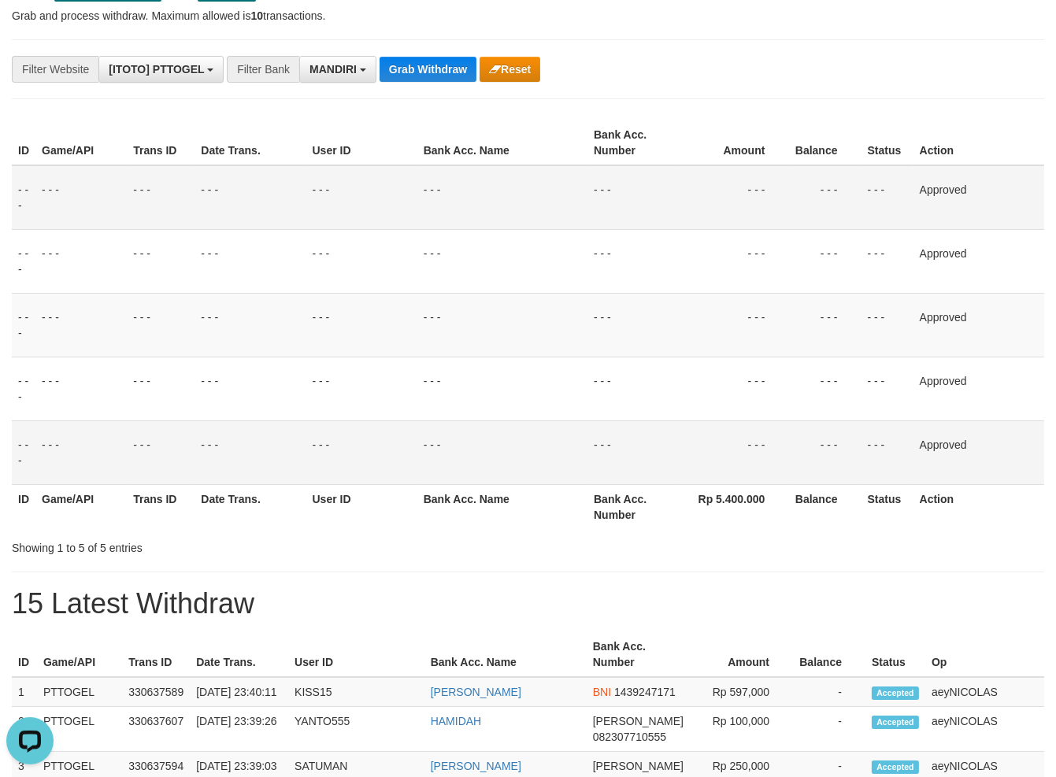
drag, startPoint x: 410, startPoint y: 461, endPoint x: 424, endPoint y: 203, distance: 258.7
click at [410, 439] on td "- - -" at bounding box center [361, 453] width 111 height 64
click at [437, 70] on button "Grab Withdraw" at bounding box center [428, 69] width 97 height 25
click at [432, 72] on button "Grab Withdraw" at bounding box center [428, 69] width 97 height 25
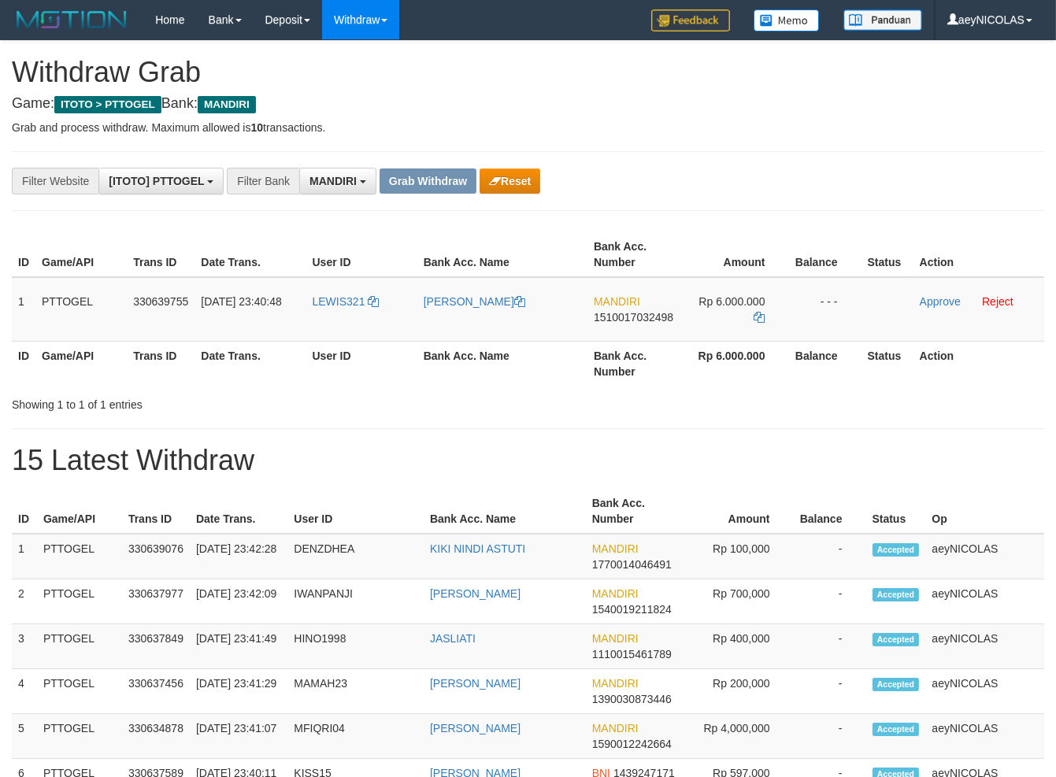
click at [730, 305] on span "Rp 6.000.000" at bounding box center [732, 301] width 66 height 13
click at [518, 185] on button "Reset" at bounding box center [510, 181] width 61 height 25
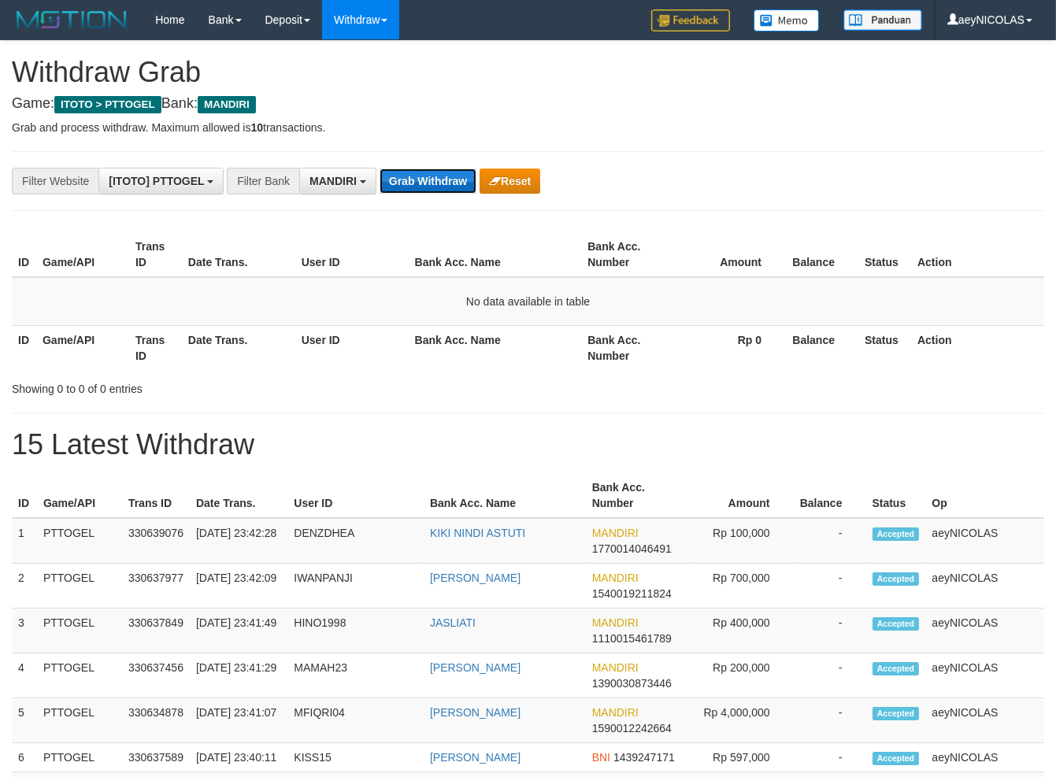
click at [443, 191] on button "Grab Withdraw" at bounding box center [428, 181] width 97 height 25
click at [443, 187] on button "Grab Withdraw" at bounding box center [428, 181] width 97 height 25
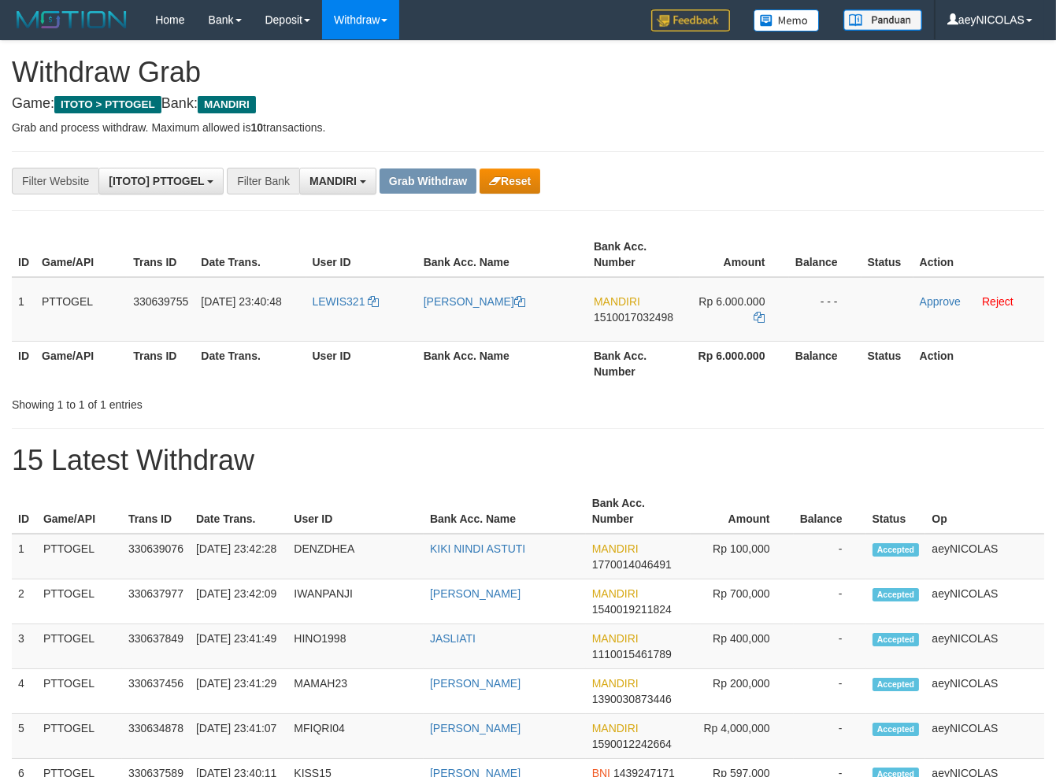
scroll to position [46, 0]
click at [511, 190] on button "Reset" at bounding box center [510, 181] width 61 height 25
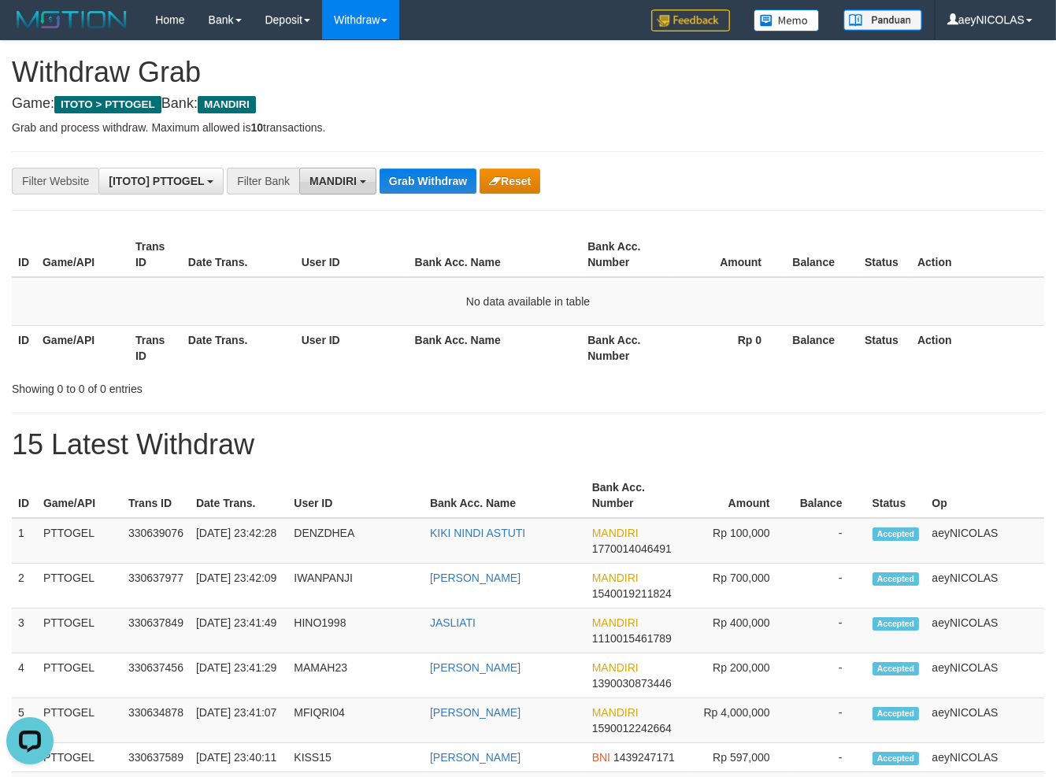
click at [336, 186] on span "MANDIRI" at bounding box center [332, 181] width 47 height 13
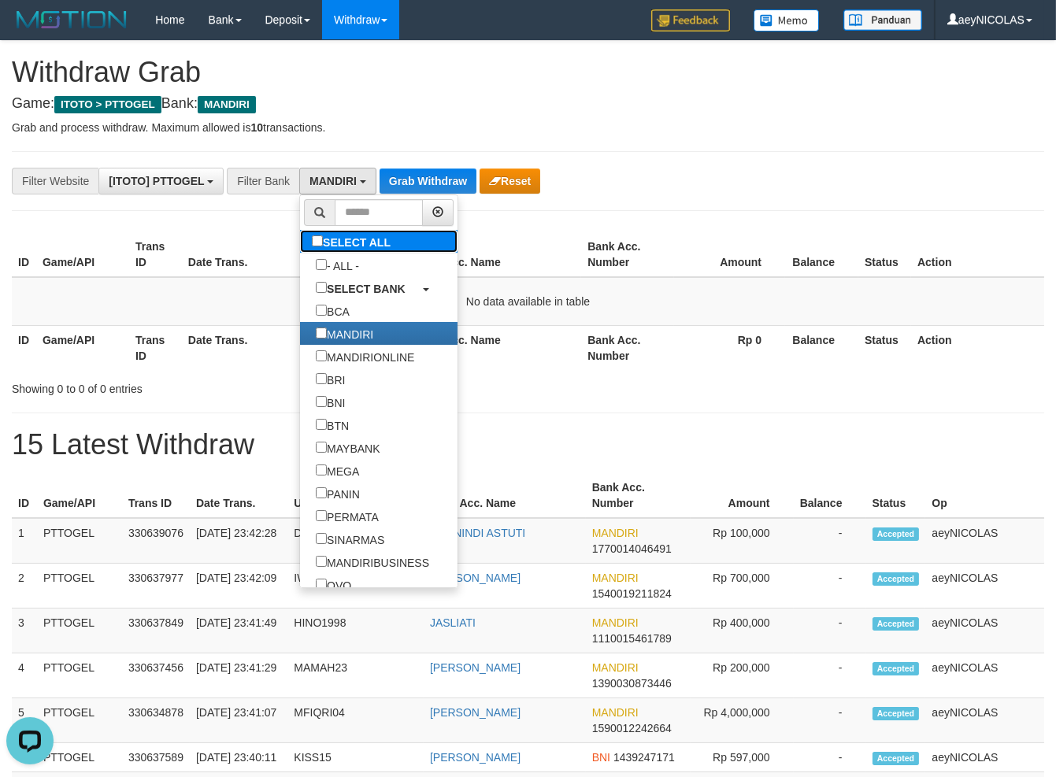
click at [300, 249] on label "SELECT ALL" at bounding box center [353, 241] width 106 height 23
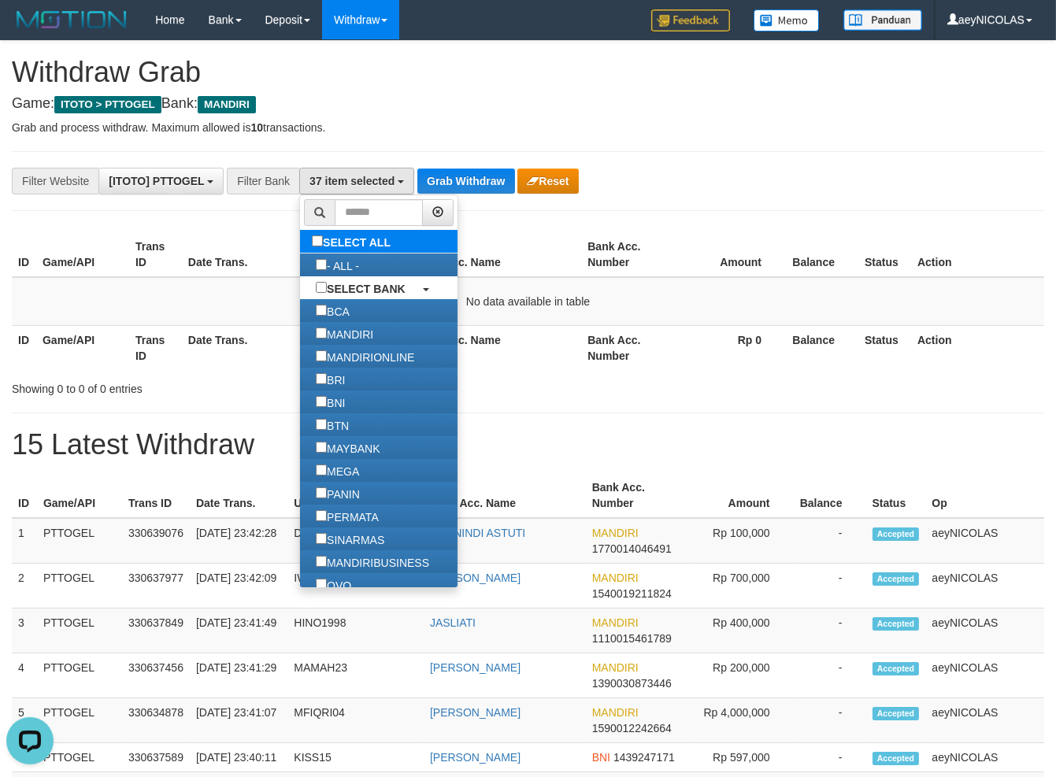
select select "***"
click at [300, 246] on label "SELECT ALL" at bounding box center [353, 241] width 106 height 23
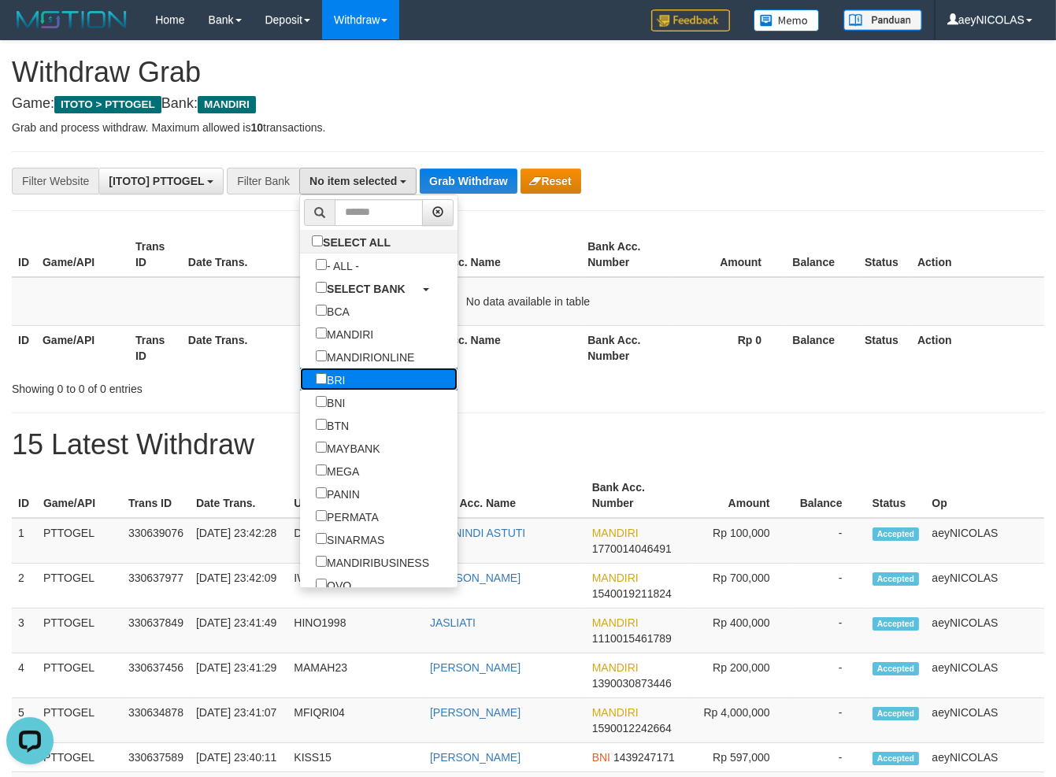
click at [300, 380] on label "BRI" at bounding box center [330, 379] width 61 height 23
select select "***"
drag, startPoint x: 508, startPoint y: 276, endPoint x: 458, endPoint y: 229, distance: 68.6
click at [504, 272] on th "Bank Acc. Name" at bounding box center [495, 254] width 173 height 45
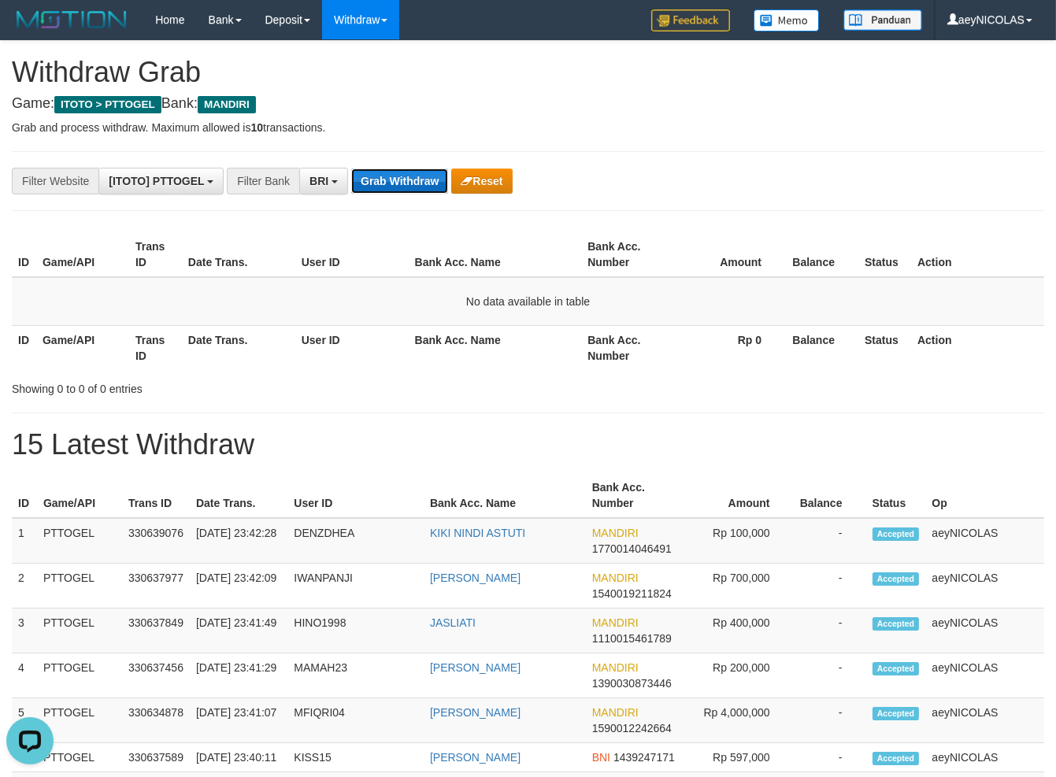
click at [396, 172] on button "Grab Withdraw" at bounding box center [399, 181] width 97 height 25
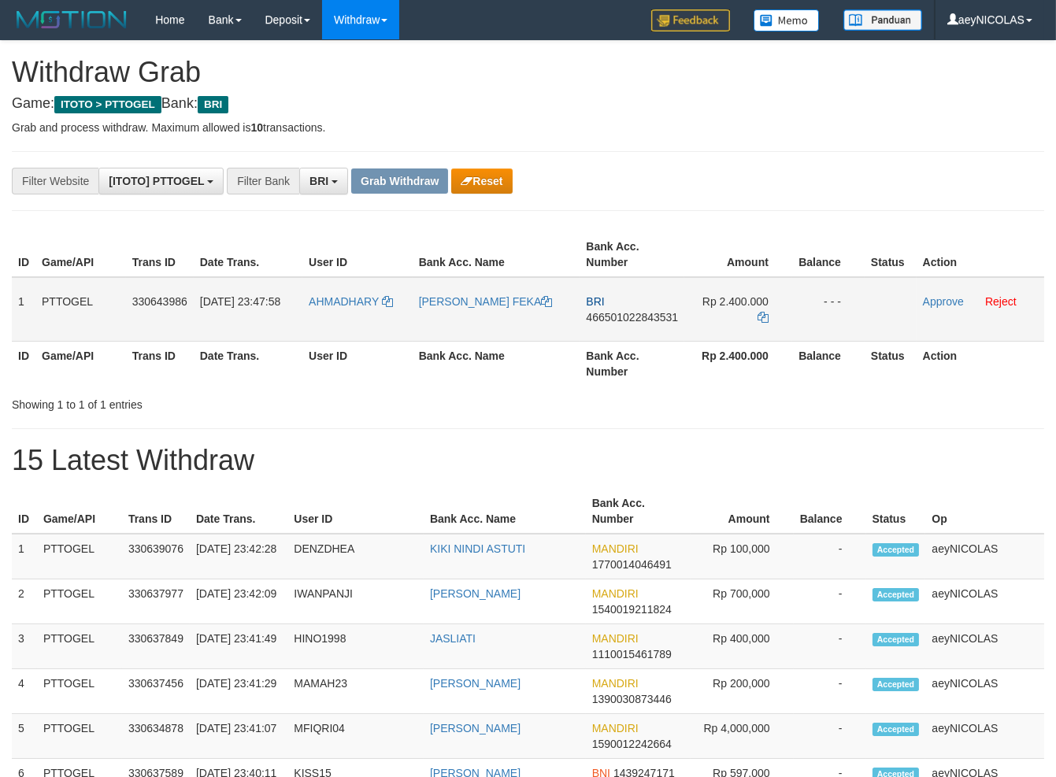
scroll to position [78, 0]
drag, startPoint x: 342, startPoint y: 315, endPoint x: 693, endPoint y: 309, distance: 351.3
click at [693, 309] on tr "1 PTTOGEL 330643986 [DATE] 23:47:58 [GEOGRAPHIC_DATA] [PERSON_NAME] FEKA BRI 46…" at bounding box center [528, 309] width 1032 height 65
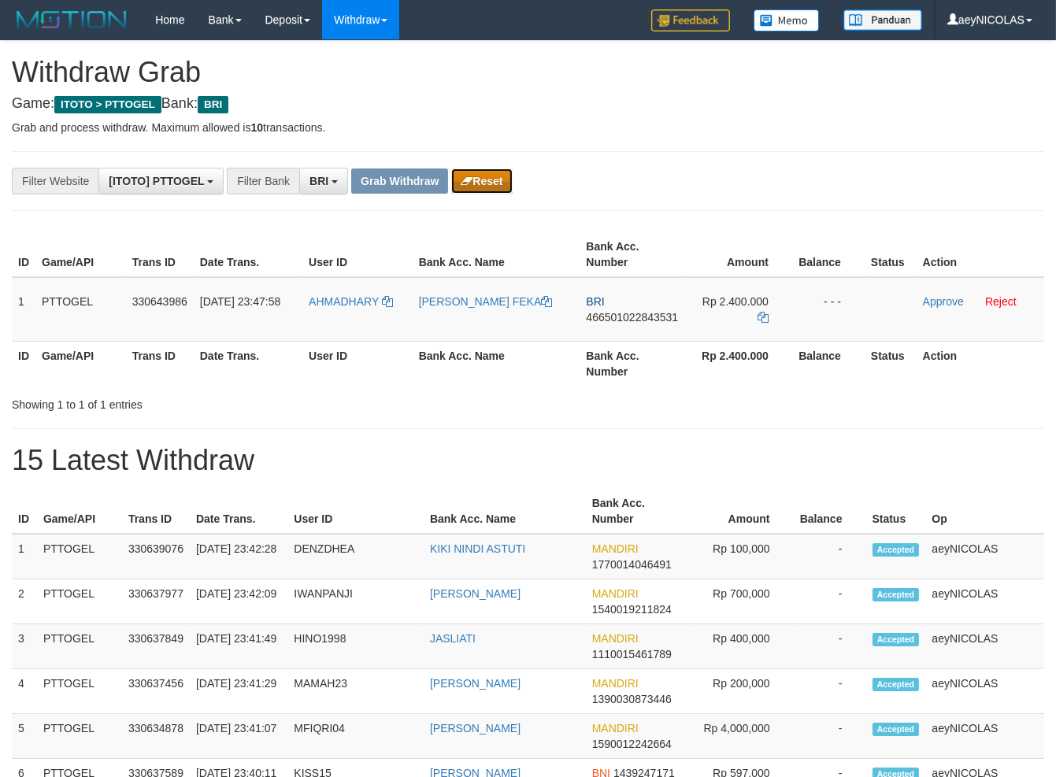
click at [478, 172] on button "Reset" at bounding box center [481, 181] width 61 height 25
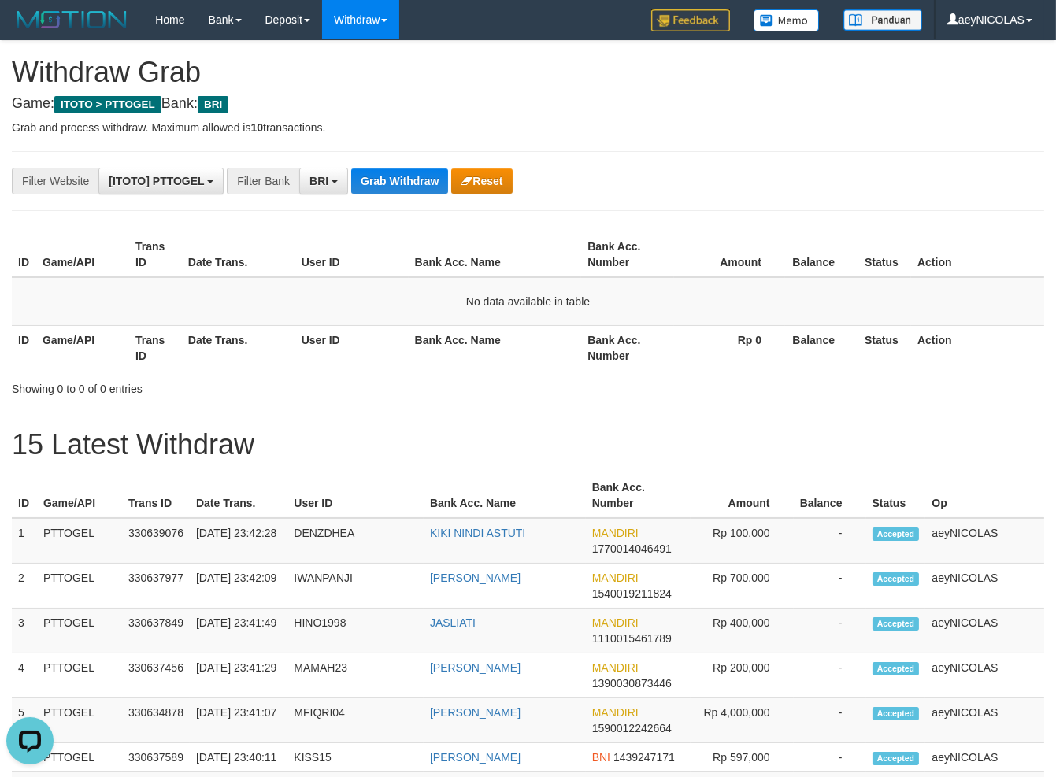
click at [349, 183] on div "**********" at bounding box center [440, 181] width 880 height 27
click at [325, 187] on span "BRI" at bounding box center [318, 181] width 19 height 13
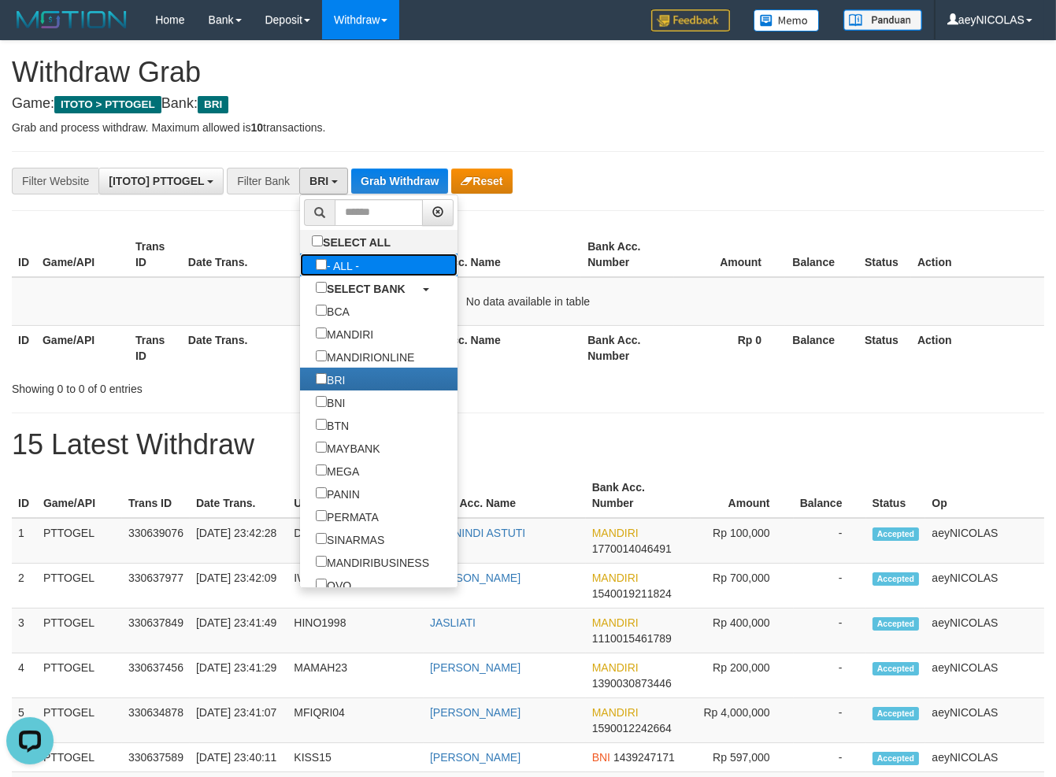
click at [300, 262] on label "- ALL -" at bounding box center [337, 265] width 75 height 23
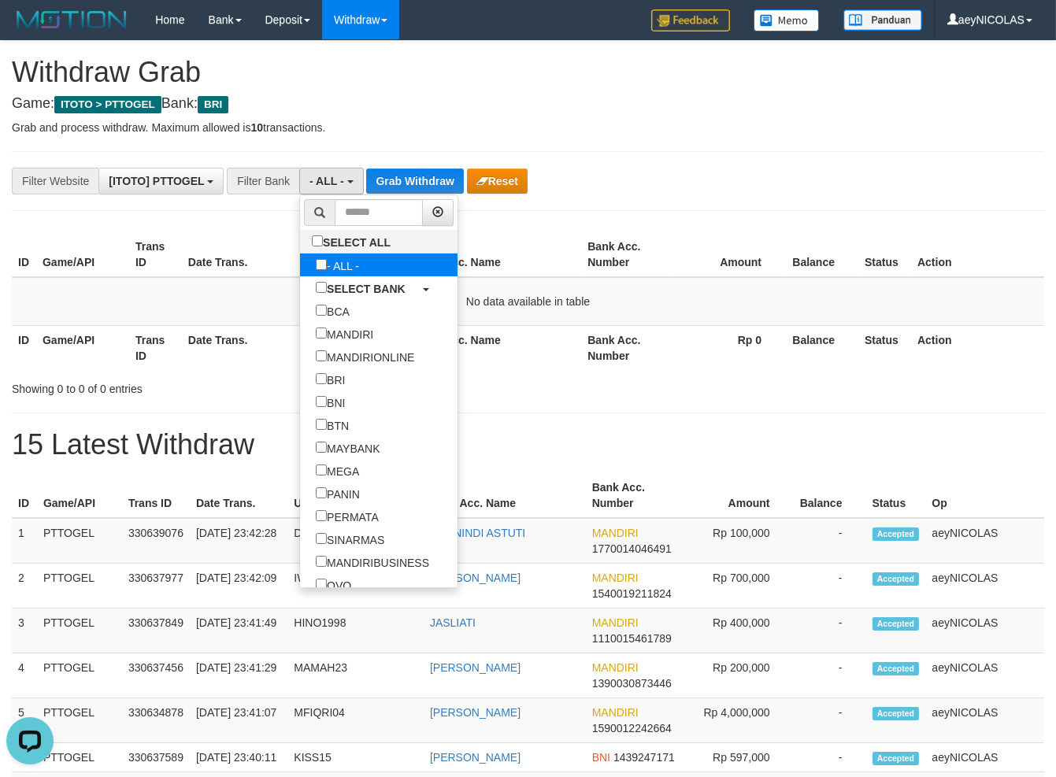
click at [300, 272] on label "- ALL -" at bounding box center [337, 265] width 75 height 23
select select "***"
click at [300, 244] on label "SELECT ALL" at bounding box center [353, 241] width 106 height 23
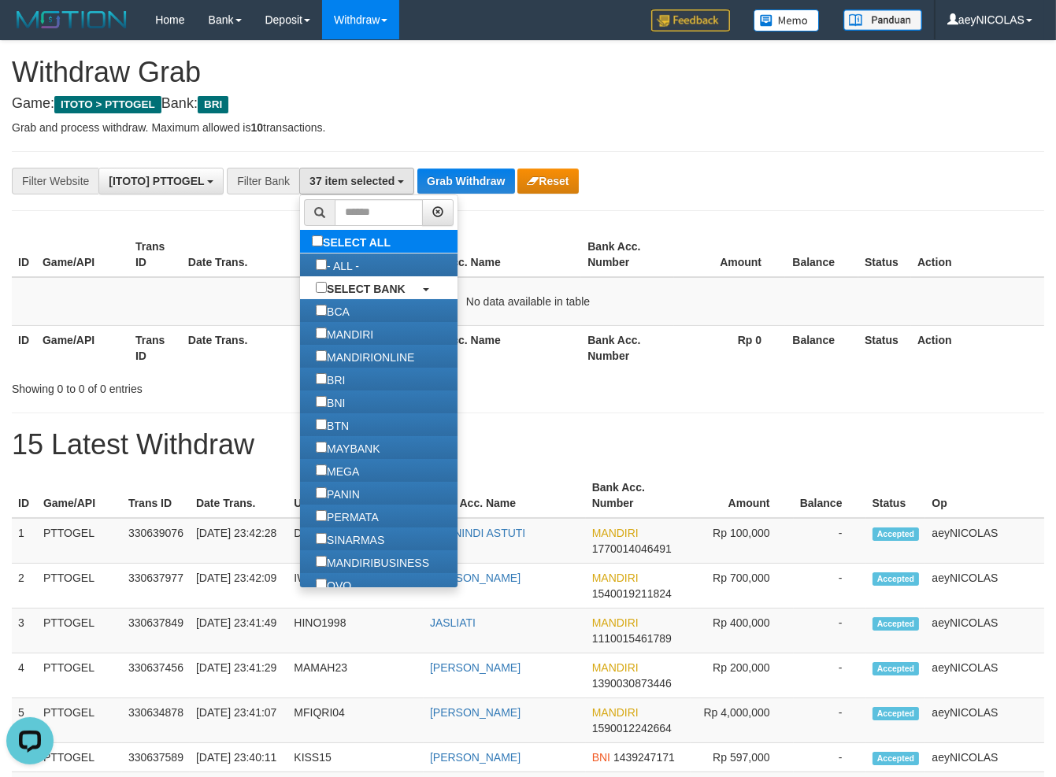
scroll to position [601, 0]
click at [300, 244] on label "SELECT ALL" at bounding box center [353, 241] width 106 height 23
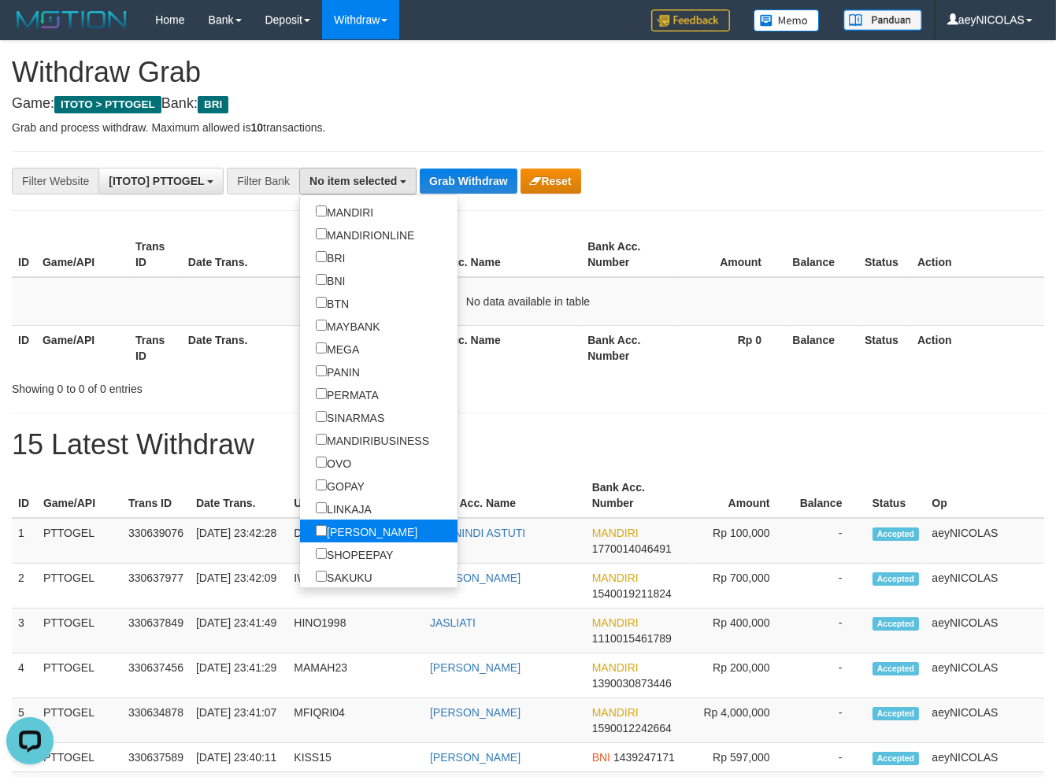
scroll to position [147, 0]
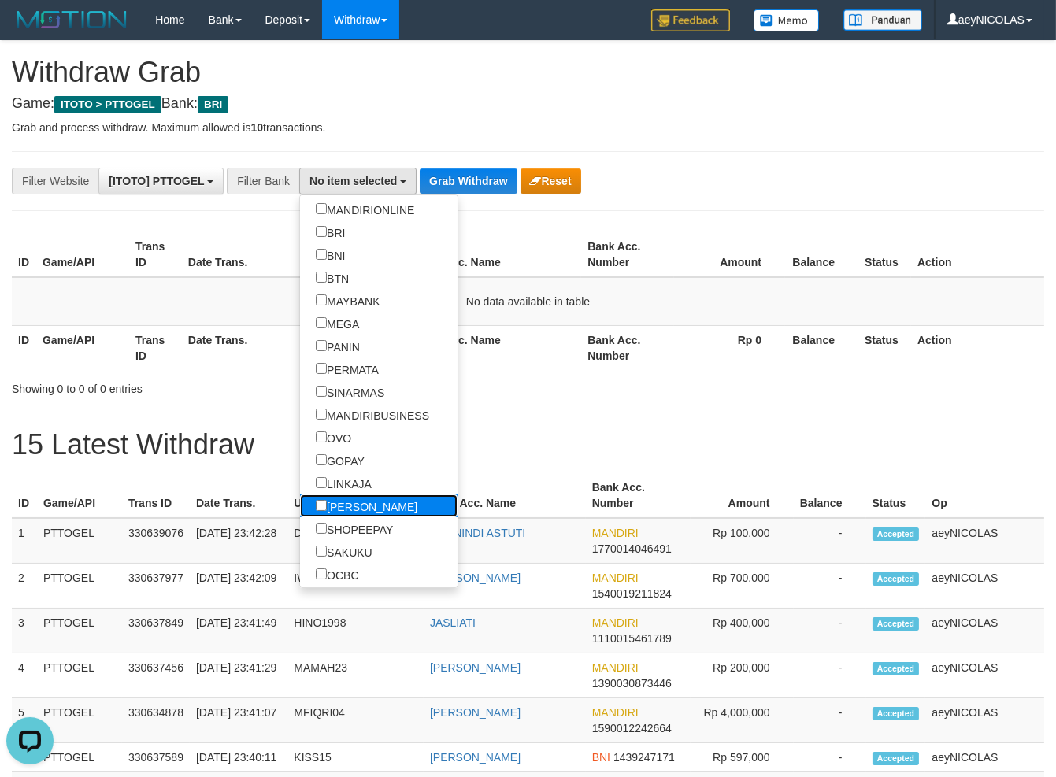
click at [300, 502] on label "[PERSON_NAME]" at bounding box center [366, 506] width 133 height 23
select select "****"
click at [528, 319] on table "ID Game/API Trans ID Date Trans. User ID Bank Acc. Name Bank Acc. Number Amount…" at bounding box center [528, 301] width 1032 height 138
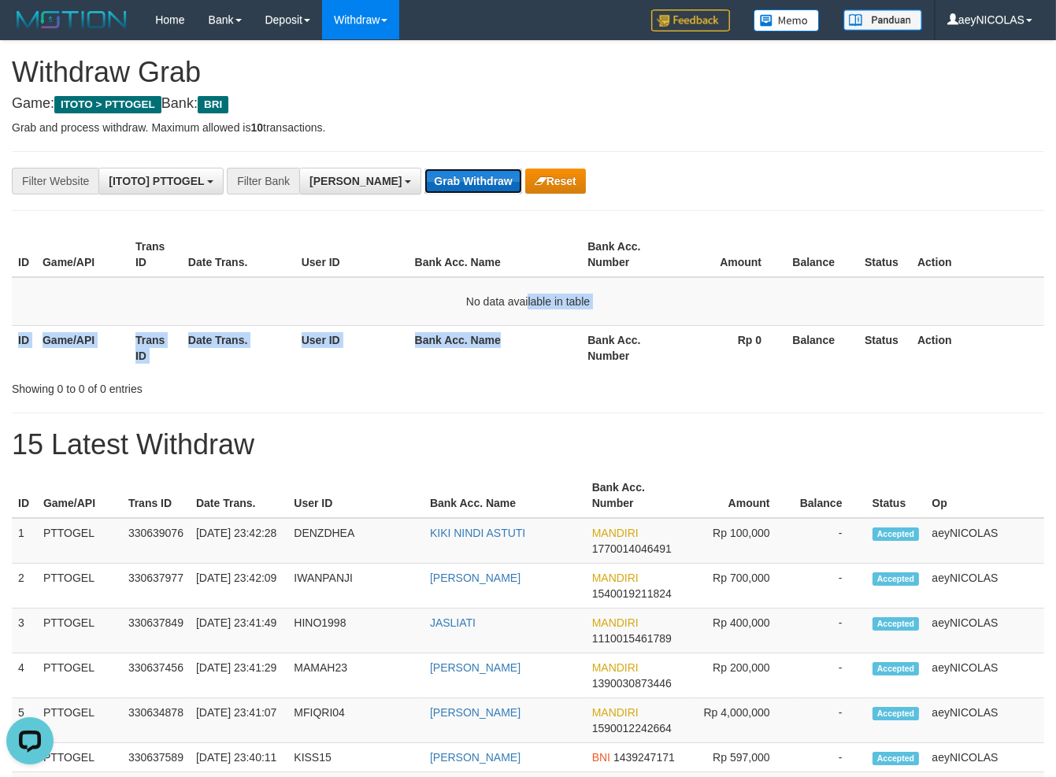
click at [424, 180] on button "Grab Withdraw" at bounding box center [472, 181] width 97 height 25
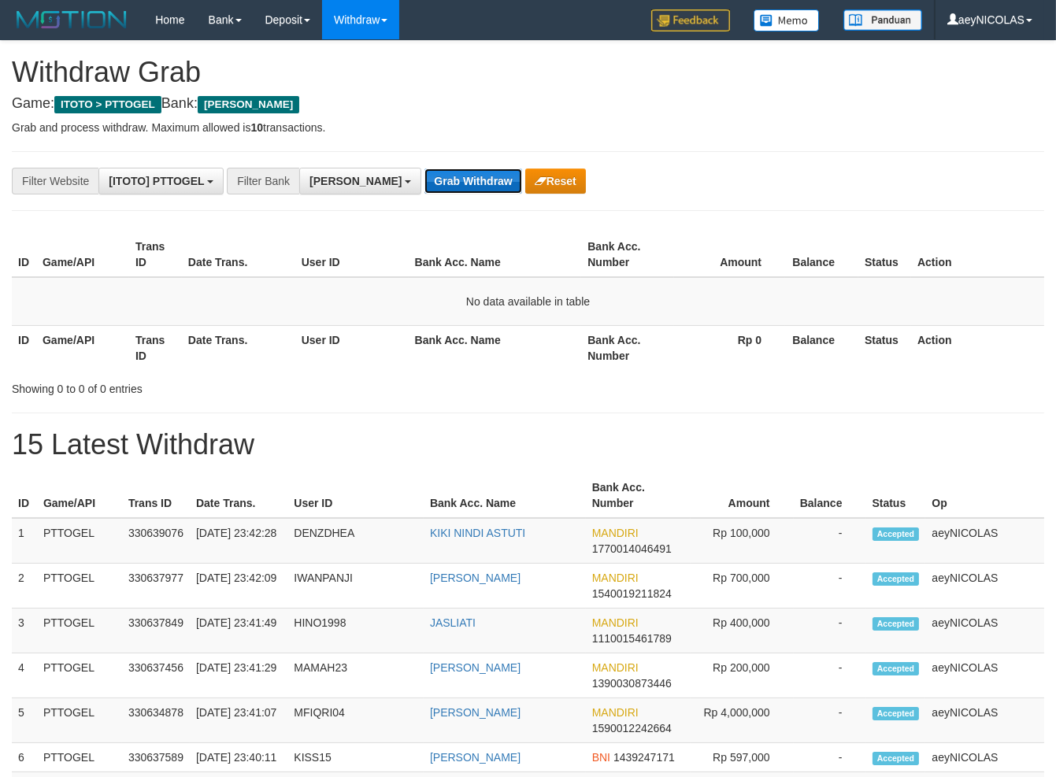
scroll to position [274, 0]
click at [436, 185] on button "Grab Withdraw" at bounding box center [472, 181] width 97 height 25
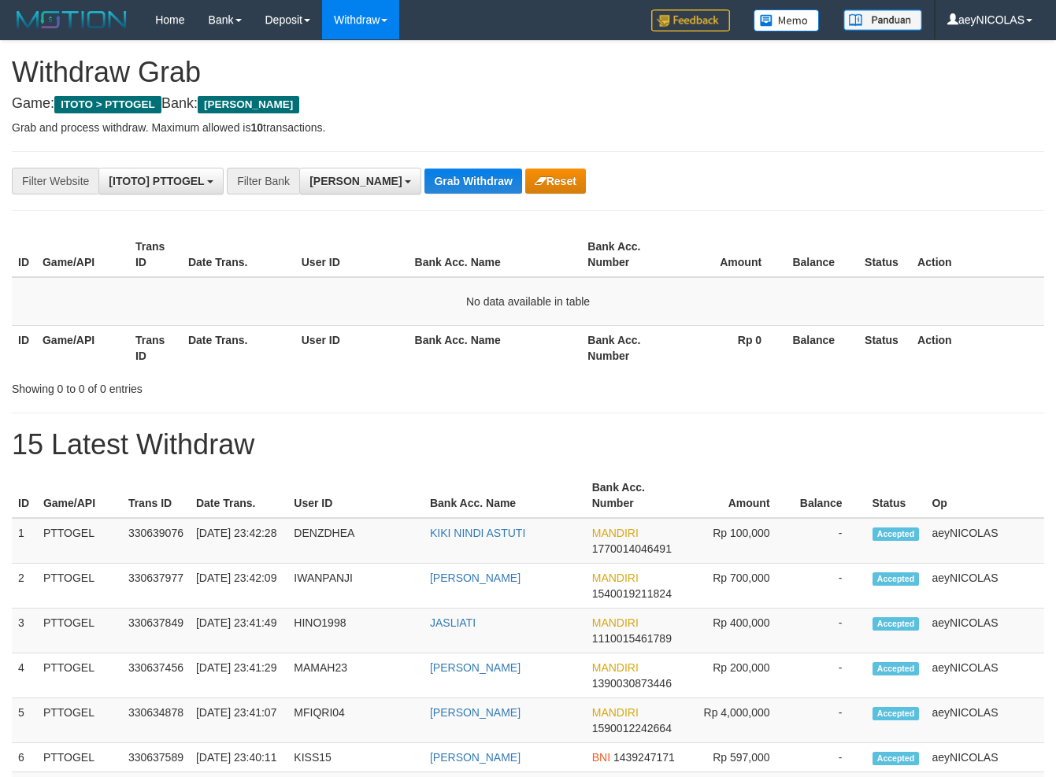
click at [436, 183] on button "Grab Withdraw" at bounding box center [472, 181] width 97 height 25
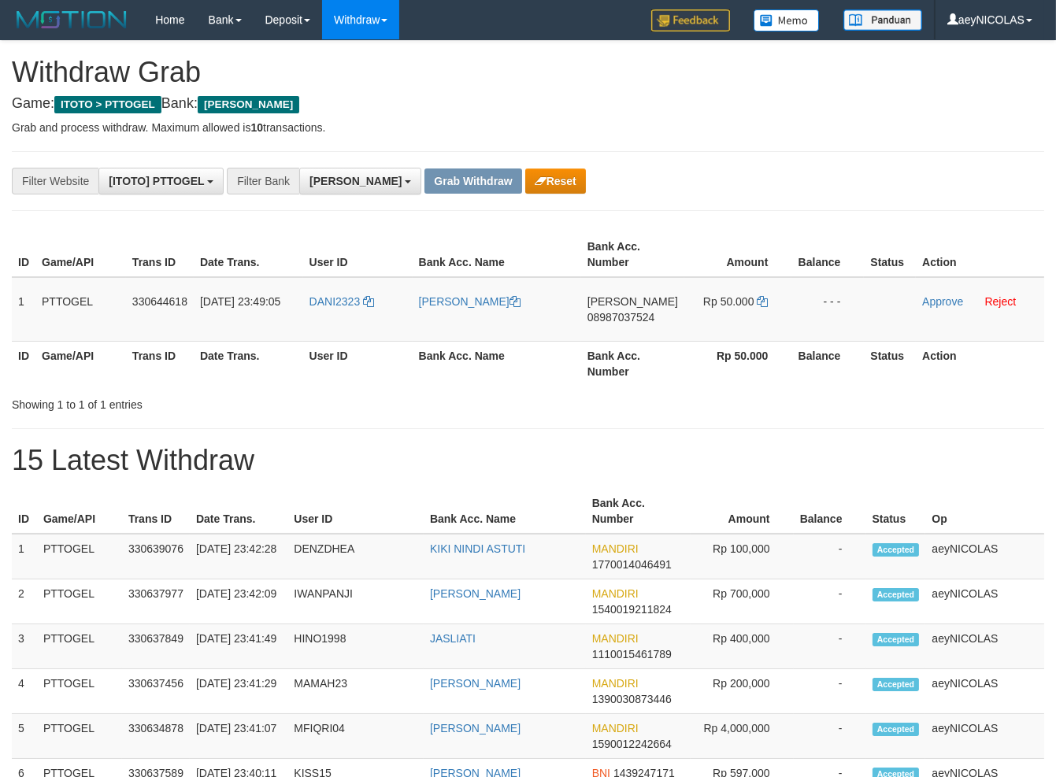
scroll to position [274, 0]
drag, startPoint x: 361, startPoint y: 309, endPoint x: 633, endPoint y: 295, distance: 272.9
click at [633, 295] on tr "1 PTTOGEL 330644618 [DATE] 23:49:05 DANI2323 [PERSON_NAME] 08987037524 Rp 50.00…" at bounding box center [528, 309] width 1032 height 65
click at [525, 174] on button "Reset" at bounding box center [555, 181] width 61 height 25
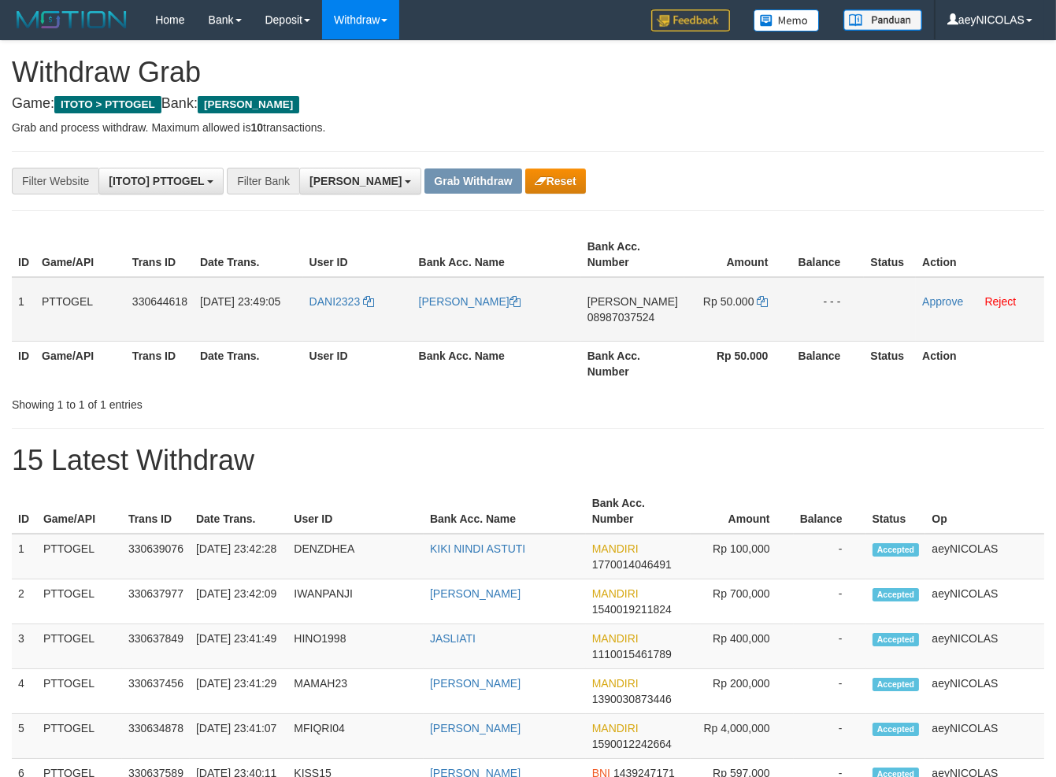
scroll to position [274, 0]
drag, startPoint x: 587, startPoint y: 319, endPoint x: 684, endPoint y: 309, distance: 97.3
click at [684, 309] on tr "1 PTTOGEL 330644618 [DATE] 23:49:05 DANI2323 [PERSON_NAME] 08987037524 Rp 50.00…" at bounding box center [528, 309] width 1032 height 65
drag, startPoint x: 717, startPoint y: 398, endPoint x: 663, endPoint y: 330, distance: 86.8
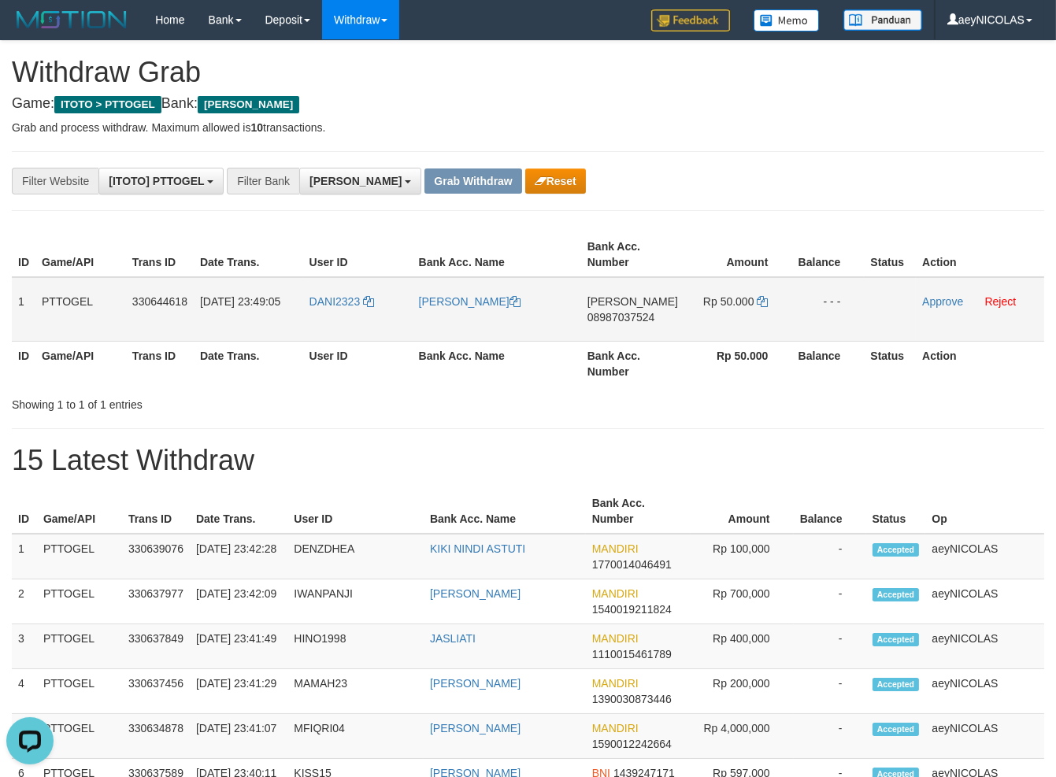
click at [707, 387] on div "ID Game/API Trans ID Date Trans. User ID Bank Acc. Name Bank Acc. Number Amount…" at bounding box center [528, 320] width 1032 height 186
click at [606, 305] on span "[PERSON_NAME]" at bounding box center [632, 301] width 91 height 13
click at [602, 325] on td "[PERSON_NAME] 08987037524" at bounding box center [632, 309] width 103 height 65
drag, startPoint x: 603, startPoint y: 326, endPoint x: 611, endPoint y: 325, distance: 7.9
click at [611, 325] on td "[PERSON_NAME] 08987037524" at bounding box center [632, 309] width 103 height 65
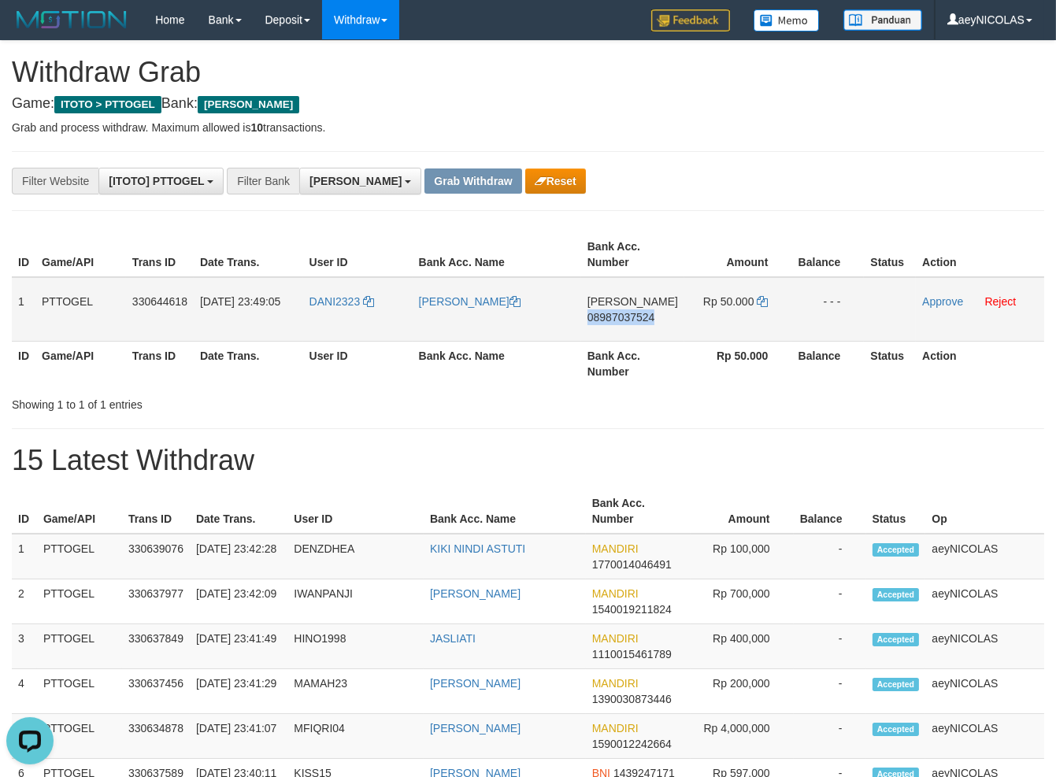
click at [636, 315] on span "08987037524" at bounding box center [621, 317] width 68 height 13
copy span "08987037524"
click at [636, 315] on span "08987037524" at bounding box center [621, 317] width 68 height 13
copy span "08987037524"
click at [632, 316] on span "08987037524" at bounding box center [621, 317] width 68 height 13
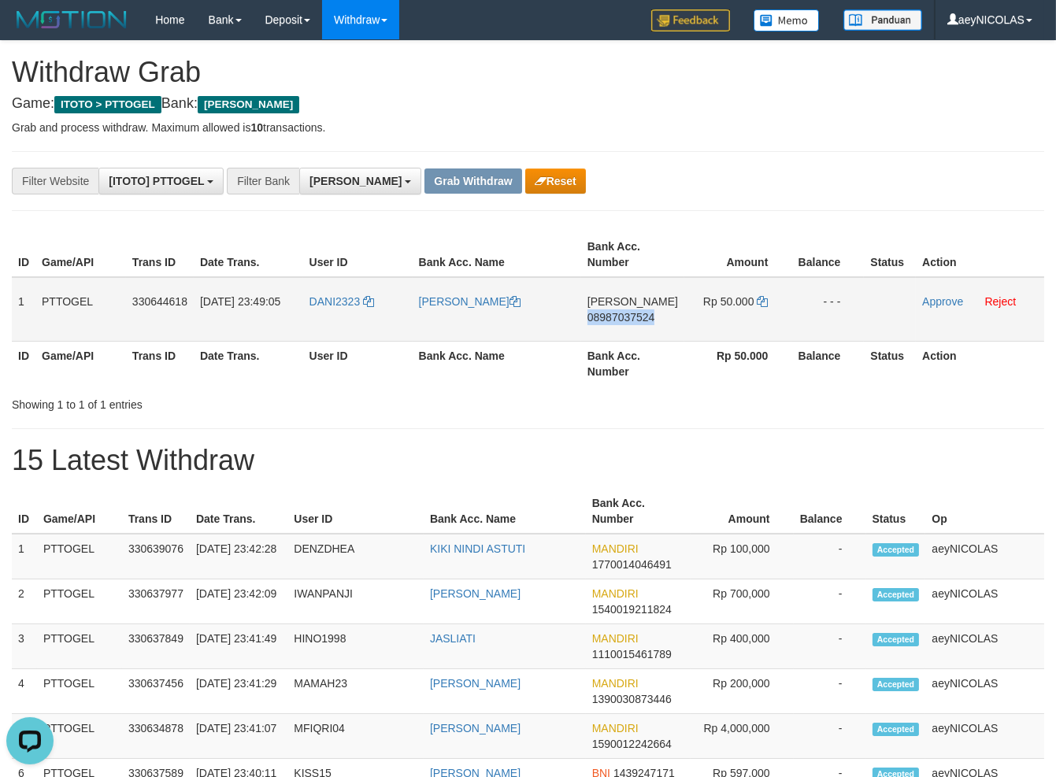
click at [632, 316] on span "08987037524" at bounding box center [621, 317] width 68 height 13
copy span "08987037524"
click at [562, 369] on th "Bank Acc. Name" at bounding box center [497, 363] width 169 height 45
click at [751, 291] on td "Rp 50.000" at bounding box center [737, 309] width 107 height 65
click at [759, 301] on td "Rp 50.000" at bounding box center [737, 309] width 107 height 65
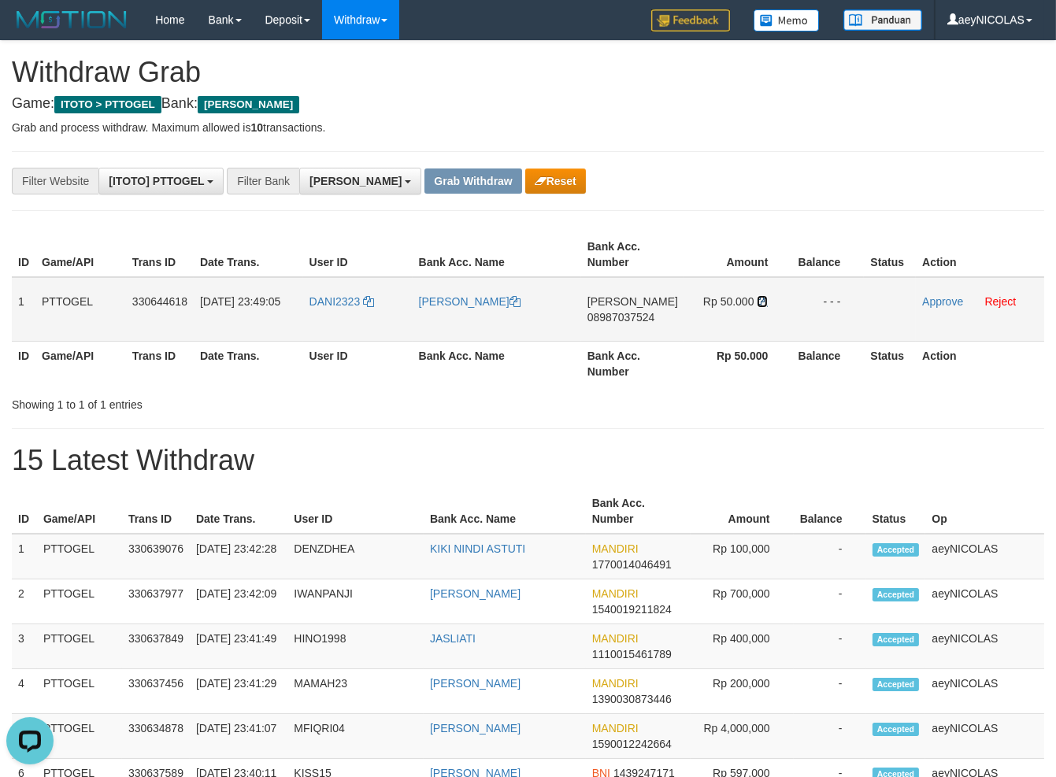
click at [759, 301] on icon at bounding box center [762, 301] width 11 height 11
click at [937, 305] on link "Approve" at bounding box center [942, 301] width 41 height 13
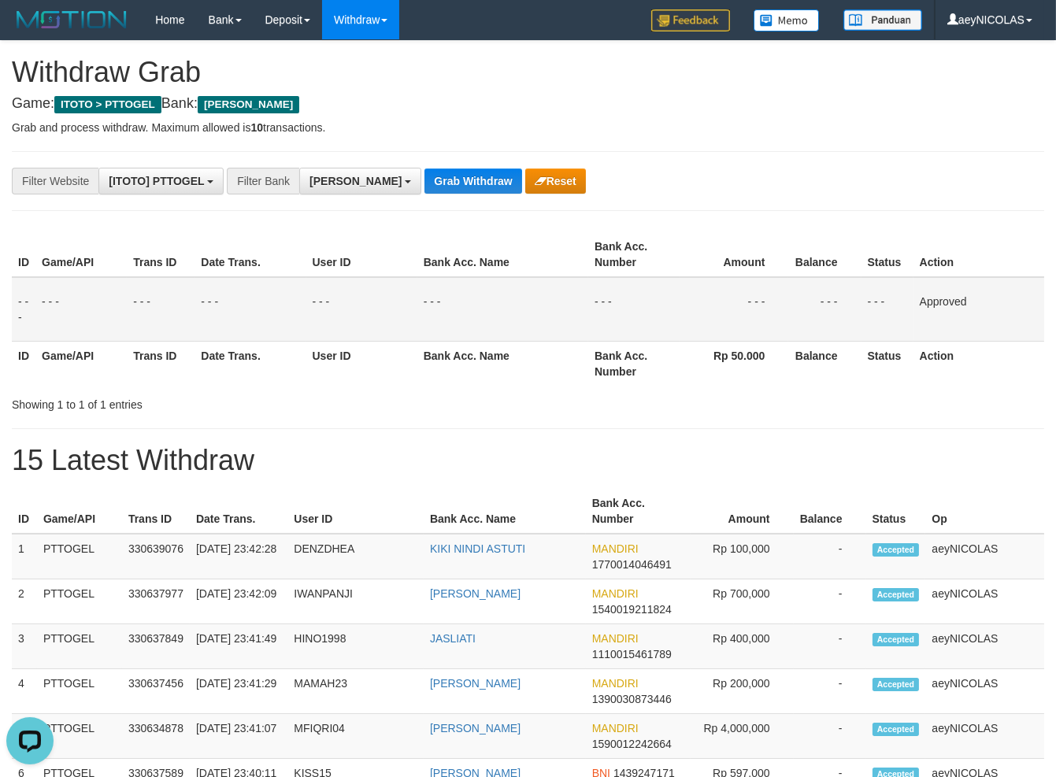
drag, startPoint x: 658, startPoint y: 381, endPoint x: 402, endPoint y: 267, distance: 281.0
click at [628, 366] on th "Bank Acc. Number" at bounding box center [633, 363] width 91 height 45
click at [424, 181] on button "Grab Withdraw" at bounding box center [472, 181] width 97 height 25
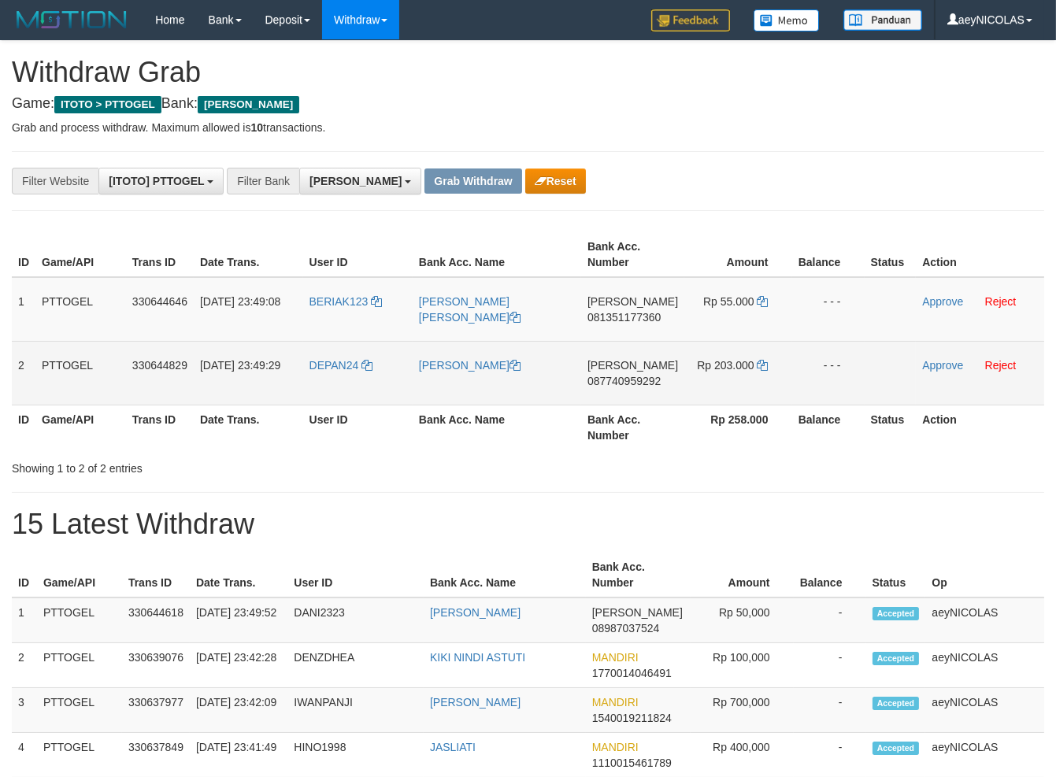
click at [739, 417] on tr "ID Game/API Trans ID Date Trans. User ID Bank Acc. Name Bank Acc. Number Rp 258…" at bounding box center [528, 427] width 1032 height 45
drag, startPoint x: 655, startPoint y: 376, endPoint x: 753, endPoint y: 381, distance: 97.8
click at [753, 381] on tbody "1 PTTOGEL 330644646 01/09/2025 23:49:08 BERIAK123 FRANS RANDY RAY DANA 08135117…" at bounding box center [528, 341] width 1032 height 128
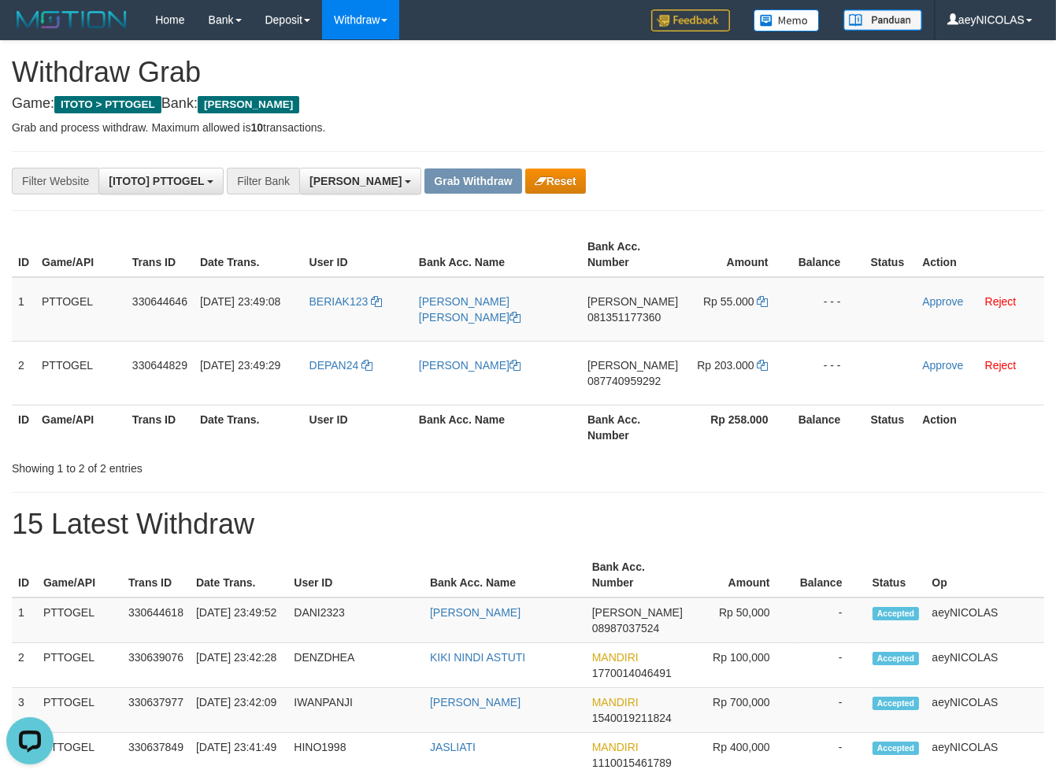
scroll to position [0, 0]
click at [650, 312] on span "081351177360" at bounding box center [623, 317] width 73 height 13
copy span "081351177360"
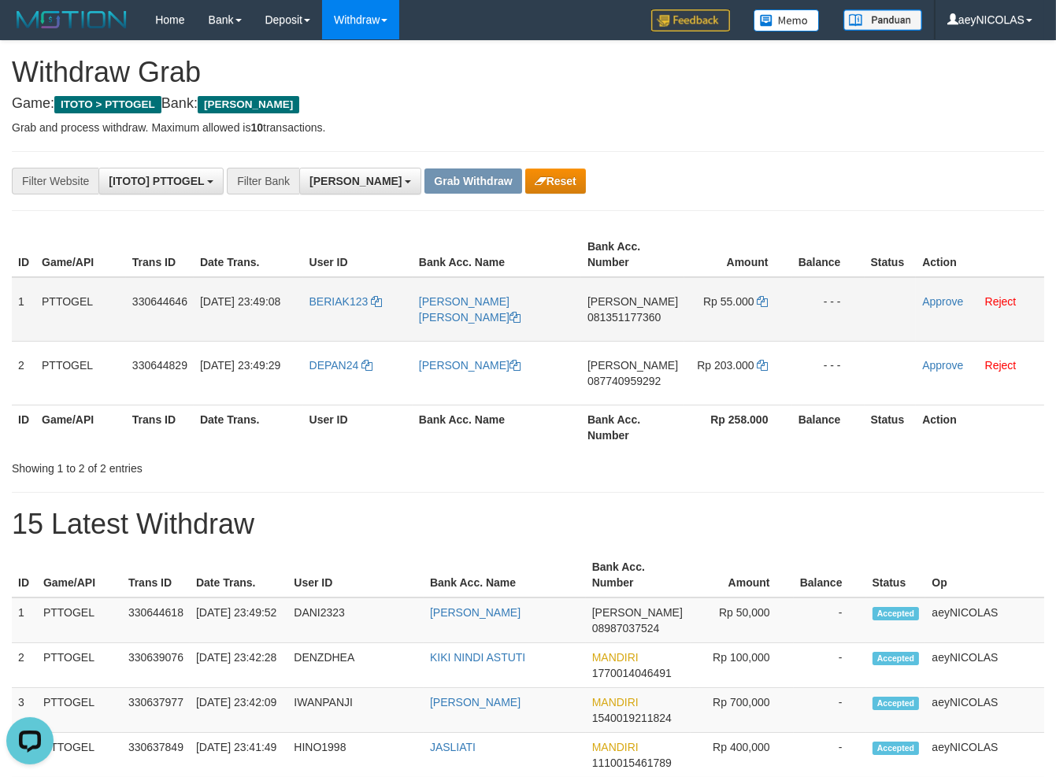
click at [625, 331] on td "DANA 081351177360" at bounding box center [632, 309] width 103 height 65
click at [651, 319] on span "081351177360" at bounding box center [623, 317] width 73 height 13
copy span "081351177360"
click at [636, 318] on span "081351177360" at bounding box center [623, 317] width 73 height 13
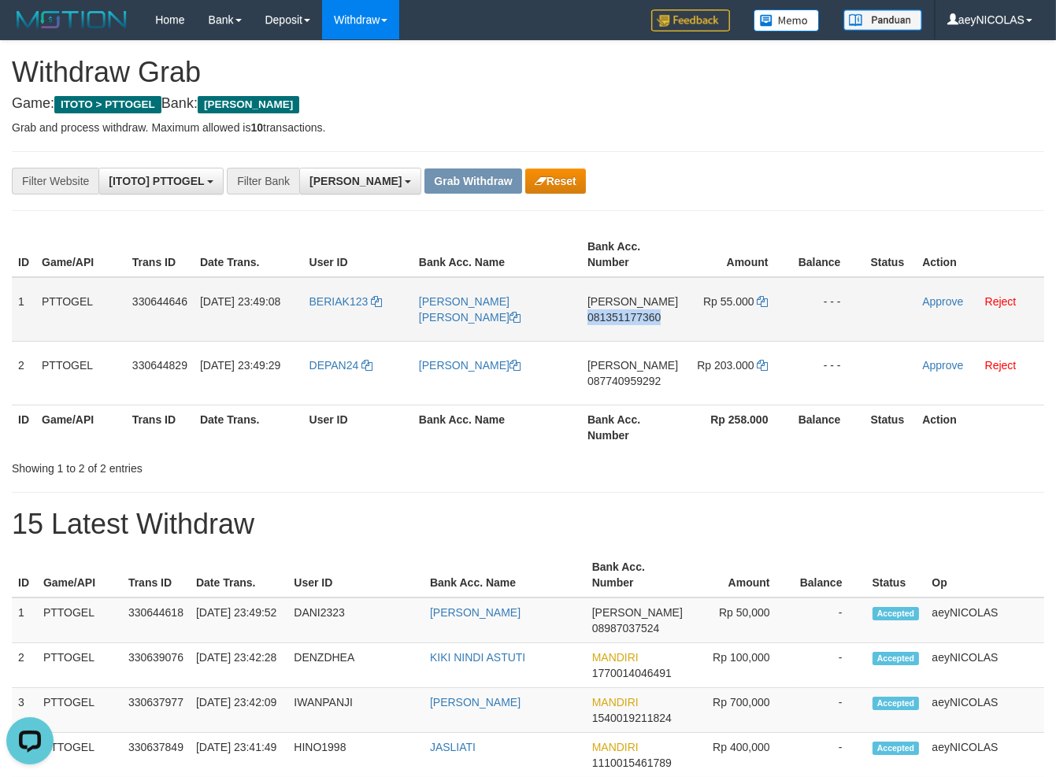
click at [636, 318] on span "081351177360" at bounding box center [623, 317] width 73 height 13
copy span "081351177360"
click at [768, 307] on td "Rp 55.000" at bounding box center [737, 309] width 107 height 65
click at [763, 305] on icon at bounding box center [763, 301] width 11 height 11
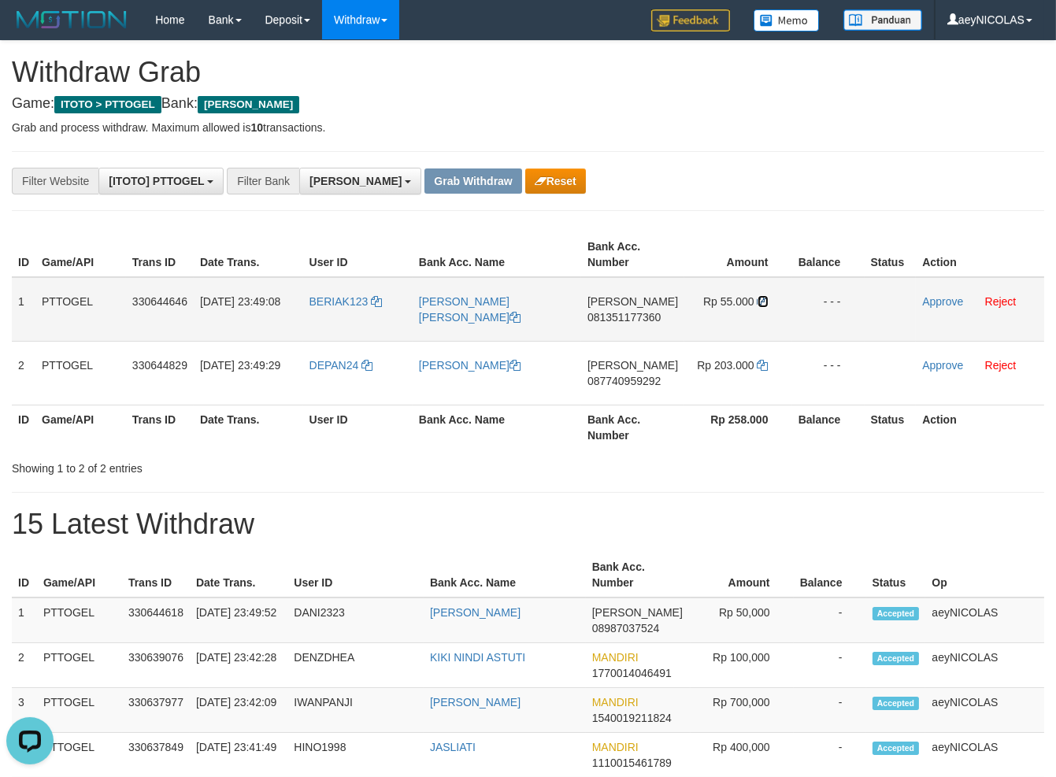
click at [763, 305] on icon at bounding box center [763, 301] width 11 height 11
drag, startPoint x: 763, startPoint y: 305, endPoint x: 941, endPoint y: 307, distance: 178.0
click at [769, 304] on td "Rp 55.000" at bounding box center [737, 309] width 107 height 65
click at [944, 307] on link "Approve" at bounding box center [942, 301] width 41 height 13
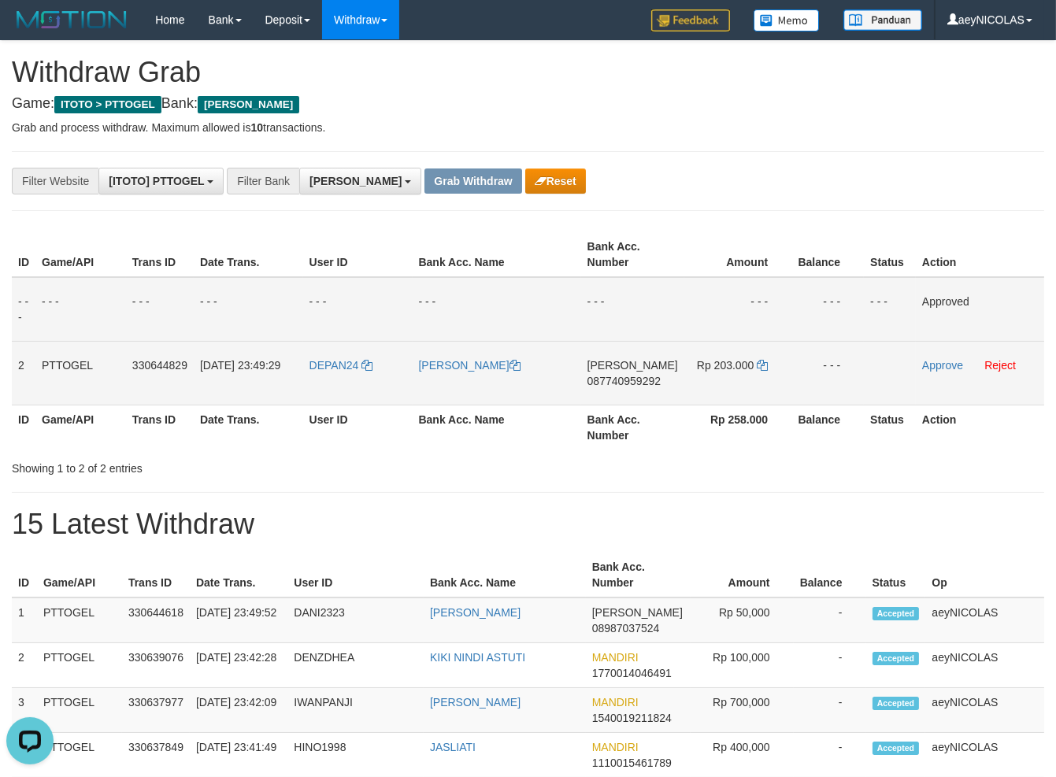
click at [624, 386] on span "087740959292" at bounding box center [623, 381] width 73 height 13
click at [621, 385] on span "087740959292" at bounding box center [623, 381] width 73 height 13
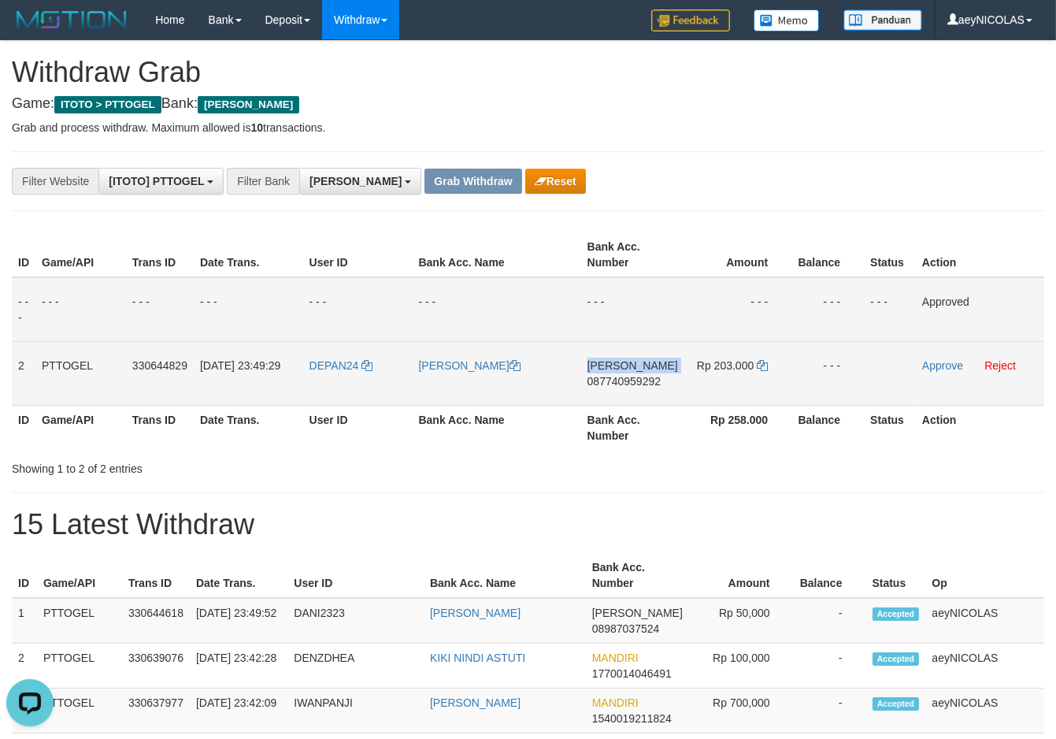
click at [621, 385] on td "DANA 087740959292" at bounding box center [632, 373] width 103 height 64
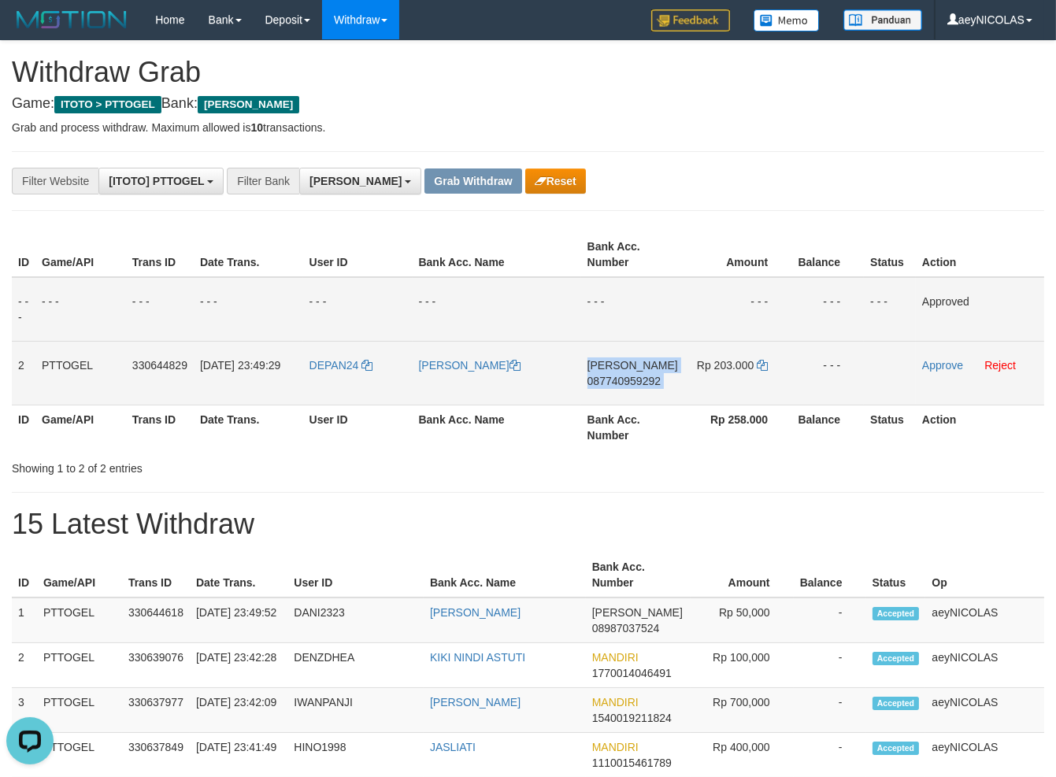
click at [621, 385] on span "087740959292" at bounding box center [623, 381] width 73 height 13
copy td "DANA 087740959292"
click at [646, 377] on span "087740959292" at bounding box center [623, 381] width 73 height 13
copy span "087740959292"
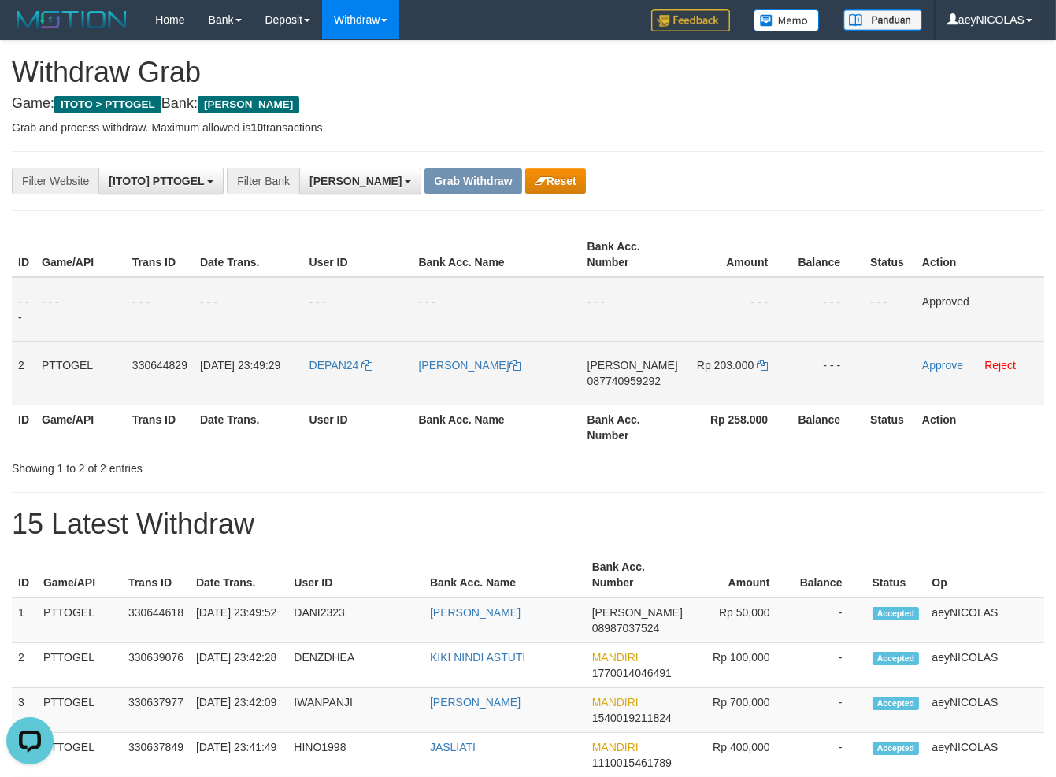
click at [608, 391] on td "DANA 087740959292" at bounding box center [632, 373] width 103 height 64
click at [641, 386] on span "087740959292" at bounding box center [623, 381] width 73 height 13
copy span "087740959292"
click at [641, 386] on span "087740959292" at bounding box center [623, 381] width 73 height 13
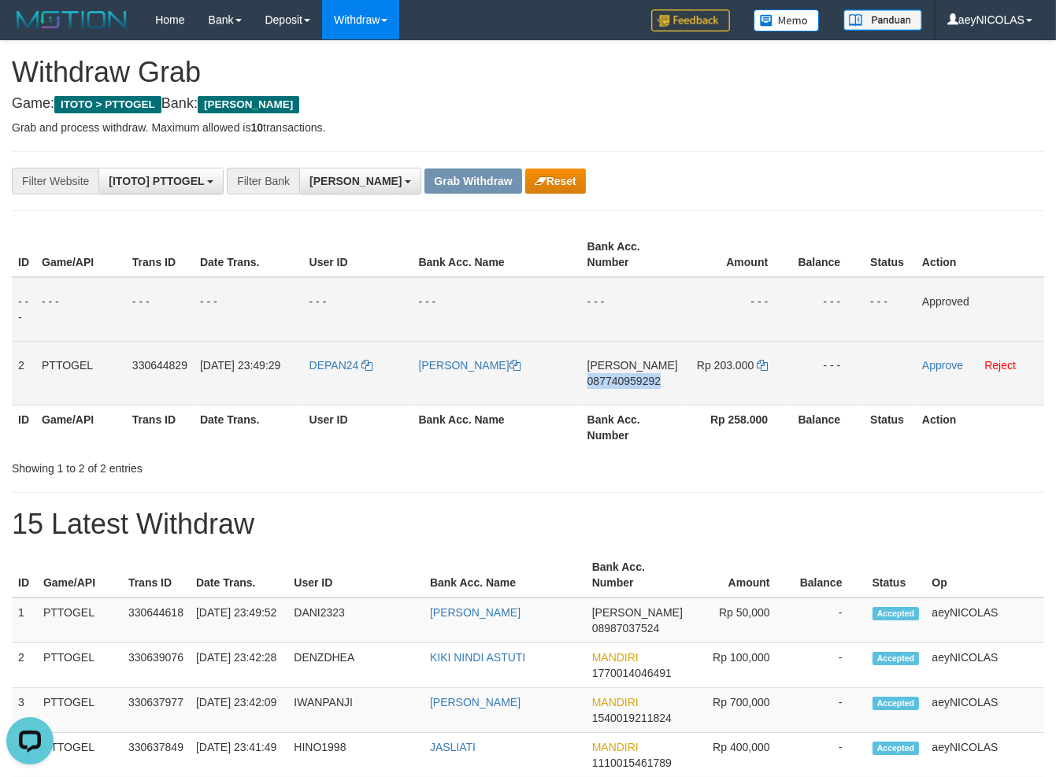
copy span "087740959292"
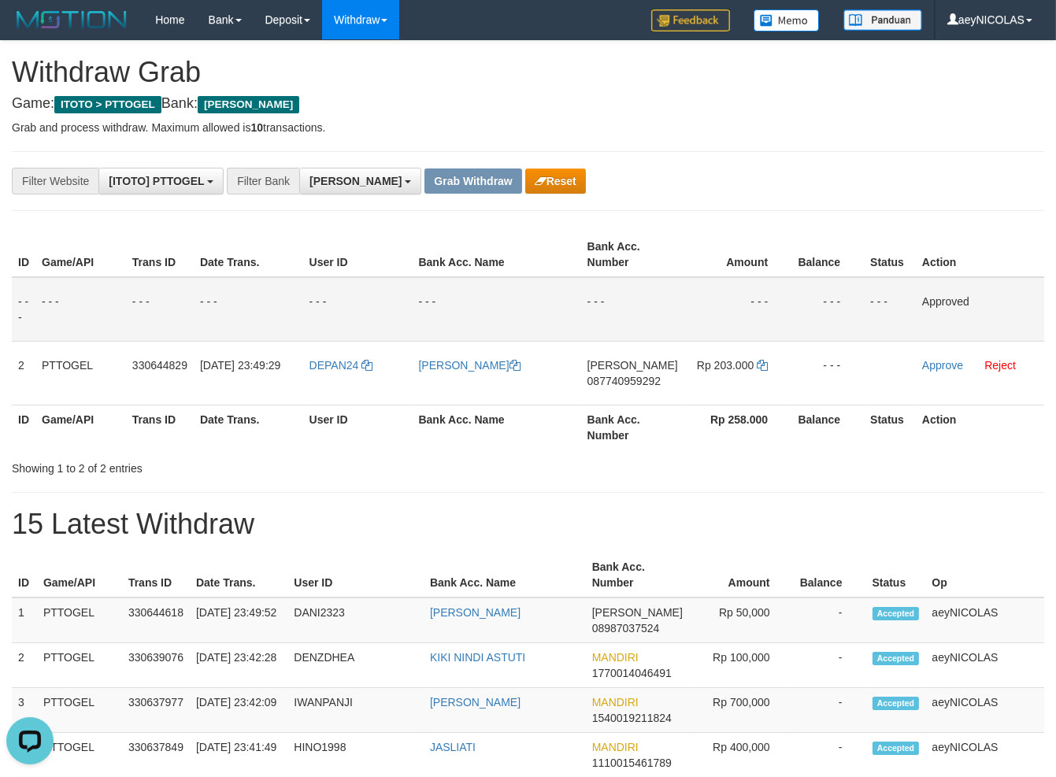
click at [432, 422] on th "Bank Acc. Name" at bounding box center [497, 427] width 169 height 45
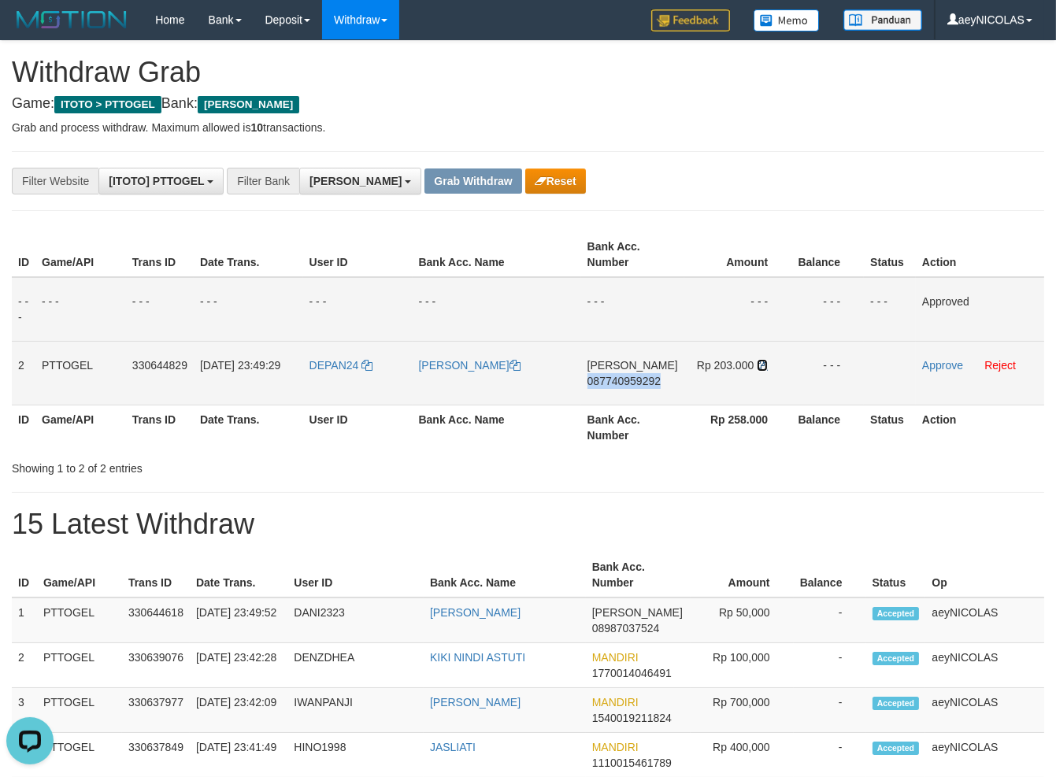
click at [763, 366] on icon at bounding box center [762, 365] width 11 height 11
copy span "087740959292"
click at [763, 366] on icon at bounding box center [762, 365] width 11 height 11
click at [942, 372] on td "Approve Reject" at bounding box center [980, 373] width 128 height 64
click at [952, 359] on td "Approve Reject" at bounding box center [980, 373] width 128 height 64
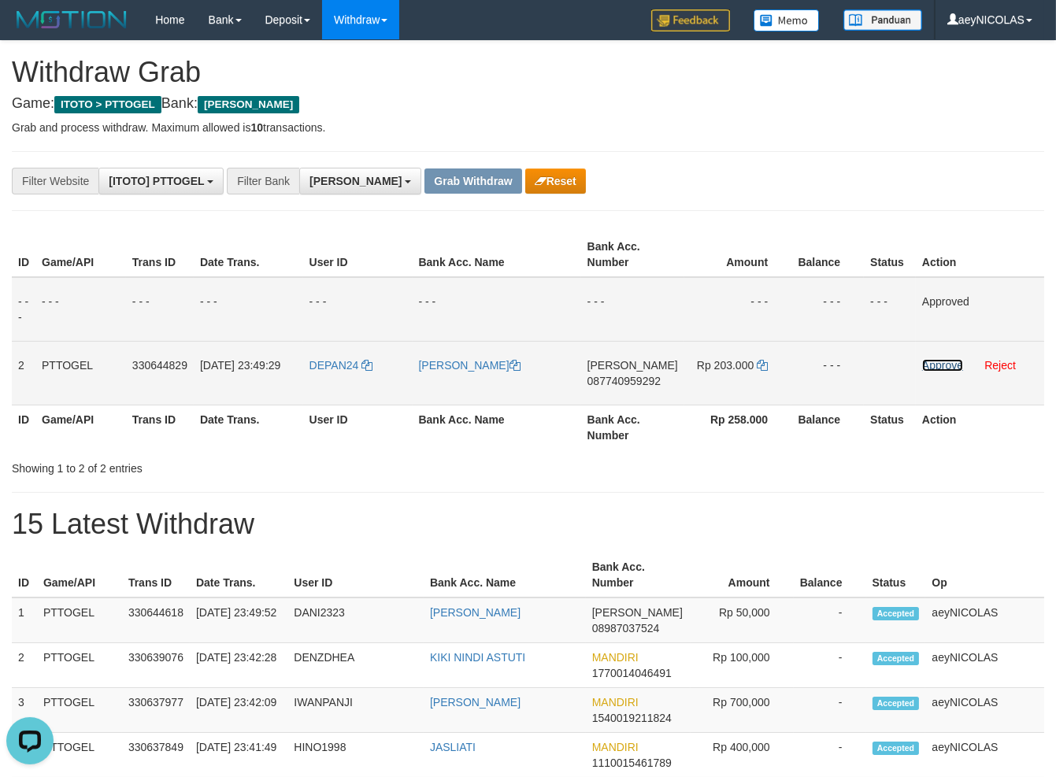
click at [951, 371] on link "Approve" at bounding box center [942, 365] width 41 height 13
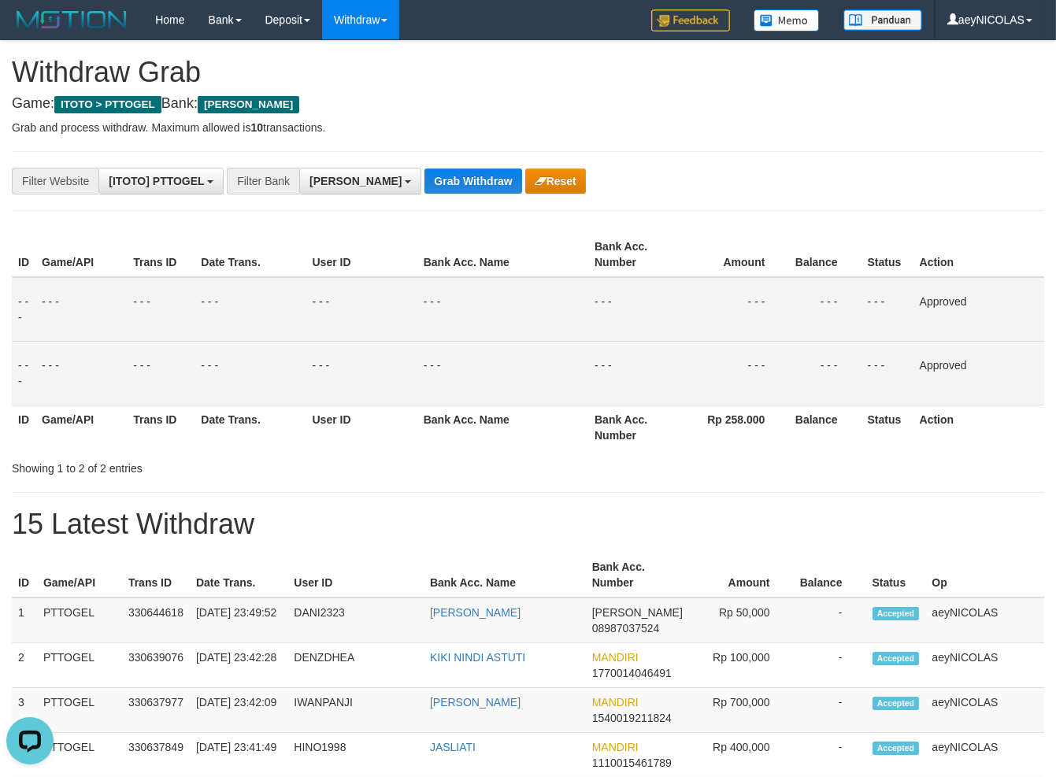
click at [577, 344] on td "- - -" at bounding box center [502, 373] width 171 height 64
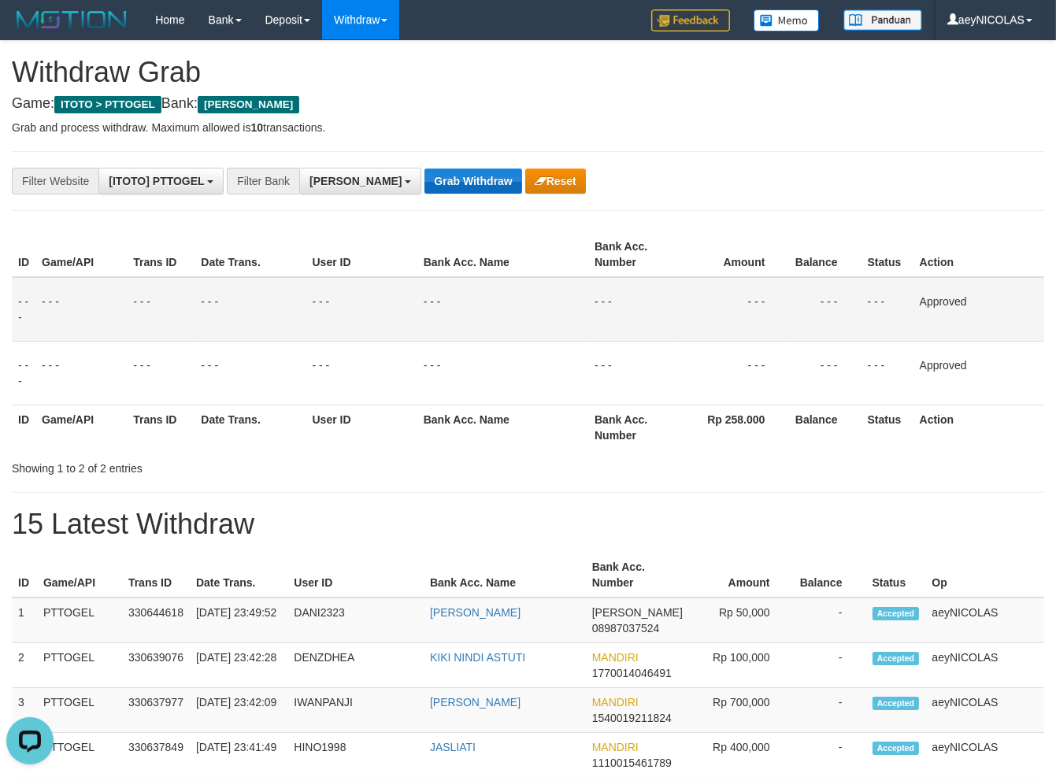
drag, startPoint x: 419, startPoint y: 198, endPoint x: 421, endPoint y: 179, distance: 19.8
drag, startPoint x: 421, startPoint y: 179, endPoint x: 29, endPoint y: 338, distance: 422.5
click at [424, 185] on button "Grab Withdraw" at bounding box center [472, 181] width 97 height 25
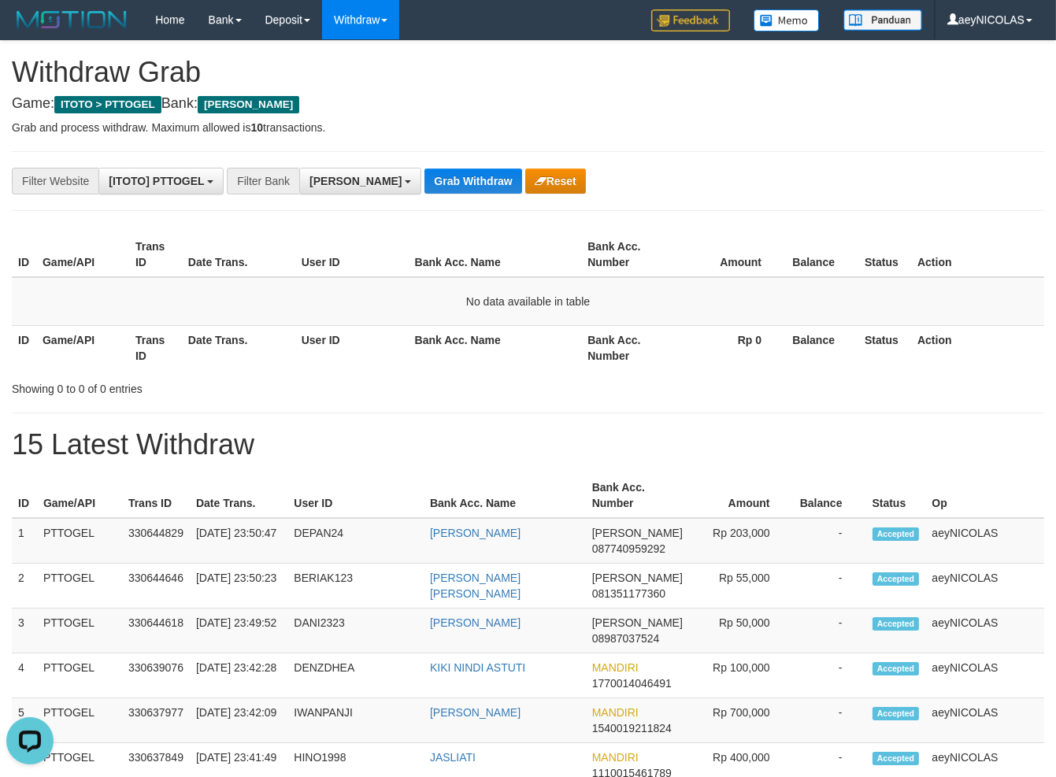
click at [424, 183] on button "Grab Withdraw" at bounding box center [472, 181] width 97 height 25
click at [424, 181] on button "Grab Withdraw" at bounding box center [472, 181] width 97 height 25
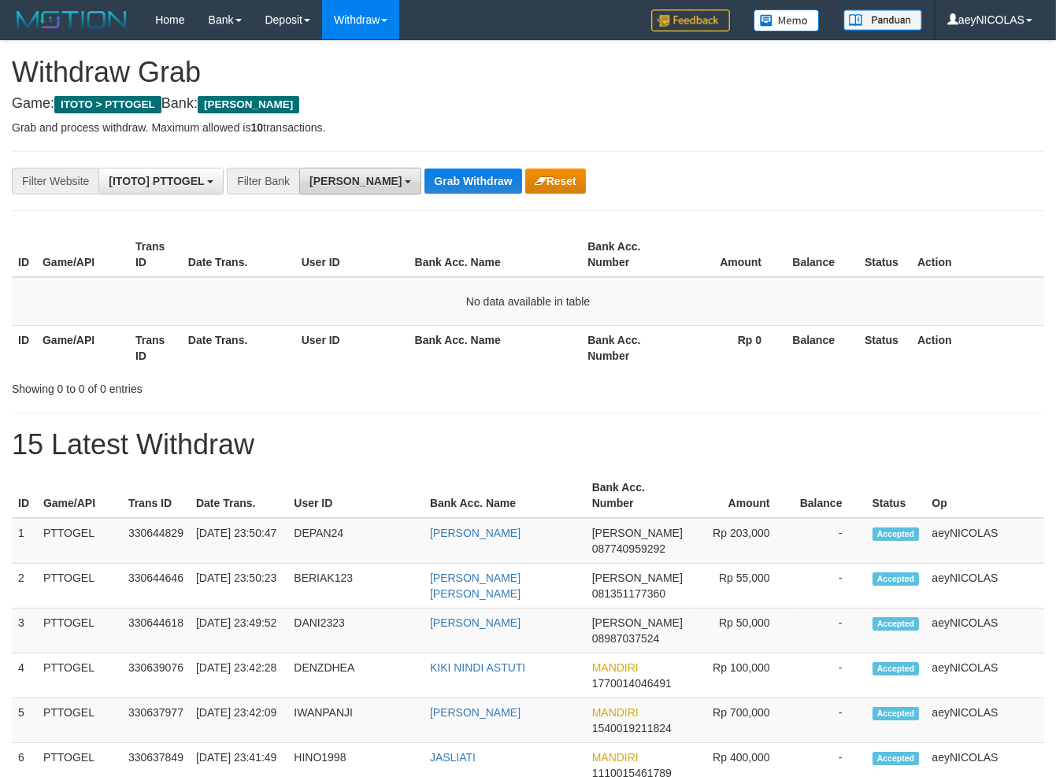
drag, startPoint x: 301, startPoint y: 187, endPoint x: 309, endPoint y: 185, distance: 8.8
click at [301, 186] on button "[PERSON_NAME]" at bounding box center [360, 181] width 122 height 27
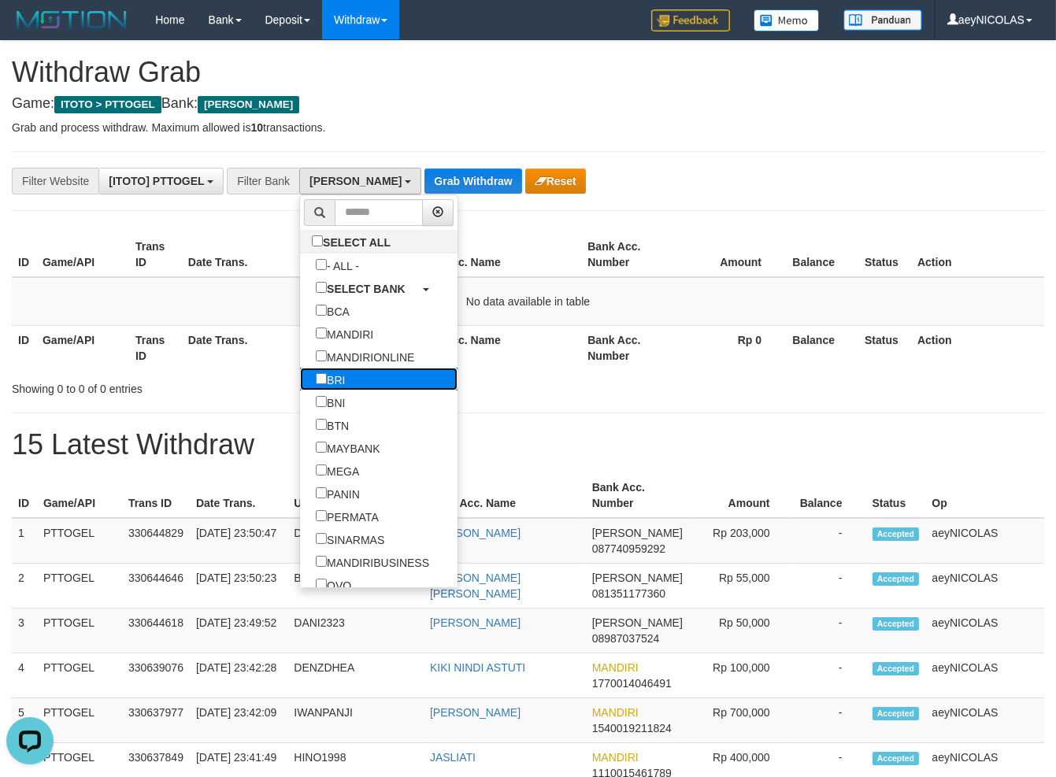
scroll to position [0, 0]
click at [300, 383] on label "BRI" at bounding box center [330, 379] width 61 height 23
select select "***"
drag, startPoint x: 520, startPoint y: 278, endPoint x: 468, endPoint y: 180, distance: 111.3
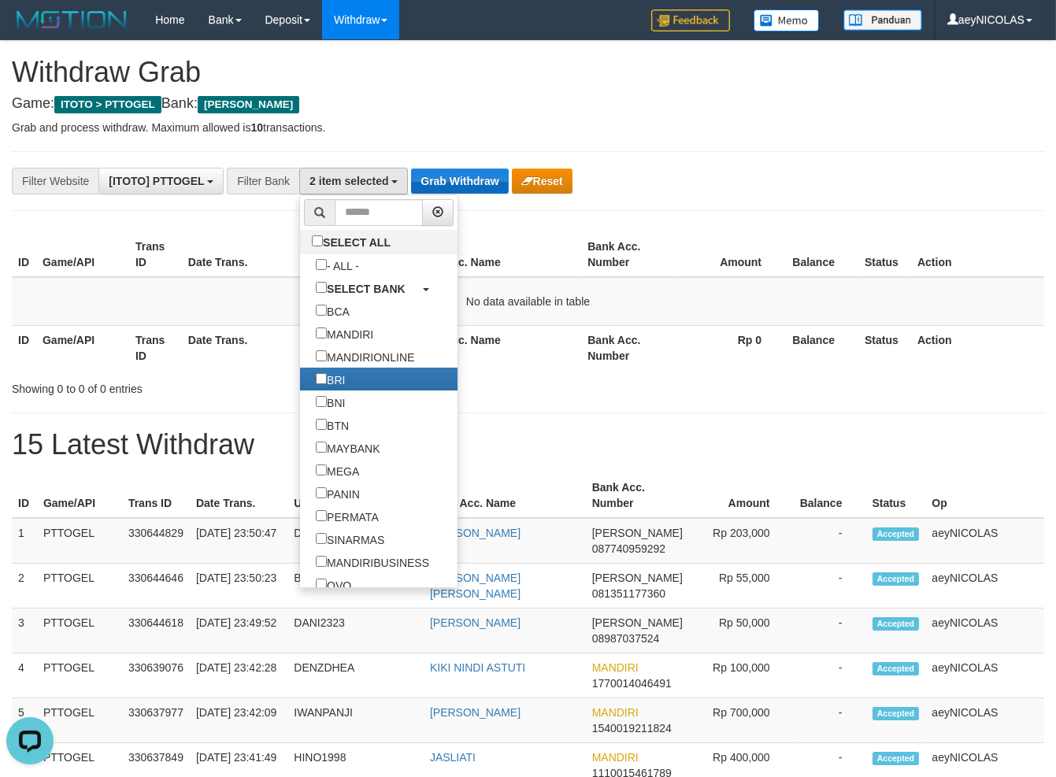
click at [519, 273] on table "ID Game/API Trans ID Date Trans. User ID Bank Acc. Name Bank Acc. Number Amount…" at bounding box center [528, 301] width 1032 height 138
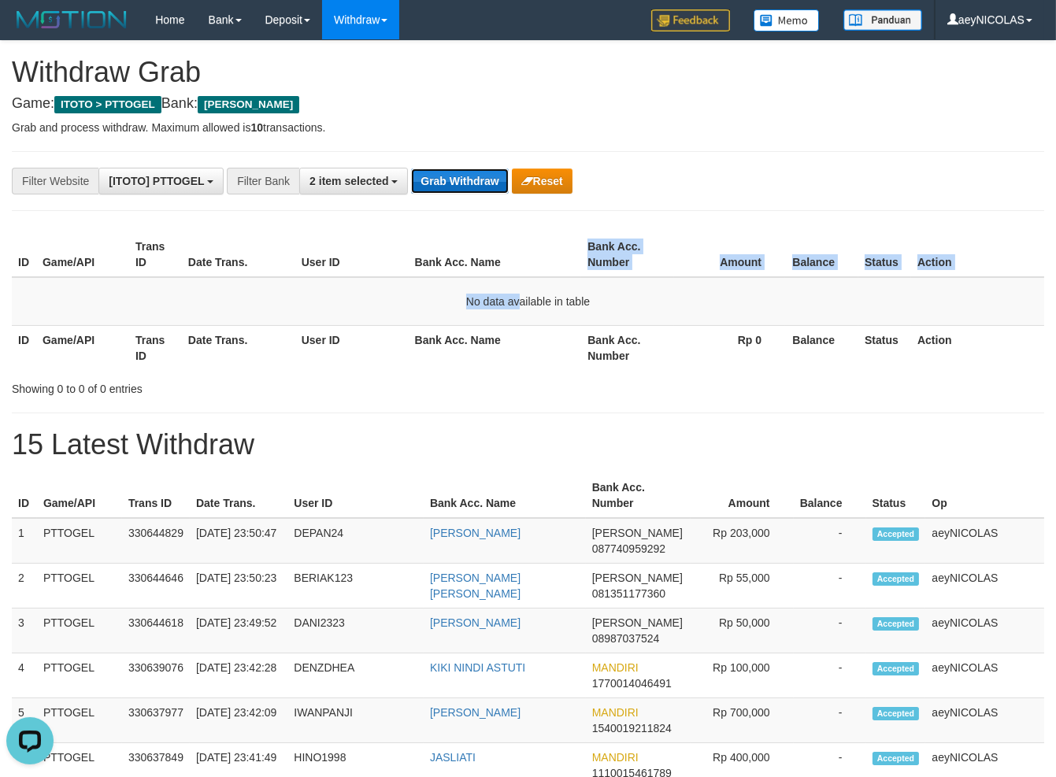
click at [467, 179] on button "Grab Withdraw" at bounding box center [459, 181] width 97 height 25
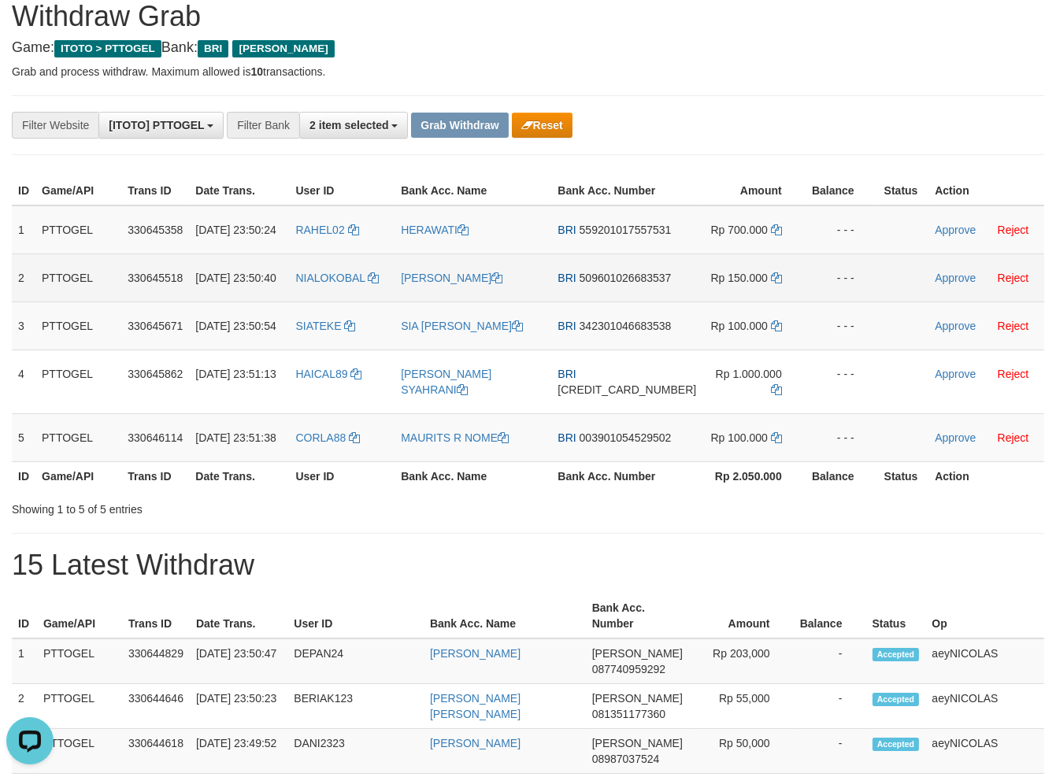
drag, startPoint x: 355, startPoint y: 274, endPoint x: 707, endPoint y: 322, distance: 355.3
click at [707, 322] on tbody "1 PTTOGEL 330645358 [DATE] 23:50:24 RAHEL02 [GEOGRAPHIC_DATA] BRI 5592010175575…" at bounding box center [528, 334] width 1032 height 257
copy tr
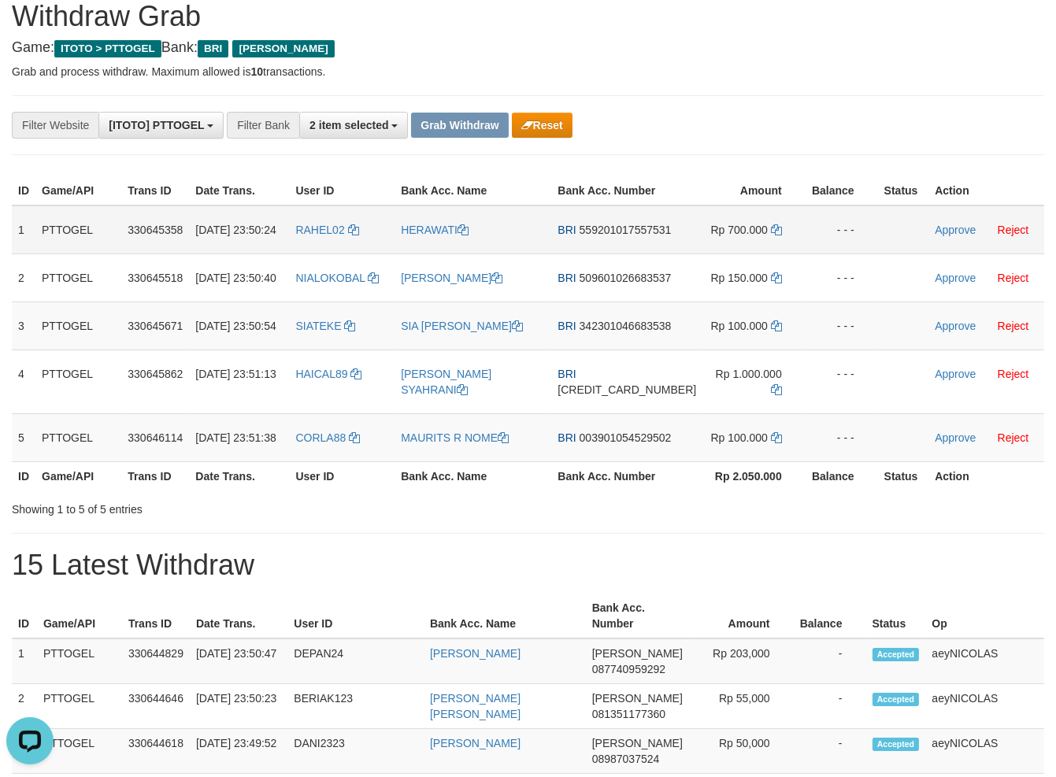
click at [631, 236] on span "559201017557531" at bounding box center [626, 230] width 92 height 13
copy tr
click at [631, 236] on span "559201017557531" at bounding box center [626, 230] width 92 height 13
copy span "559201017557531"
click at [741, 180] on th "Amount" at bounding box center [753, 190] width 103 height 29
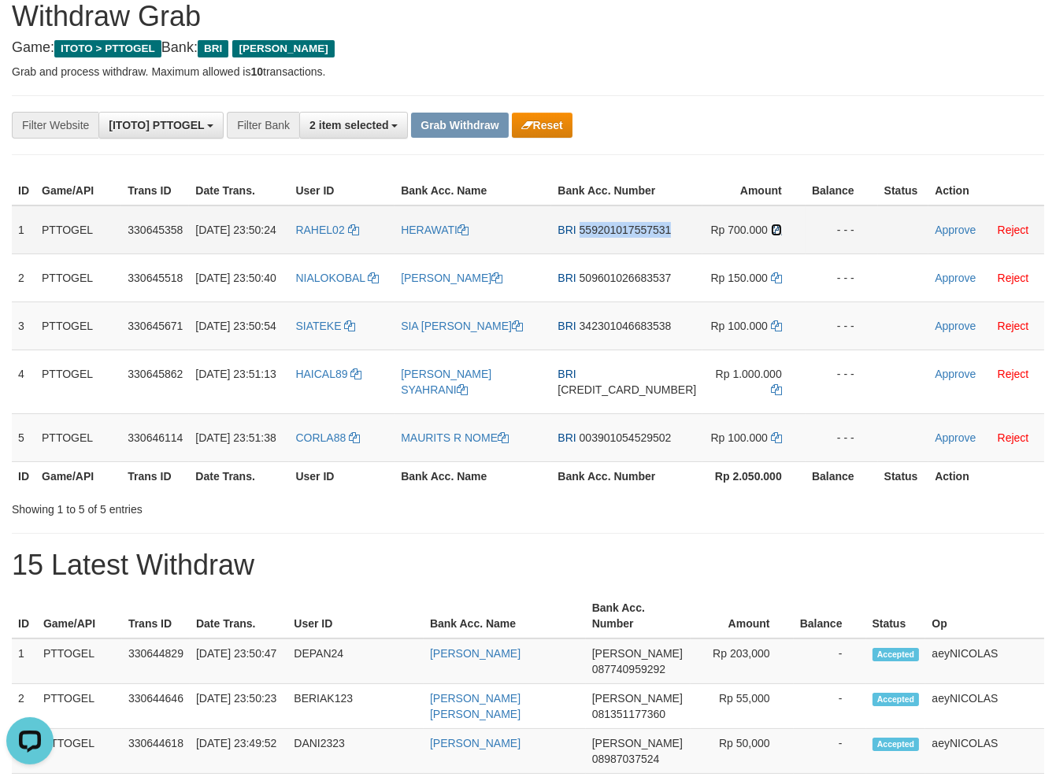
click at [771, 235] on icon at bounding box center [776, 229] width 11 height 11
copy span "559201017557531"
click at [942, 236] on link "Approve" at bounding box center [955, 230] width 41 height 13
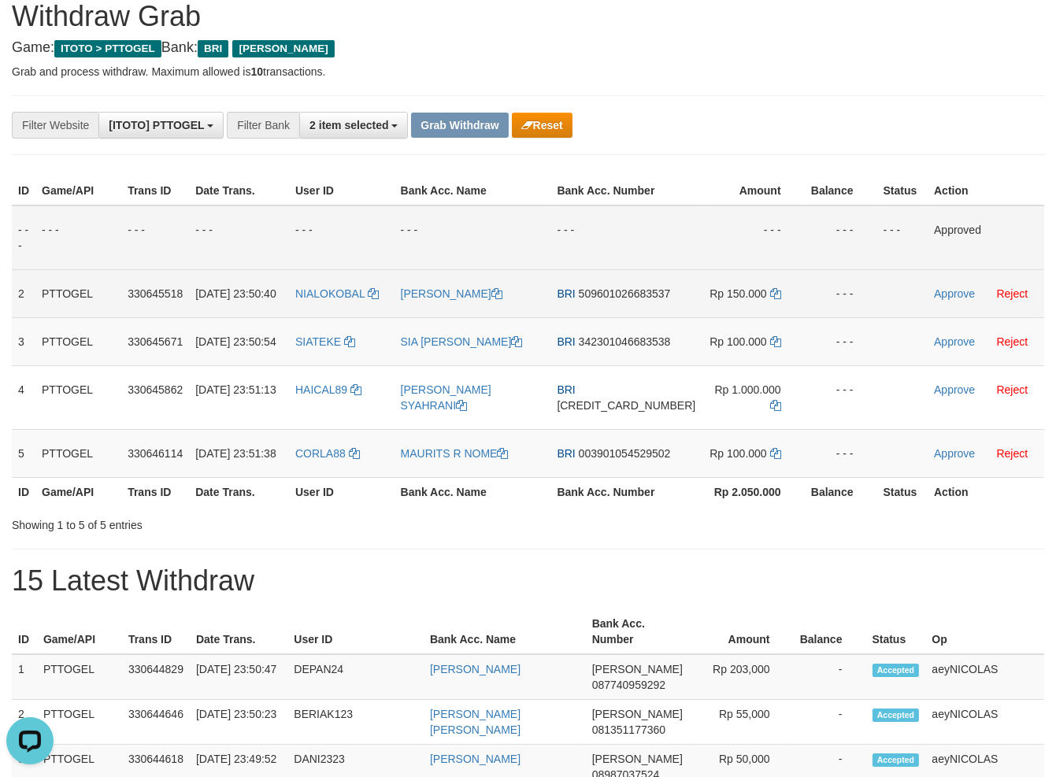
click at [632, 300] on span "509601026683537" at bounding box center [625, 293] width 92 height 13
copy span "509601026683537"
click at [615, 300] on span "509601026683537" at bounding box center [625, 293] width 92 height 13
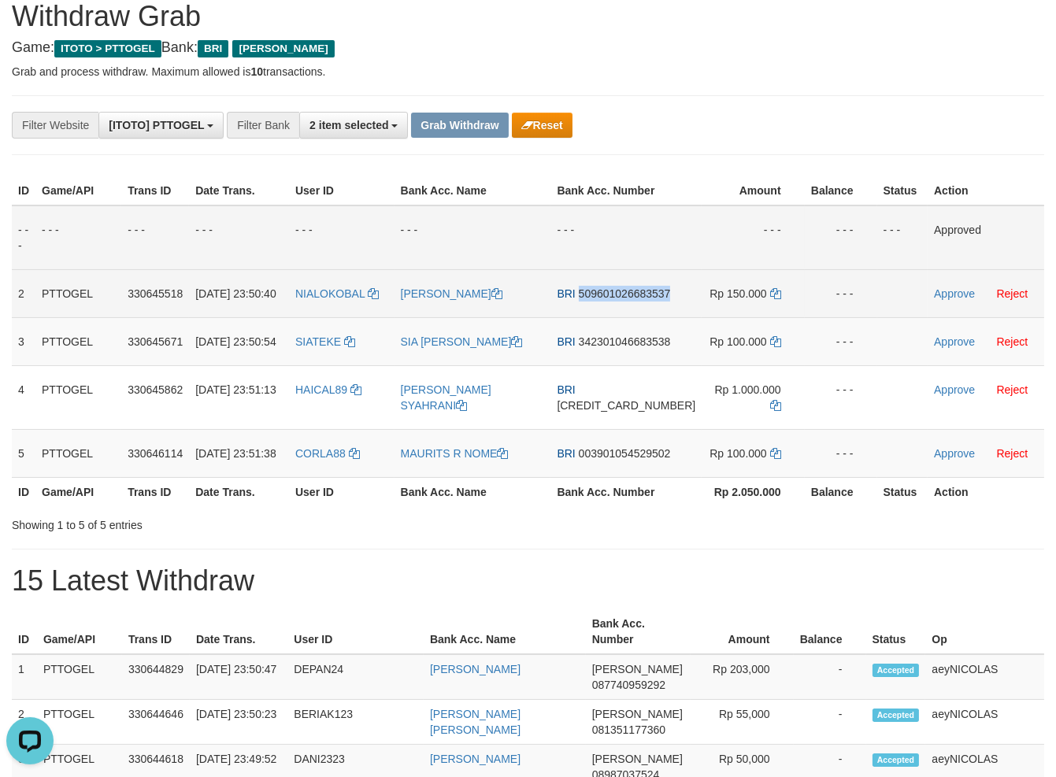
copy span "509601026683537"
click at [625, 317] on td "BRI 509601026683537" at bounding box center [625, 293] width 151 height 48
click at [611, 300] on span "509601026683537" at bounding box center [625, 293] width 92 height 13
copy span "509601026683537"
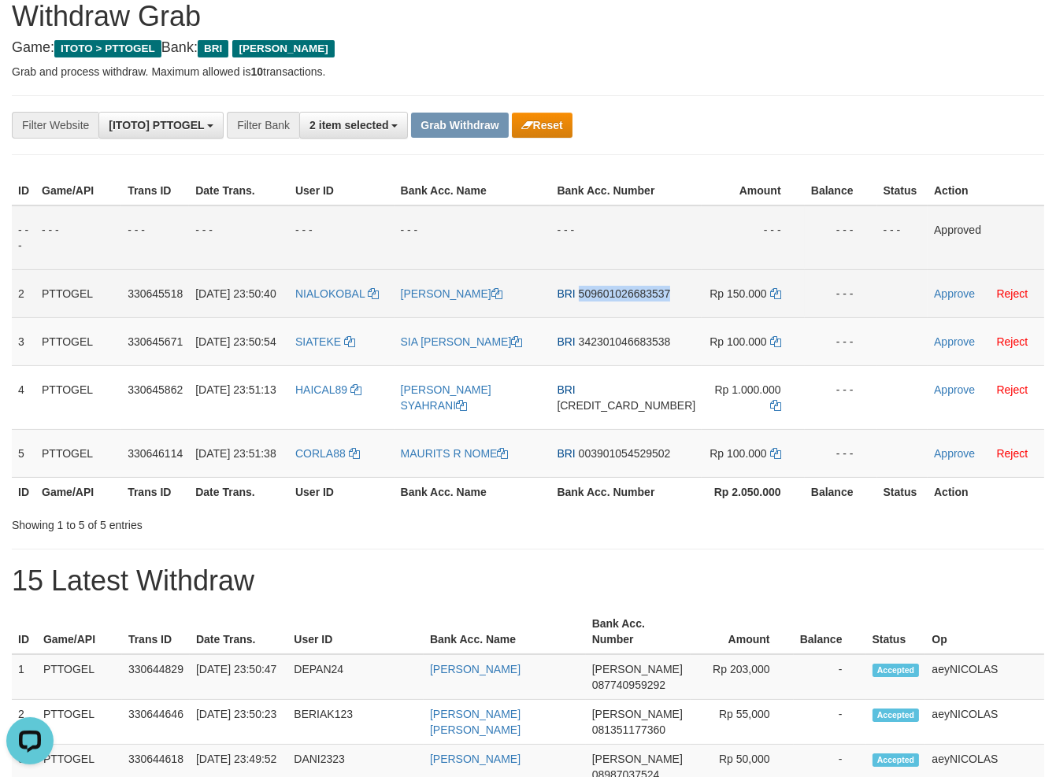
click at [613, 300] on span "509601026683537" at bounding box center [625, 293] width 92 height 13
copy span "509601026683537"
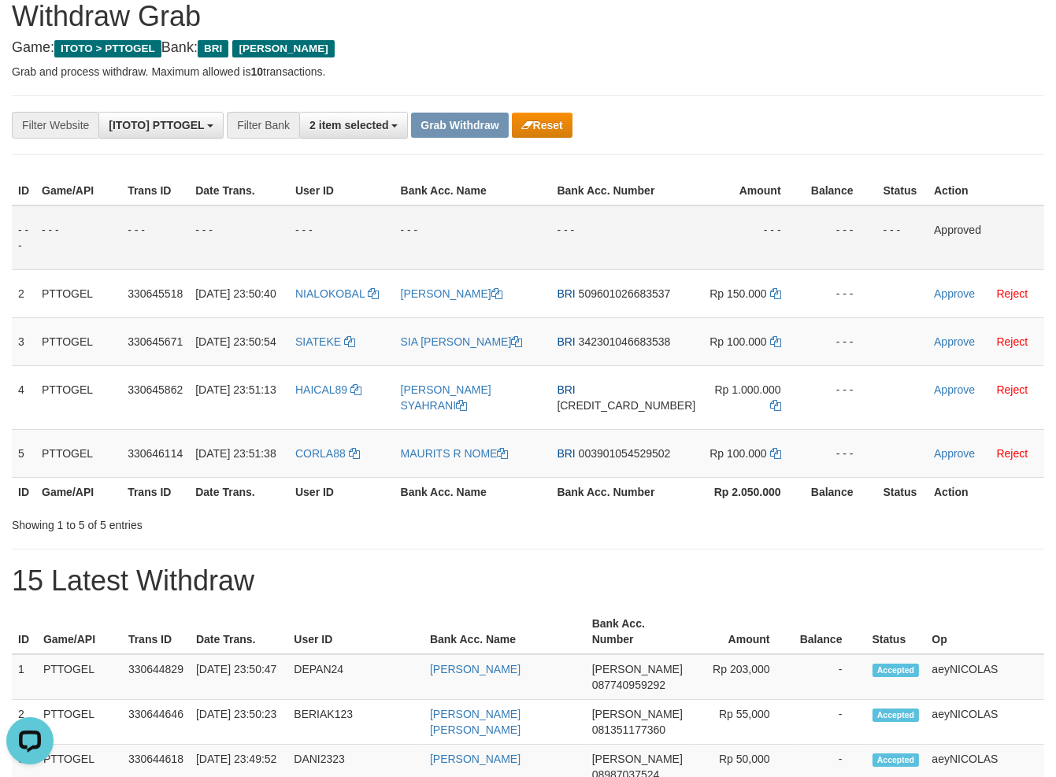
click at [551, 252] on td "- - -" at bounding box center [473, 238] width 157 height 65
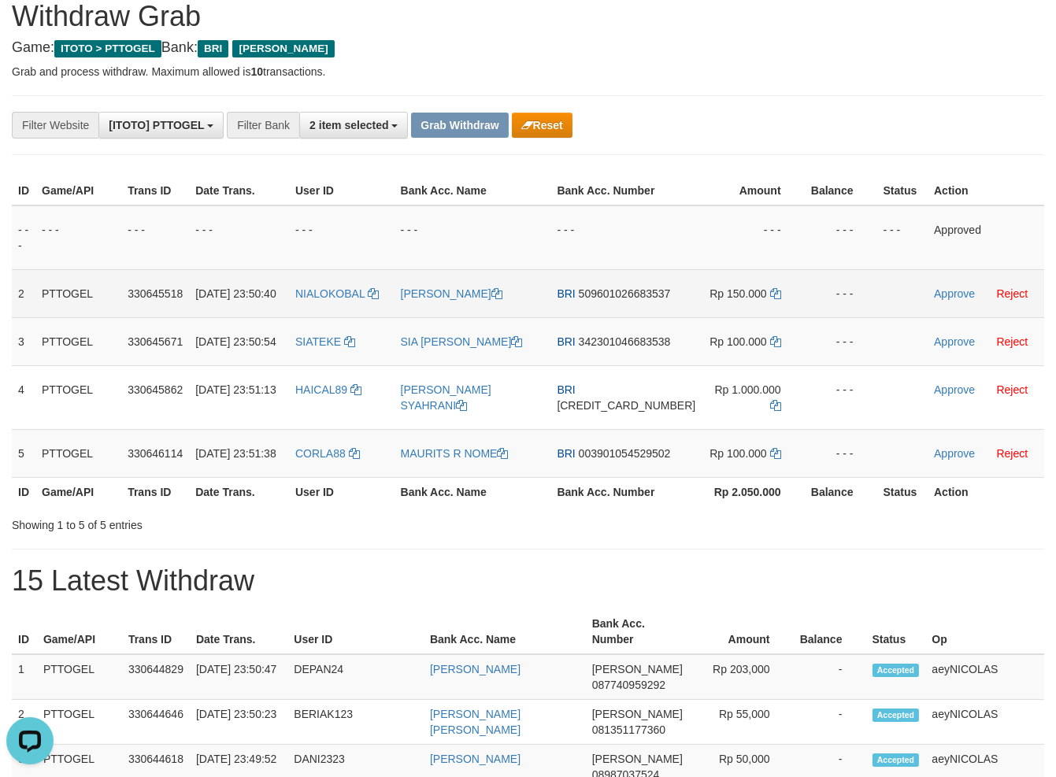
click at [756, 302] on td "Rp 150.000" at bounding box center [753, 293] width 102 height 48
click at [770, 299] on icon at bounding box center [775, 293] width 11 height 11
drag, startPoint x: 762, startPoint y: 307, endPoint x: 917, endPoint y: 309, distance: 155.9
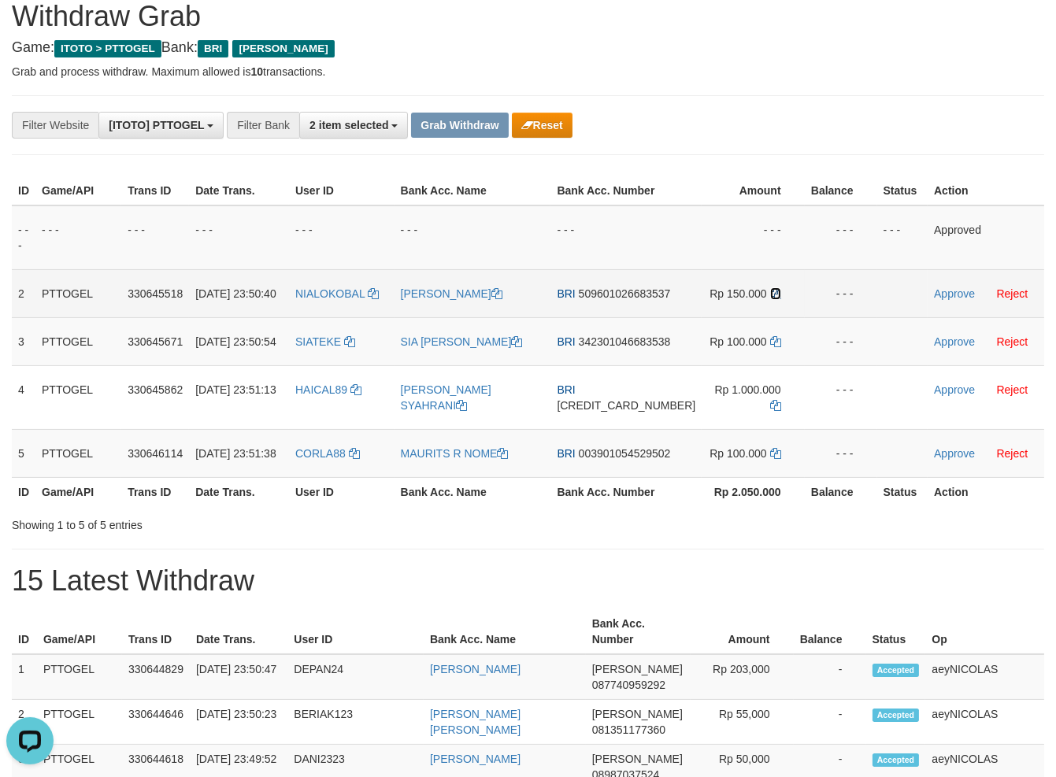
click at [770, 299] on icon at bounding box center [775, 293] width 11 height 11
click at [958, 300] on link "Approve" at bounding box center [954, 293] width 41 height 13
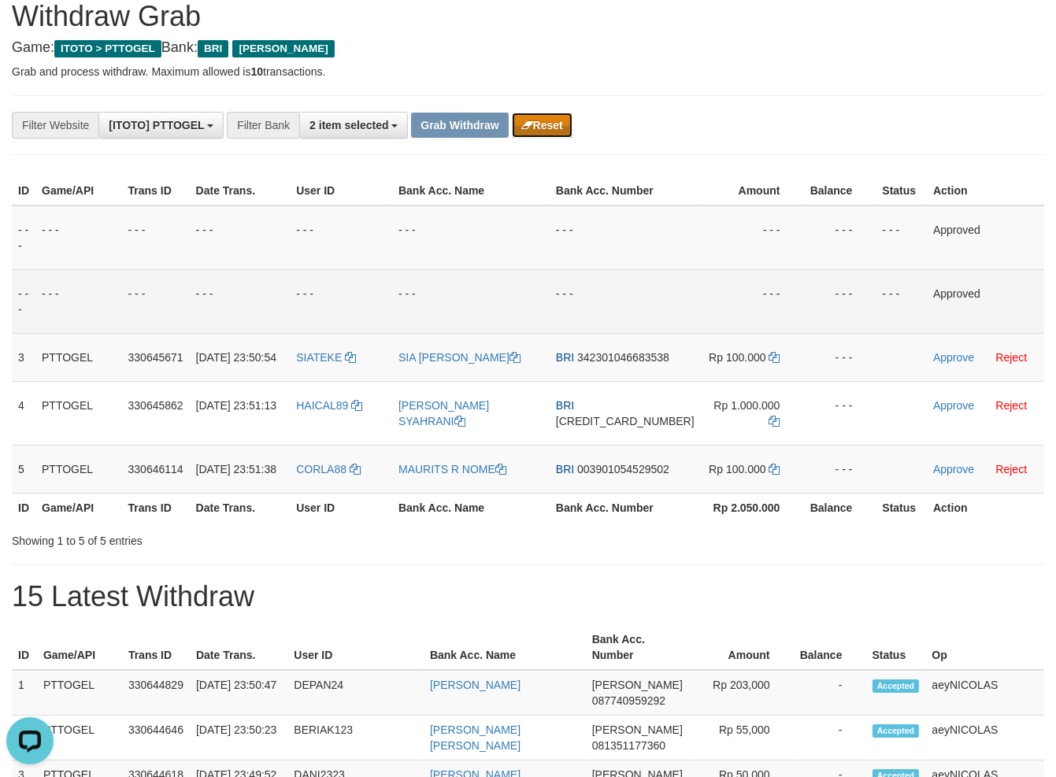
click at [555, 130] on button "Reset" at bounding box center [542, 125] width 61 height 25
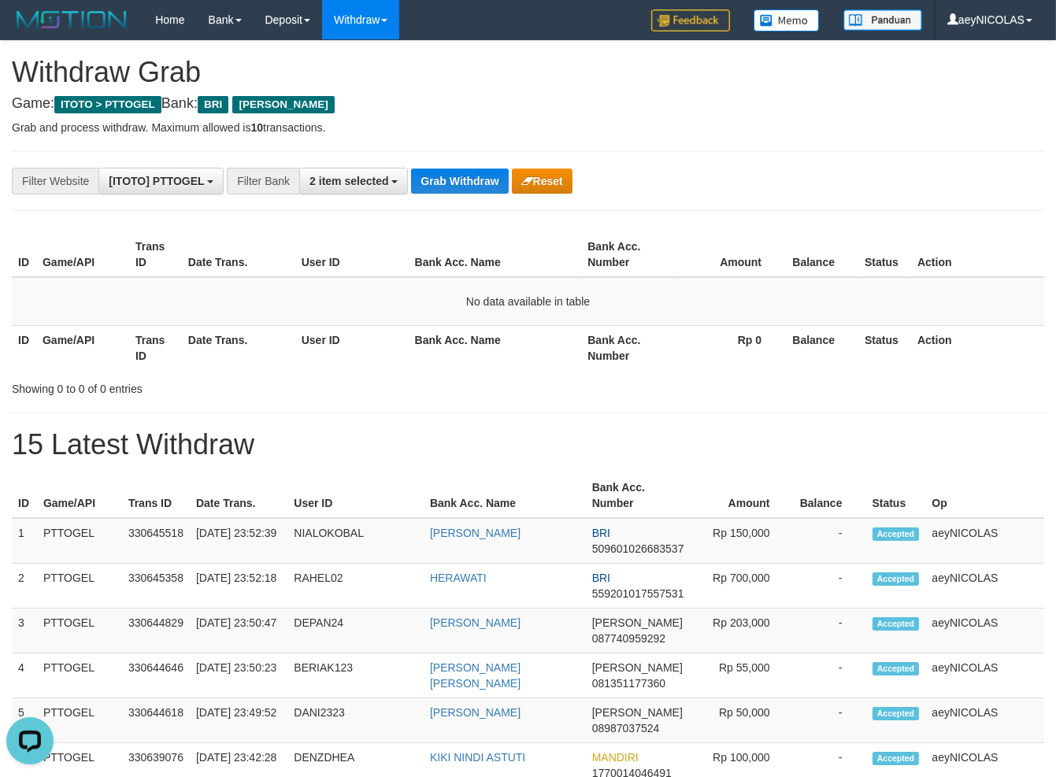
click at [700, 332] on th "Rp 0" at bounding box center [729, 347] width 111 height 45
click at [569, 188] on button "Reset" at bounding box center [542, 181] width 61 height 25
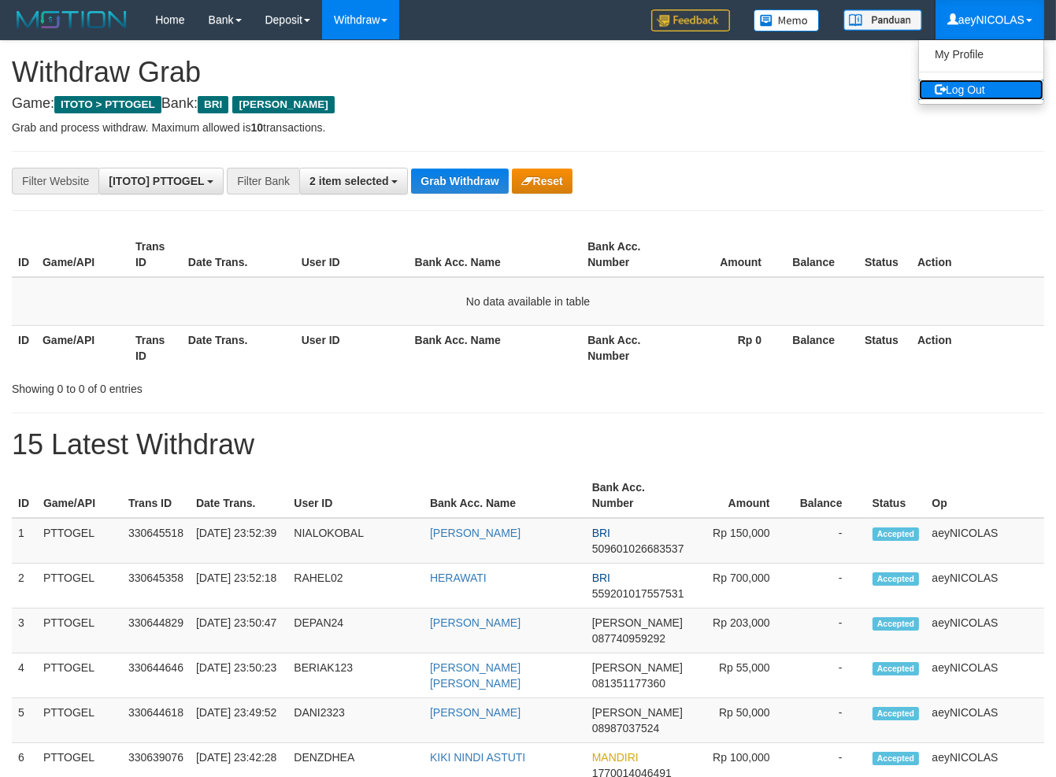
click at [971, 94] on link "Log Out" at bounding box center [981, 90] width 124 height 20
